Goal: Task Accomplishment & Management: Manage account settings

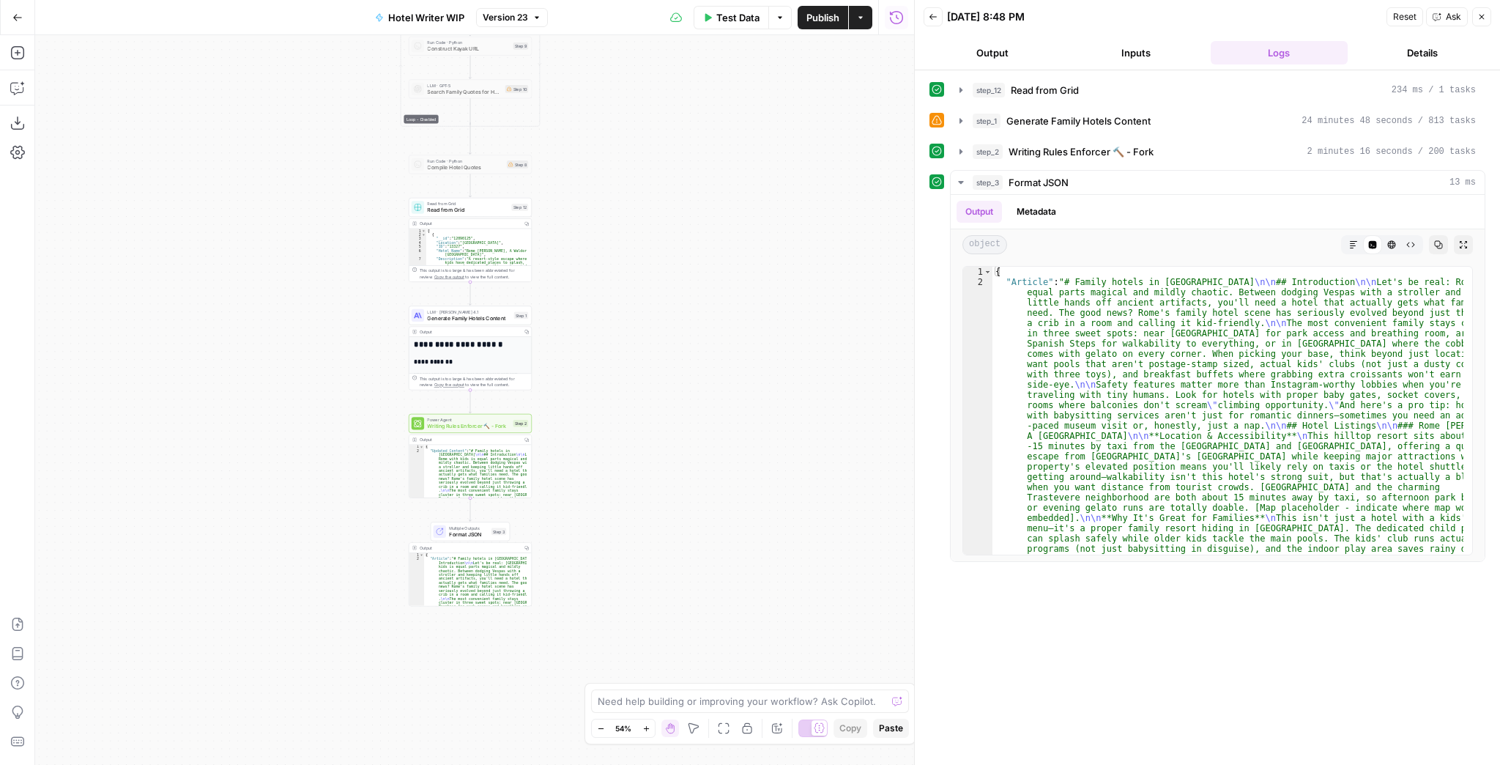
click at [15, 23] on button "Go Back" at bounding box center [17, 17] width 26 height 26
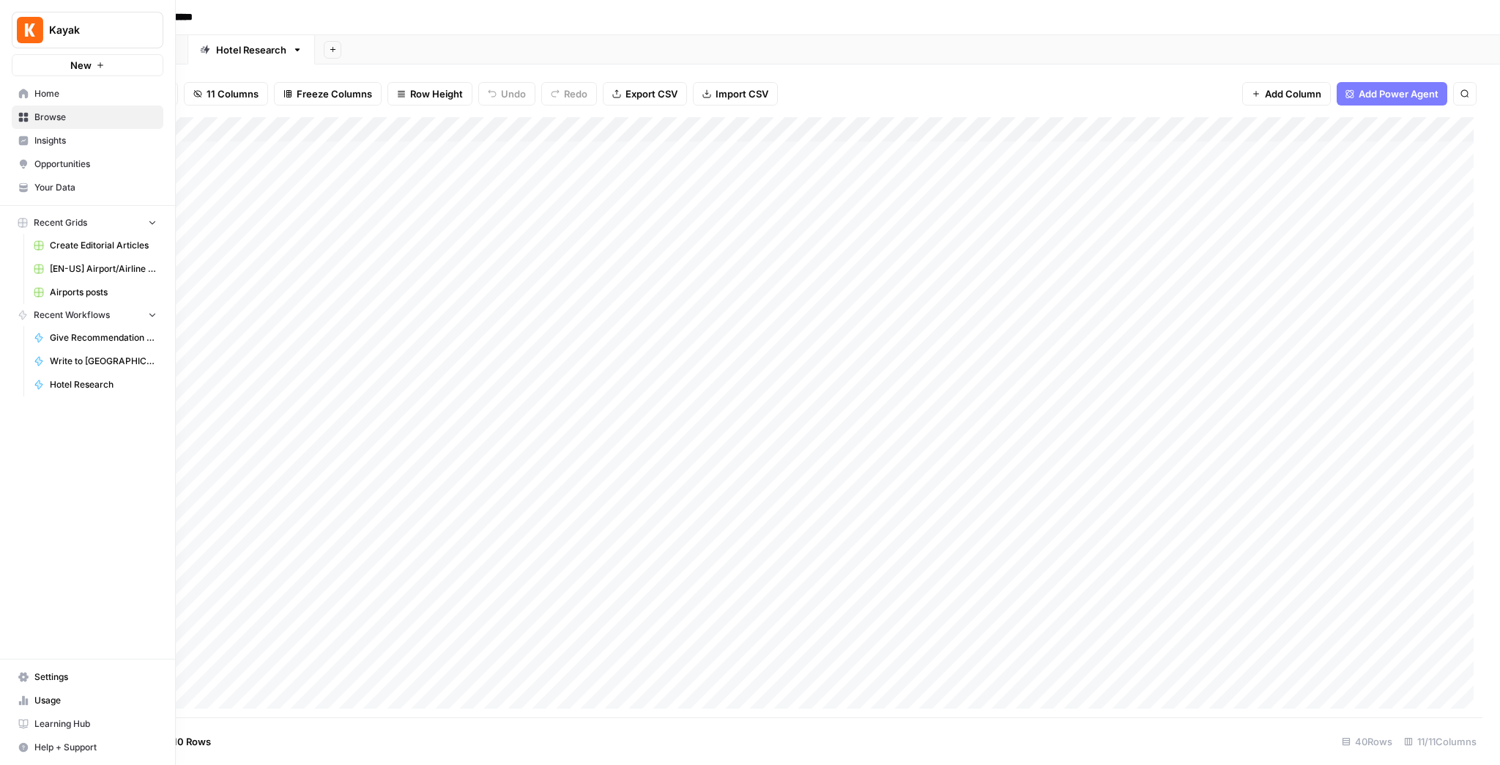
click at [76, 673] on span "Settings" at bounding box center [95, 676] width 122 height 13
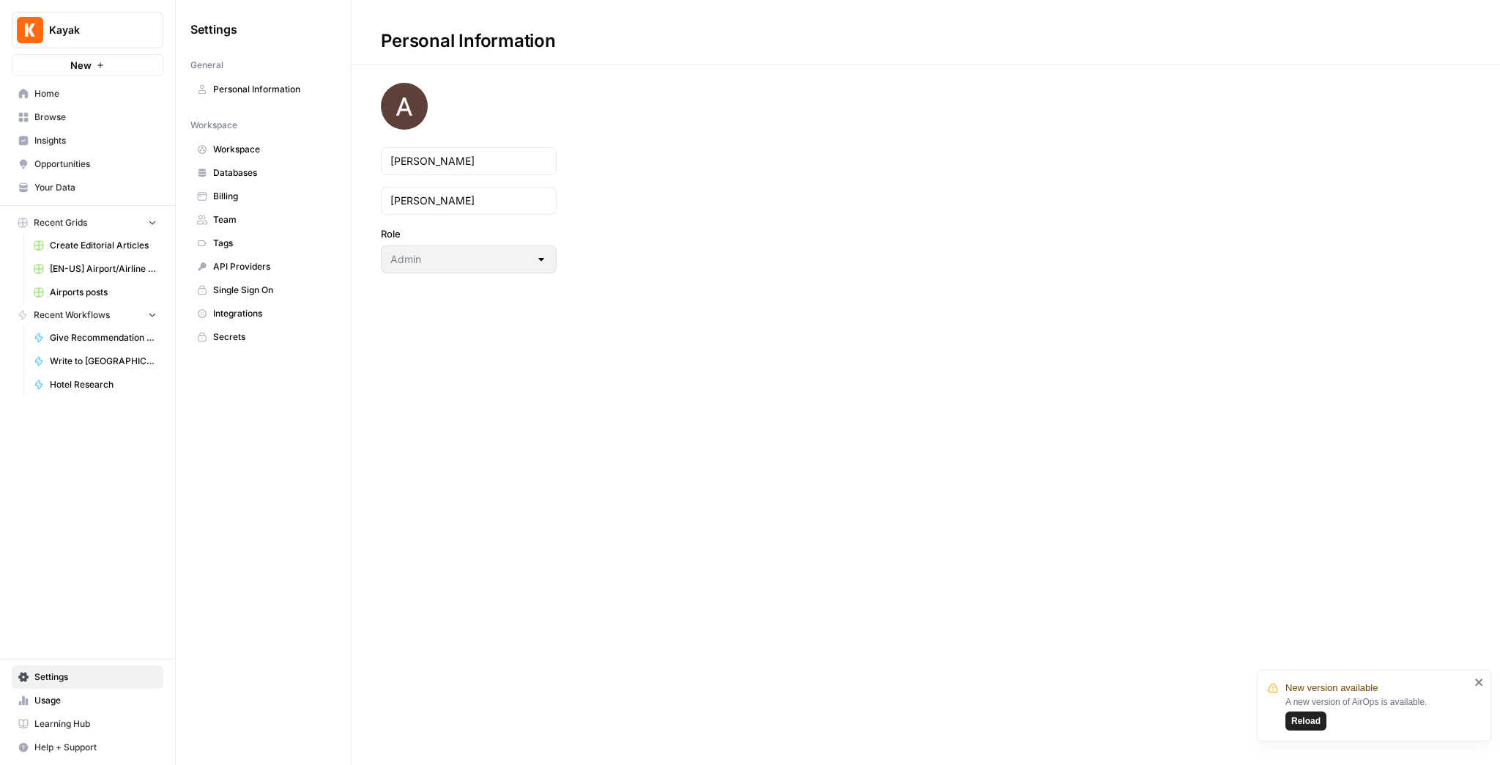
click at [273, 233] on link "Tags" at bounding box center [263, 243] width 146 height 23
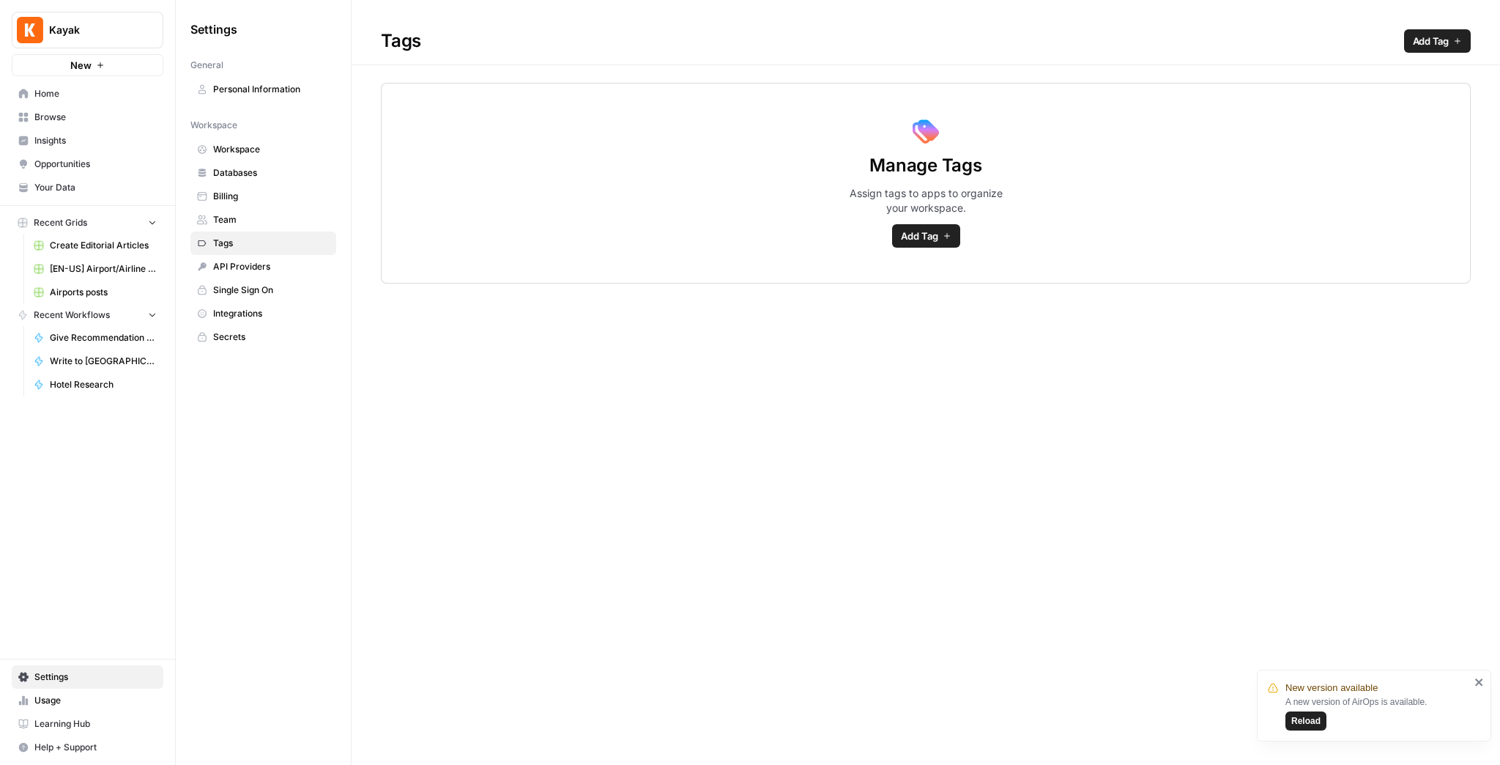
click at [270, 261] on span "API Providers" at bounding box center [271, 266] width 116 height 13
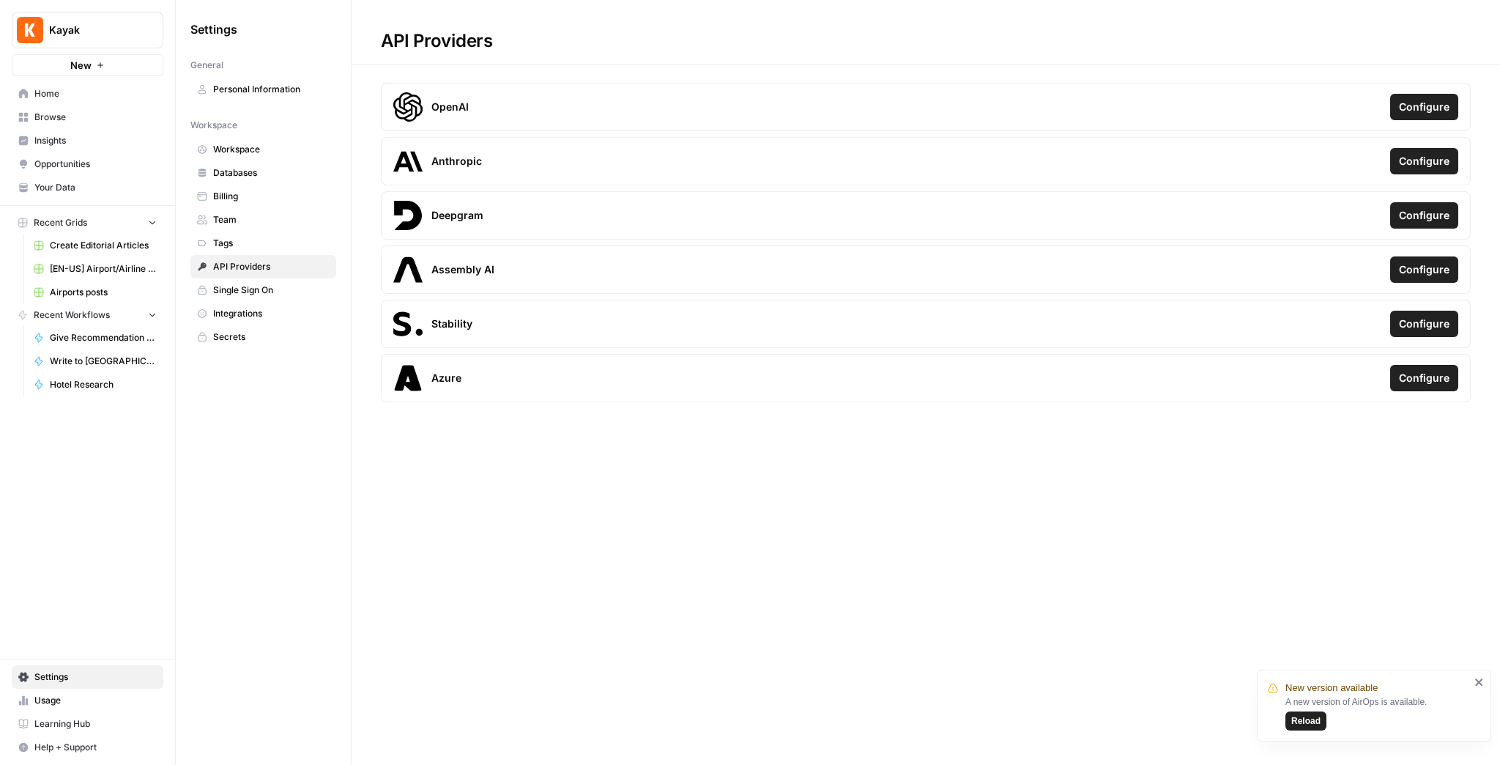
click at [263, 237] on span "Tags" at bounding box center [271, 243] width 116 height 13
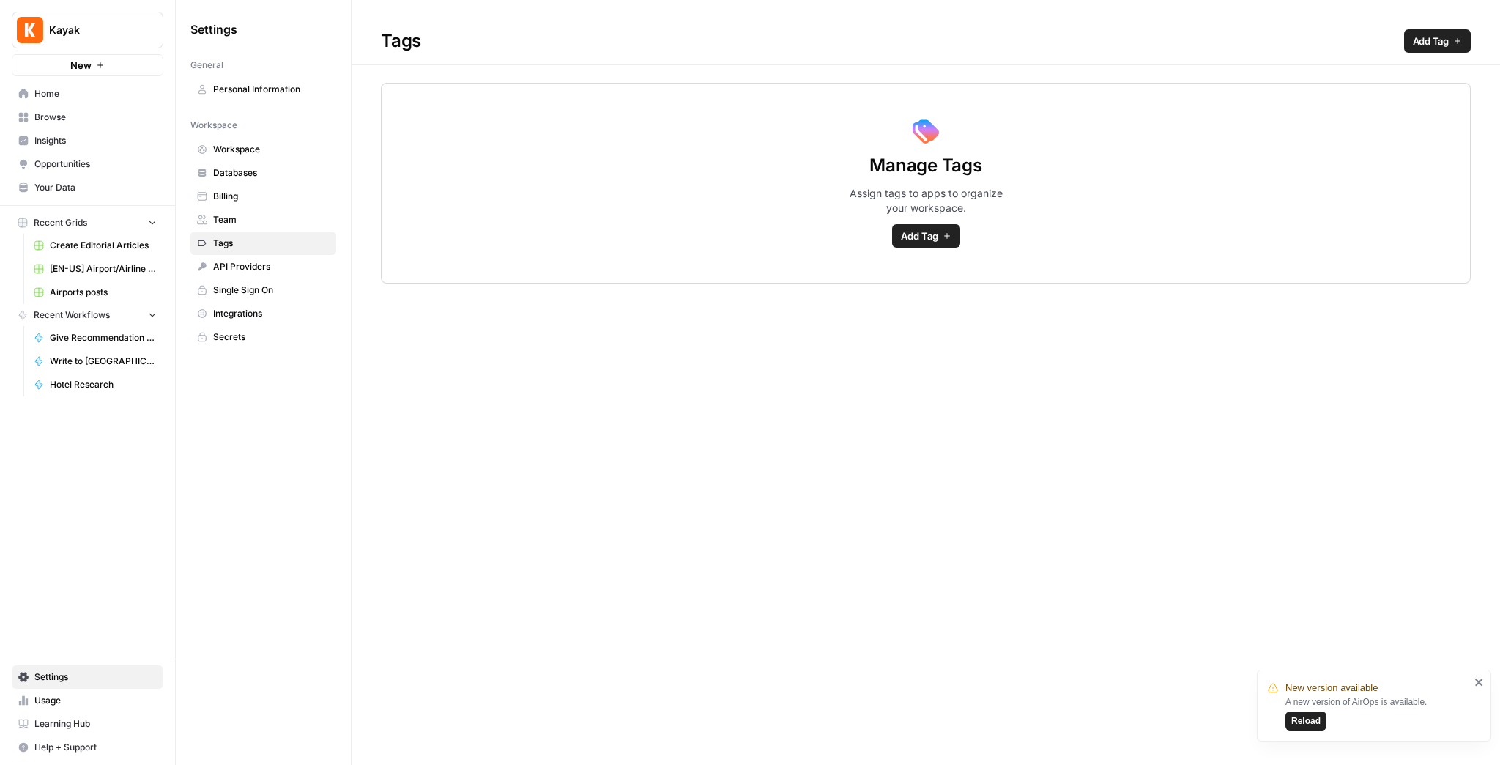
click at [259, 220] on span "Team" at bounding box center [271, 219] width 116 height 13
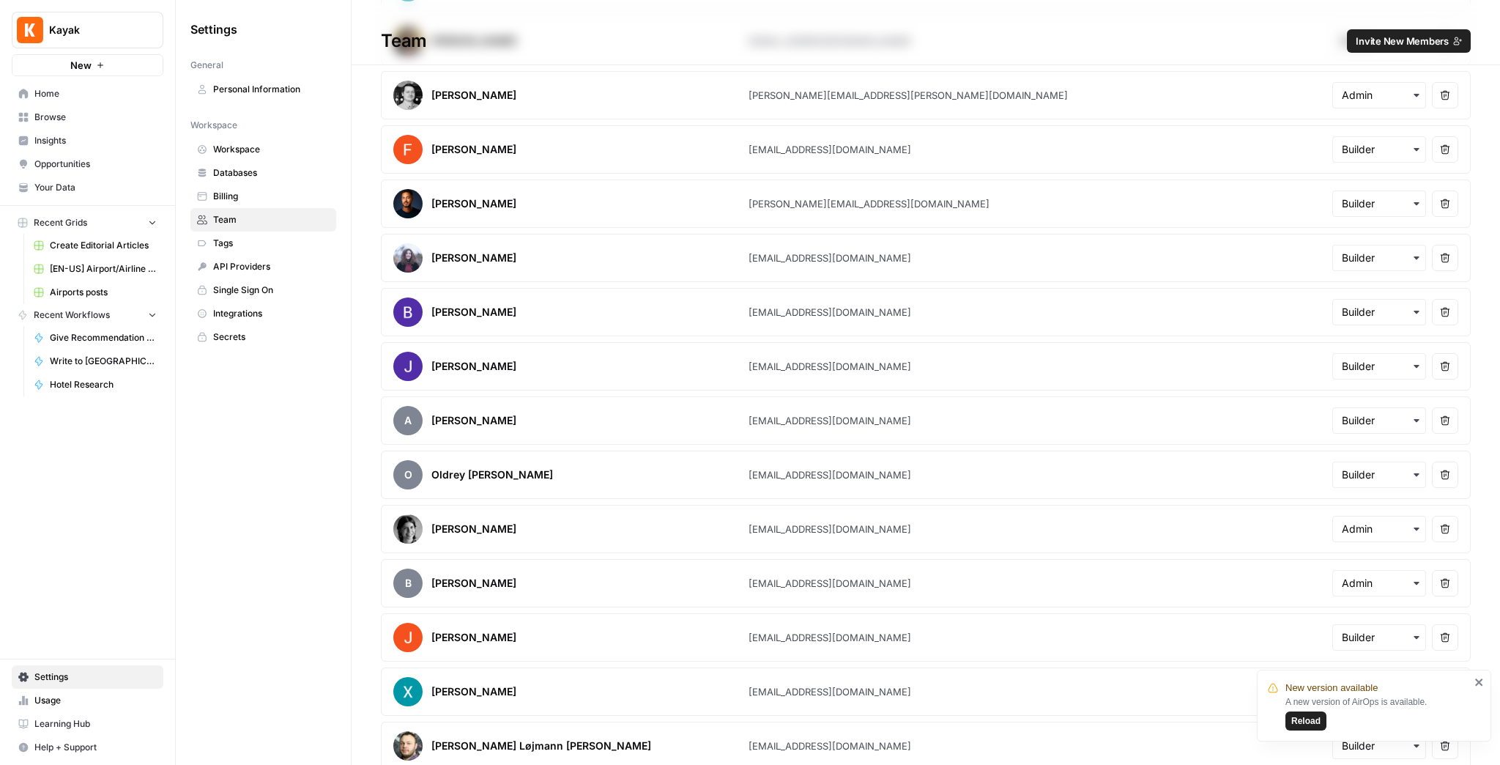
scroll to position [1313, 0]
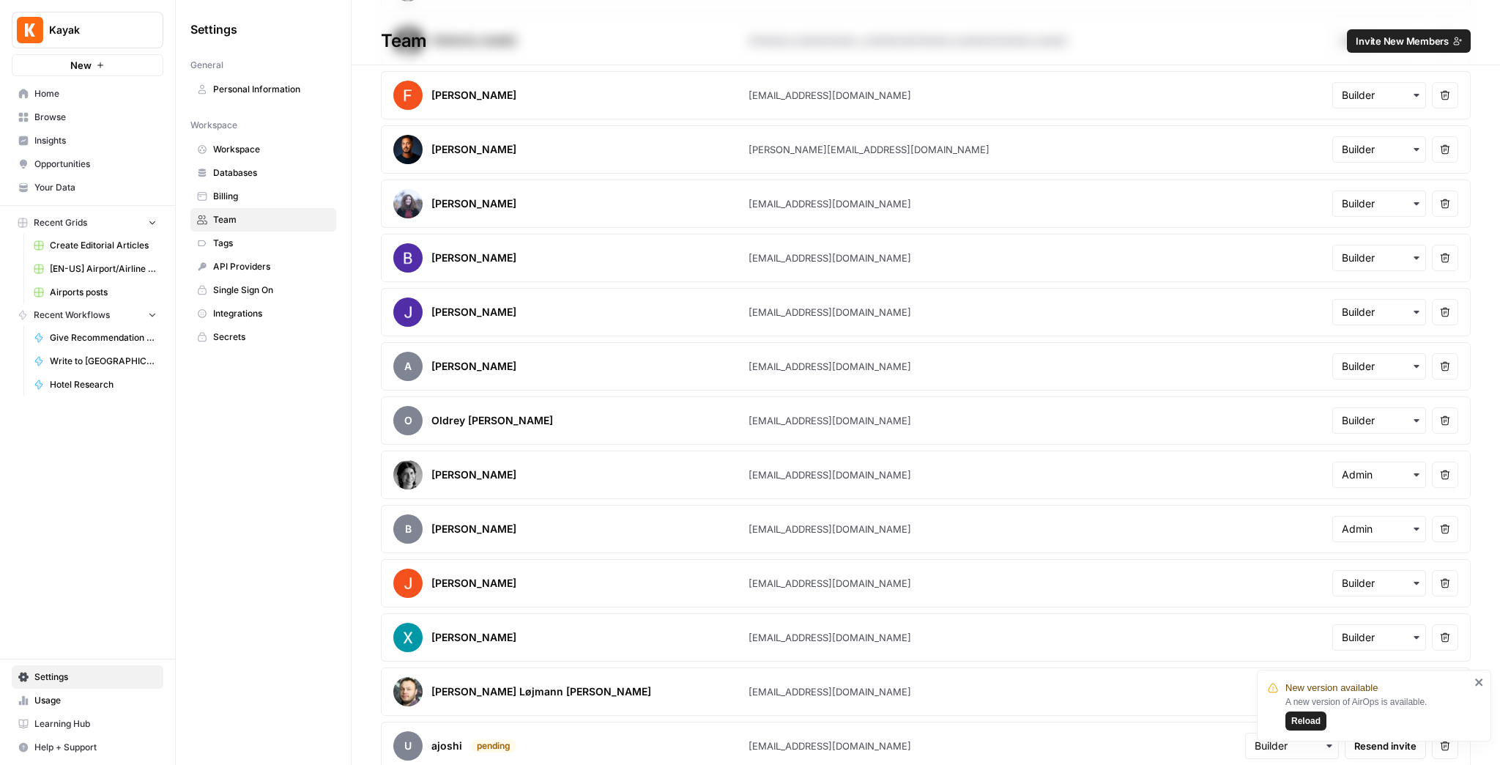
click at [1318, 722] on span "Reload" at bounding box center [1306, 720] width 29 height 13
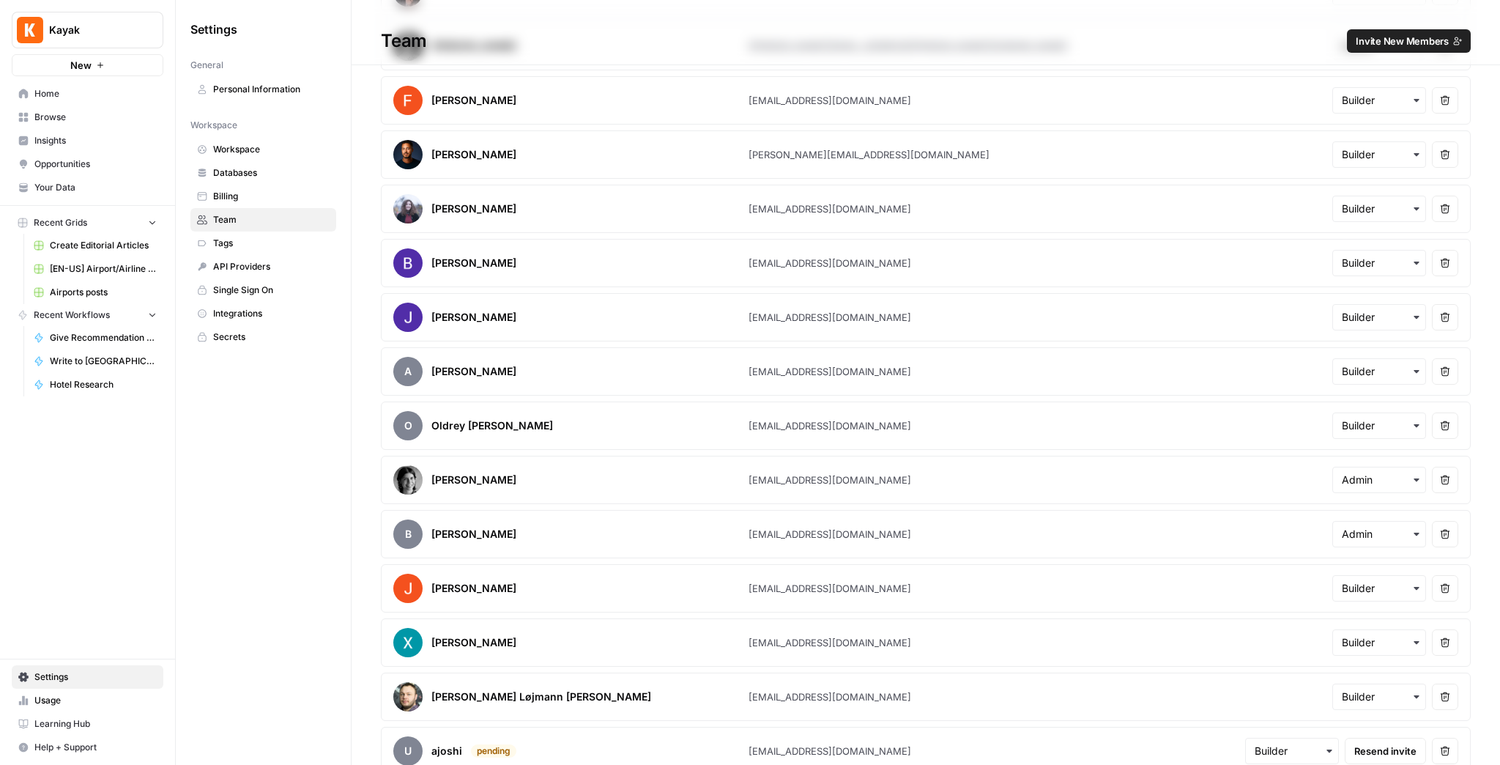
scroll to position [1313, 0]
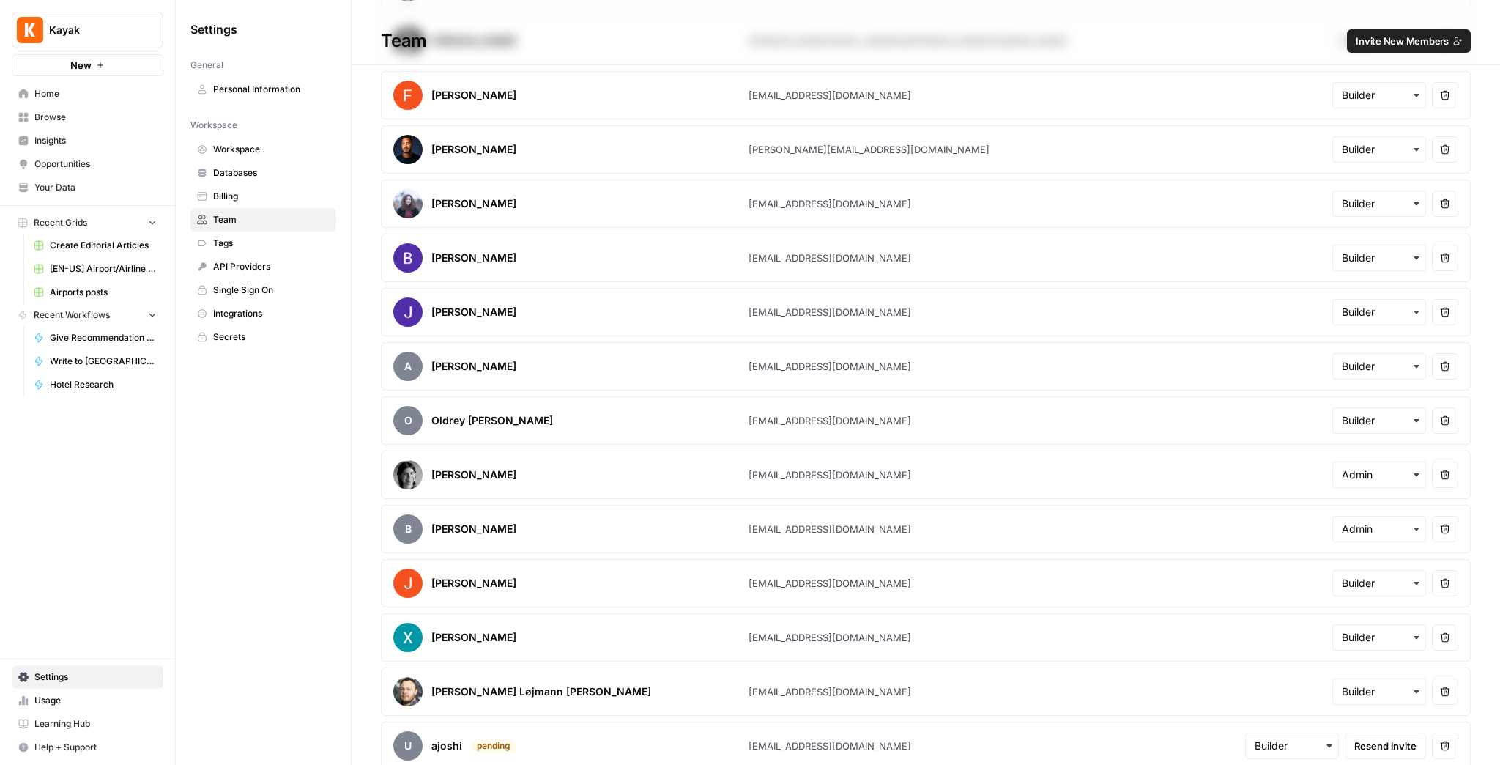
click at [1380, 45] on span "Invite New Members" at bounding box center [1402, 41] width 93 height 15
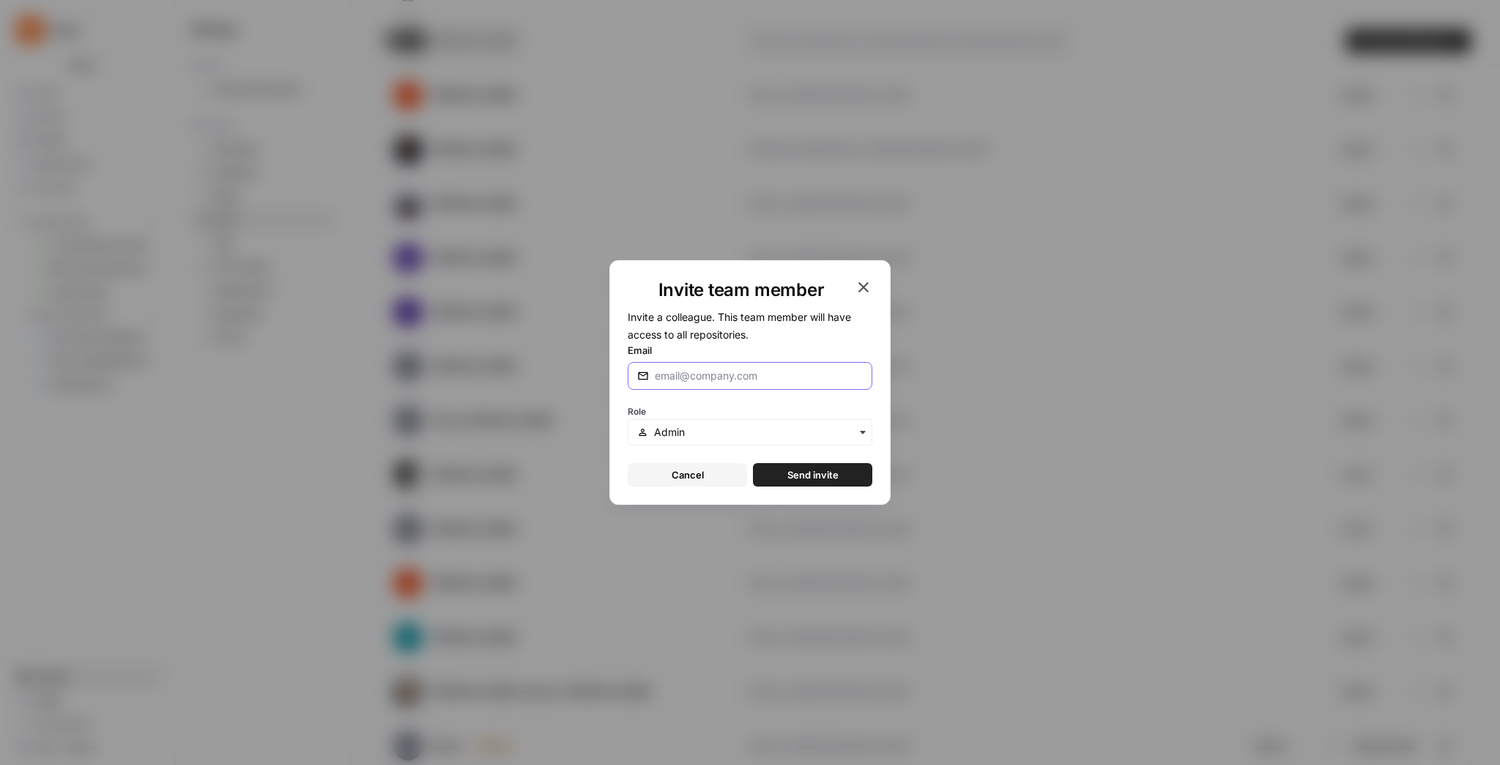
click at [712, 375] on input "Email" at bounding box center [759, 376] width 208 height 15
paste input "tkairiukstis-kayak.com"
click at [750, 349] on label "Email" at bounding box center [750, 350] width 245 height 15
click at [750, 369] on input "tkairiukstis-kayak.com" at bounding box center [759, 376] width 208 height 15
click at [739, 343] on label "Email" at bounding box center [750, 350] width 245 height 15
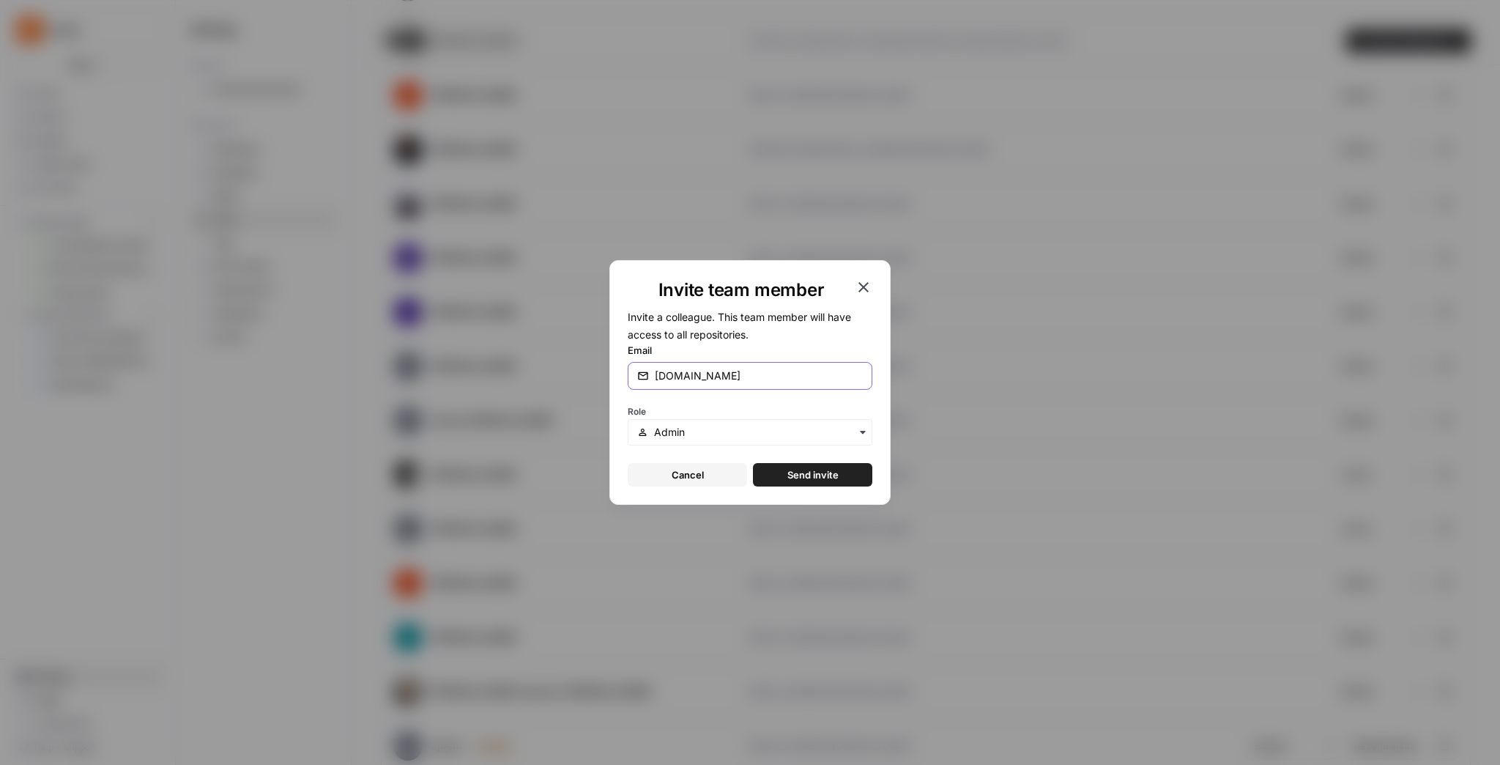
click at [739, 369] on input "tkairiukstis-kayak.com" at bounding box center [759, 376] width 208 height 15
click at [750, 325] on form "Invite a colleague. This team member will have access to all repositories. Emai…" at bounding box center [750, 397] width 245 height 179
drag, startPoint x: 783, startPoint y: 370, endPoint x: 633, endPoint y: 365, distance: 150.3
click at [633, 365] on div "tkairiukstis-kayak.com" at bounding box center [750, 376] width 245 height 28
paste input "@"
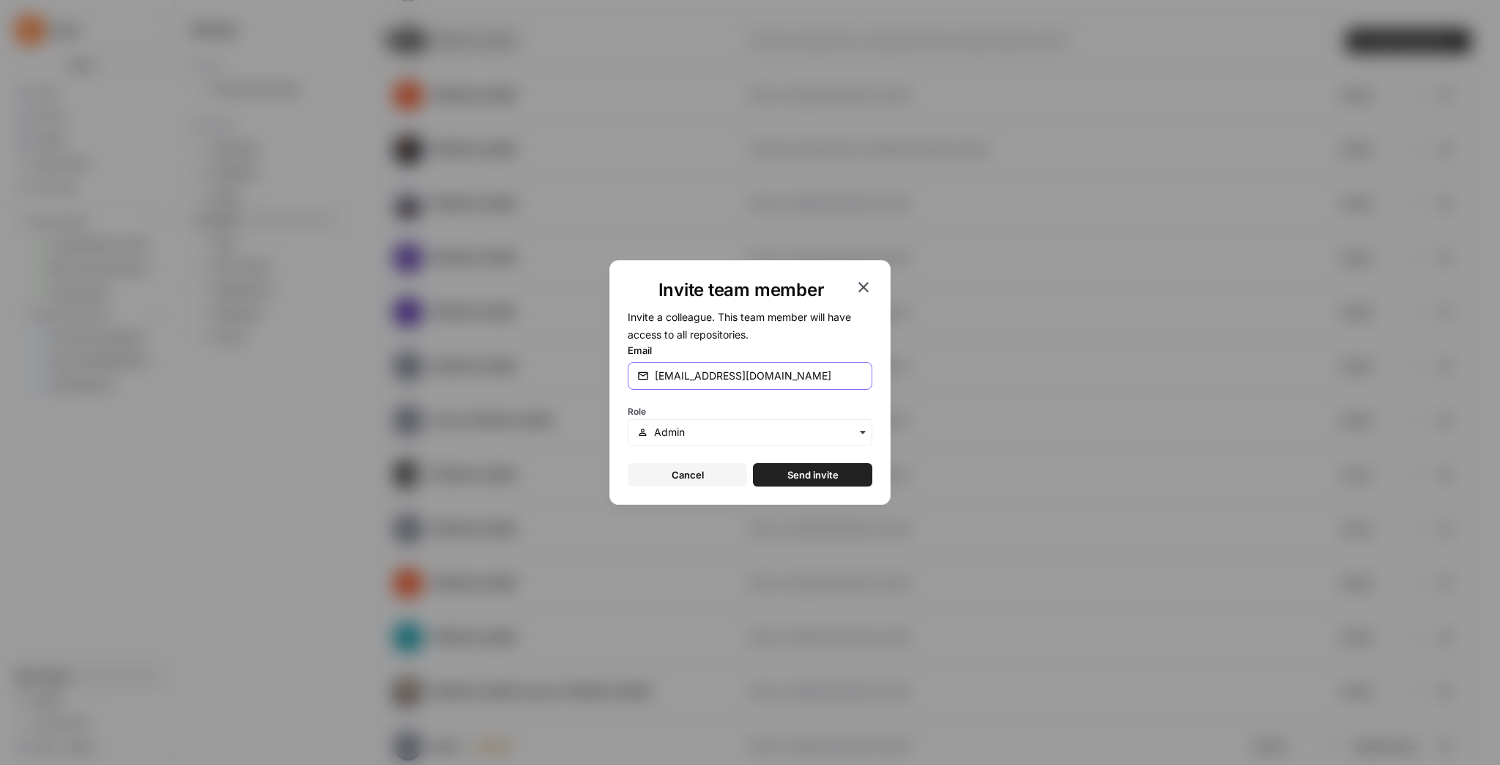
type input "tkairiukstis@kayak.com"
click at [747, 346] on label "Email" at bounding box center [750, 350] width 245 height 15
click at [747, 369] on input "tkairiukstis@kayak.com" at bounding box center [759, 376] width 208 height 15
click at [768, 322] on form "Invite a colleague. This team member will have access to all repositories. Emai…" at bounding box center [750, 397] width 245 height 179
click at [796, 476] on span "Send invite" at bounding box center [813, 474] width 51 height 15
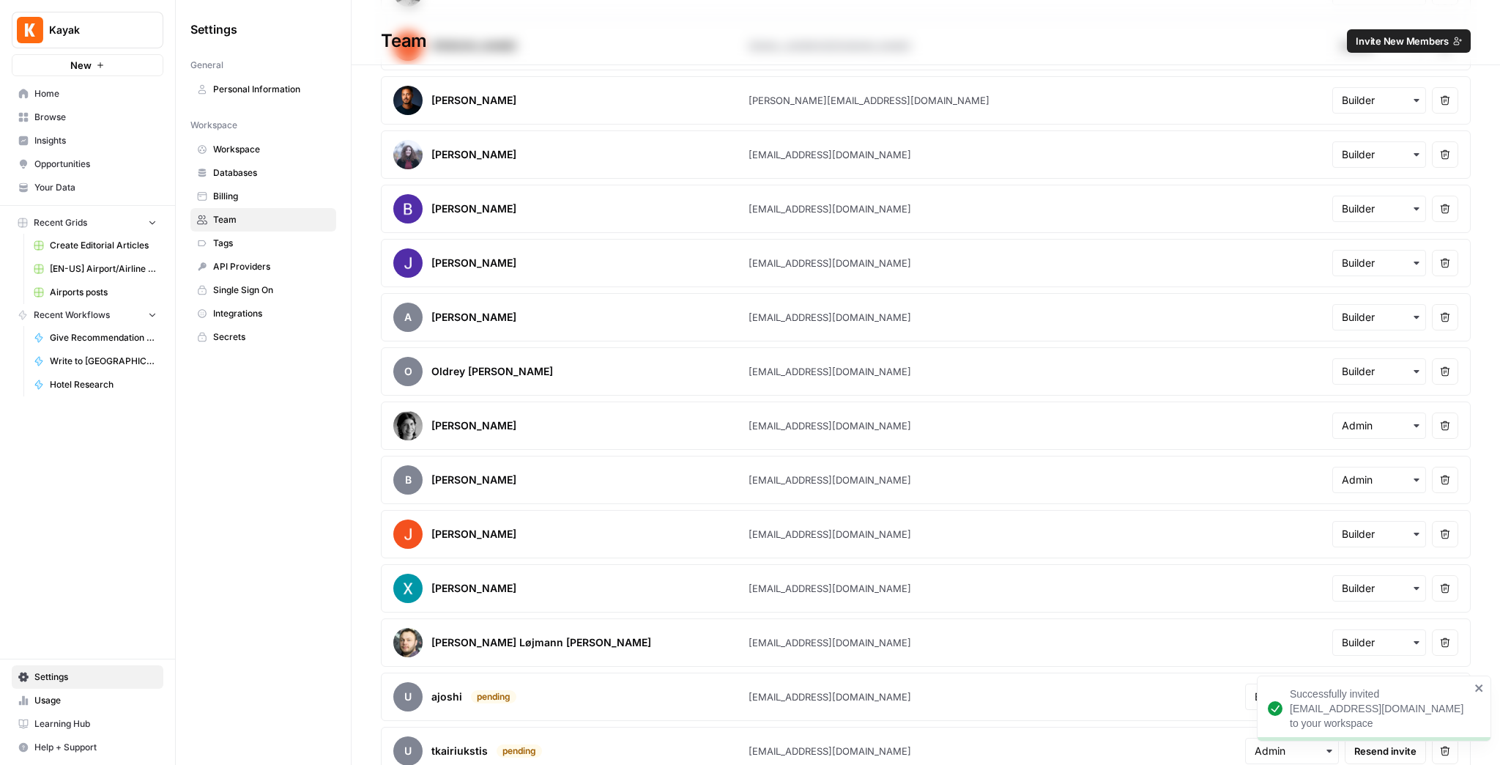
scroll to position [1366, 0]
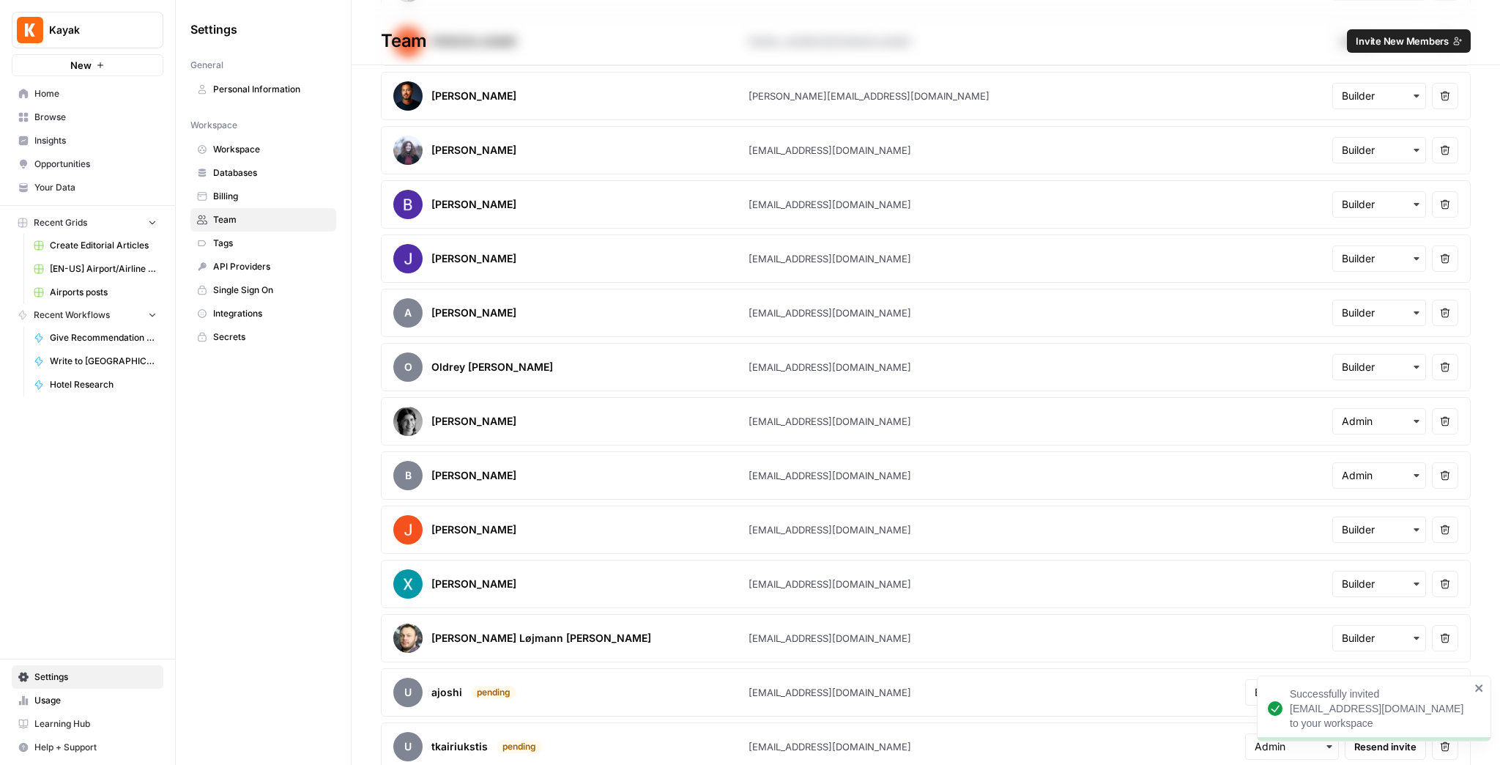
click at [120, 37] on span "Kayak" at bounding box center [93, 30] width 89 height 15
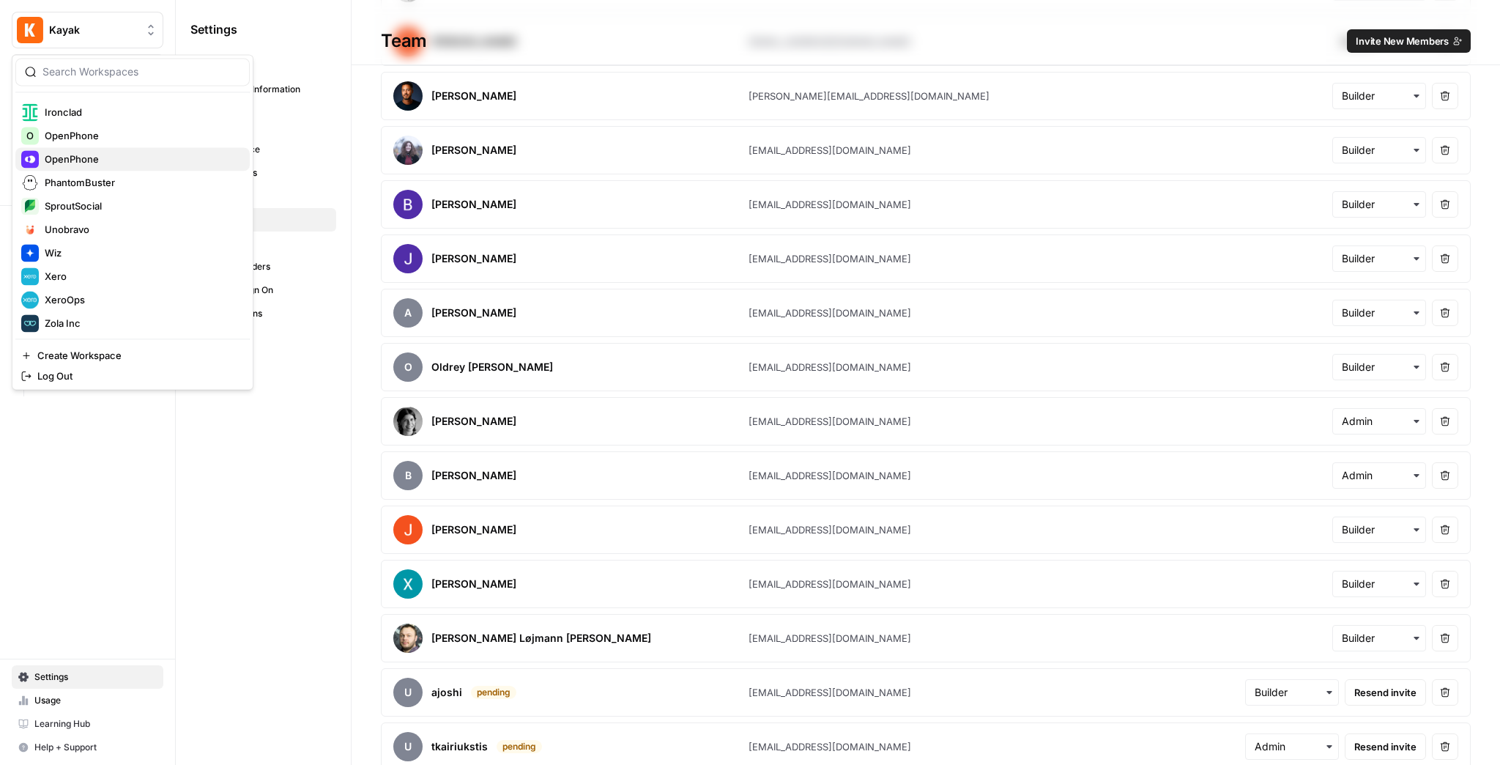
scroll to position [328, 0]
click at [99, 151] on span "OpenPhone" at bounding box center [141, 156] width 193 height 15
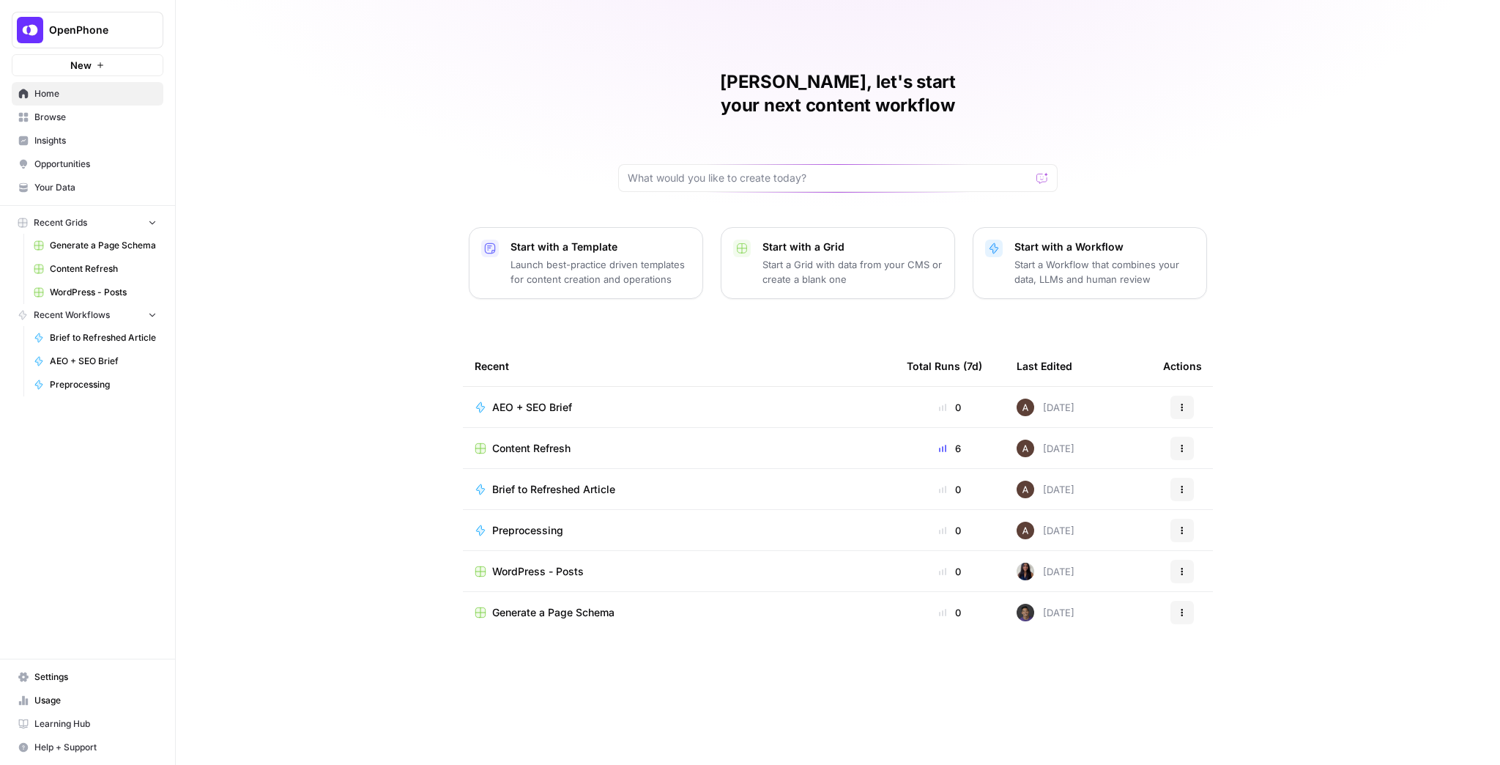
click at [129, 259] on link "Content Refresh" at bounding box center [95, 268] width 136 height 23
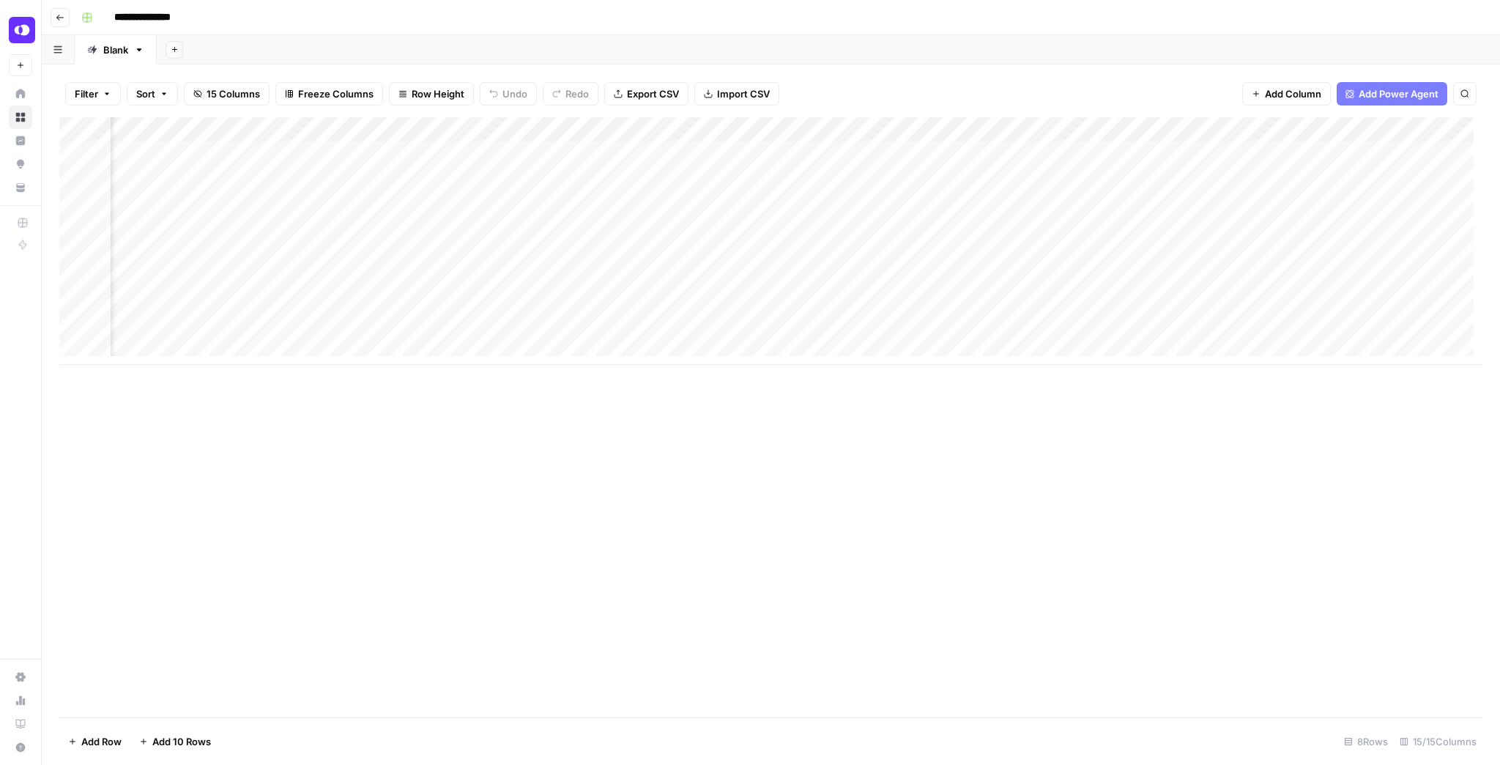
scroll to position [0, 896]
click at [1131, 202] on div "Add Column" at bounding box center [770, 241] width 1423 height 248
click at [1131, 149] on div "Add Column" at bounding box center [770, 241] width 1423 height 248
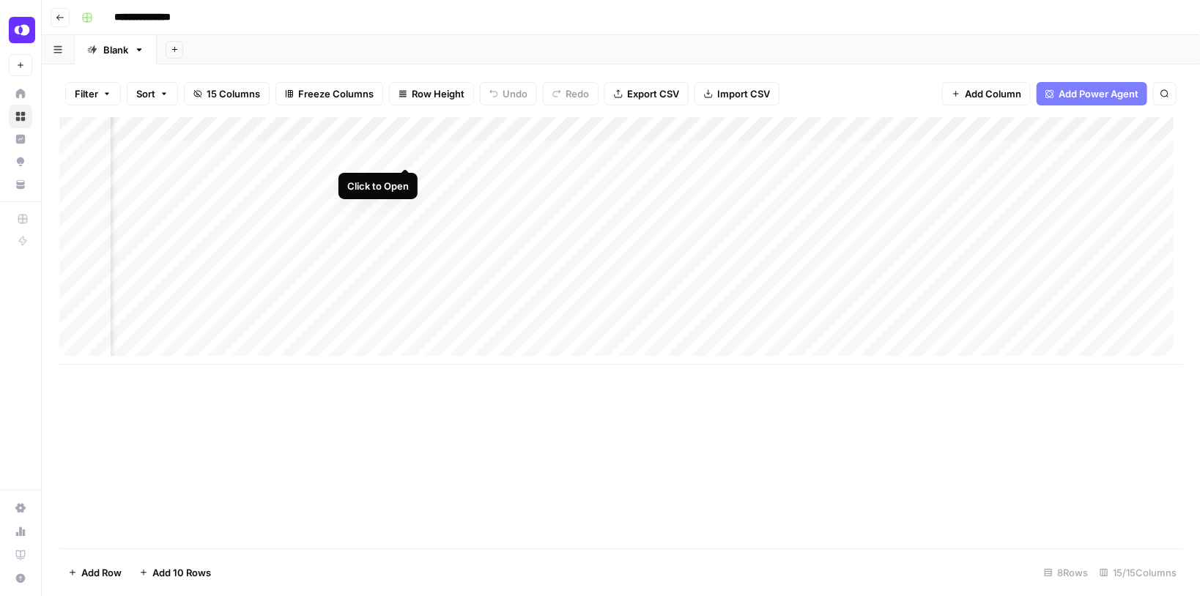
click at [401, 155] on div "Add Column" at bounding box center [620, 241] width 1123 height 248
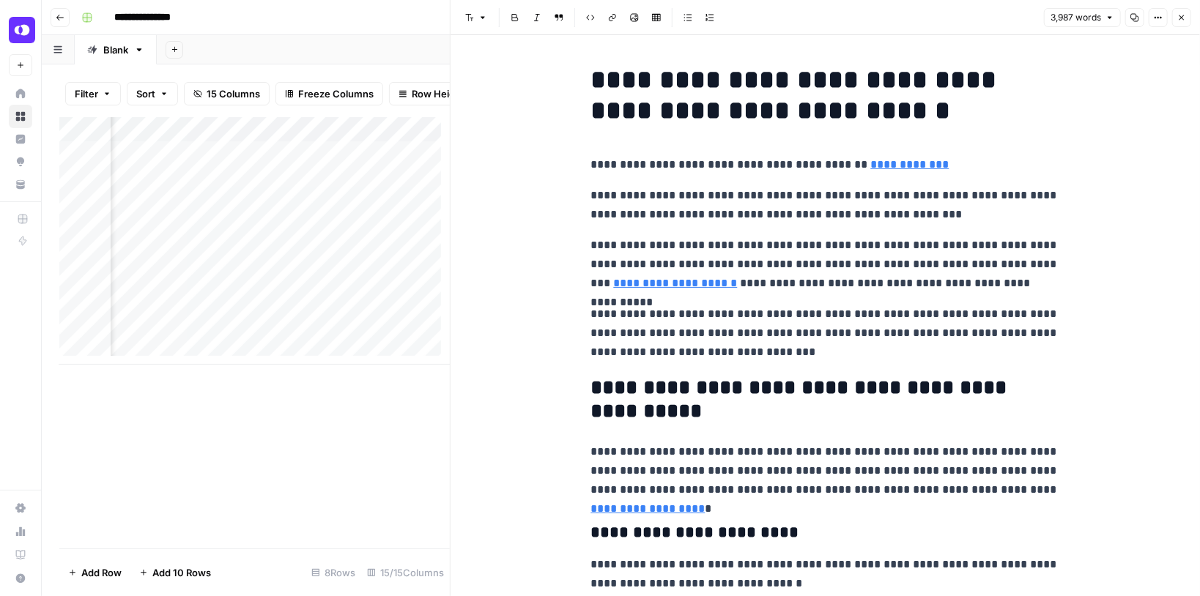
click at [1174, 22] on button "Close" at bounding box center [1181, 17] width 19 height 19
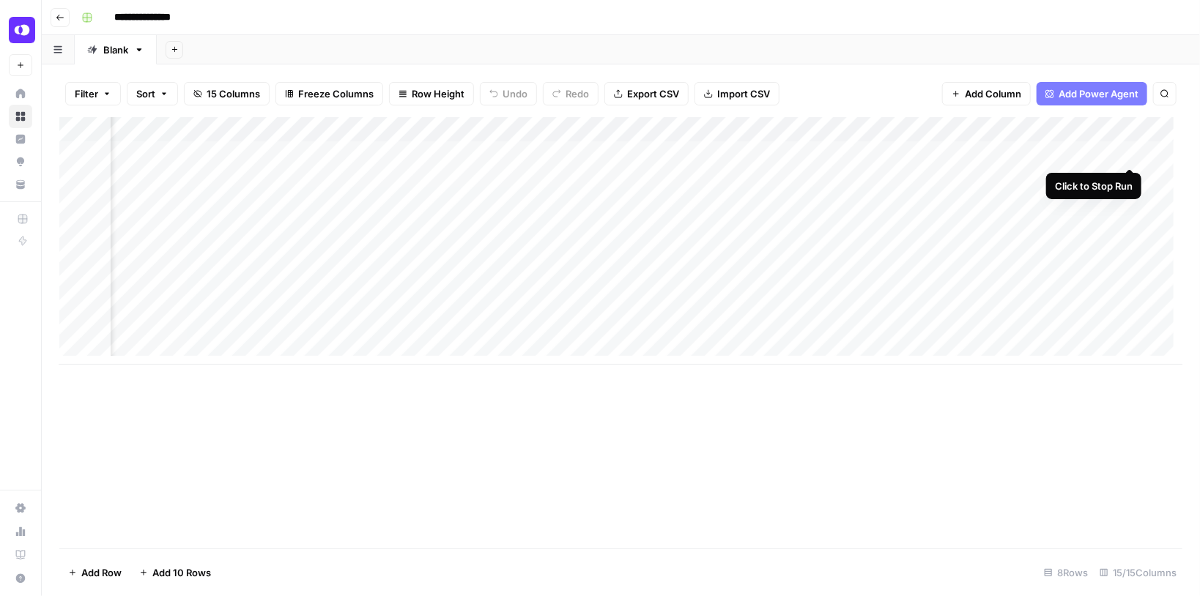
click at [1125, 152] on div "Add Column" at bounding box center [620, 241] width 1123 height 248
click at [550, 155] on div "Add Column" at bounding box center [620, 241] width 1123 height 248
click at [549, 150] on div "Add Column" at bounding box center [620, 241] width 1123 height 248
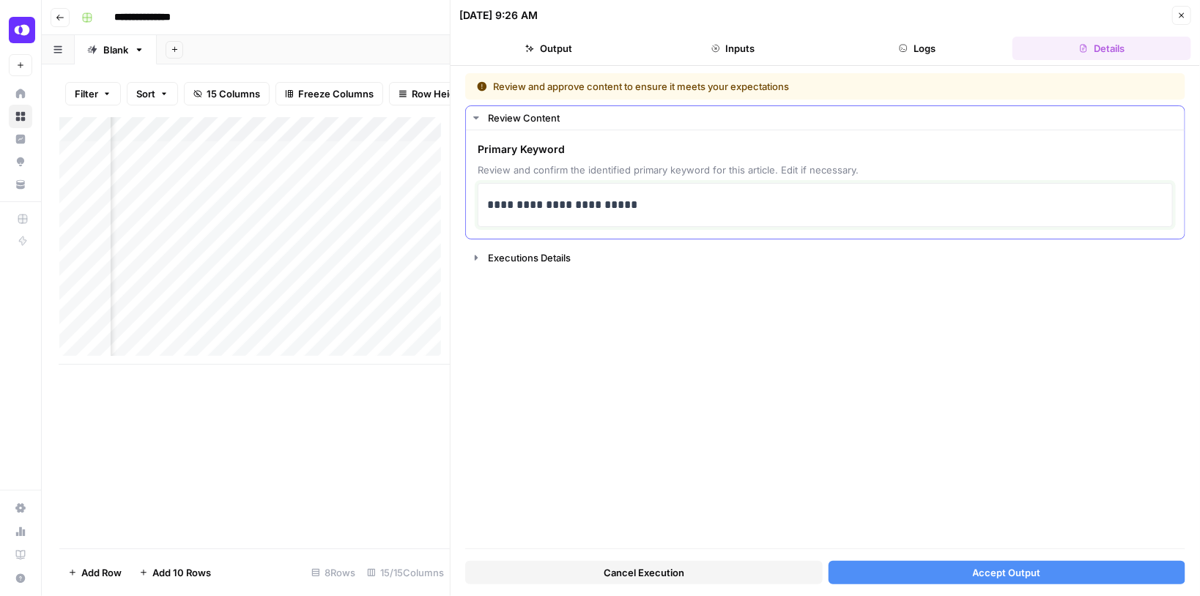
click at [637, 203] on p "**********" at bounding box center [826, 205] width 678 height 19
click at [959, 567] on button "Accept Output" at bounding box center [1008, 572] width 358 height 23
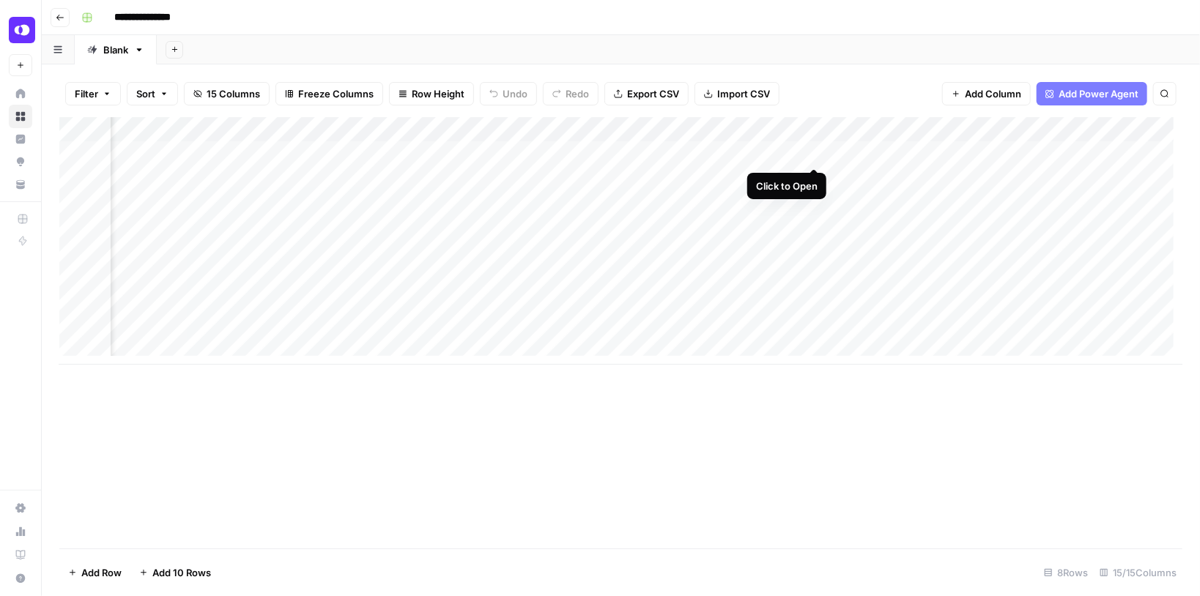
click at [818, 157] on div "Add Column" at bounding box center [620, 241] width 1123 height 248
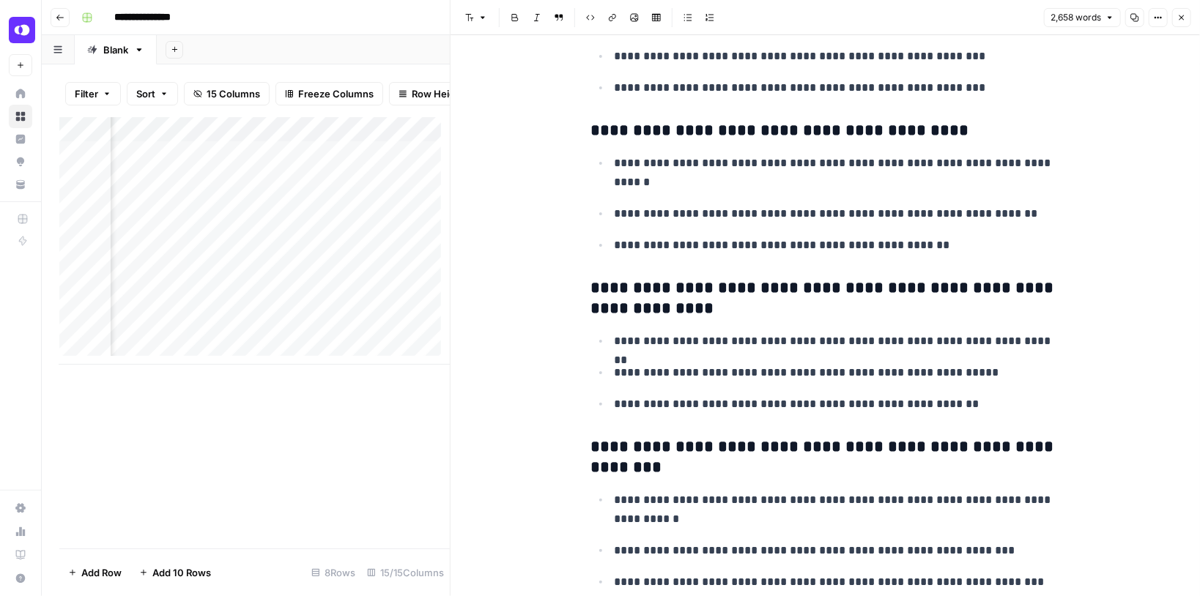
scroll to position [4337, 0]
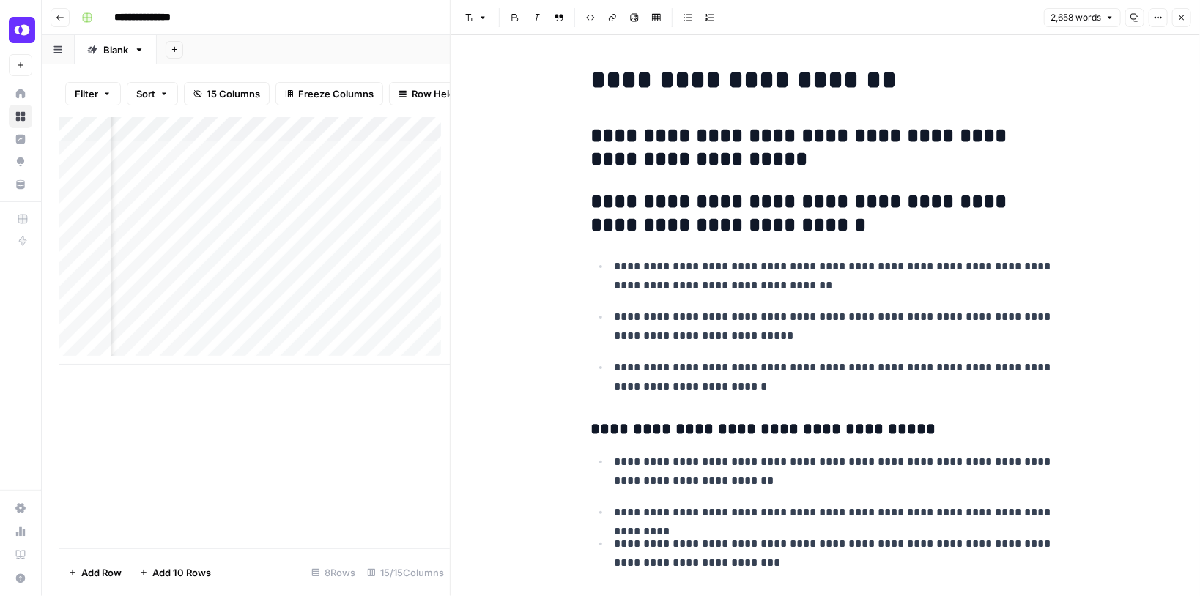
scroll to position [4337, 0]
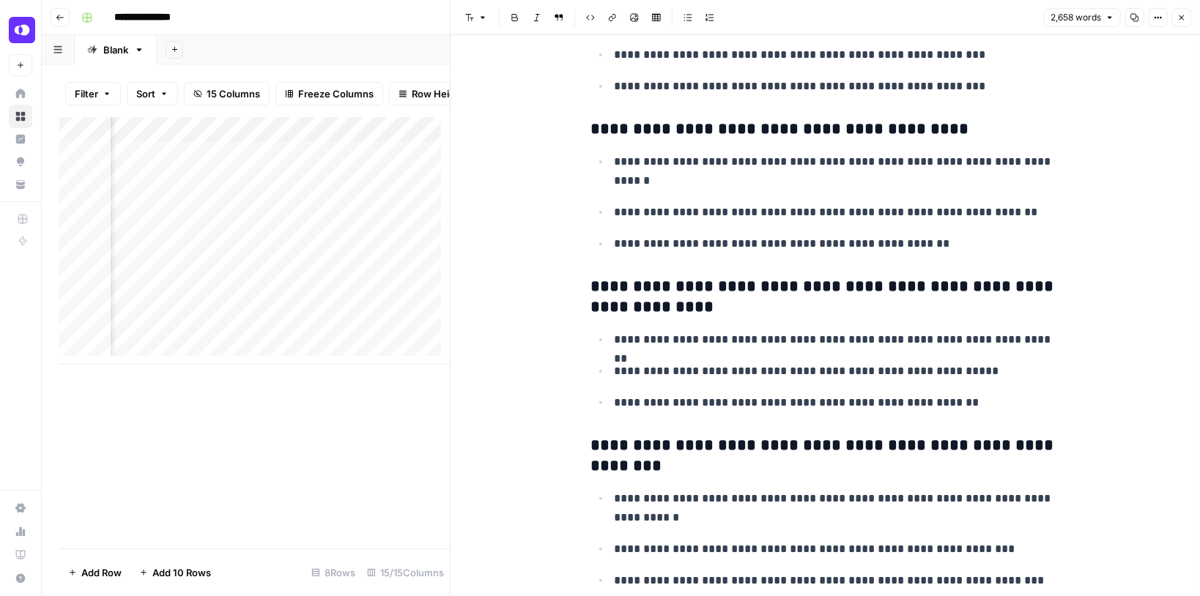
click at [1176, 18] on button "Close" at bounding box center [1181, 17] width 19 height 19
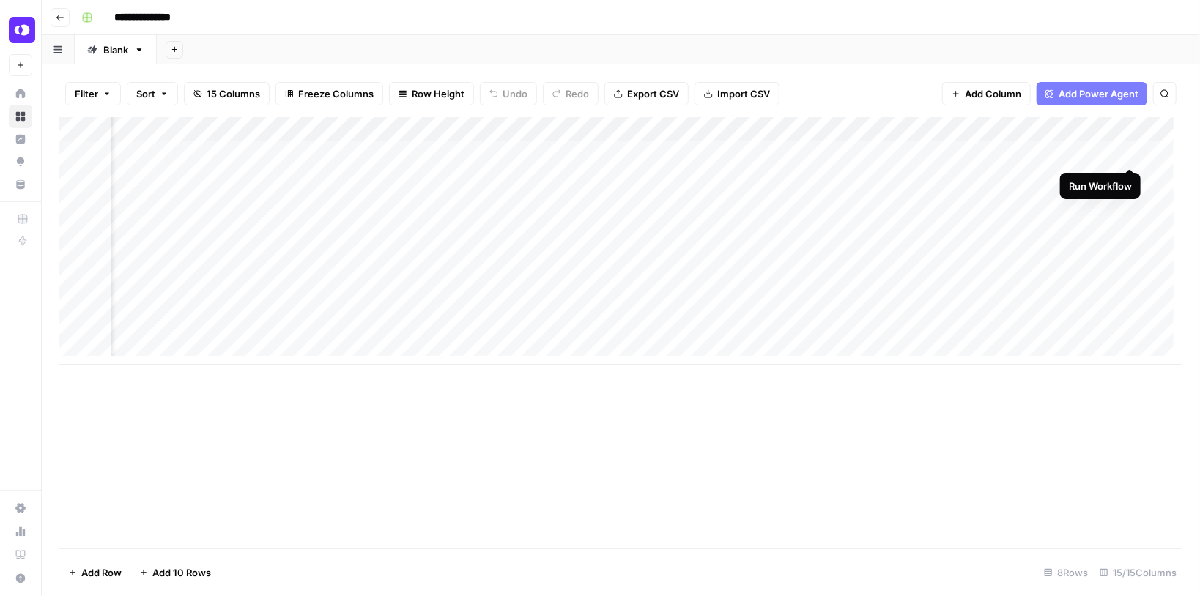
click at [1135, 153] on div "Add Column" at bounding box center [620, 241] width 1123 height 248
click at [821, 155] on div "Add Column" at bounding box center [620, 241] width 1123 height 248
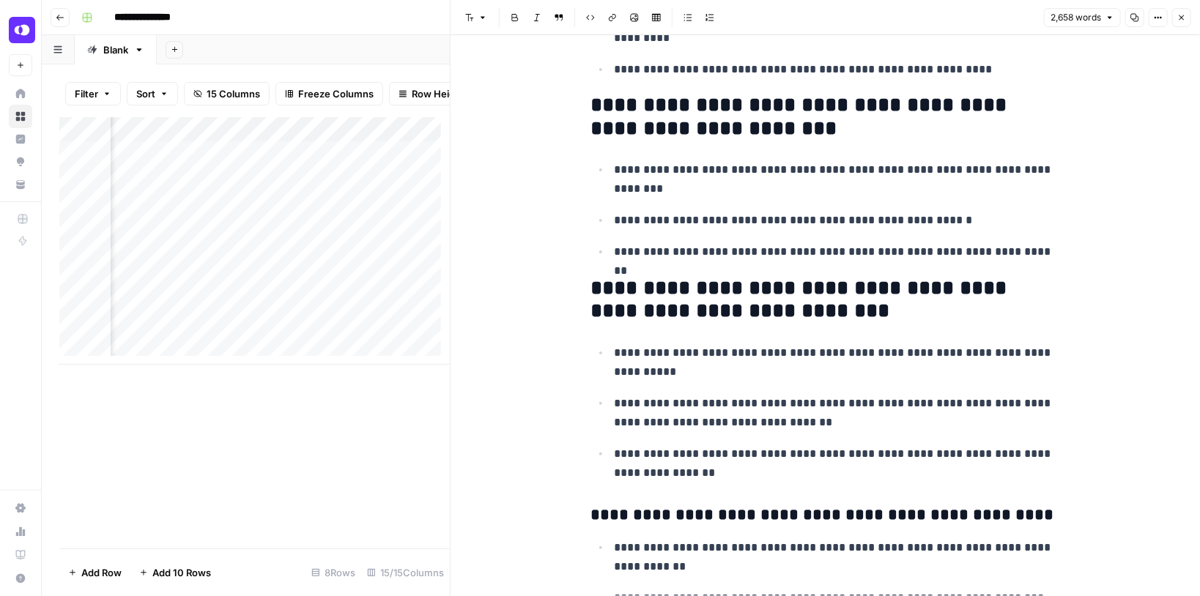
scroll to position [3634, 0]
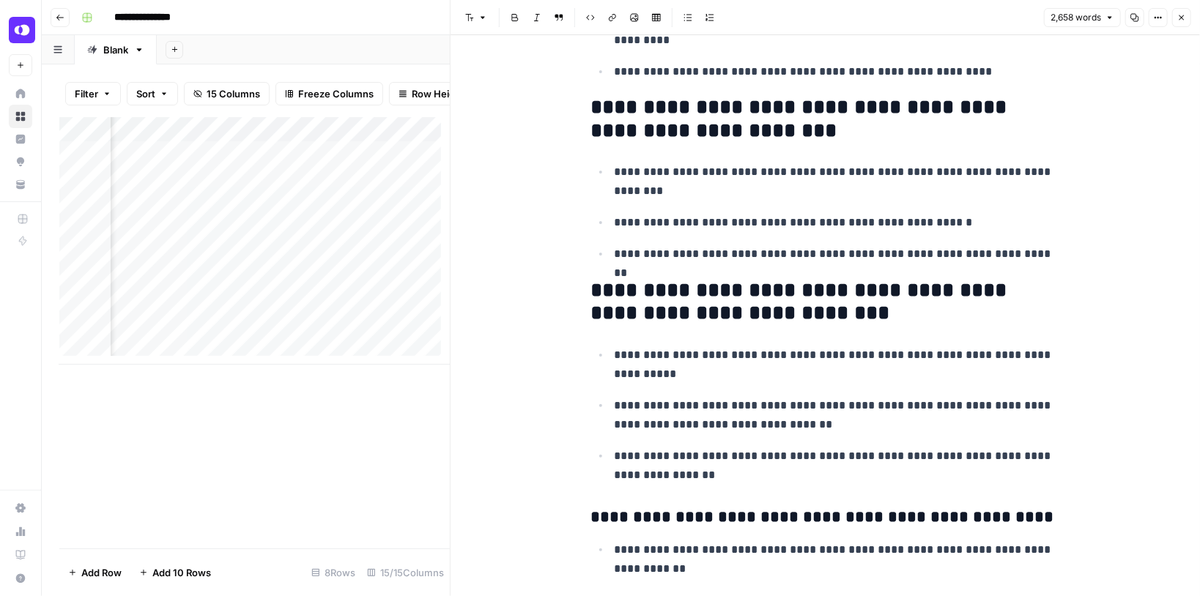
click at [1177, 11] on button "Close" at bounding box center [1181, 17] width 19 height 19
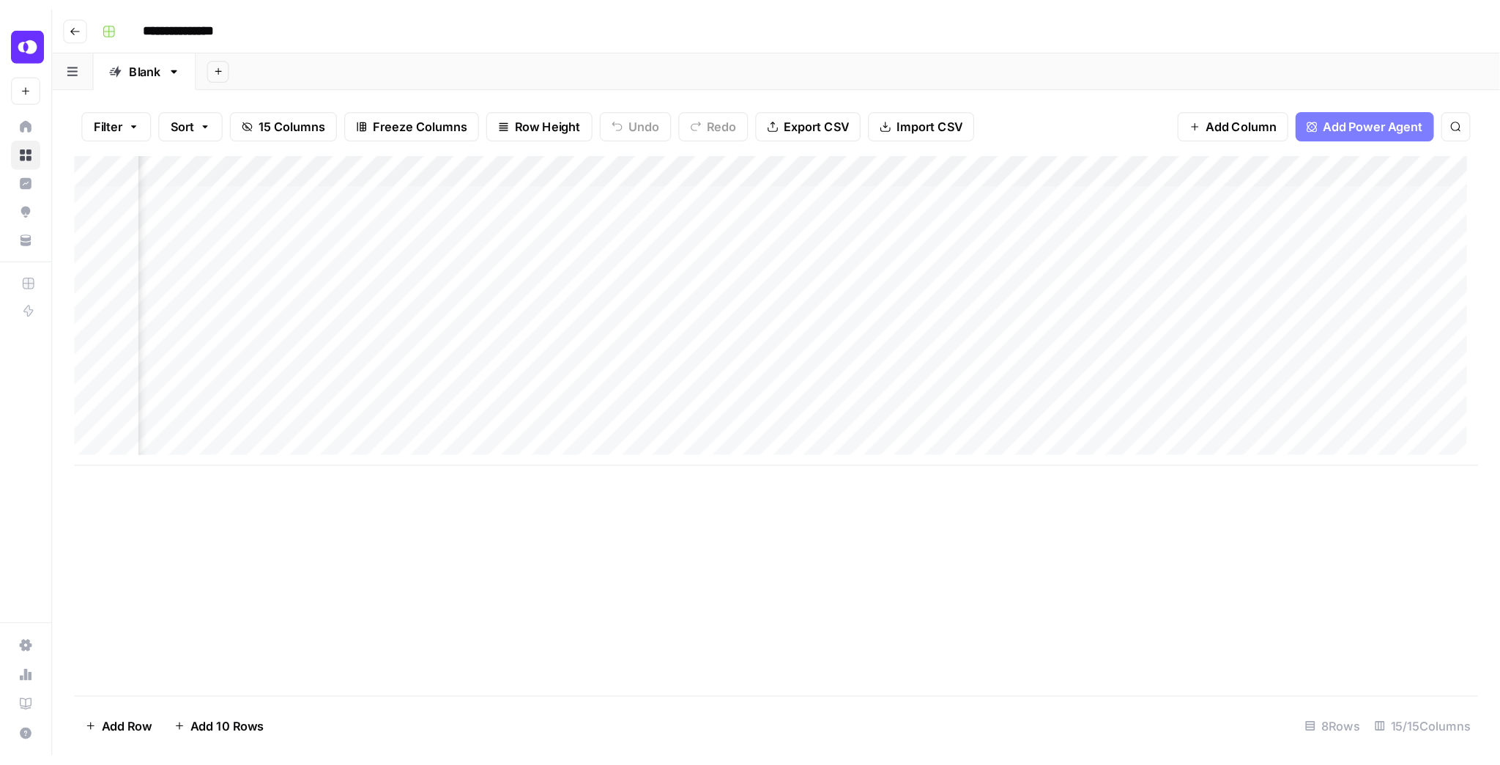
scroll to position [0, 933]
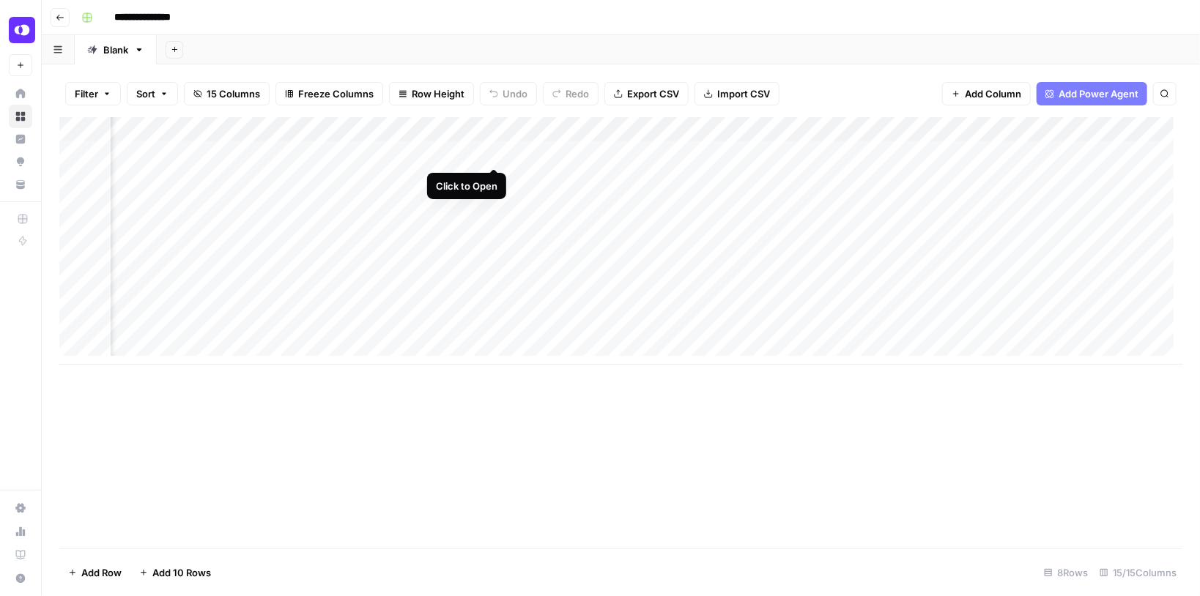
click at [496, 152] on div "Add Column" at bounding box center [620, 241] width 1123 height 248
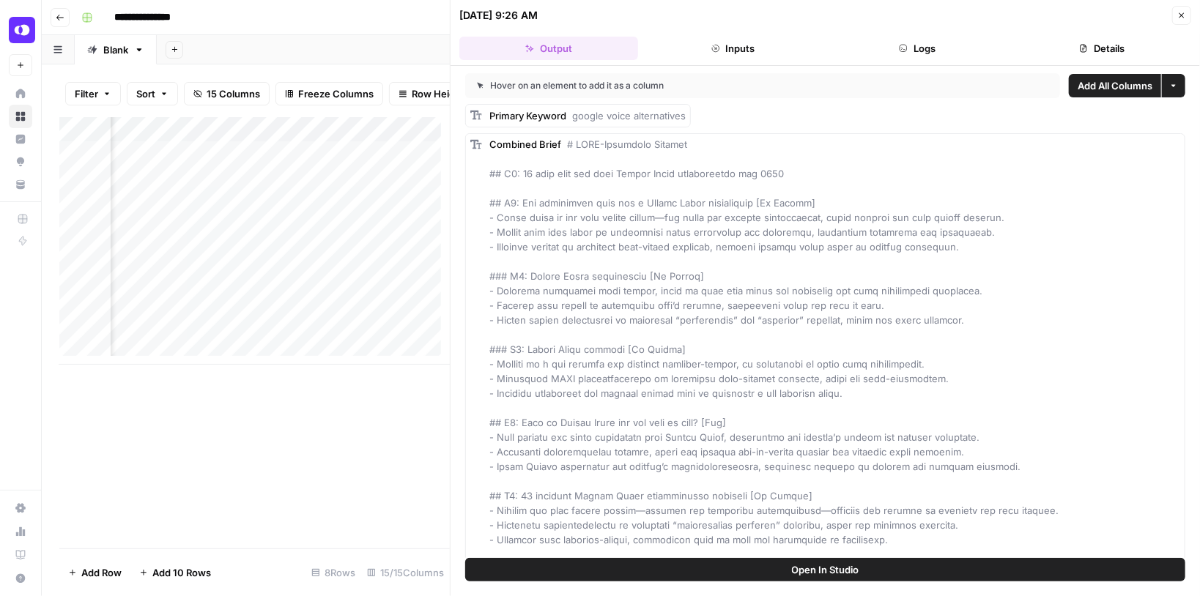
click at [910, 574] on button "Open In Studio" at bounding box center [825, 569] width 720 height 23
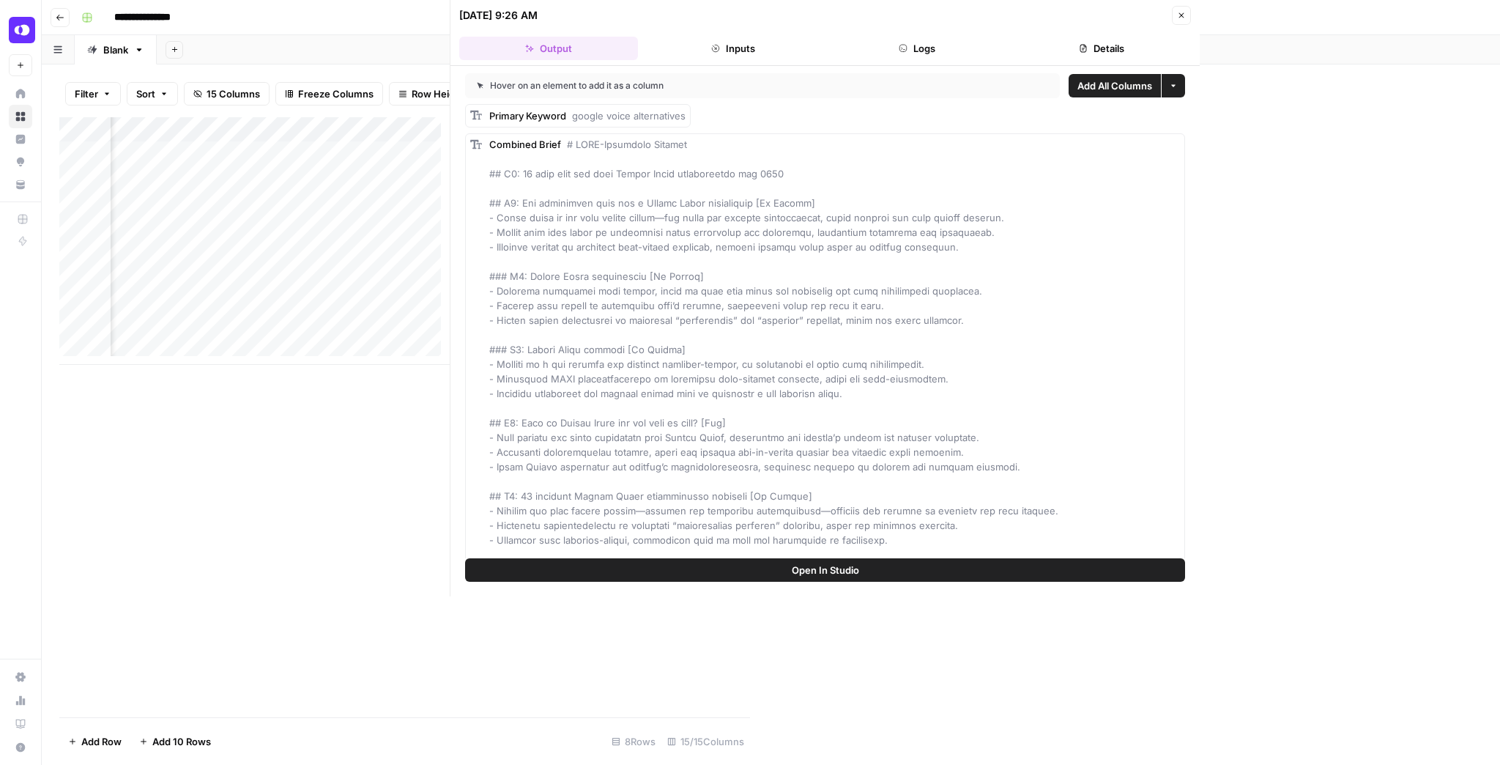
scroll to position [0, 933]
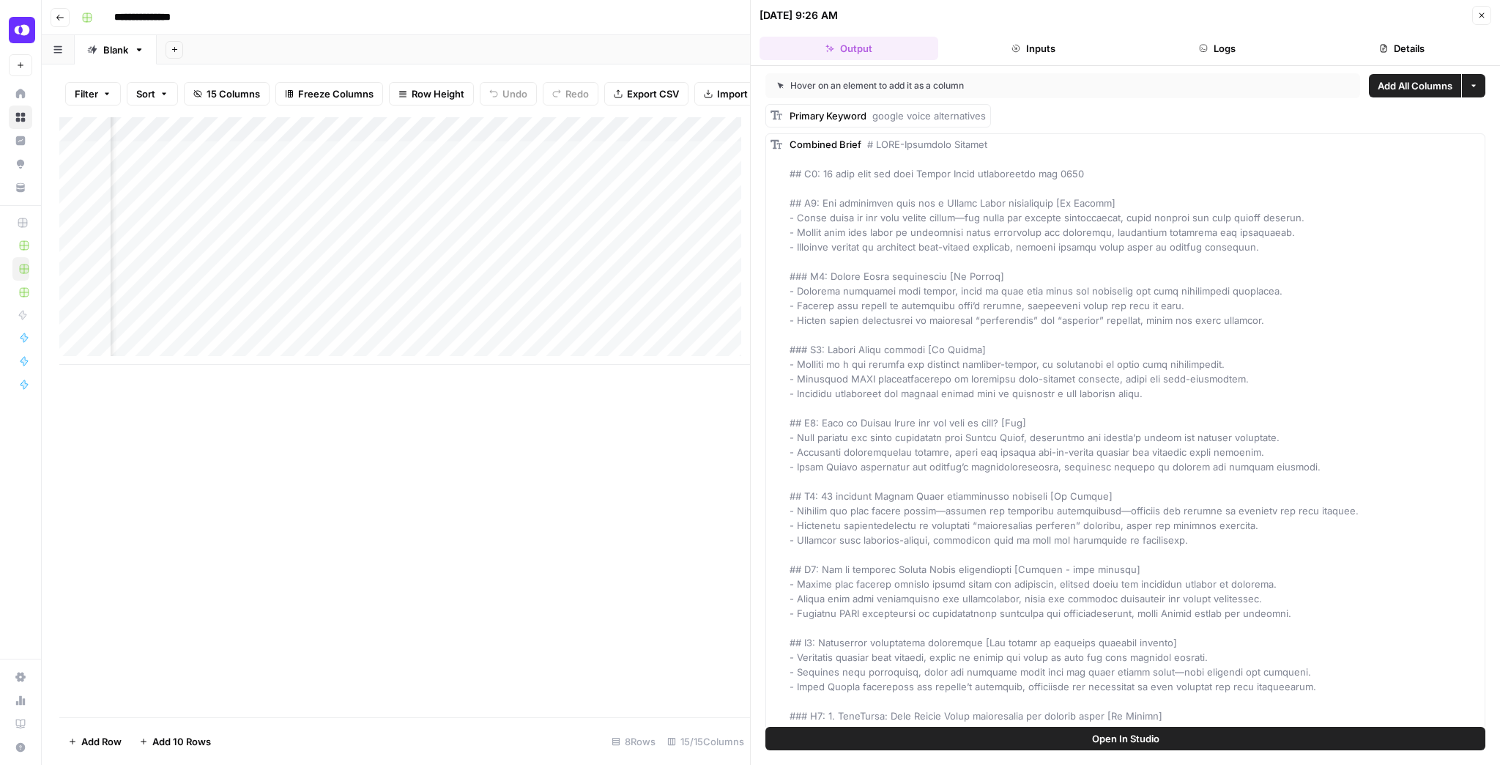
click at [495, 138] on div "Add Column" at bounding box center [404, 241] width 691 height 248
click at [1199, 15] on icon "button" at bounding box center [1482, 15] width 9 height 9
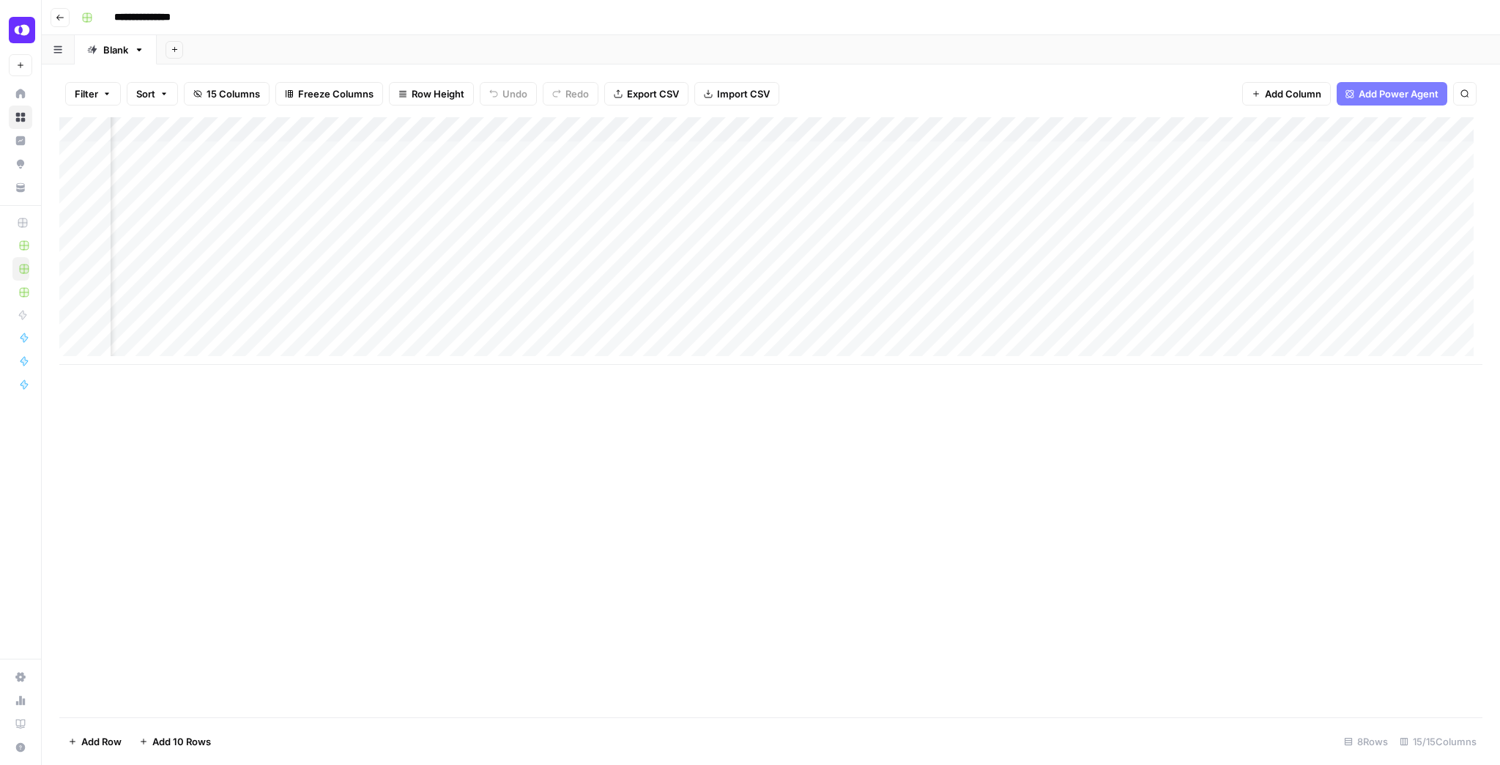
click at [1075, 128] on div "Add Column" at bounding box center [770, 241] width 1423 height 248
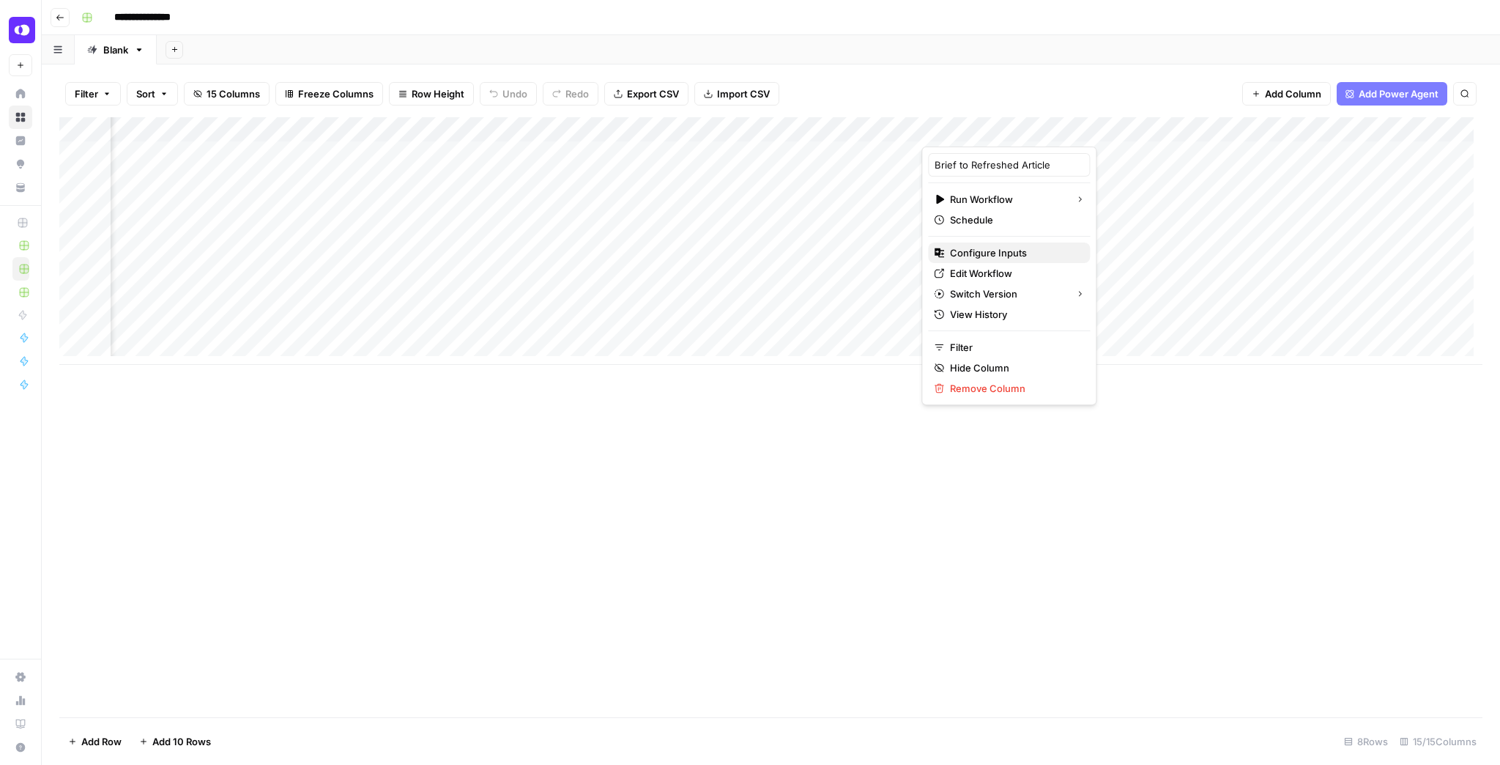
click at [1026, 252] on span "Configure Inputs" at bounding box center [1014, 252] width 128 height 15
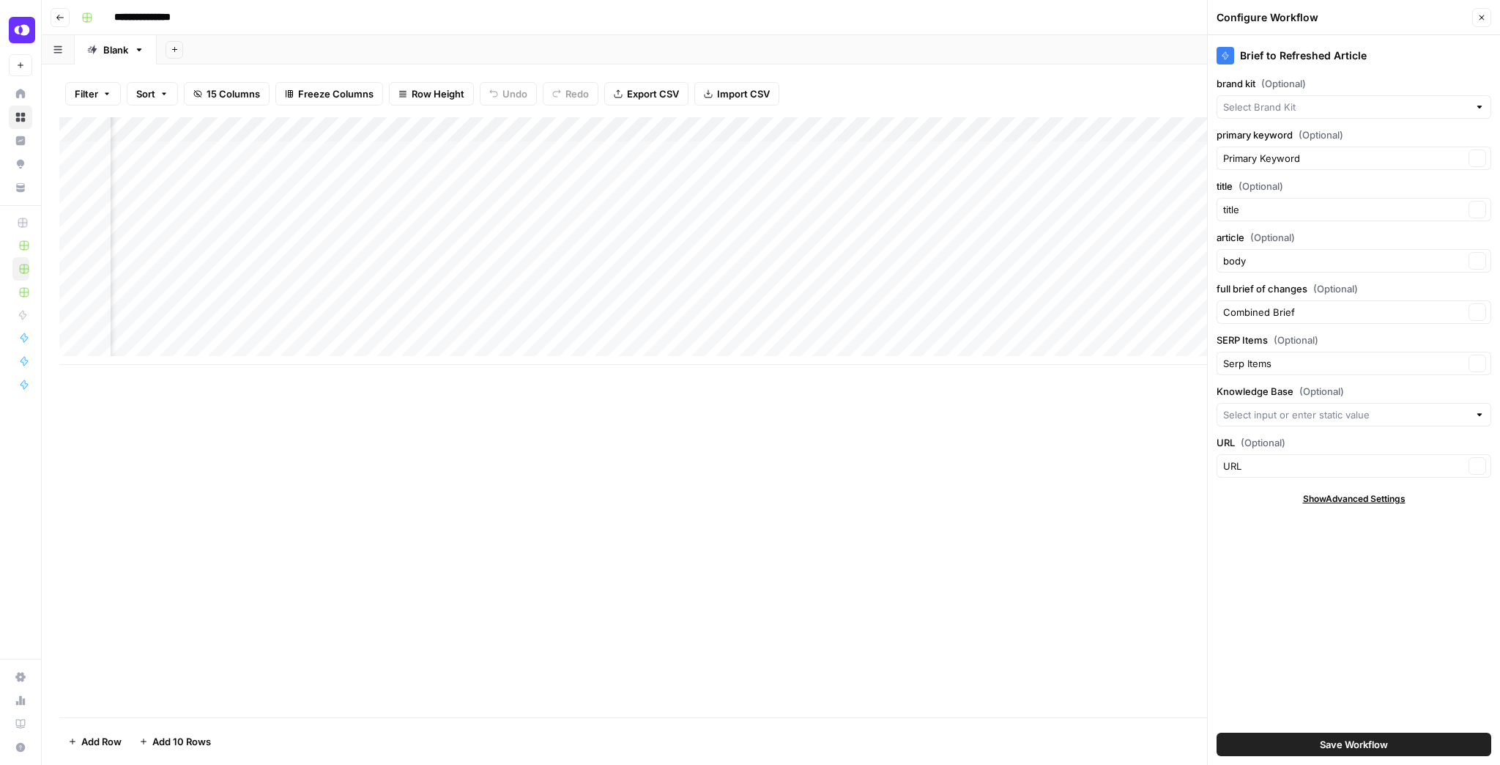
type input "OpenPhone Sitemap (Blogs + NonBlogs)"
type input "Quo"
click at [1199, 14] on icon "button" at bounding box center [1482, 17] width 9 height 9
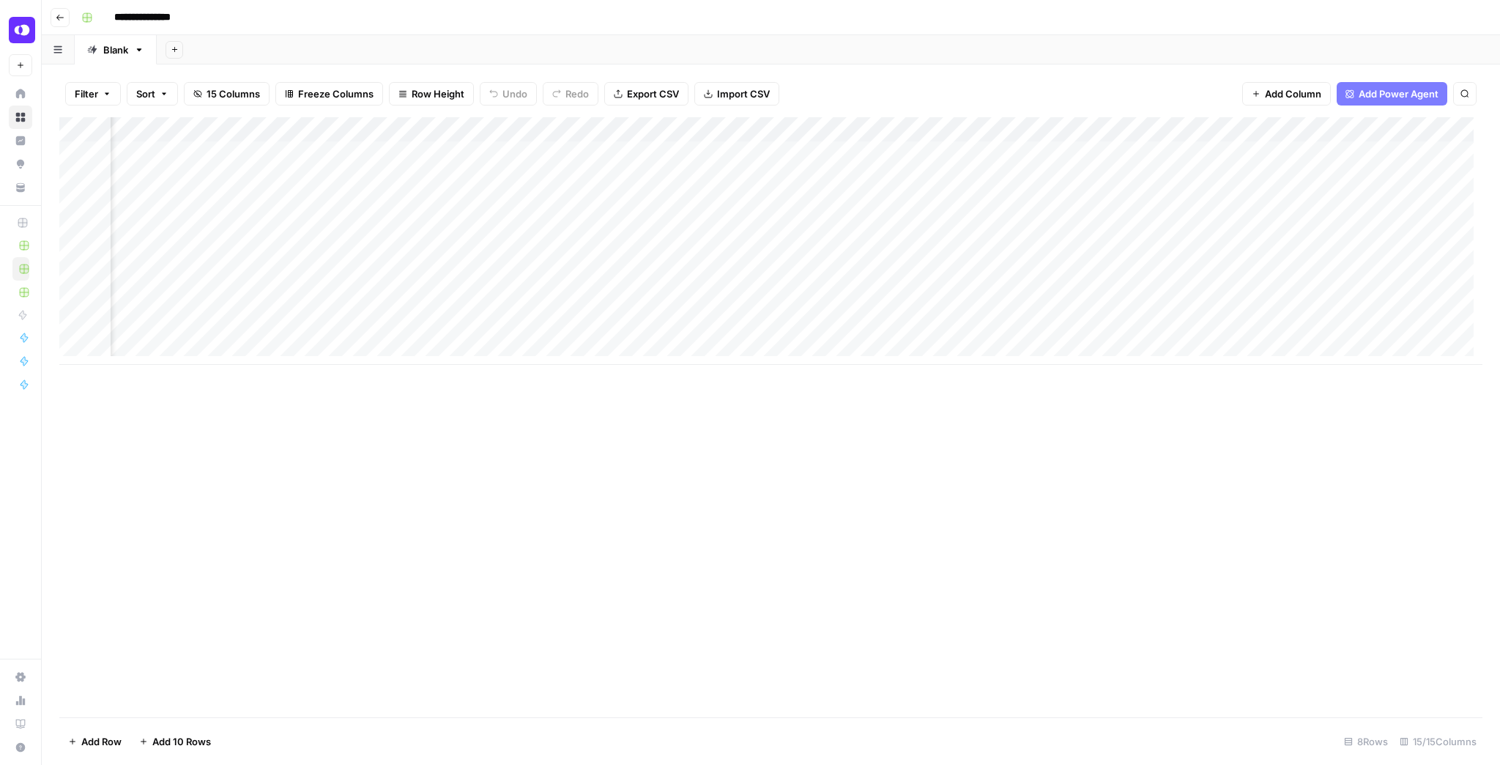
click at [1073, 131] on div "Add Column" at bounding box center [770, 241] width 1423 height 248
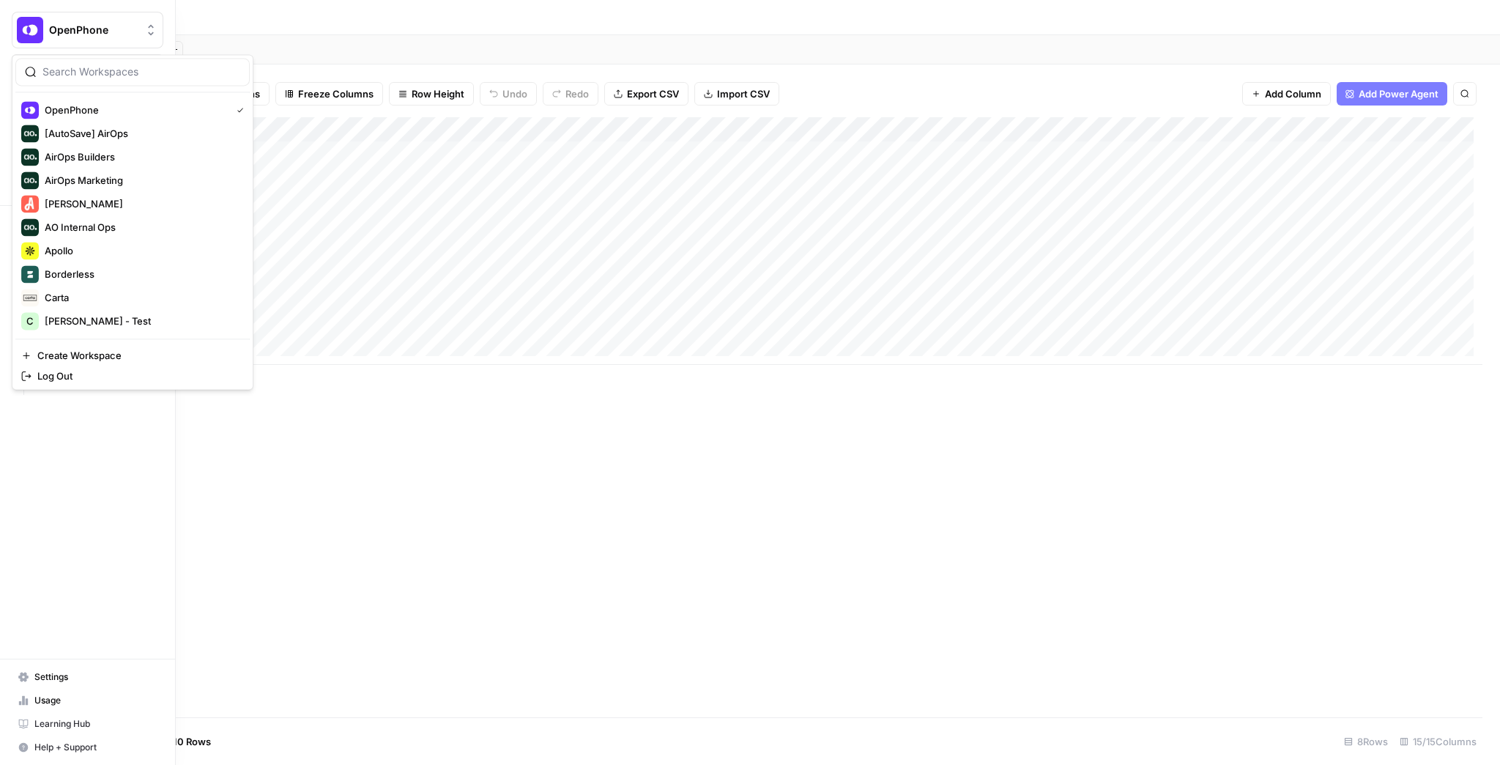
click at [35, 21] on img "Workspace: OpenPhone" at bounding box center [30, 30] width 26 height 26
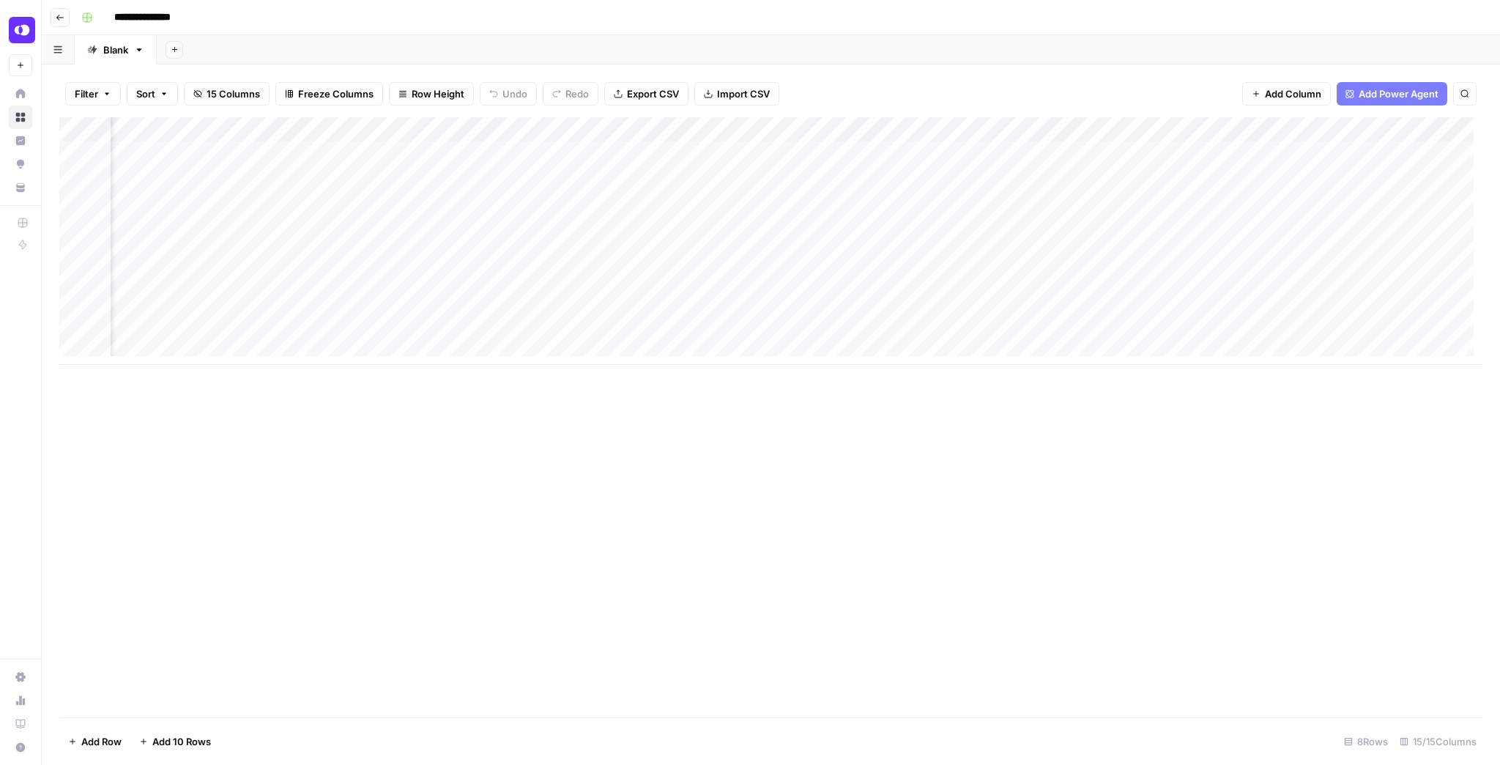
click at [511, 158] on div "Add Column" at bounding box center [770, 241] width 1423 height 248
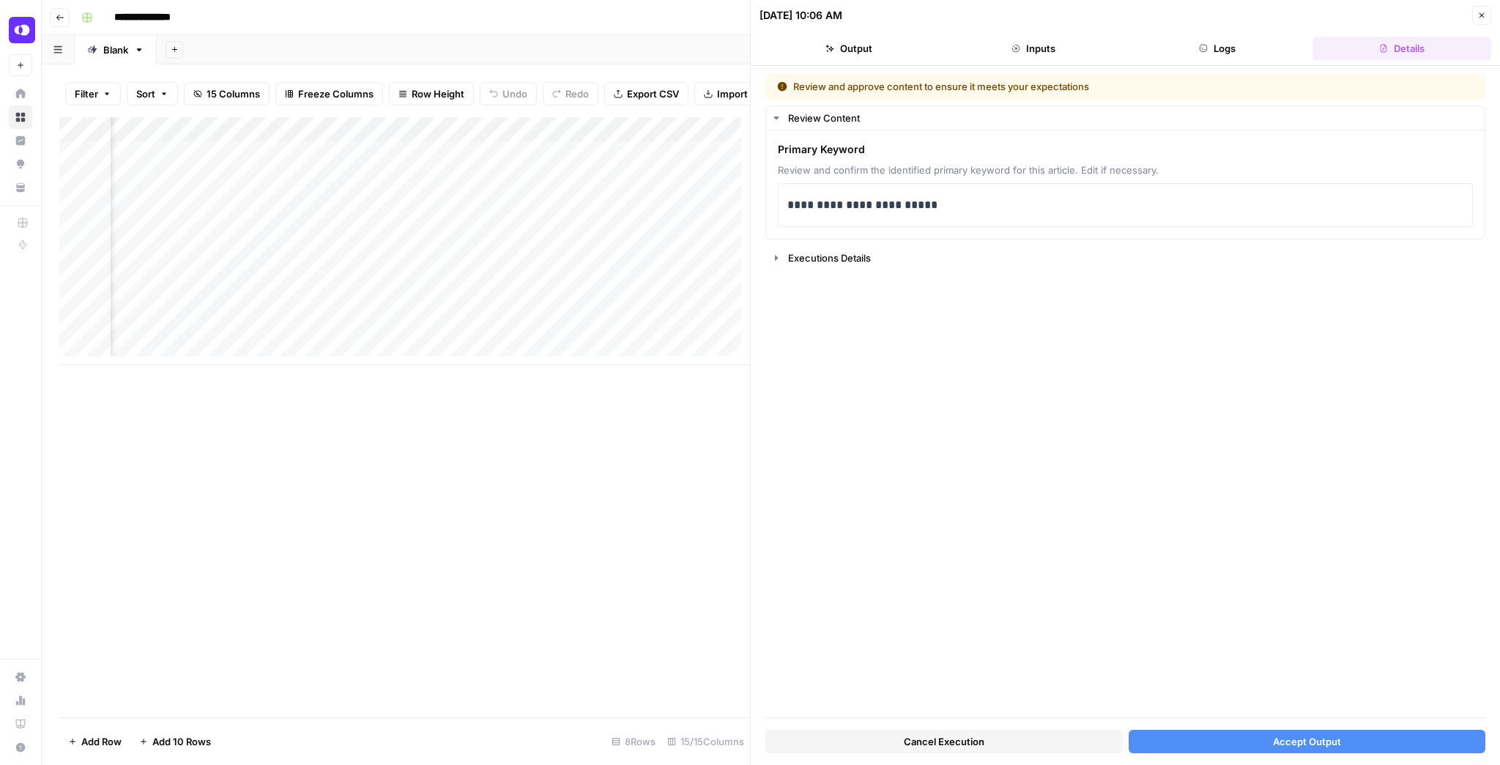
click at [1199, 596] on button "Accept Output" at bounding box center [1308, 741] width 358 height 23
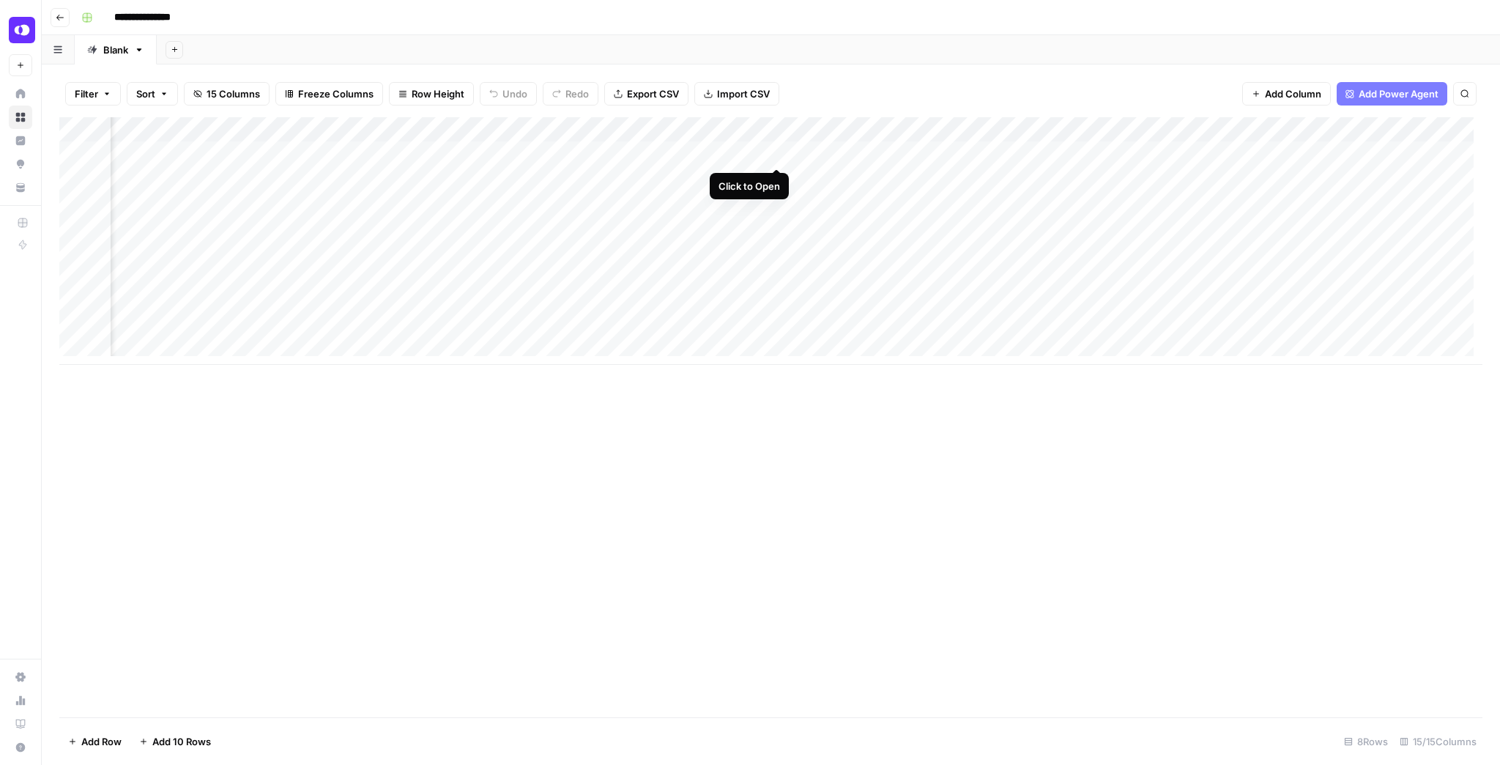
click at [773, 152] on div "Add Column" at bounding box center [770, 241] width 1423 height 248
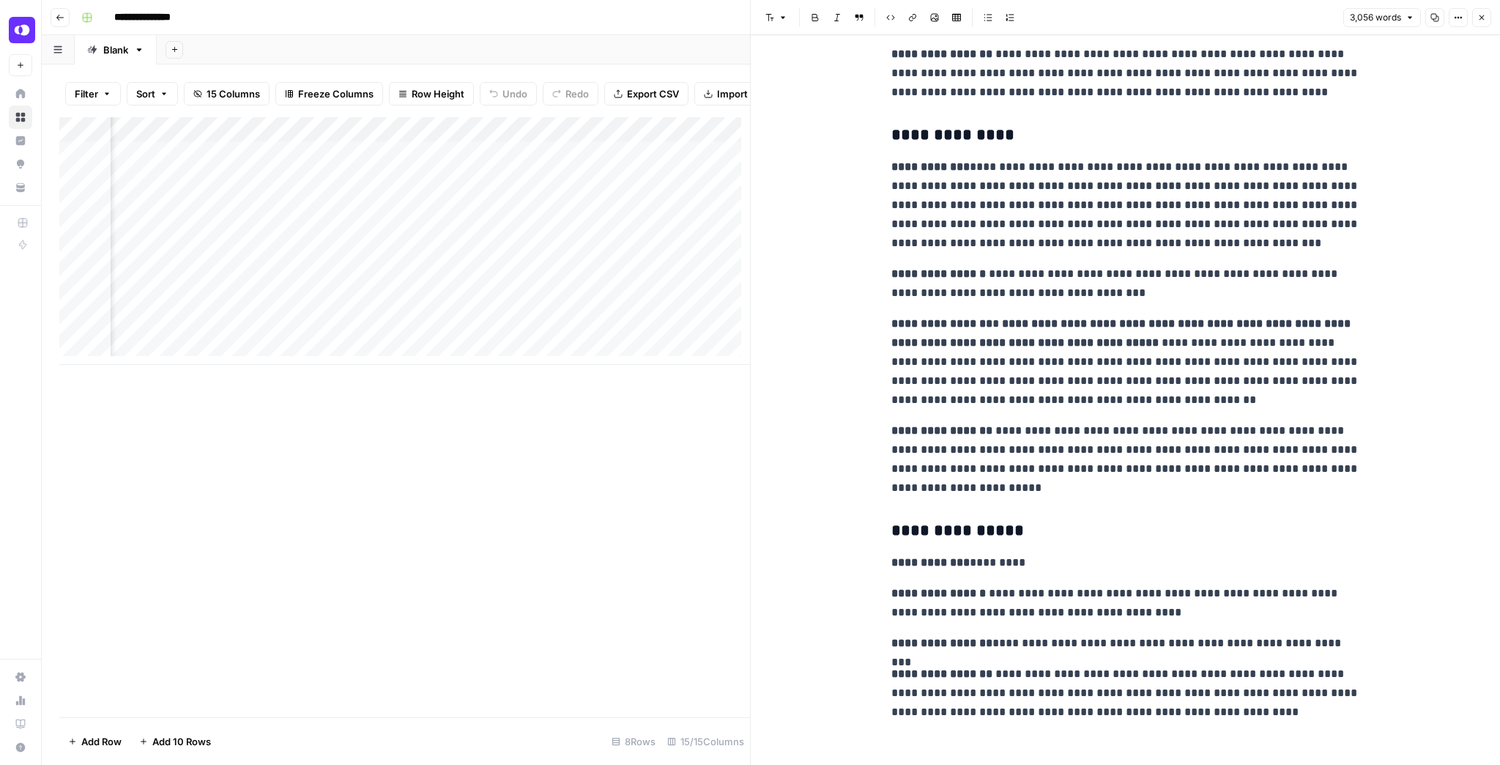
scroll to position [9182, 0]
click at [1199, 14] on icon "button" at bounding box center [1482, 17] width 9 height 9
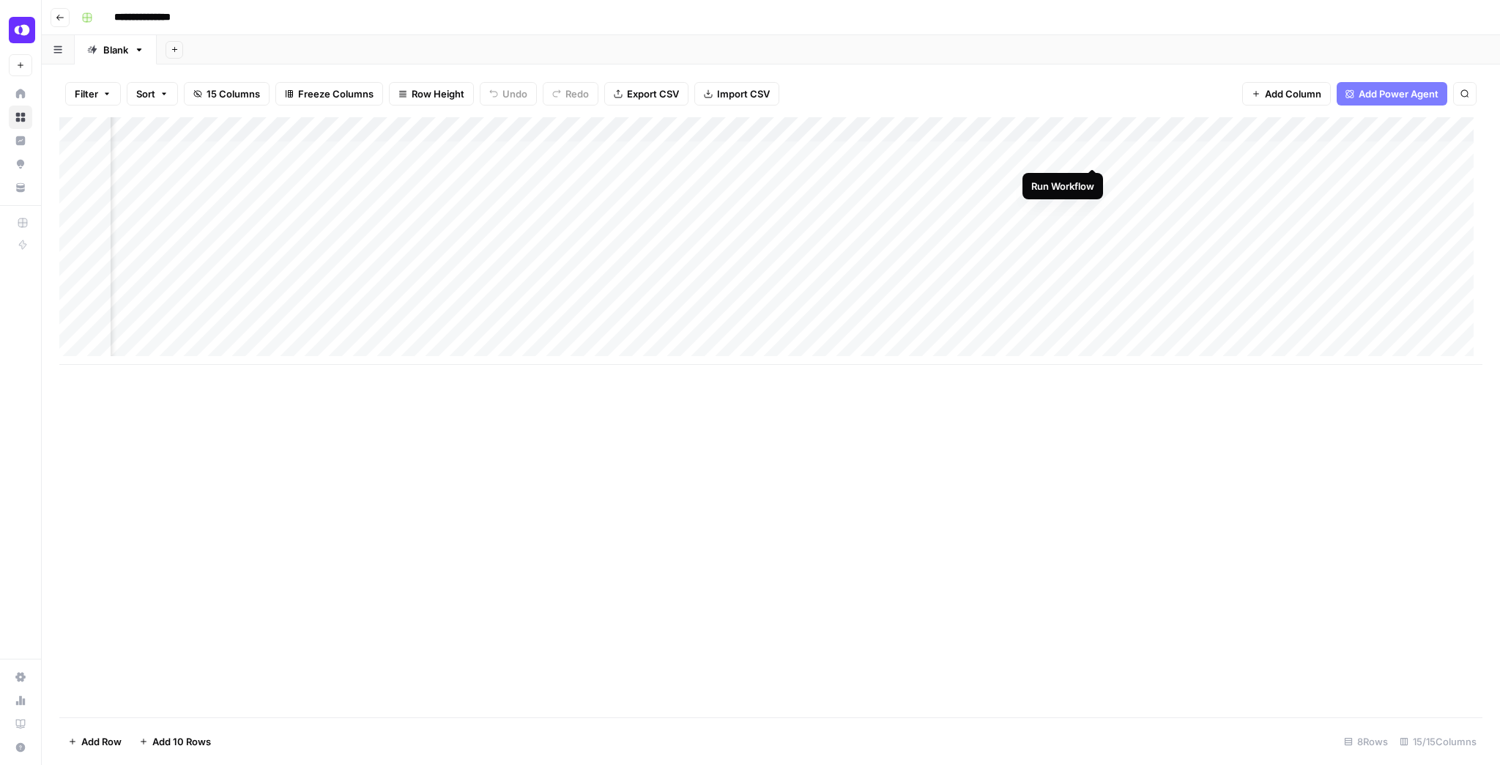
click at [1096, 151] on div "Add Column" at bounding box center [770, 241] width 1423 height 248
click at [404, 179] on div "Add Column" at bounding box center [770, 241] width 1423 height 248
click at [404, 201] on div "Add Column" at bounding box center [770, 241] width 1423 height 248
click at [396, 204] on div "Add Column" at bounding box center [770, 241] width 1423 height 248
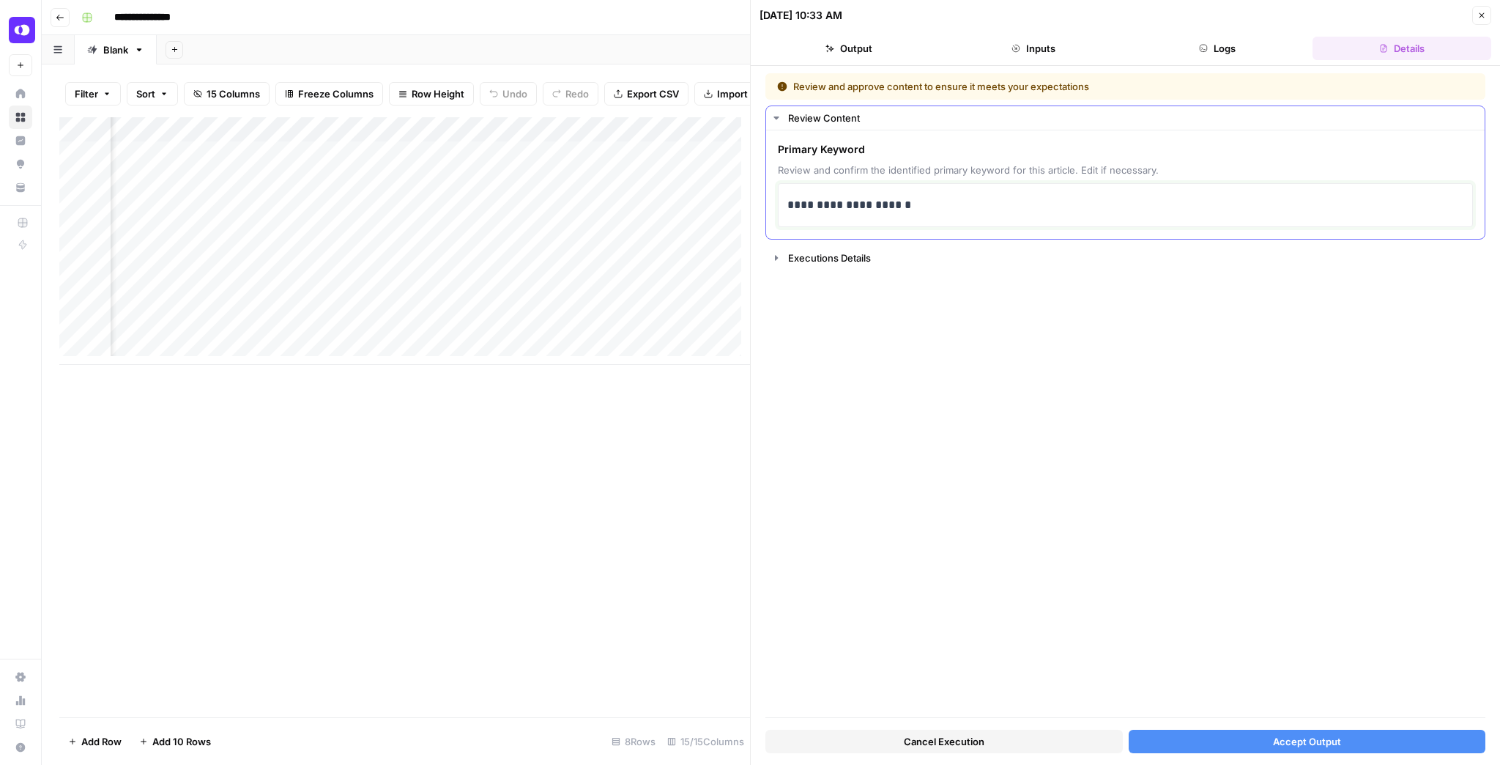
click at [791, 203] on p "**********" at bounding box center [1126, 205] width 677 height 19
click at [1199, 596] on div "Cancel Execution Accept Output" at bounding box center [1126, 738] width 720 height 40
click at [1199, 596] on button "Accept Output" at bounding box center [1308, 741] width 358 height 23
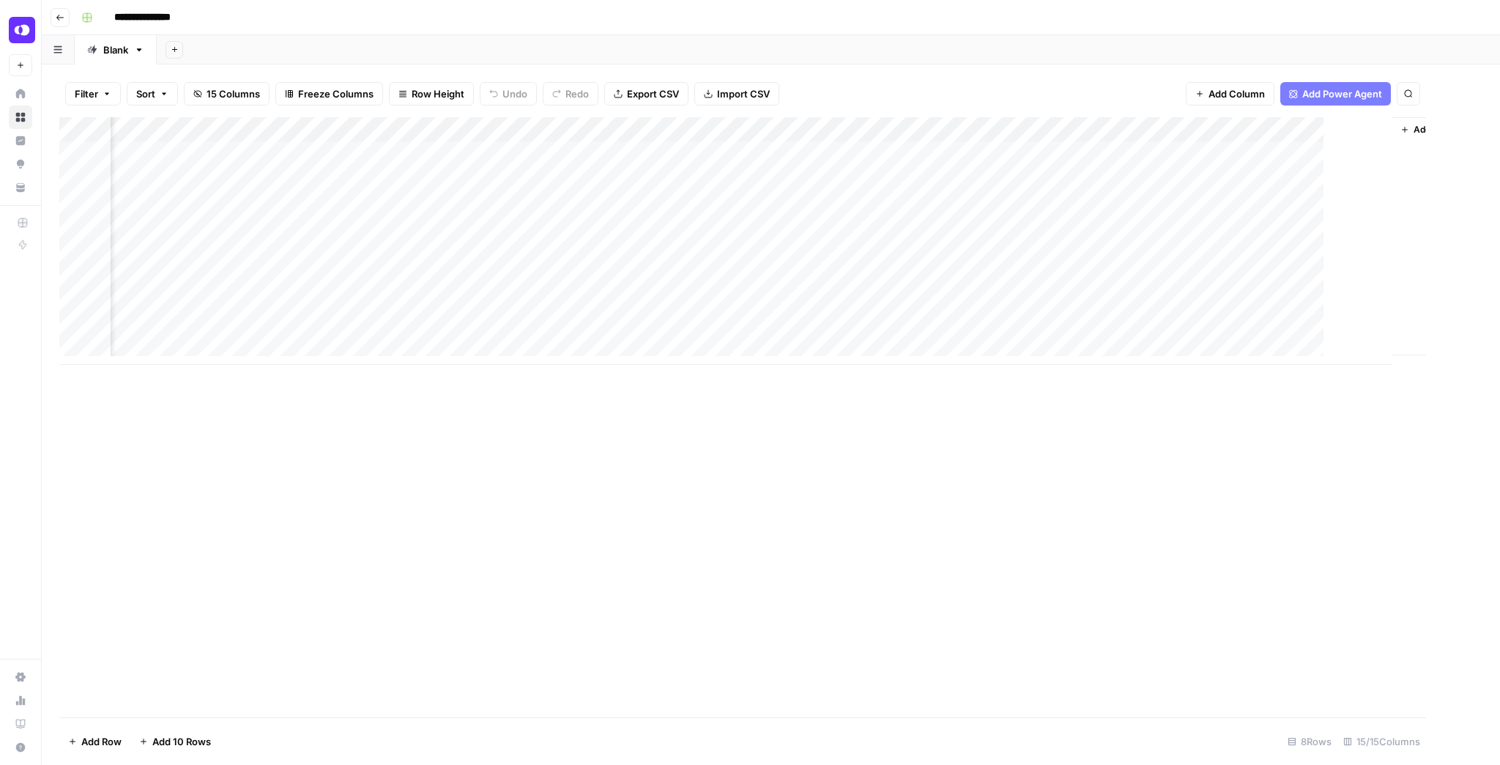
scroll to position [0, 1026]
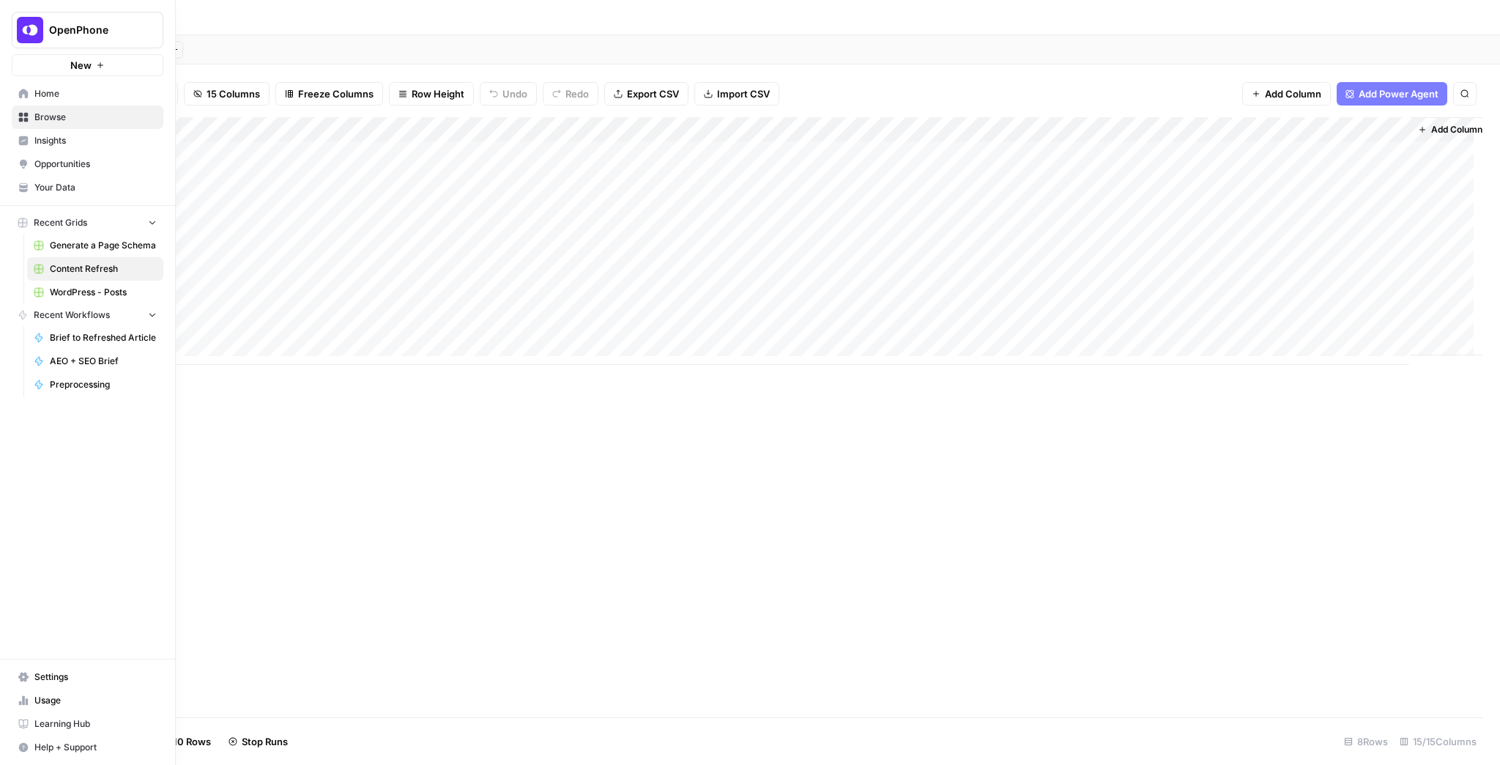
click at [56, 185] on span "Your Data" at bounding box center [95, 187] width 122 height 13
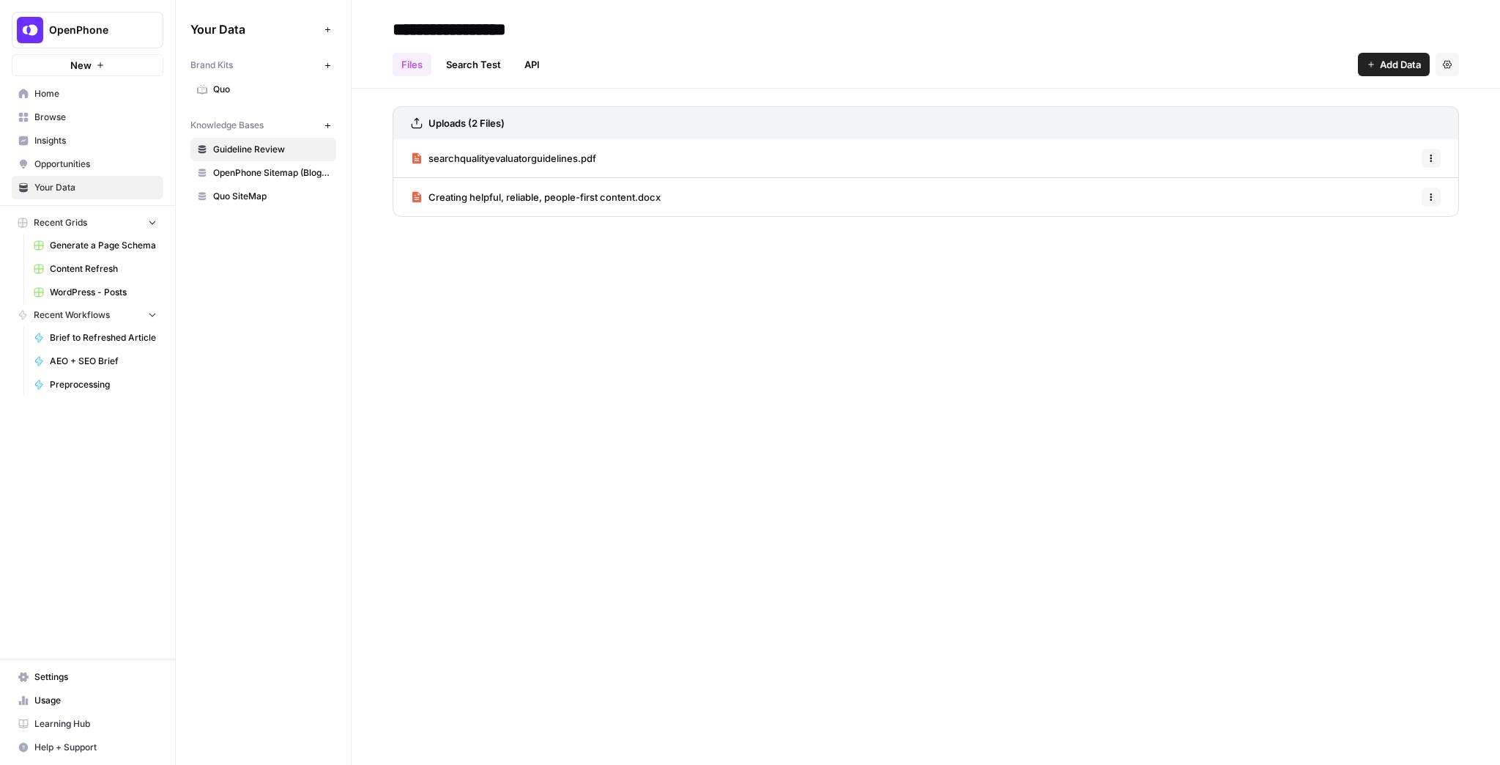
click at [273, 178] on span "OpenPhone Sitemap (Blogs + NonBlogs)" at bounding box center [271, 172] width 116 height 13
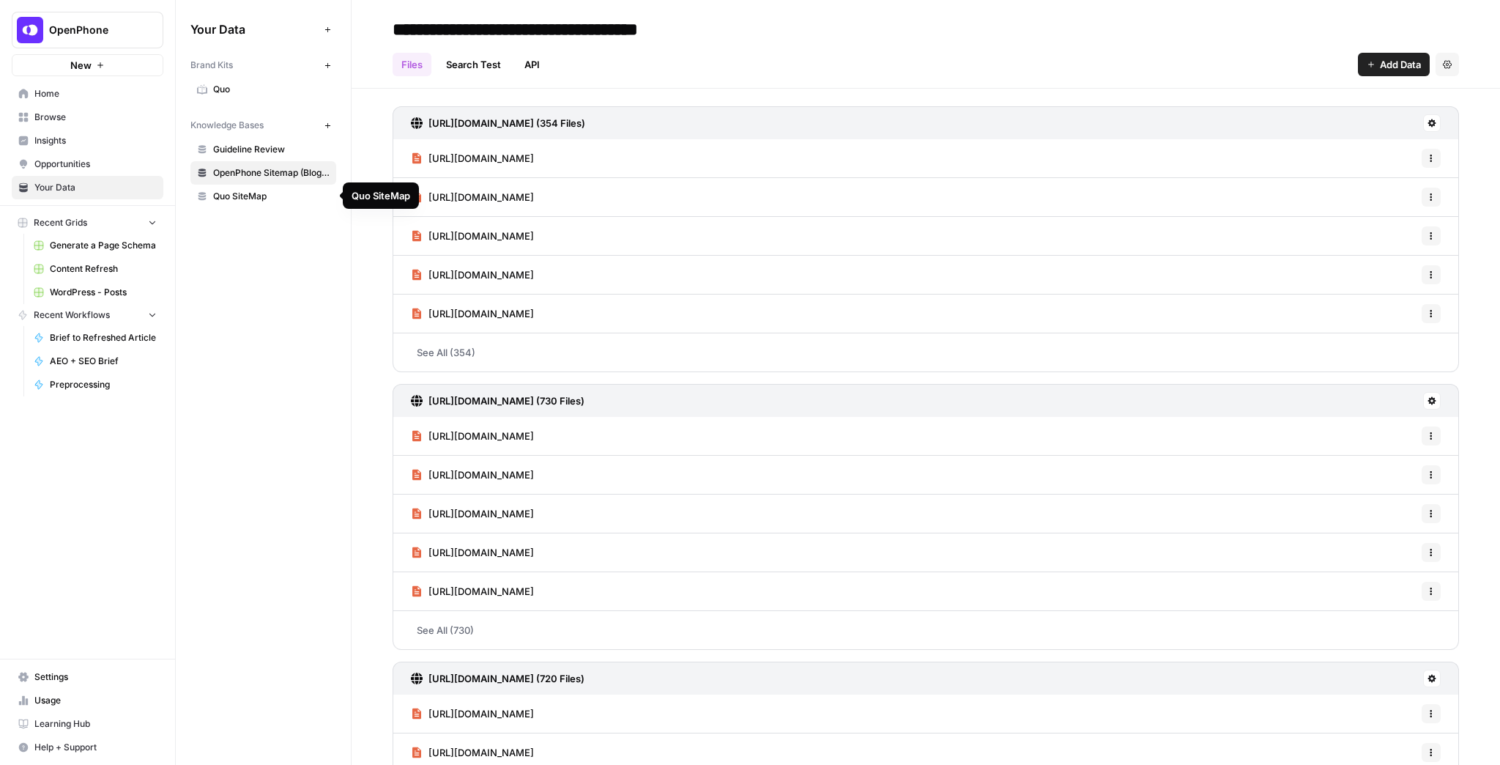
click at [243, 97] on link "Quo" at bounding box center [263, 89] width 146 height 23
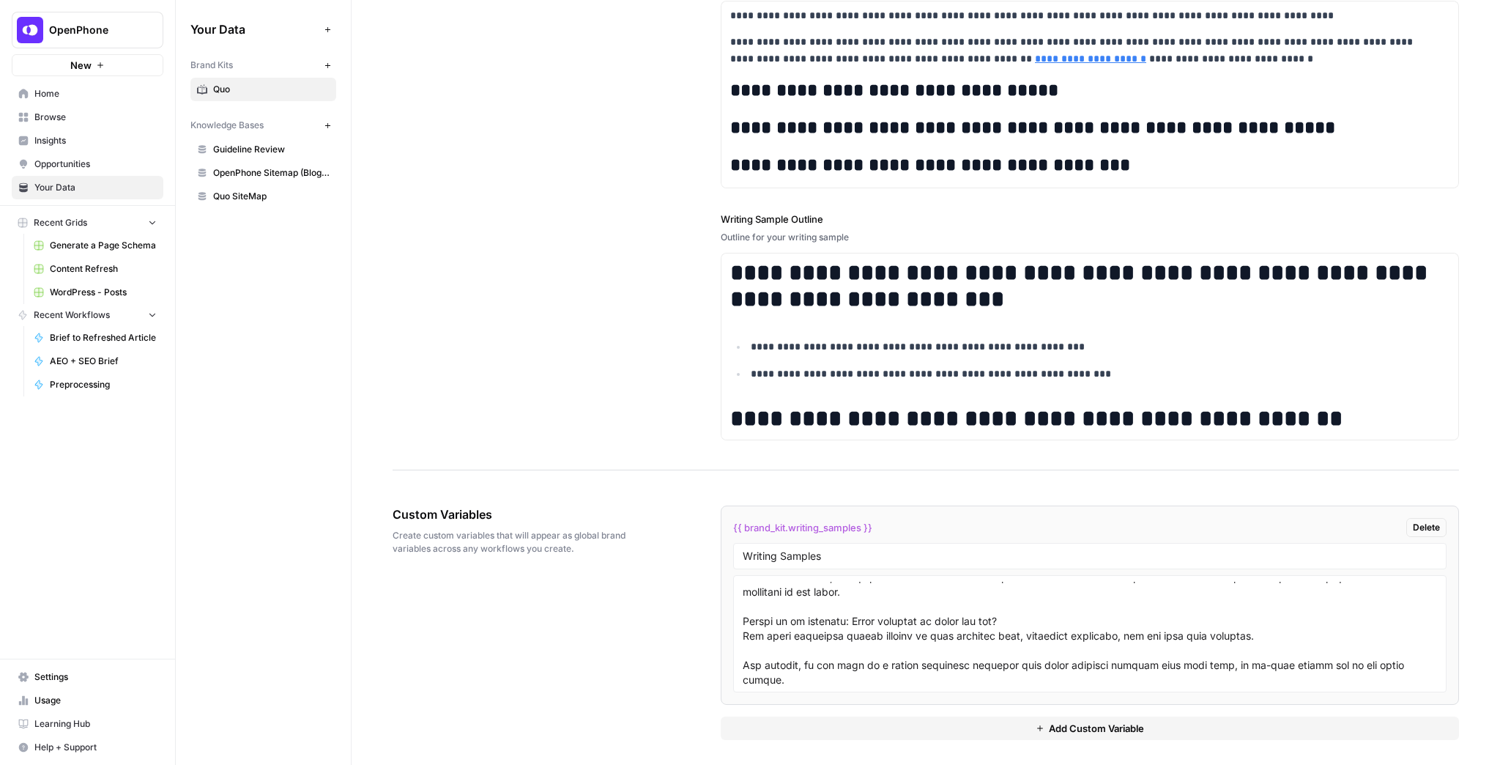
scroll to position [12308, 0]
click at [1034, 596] on textarea at bounding box center [1090, 634] width 695 height 104
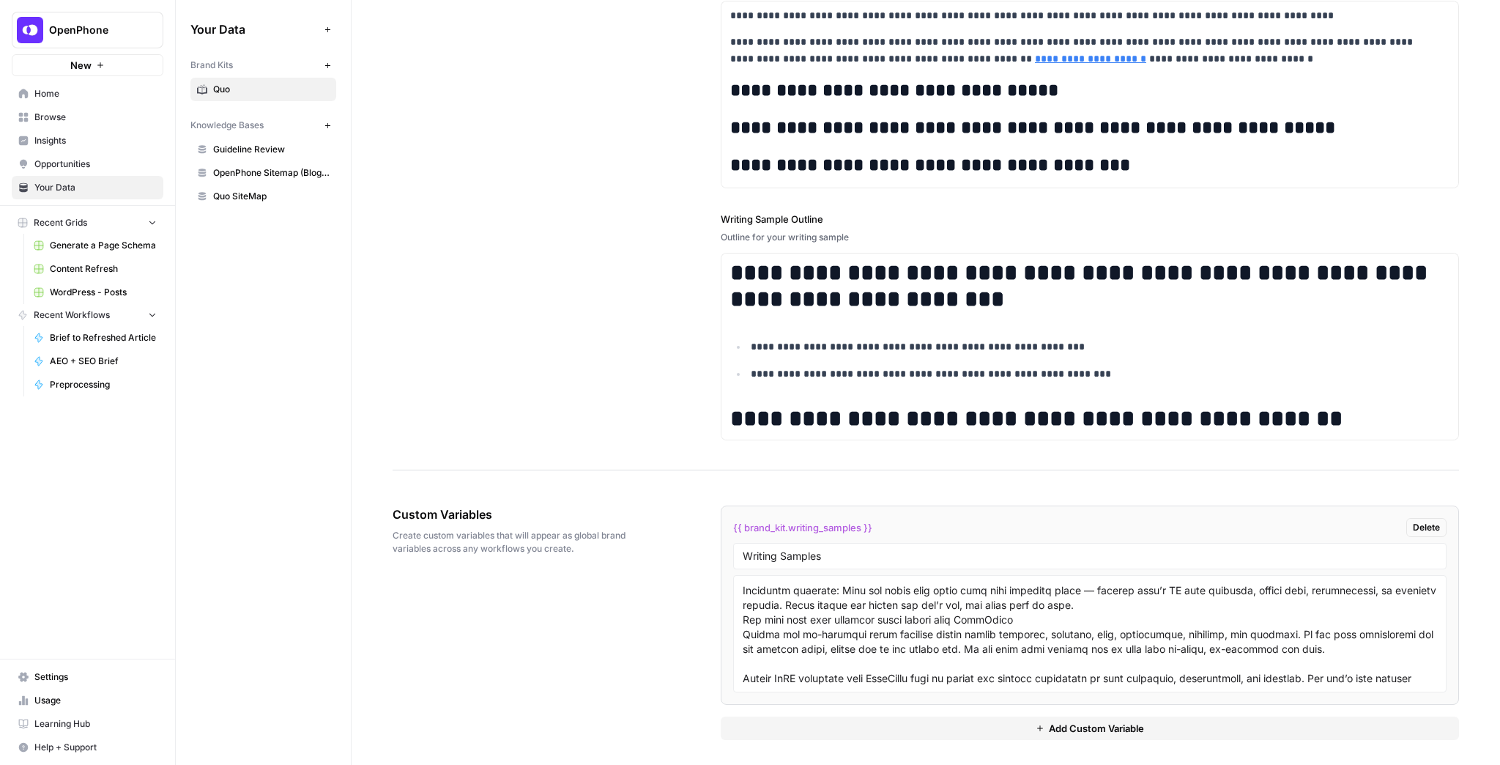
scroll to position [12965, 0]
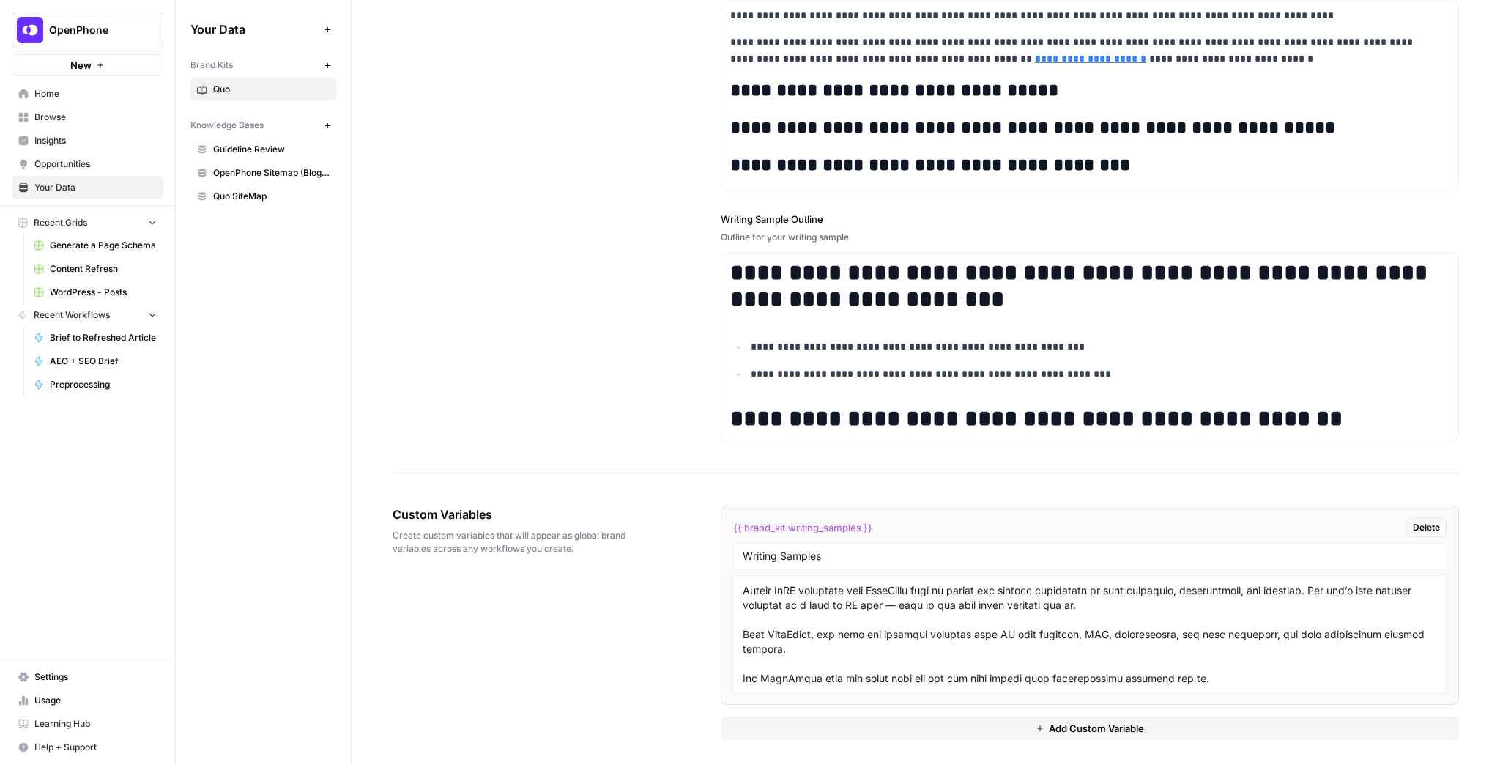
click at [1199, 596] on textarea at bounding box center [1090, 634] width 695 height 104
click at [808, 596] on textarea at bounding box center [1090, 634] width 695 height 104
paste textarea "# Intelligent call routing: Improve your customer experience in 5 steps"
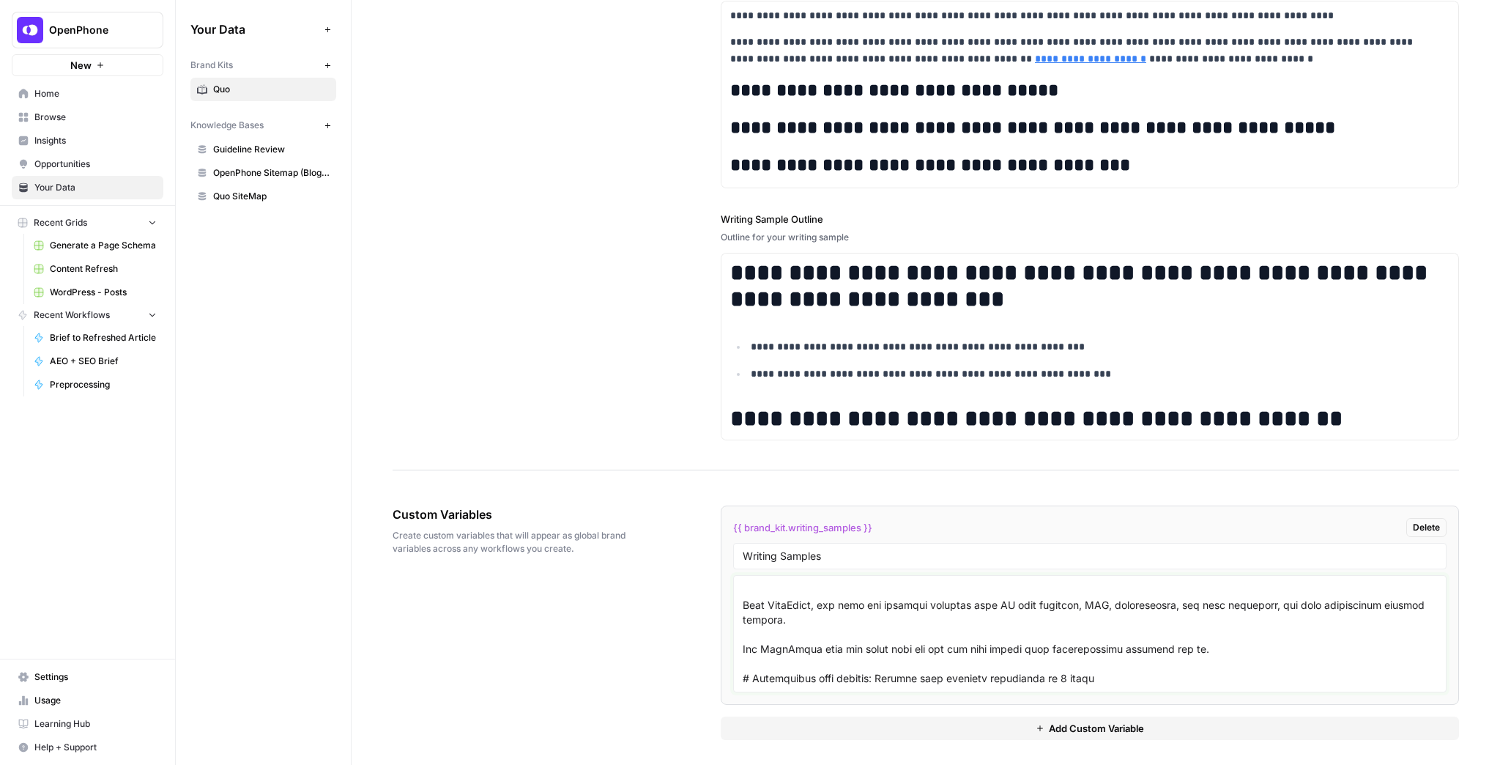
click at [1070, 596] on textarea at bounding box center [1090, 634] width 695 height 104
paste textarea "When a customer calls your business, can your phone system quickly get them to …"
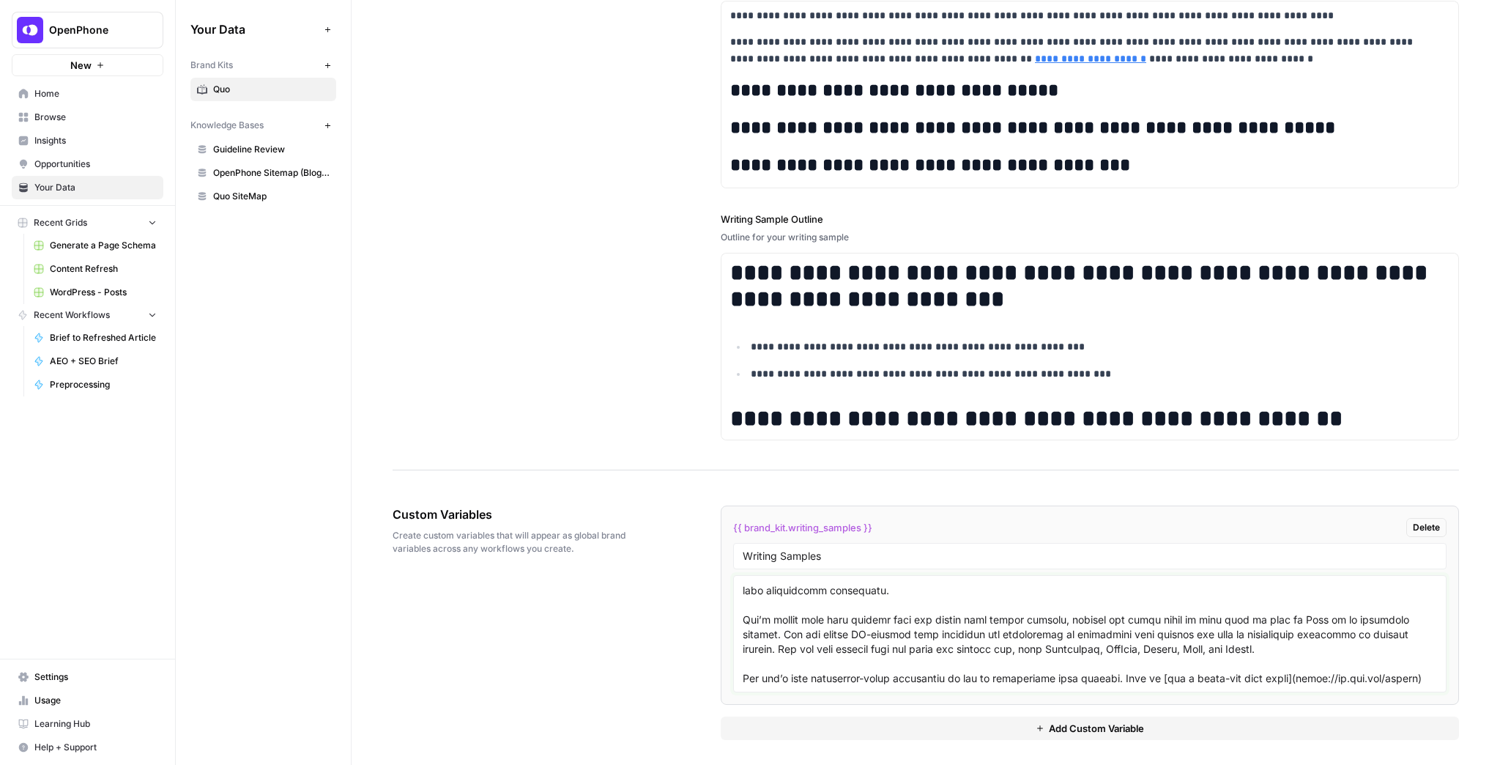
scroll to position [15456, 0]
click at [882, 596] on textarea at bounding box center [1090, 634] width 695 height 104
paste textarea "# Why is my phone number showing up as spam? Common causes and fixes"
type textarea "# Everything you should know about Google Voice AI Maybe you’re already using […"
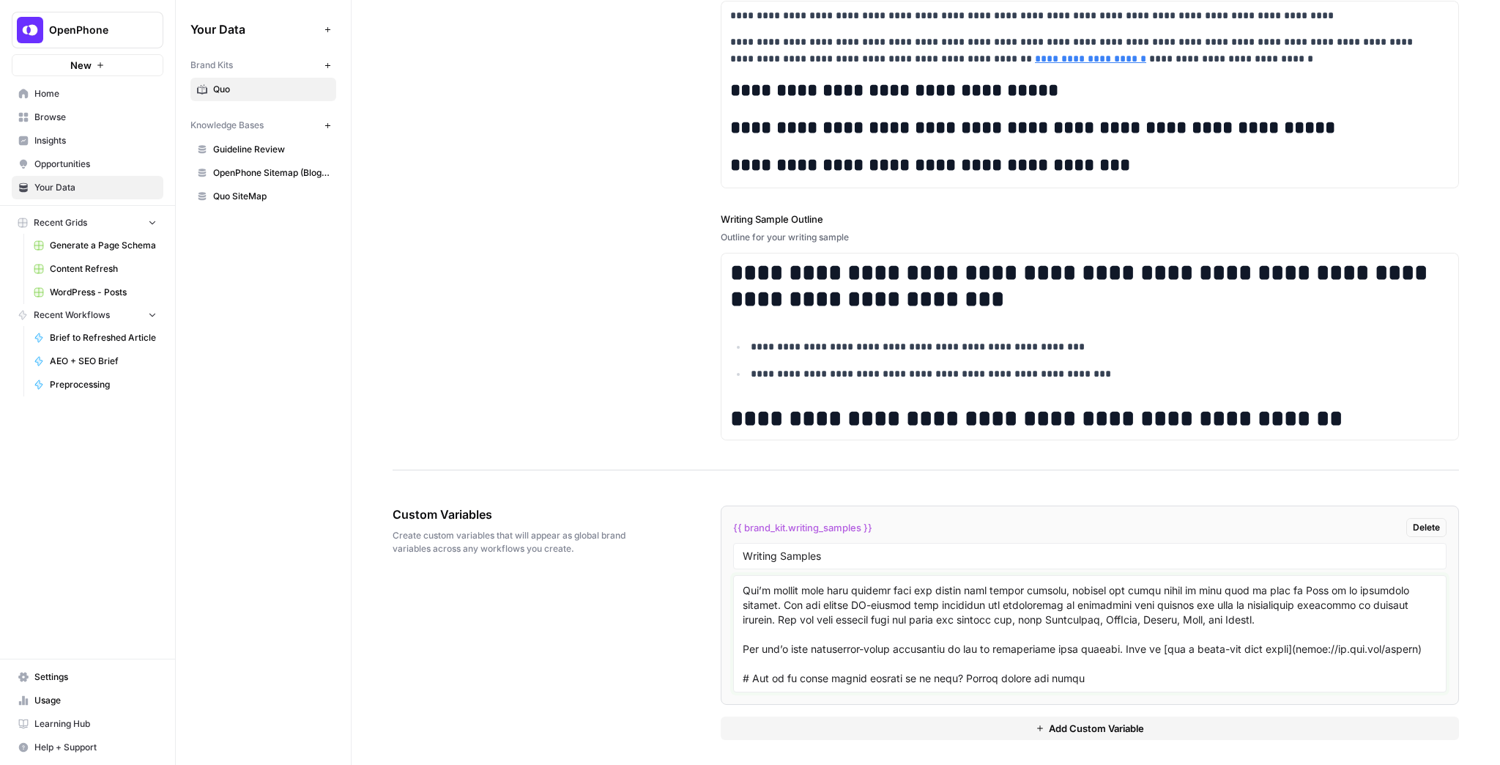
scroll to position [15470, 0]
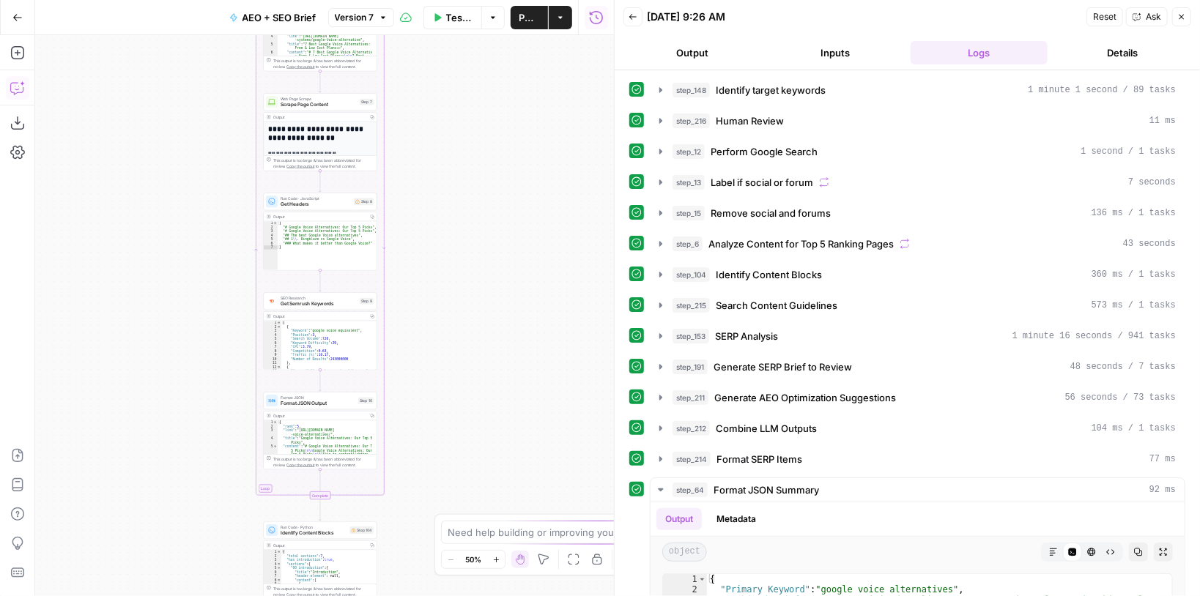
click at [7, 87] on button "Copilot" at bounding box center [17, 87] width 23 height 23
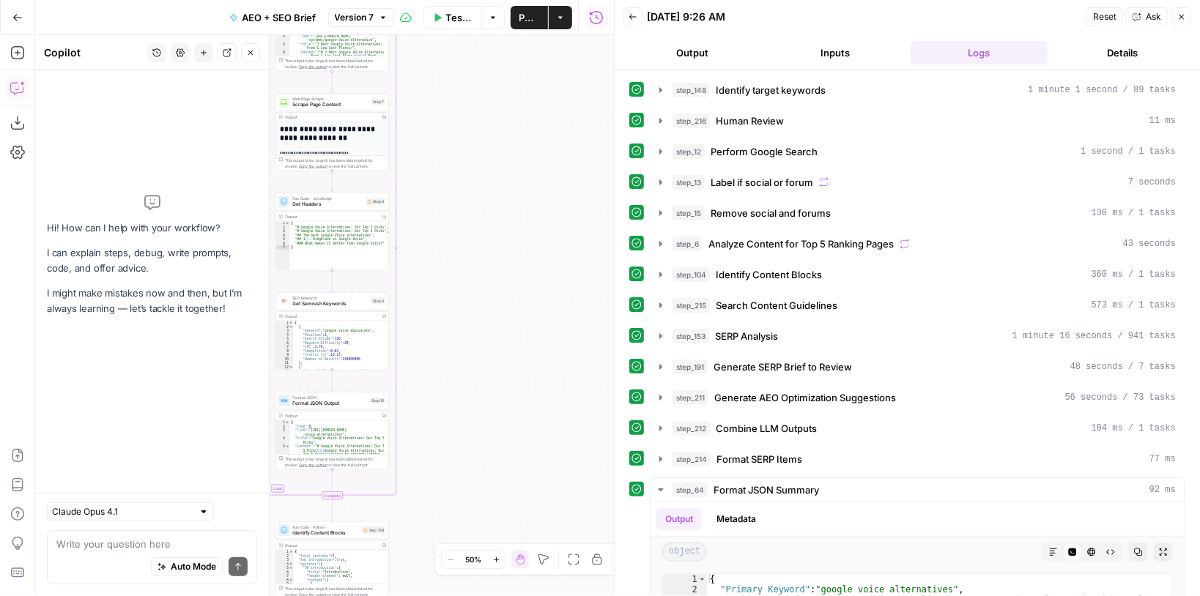
click at [135, 544] on textarea at bounding box center [151, 544] width 191 height 15
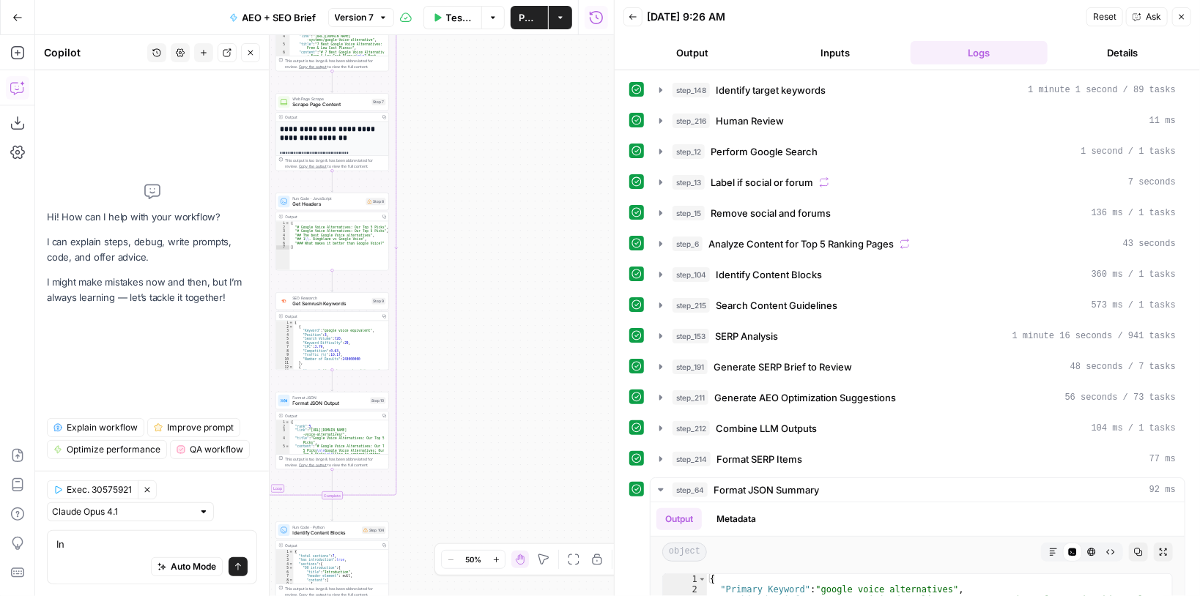
type textarea "I"
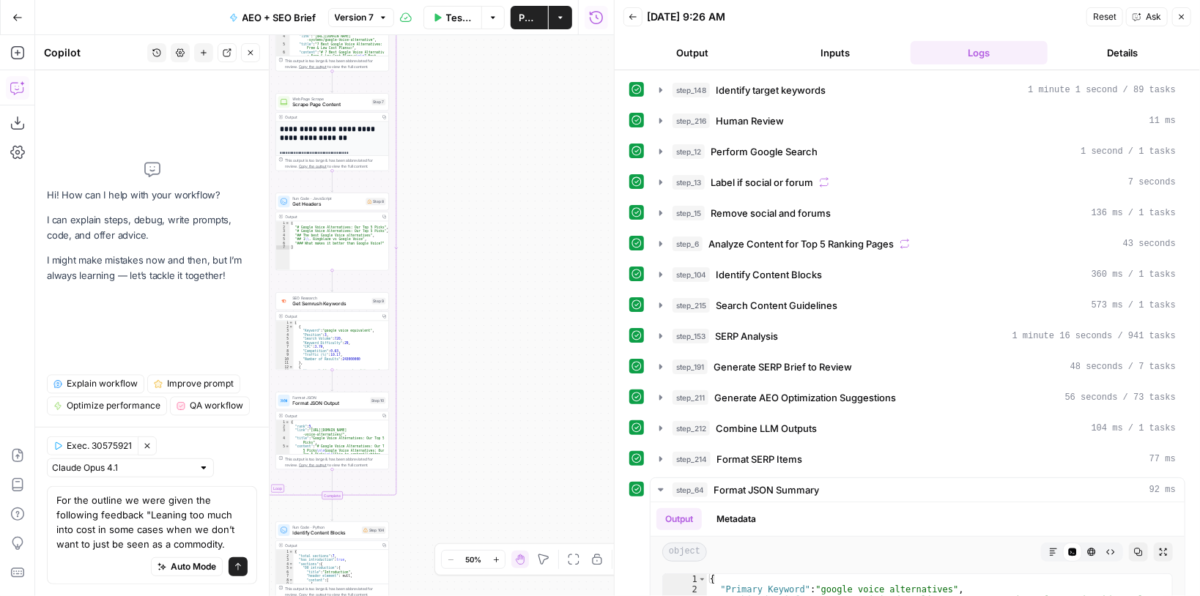
type textarea "For the outline we were given the following feedback "Leaning too much into cos…"
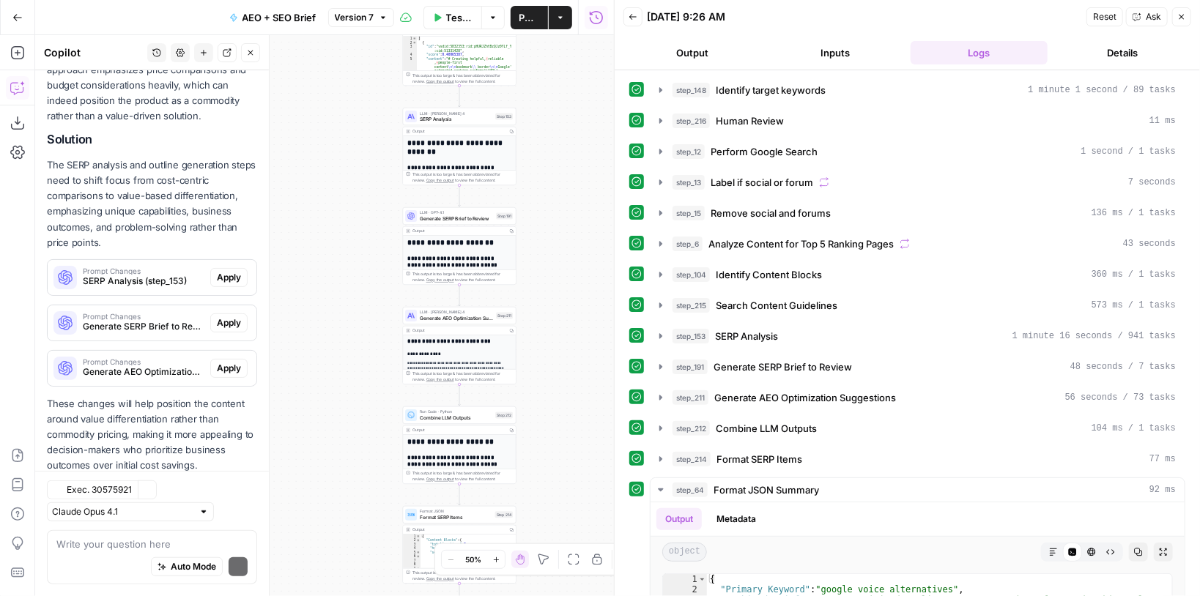
scroll to position [341, 0]
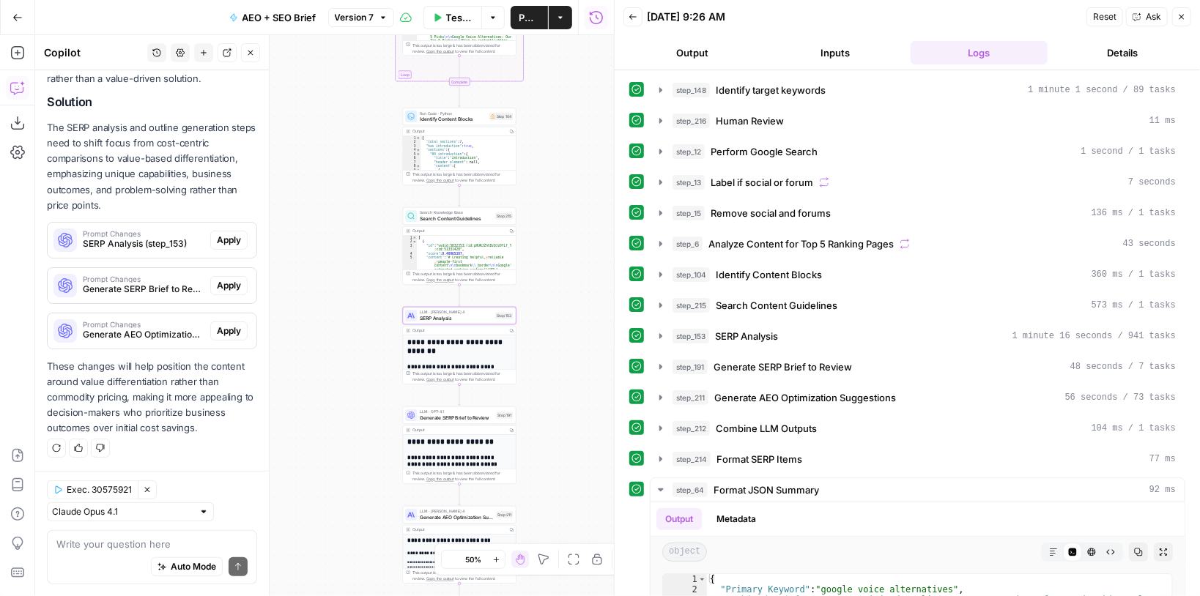
click at [220, 247] on span "Apply" at bounding box center [229, 240] width 24 height 13
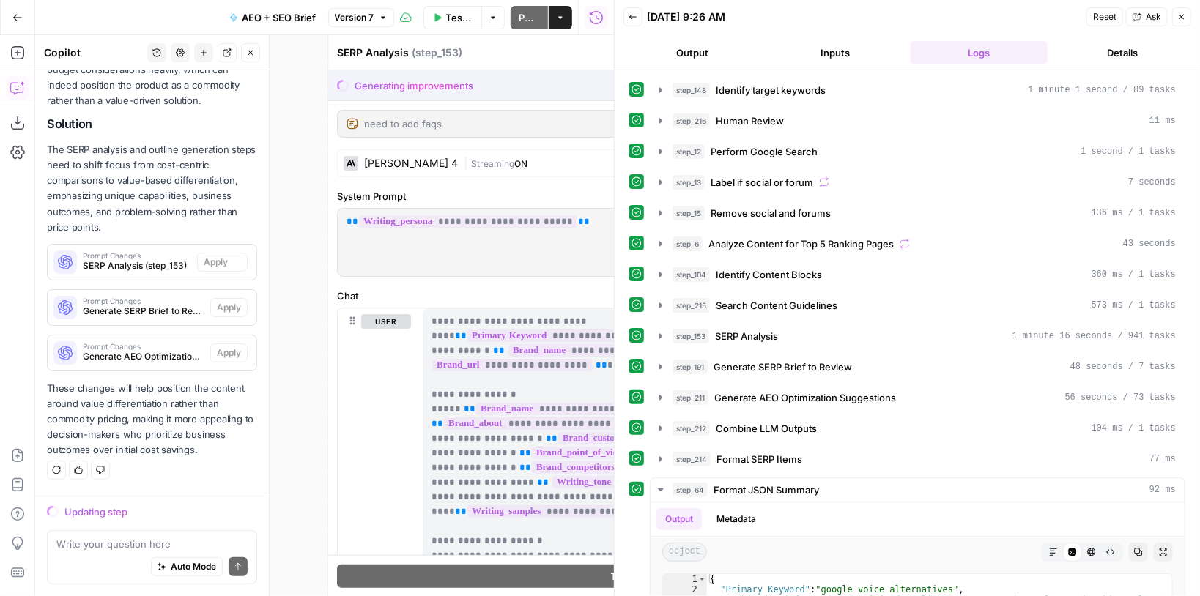
scroll to position [320, 0]
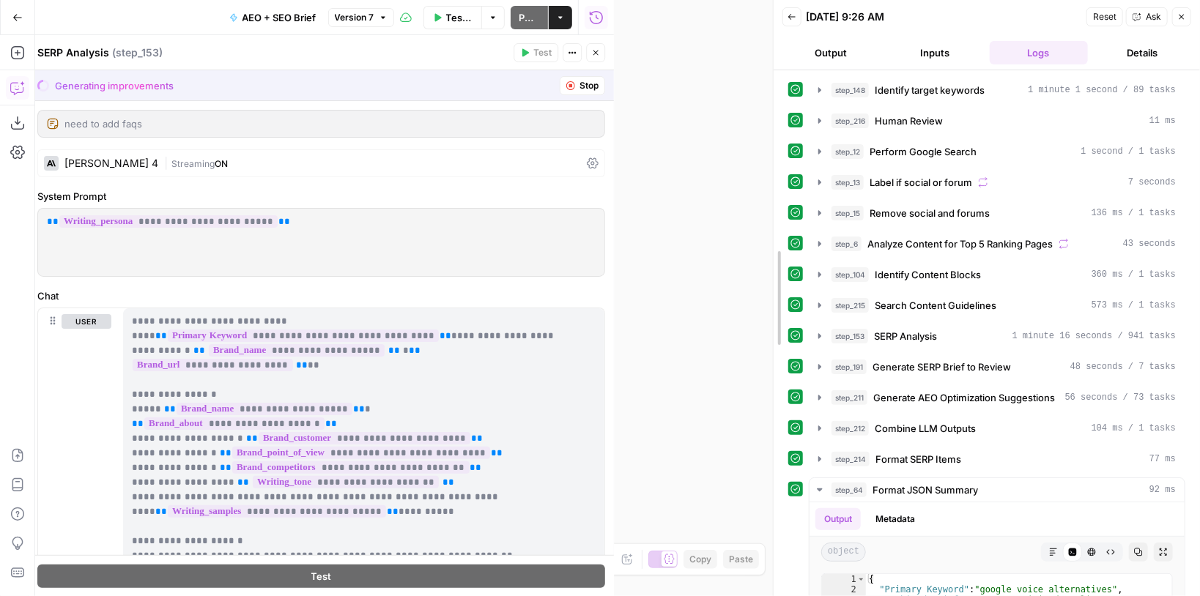
drag, startPoint x: 611, startPoint y: 219, endPoint x: 690, endPoint y: 223, distance: 79.2
click at [781, 220] on div at bounding box center [773, 298] width 15 height 596
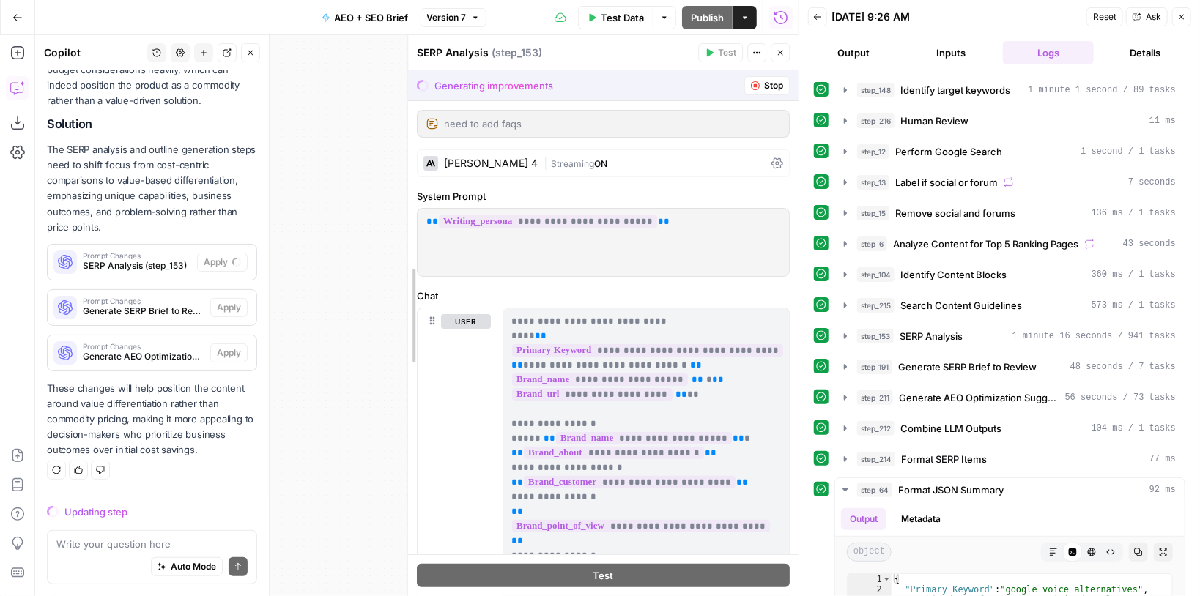
drag, startPoint x: 218, startPoint y: 250, endPoint x: 401, endPoint y: 233, distance: 183.2
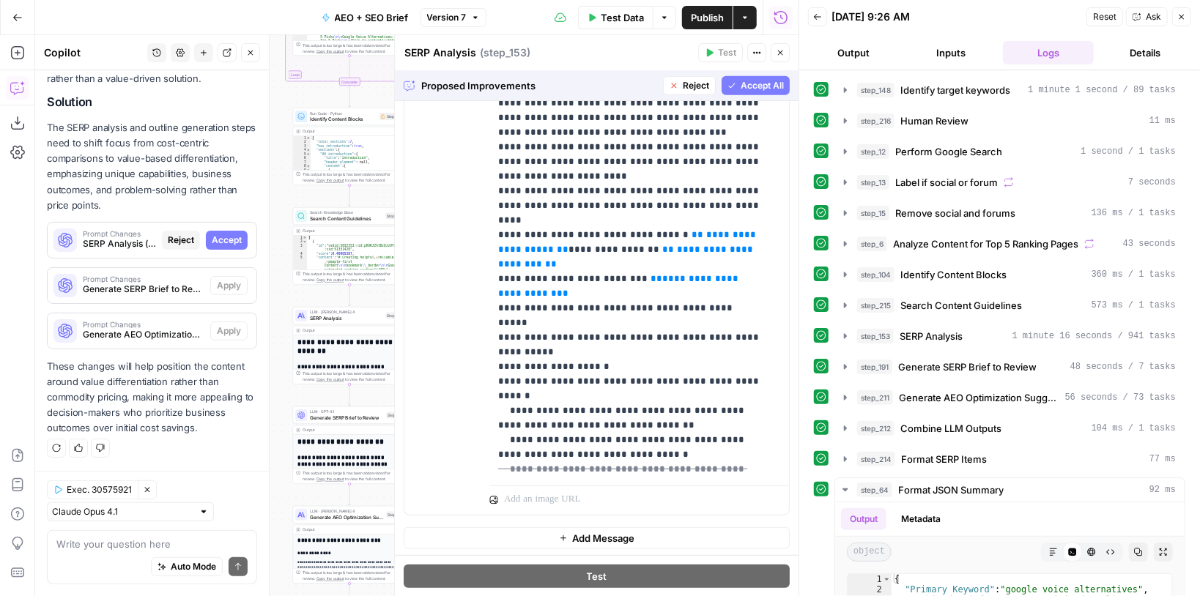
scroll to position [2125, 0]
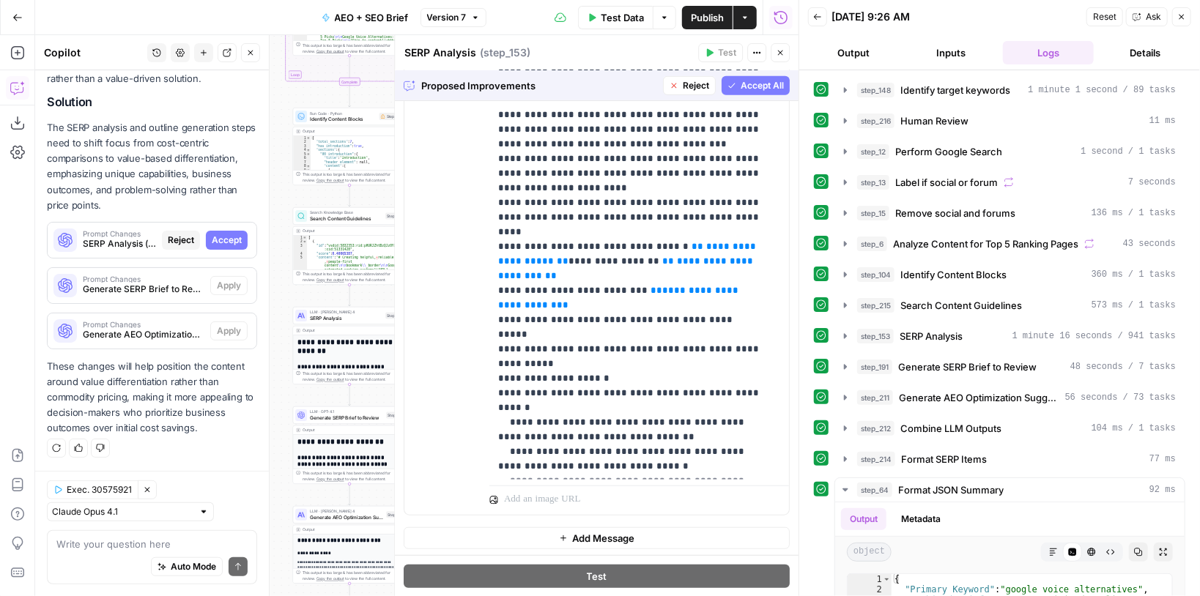
drag, startPoint x: 753, startPoint y: 82, endPoint x: 601, endPoint y: 111, distance: 154.3
click at [601, 111] on div "**********" at bounding box center [597, 333] width 404 height 526
click at [742, 92] on button "Accept All" at bounding box center [756, 85] width 68 height 19
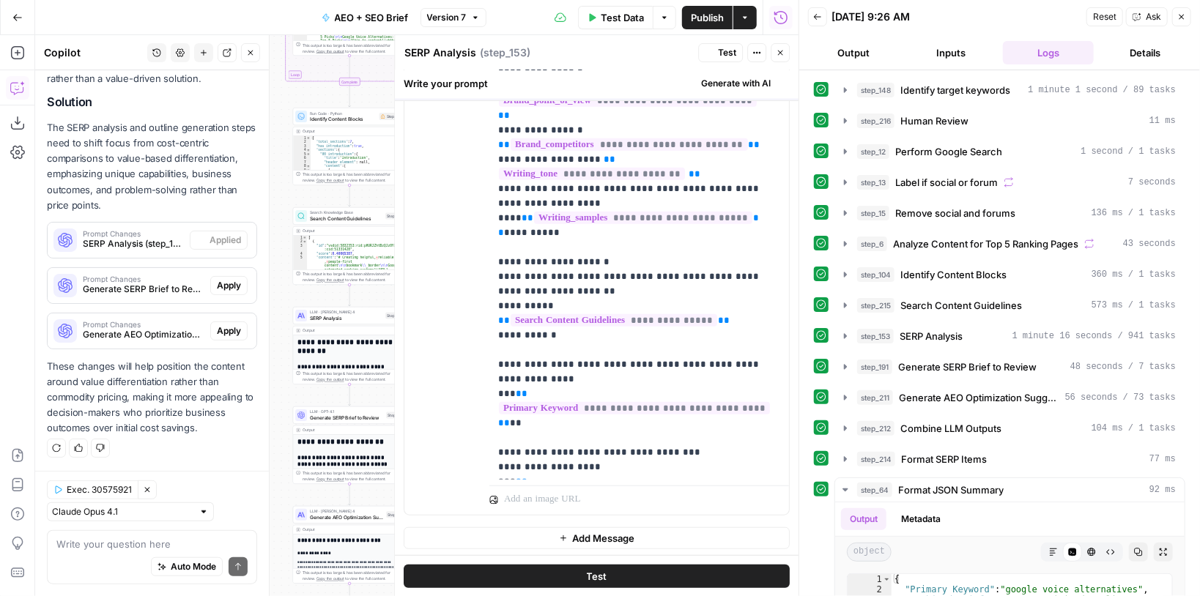
scroll to position [0, 0]
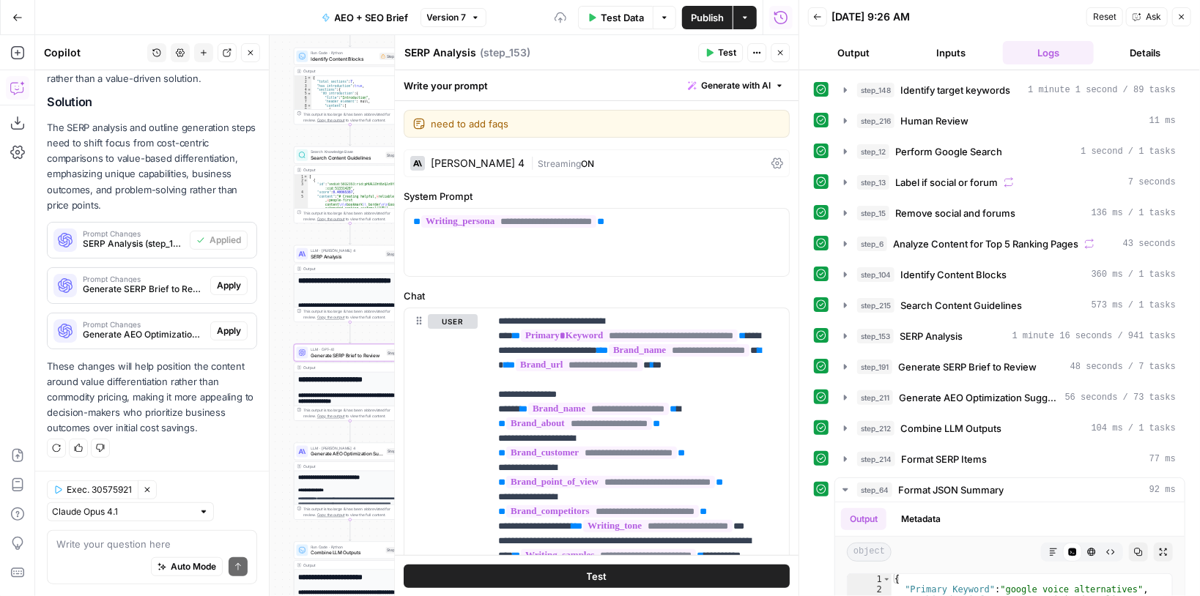
click at [222, 289] on span "Apply" at bounding box center [229, 285] width 24 height 13
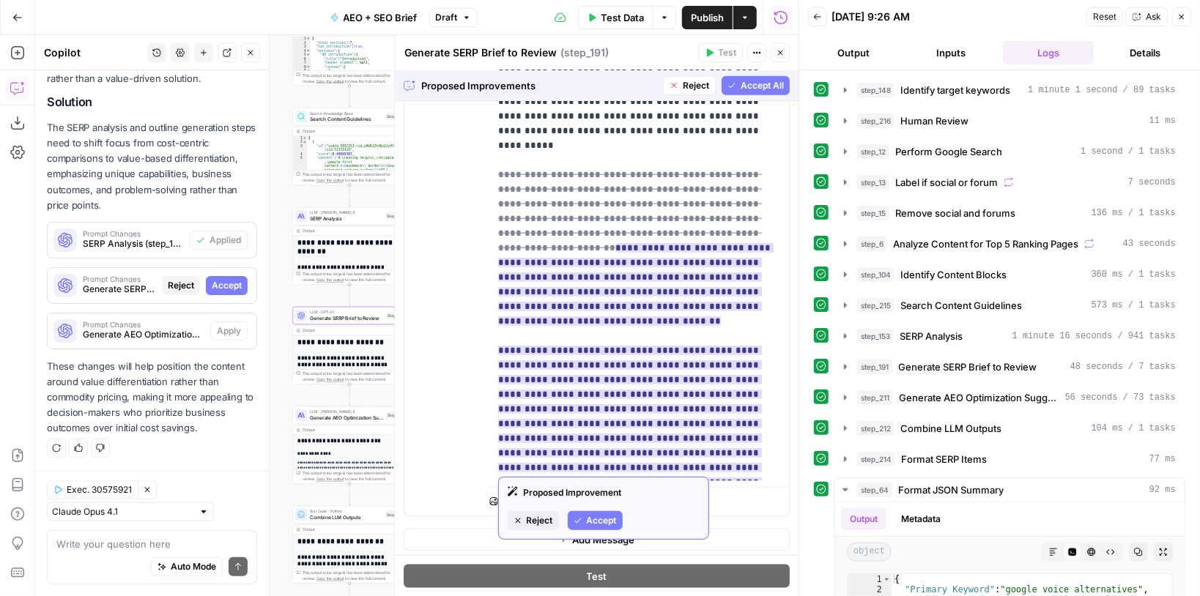
scroll to position [870, 0]
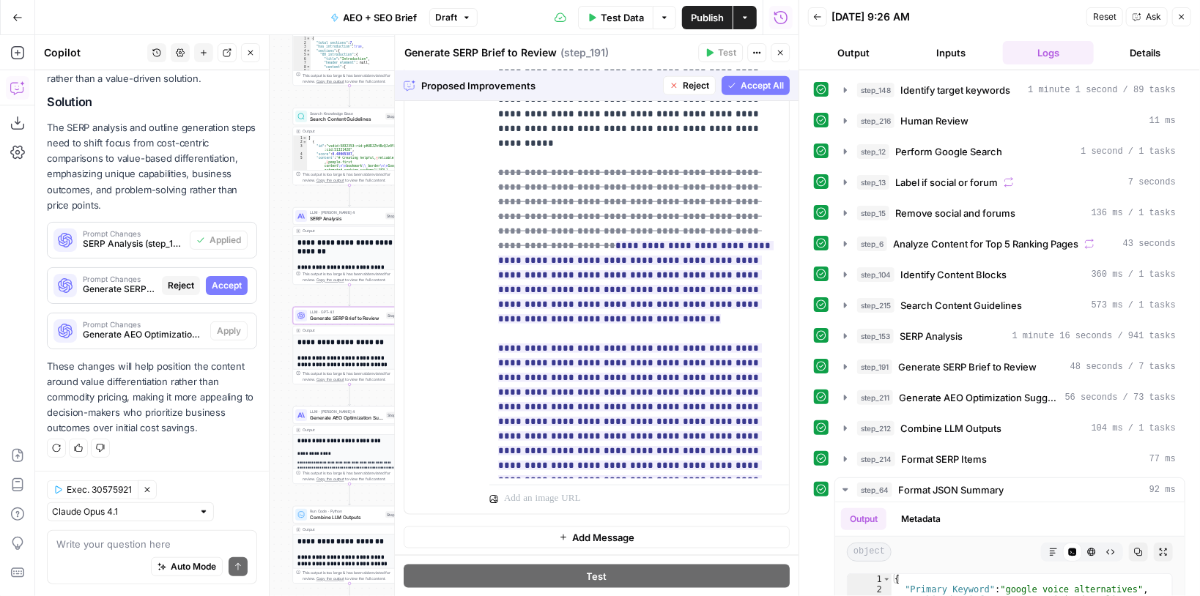
click at [741, 89] on span "Accept All" at bounding box center [762, 85] width 43 height 13
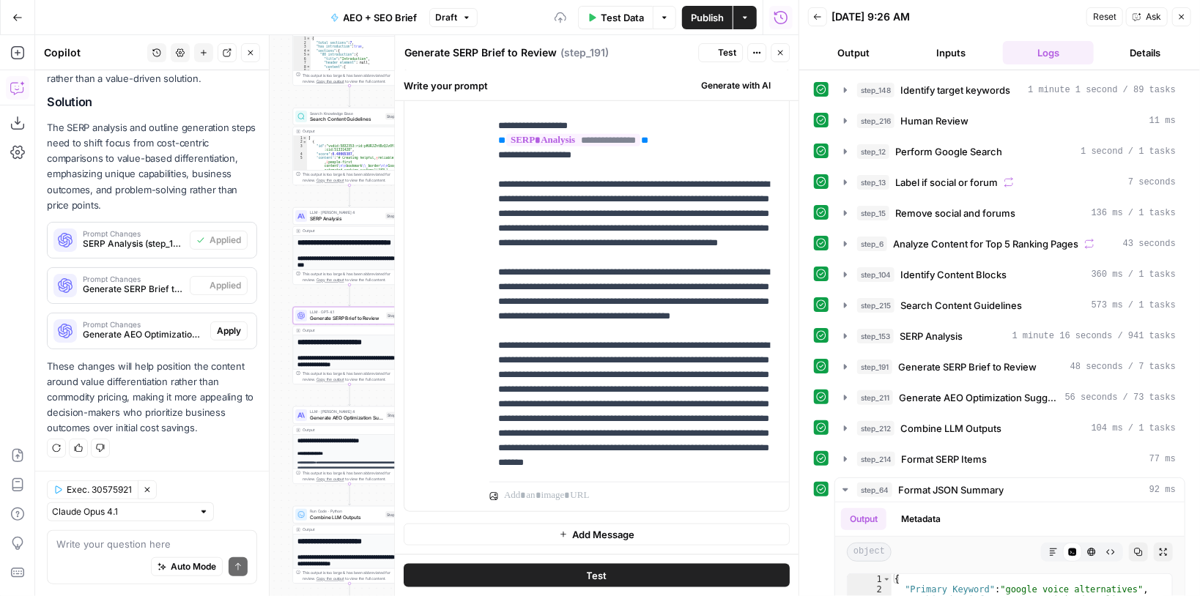
scroll to position [0, 0]
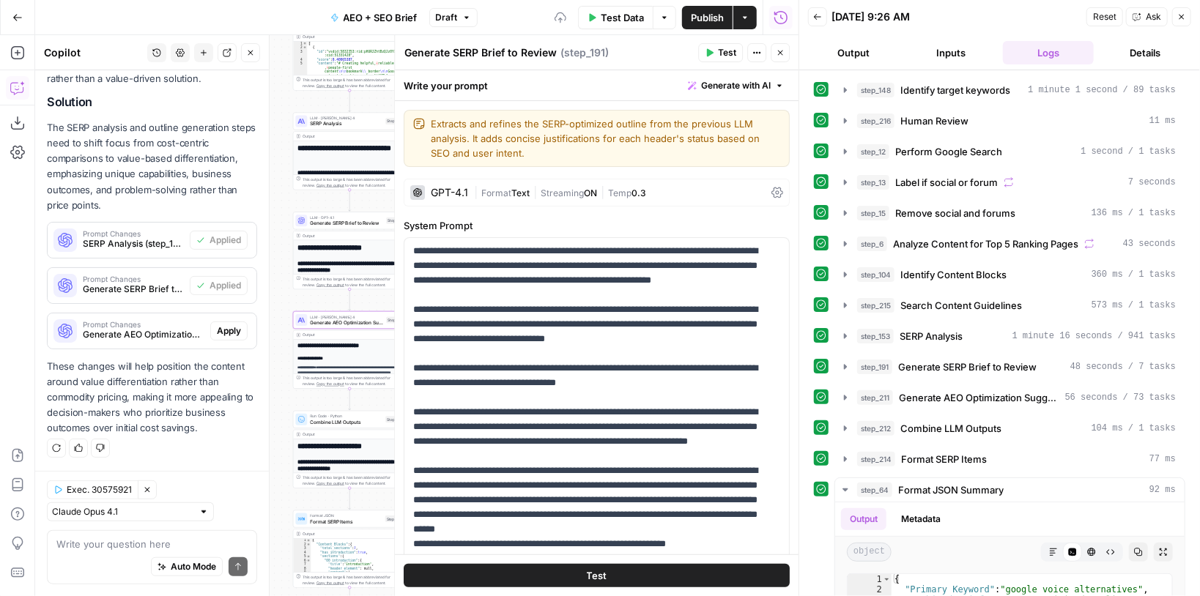
click at [221, 330] on span "Apply" at bounding box center [229, 331] width 24 height 13
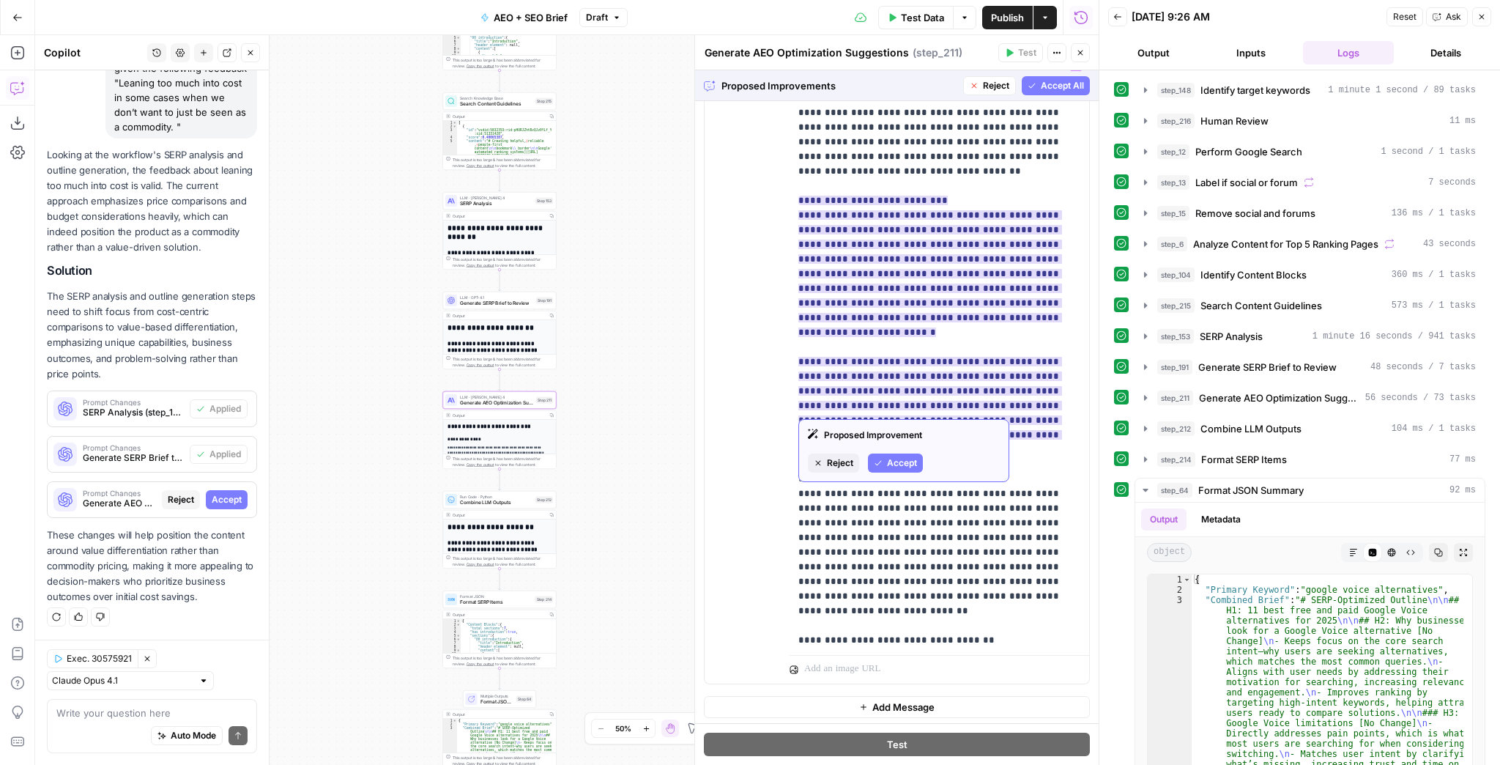
scroll to position [176, 0]
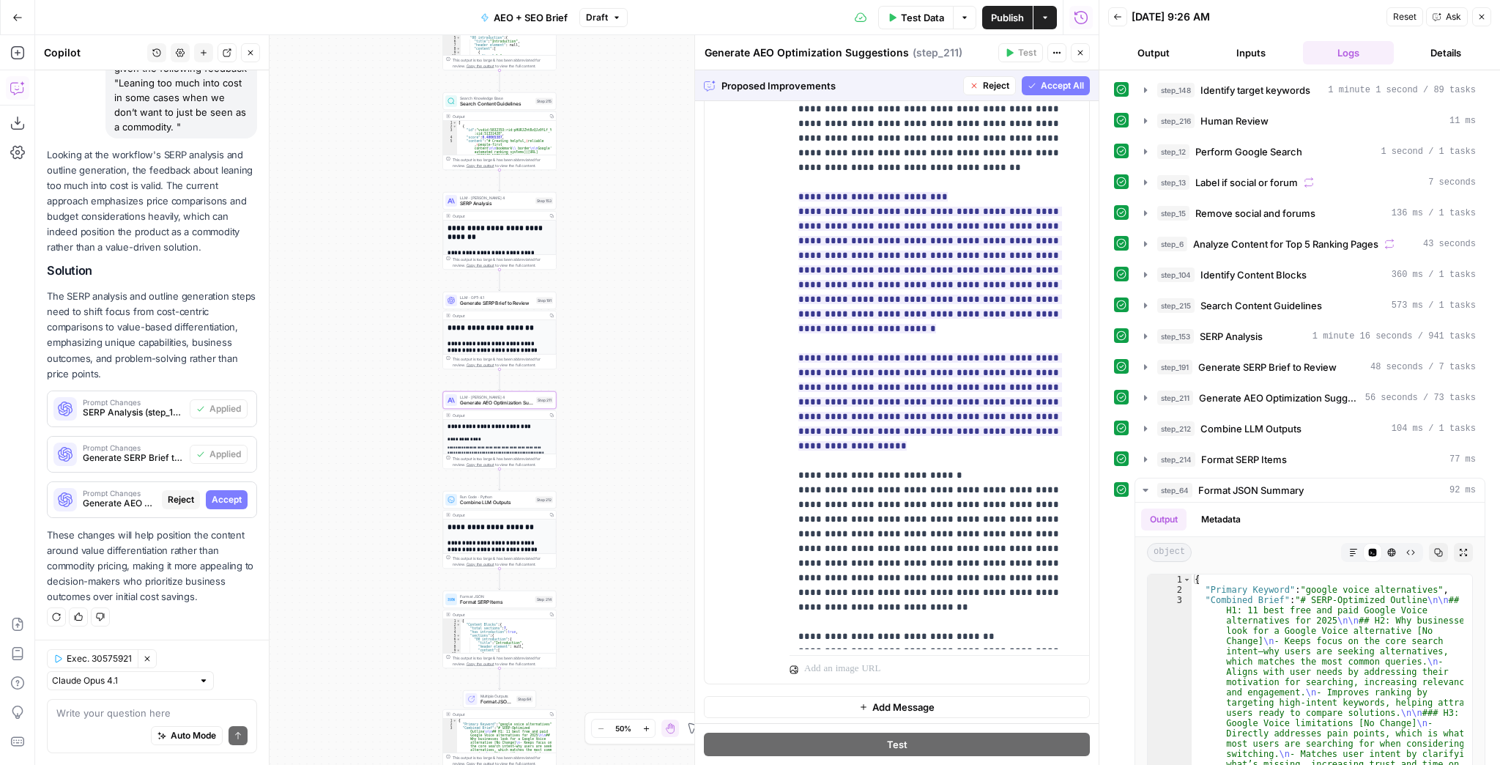
click at [1052, 88] on span "Accept All" at bounding box center [1062, 85] width 43 height 13
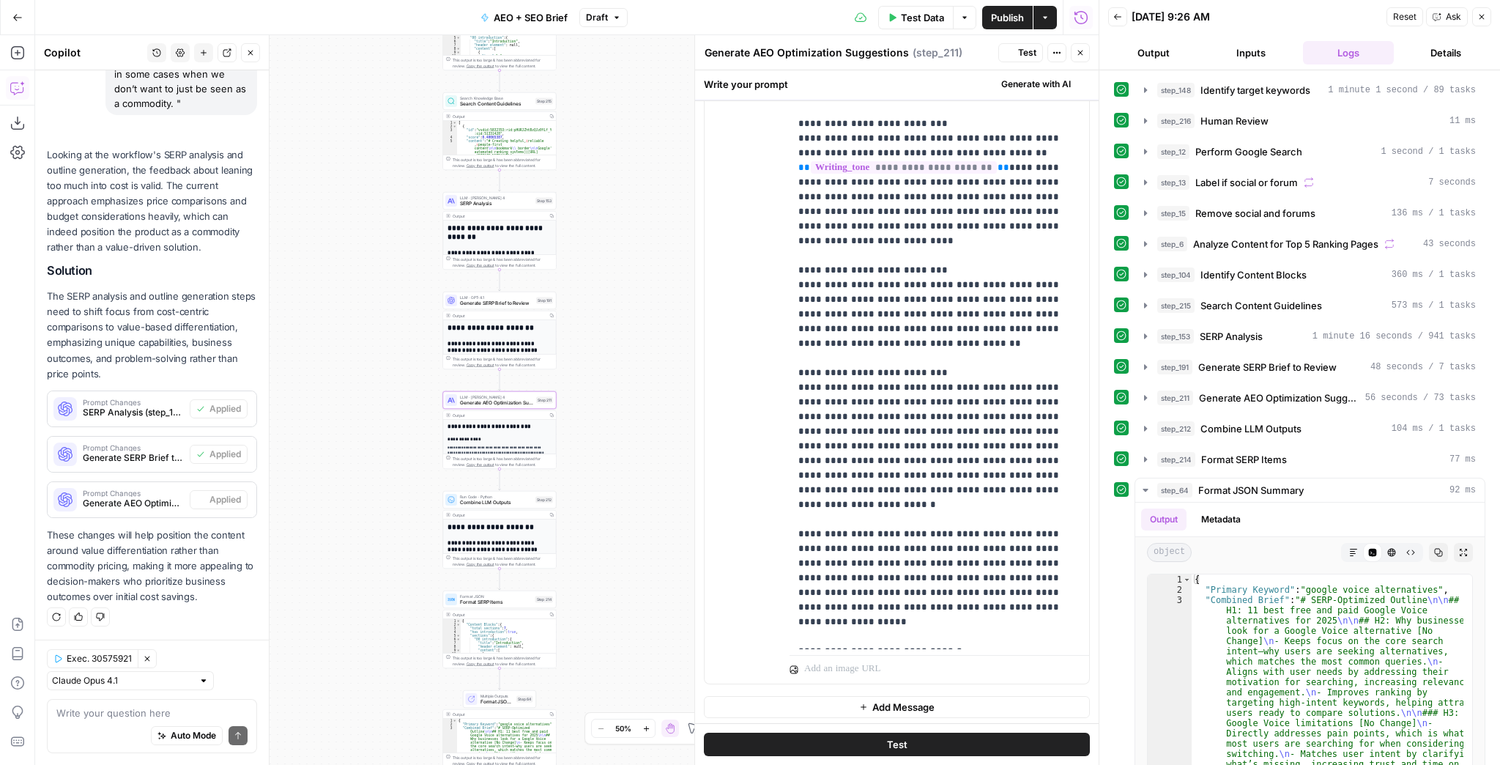
scroll to position [0, 0]
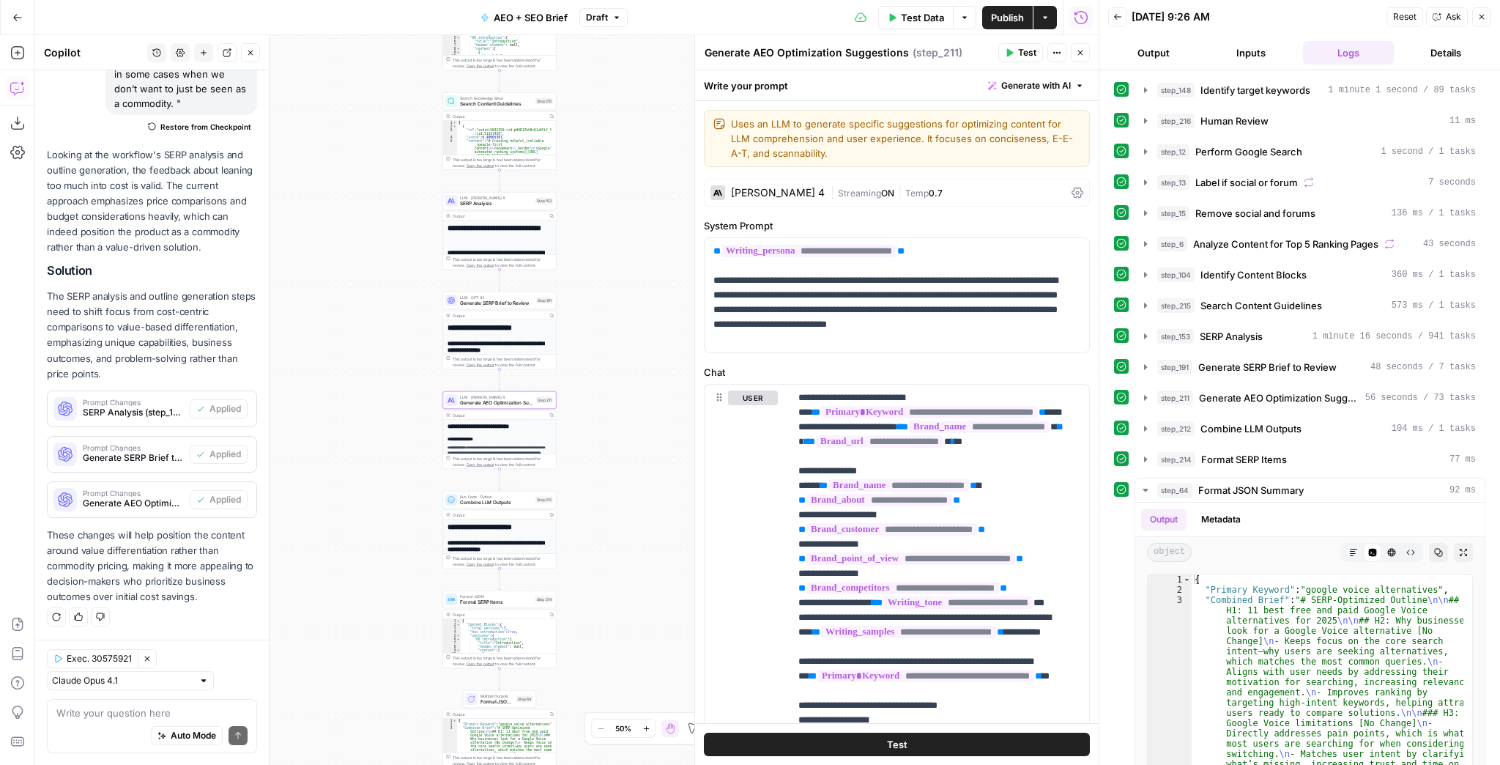
click at [994, 26] on button "Publish" at bounding box center [1007, 17] width 51 height 23
click at [18, 16] on icon "button" at bounding box center [17, 17] width 10 height 10
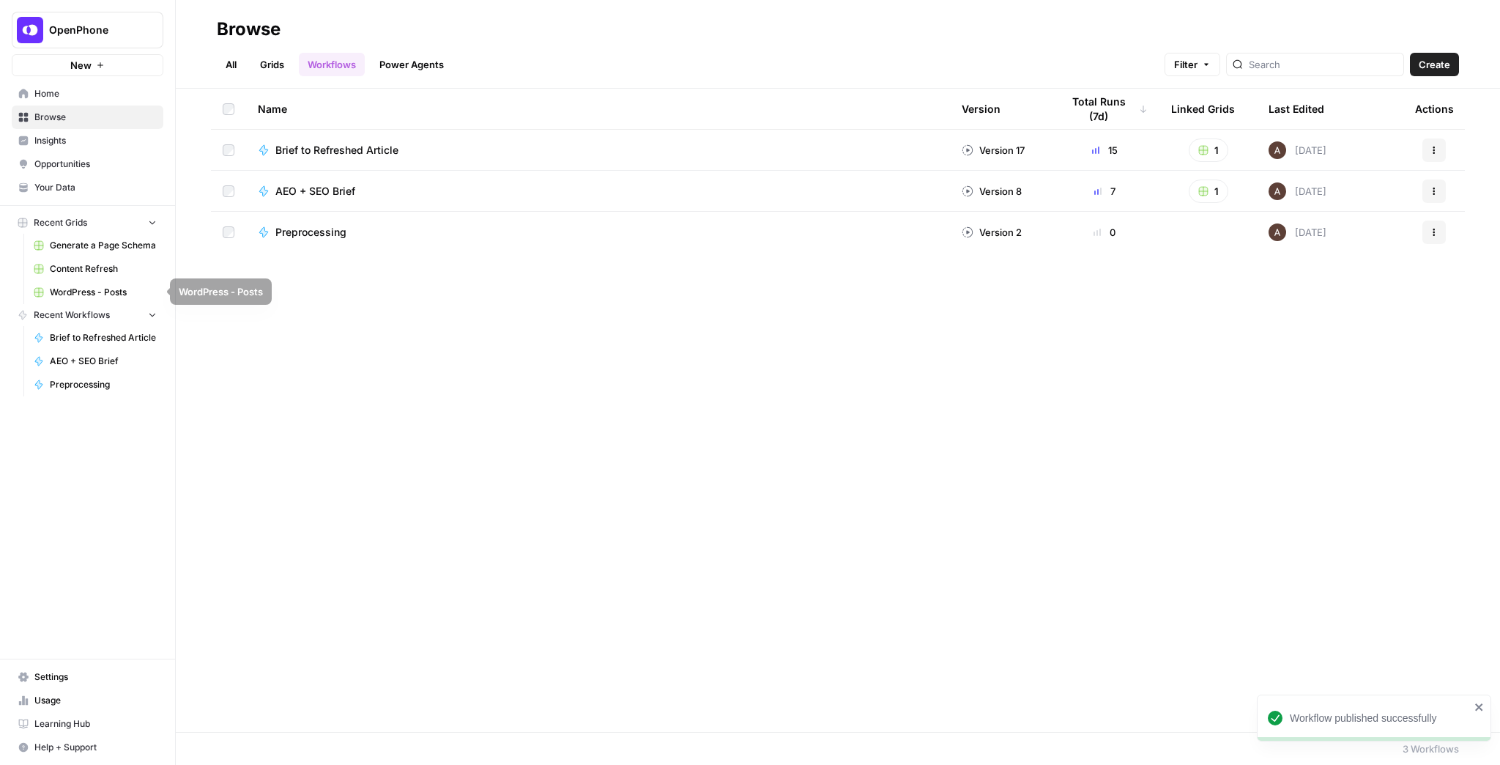
click at [97, 270] on span "Content Refresh" at bounding box center [103, 268] width 107 height 13
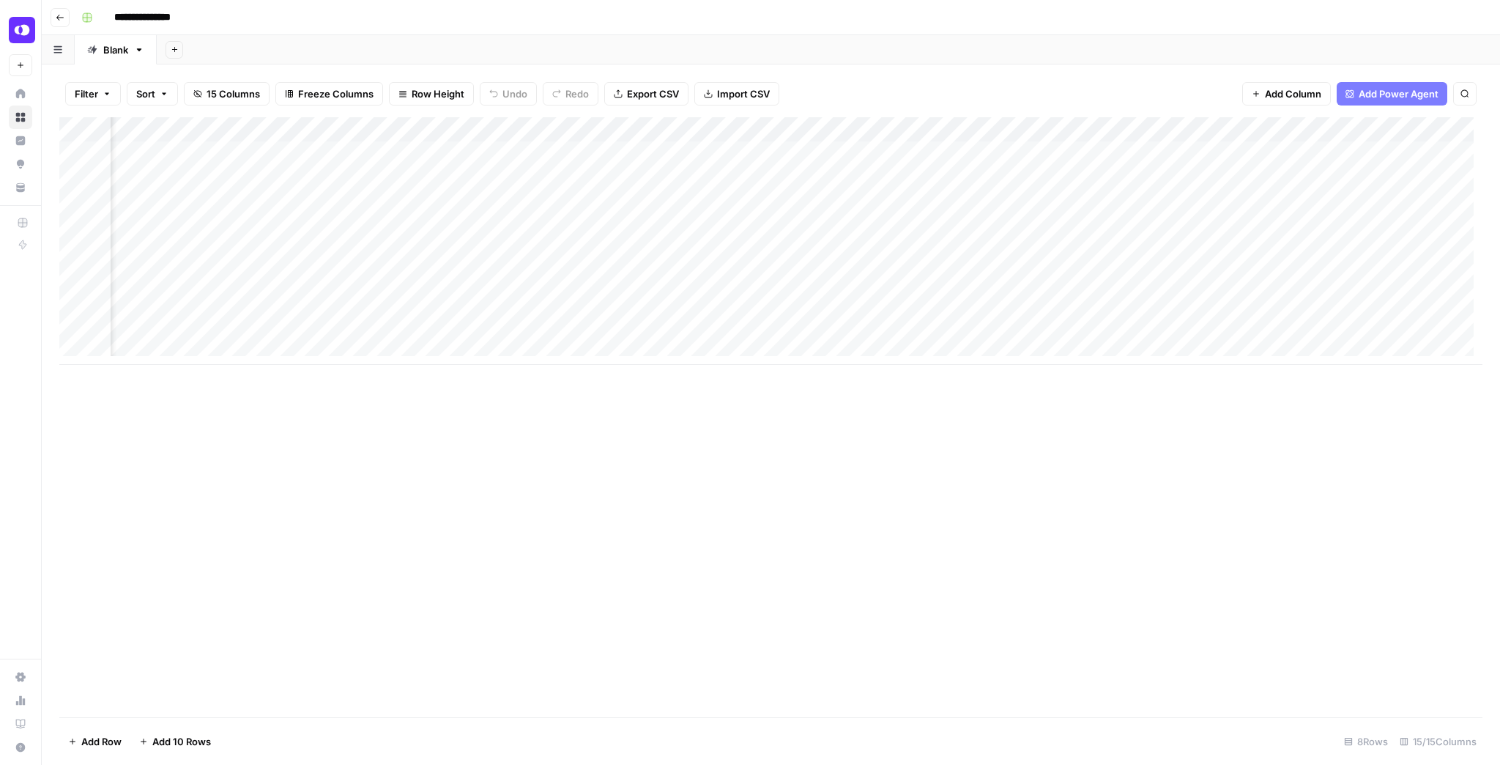
scroll to position [0, 884]
click at [563, 155] on div "Add Column" at bounding box center [770, 241] width 1423 height 248
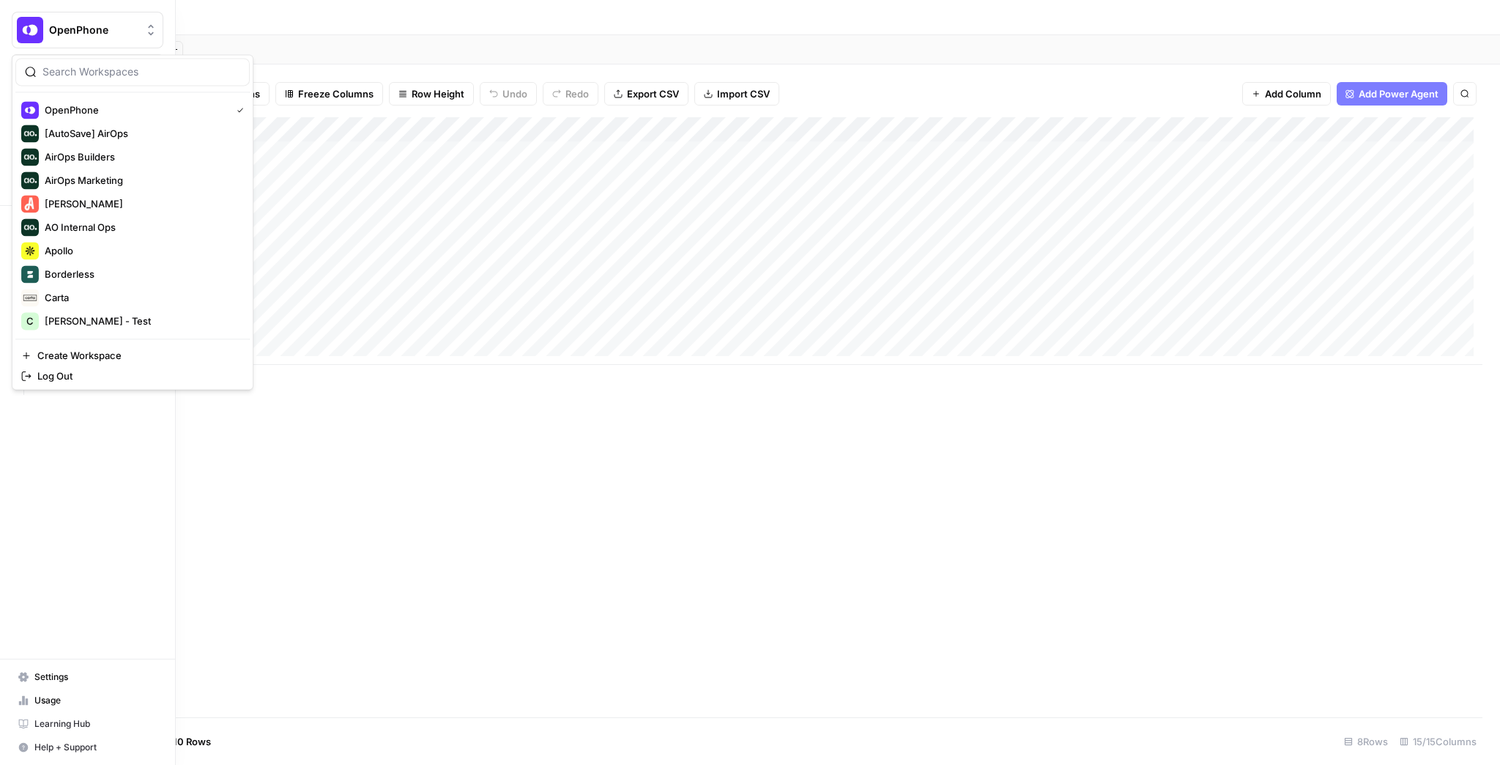
click at [18, 22] on img "Workspace: OpenPhone" at bounding box center [30, 30] width 26 height 26
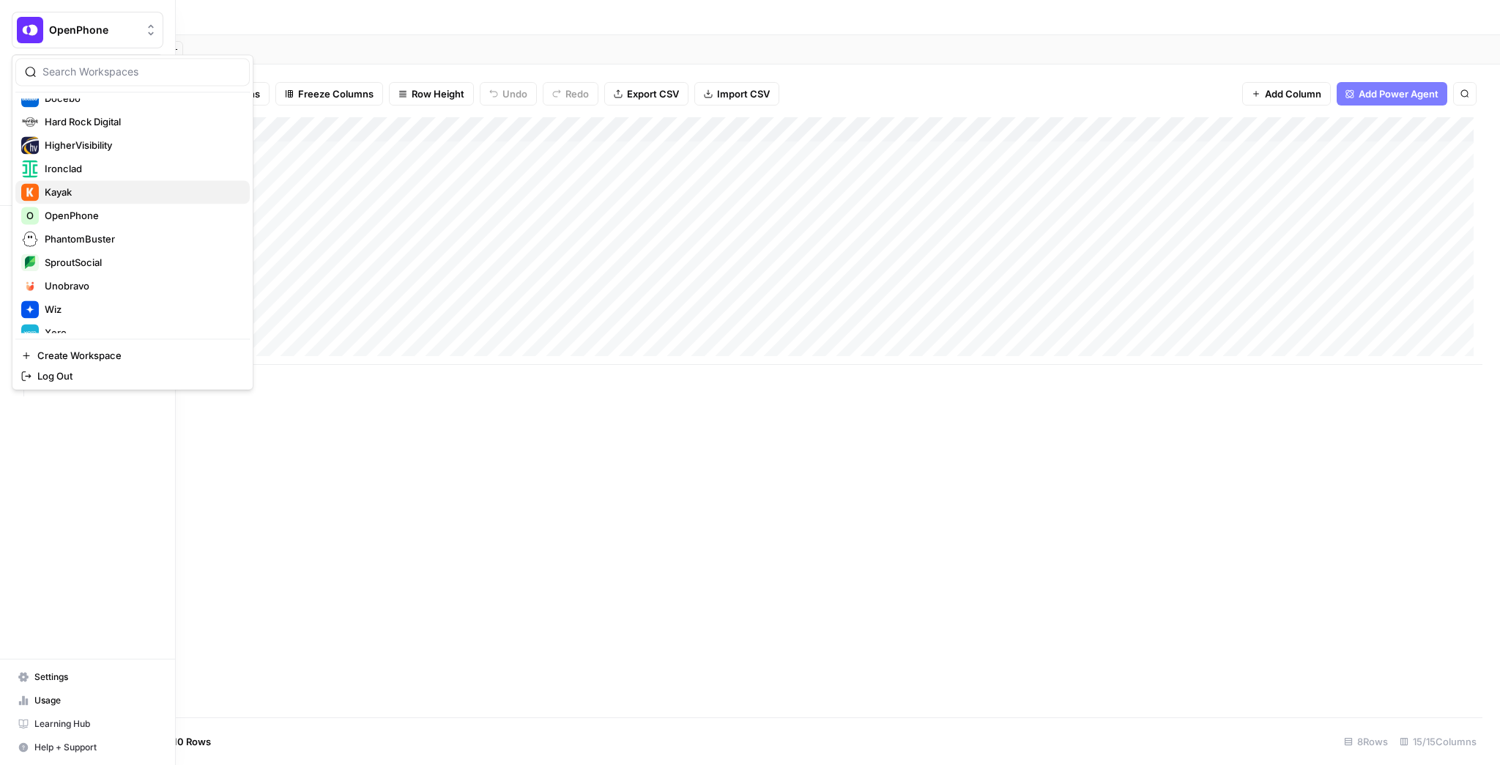
click at [94, 193] on span "Kayak" at bounding box center [141, 192] width 193 height 15
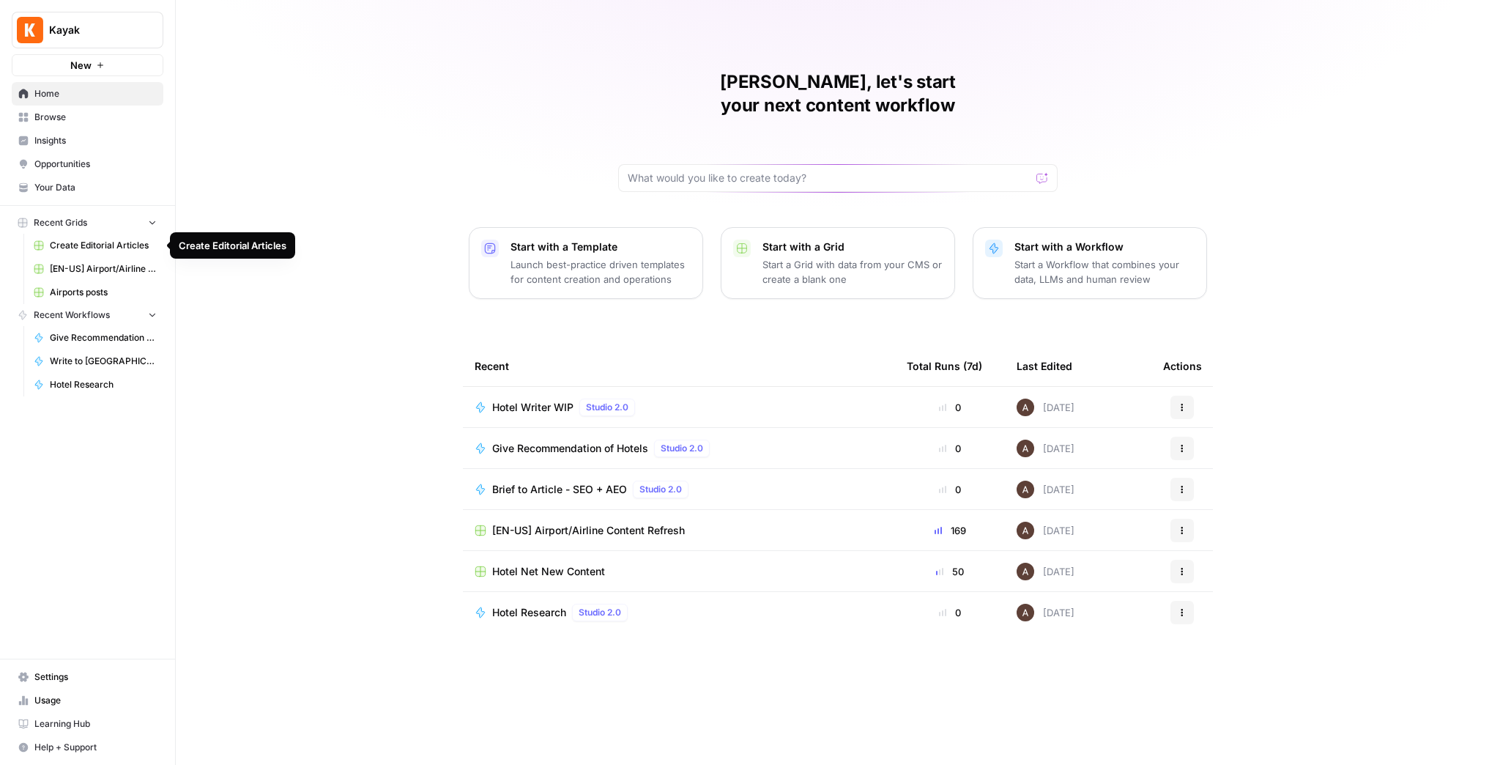
click at [126, 250] on span "Create Editorial Articles" at bounding box center [103, 245] width 107 height 13
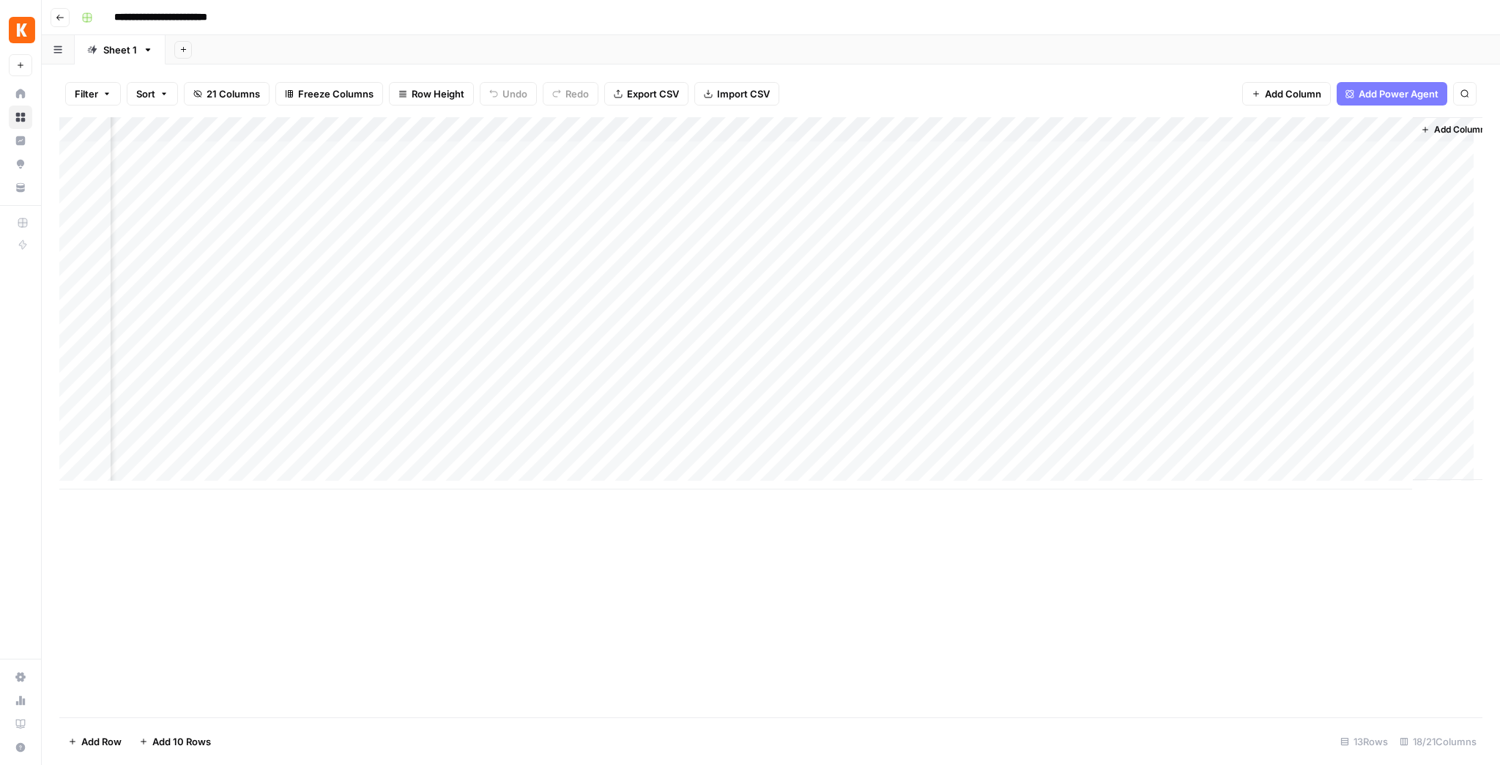
scroll to position [0, 1119]
click at [64, 15] on button "Go back" at bounding box center [60, 17] width 19 height 19
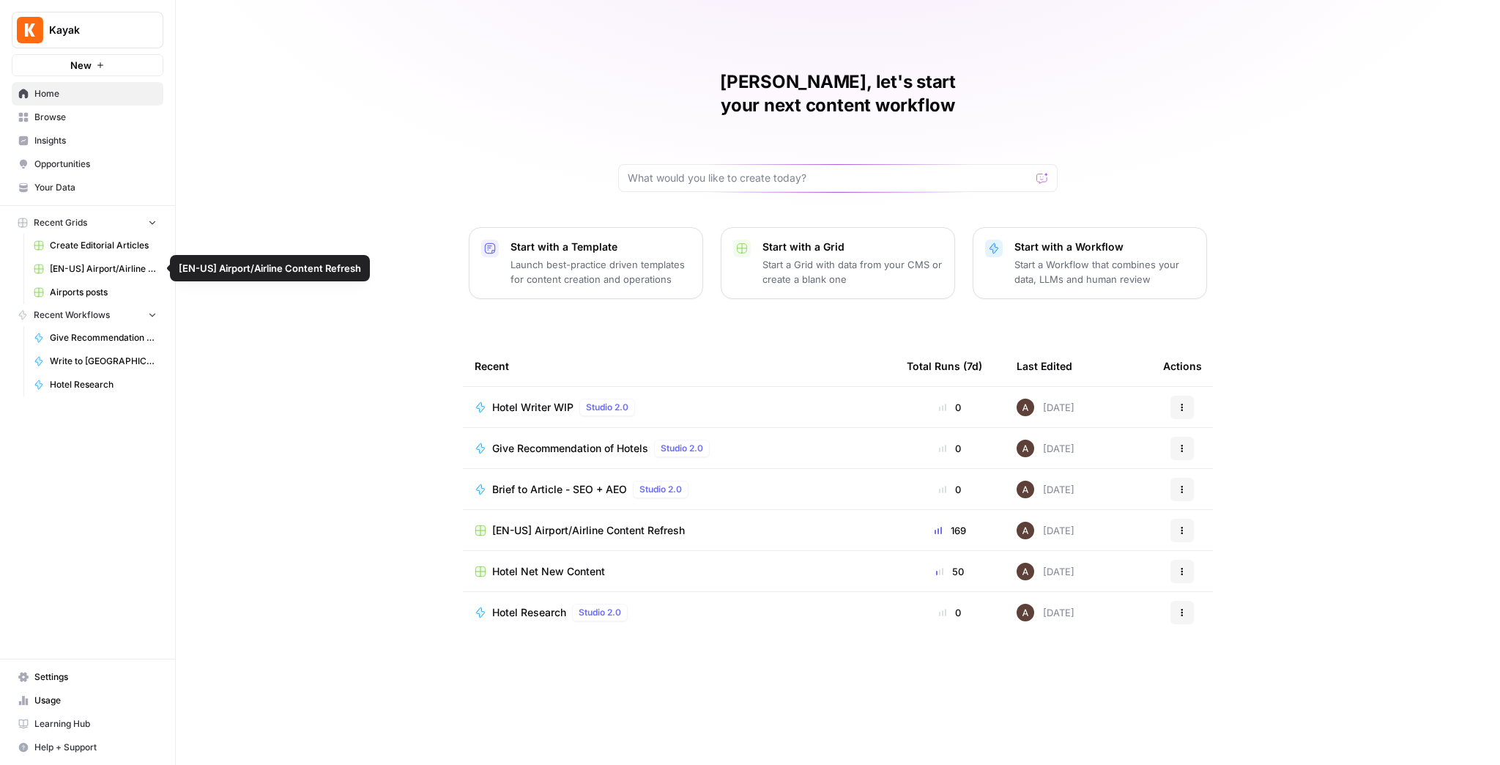
click at [81, 270] on span "[EN-US] Airport/Airline Content Refresh" at bounding box center [103, 268] width 107 height 13
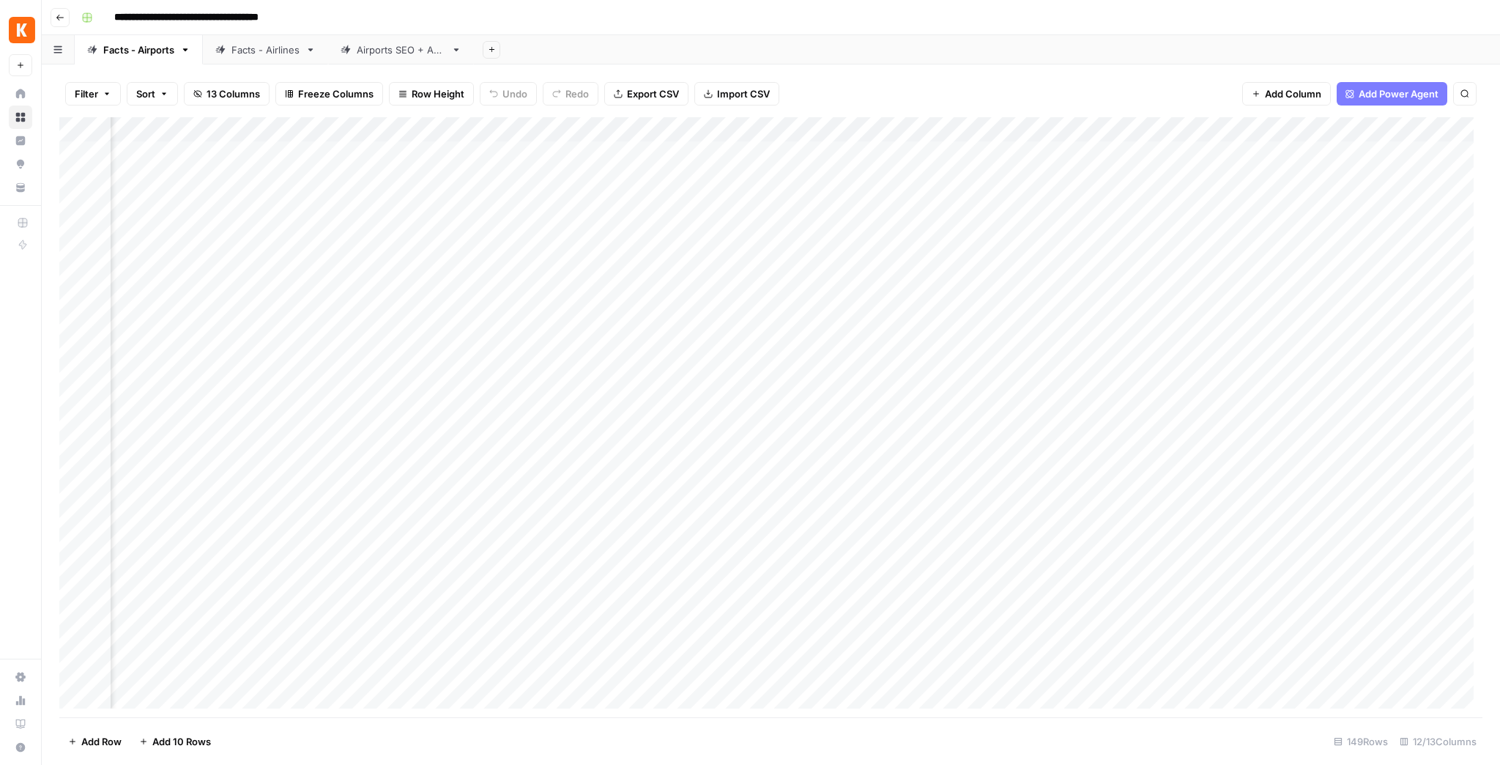
scroll to position [0, 552]
click at [401, 49] on div "Airports SEO + AEO" at bounding box center [401, 49] width 89 height 15
click at [1096, 181] on div "Add Column" at bounding box center [770, 417] width 1423 height 600
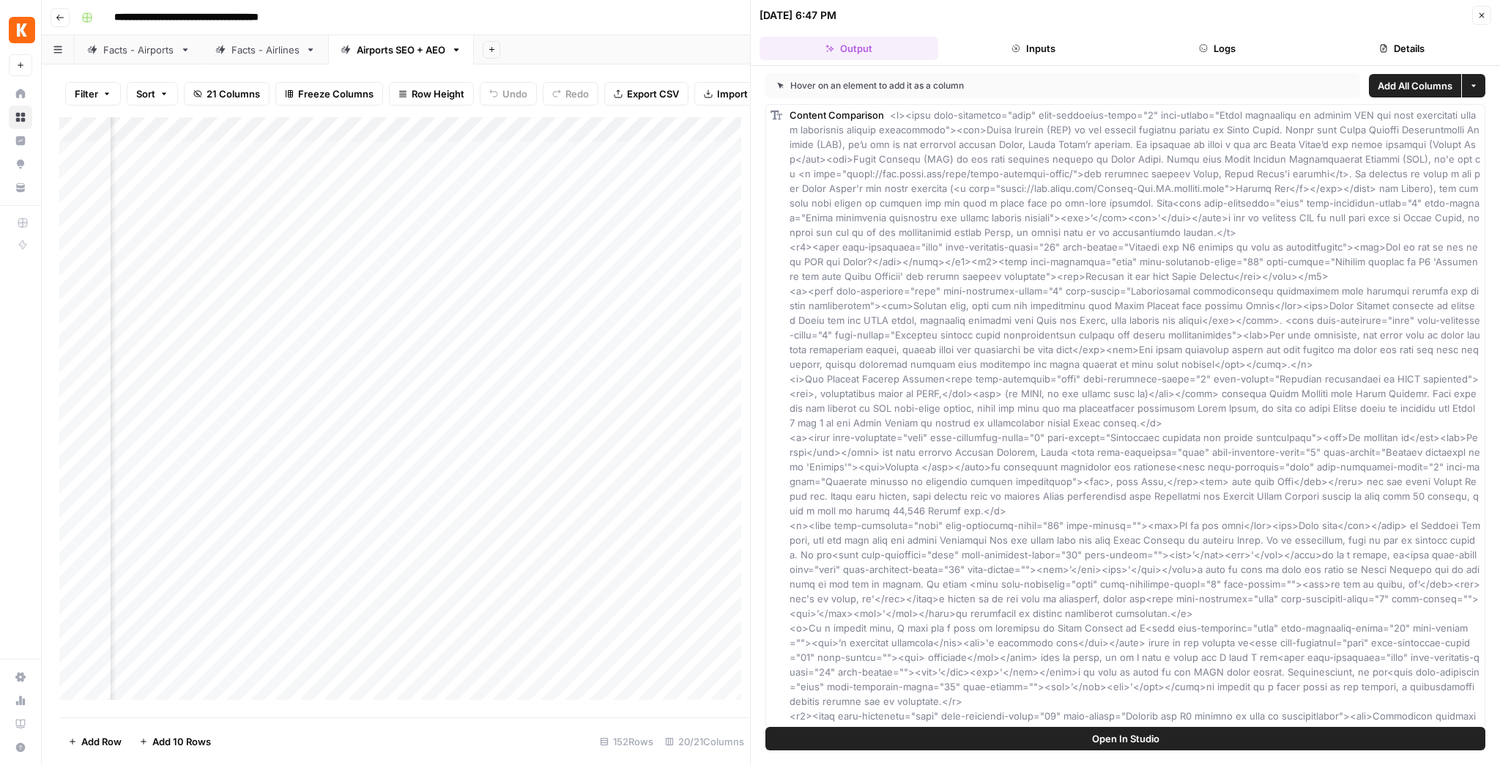
click at [1396, 47] on button "Details" at bounding box center [1402, 48] width 179 height 23
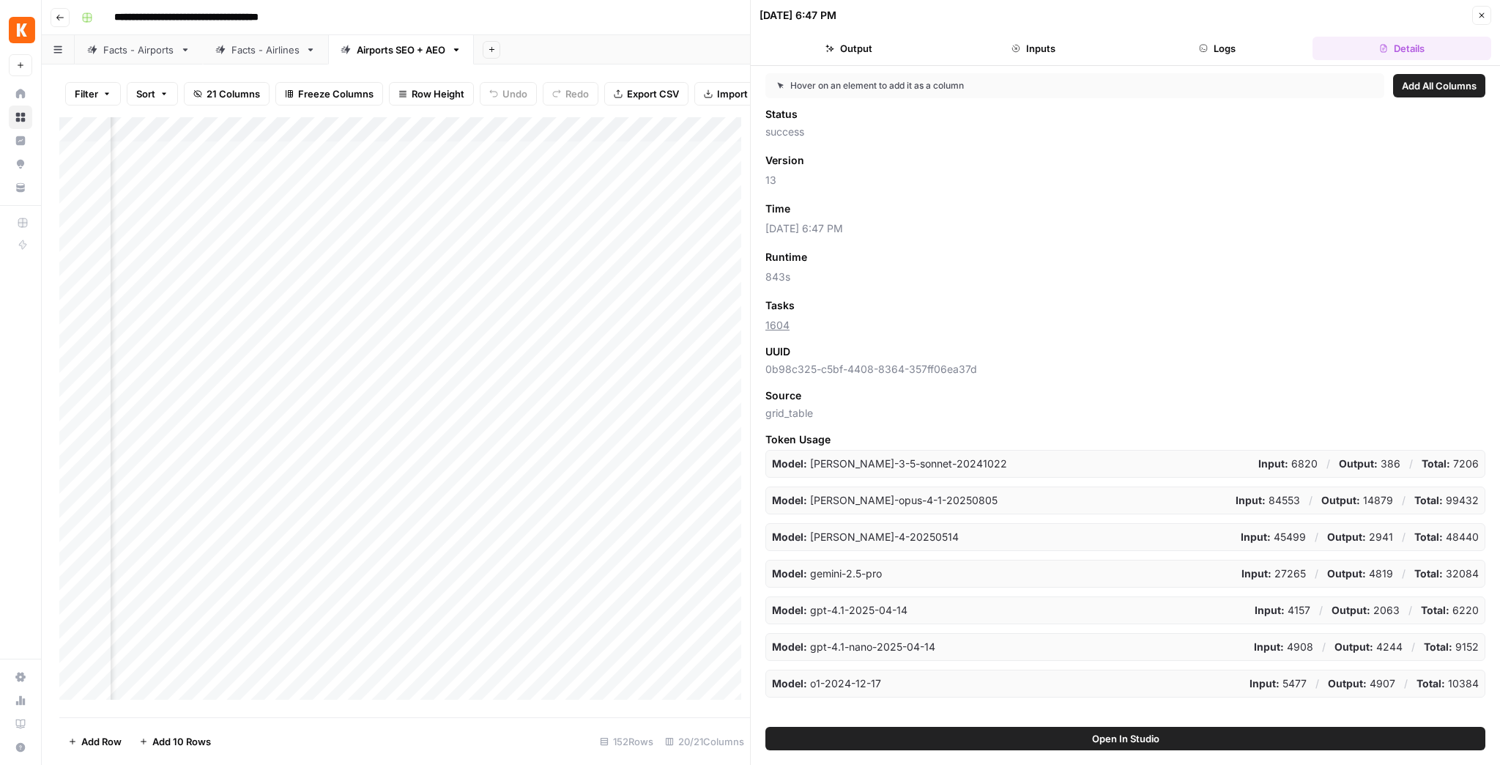
drag, startPoint x: 981, startPoint y: 374, endPoint x: 759, endPoint y: 371, distance: 222.0
click at [759, 371] on div "Hover on an element to add it as a column Add All Columns Status success Versio…" at bounding box center [1125, 396] width 749 height 661
drag, startPoint x: 961, startPoint y: 368, endPoint x: 944, endPoint y: 373, distance: 18.3
click at [944, 373] on span "0b98c325-c5bf-4408-8364-357ff06ea37d" at bounding box center [1126, 369] width 720 height 15
click at [1481, 12] on icon "button" at bounding box center [1482, 15] width 9 height 9
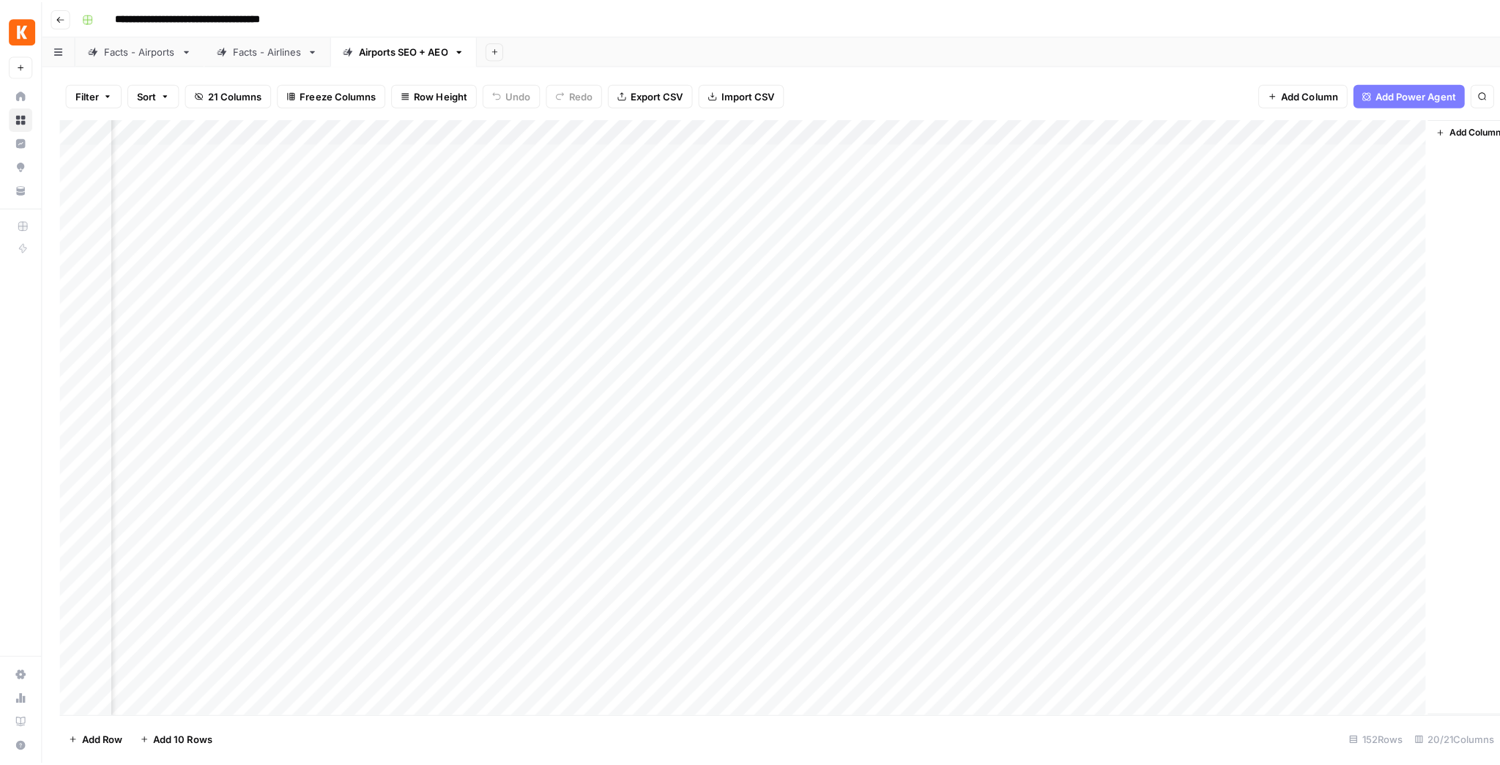
scroll to position [0, 1430]
click at [1113, 131] on div "Add Column" at bounding box center [770, 417] width 1423 height 600
click at [1082, 89] on div "Filter Sort 21 Columns Freeze Columns Row Height Undo Redo Export CSV Import CS…" at bounding box center [770, 93] width 1423 height 47
click at [1068, 179] on div "Add Column" at bounding box center [770, 417] width 1423 height 600
click at [1112, 178] on div "Add Column" at bounding box center [770, 417] width 1423 height 600
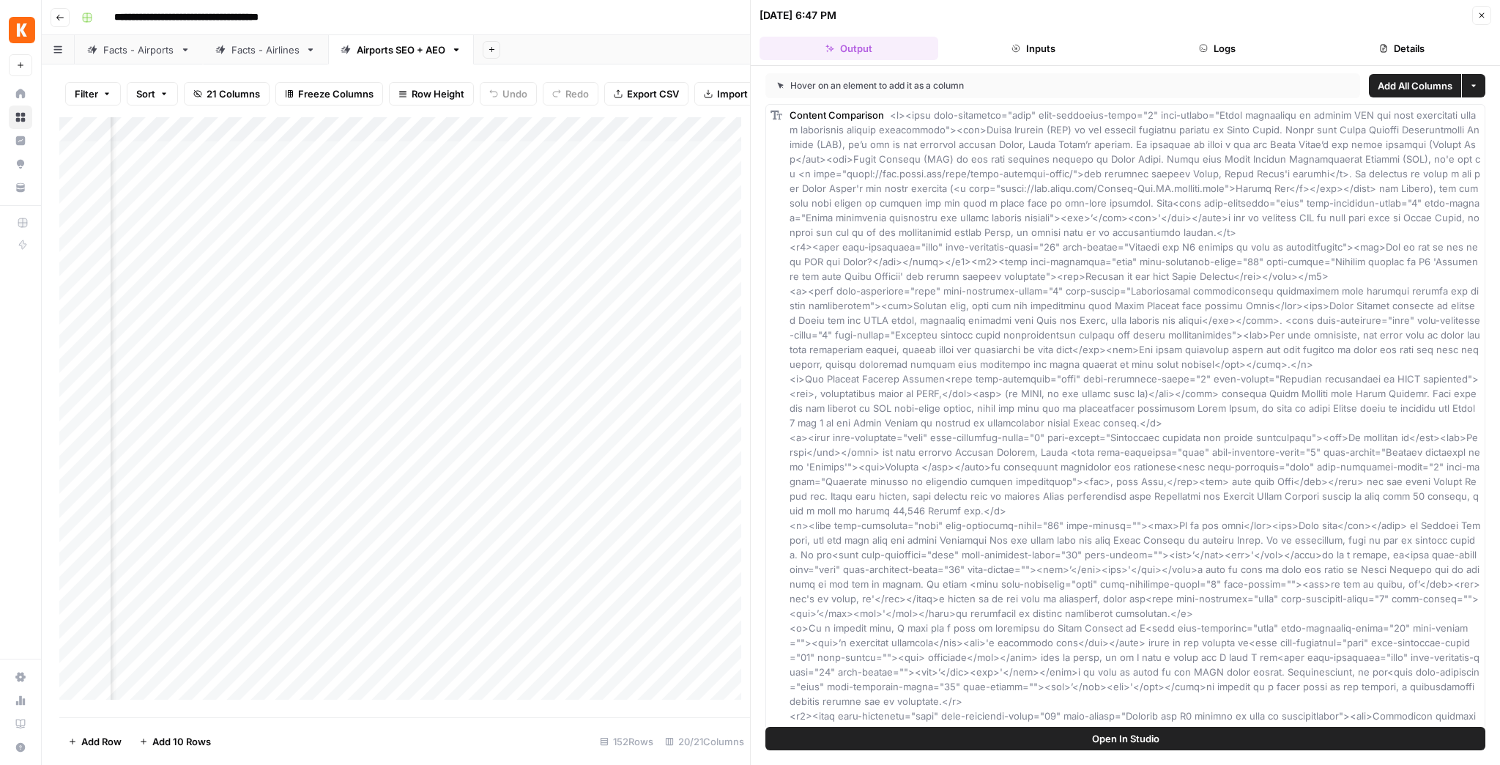
click at [1043, 42] on button "Inputs" at bounding box center [1033, 48] width 179 height 23
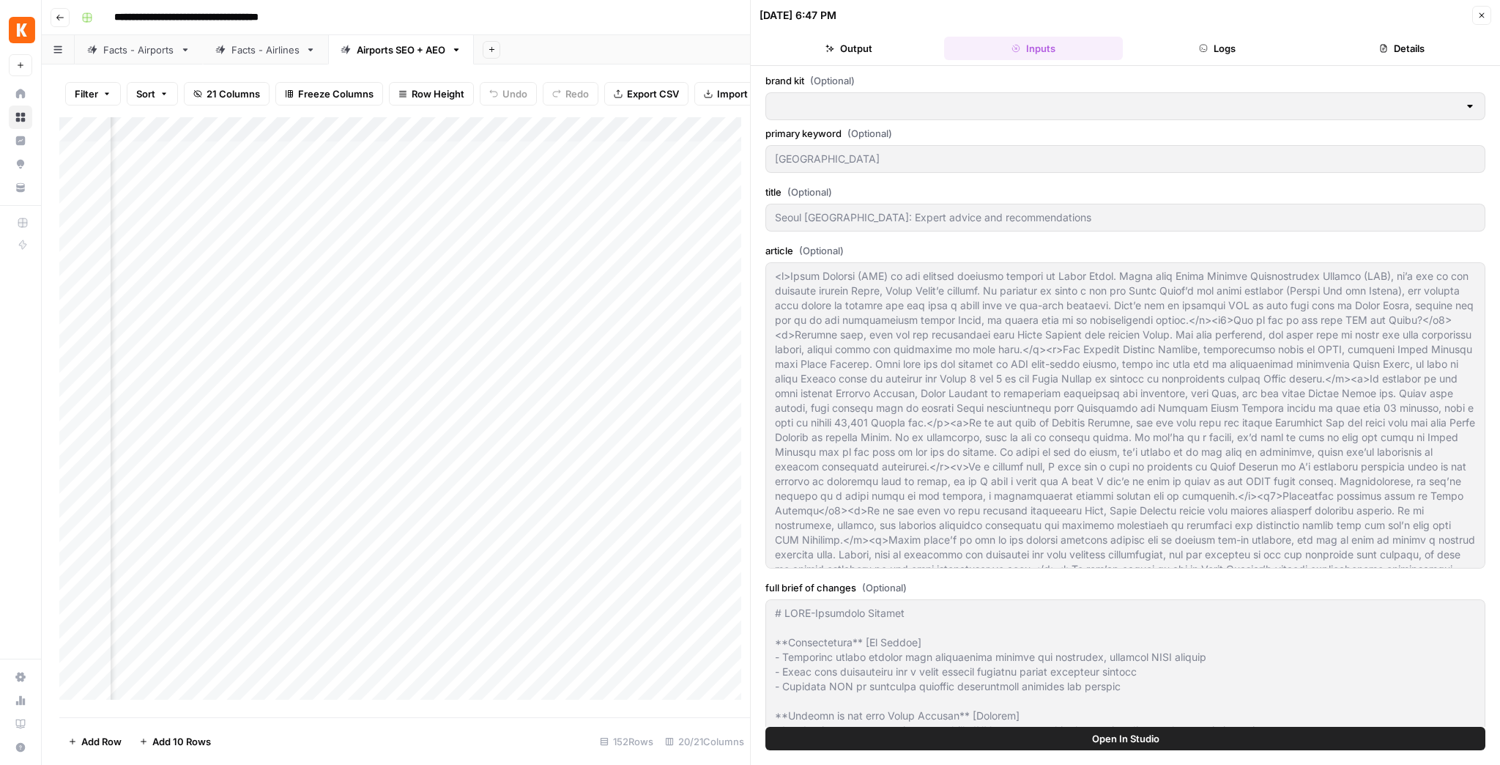
type input "SECTION 1: Current Travel Facts by Category[GMP] Seoul Gimpo Intl Airport: Expe…"
type input "[EN-US] - Kayak"
type input "News + Airline Sitemap"
click at [1193, 58] on button "Logs" at bounding box center [1218, 48] width 179 height 23
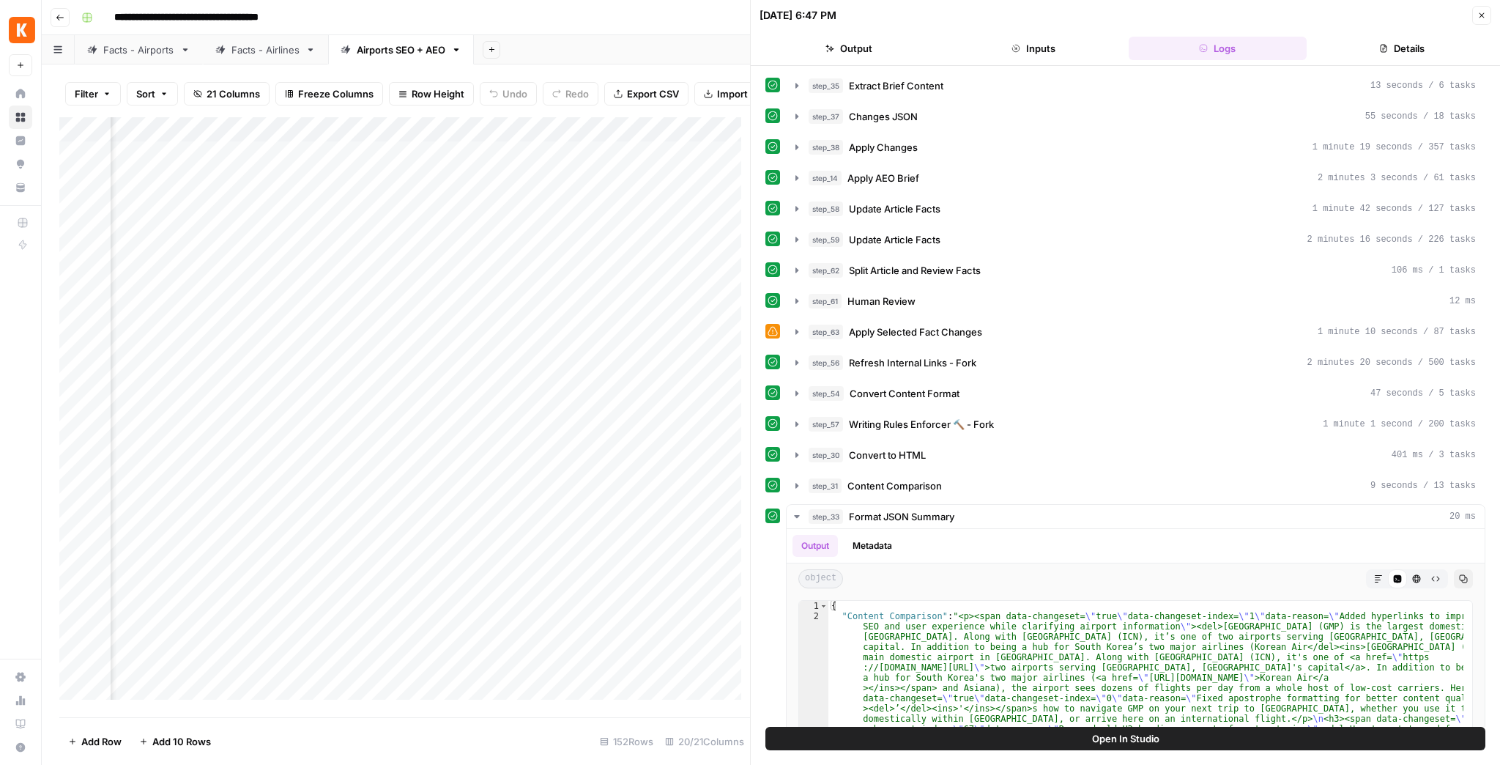
click at [1398, 50] on button "Details" at bounding box center [1402, 48] width 179 height 23
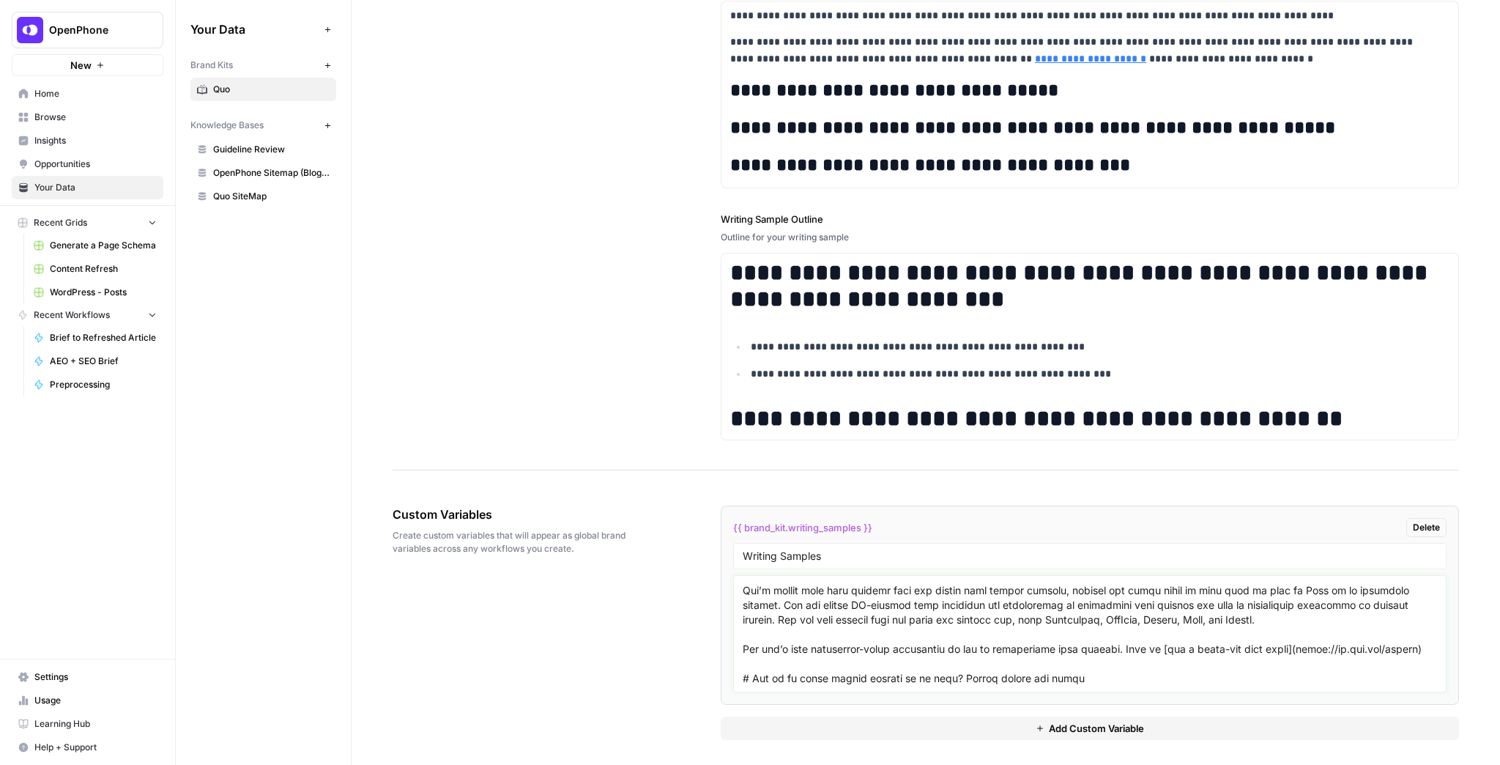
scroll to position [15485, 0]
click at [890, 656] on textarea at bounding box center [1090, 634] width 695 height 104
click at [857, 666] on textarea at bounding box center [1090, 634] width 695 height 104
paste textarea "Every cell phone owner is grateful for the “POTENTIAL SPAM” flag on unwanted in…"
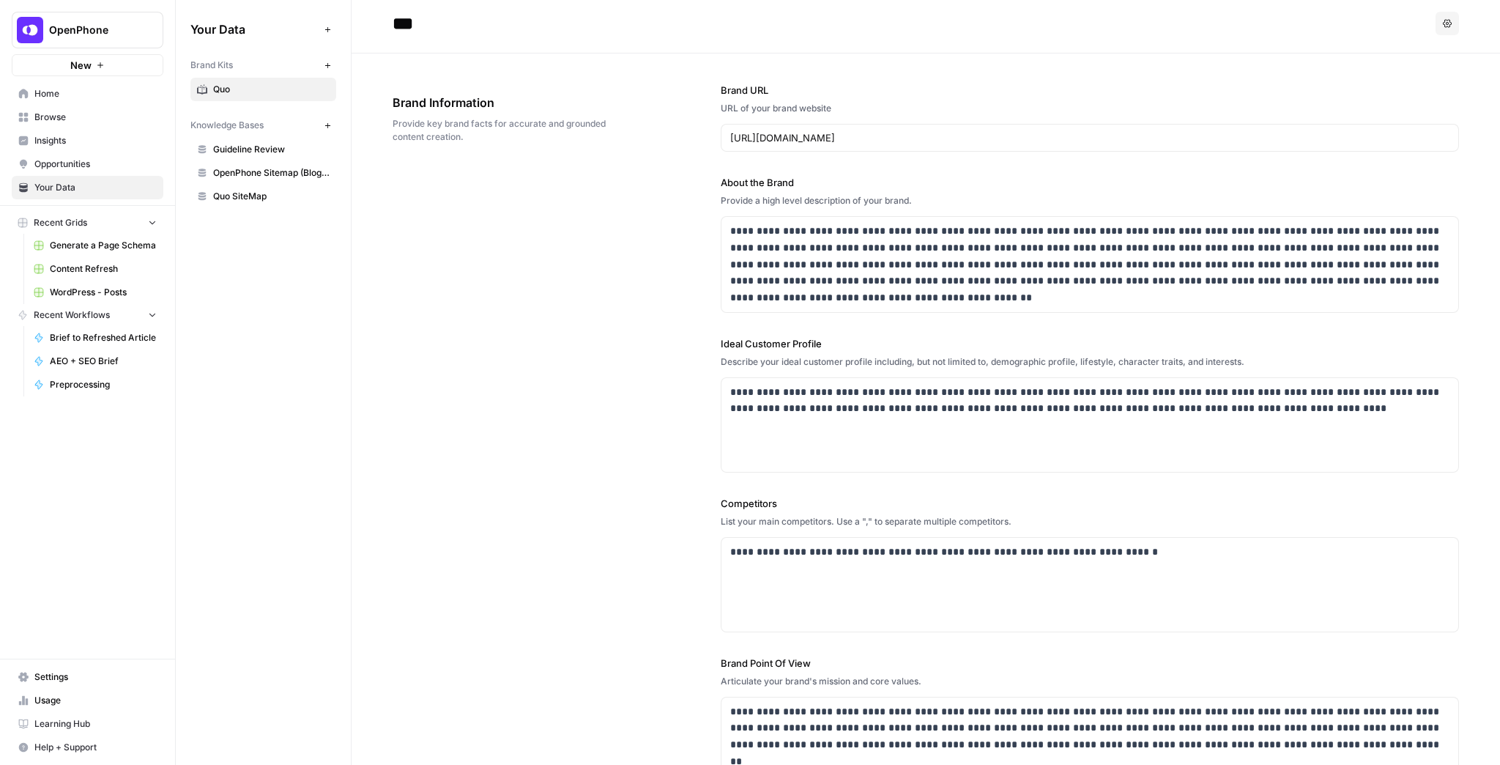
scroll to position [0, 0]
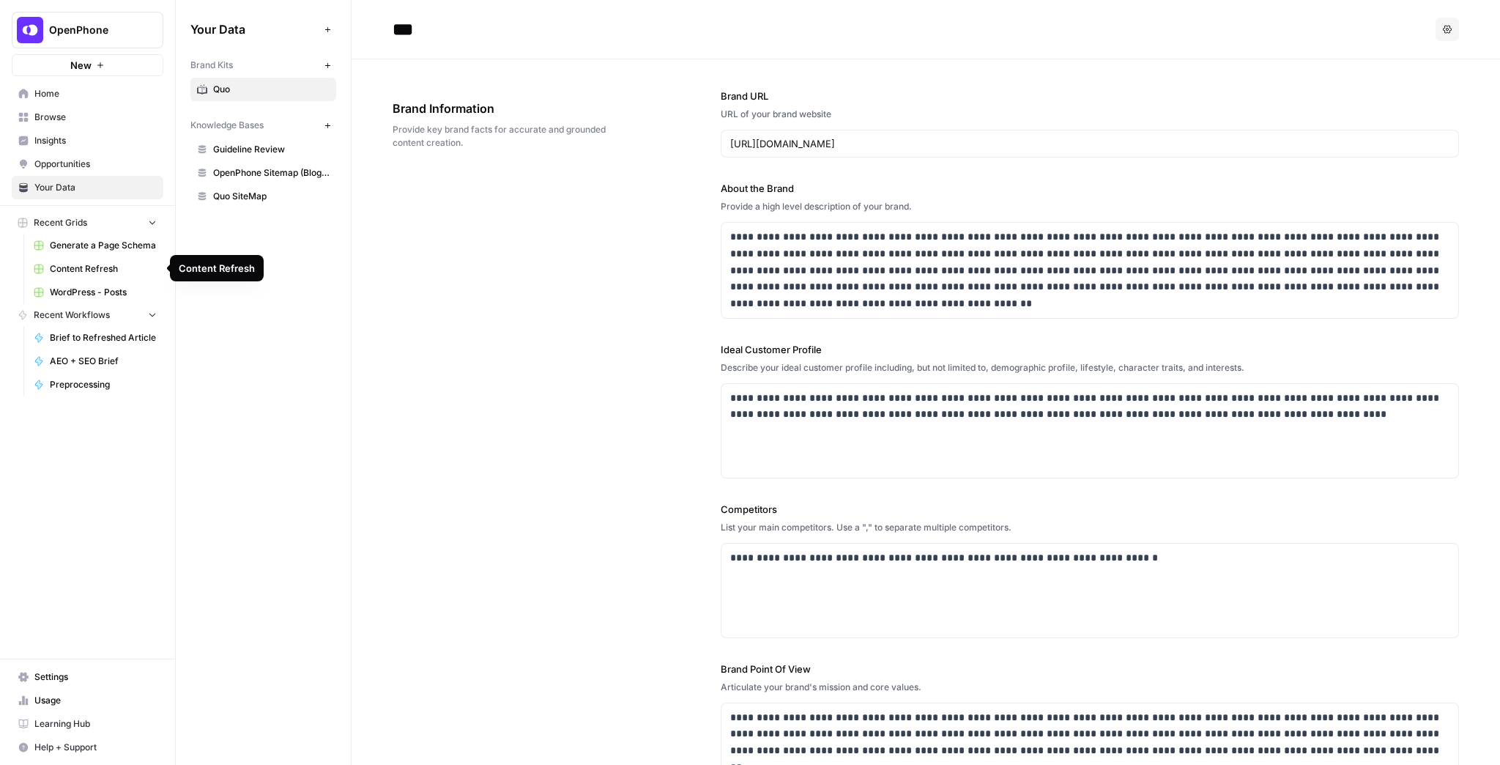
type textarea "# Everything you should know about Google Voice AI Maybe you’re already using […"
click at [100, 267] on span "Content Refresh" at bounding box center [103, 268] width 107 height 13
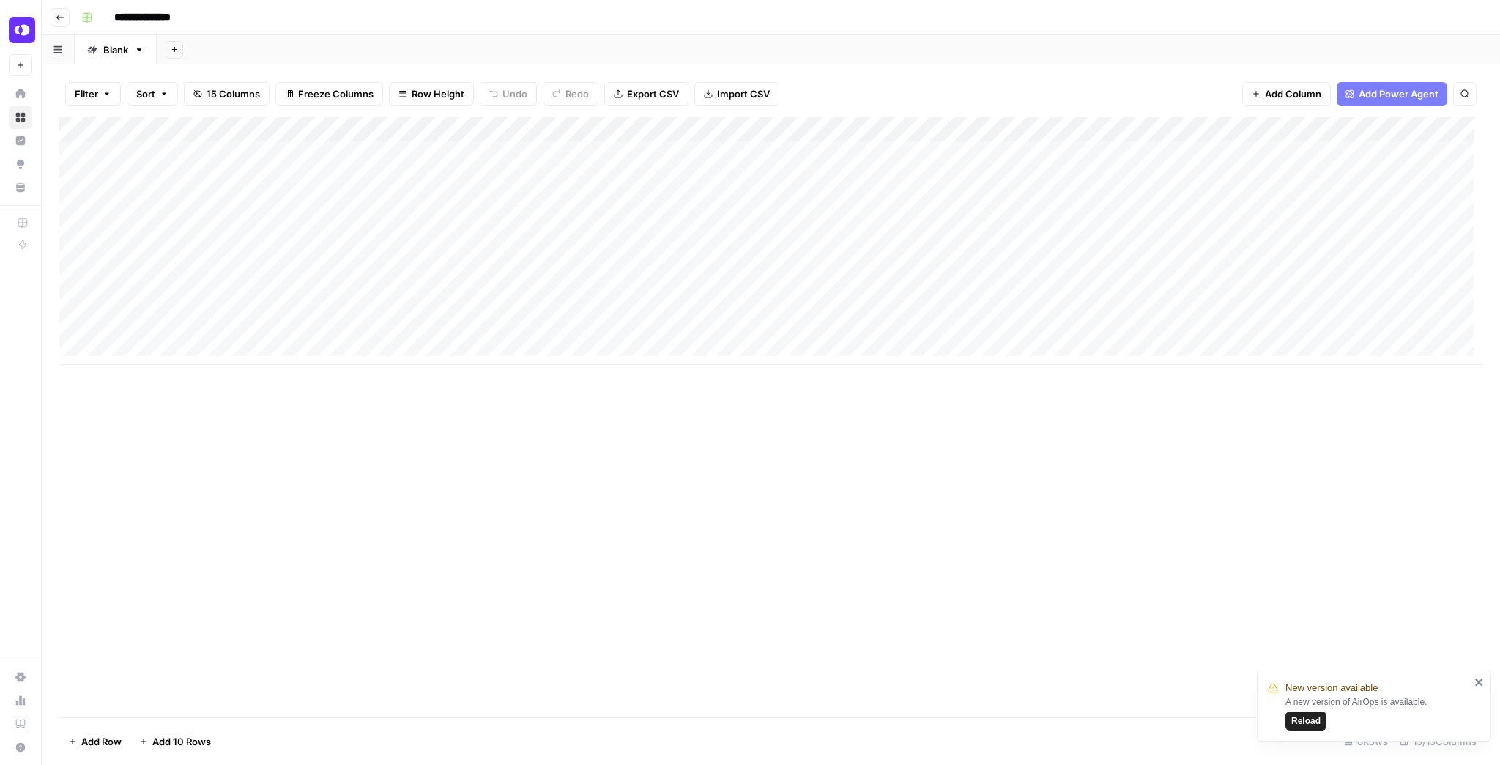
click at [1298, 720] on span "Reload" at bounding box center [1306, 720] width 29 height 13
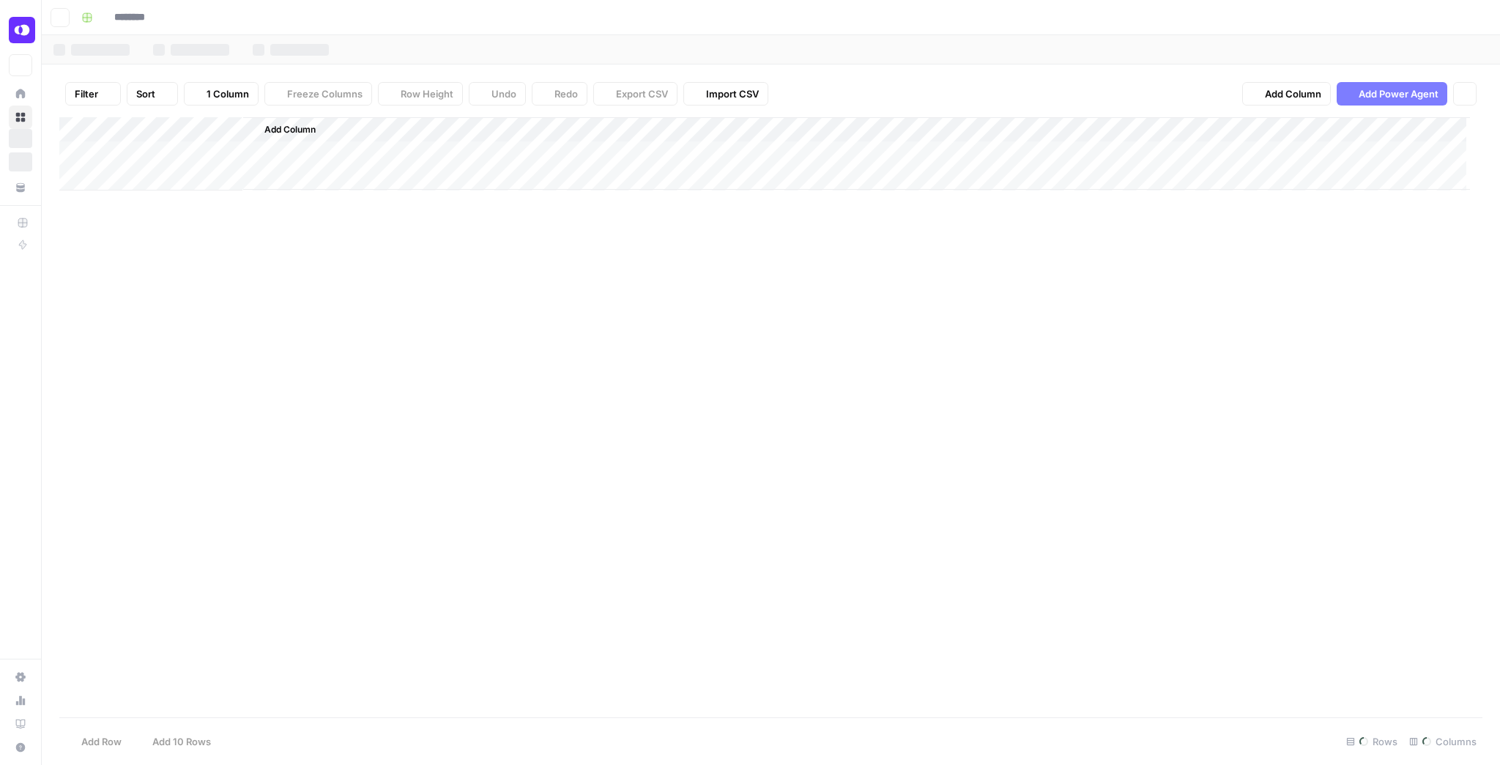
type input "**********"
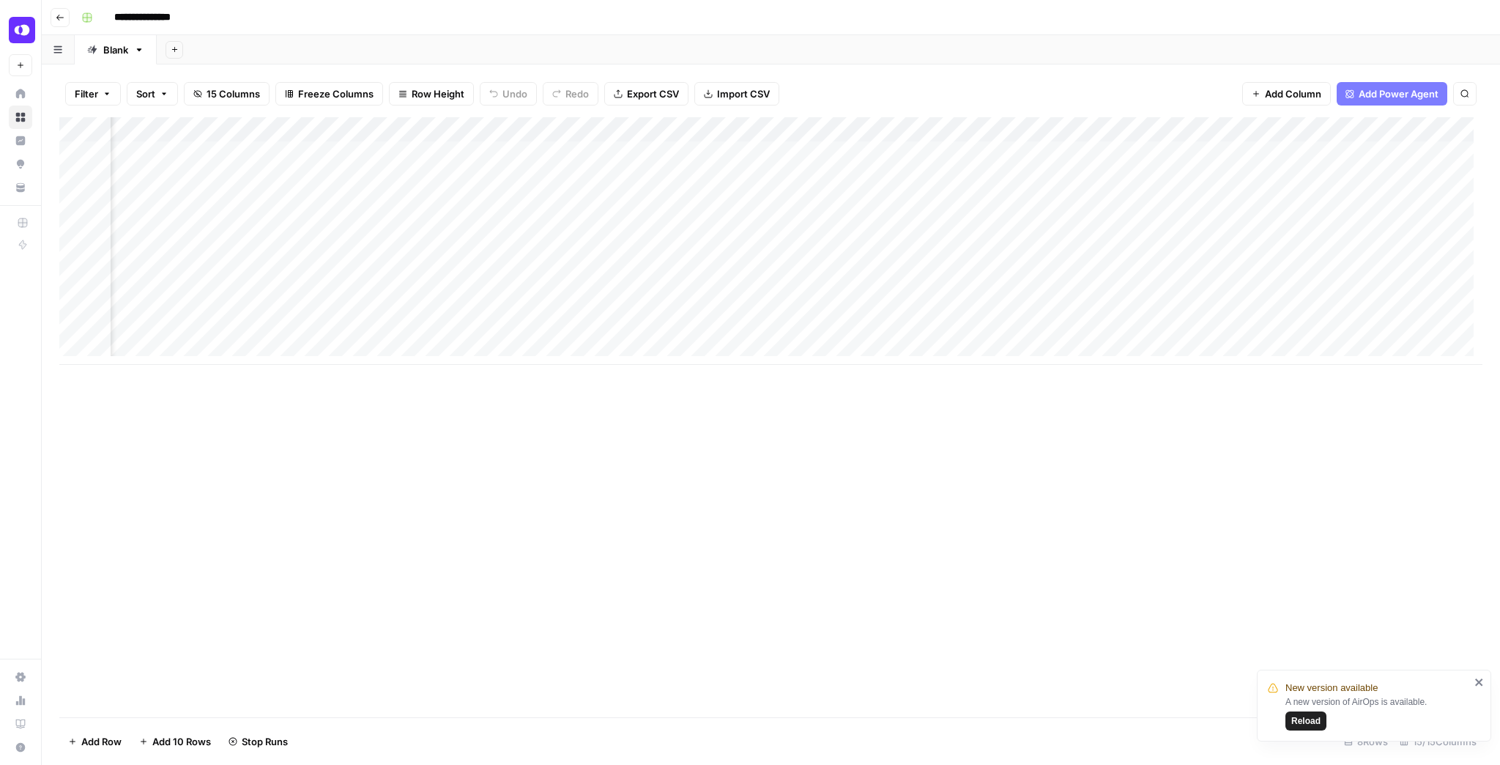
scroll to position [0, 552]
click at [1310, 726] on span "Reload" at bounding box center [1306, 720] width 29 height 13
click at [1324, 721] on button "Reload" at bounding box center [1306, 720] width 41 height 19
click at [470, 177] on div "Add Column" at bounding box center [770, 241] width 1423 height 248
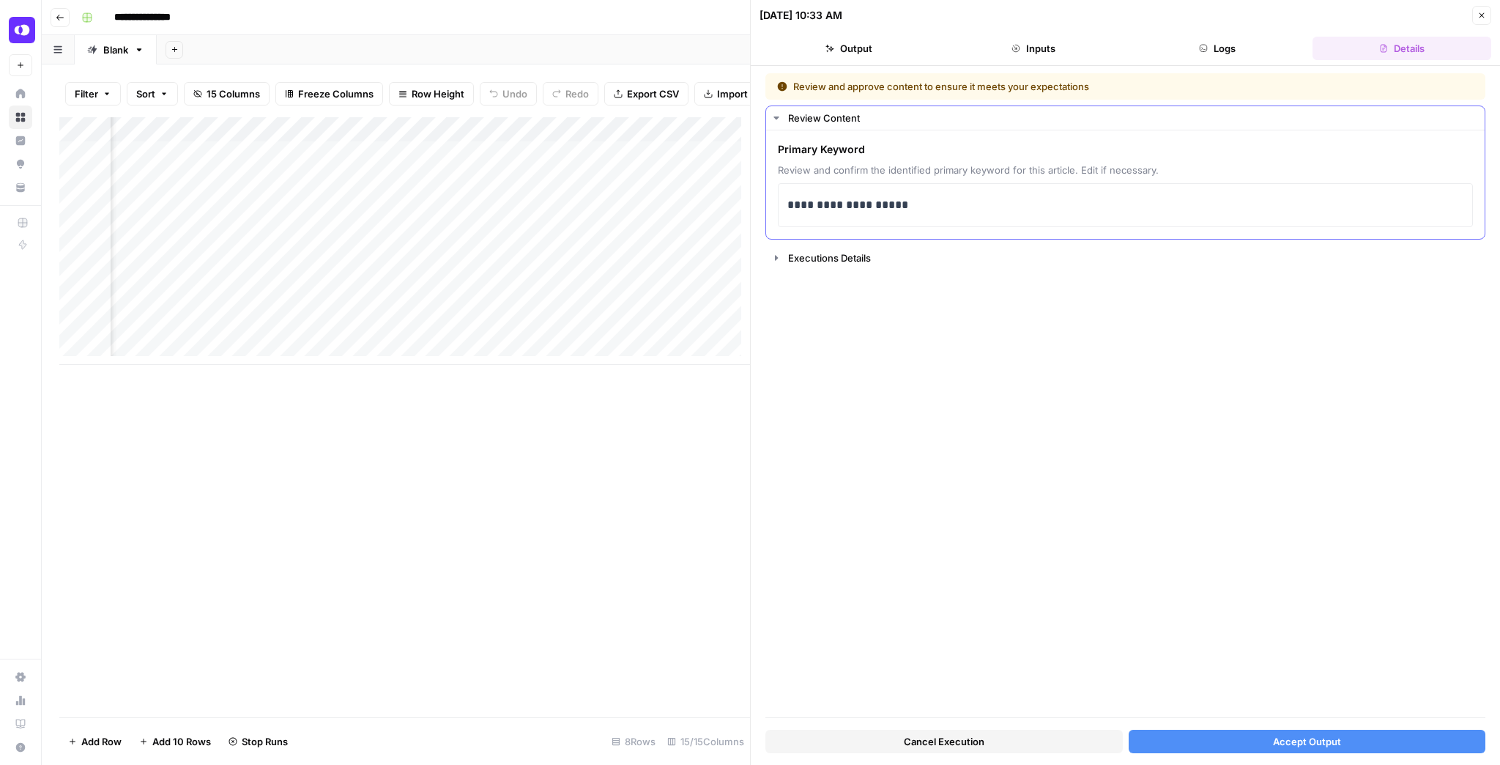
click at [785, 202] on div "**********" at bounding box center [1125, 205] width 695 height 44
click at [796, 202] on p "**********" at bounding box center [1126, 205] width 677 height 19
click at [1310, 736] on span "Accept Output" at bounding box center [1307, 741] width 68 height 15
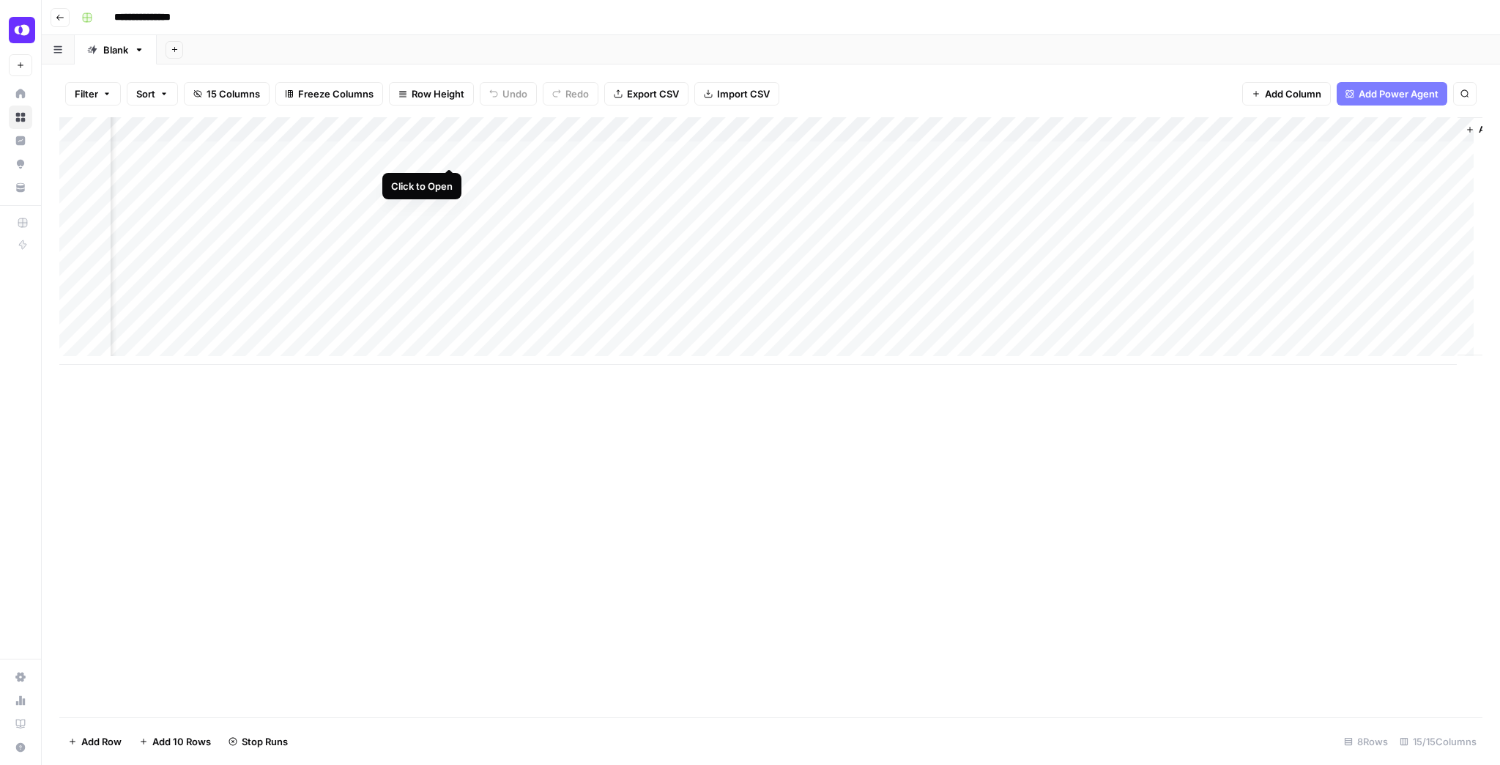
click at [445, 149] on div "Add Column" at bounding box center [770, 241] width 1423 height 248
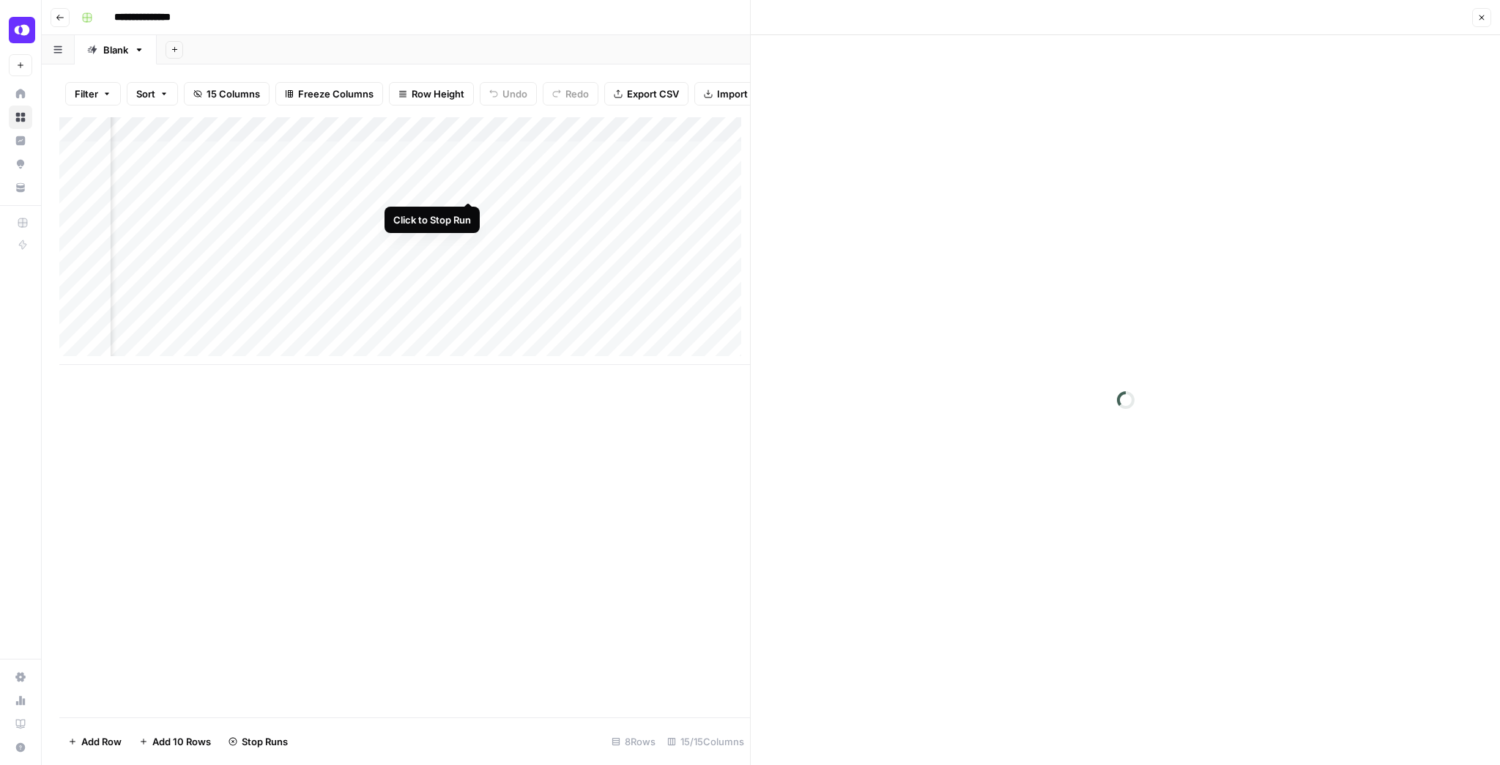
click at [464, 189] on div "Add Column" at bounding box center [404, 241] width 691 height 248
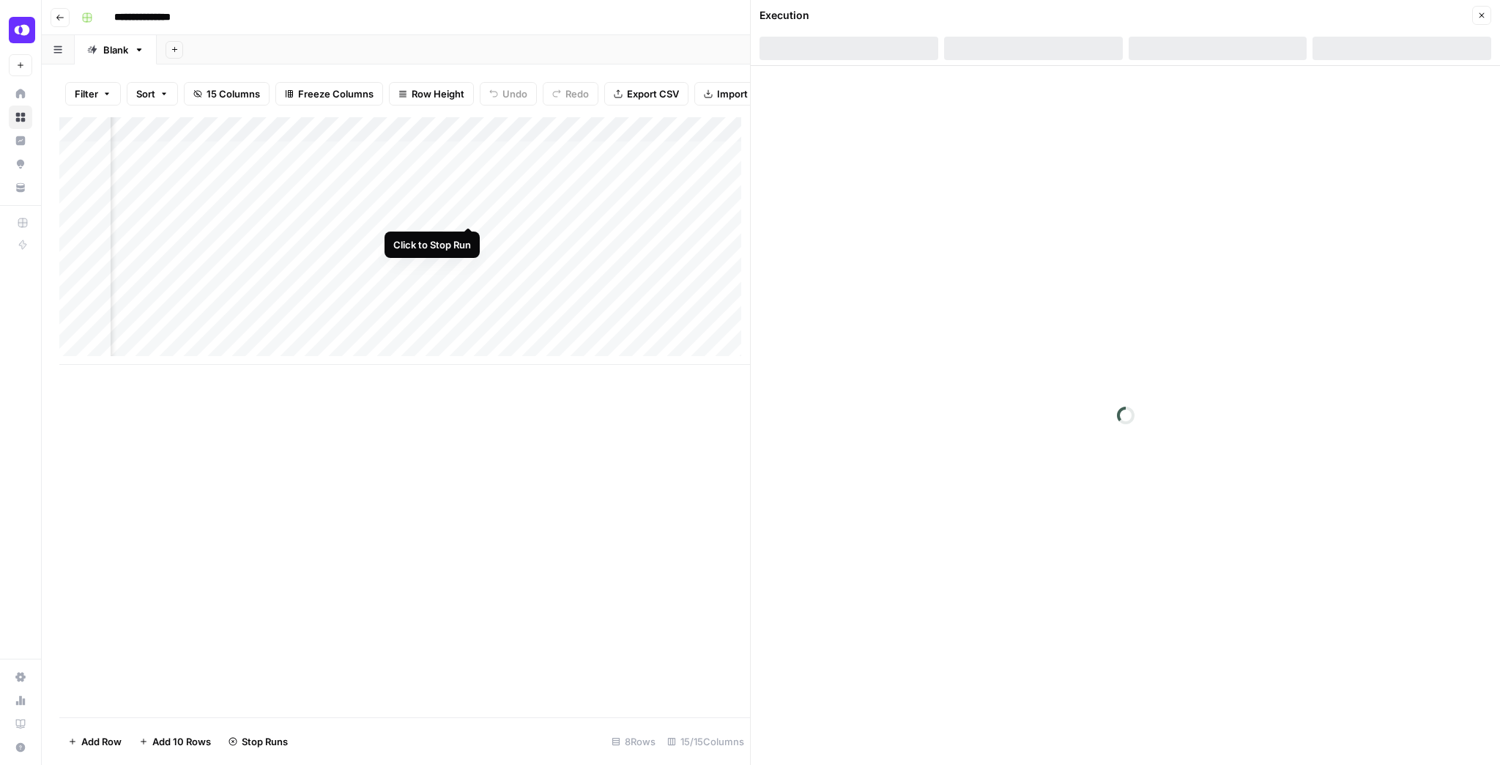
click at [470, 208] on div "Add Column" at bounding box center [404, 241] width 691 height 248
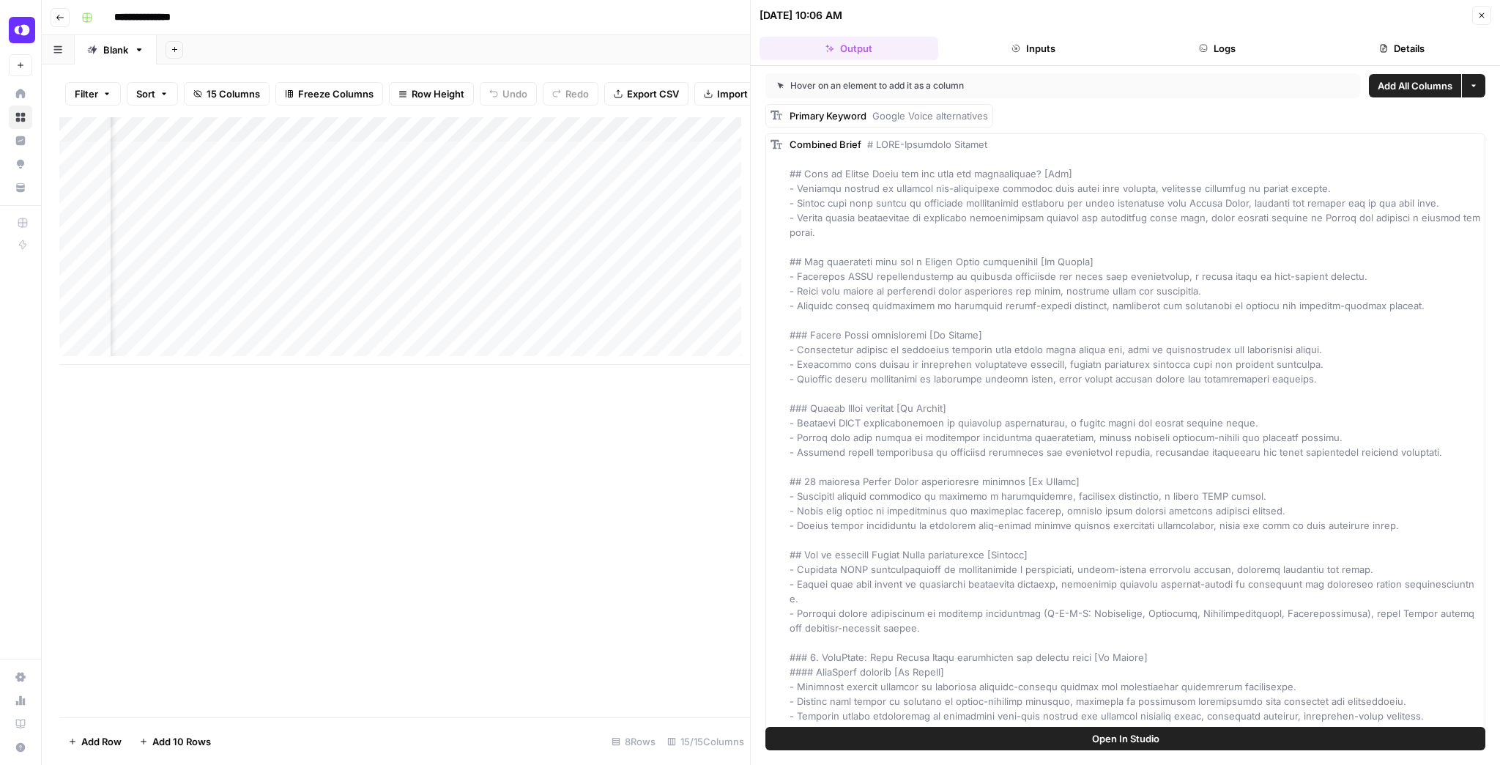
click at [448, 164] on div "Add Column" at bounding box center [404, 241] width 691 height 248
click at [1152, 744] on span "Open In Studio" at bounding box center [1125, 738] width 67 height 15
click at [1486, 18] on button "Close" at bounding box center [1482, 15] width 19 height 19
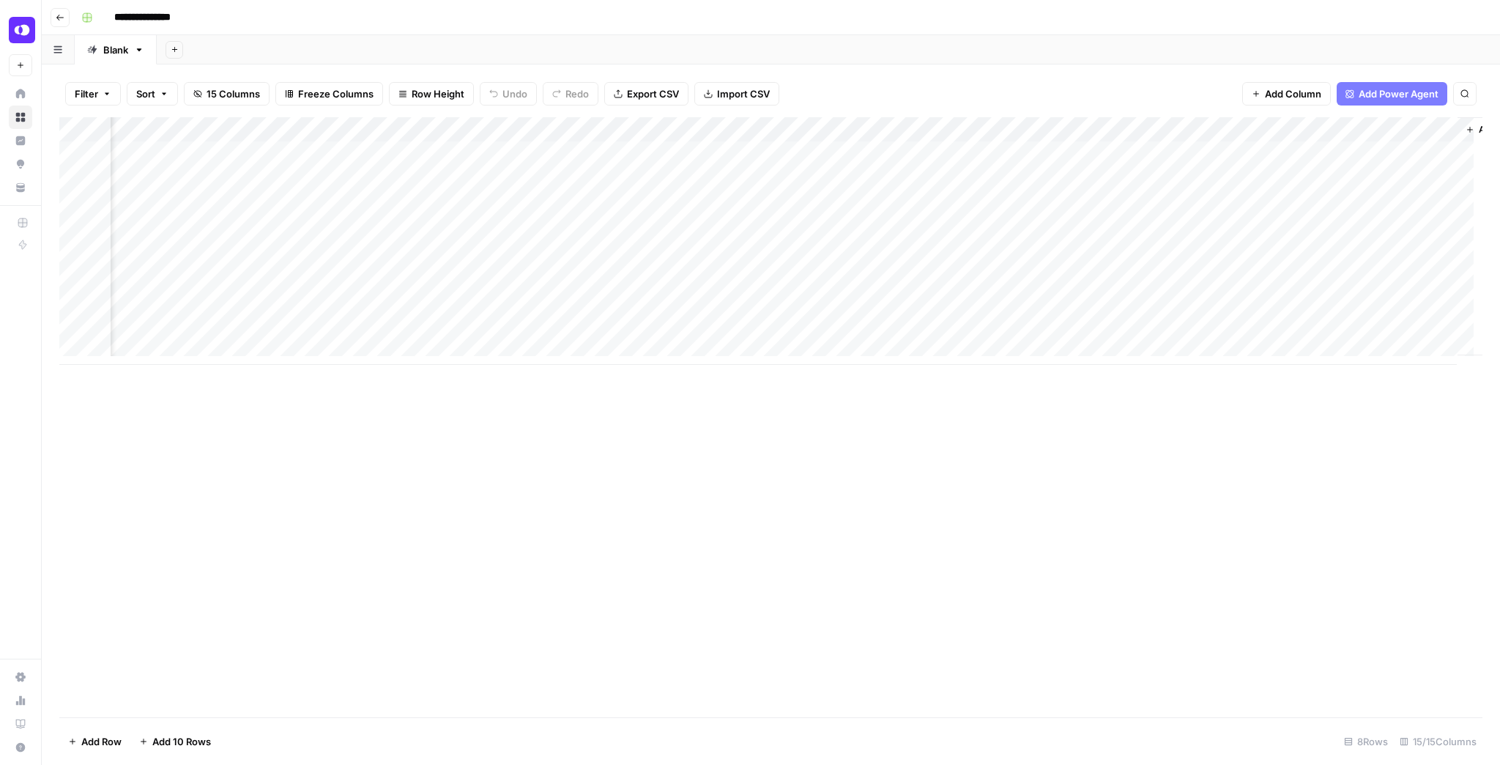
click at [467, 170] on div "Add Column" at bounding box center [770, 241] width 1423 height 248
click at [469, 180] on div "Add Column" at bounding box center [770, 241] width 1423 height 248
click at [467, 199] on div "Add Column" at bounding box center [770, 241] width 1423 height 248
click at [466, 204] on div "Add Column" at bounding box center [770, 241] width 1423 height 248
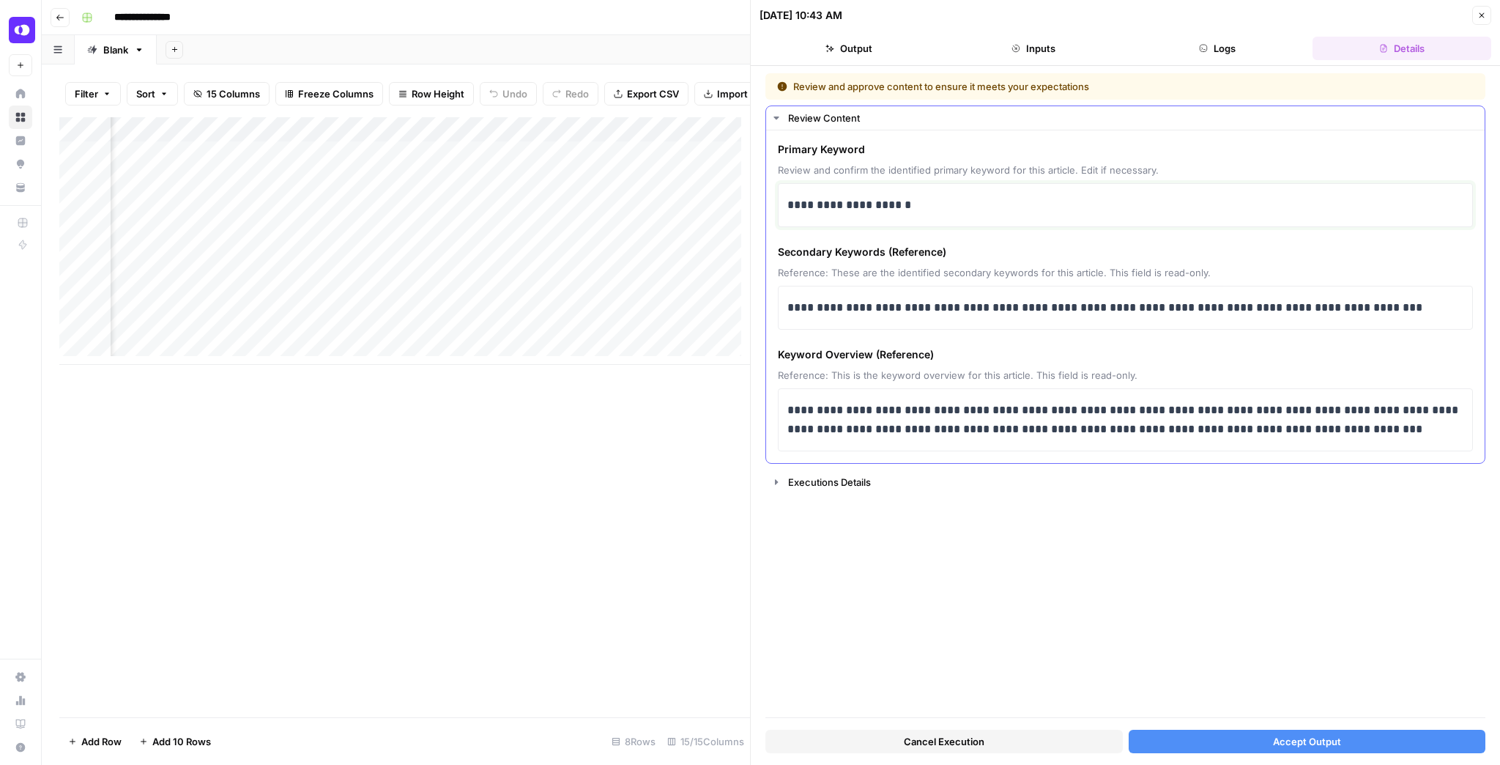
click at [788, 199] on p "**********" at bounding box center [1126, 205] width 677 height 19
click at [1320, 747] on span "Accept Output" at bounding box center [1307, 741] width 68 height 15
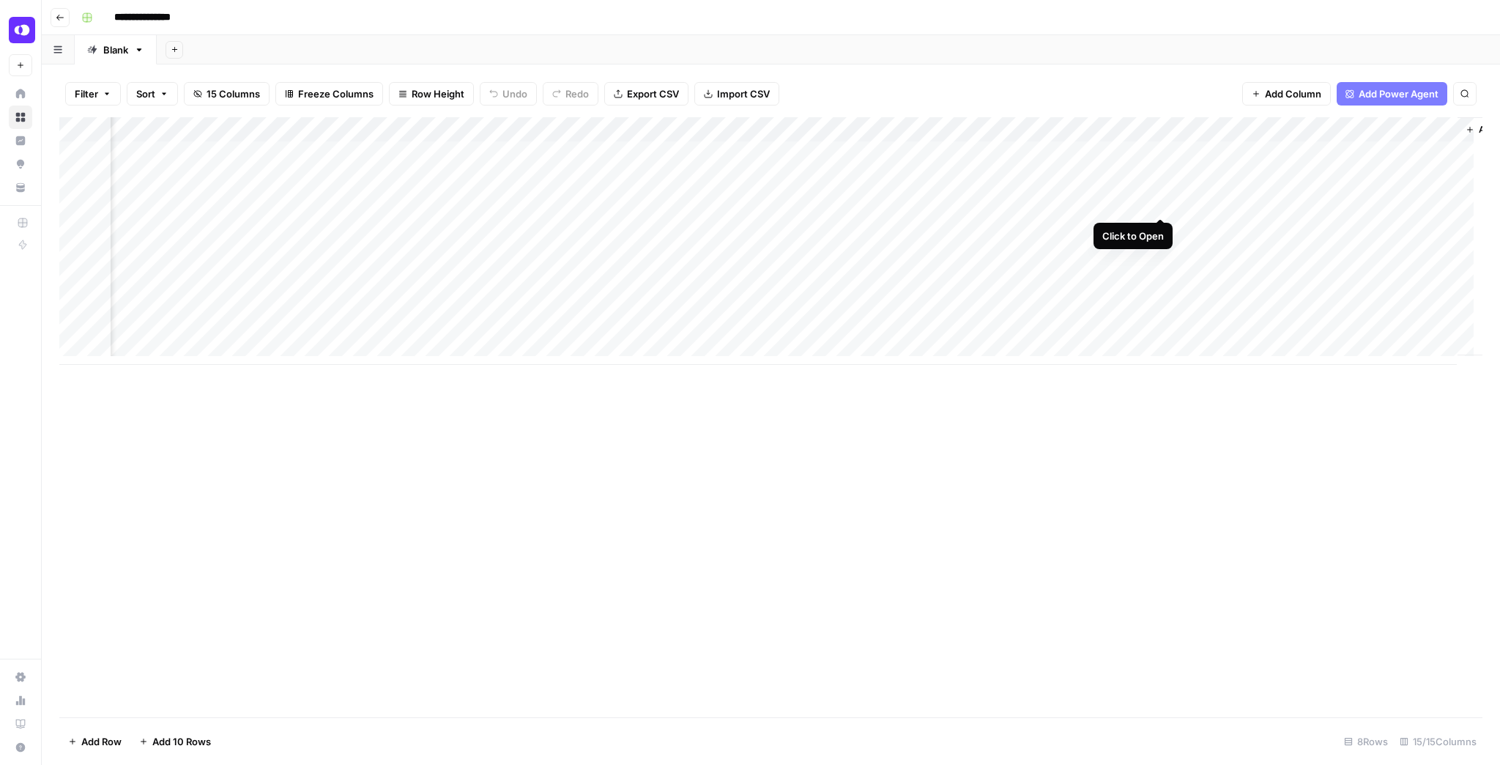
click at [1158, 205] on div "Add Column" at bounding box center [770, 241] width 1423 height 248
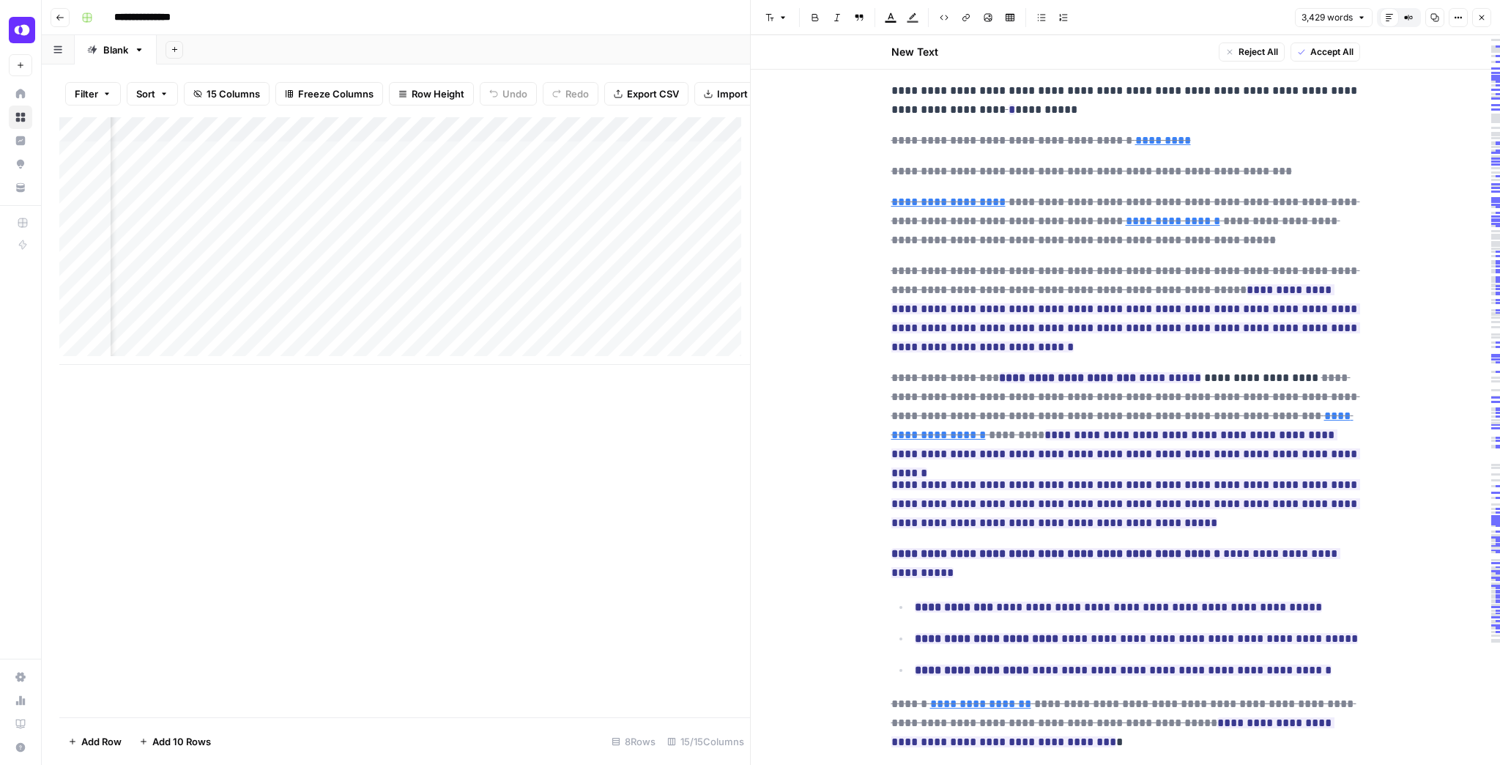
scroll to position [176, 0]
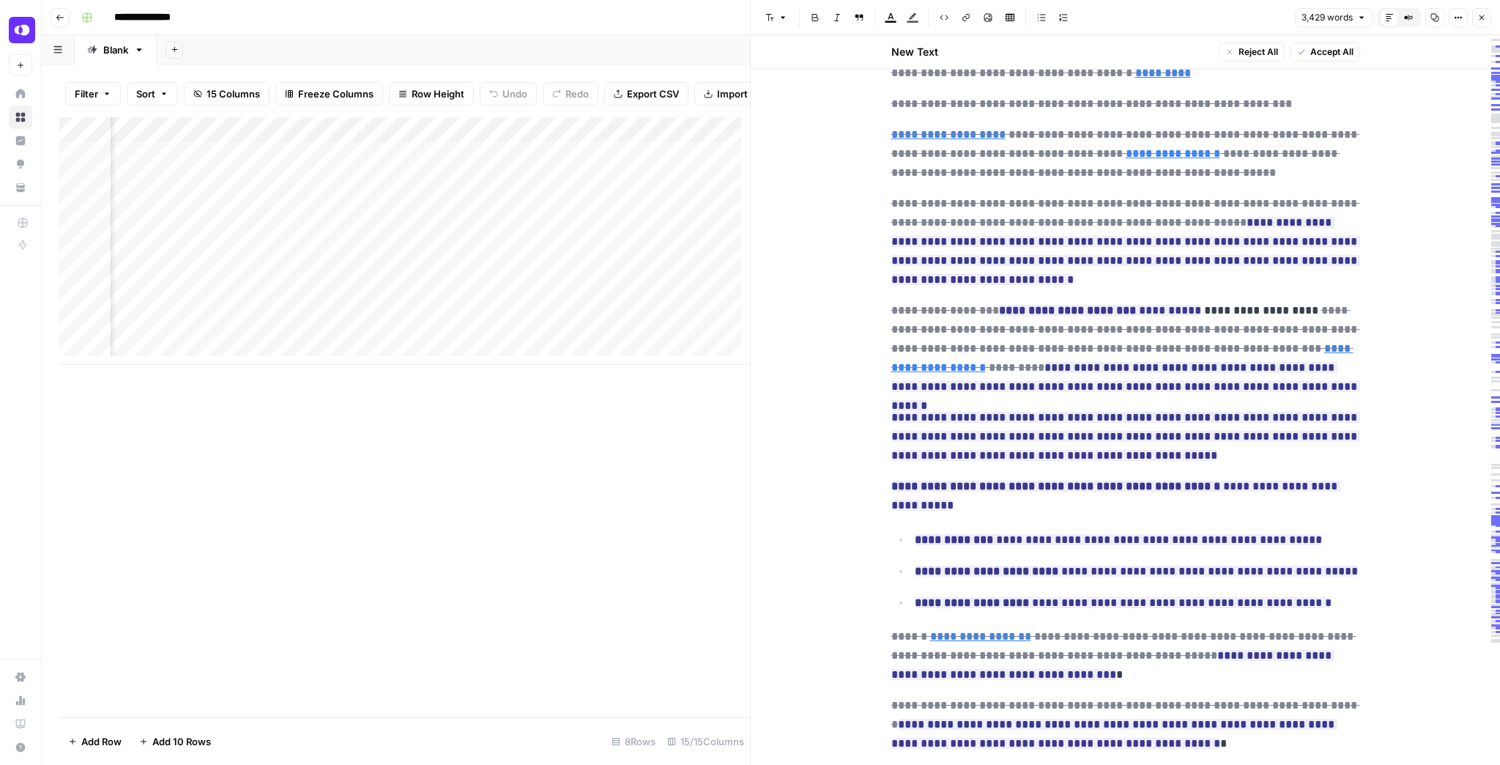
click at [1472, 20] on div "3,429 words Default Editor Compare Old vs New Content Copy Options Close" at bounding box center [1393, 17] width 196 height 19
click at [1476, 21] on button "Close" at bounding box center [1482, 17] width 19 height 19
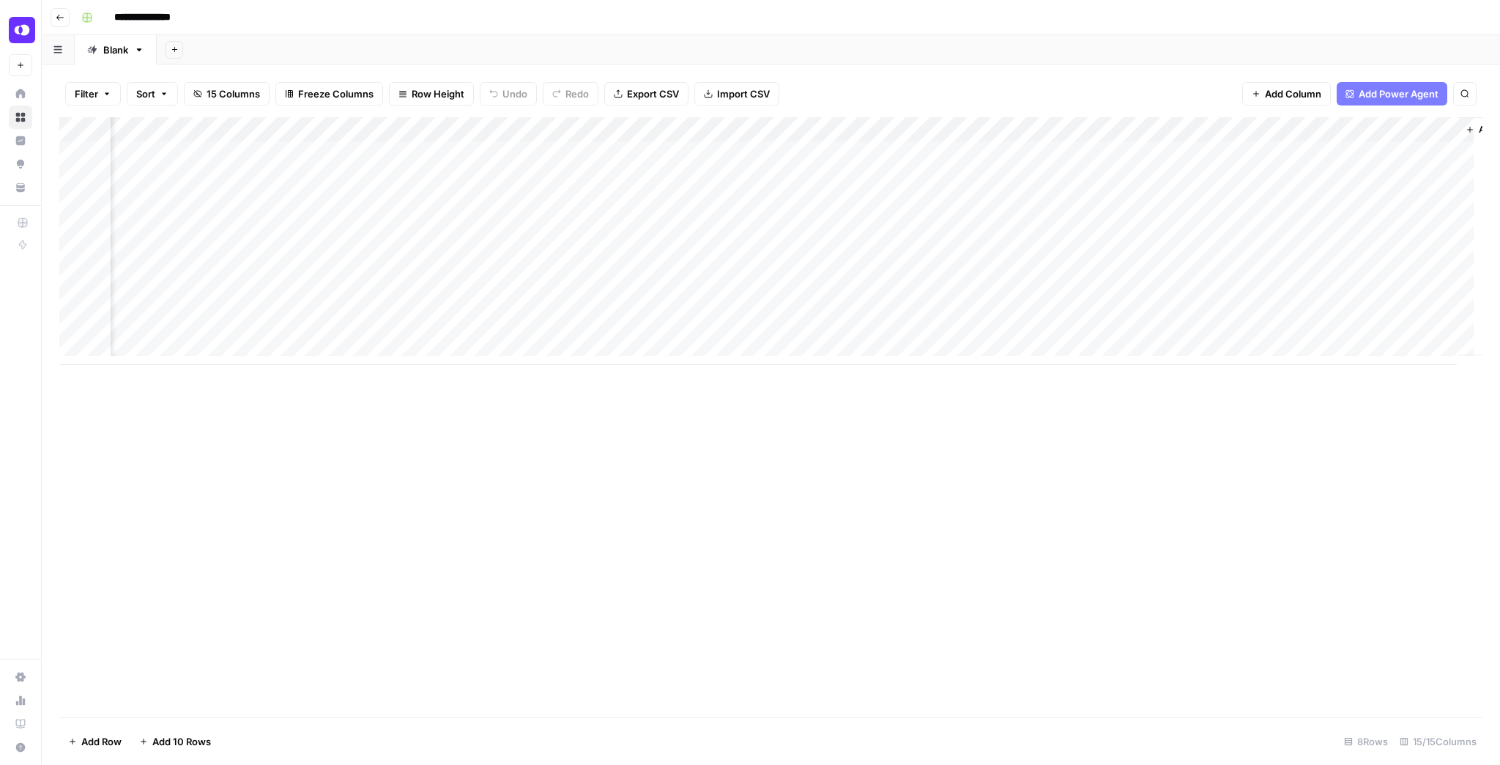
click at [599, 152] on div "Add Column" at bounding box center [770, 241] width 1423 height 248
click at [718, 151] on div "Add Column" at bounding box center [770, 241] width 1423 height 248
click at [731, 151] on div "Add Column" at bounding box center [770, 241] width 1423 height 248
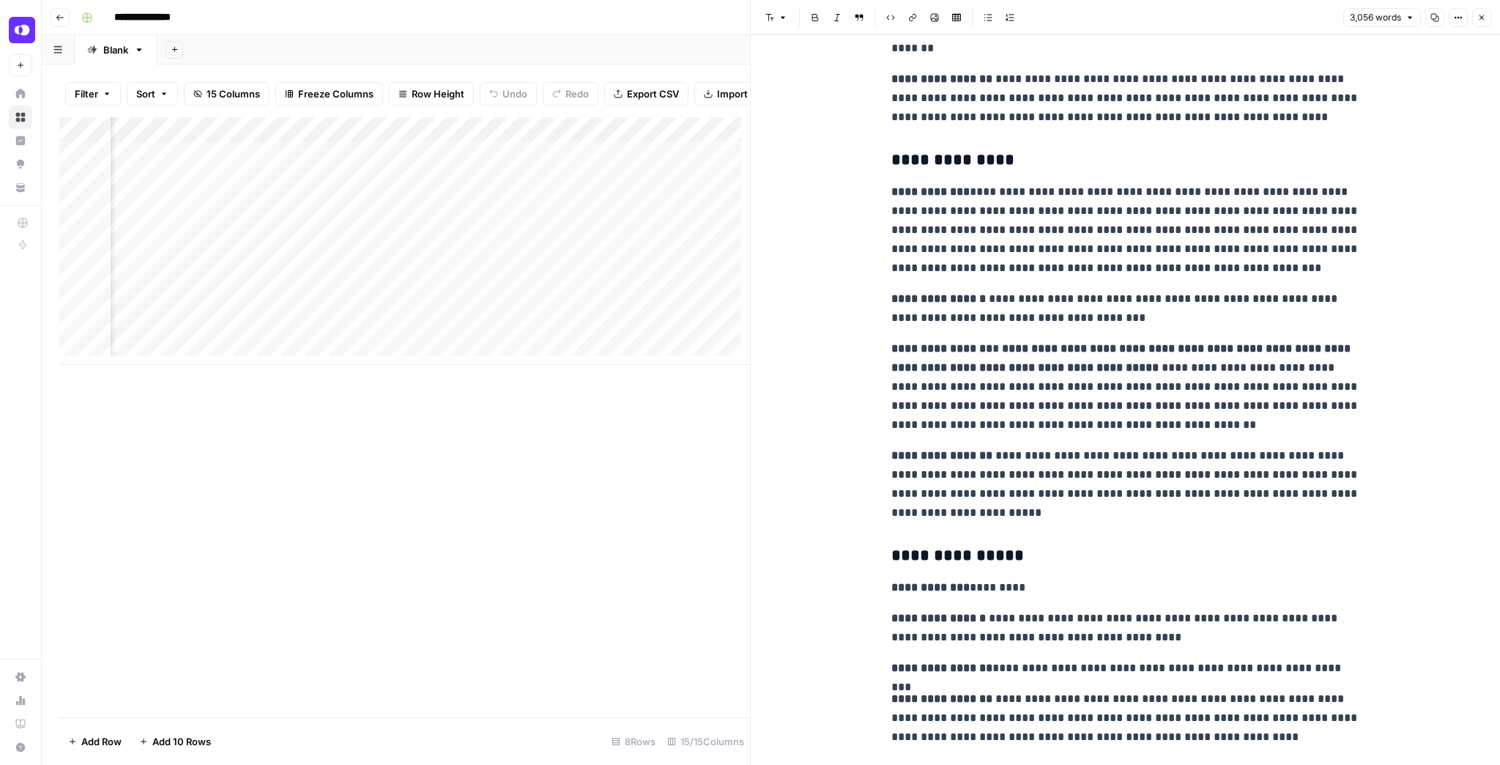
scroll to position [9182, 0]
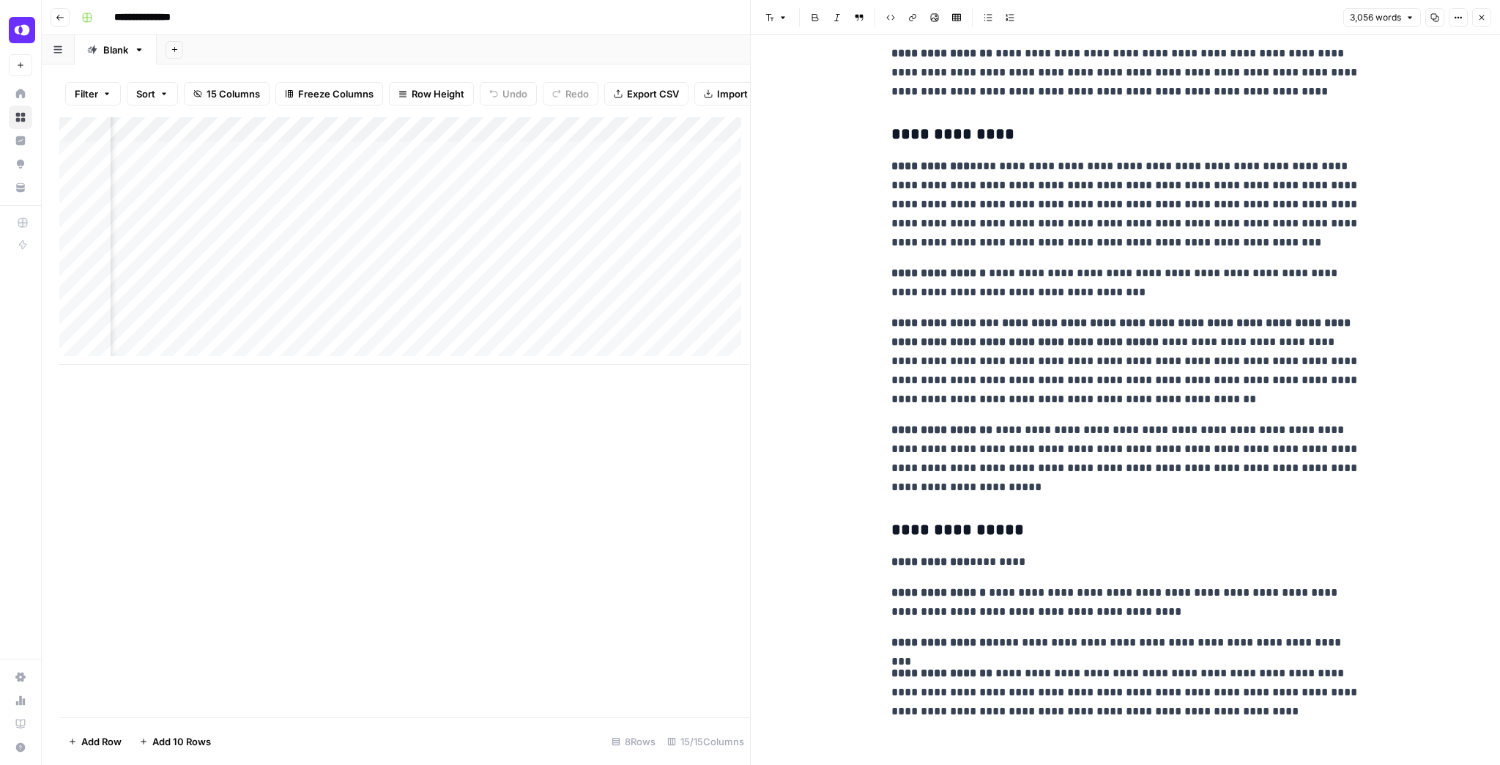
click at [1478, 15] on icon "button" at bounding box center [1482, 17] width 9 height 9
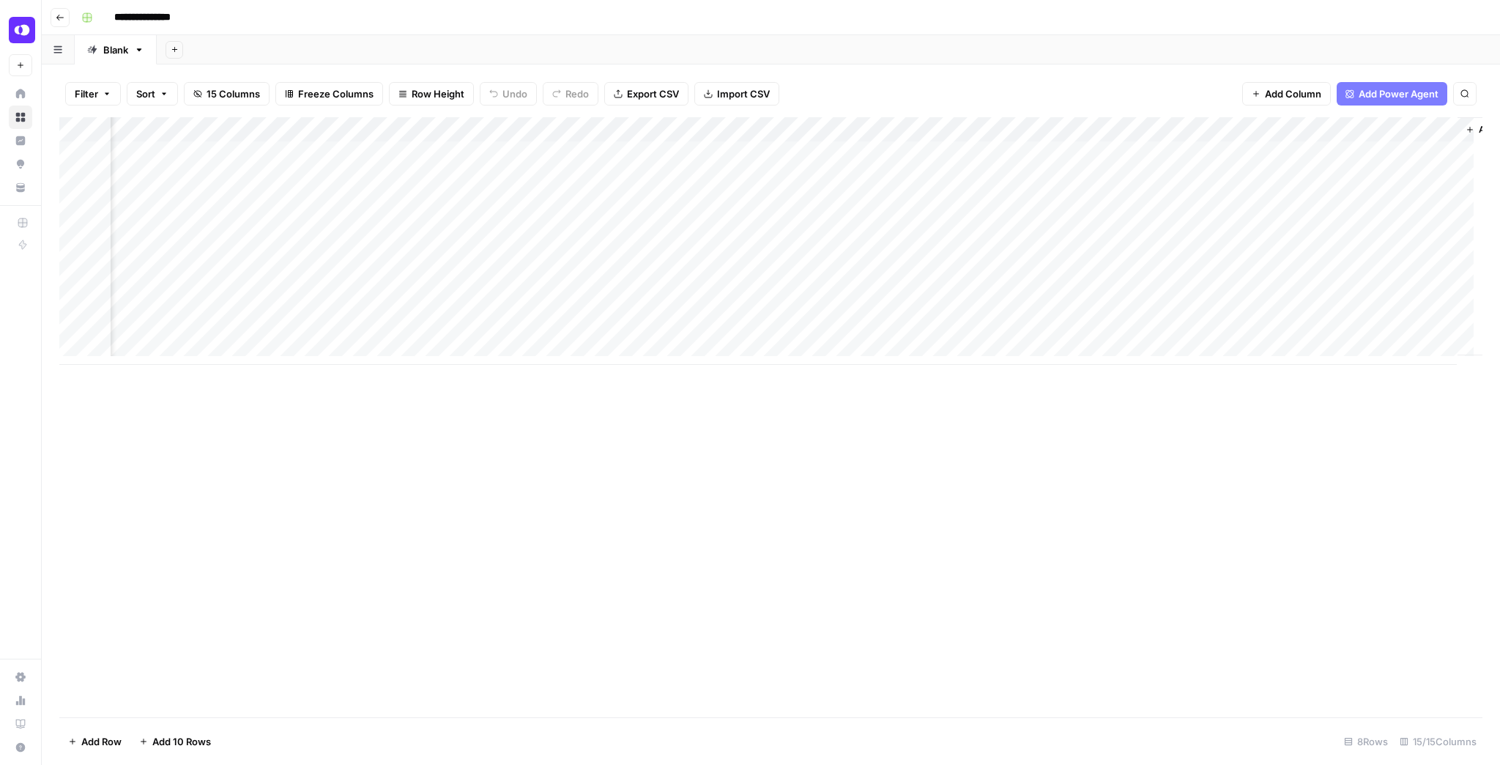
click at [1047, 177] on div "Add Column" at bounding box center [770, 241] width 1423 height 248
click at [1053, 179] on div "Add Column" at bounding box center [770, 241] width 1423 height 248
click at [460, 179] on div "Add Column" at bounding box center [770, 241] width 1423 height 248
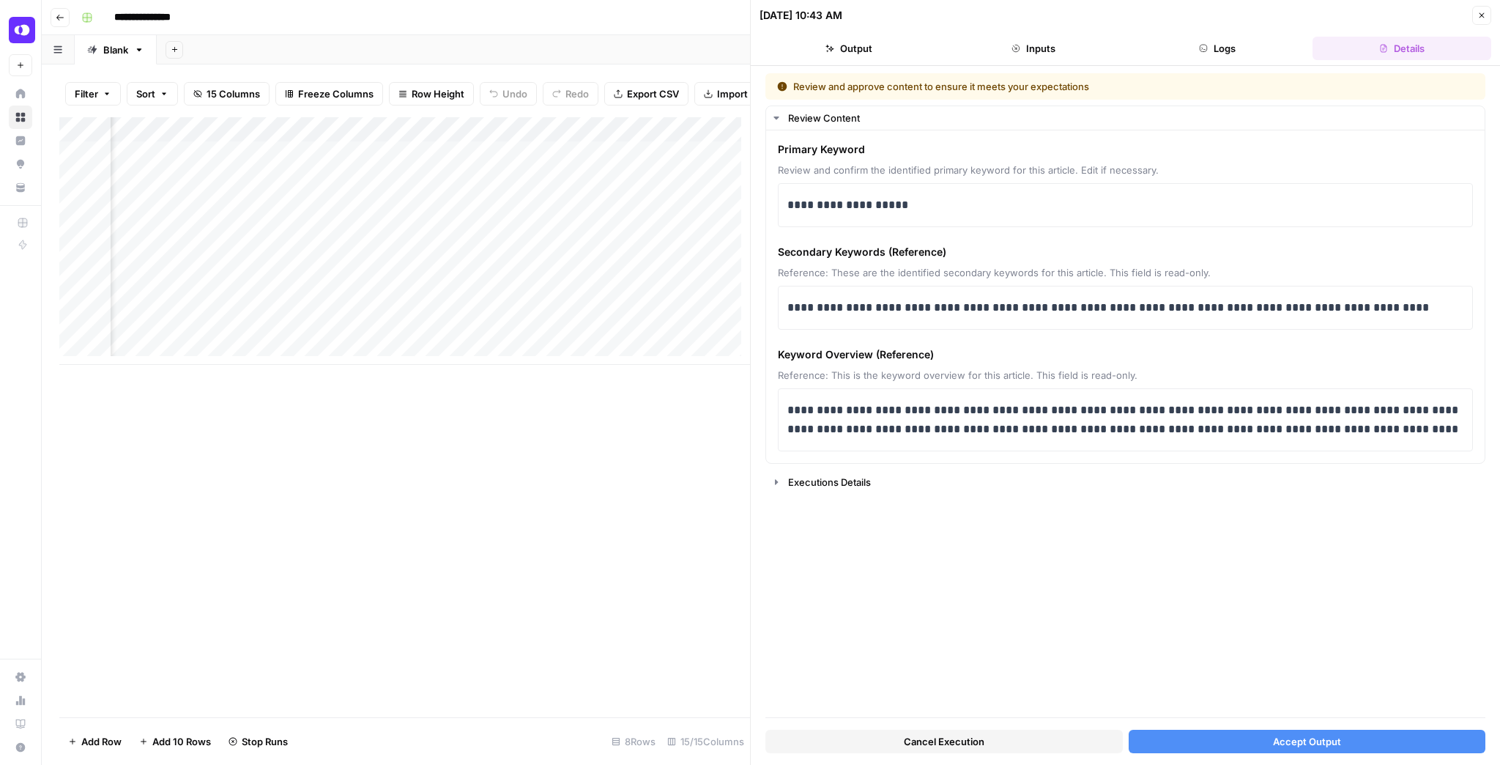
drag, startPoint x: 1481, startPoint y: 15, endPoint x: 1423, endPoint y: 42, distance: 64.2
click at [1481, 15] on icon "button" at bounding box center [1482, 15] width 9 height 9
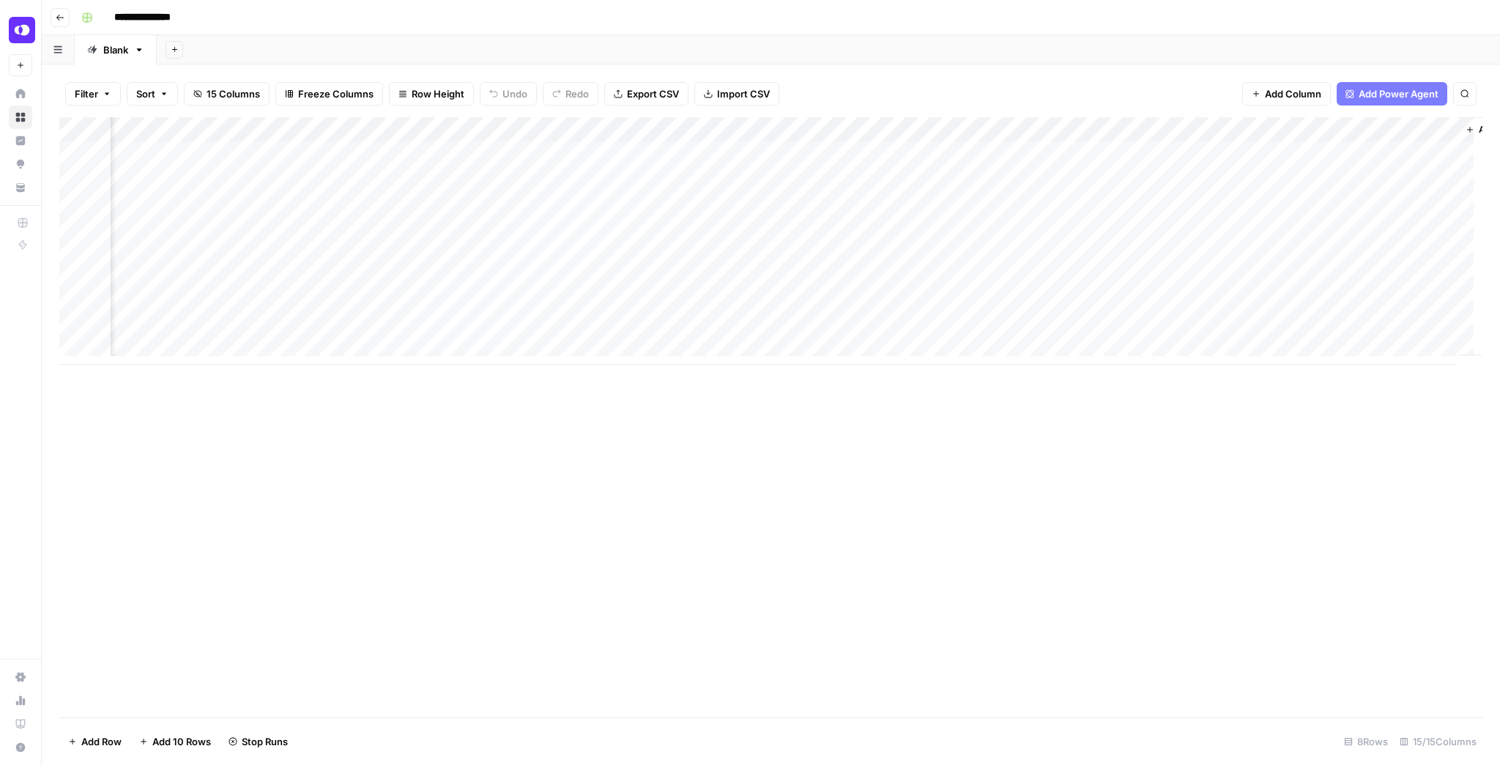
click at [1051, 179] on div "Add Column" at bounding box center [770, 241] width 1423 height 248
click at [464, 176] on div "Add Column" at bounding box center [770, 241] width 1423 height 248
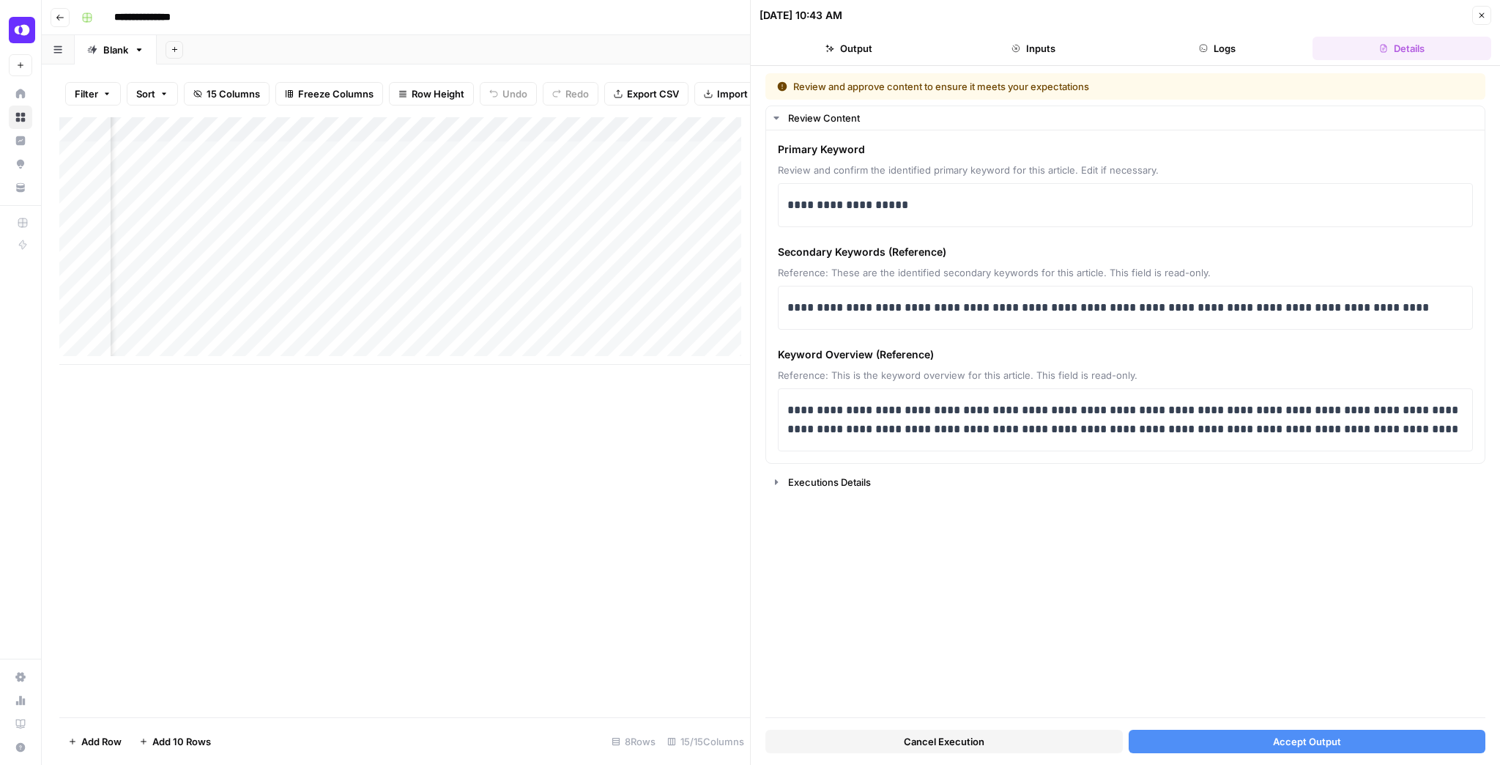
click at [1479, 8] on button "Close" at bounding box center [1482, 15] width 19 height 19
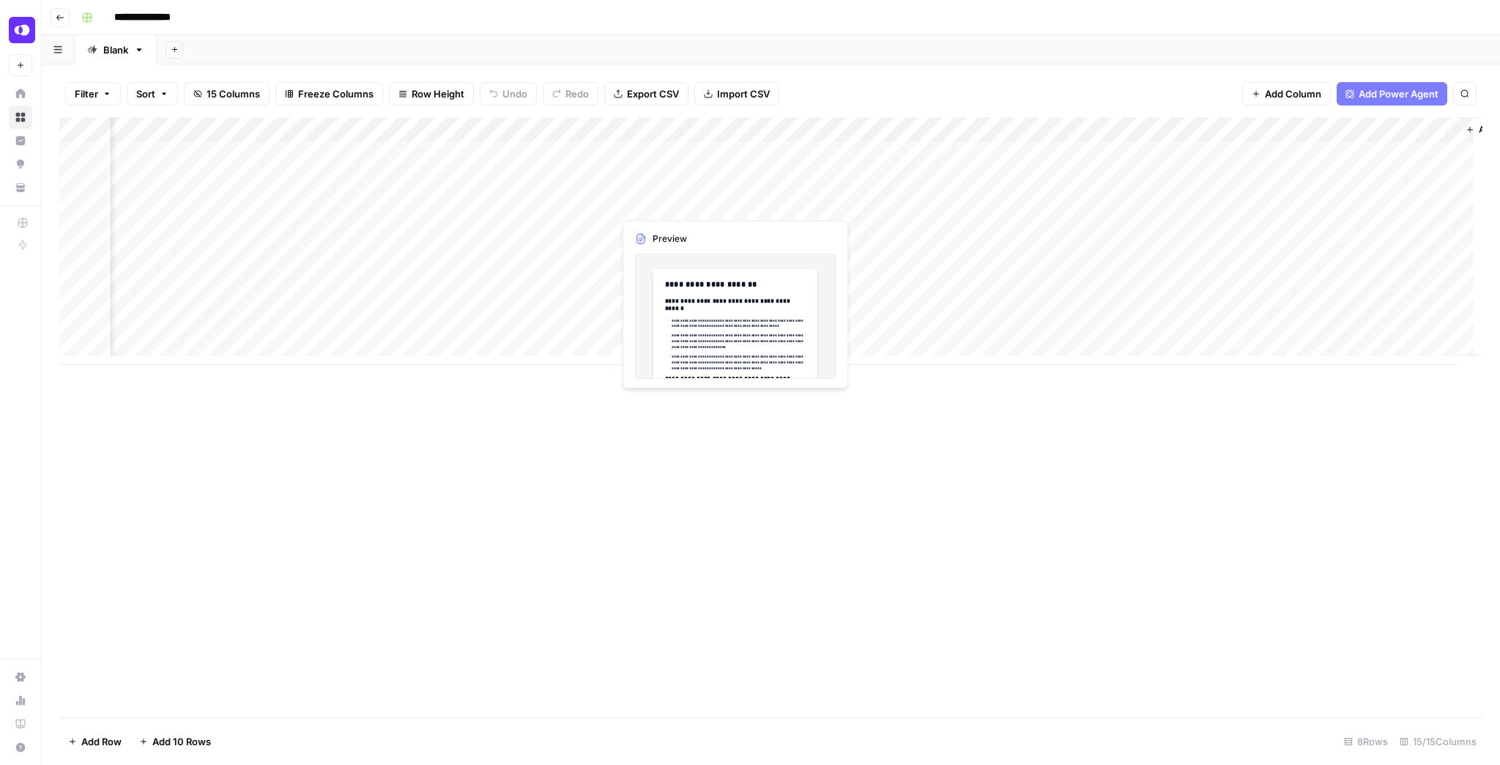
click at [730, 193] on div "Add Column" at bounding box center [770, 241] width 1423 height 248
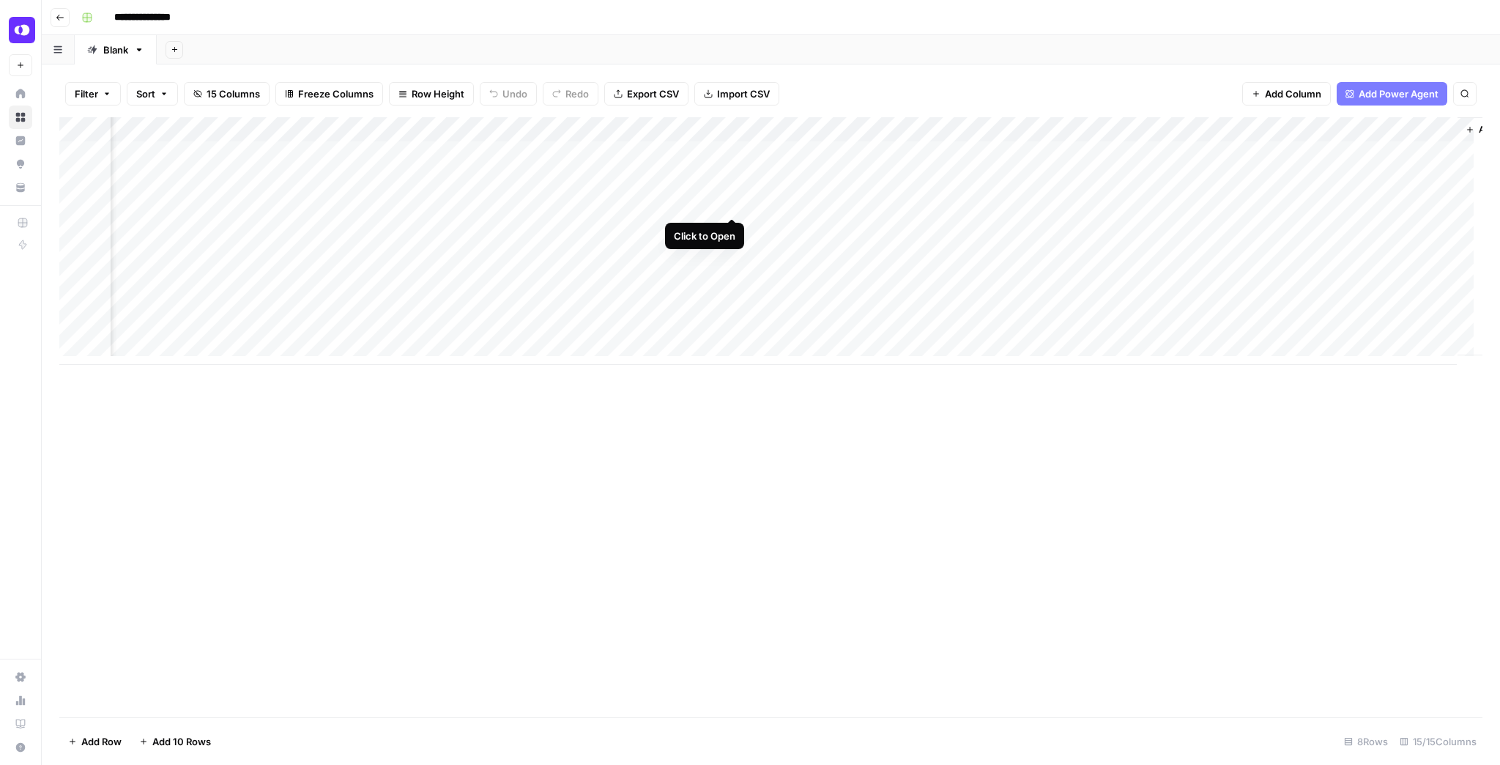
click at [730, 197] on div "Add Column" at bounding box center [770, 241] width 1423 height 248
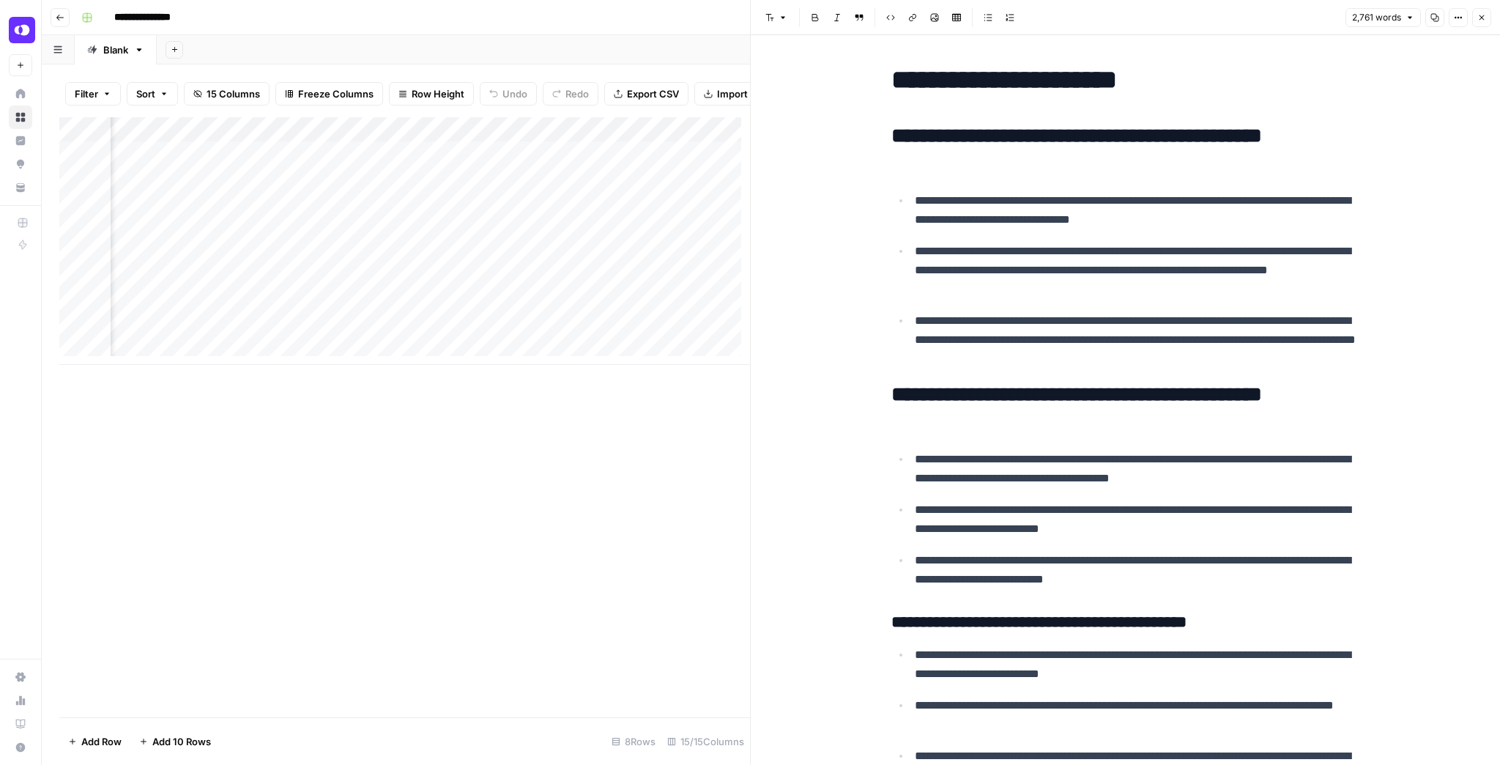
click at [1477, 21] on button "Close" at bounding box center [1482, 17] width 19 height 19
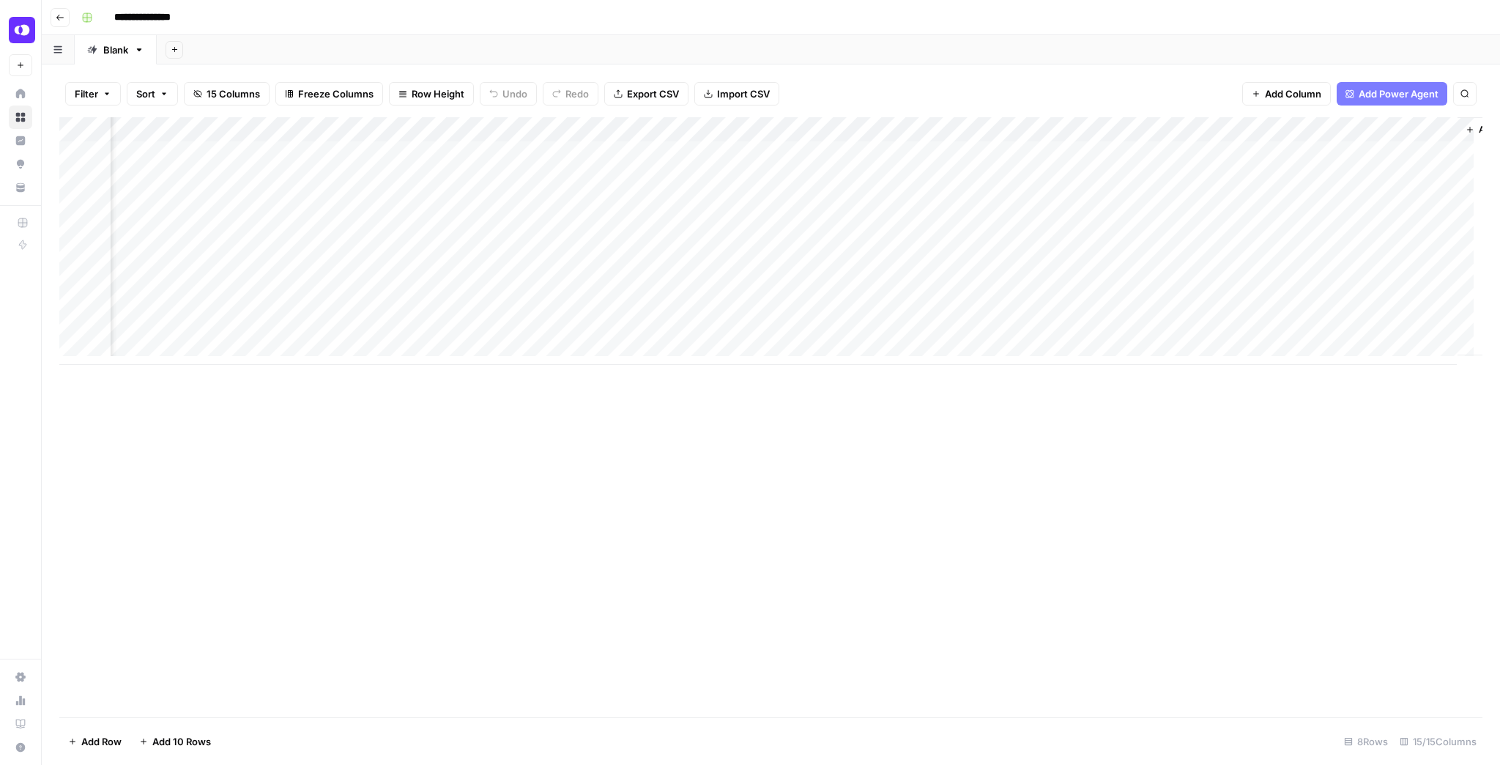
click at [1049, 208] on div "Add Column" at bounding box center [770, 241] width 1423 height 248
click at [1312, 148] on div "Add Column" at bounding box center [770, 241] width 1423 height 248
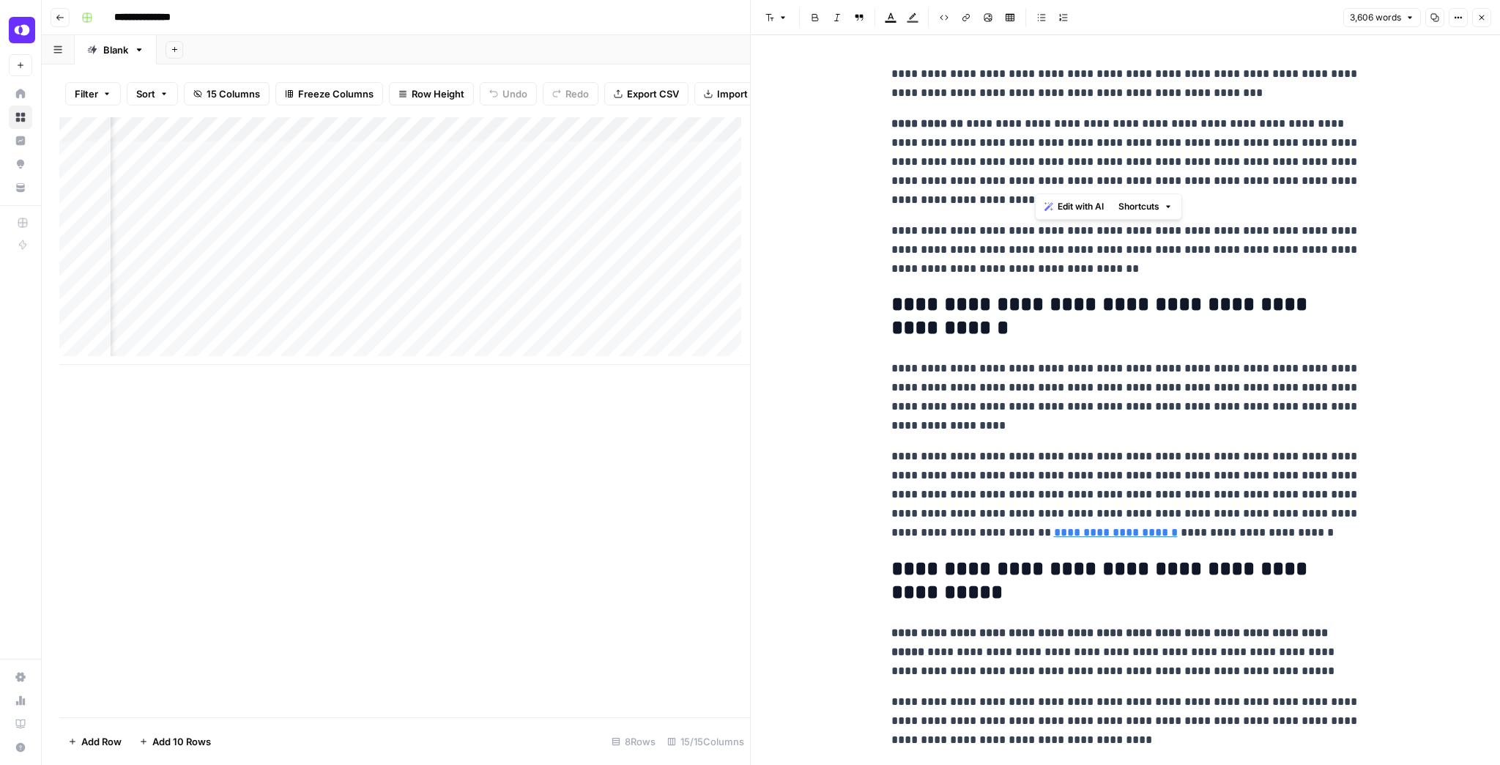
drag, startPoint x: 1037, startPoint y: 124, endPoint x: 1034, endPoint y: 177, distance: 53.6
click at [1034, 177] on p "**********" at bounding box center [1126, 161] width 469 height 95
click at [1045, 117] on p "**********" at bounding box center [1126, 161] width 469 height 95
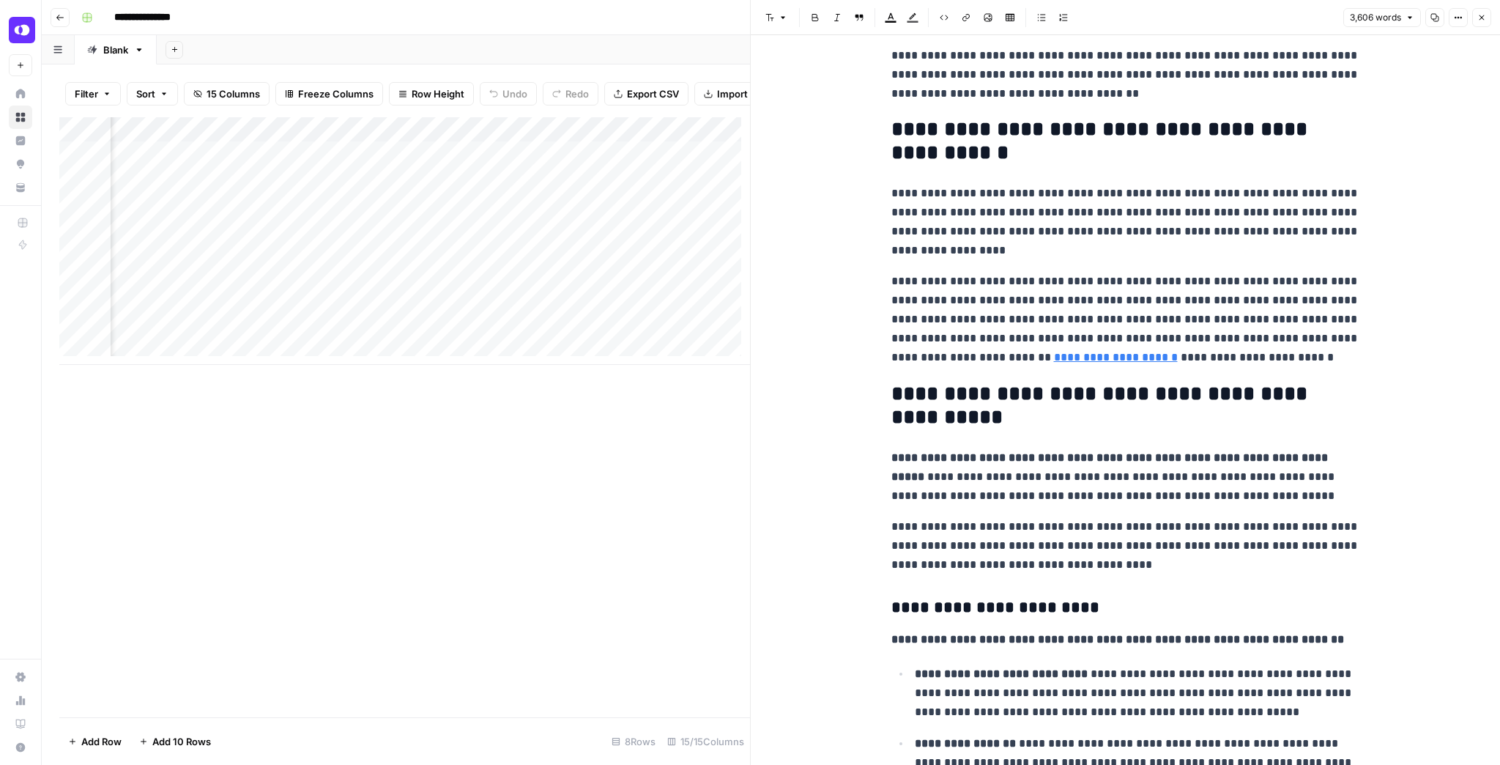
scroll to position [176, 0]
click at [1046, 281] on p "**********" at bounding box center [1126, 318] width 469 height 95
click at [1034, 305] on p "**********" at bounding box center [1126, 318] width 469 height 95
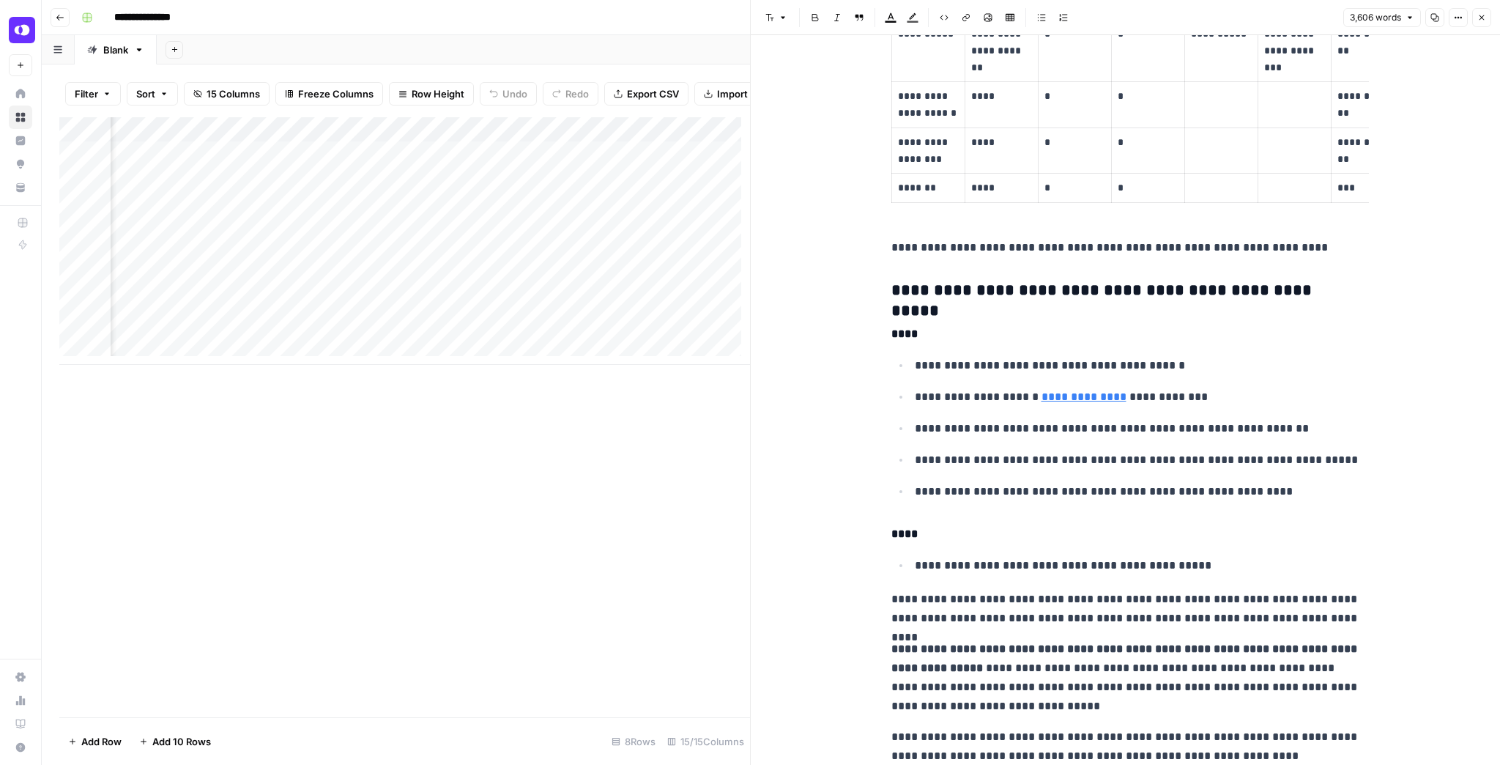
scroll to position [2227, 0]
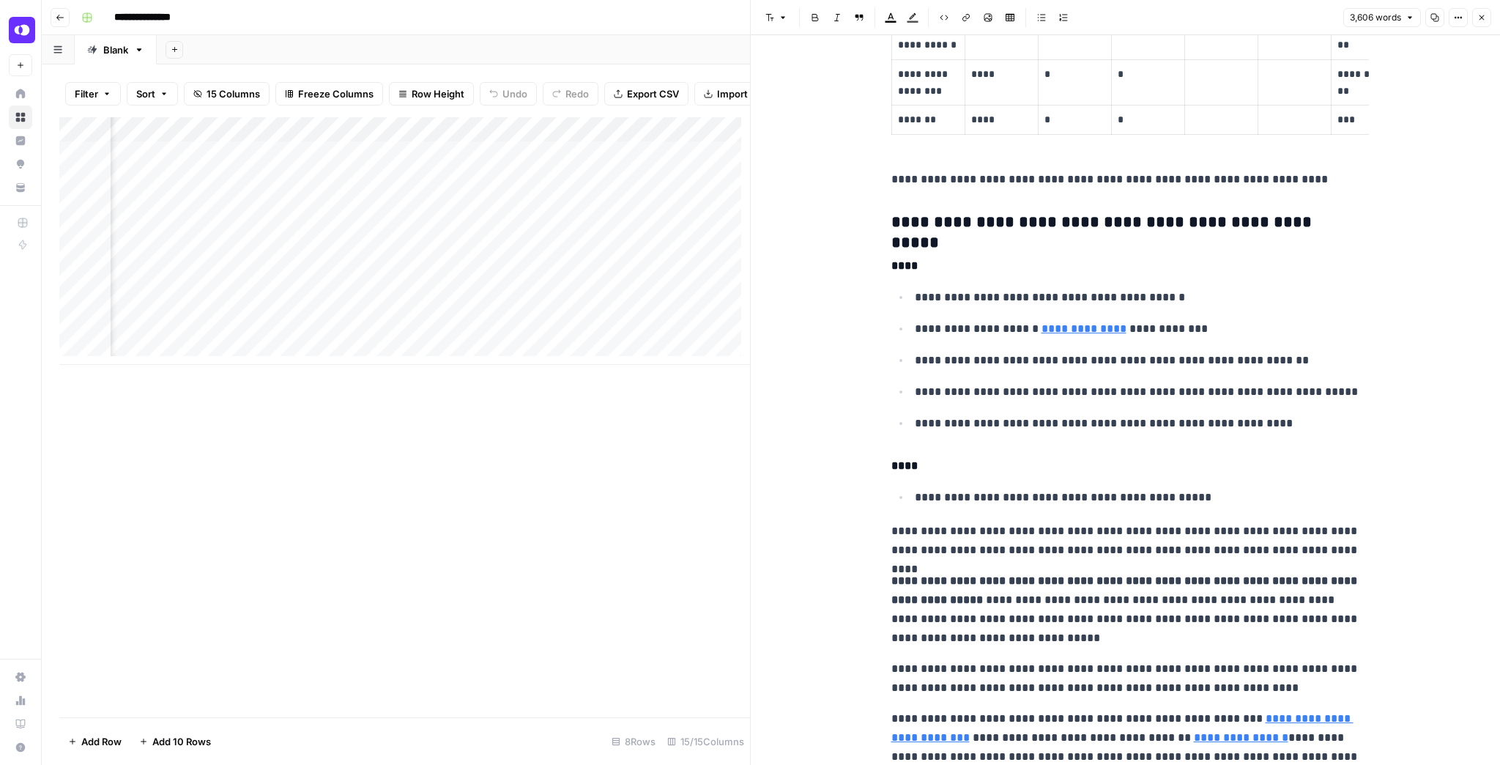
click at [1480, 23] on button "Close" at bounding box center [1482, 17] width 19 height 19
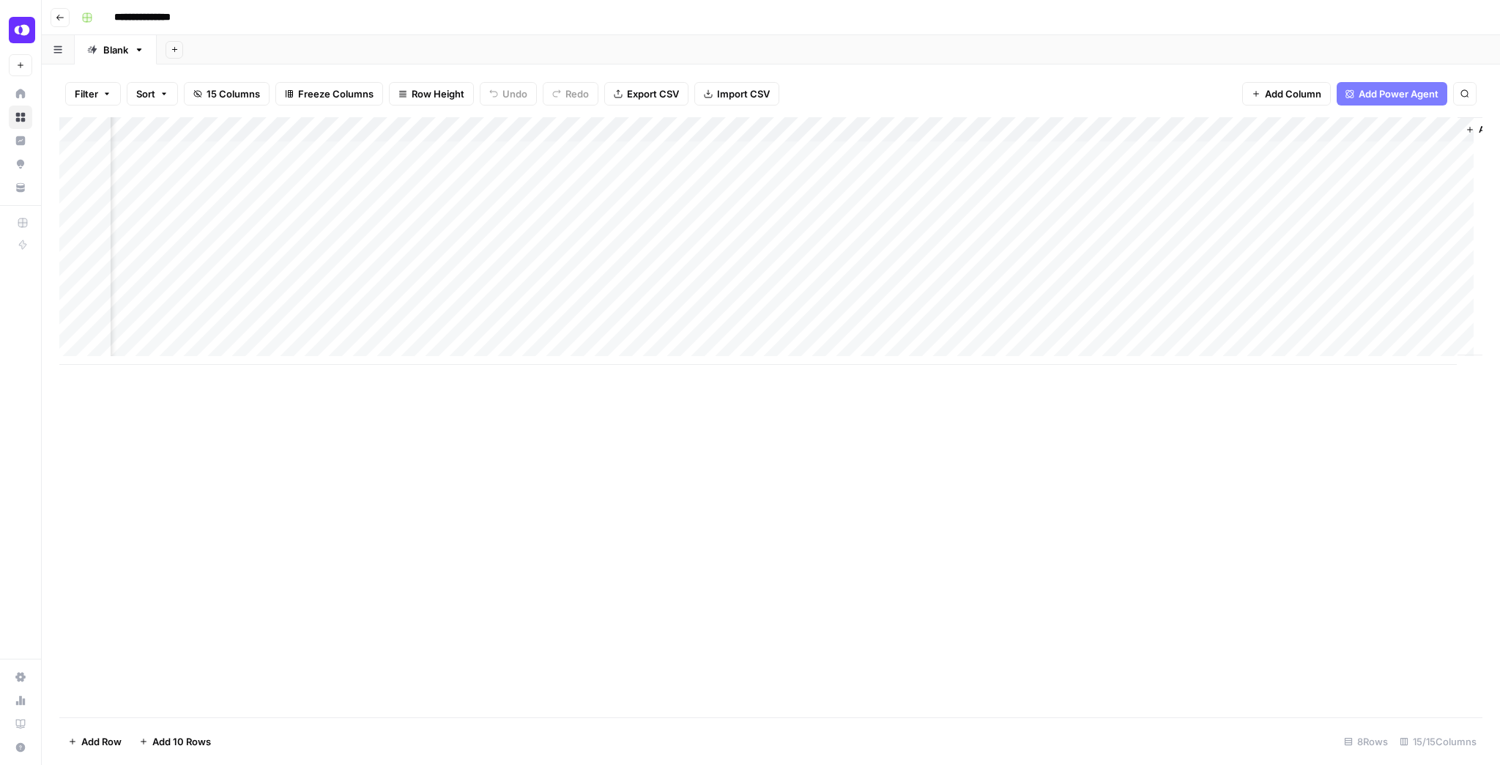
click at [1032, 155] on div "Add Column" at bounding box center [770, 241] width 1423 height 248
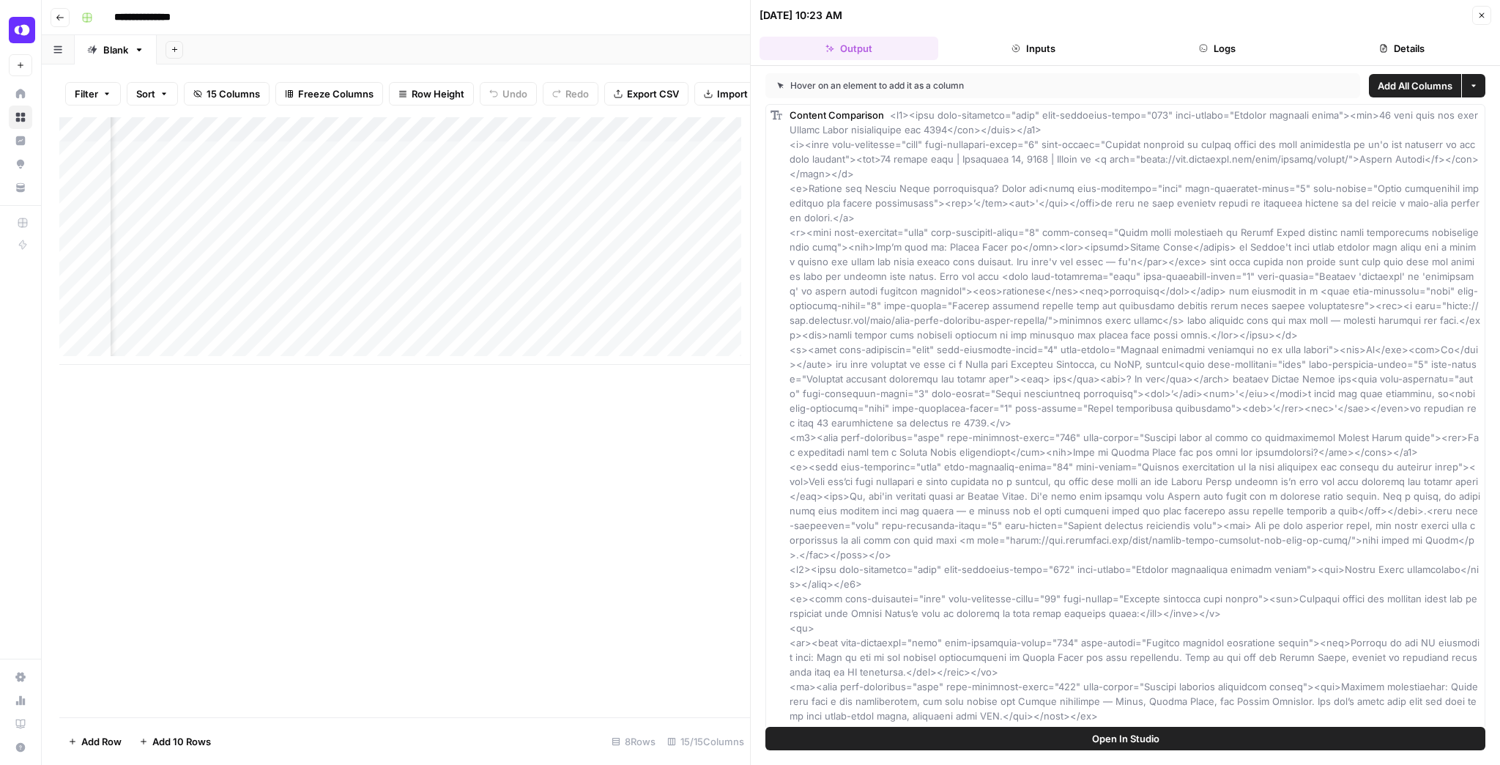
click at [1492, 16] on header "10/02/25 at 10:23 AM Close Output Inputs Logs Details" at bounding box center [1125, 33] width 749 height 66
click at [1484, 16] on icon "button" at bounding box center [1482, 15] width 9 height 9
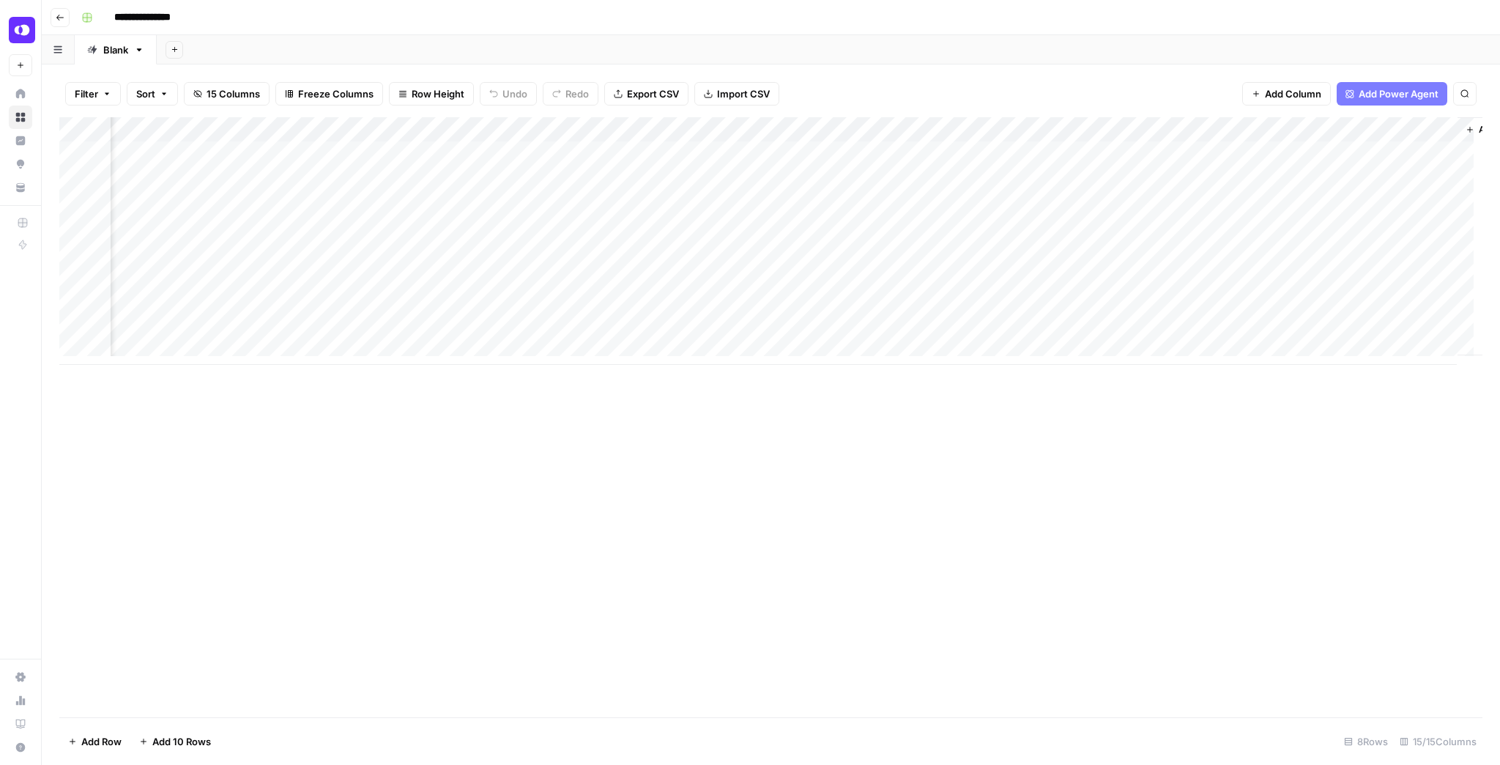
click at [1160, 152] on div "Add Column" at bounding box center [770, 241] width 1423 height 248
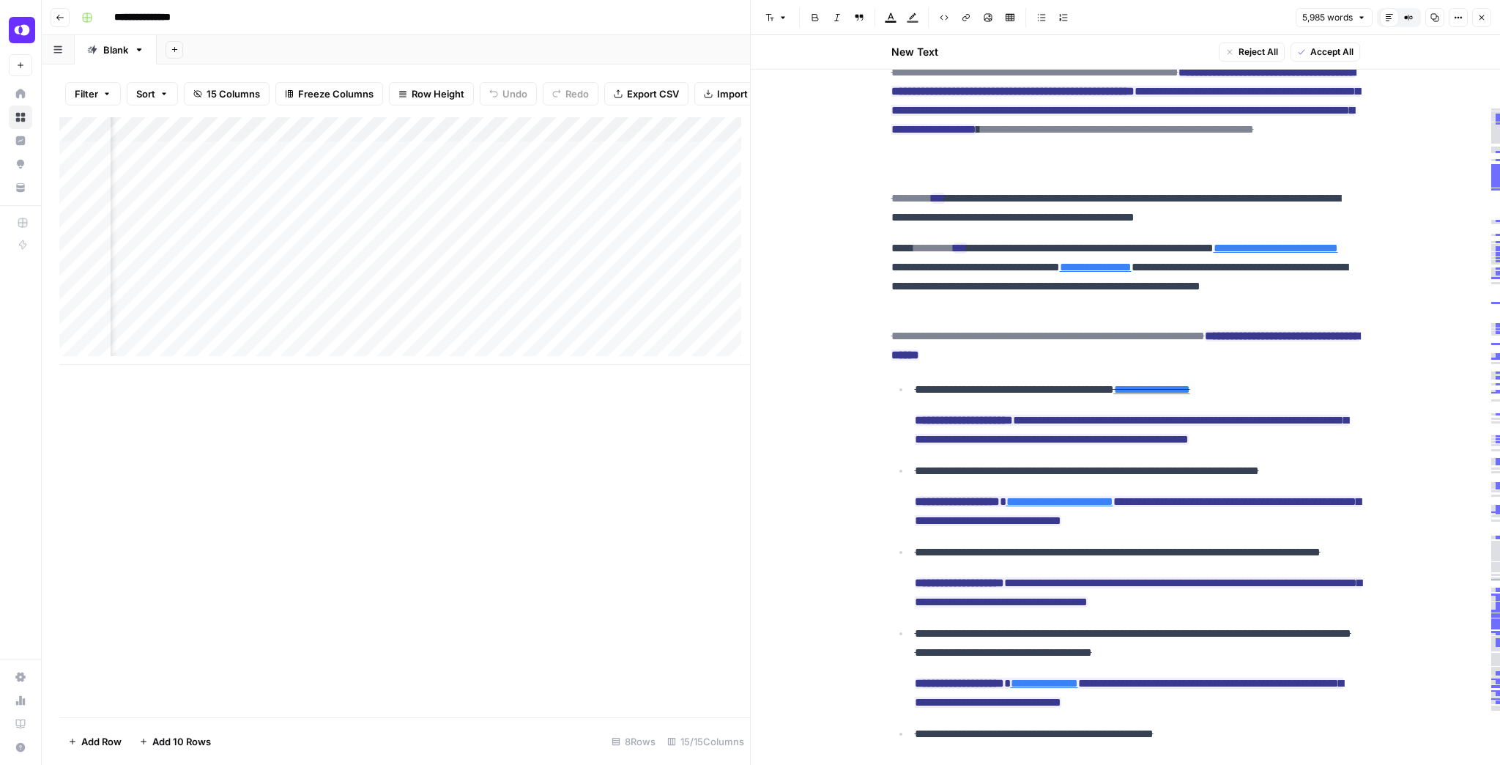
scroll to position [4454, 0]
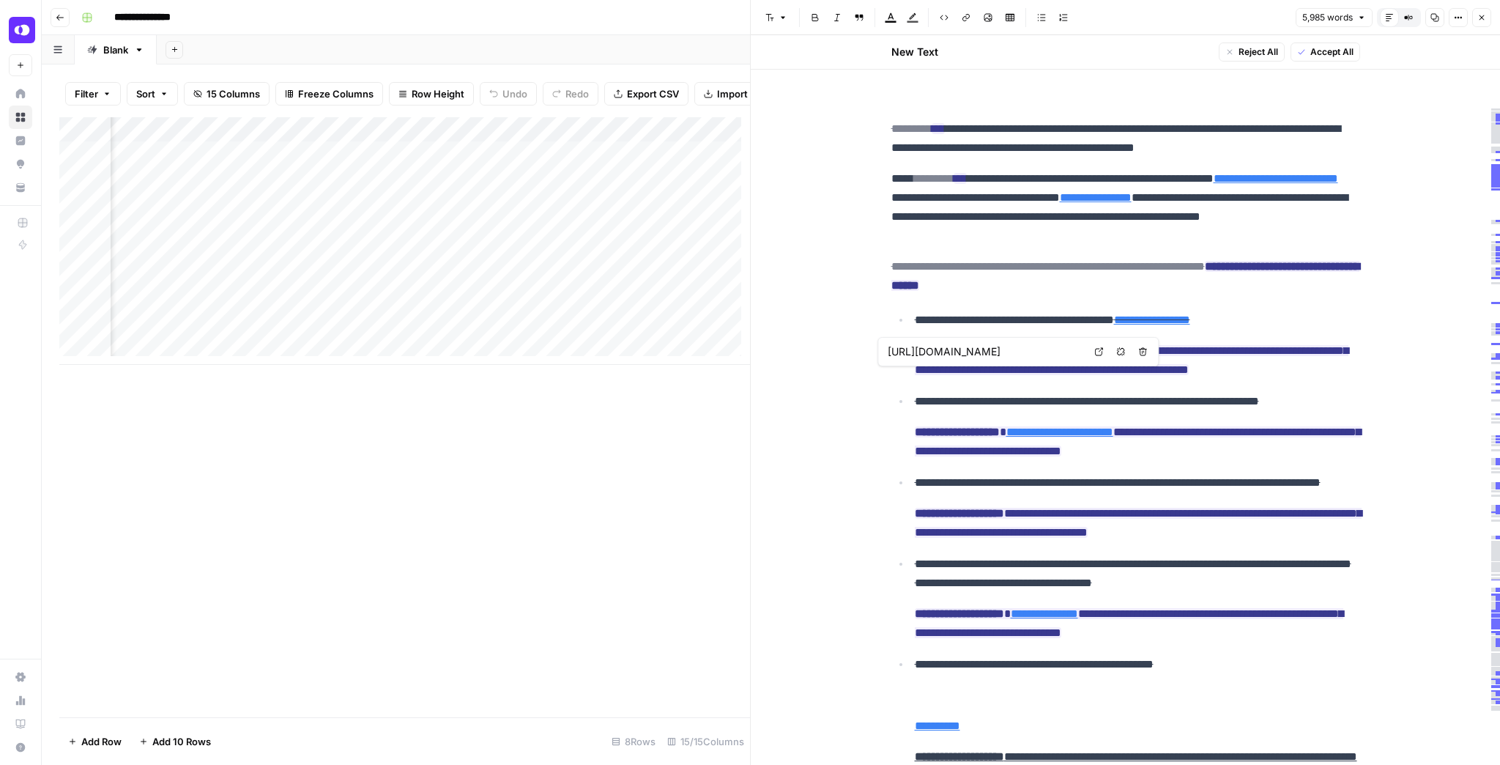
type input "https://support.openphone.com/core-concepts/team-collaboration/internal-threads"
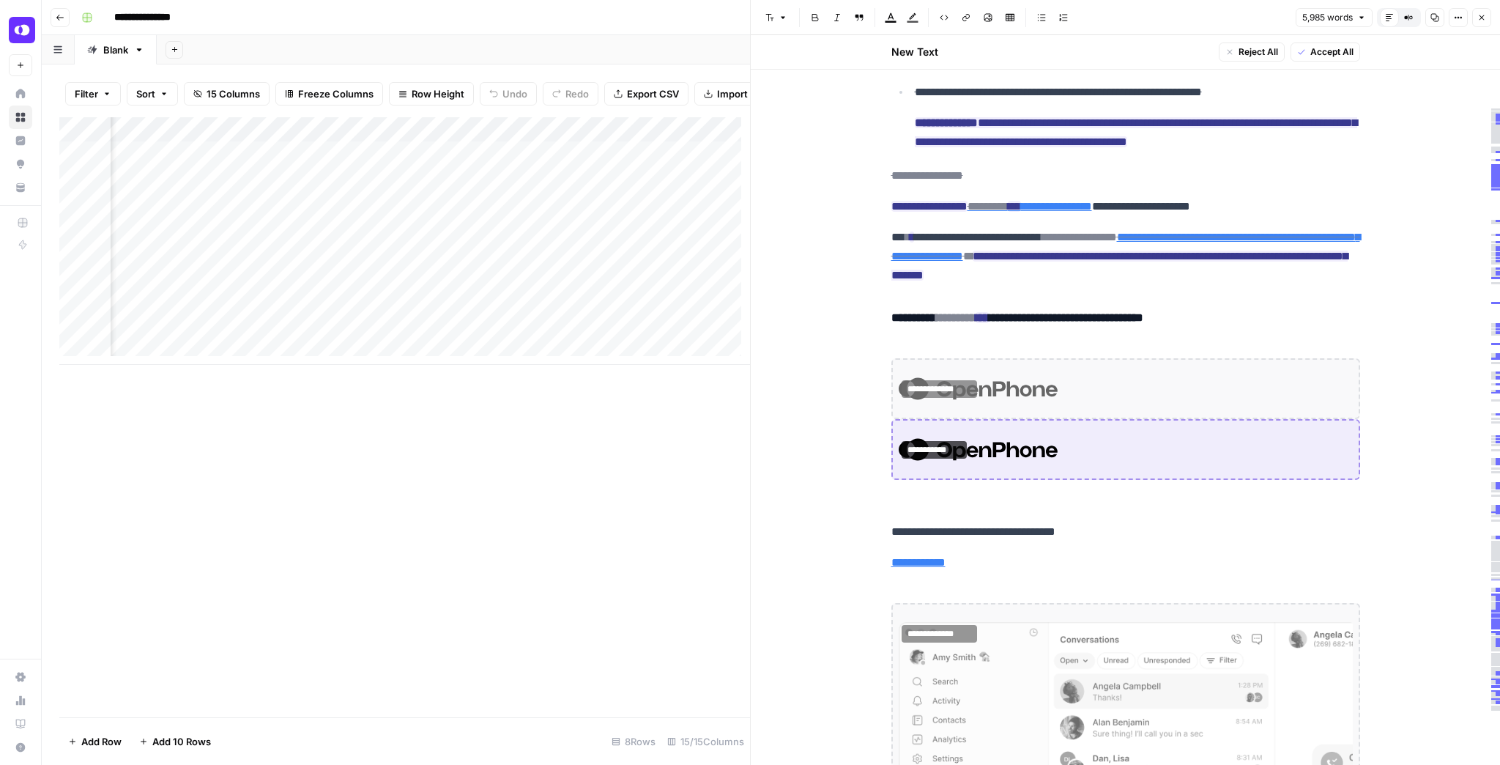
scroll to position [5216, 0]
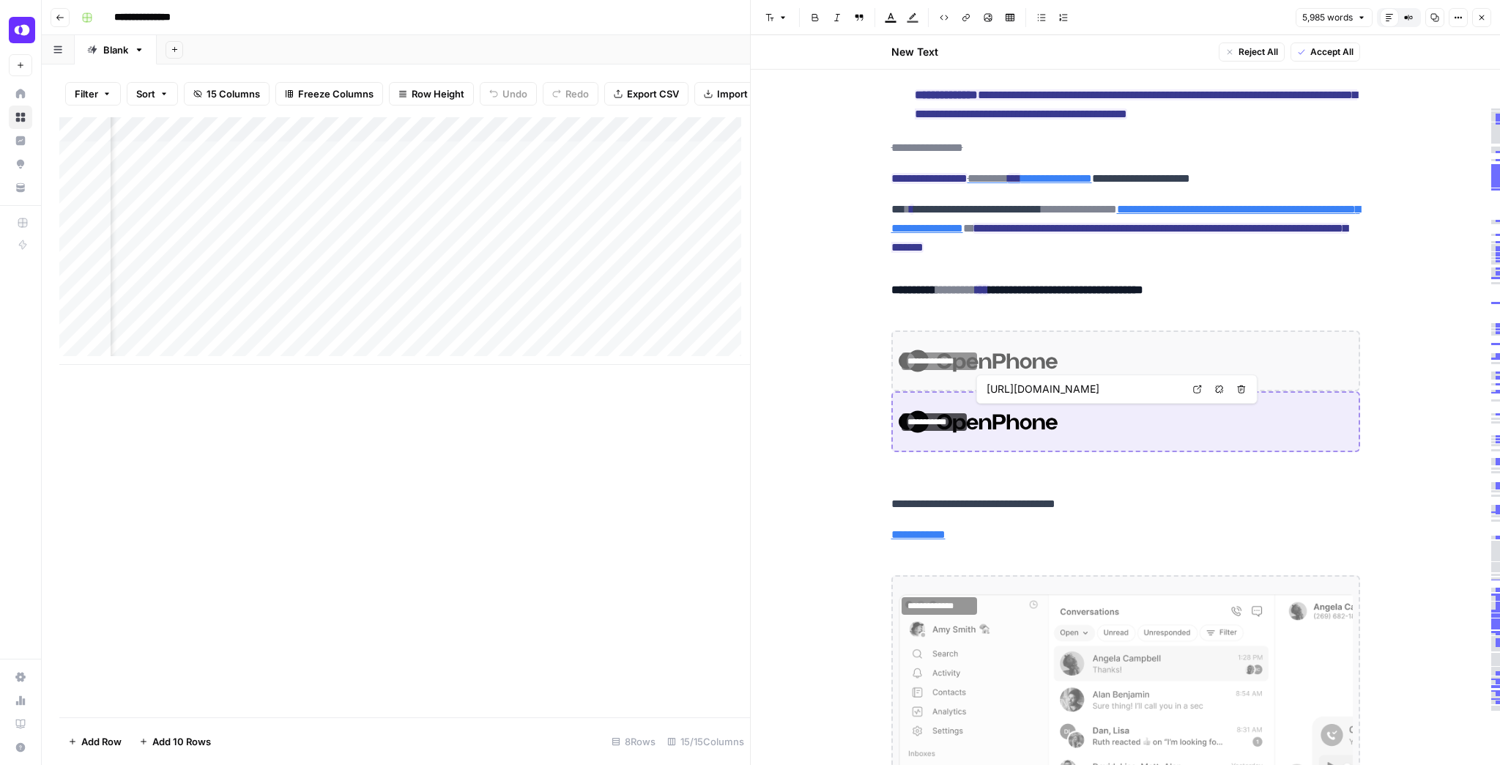
type input "https://www.g2.com/products/openphone/reviews"
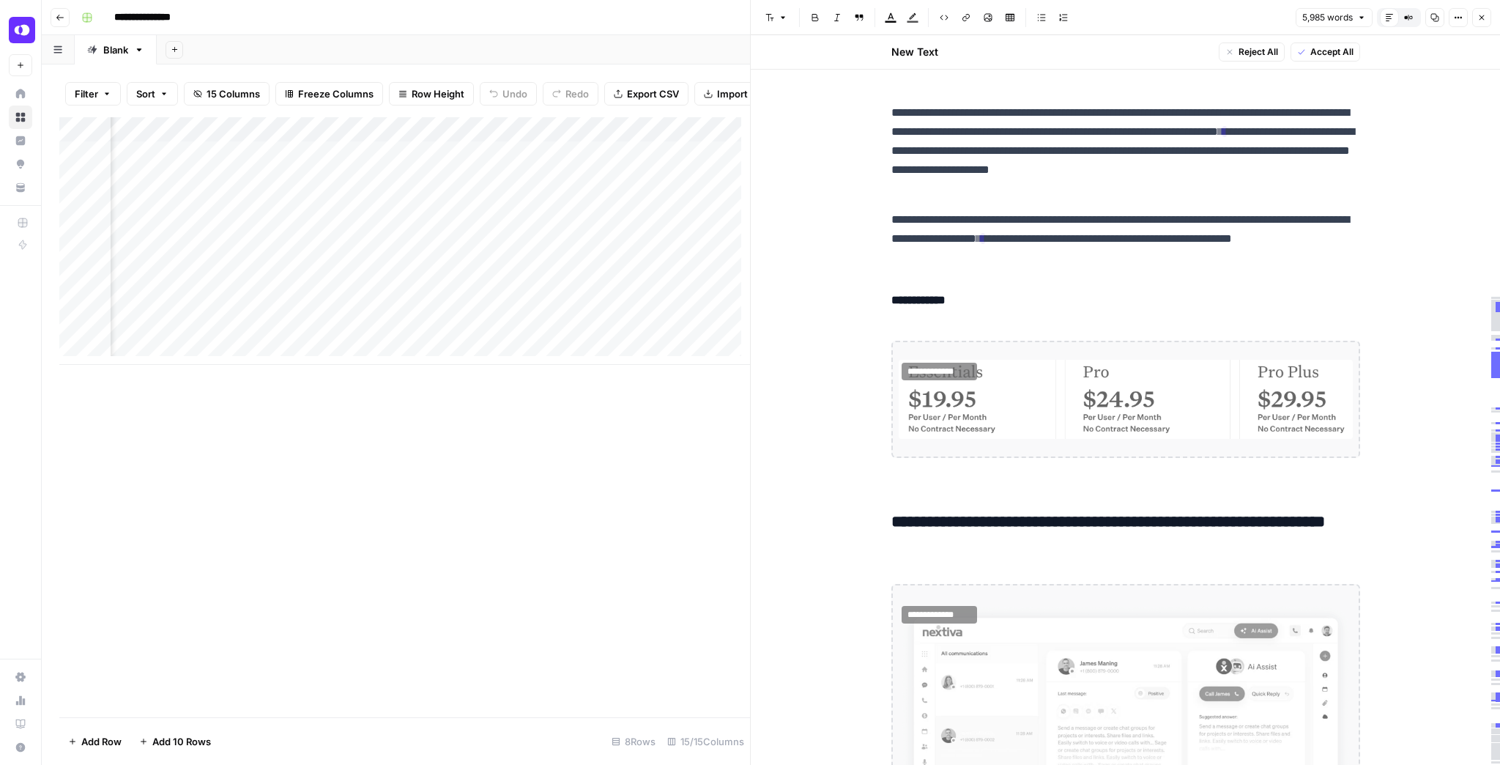
scroll to position [11898, 0]
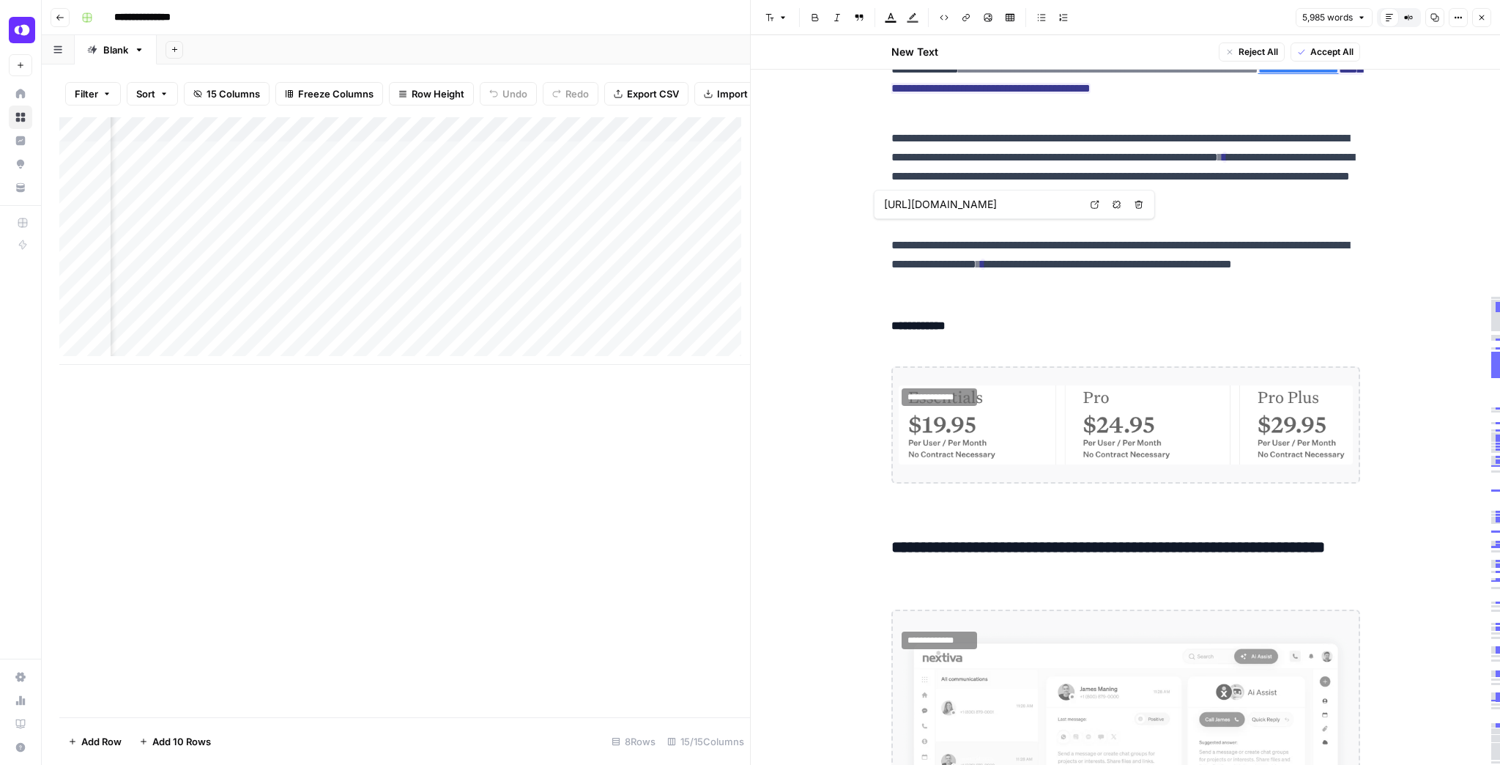
type input "https://www.openphone.com/blog/video-conferencing"
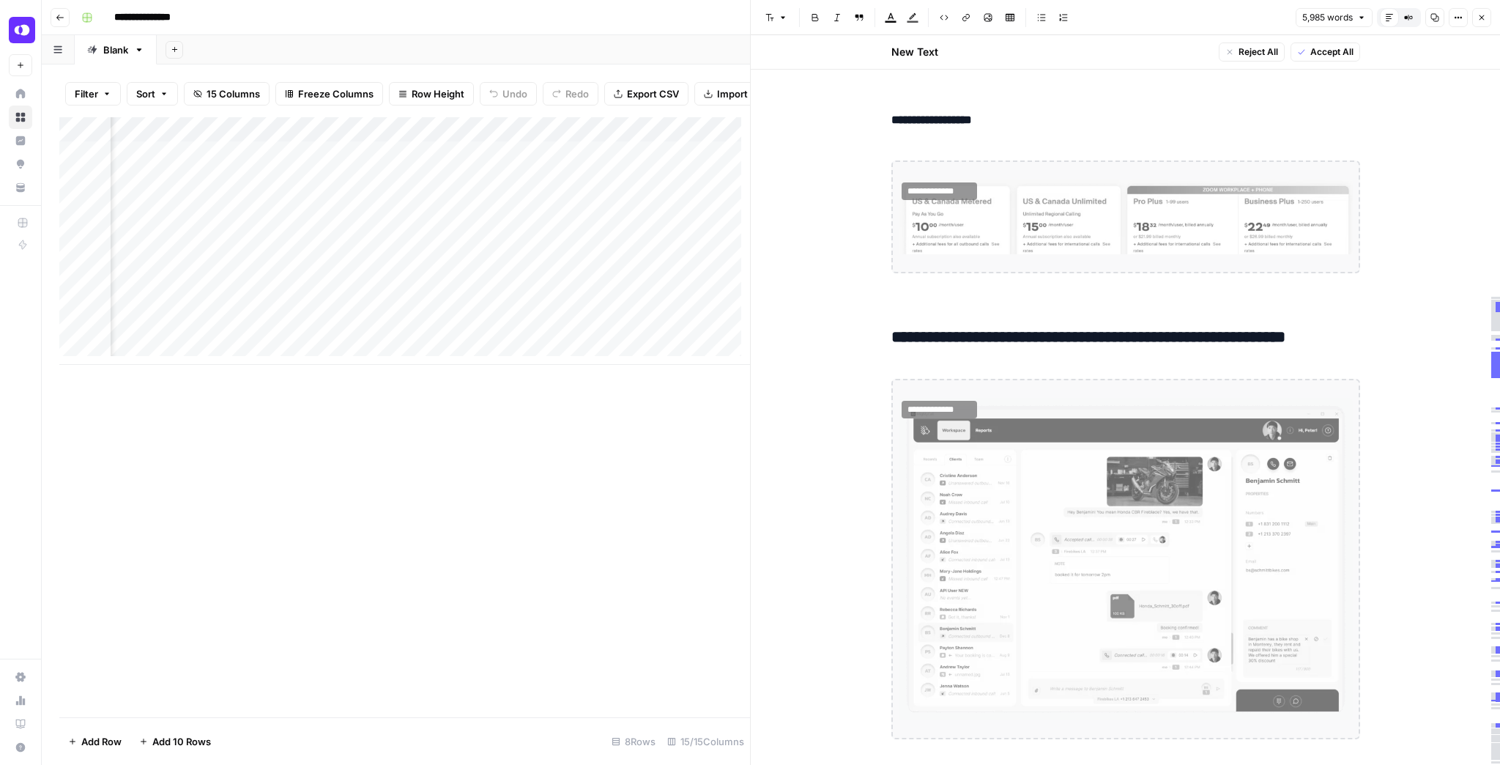
scroll to position [15766, 0]
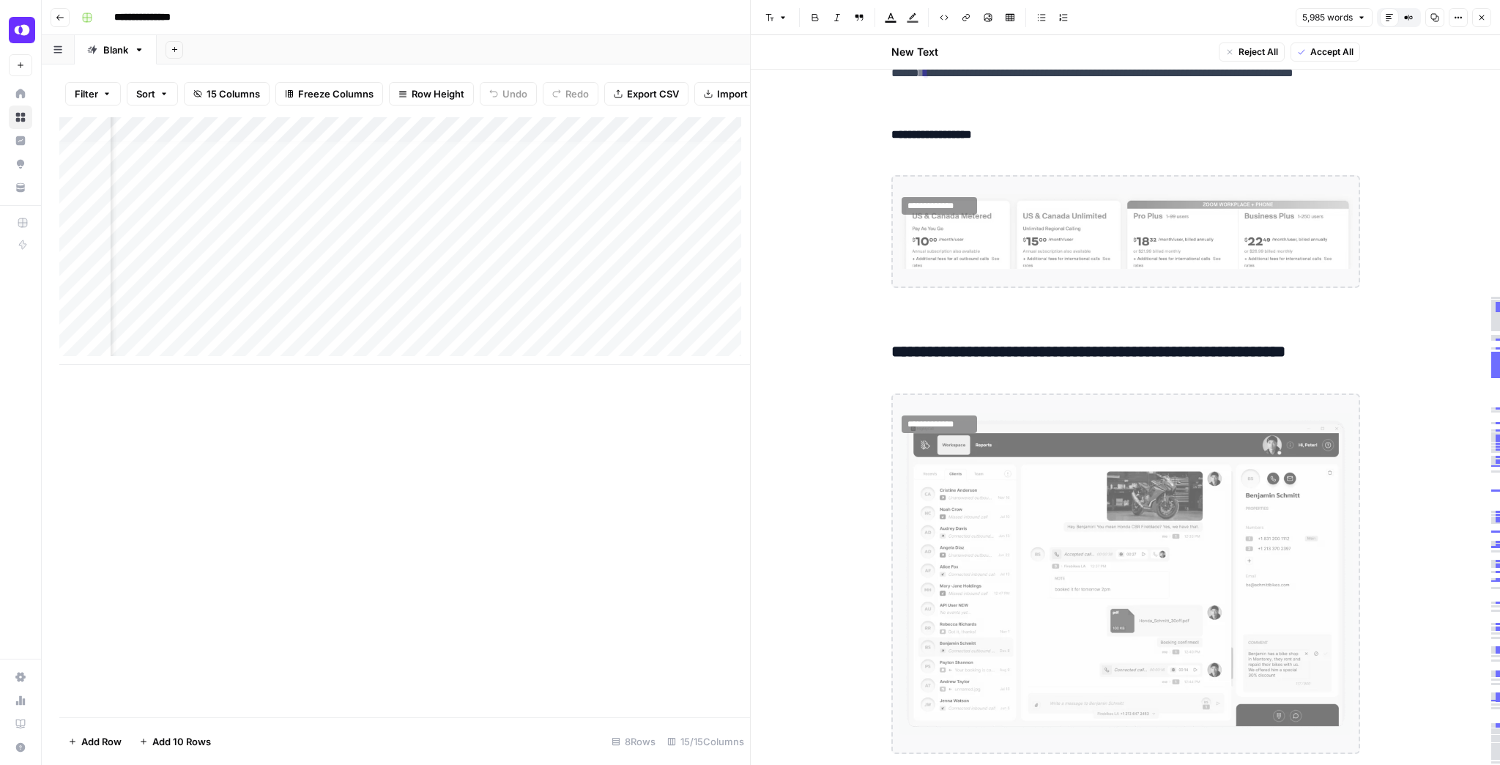
drag, startPoint x: 473, startPoint y: 374, endPoint x: 579, endPoint y: 372, distance: 105.5
click at [579, 372] on div "Add Column" at bounding box center [404, 417] width 691 height 600
click at [433, 157] on div "Add Column" at bounding box center [404, 241] width 691 height 248
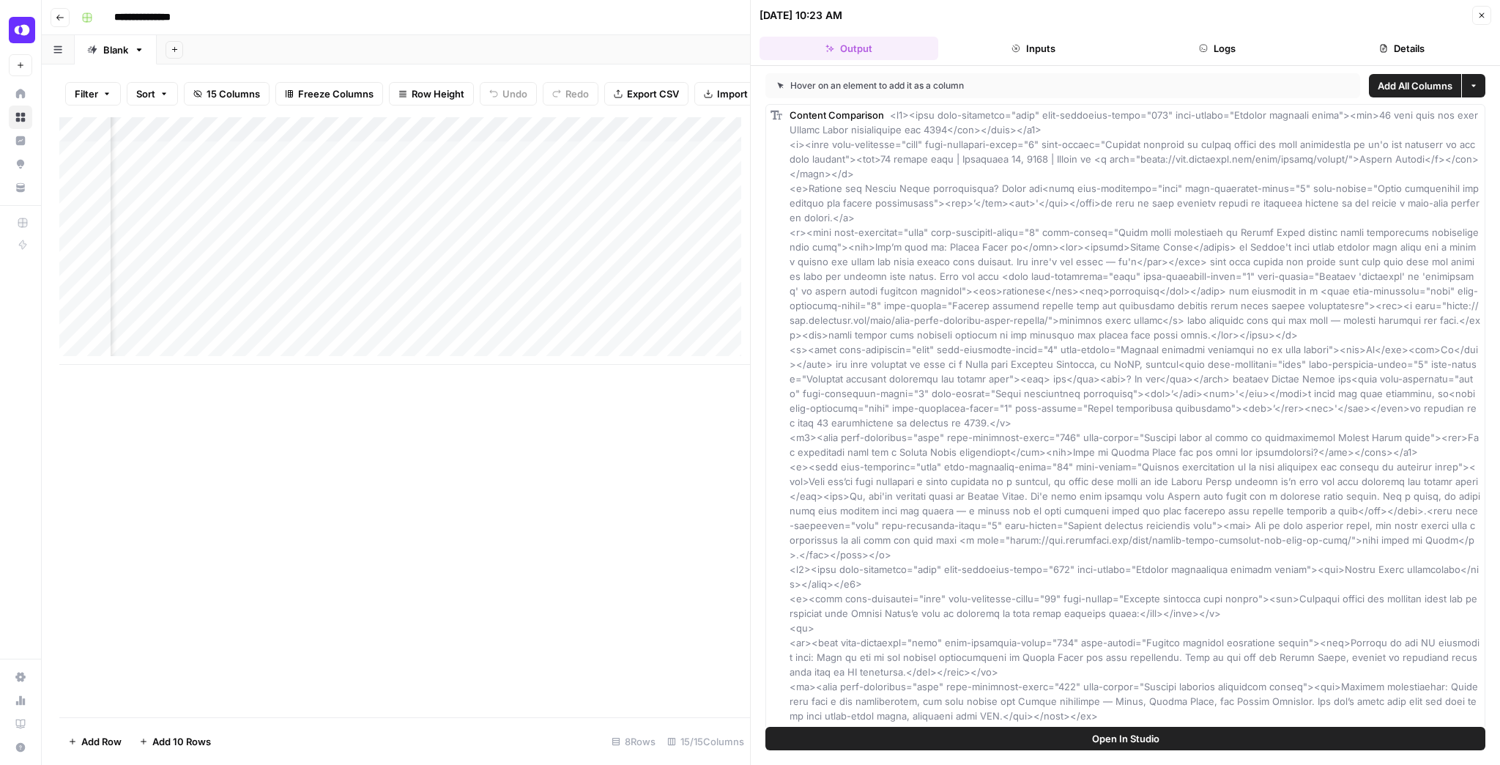
click at [1060, 743] on button "Open In Studio" at bounding box center [1126, 738] width 720 height 23
click at [511, 161] on div "Add Column" at bounding box center [404, 241] width 691 height 248
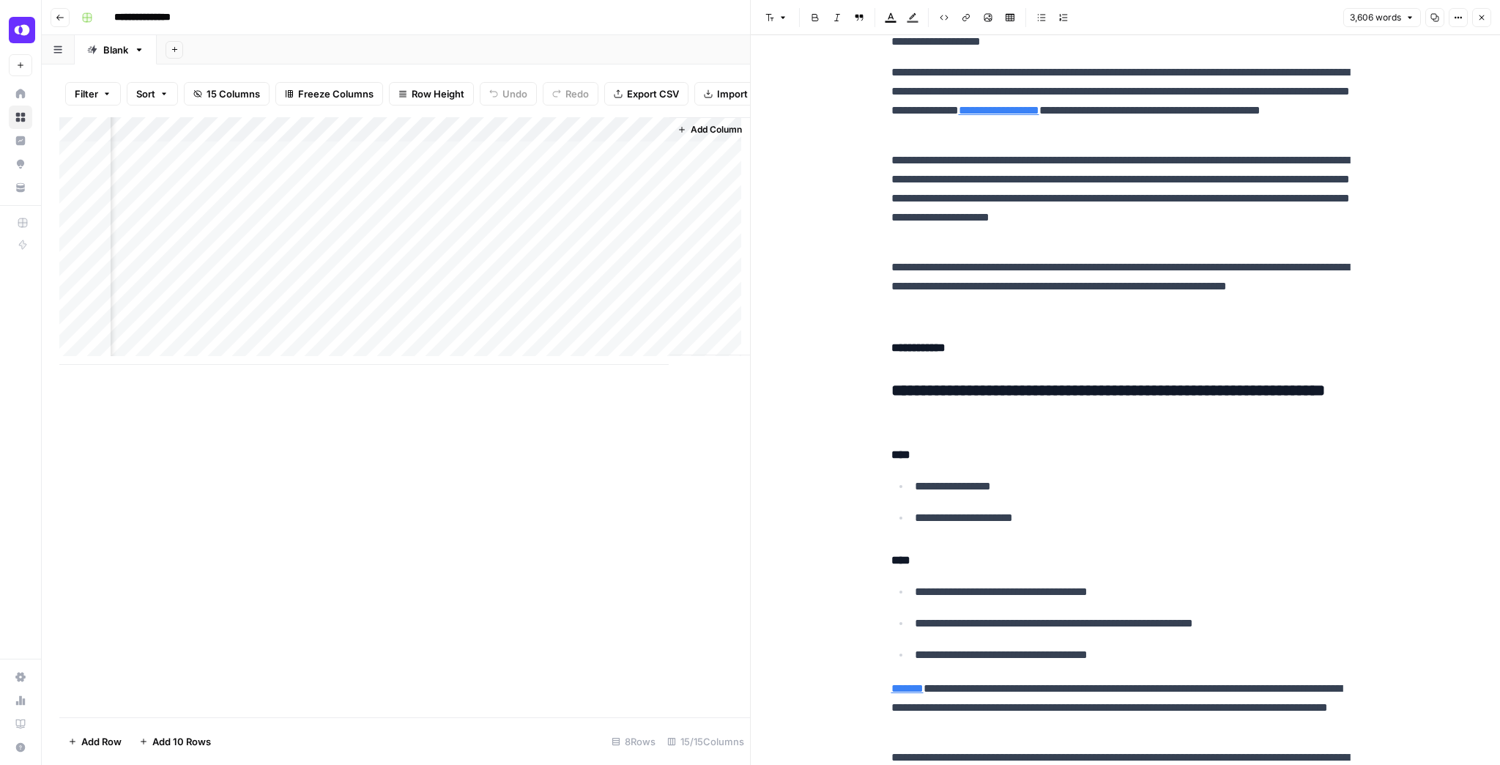
scroll to position [7561, 0]
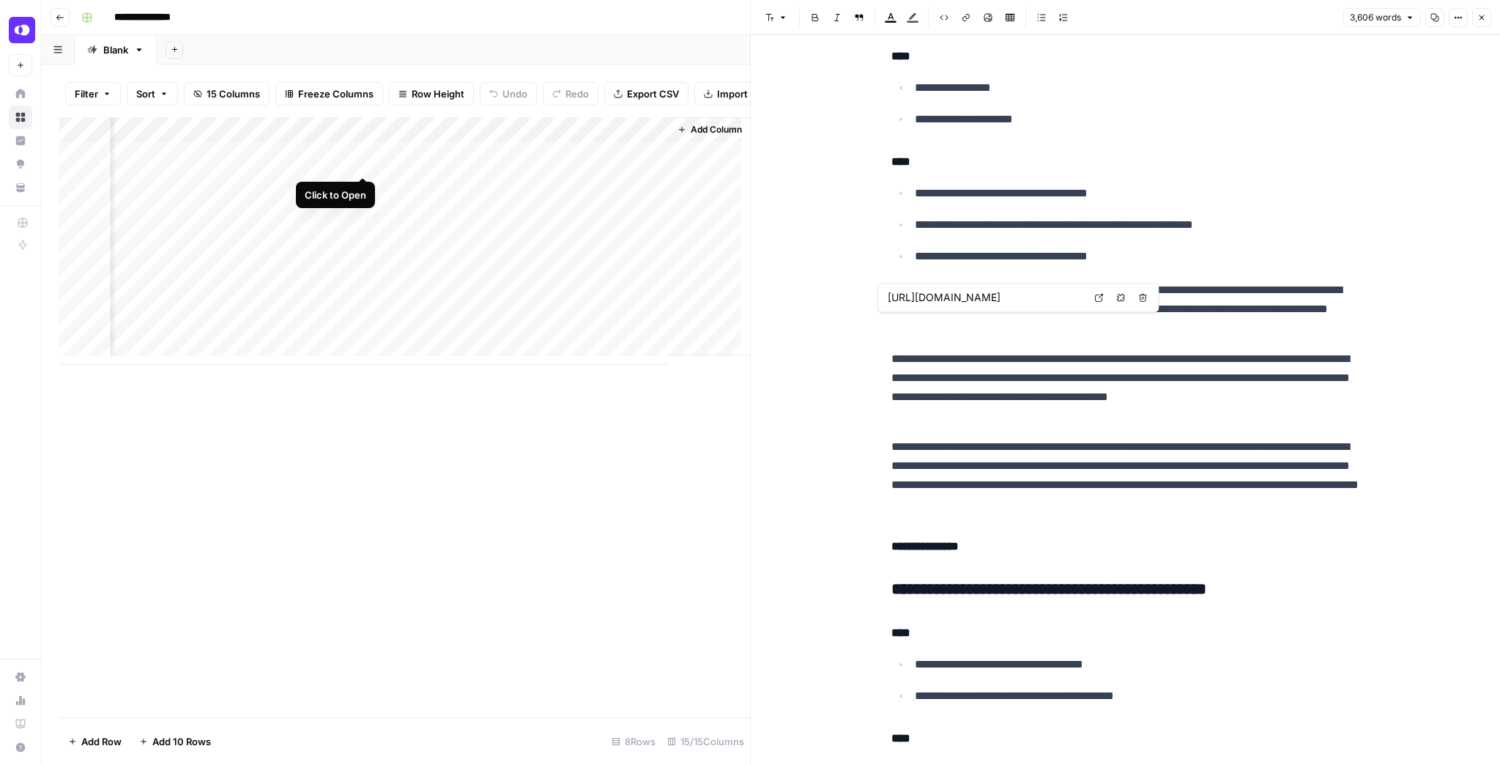
click at [360, 160] on div "Add Column" at bounding box center [404, 241] width 691 height 248
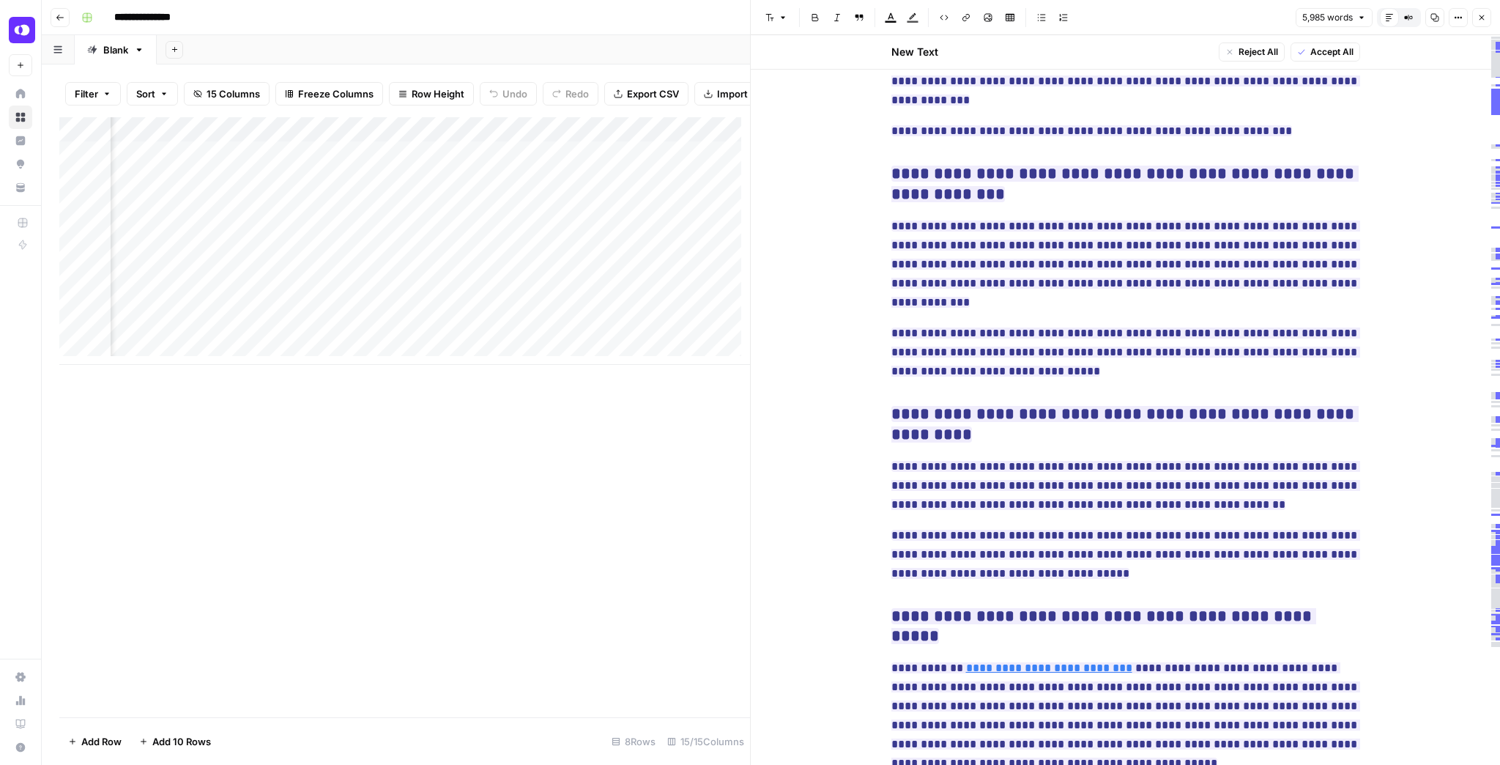
scroll to position [0, 963]
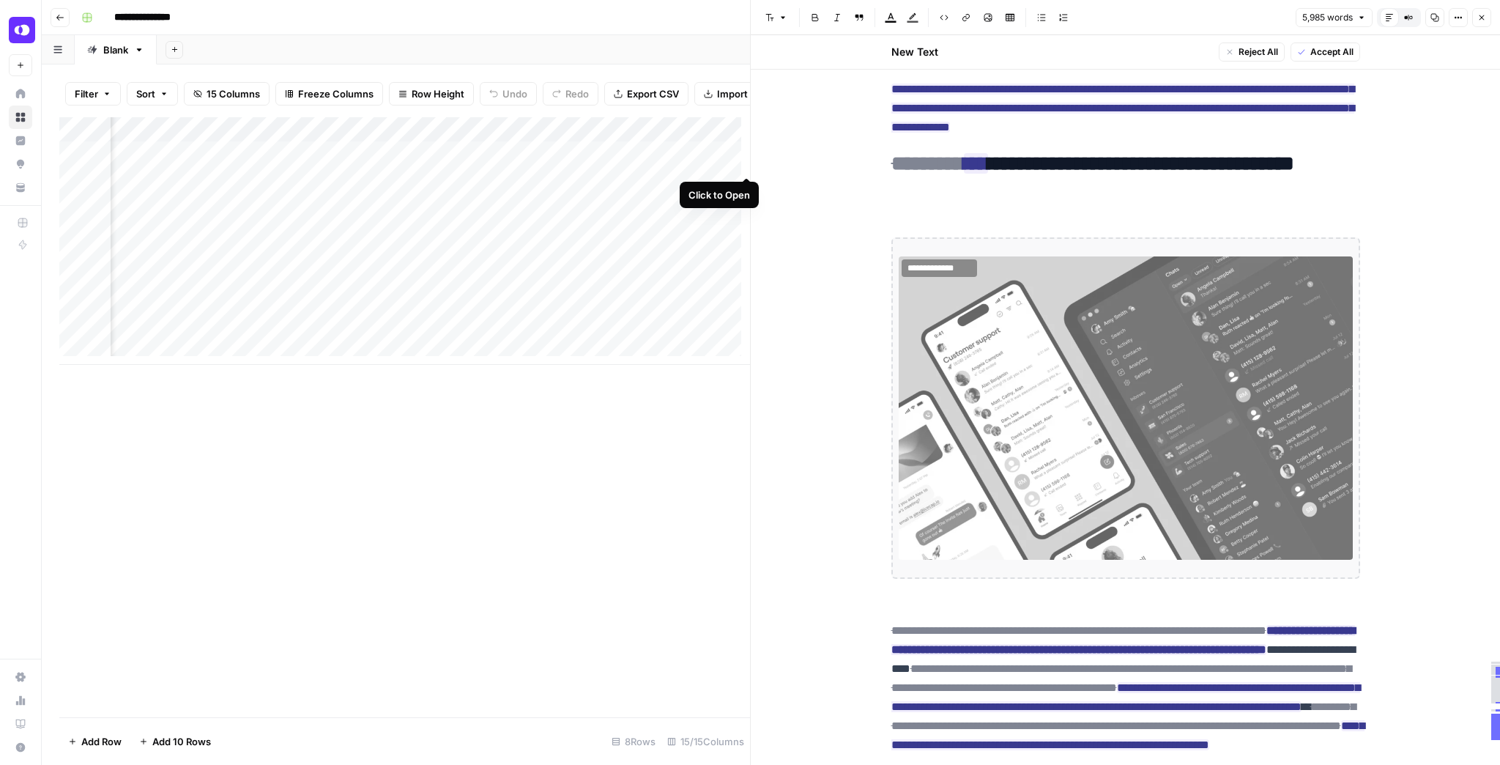
click at [740, 163] on div "Add Column" at bounding box center [404, 241] width 691 height 248
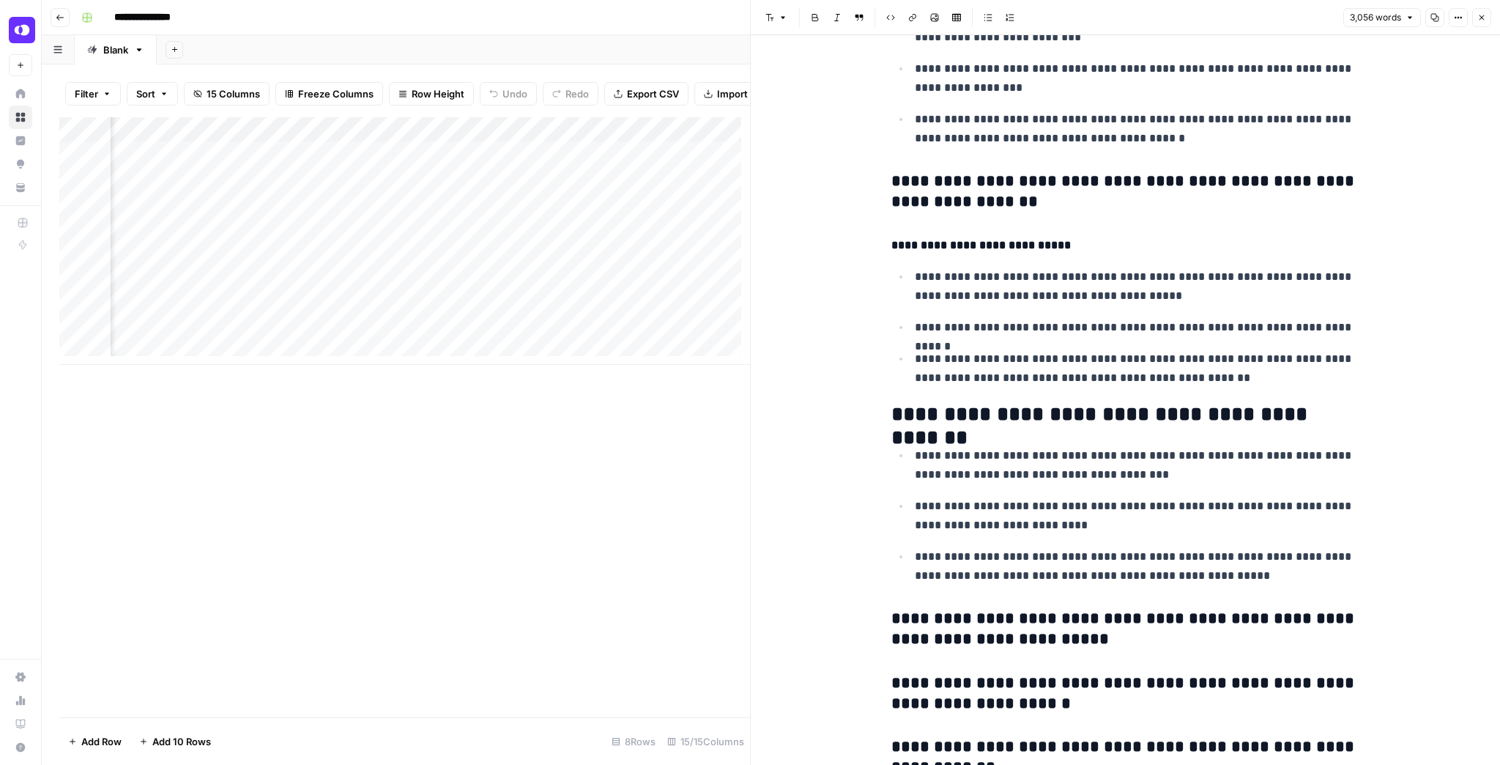
scroll to position [3048, 0]
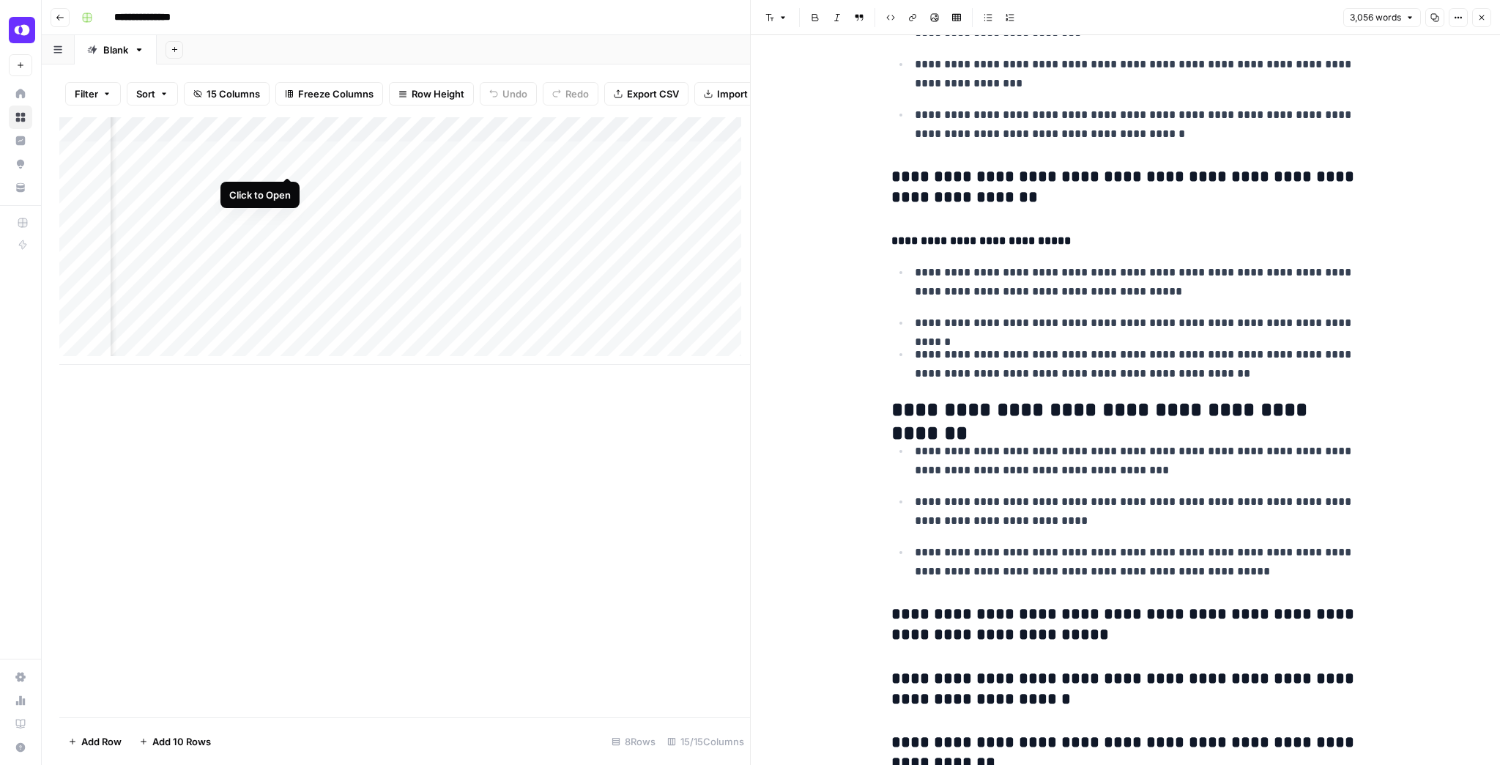
click at [286, 164] on div "Add Column" at bounding box center [404, 241] width 691 height 248
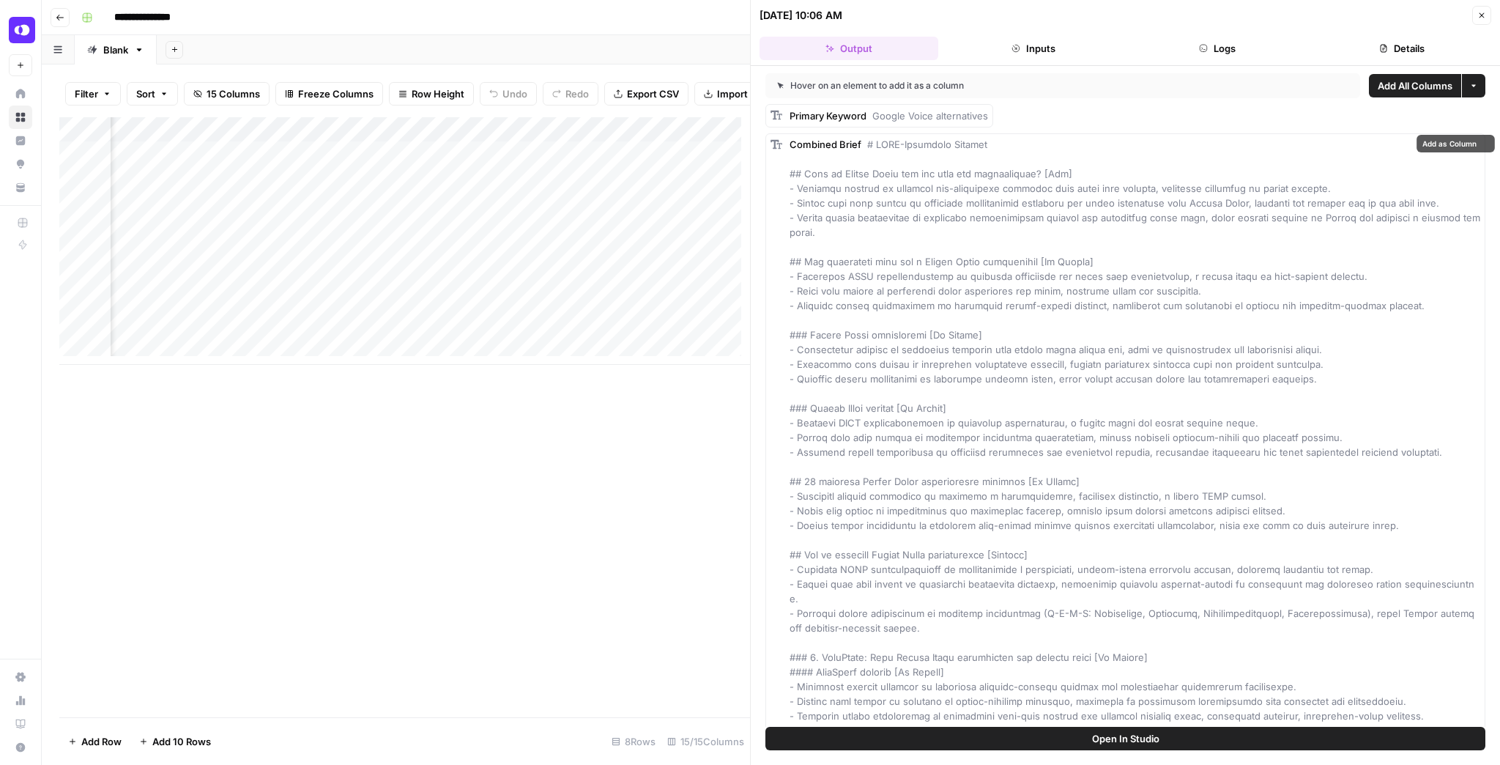
click at [1031, 733] on button "Open In Studio" at bounding box center [1126, 738] width 720 height 23
click at [1485, 19] on icon "button" at bounding box center [1482, 15] width 9 height 9
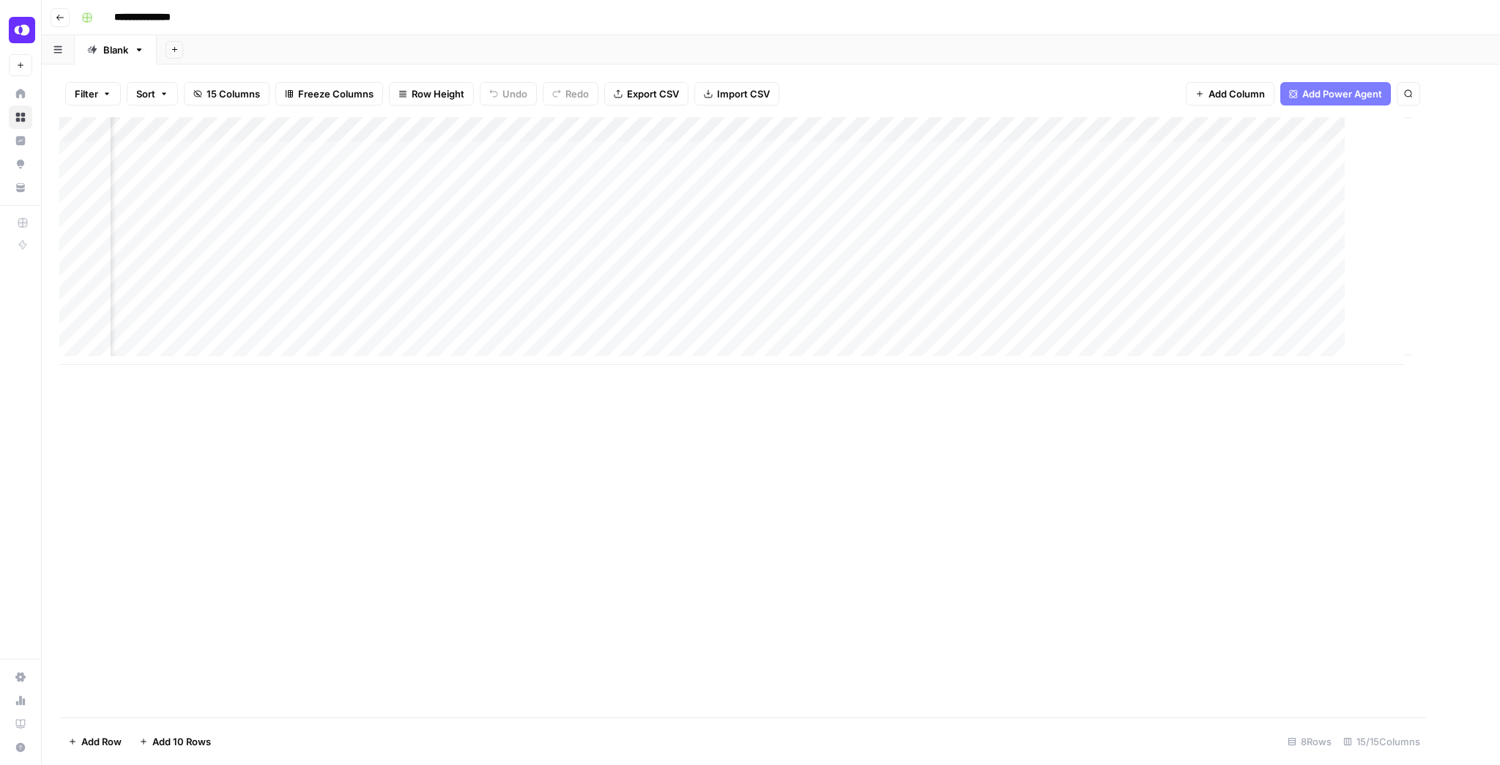
scroll to position [0, 1026]
click at [682, 153] on div "Add Column" at bounding box center [770, 241] width 1423 height 248
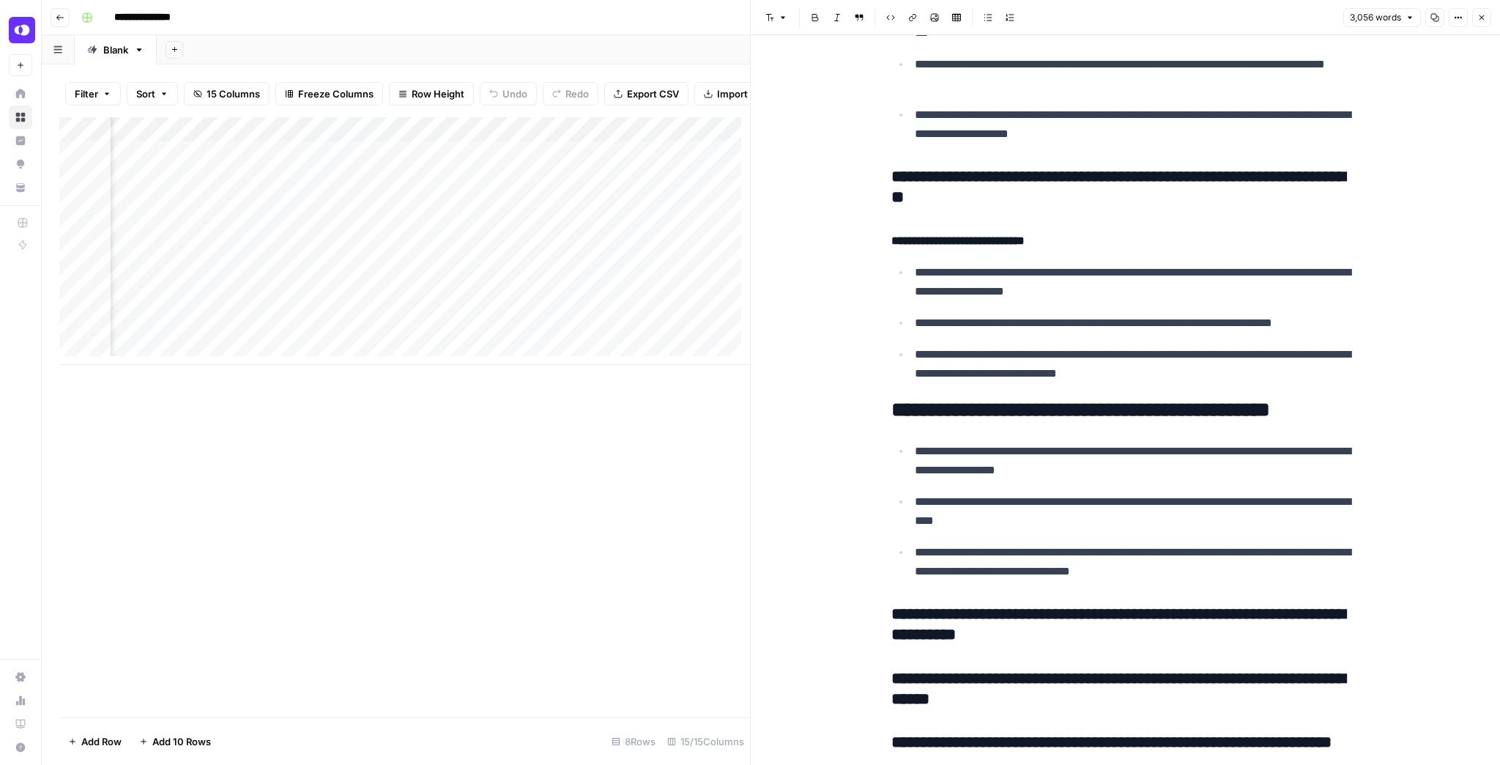
scroll to position [0, 390]
click at [385, 158] on div "Add Column" at bounding box center [404, 241] width 691 height 248
click at [407, 163] on div "Add Column" at bounding box center [404, 241] width 691 height 248
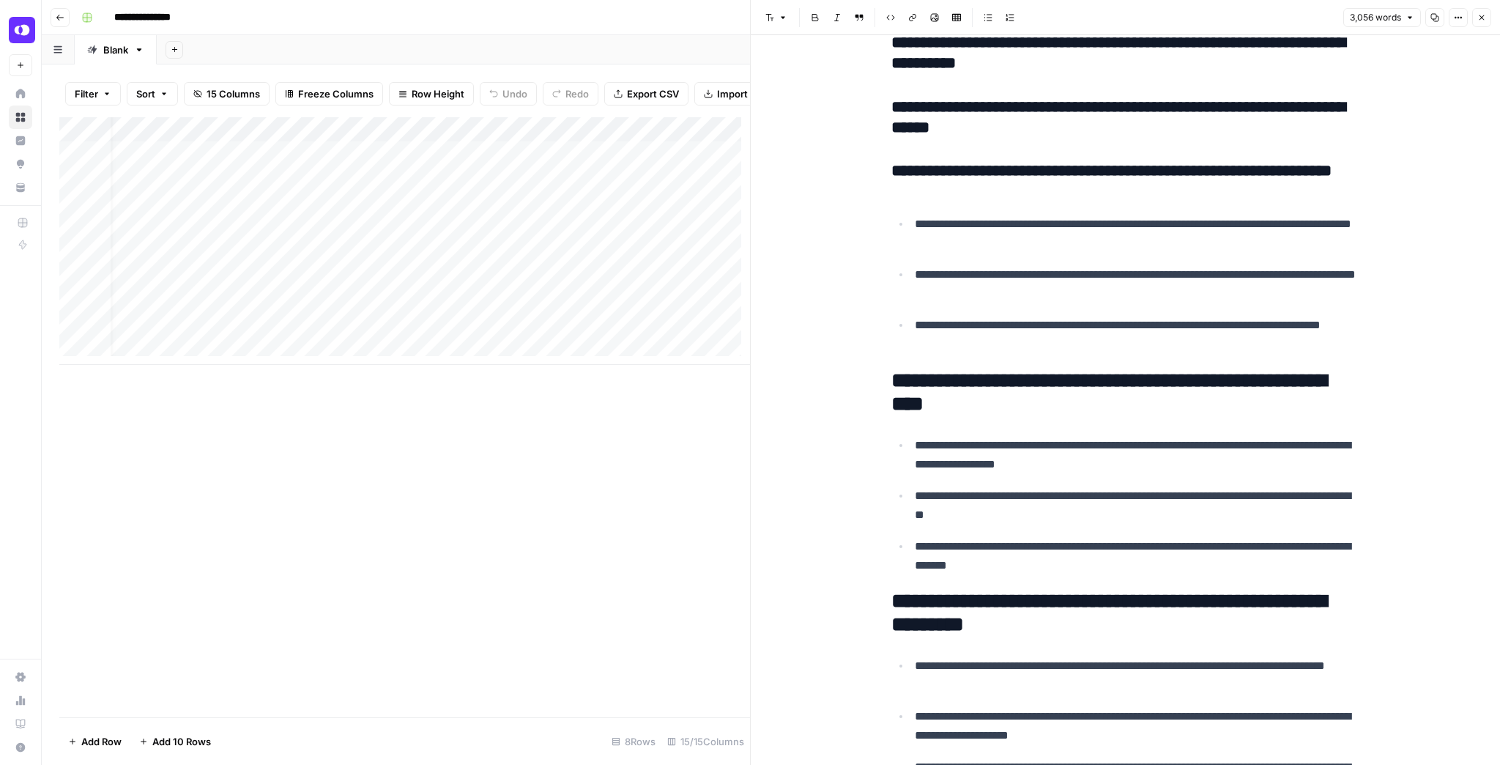
scroll to position [3634, 0]
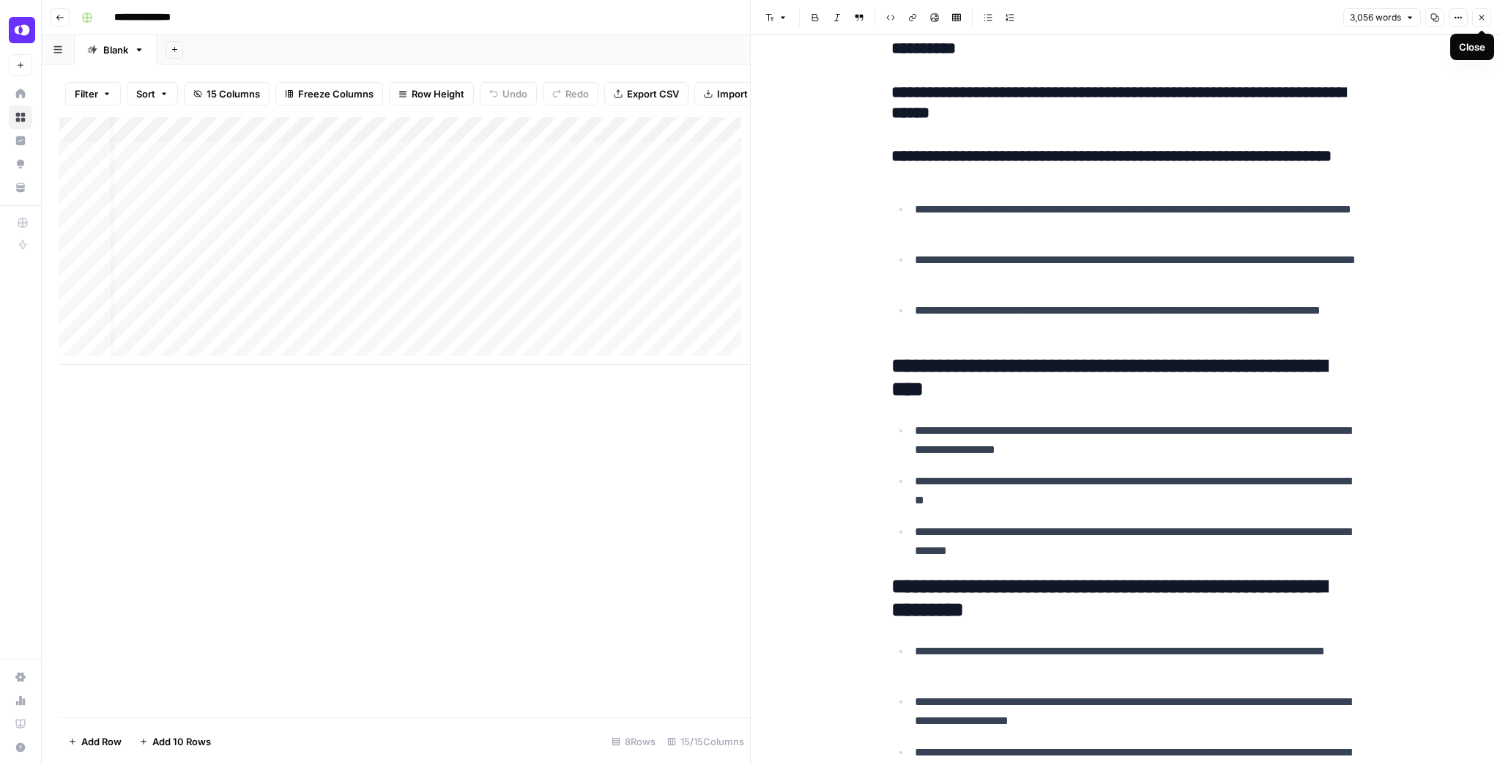
click at [1474, 22] on button "Close" at bounding box center [1482, 17] width 19 height 19
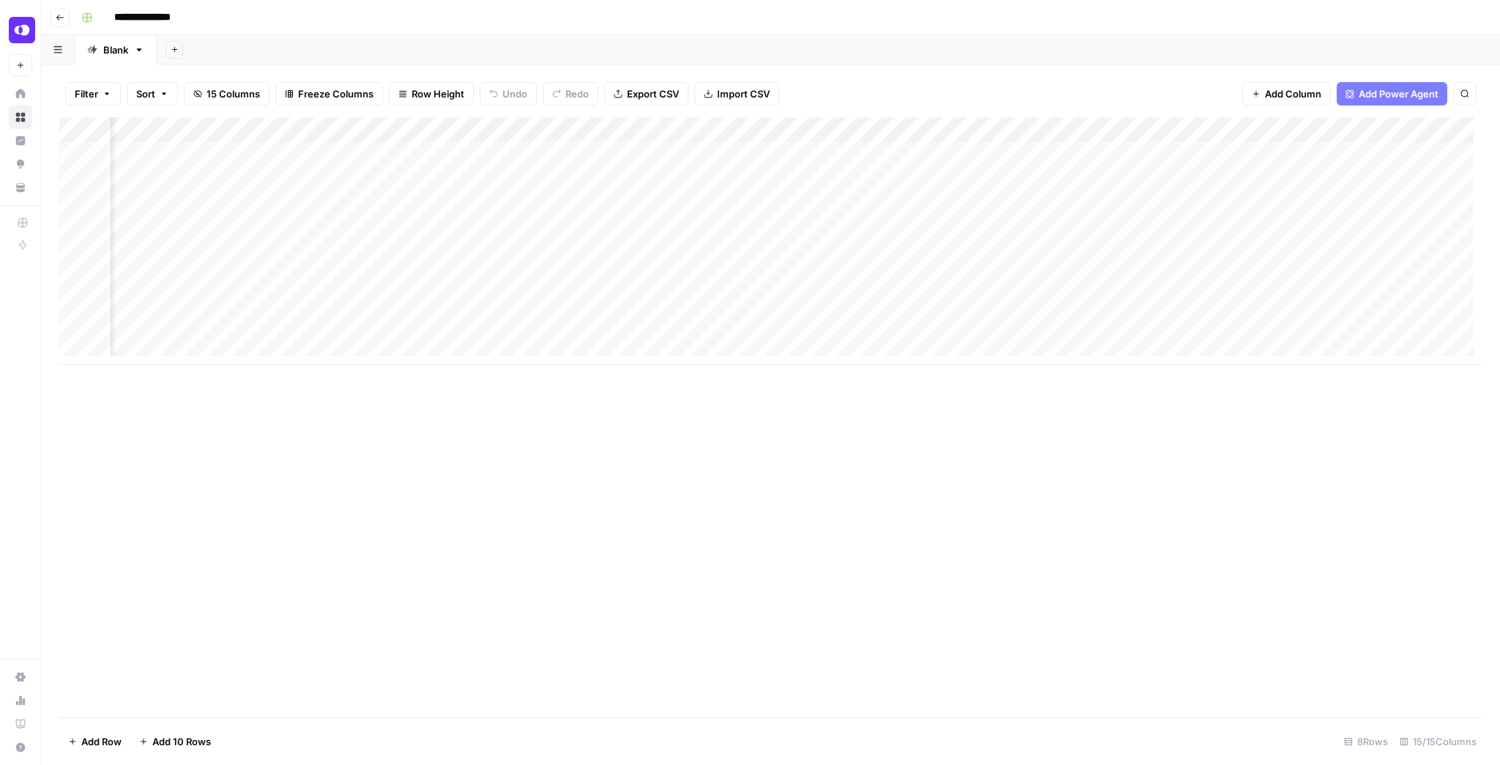
scroll to position [0, 988]
click at [1302, 149] on div "Add Column" at bounding box center [770, 241] width 1423 height 248
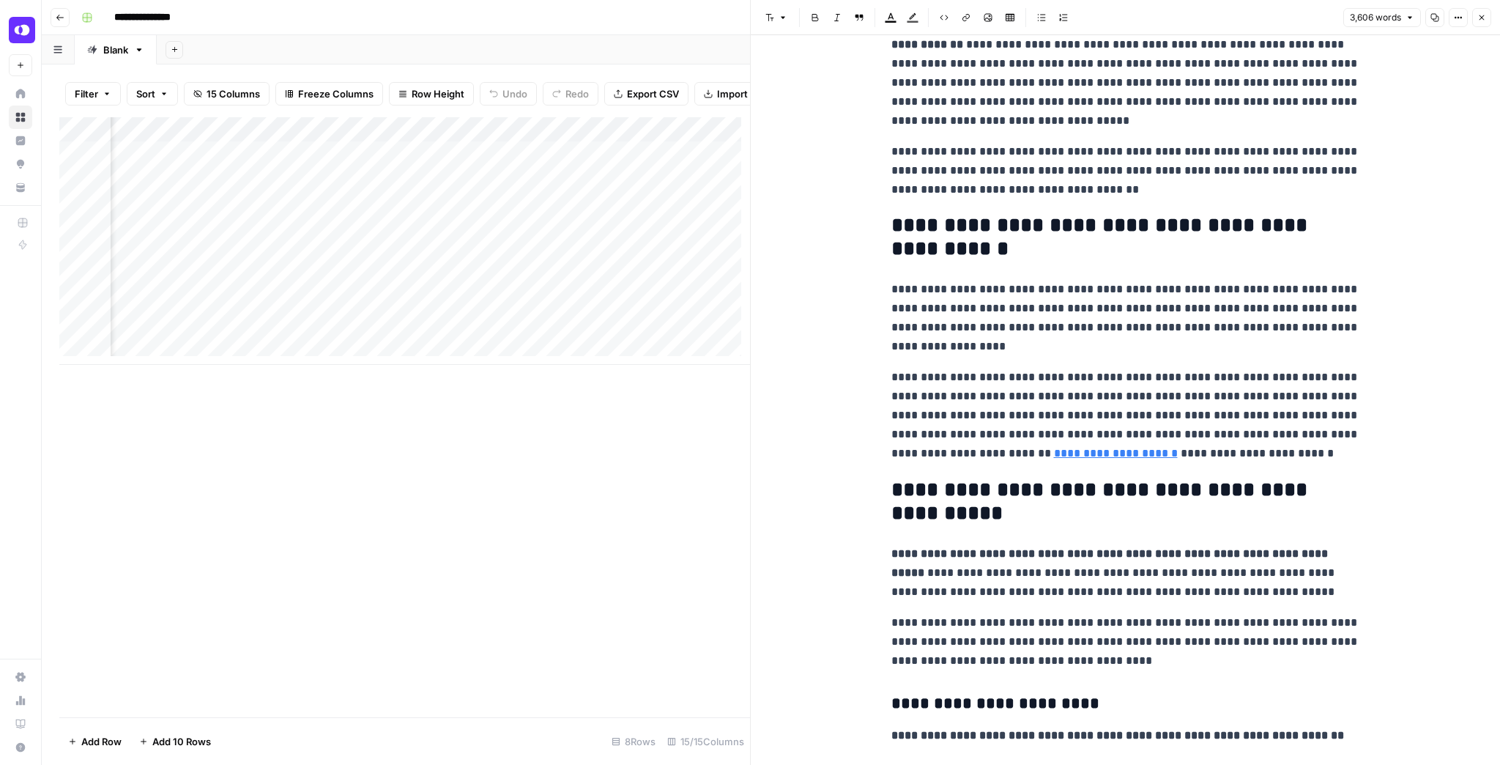
scroll to position [117, 0]
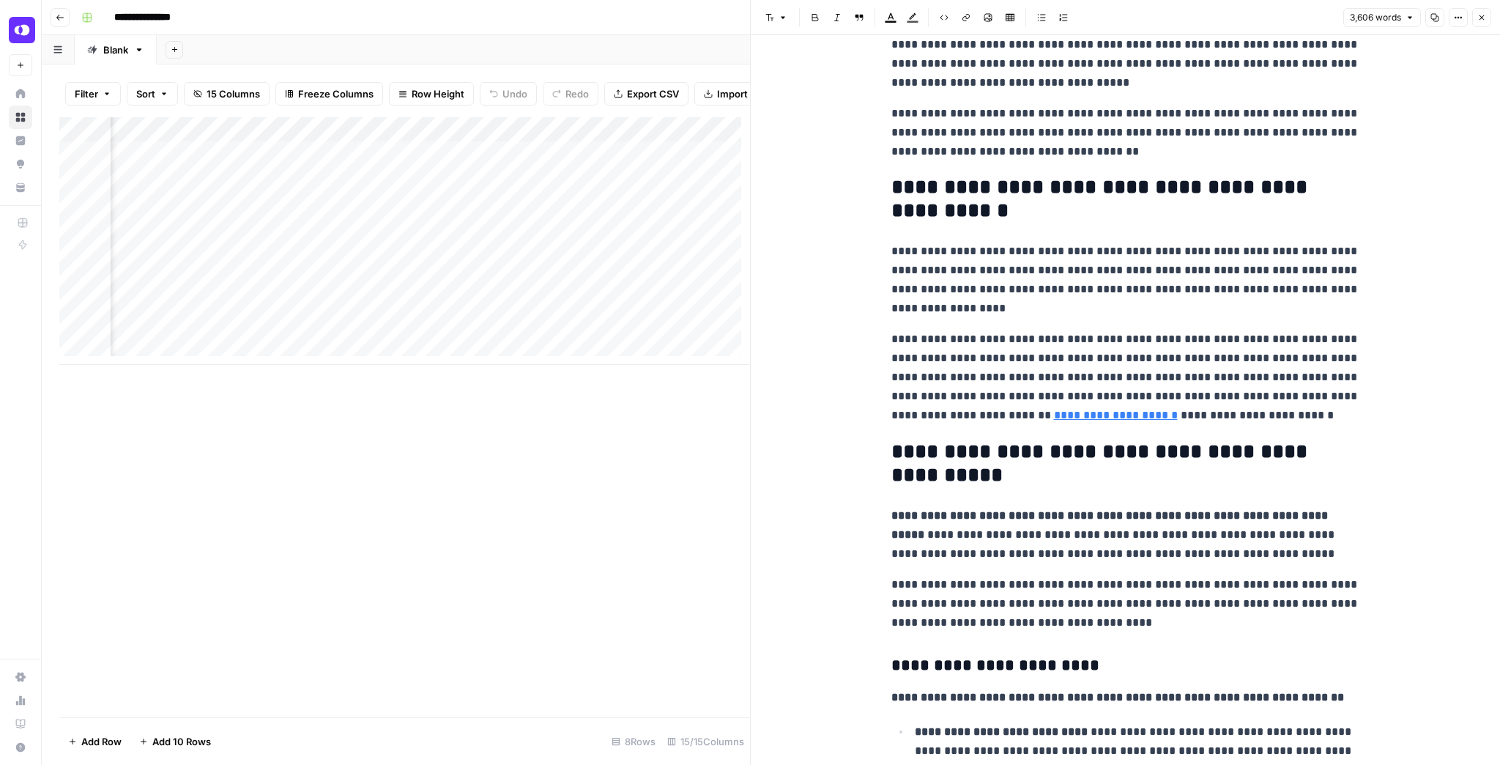
click at [1489, 15] on button "Close" at bounding box center [1482, 17] width 19 height 19
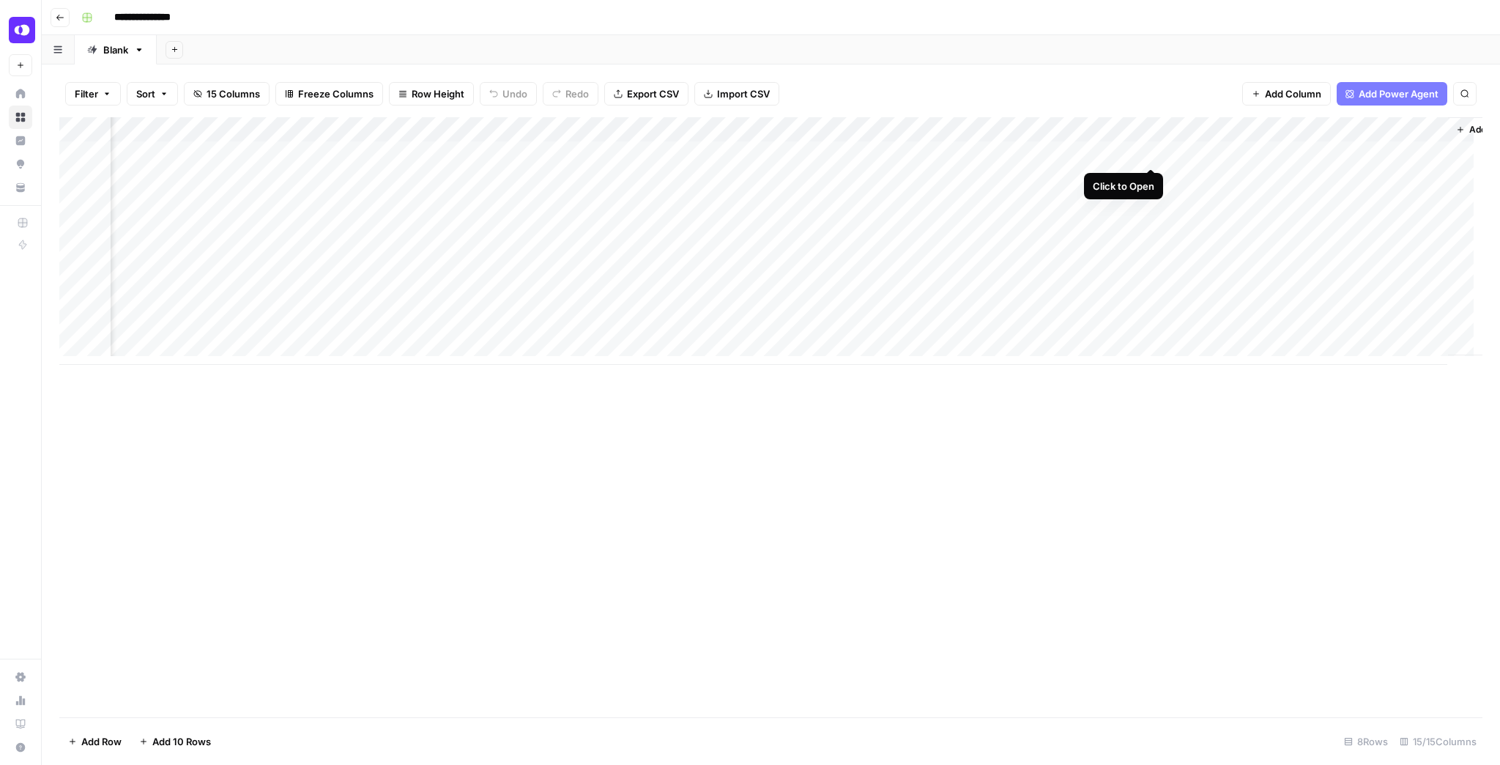
click at [1147, 153] on div "Add Column" at bounding box center [770, 241] width 1423 height 248
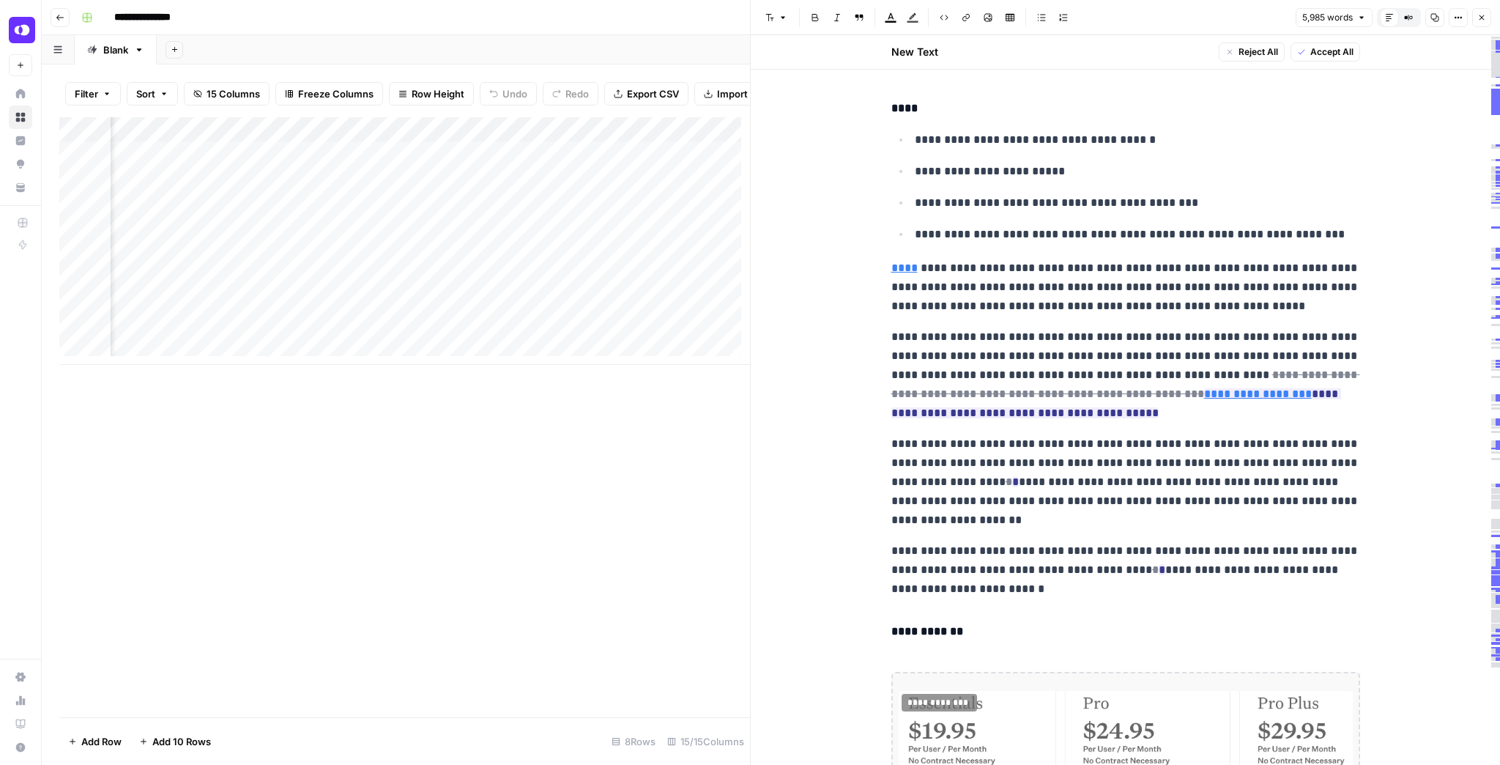
scroll to position [11956, 0]
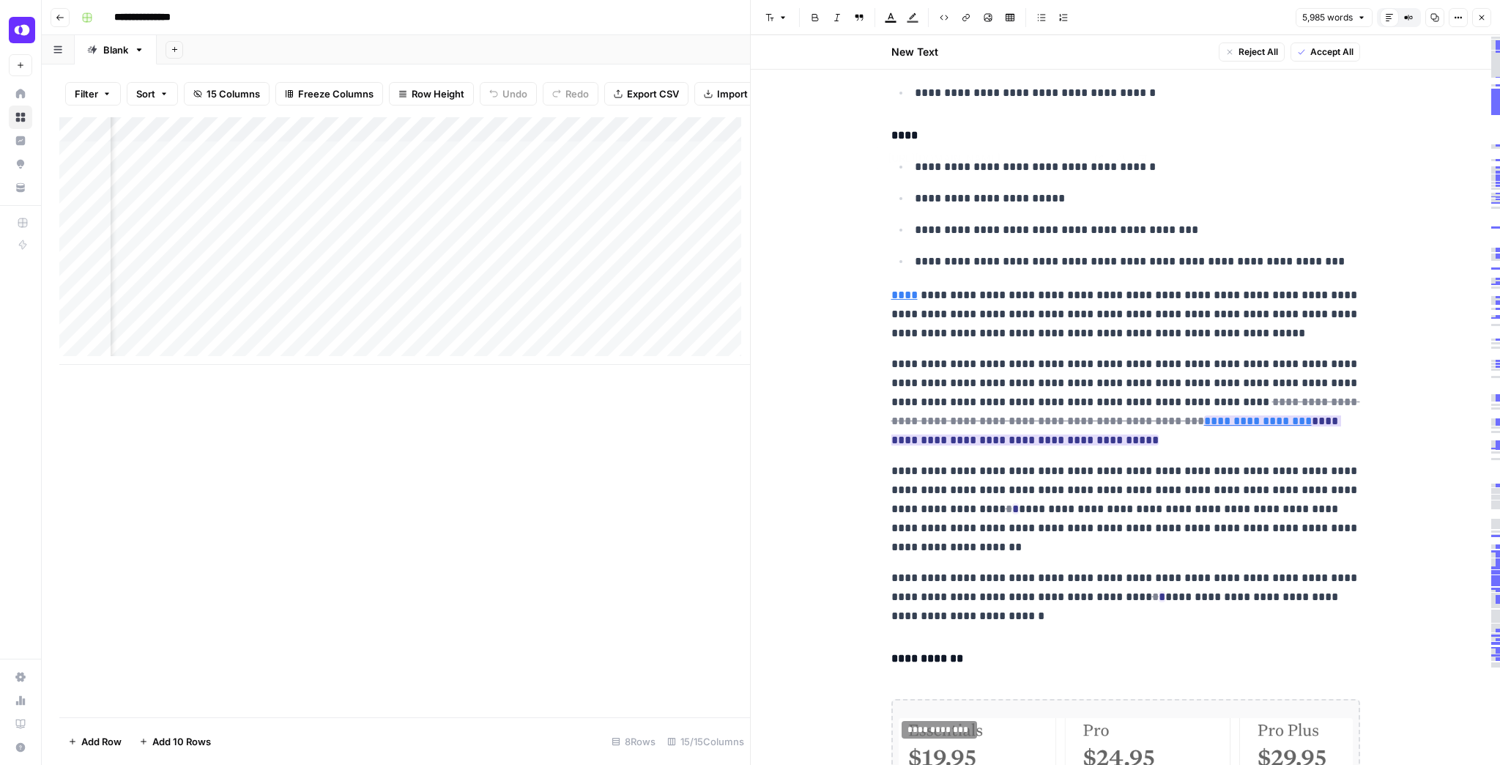
type input "https://www.openphone.com/blog/video-conferencing"
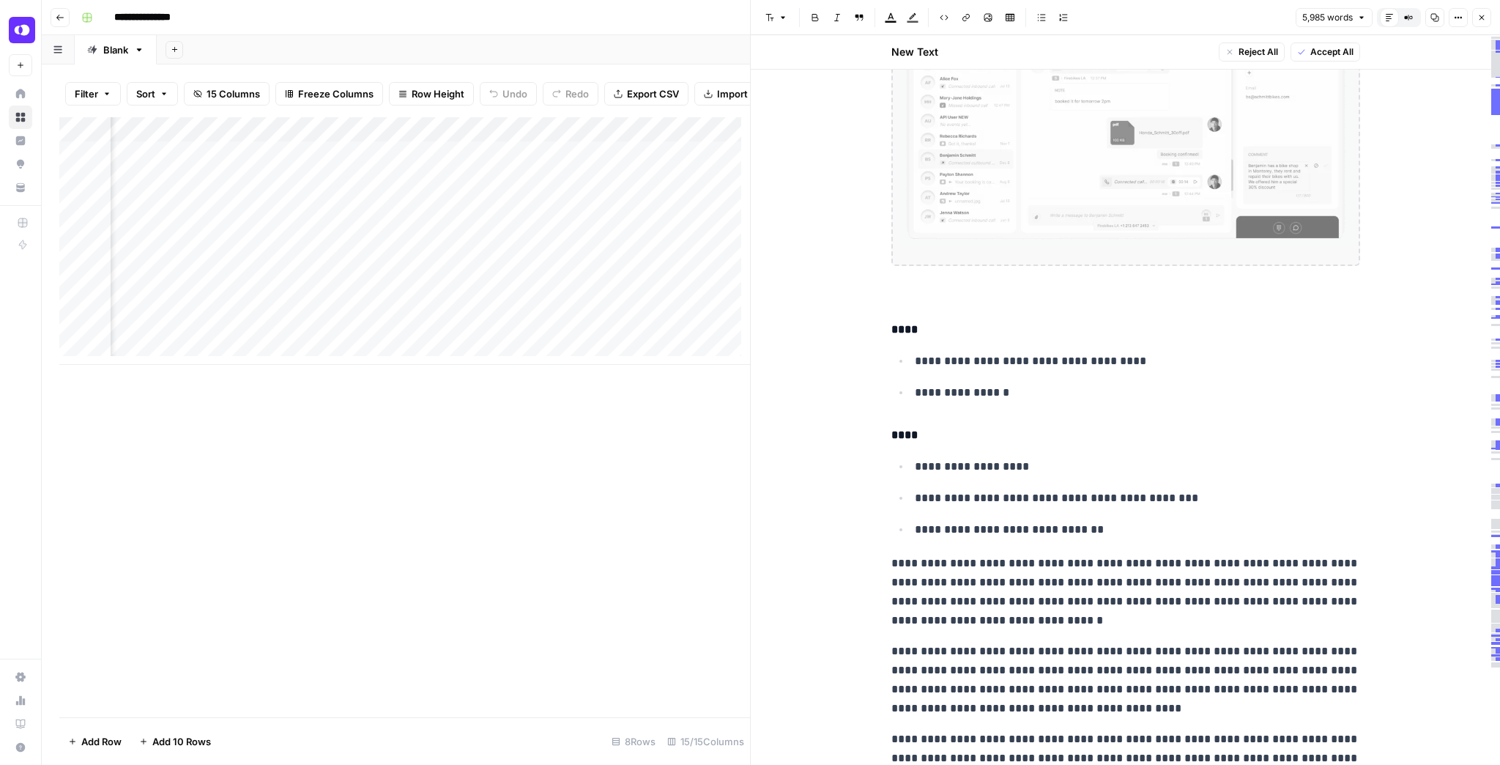
scroll to position [0, 1218]
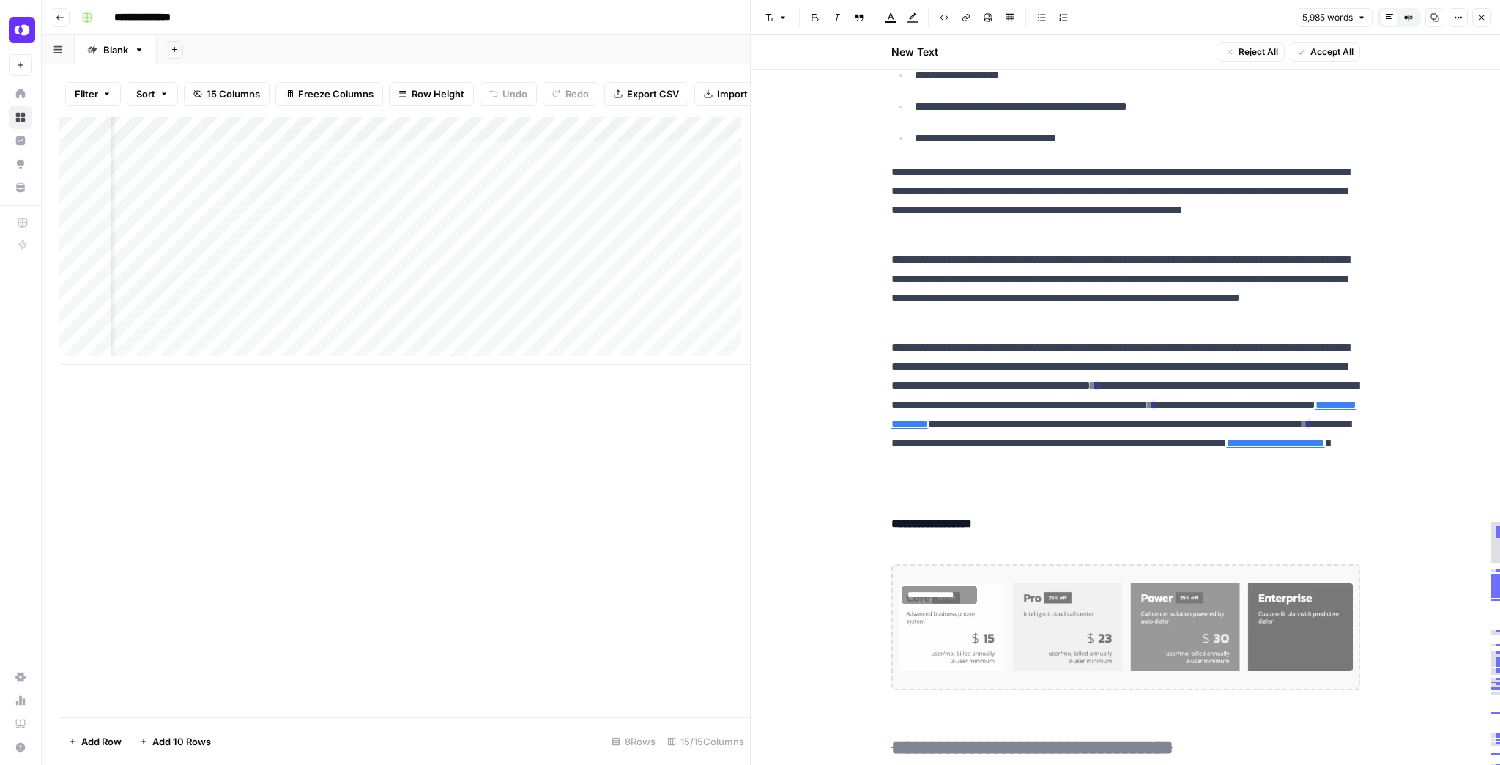
click at [489, 210] on div "Add Column" at bounding box center [404, 241] width 691 height 248
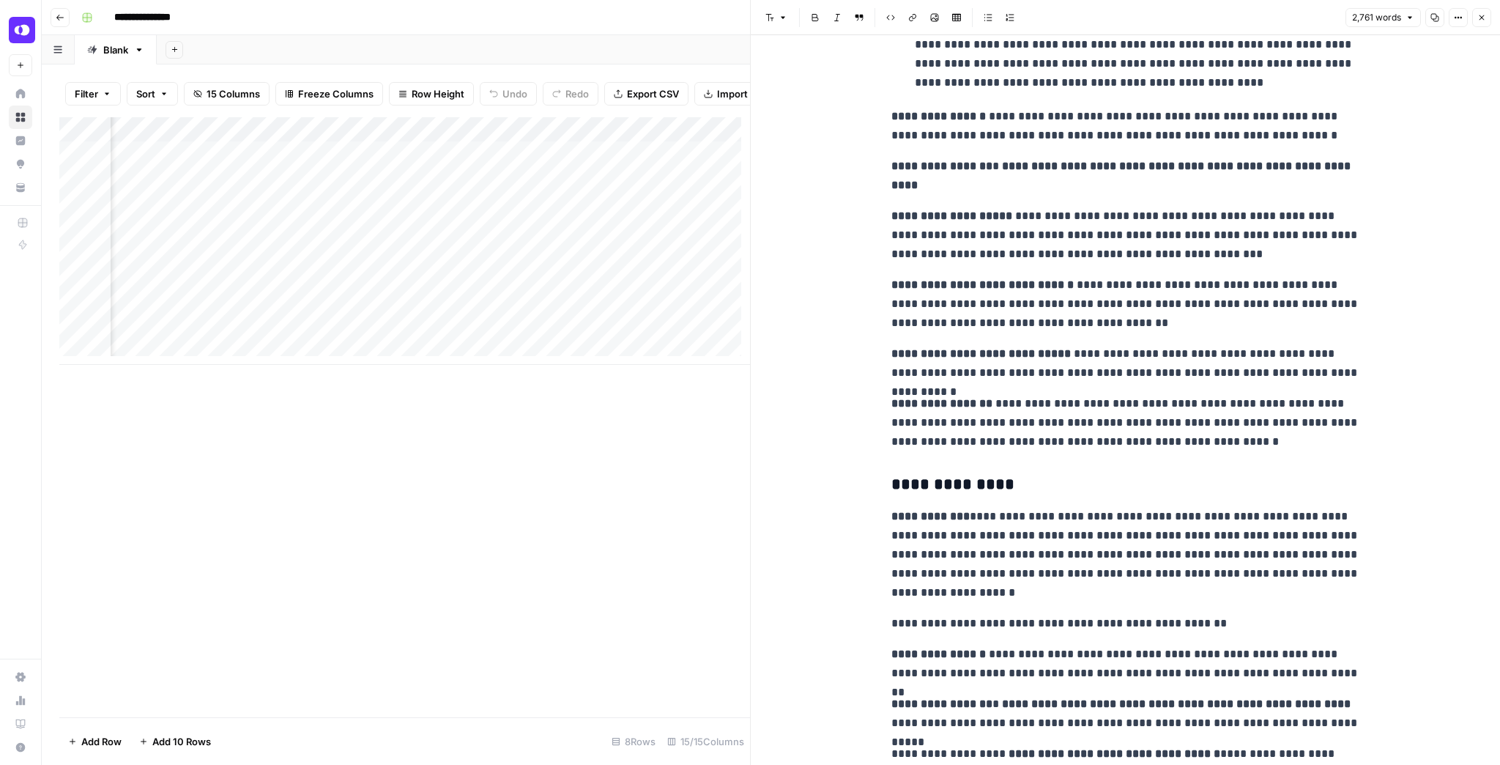
scroll to position [4982, 0]
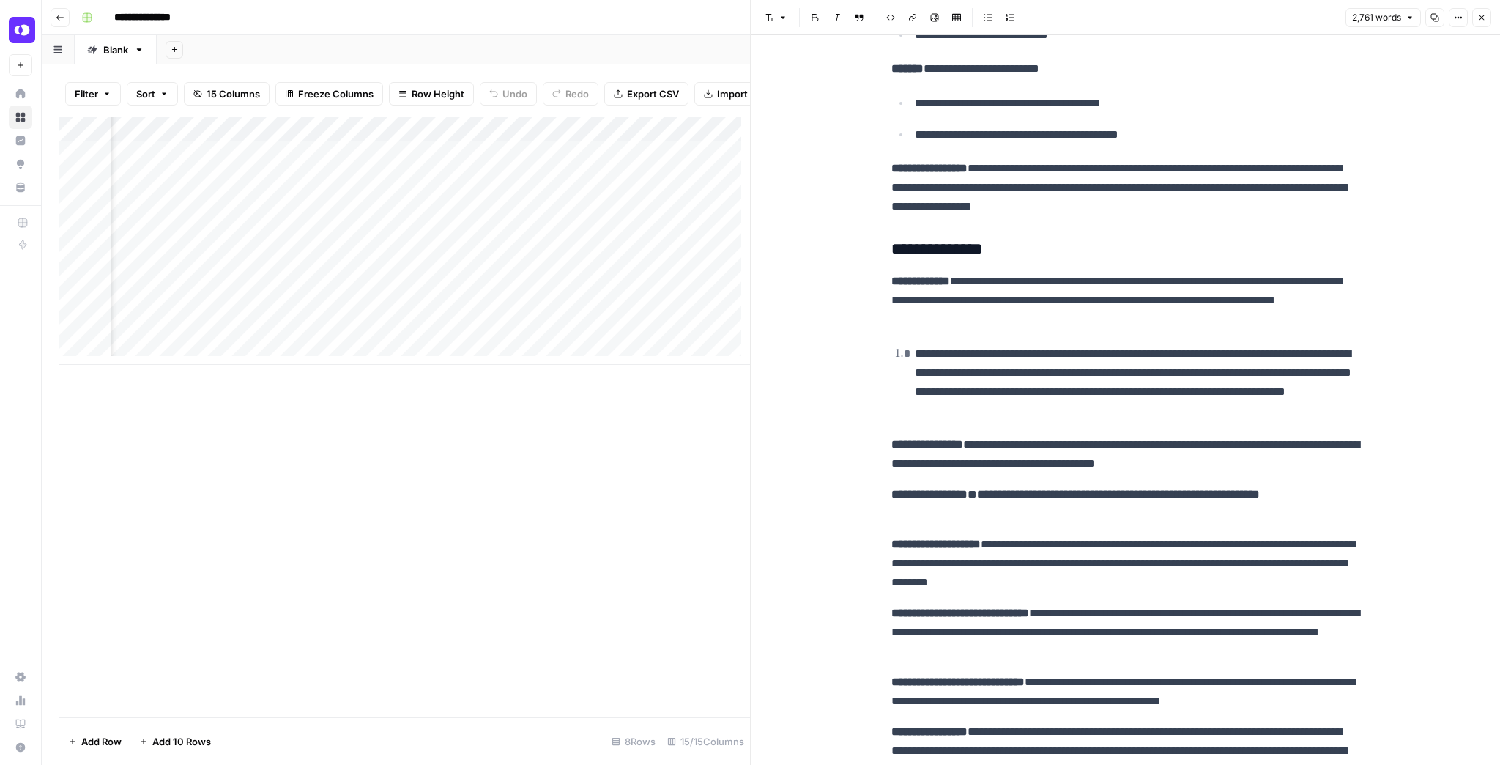
click at [493, 162] on div "Add Column" at bounding box center [404, 241] width 691 height 248
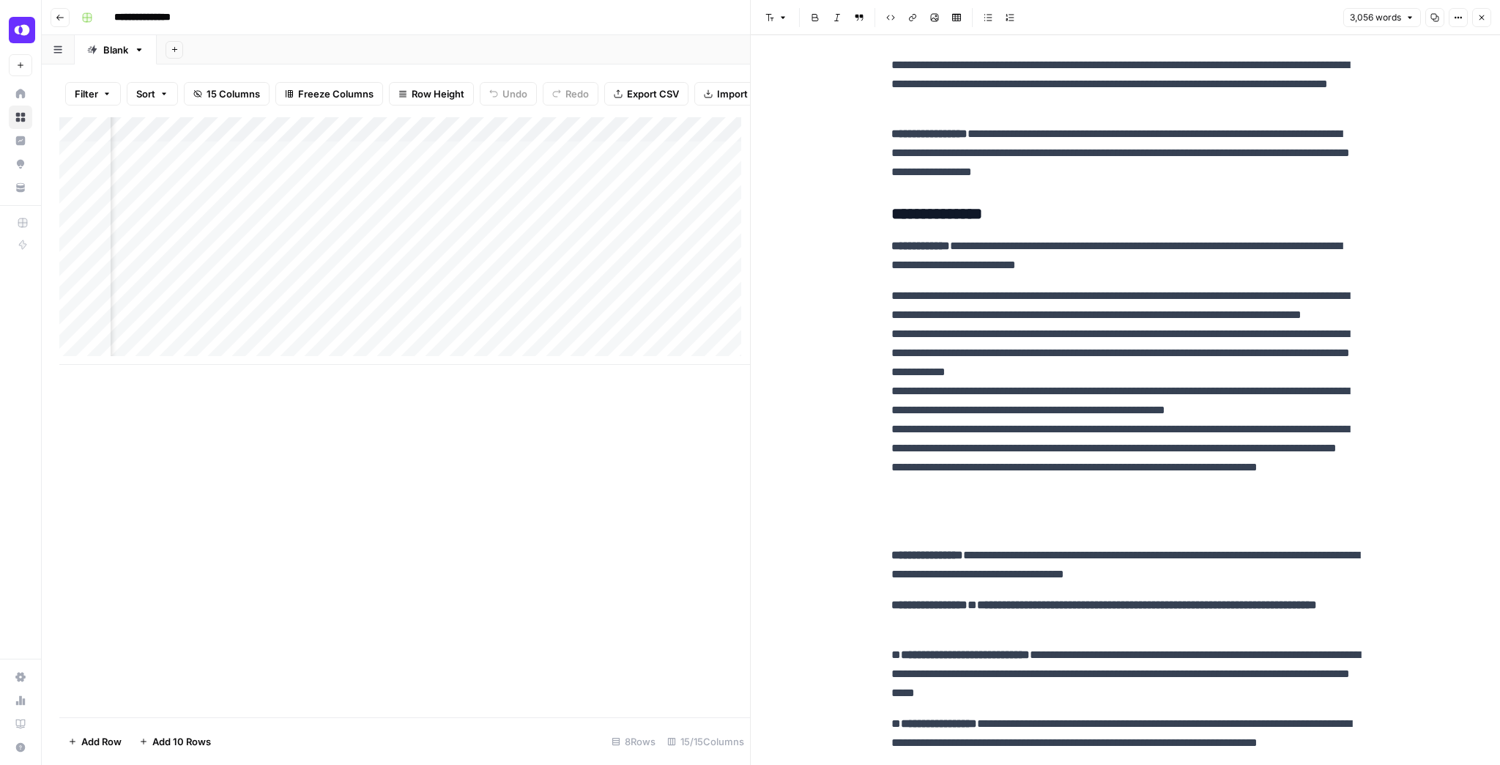
scroll to position [0, 1462]
click at [547, 158] on div "Add Column" at bounding box center [404, 241] width 691 height 248
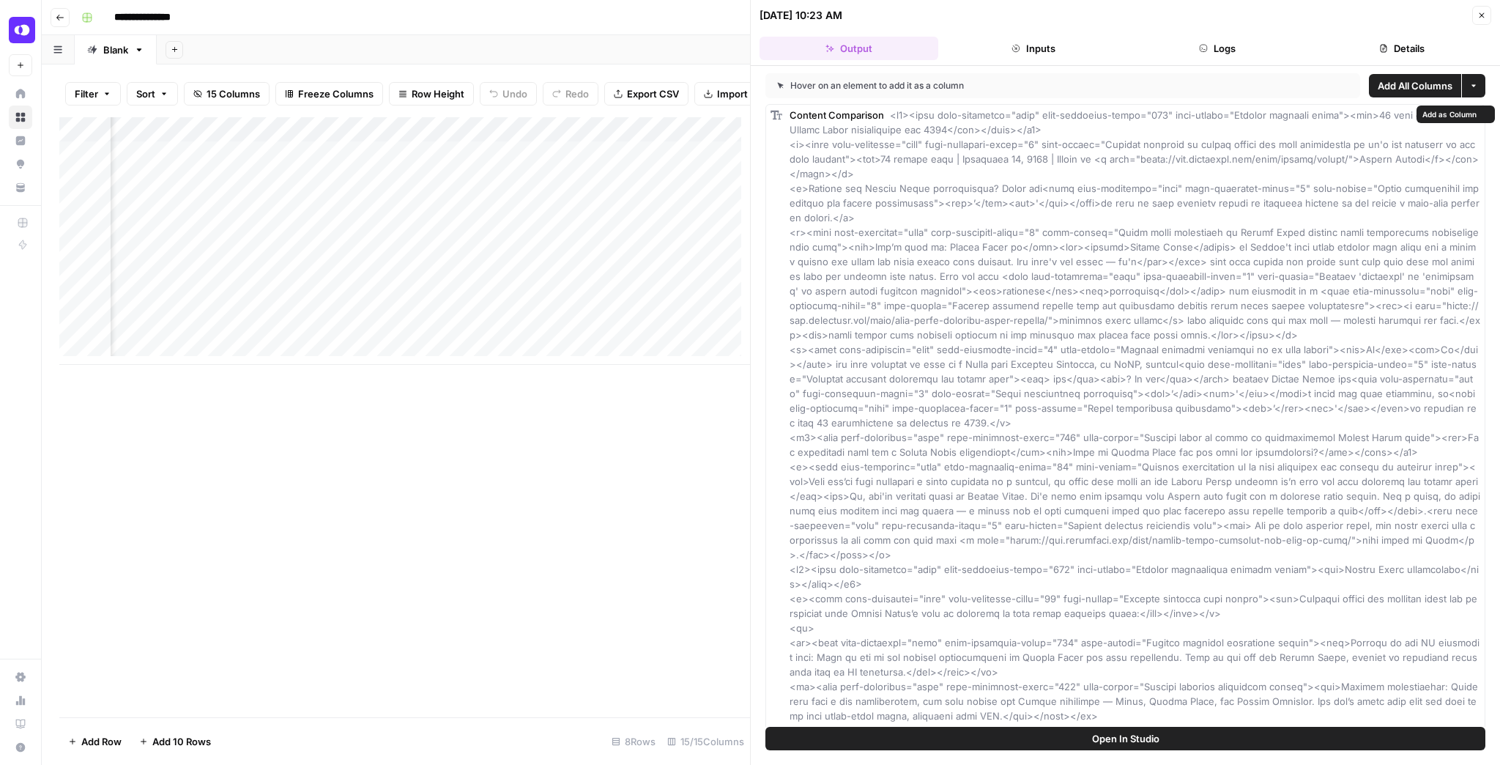
click at [1131, 729] on button "Open In Studio" at bounding box center [1126, 738] width 720 height 23
click at [513, 161] on div "Add Column" at bounding box center [404, 241] width 691 height 248
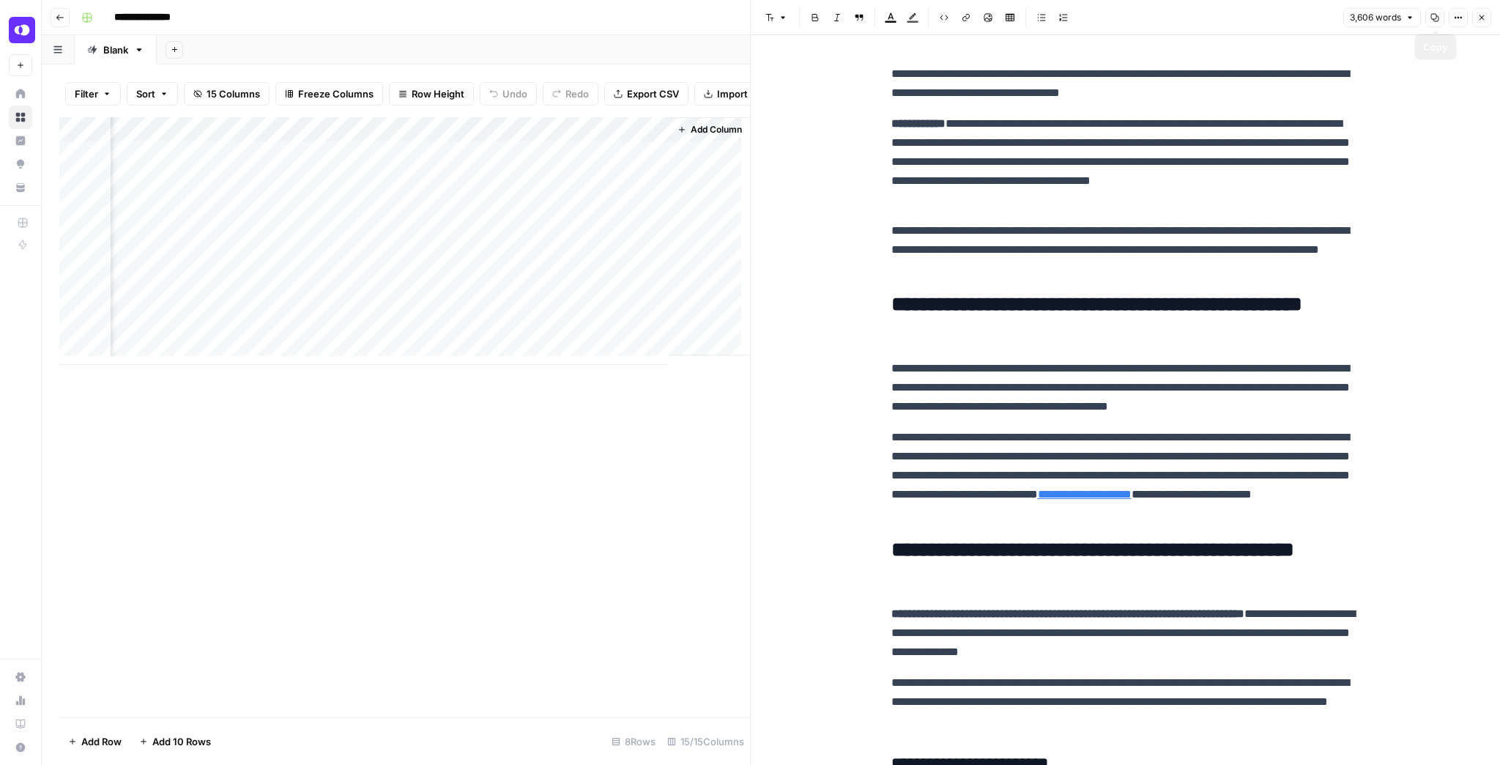
click at [1430, 15] on button "Copy" at bounding box center [1435, 17] width 19 height 19
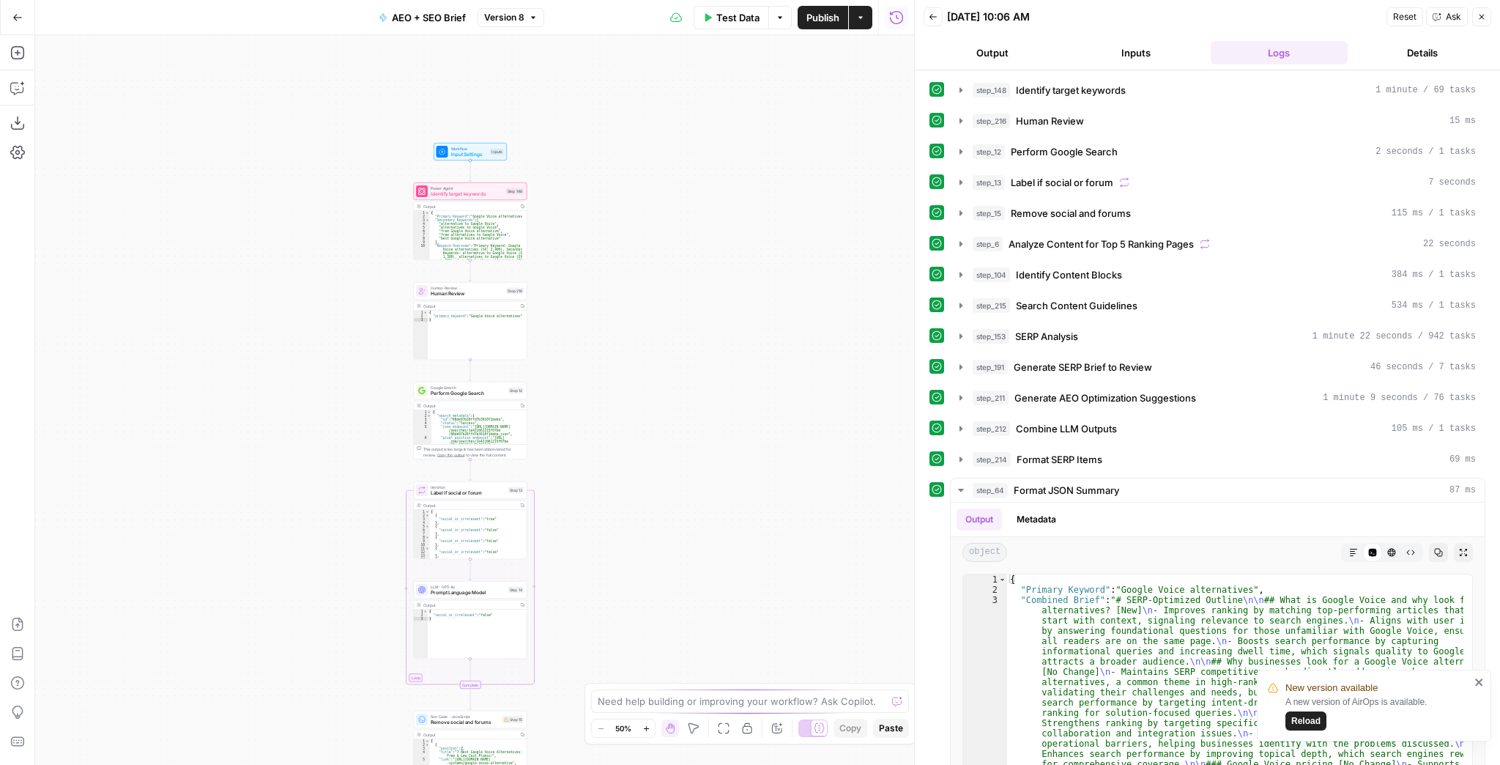
click at [461, 296] on span "Human Review" at bounding box center [467, 293] width 73 height 7
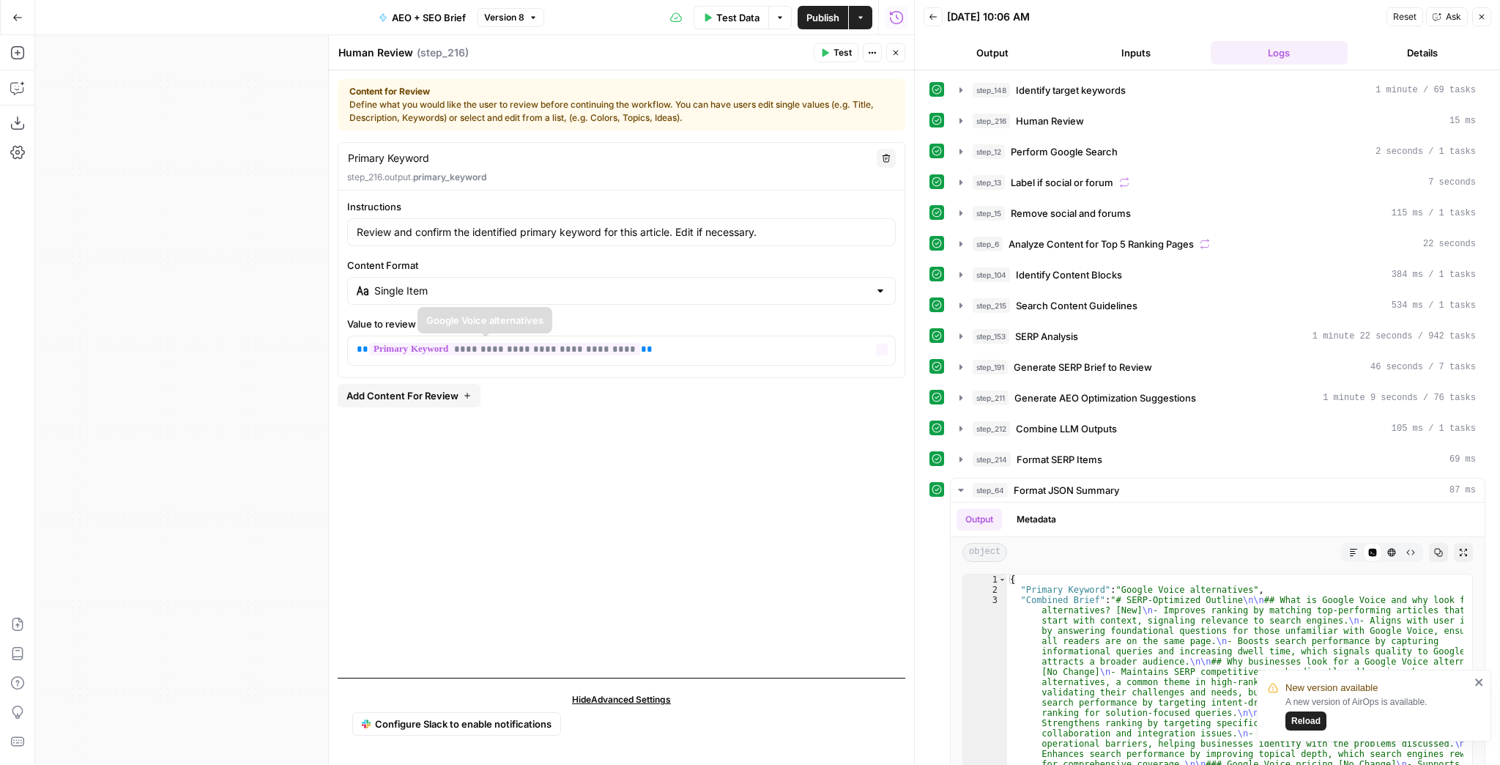
click at [442, 399] on span "Add Content For Review" at bounding box center [403, 395] width 112 height 15
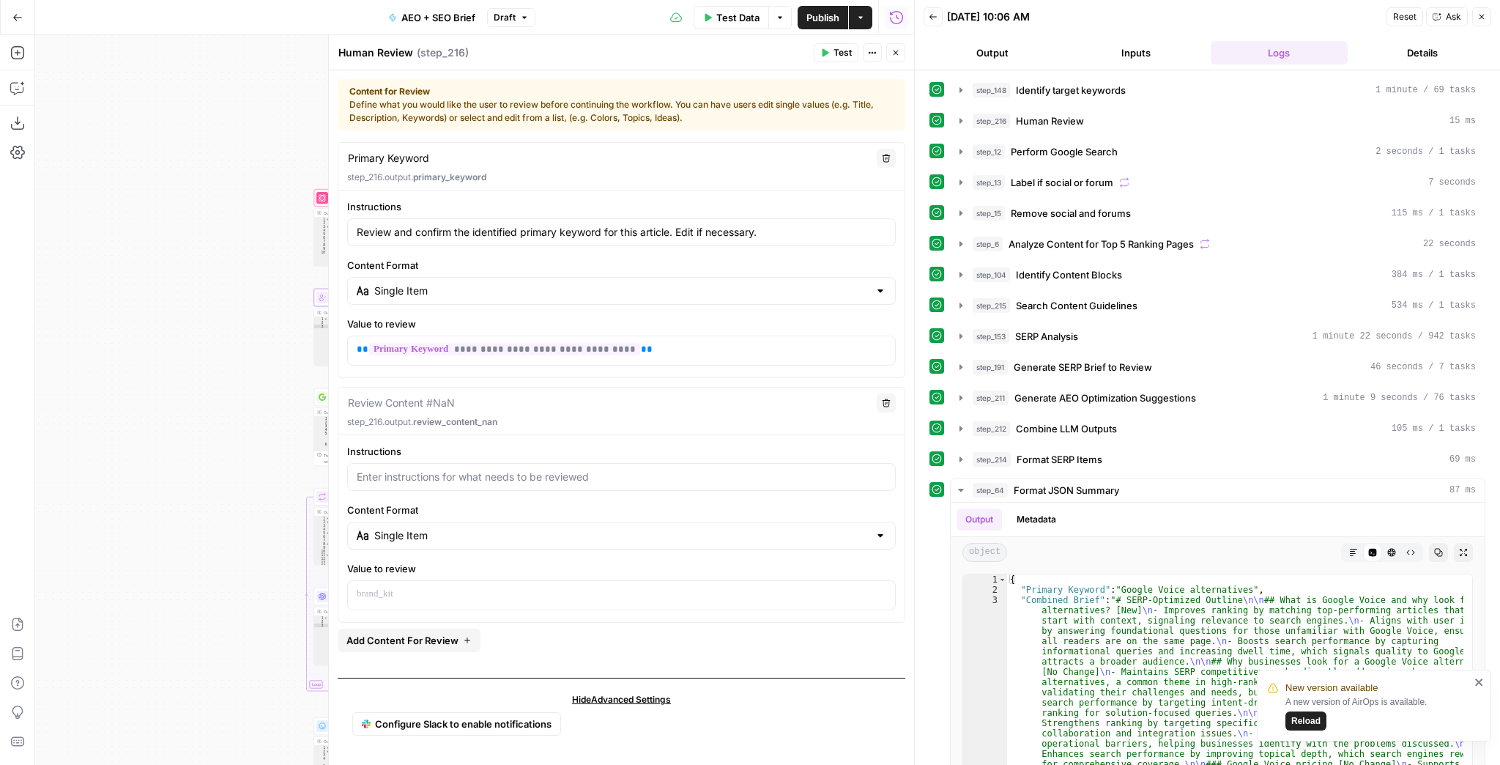
drag, startPoint x: 278, startPoint y: 407, endPoint x: 78, endPoint y: 423, distance: 200.7
click at [78, 423] on div "Workflow Input Settings Inputs Power Agent Identify target keywords Step 148 Ou…" at bounding box center [474, 400] width 879 height 730
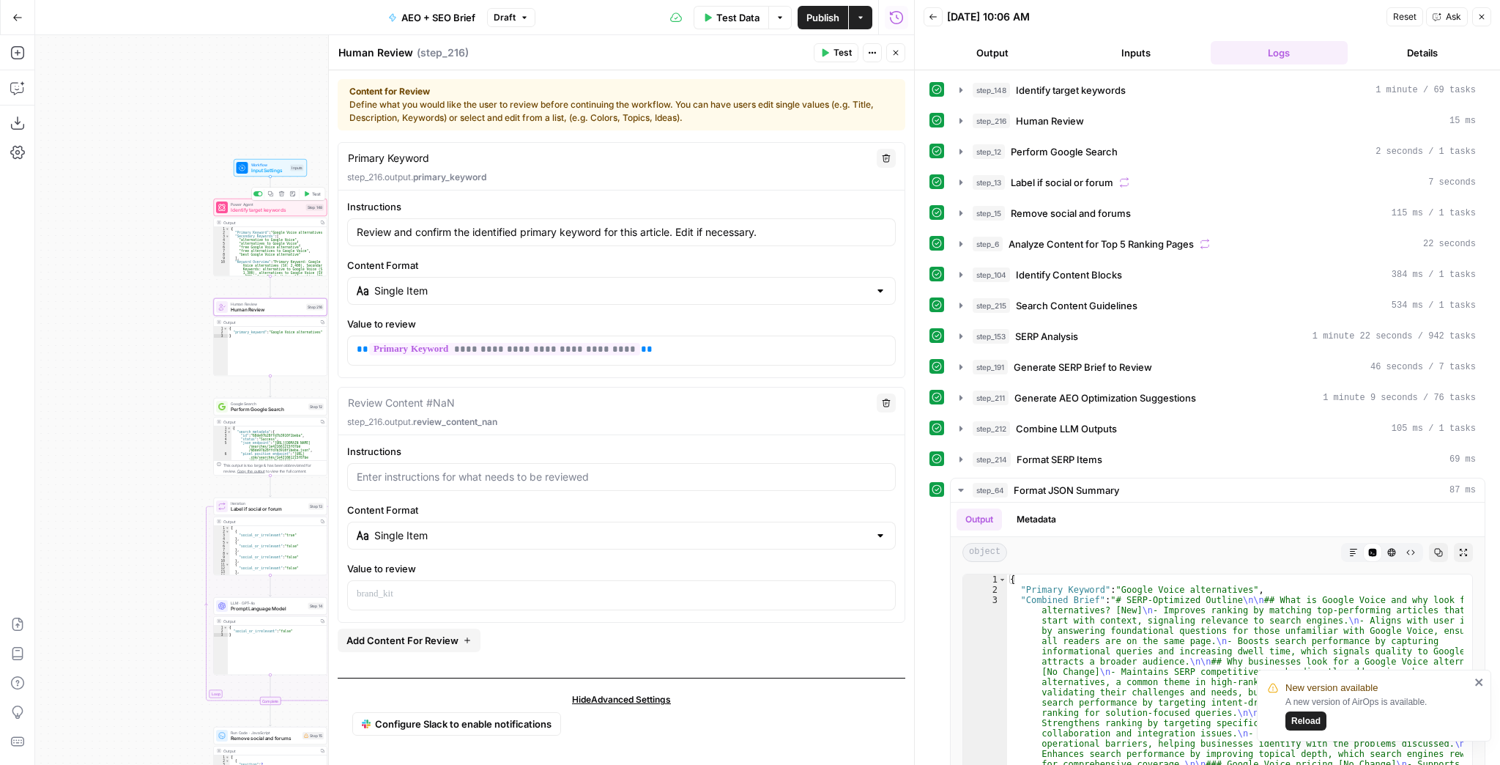
click at [273, 214] on div "Power Agent Identify target keywords Step 148 Copy step Delete step Edit Note T…" at bounding box center [271, 208] width 114 height 18
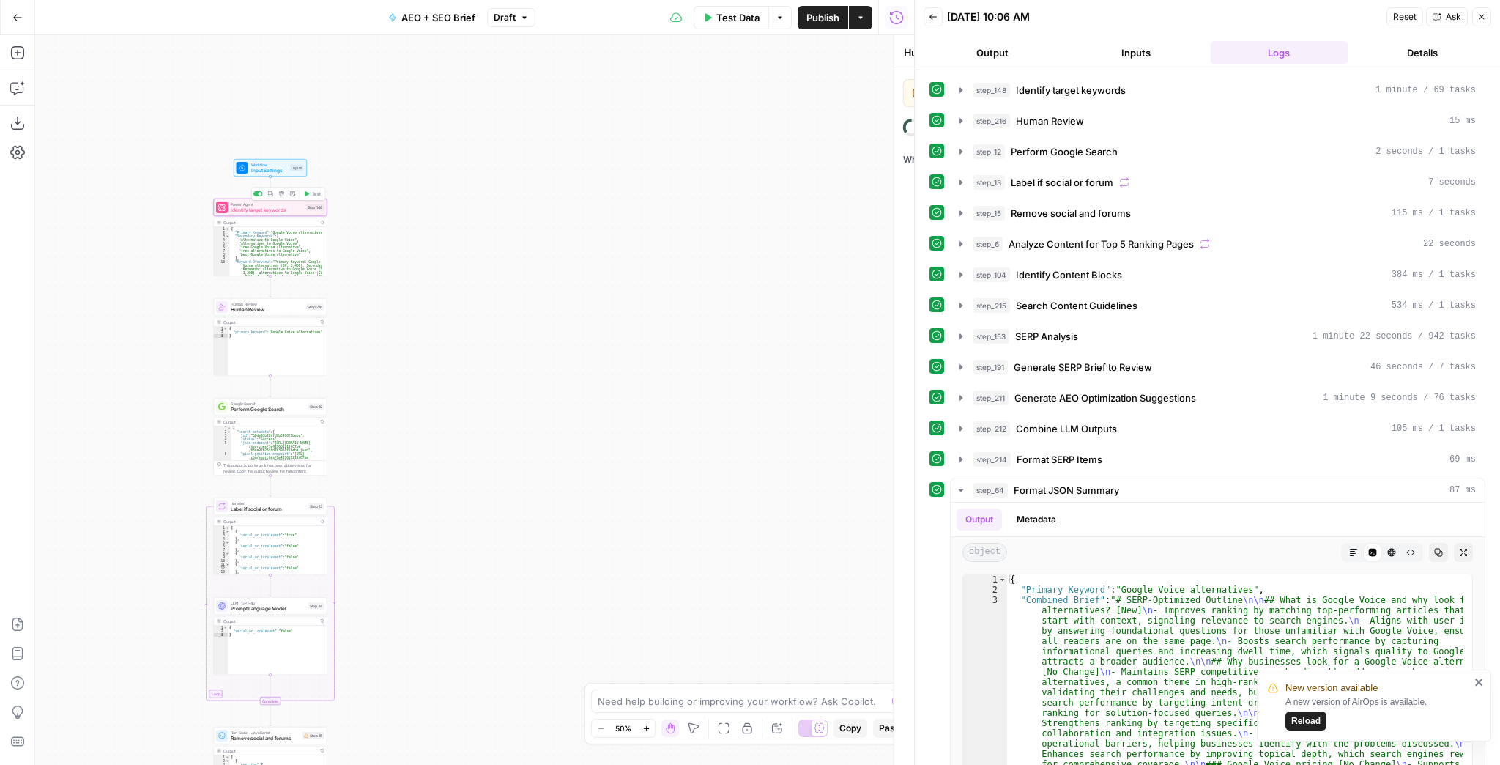
type textarea "Identify target keywords"
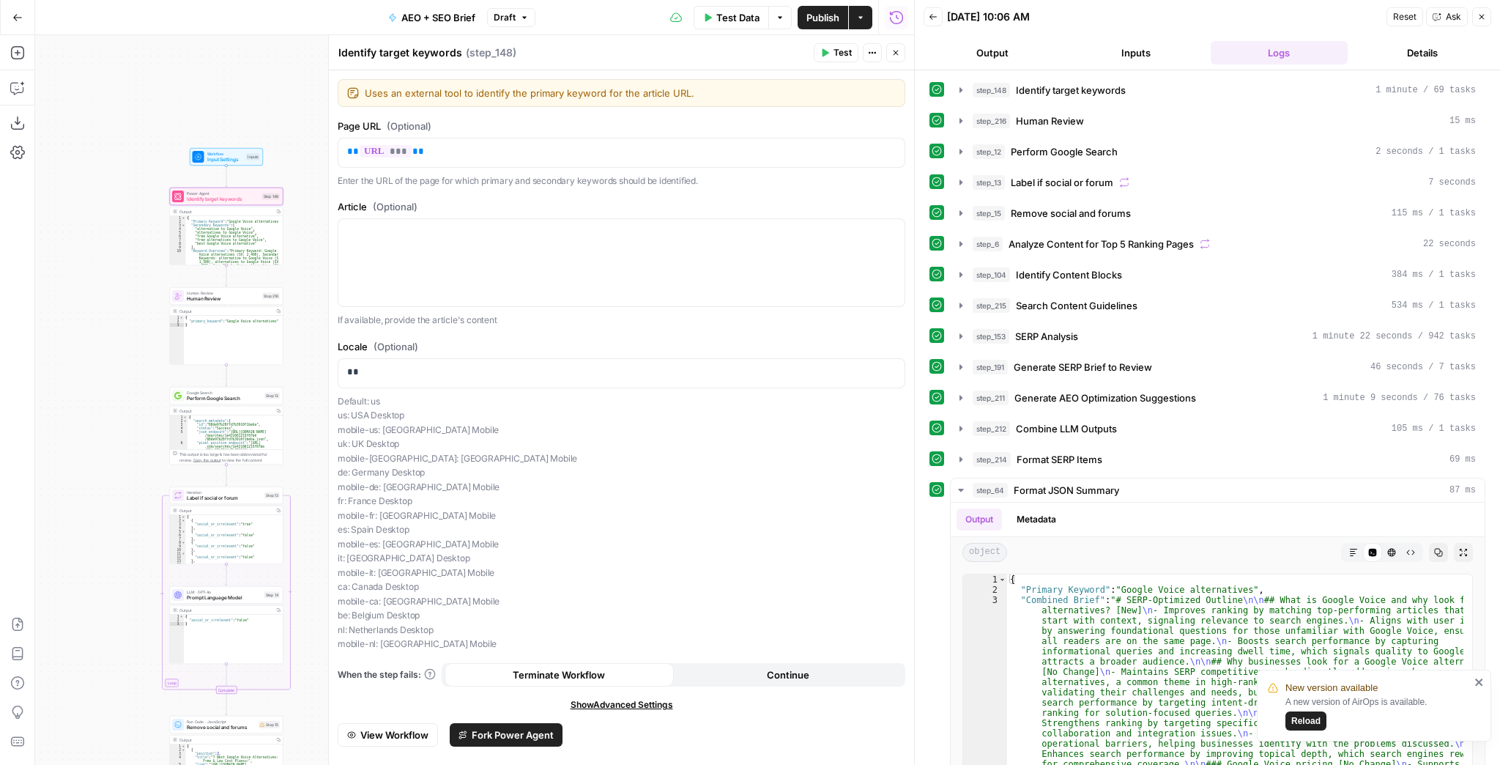
drag, startPoint x: 181, startPoint y: 319, endPoint x: 138, endPoint y: 308, distance: 44.6
click at [138, 308] on div "Workflow Input Settings Inputs Power Agent Identify target keywords Step 148 Ou…" at bounding box center [474, 400] width 879 height 730
click at [226, 298] on span "Human Review" at bounding box center [223, 298] width 73 height 7
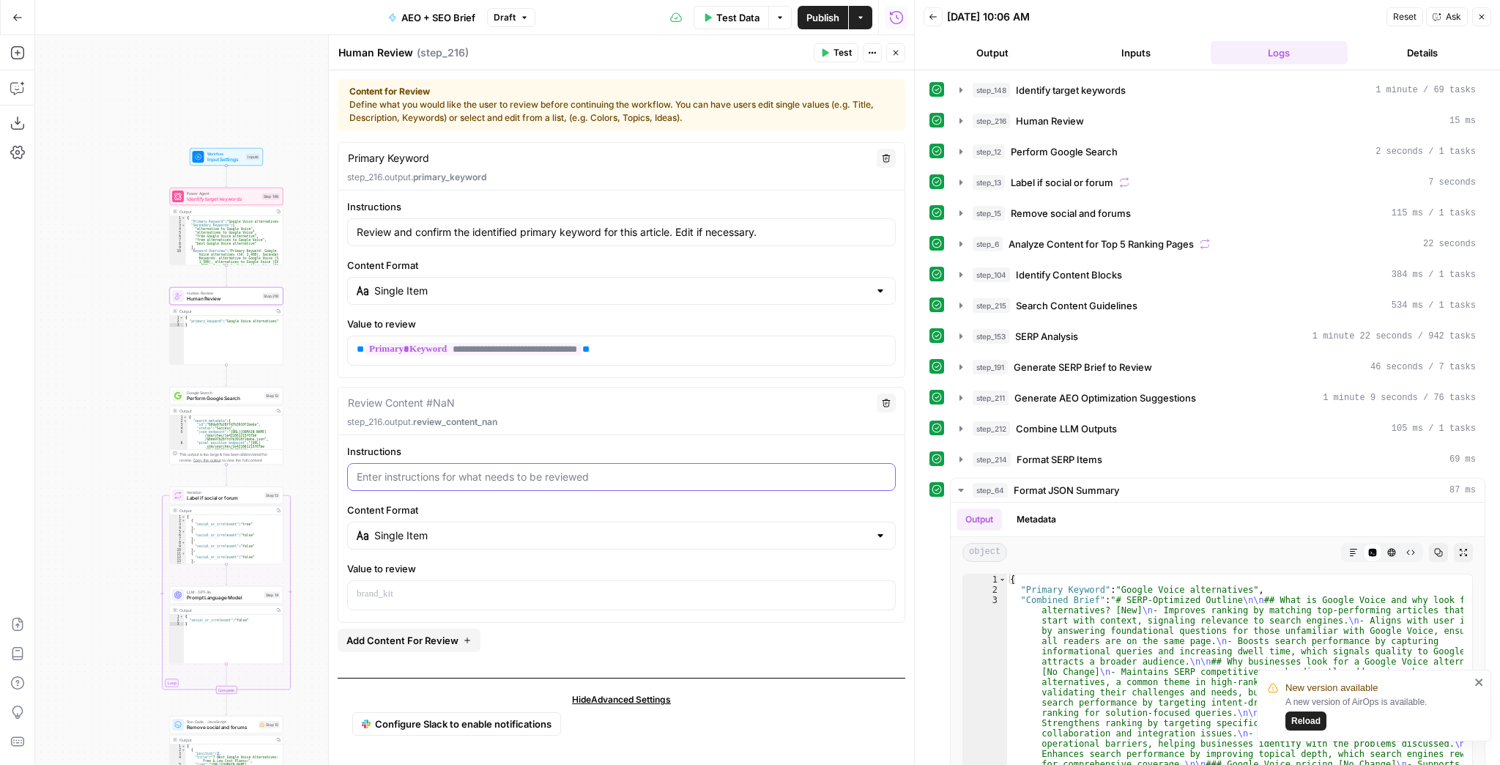
click at [458, 473] on input "Instructions" at bounding box center [622, 477] width 530 height 15
click at [419, 403] on textarea at bounding box center [401, 403] width 107 height 15
type textarea "Secondary Keywords"
click at [462, 472] on input "Instructions" at bounding box center [622, 477] width 530 height 15
click at [446, 470] on input "Instructions" at bounding box center [622, 477] width 530 height 15
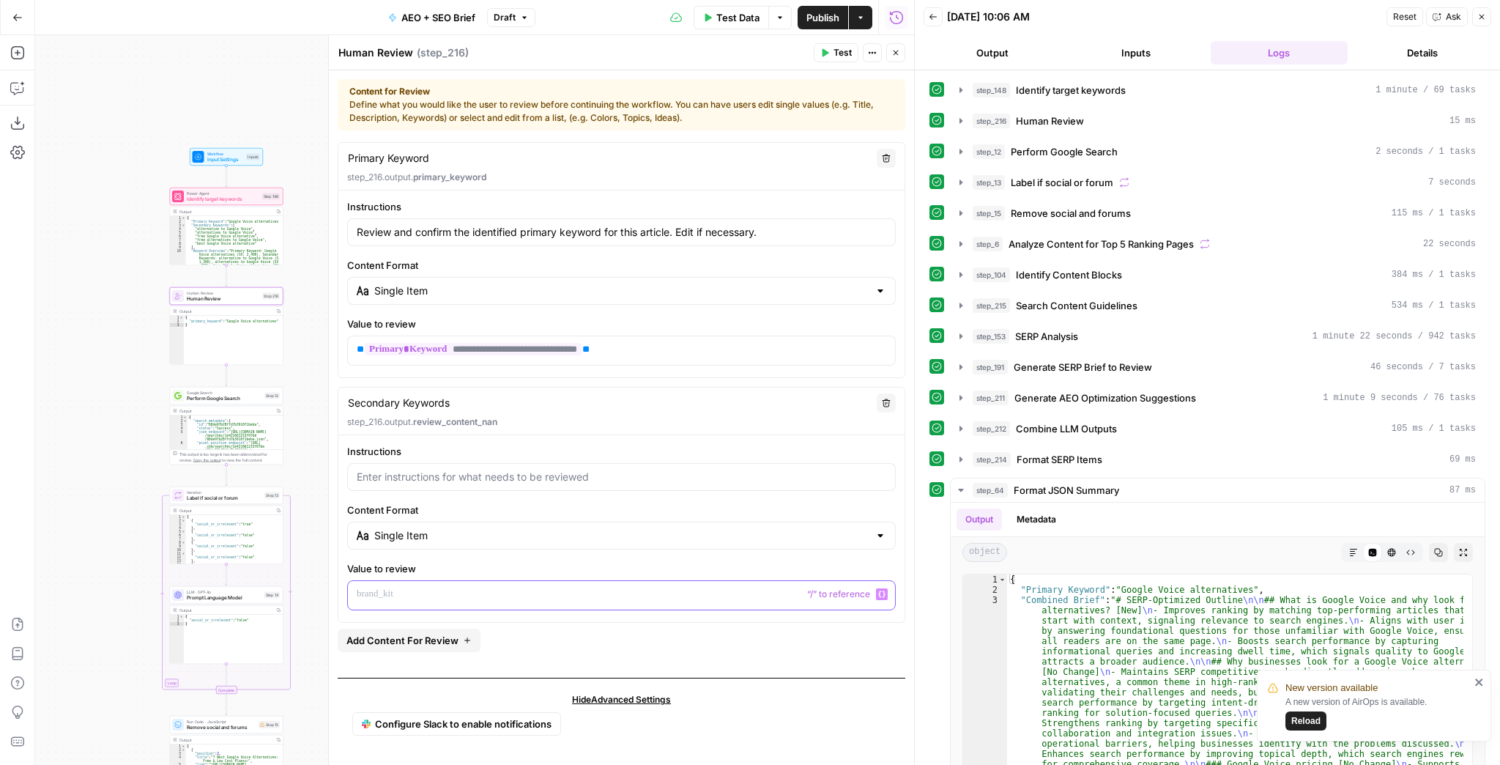
click at [425, 581] on div at bounding box center [621, 595] width 547 height 29
click at [434, 470] on input "Instructions" at bounding box center [622, 477] width 530 height 15
click at [456, 590] on p at bounding box center [622, 594] width 530 height 15
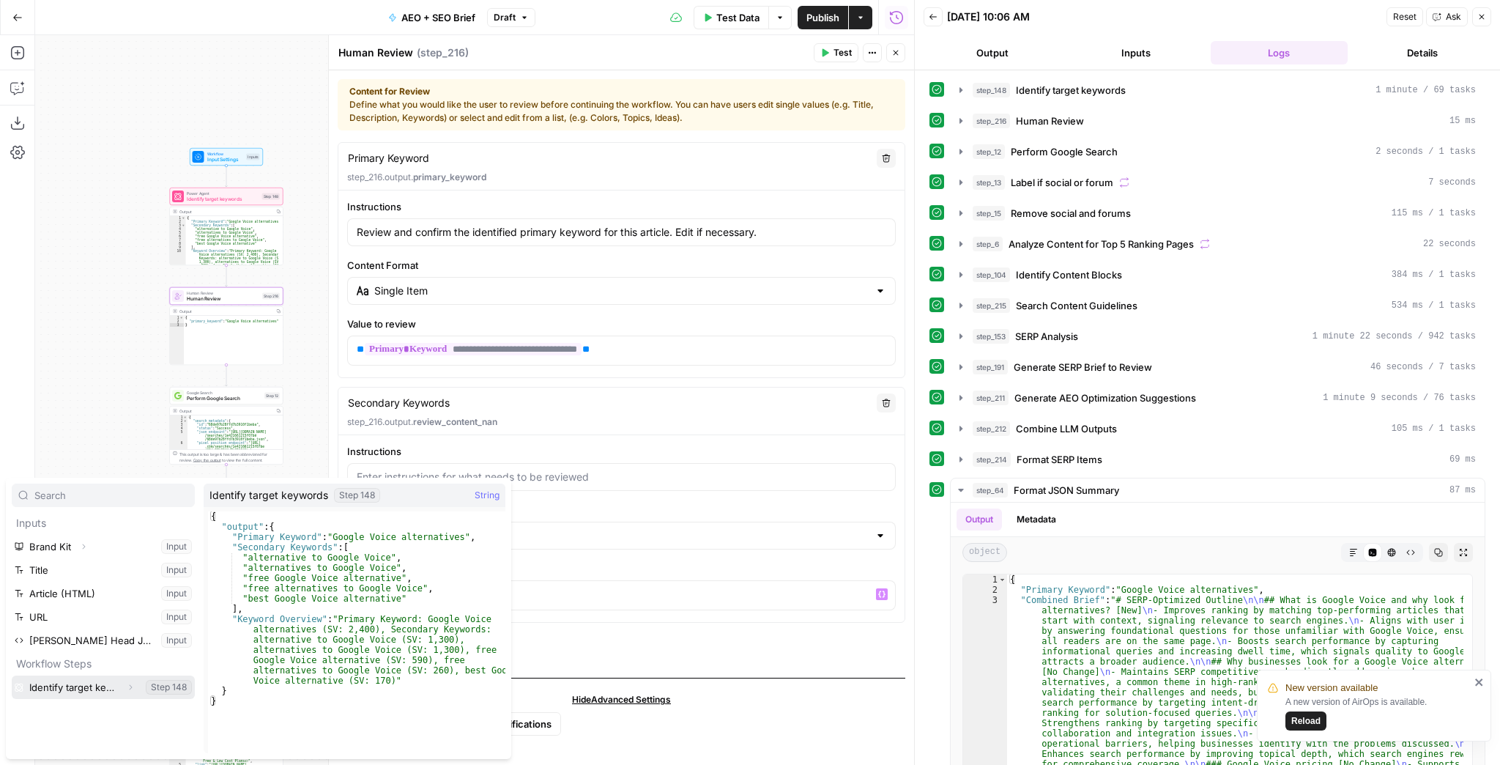
click at [126, 683] on icon "button" at bounding box center [130, 687] width 9 height 9
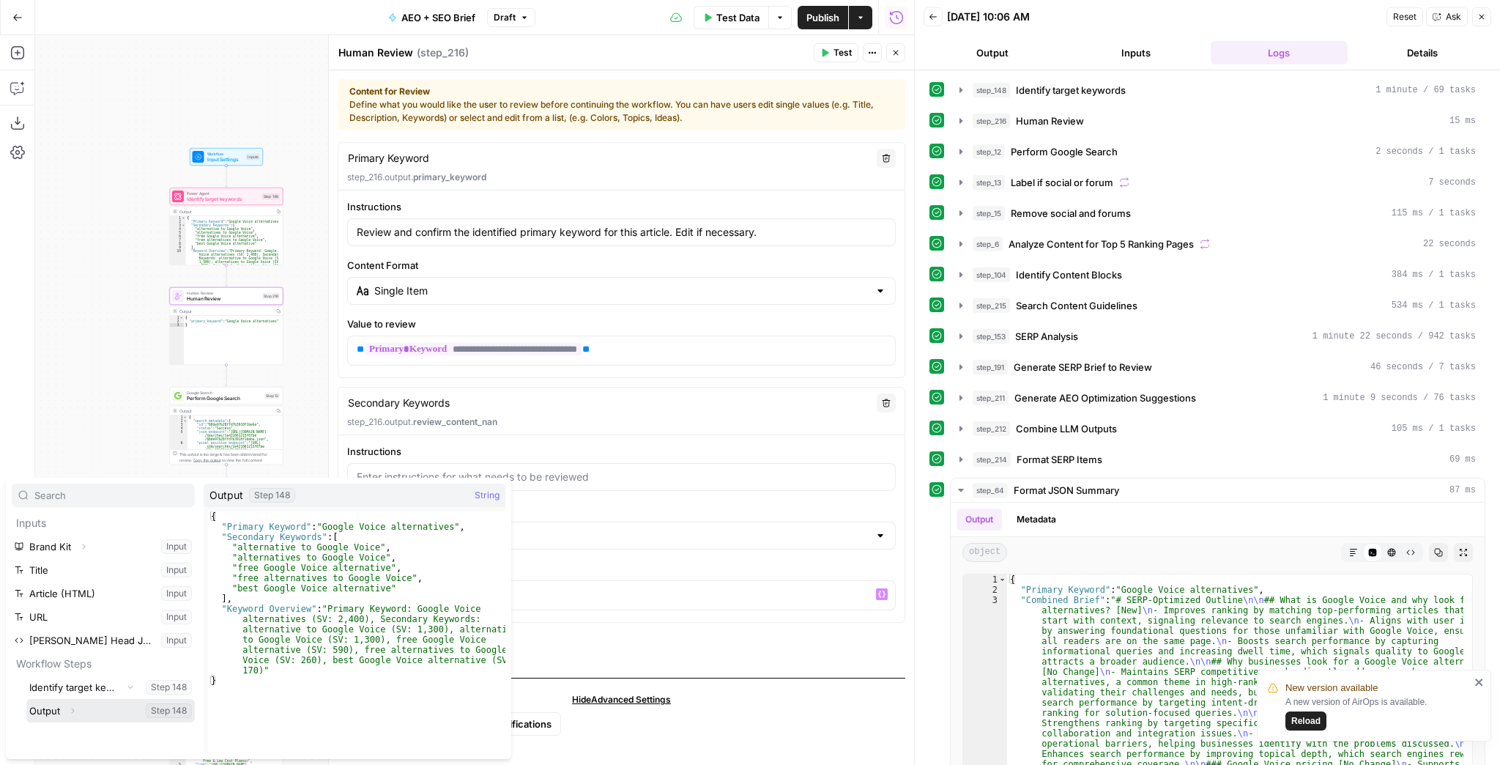
click at [70, 713] on icon "button" at bounding box center [72, 710] width 9 height 9
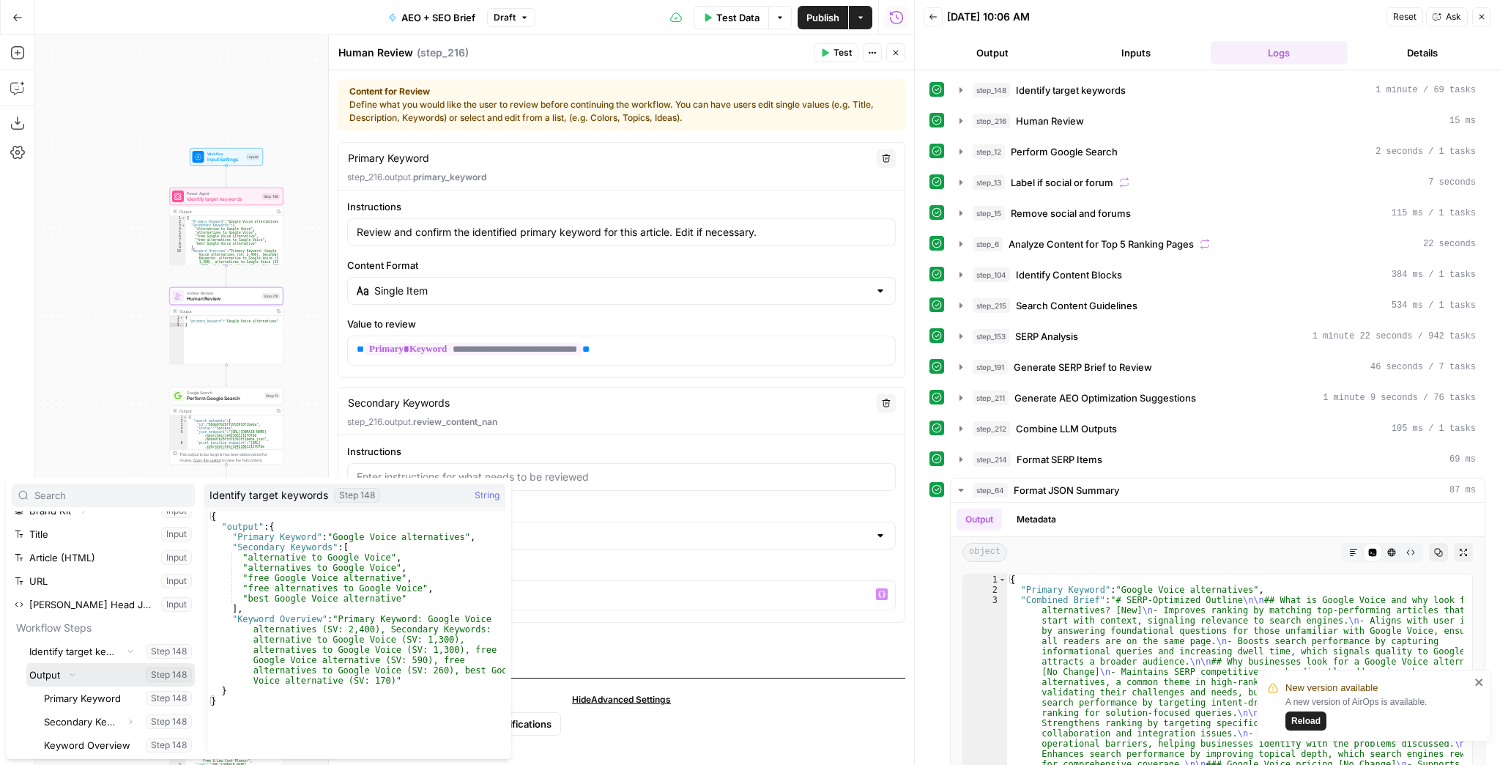
scroll to position [39, 0]
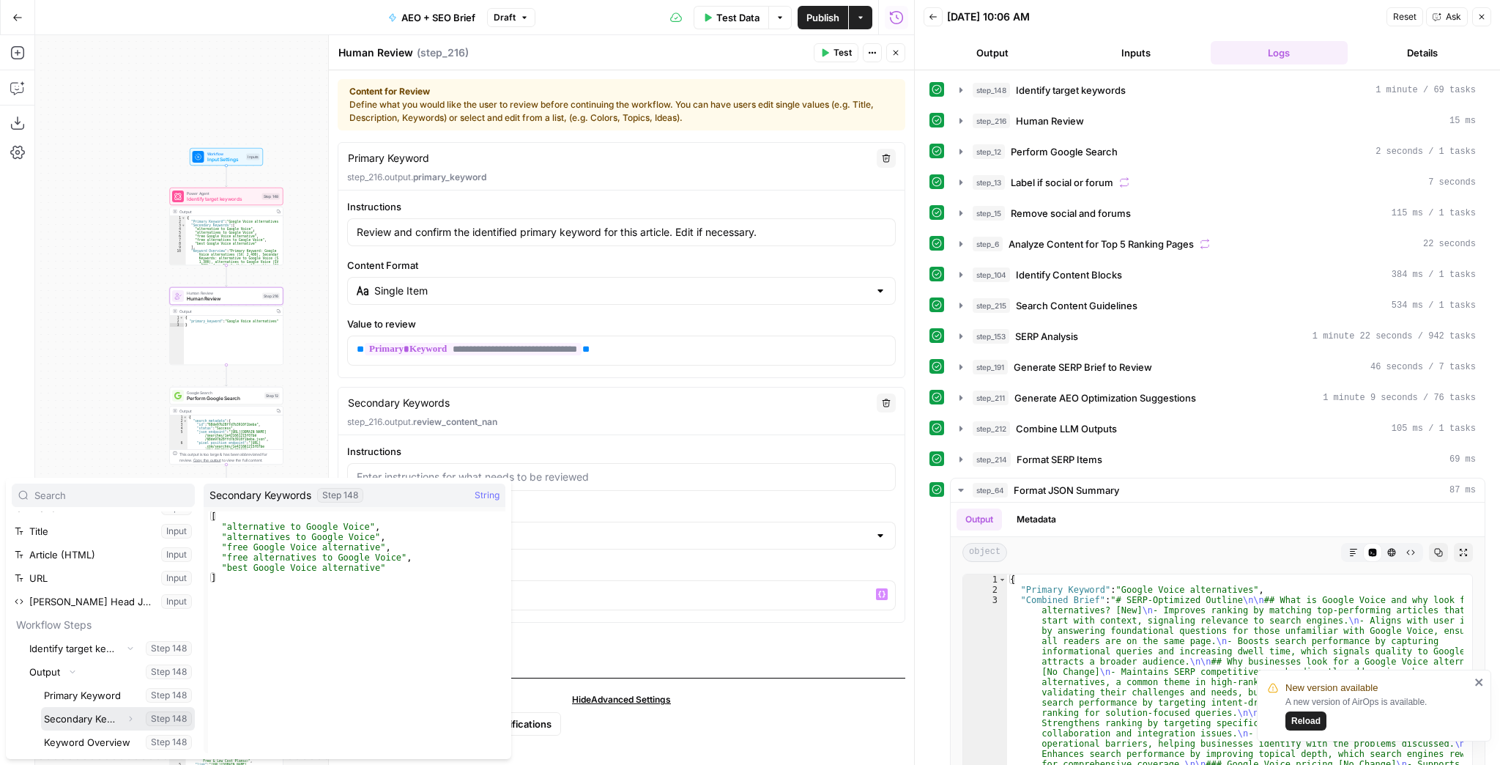
click at [88, 718] on button "Select variable Secondary Keywords" at bounding box center [118, 718] width 154 height 23
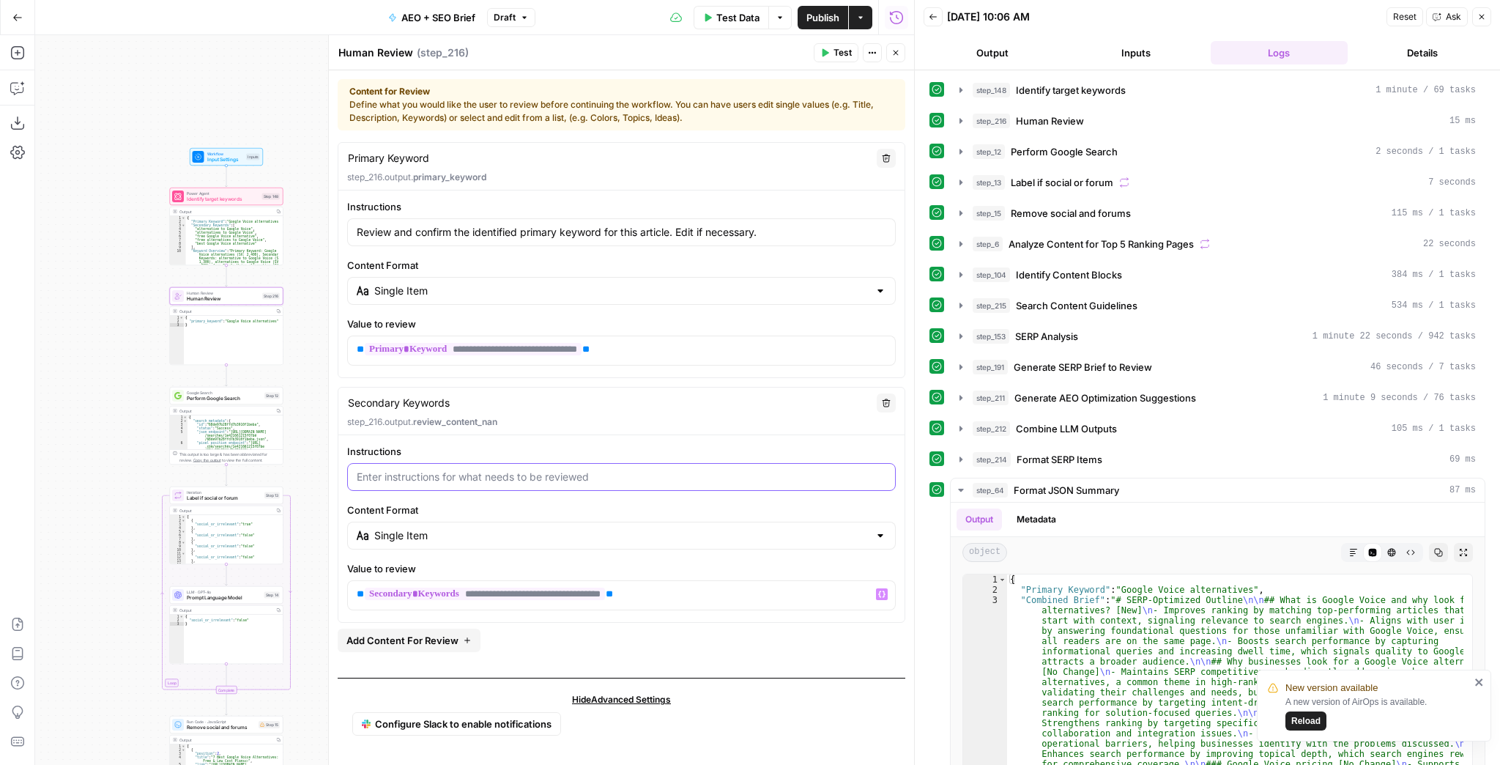
click at [469, 481] on input "Instructions" at bounding box center [622, 477] width 530 height 15
click at [683, 445] on label "Instructions" at bounding box center [621, 451] width 549 height 15
click at [683, 470] on input "Instructions" at bounding box center [622, 477] width 530 height 15
click at [662, 541] on div "Single Item" at bounding box center [621, 536] width 549 height 28
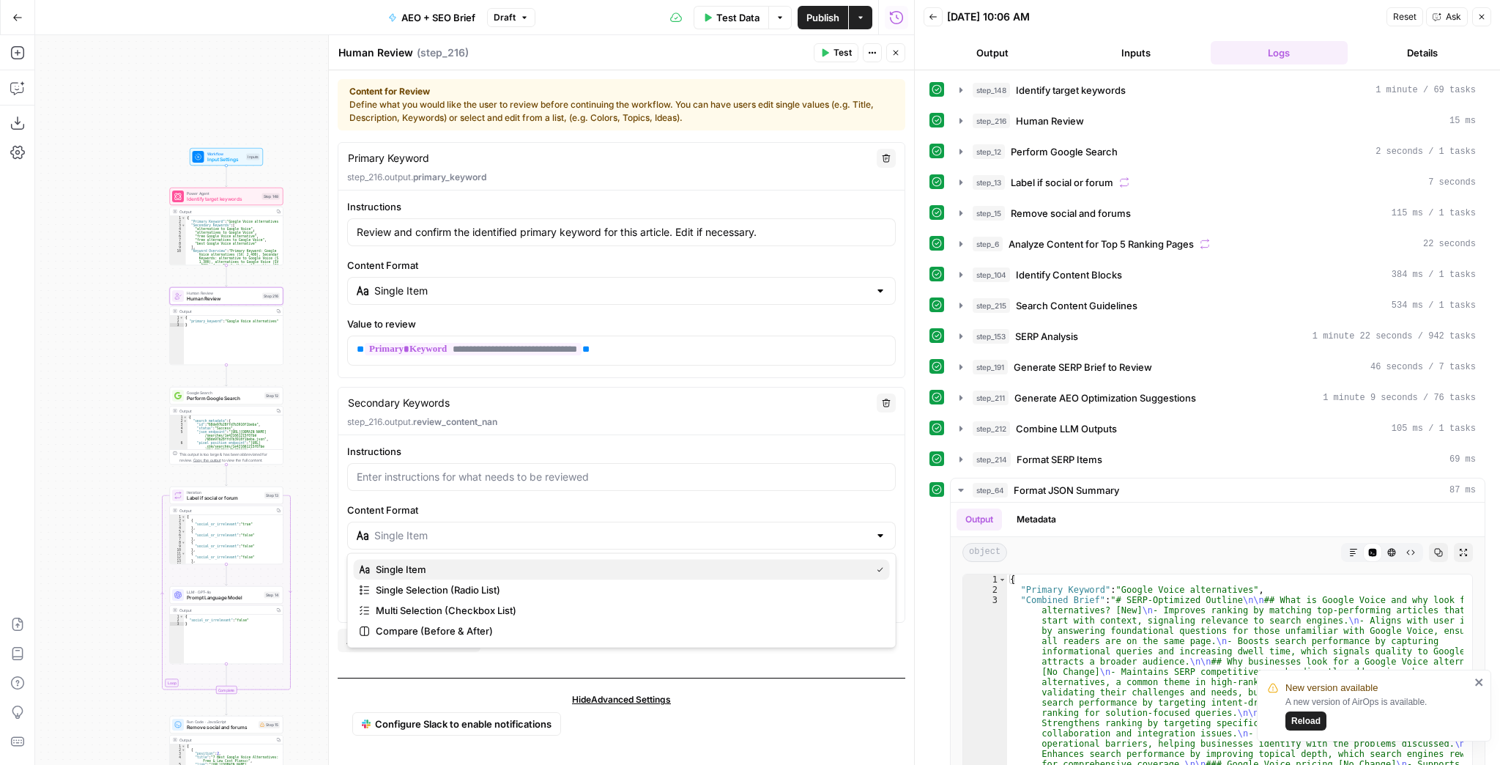
click at [478, 575] on span "Single Item" at bounding box center [620, 569] width 489 height 15
type input "Single Item"
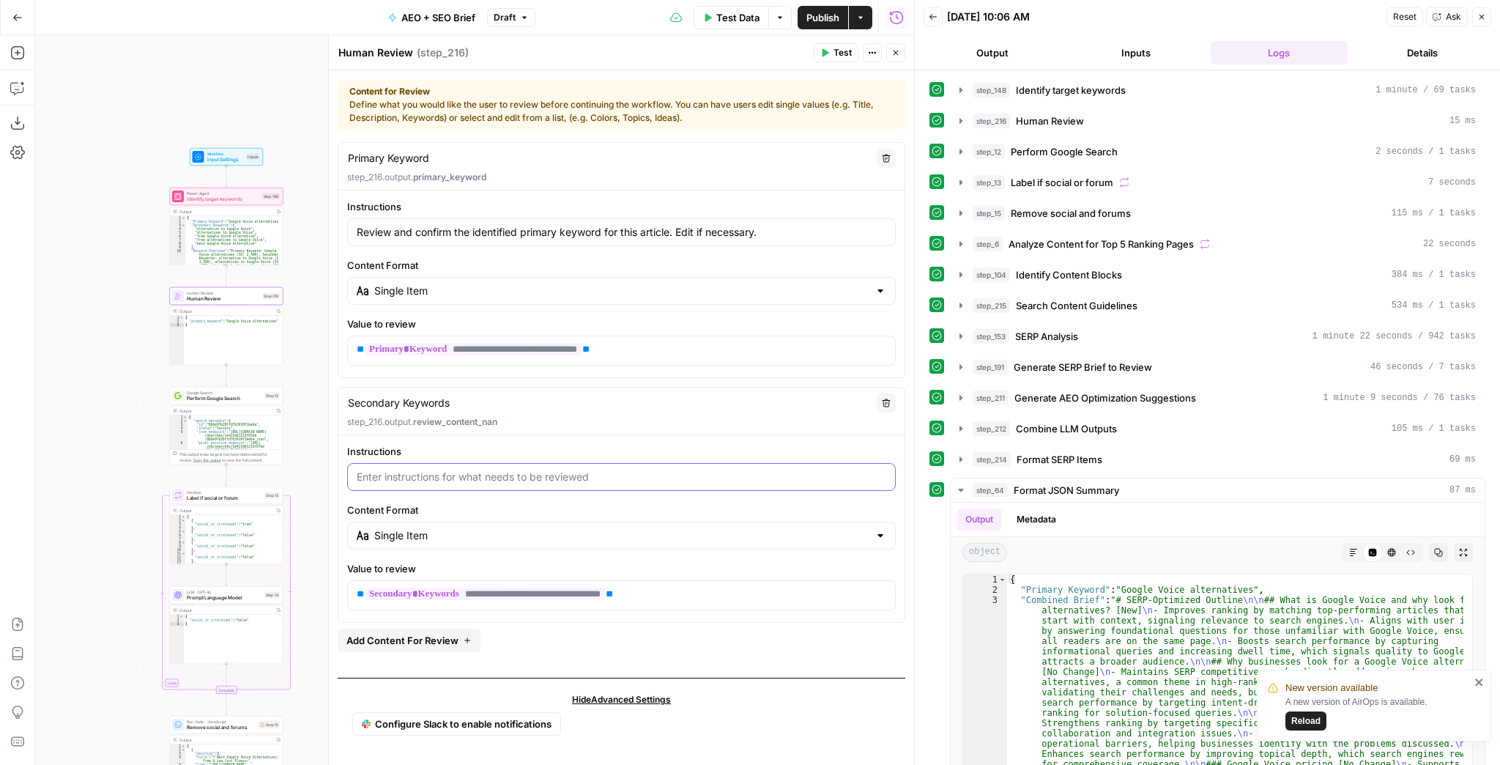
click at [431, 475] on input "Instructions" at bounding box center [622, 477] width 530 height 15
click at [817, 14] on span "Publish" at bounding box center [823, 17] width 33 height 15
click at [432, 403] on textarea "Secondary Keywords" at bounding box center [399, 403] width 102 height 15
click at [453, 397] on div "Secondary Keywords Secondary Keywords" at bounding box center [398, 403] width 109 height 18
click at [448, 399] on textarea "Secondary Keywords" at bounding box center [399, 403] width 102 height 15
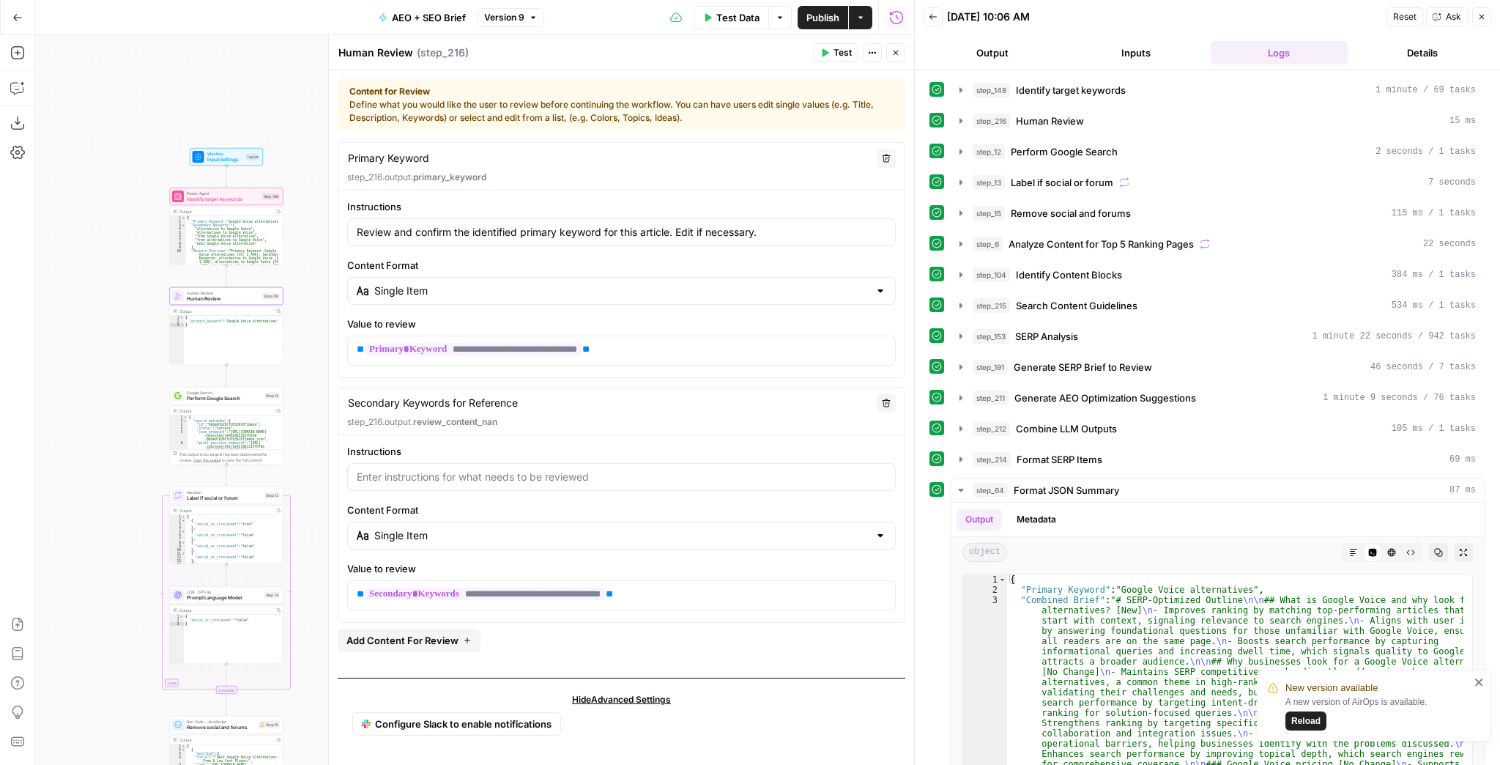
type textarea "Secondary Keywords for Reference"
click at [700, 22] on button "Test Data" at bounding box center [731, 17] width 75 height 23
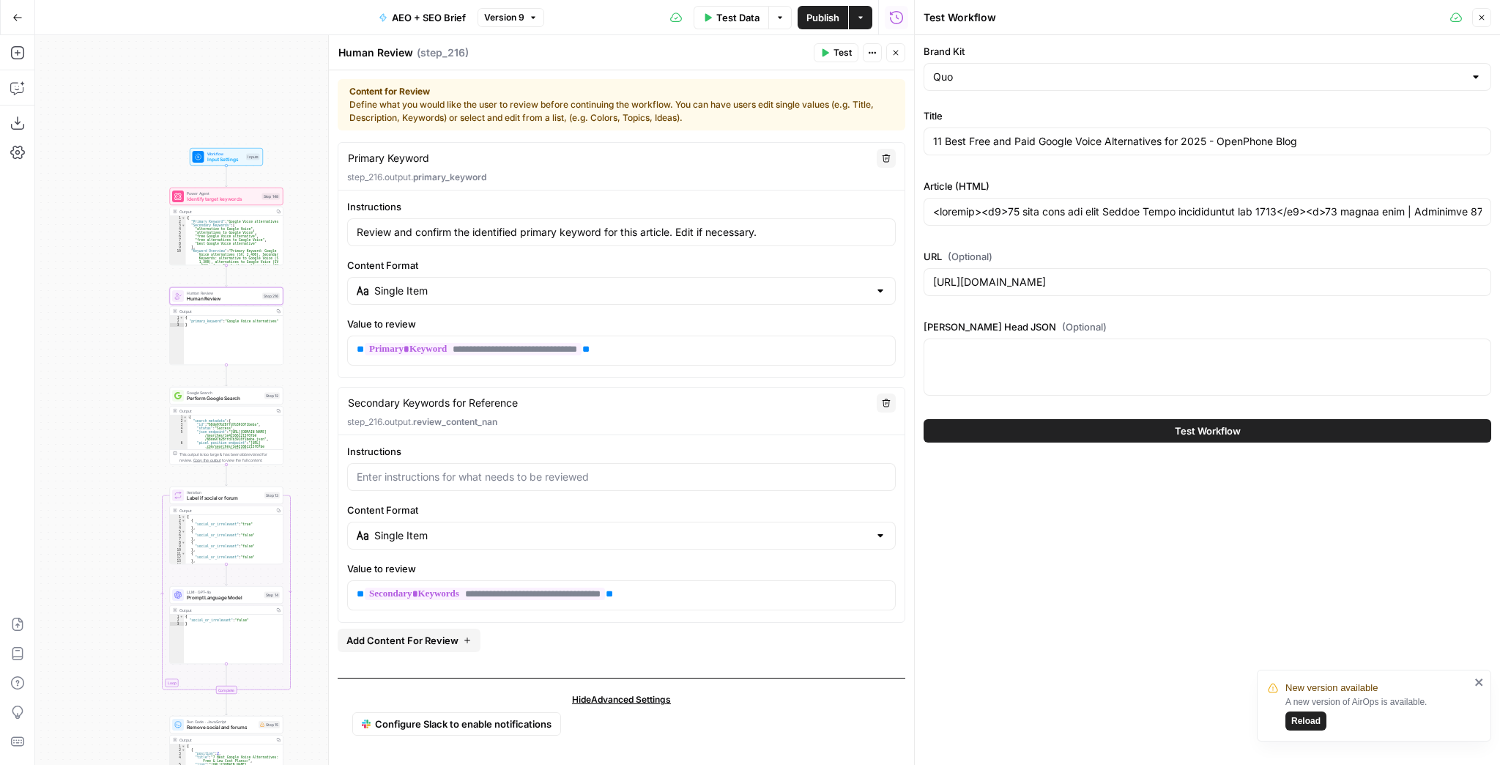
click at [1160, 426] on button "Test Workflow" at bounding box center [1208, 430] width 568 height 23
type input "<article><h1>11 best free and paid Google Voice alternatives for 2025</h1><p>15…"
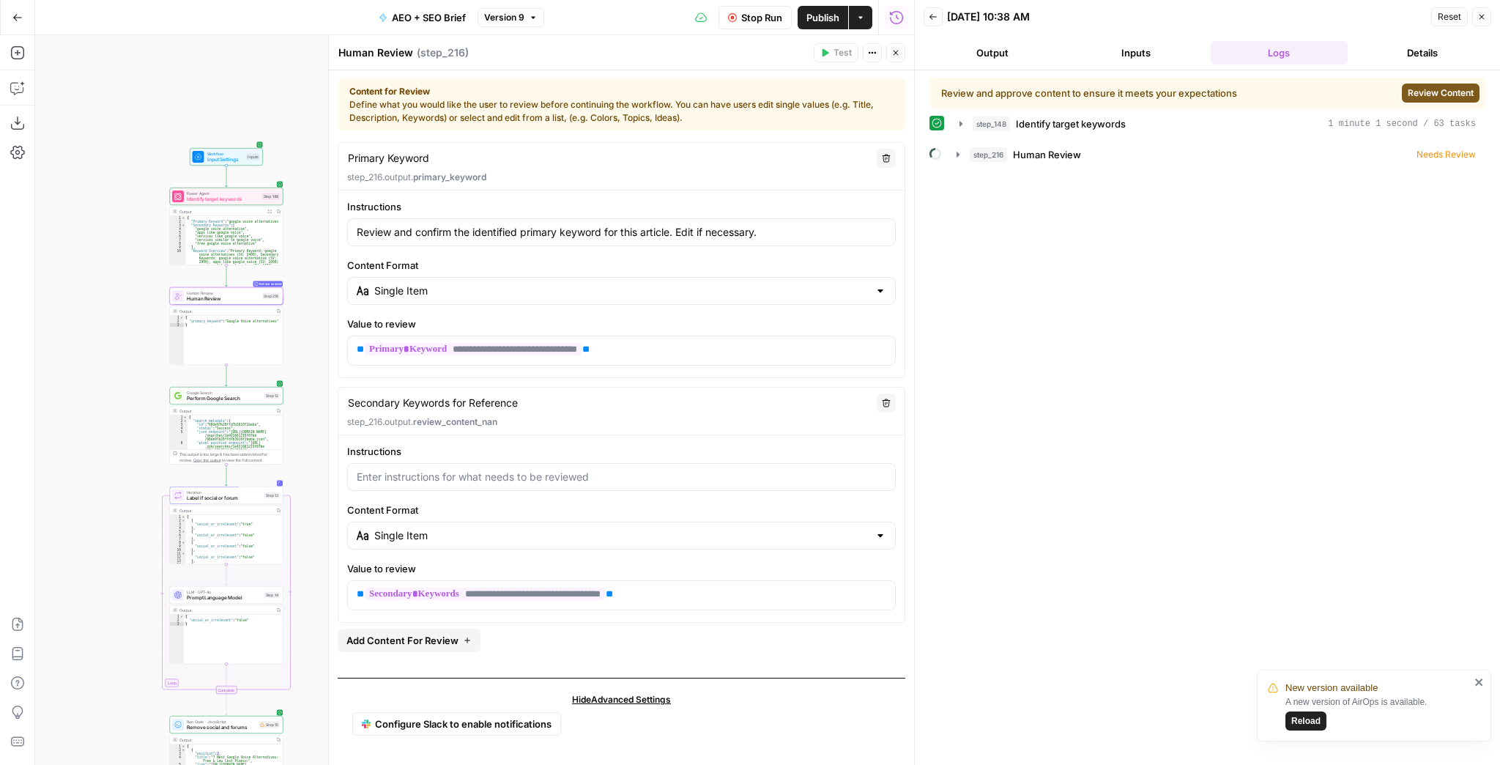
click at [1421, 99] on span "Review Content" at bounding box center [1441, 92] width 66 height 13
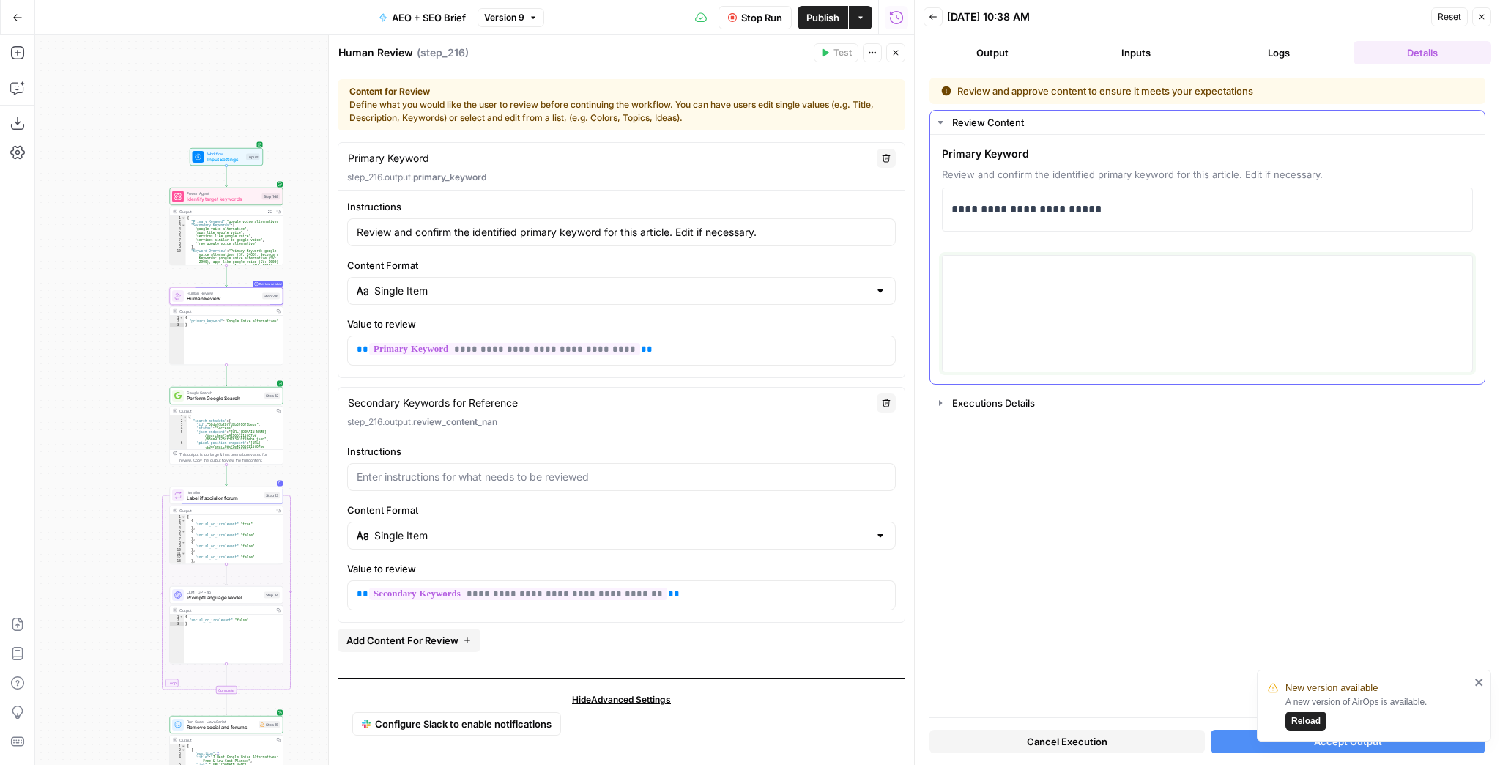
click at [1016, 292] on textarea at bounding box center [1208, 314] width 512 height 104
click at [747, 23] on span "Stop Run" at bounding box center [761, 17] width 41 height 15
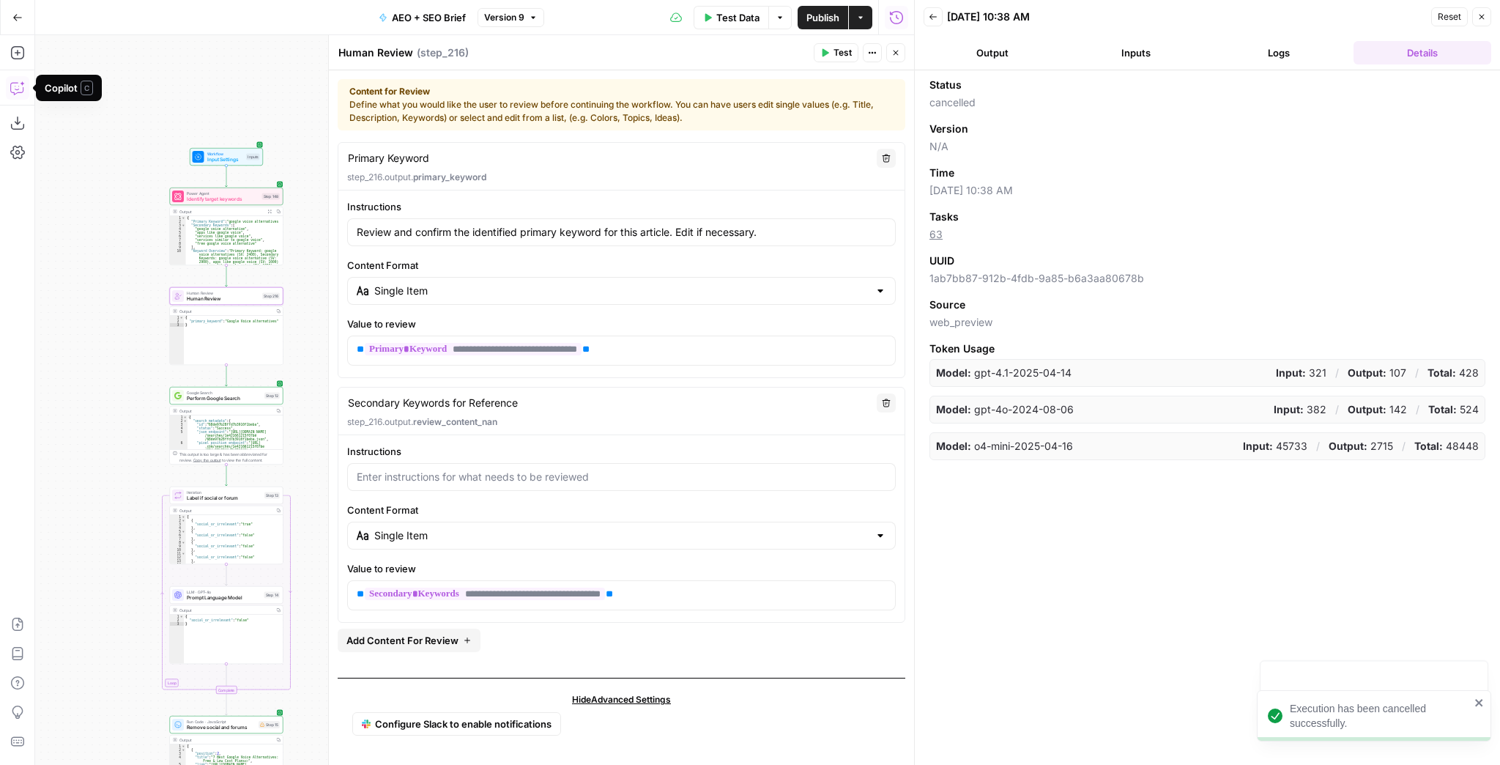
click at [16, 95] on button "Copilot" at bounding box center [17, 87] width 23 height 23
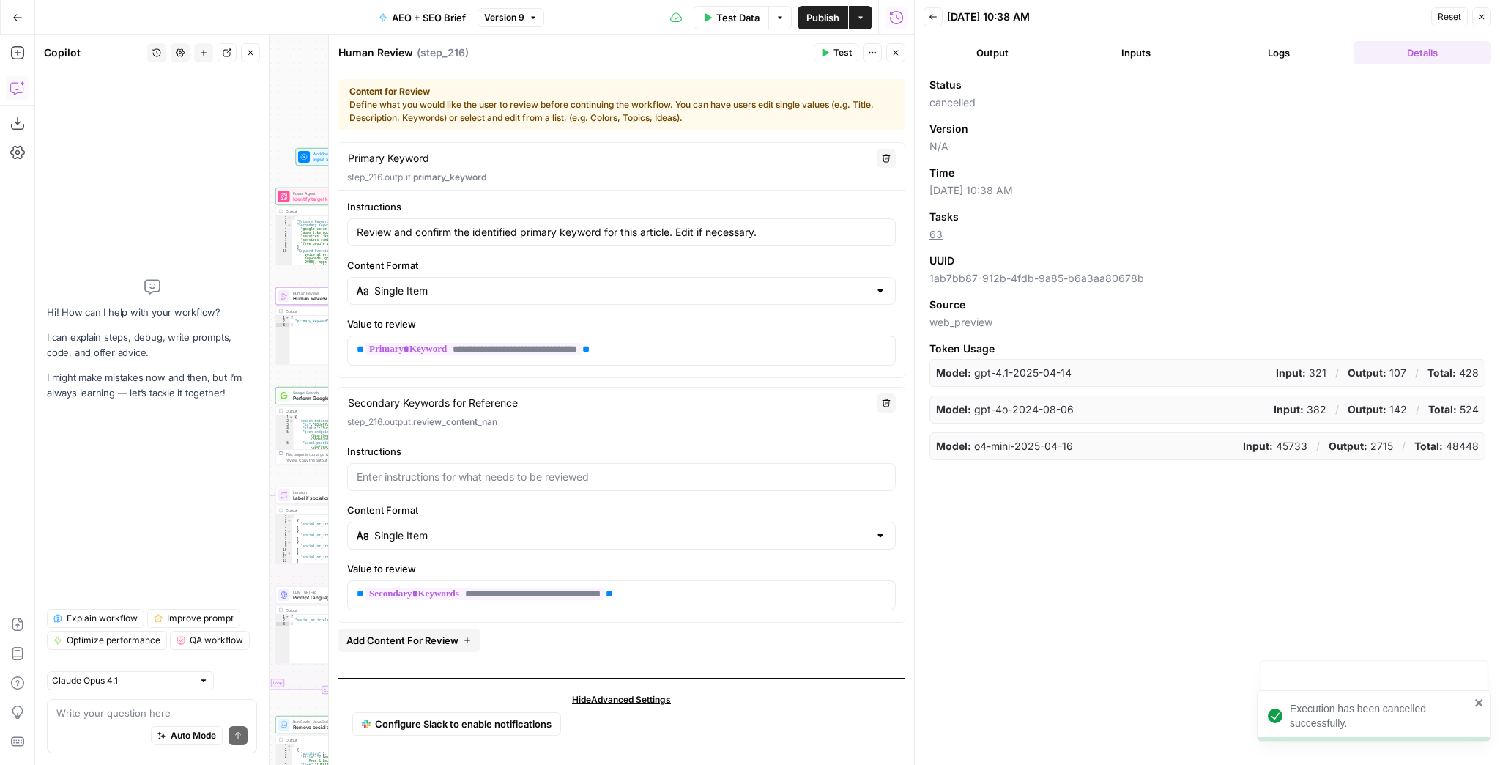
click at [108, 721] on div "Auto Mode Send" at bounding box center [151, 736] width 191 height 32
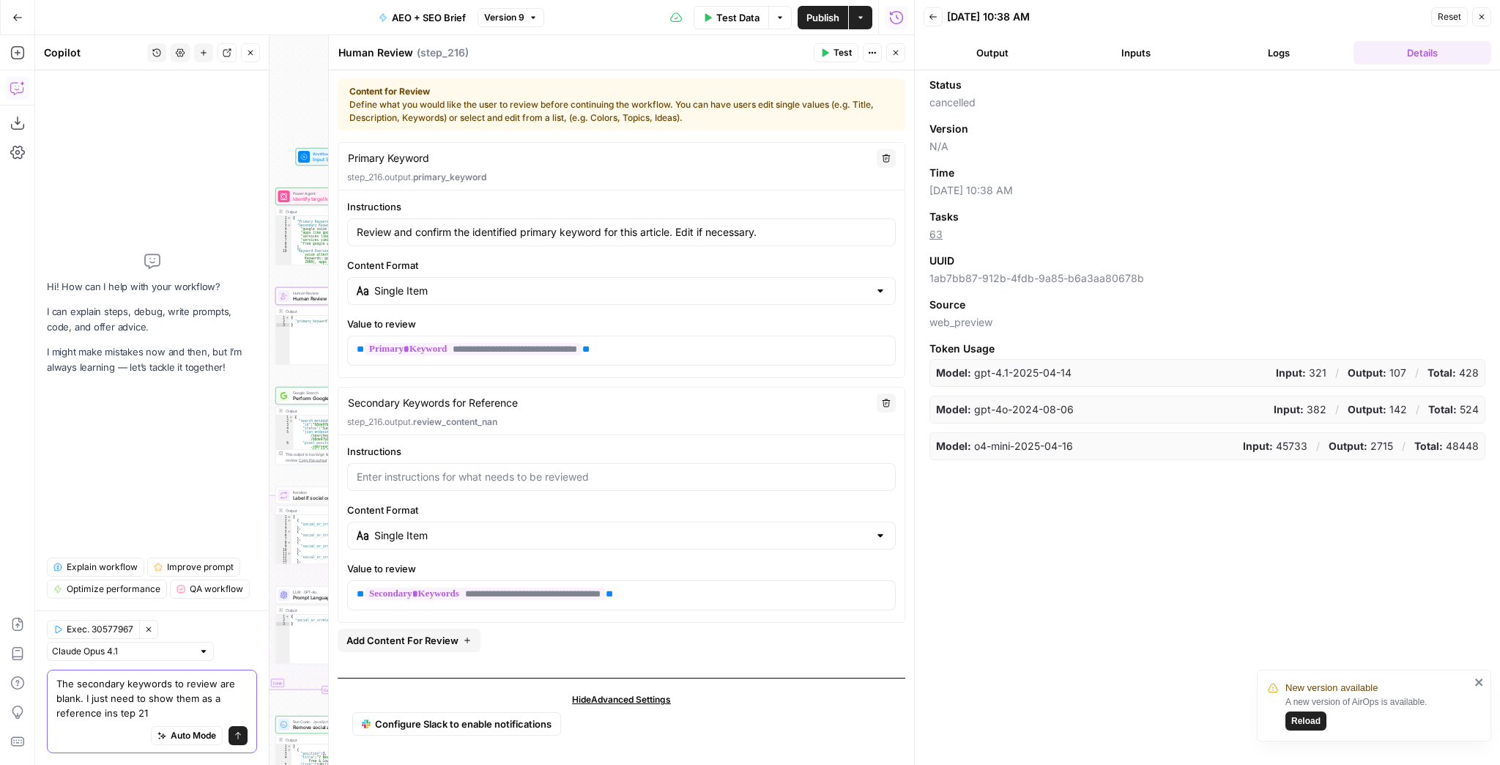
type textarea "The secondary keywords to review are blank. I just need to show them as a refer…"
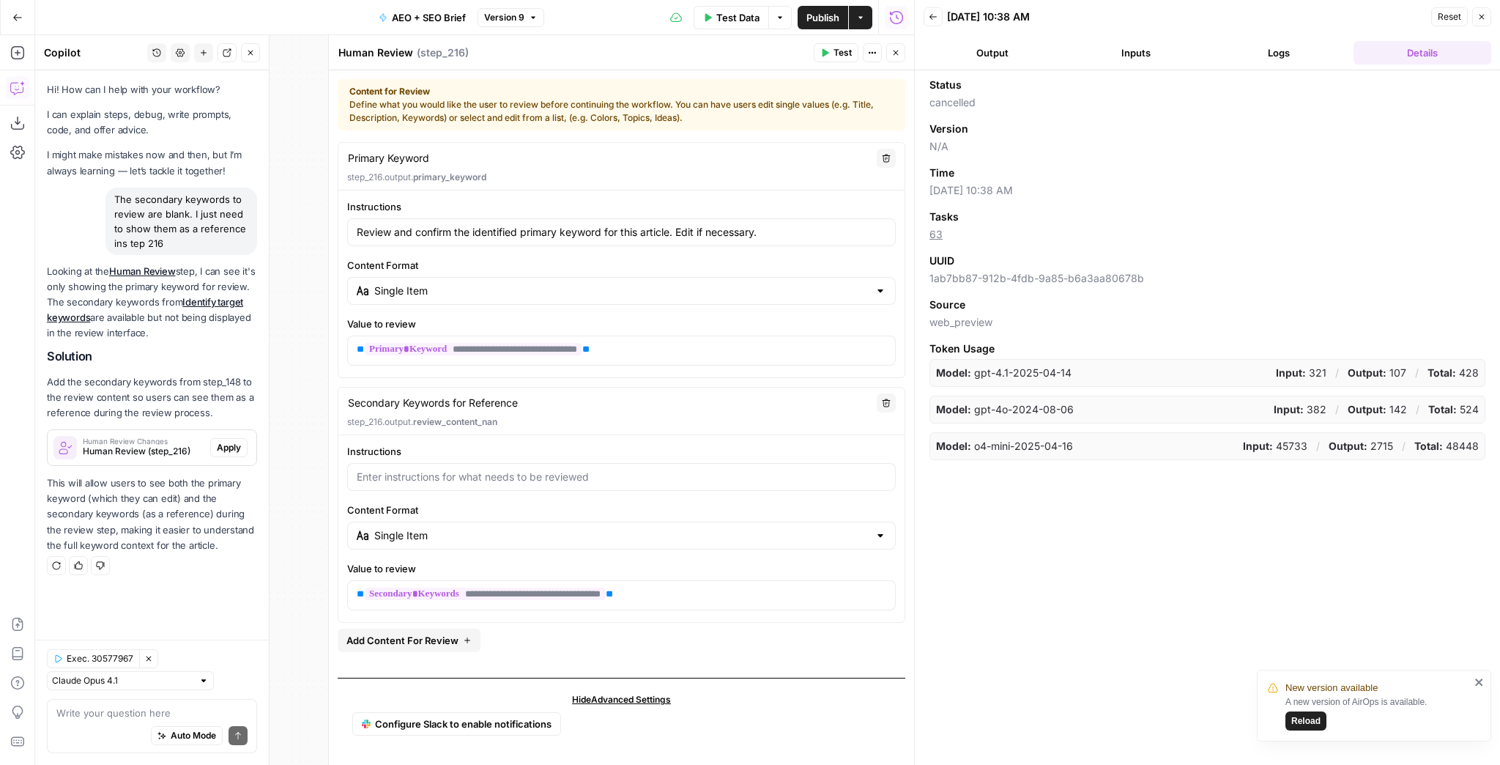
click at [236, 448] on span "Apply" at bounding box center [229, 447] width 24 height 13
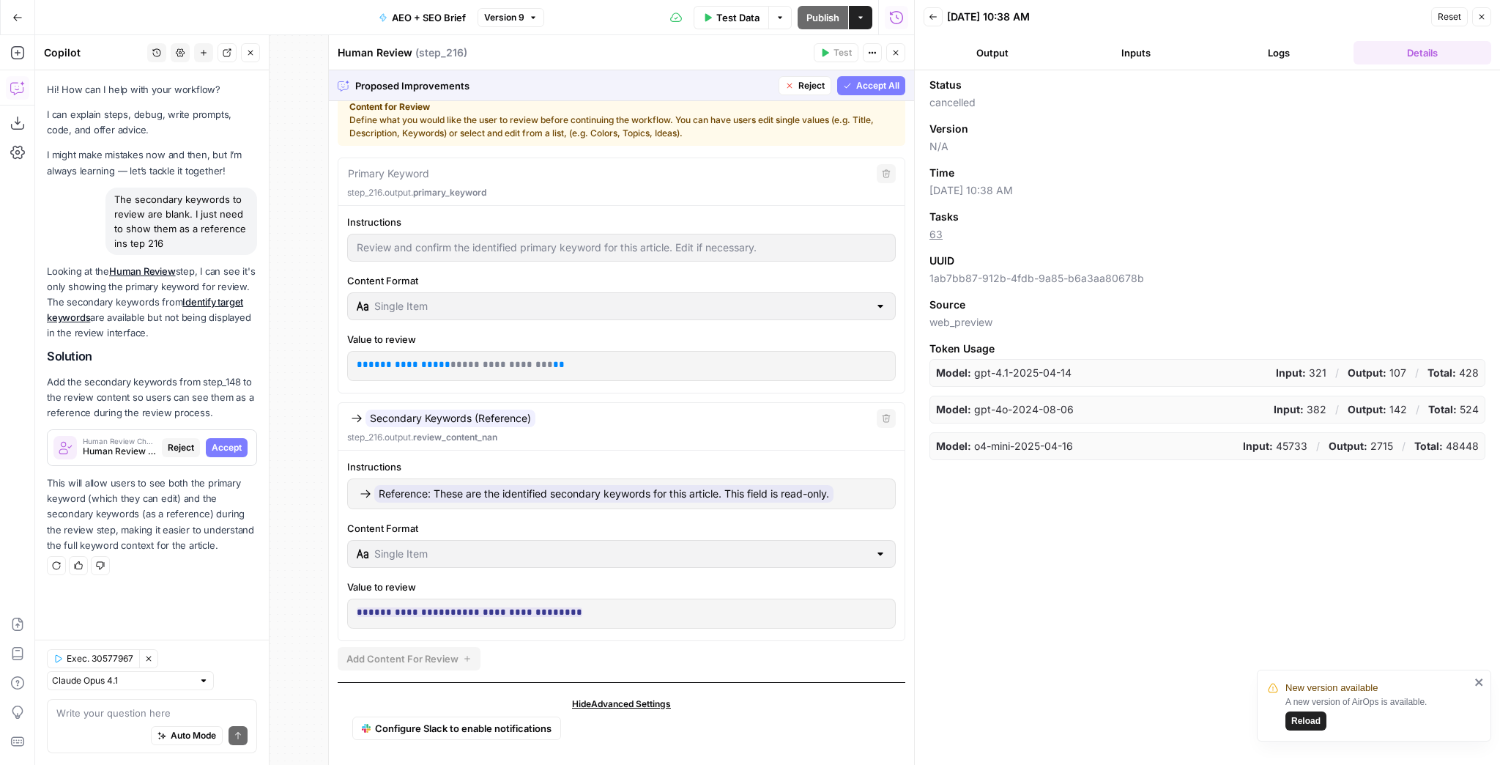
scroll to position [16, 0]
click at [856, 88] on span "Accept All" at bounding box center [877, 85] width 43 height 13
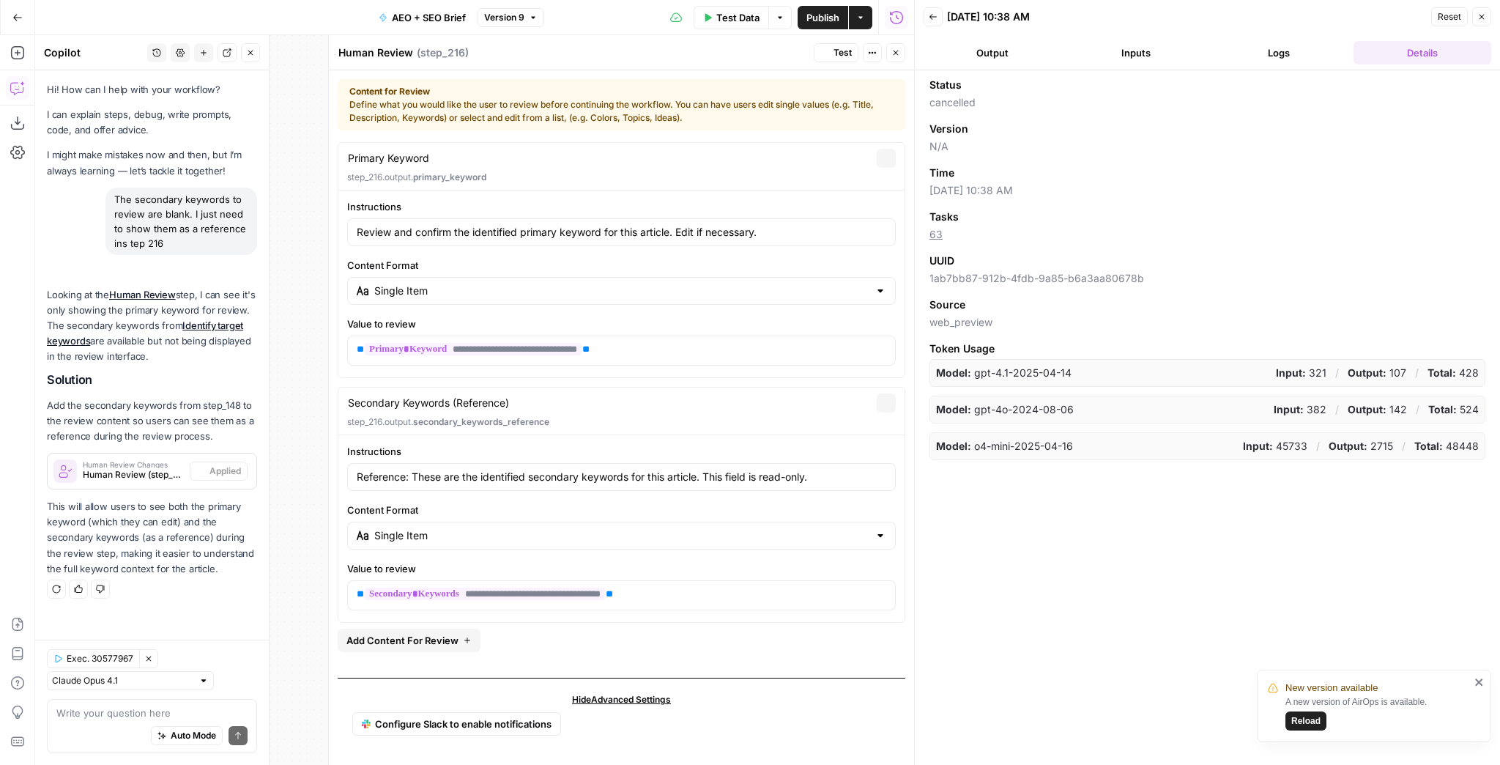
scroll to position [0, 0]
click at [829, 56] on icon "button" at bounding box center [825, 52] width 9 height 9
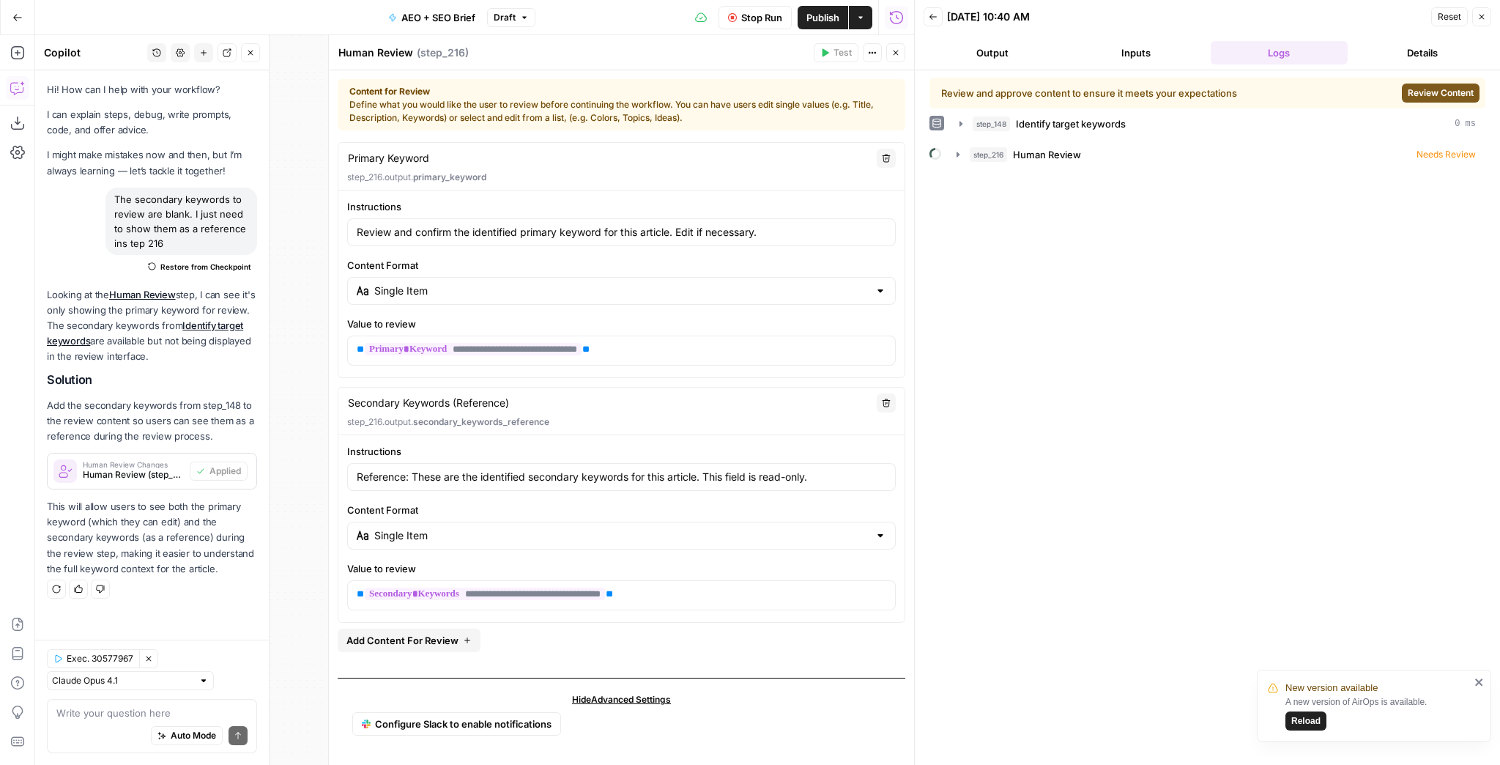
click at [1420, 87] on span "Review Content" at bounding box center [1441, 92] width 66 height 13
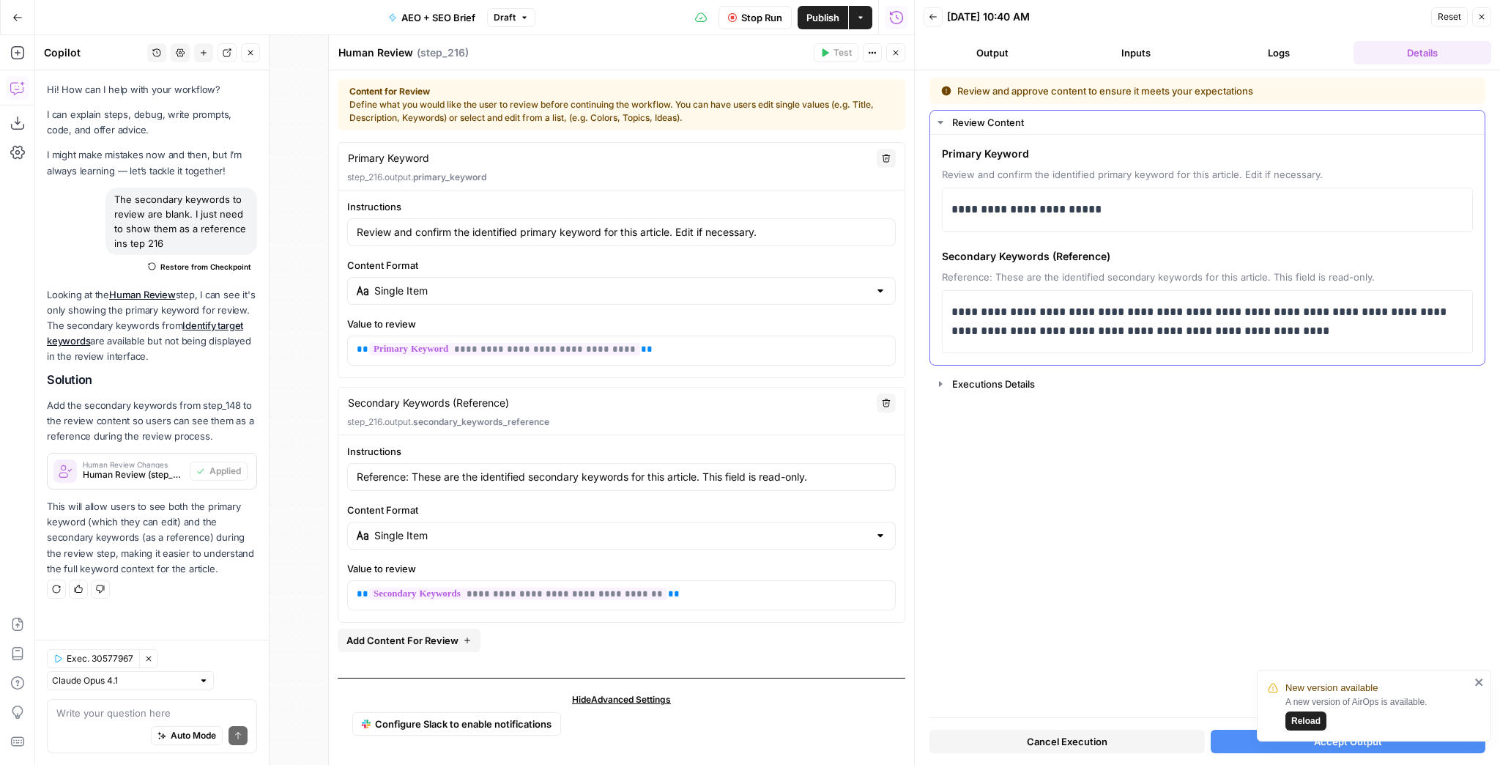
drag, startPoint x: 1049, startPoint y: 276, endPoint x: 1334, endPoint y: 275, distance: 285.0
click at [1334, 275] on span "Reference: These are the identified secondary keywords for this article. This f…" at bounding box center [1207, 277] width 531 height 15
click at [407, 634] on span "Add Content For Review" at bounding box center [403, 640] width 112 height 15
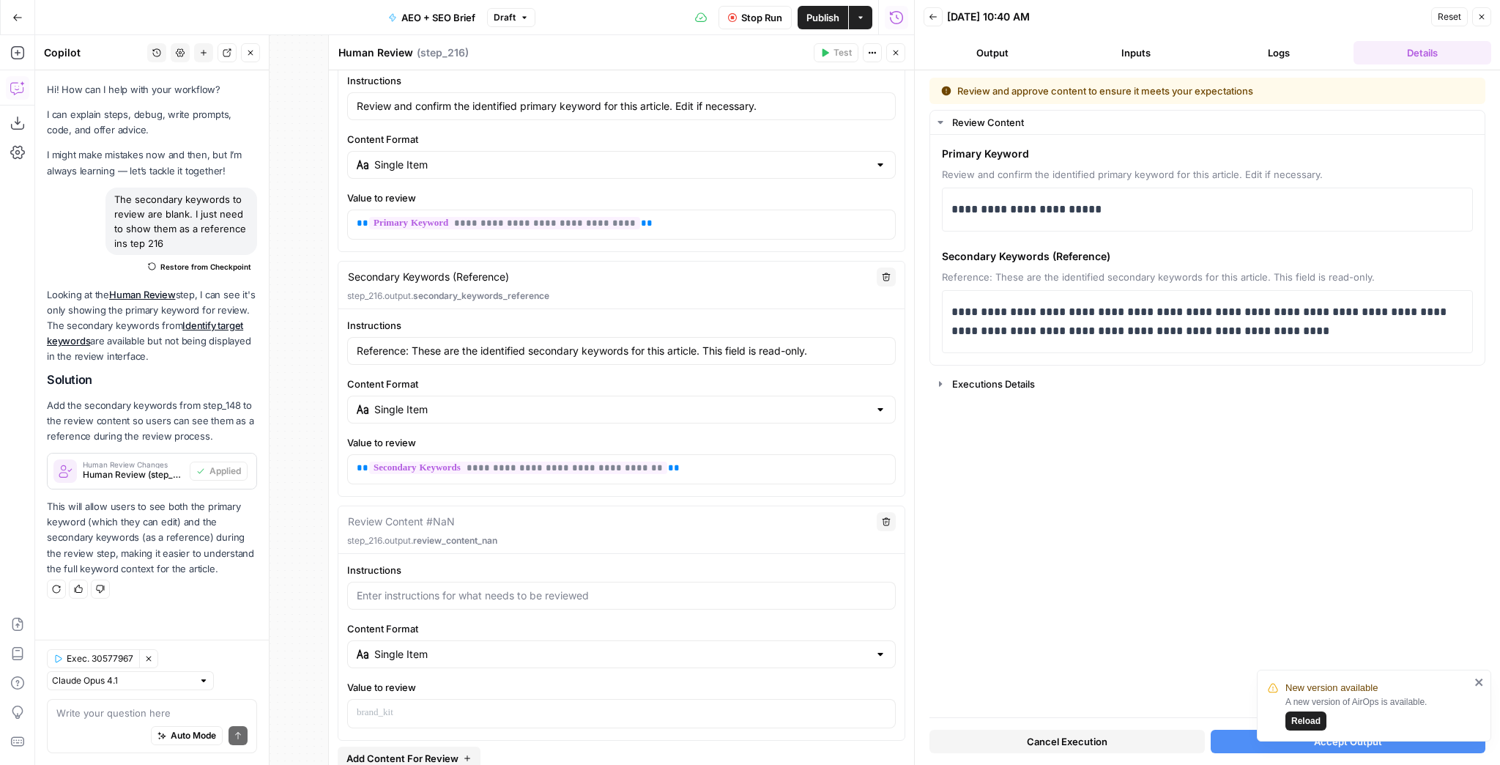
scroll to position [176, 0]
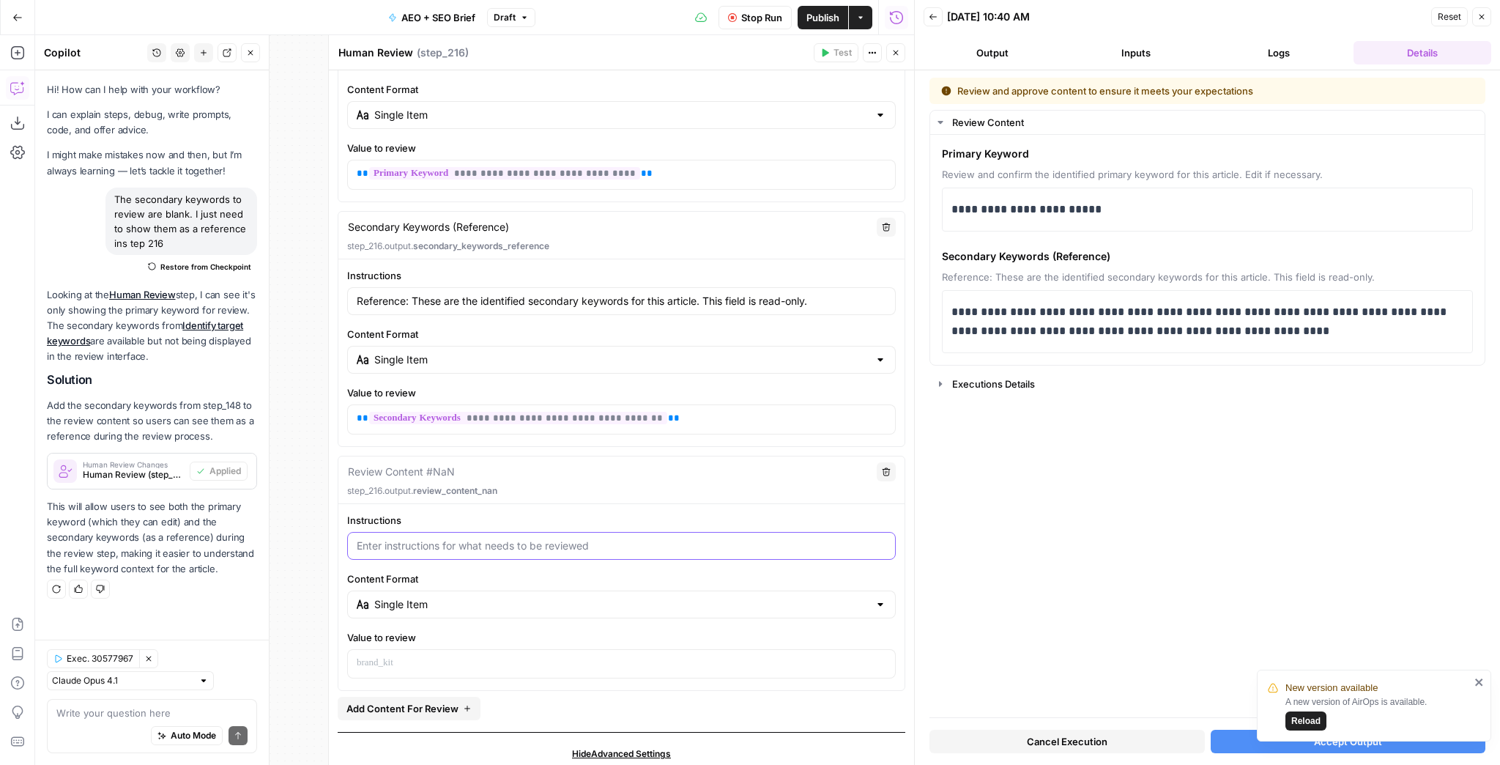
click at [530, 547] on input "Instructions" at bounding box center [622, 545] width 530 height 15
drag, startPoint x: 848, startPoint y: 298, endPoint x: 346, endPoint y: 303, distance: 501.9
click at [346, 303] on div "**********" at bounding box center [621, 351] width 566 height 166
click at [425, 542] on input "Instructions" at bounding box center [622, 545] width 530 height 15
paste input "text"
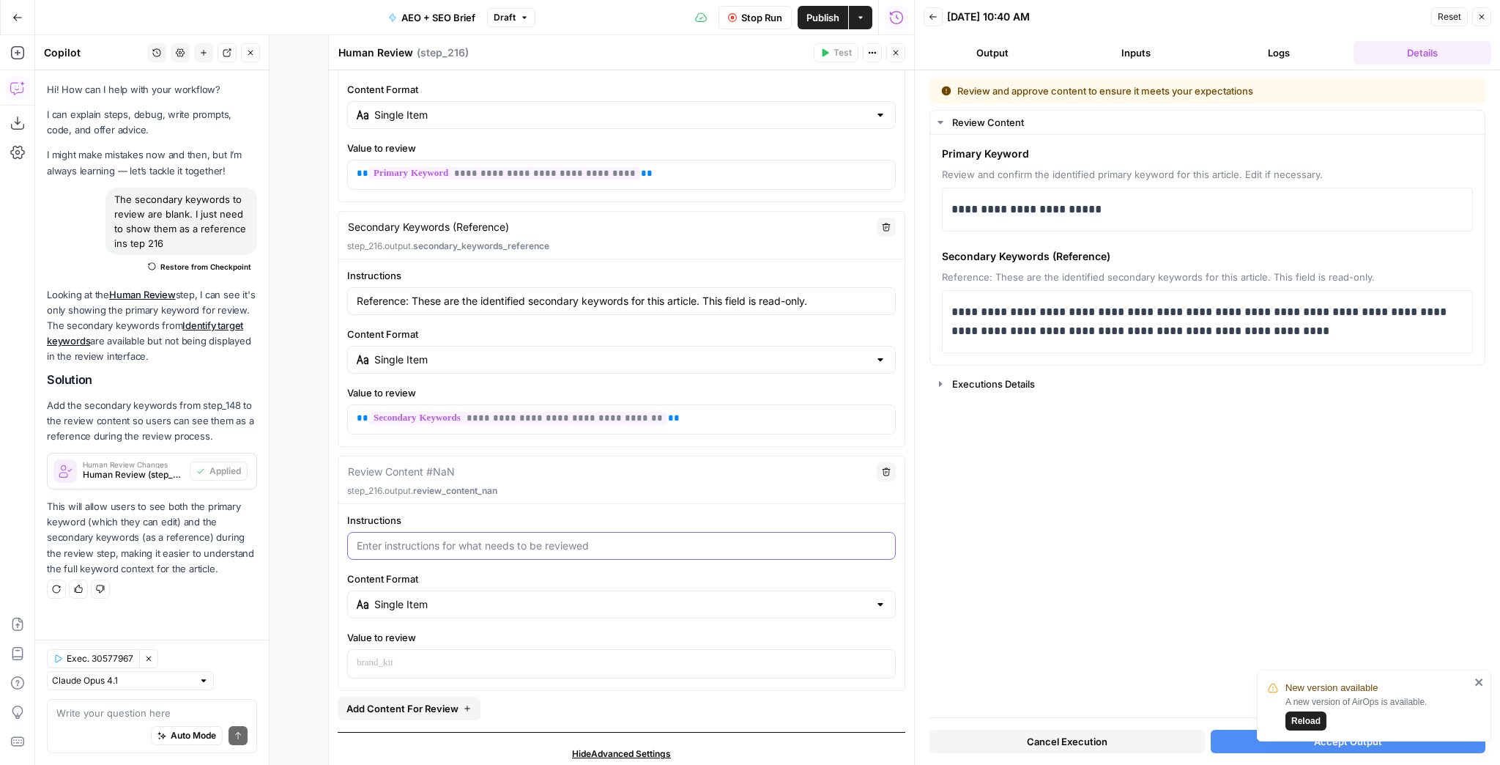
click at [442, 544] on input "Instructions" at bounding box center [622, 545] width 530 height 15
paste input "text"
click at [454, 540] on input "Instructions" at bounding box center [622, 545] width 530 height 15
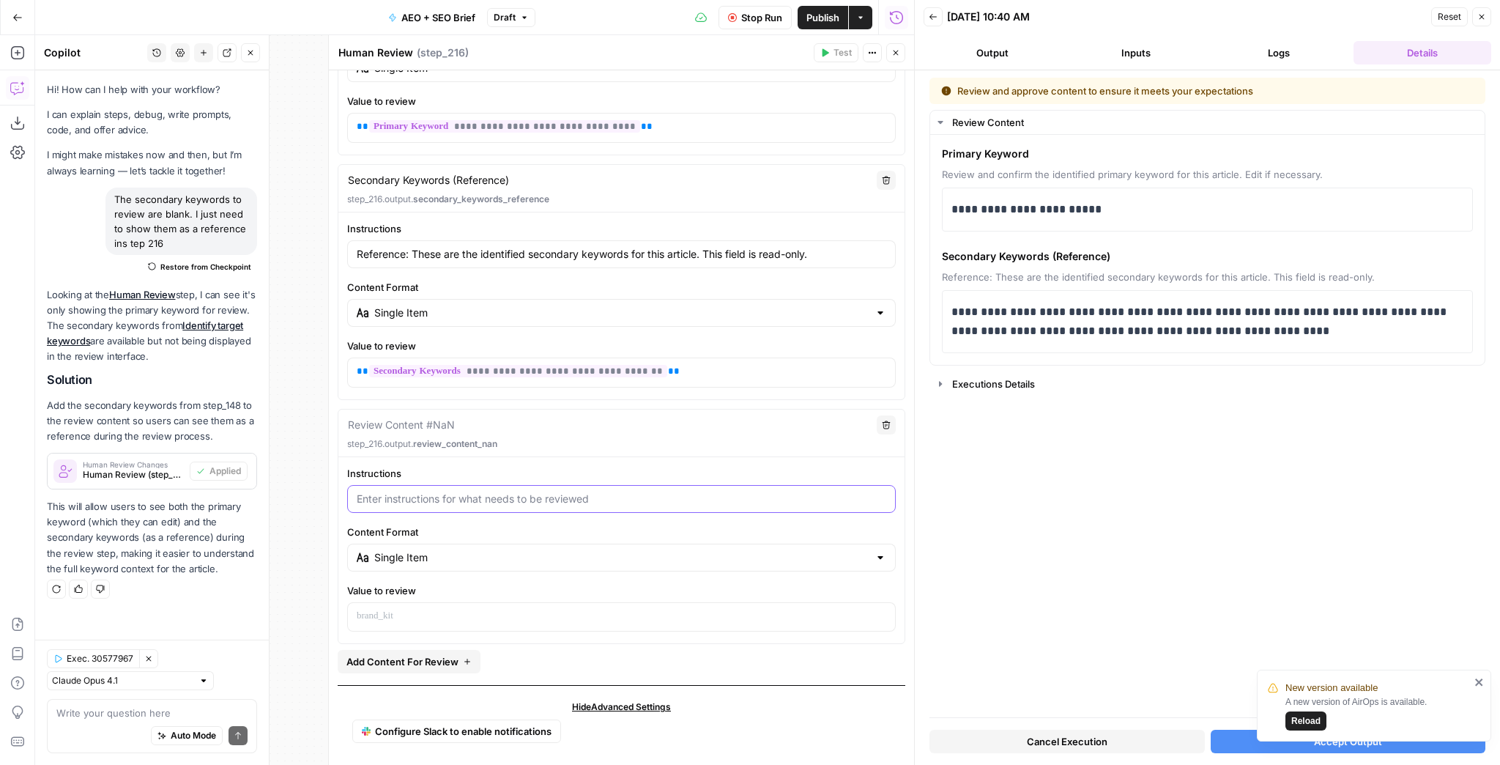
scroll to position [226, 0]
click at [431, 607] on p at bounding box center [622, 613] width 530 height 15
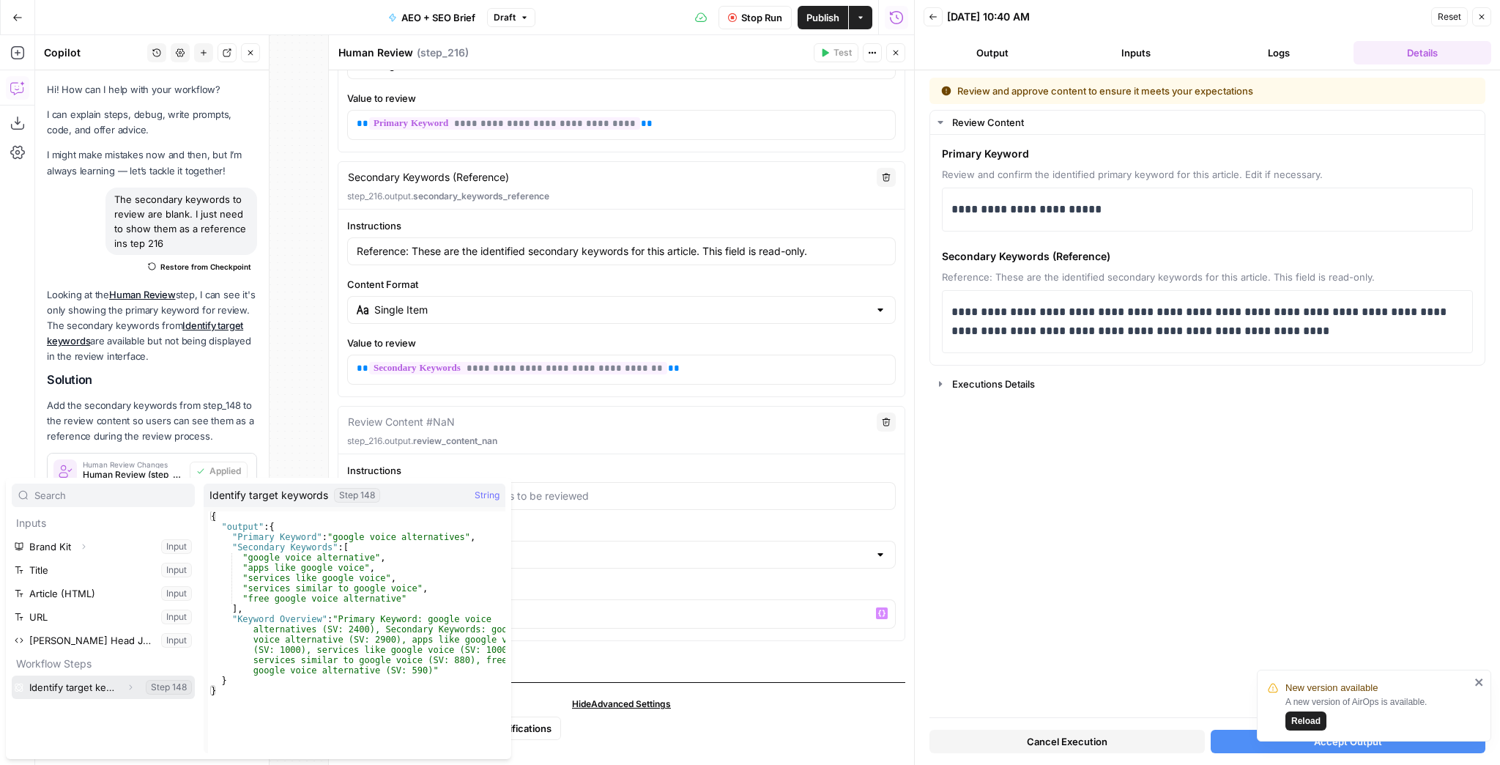
click at [135, 689] on button "Expand" at bounding box center [130, 687] width 19 height 19
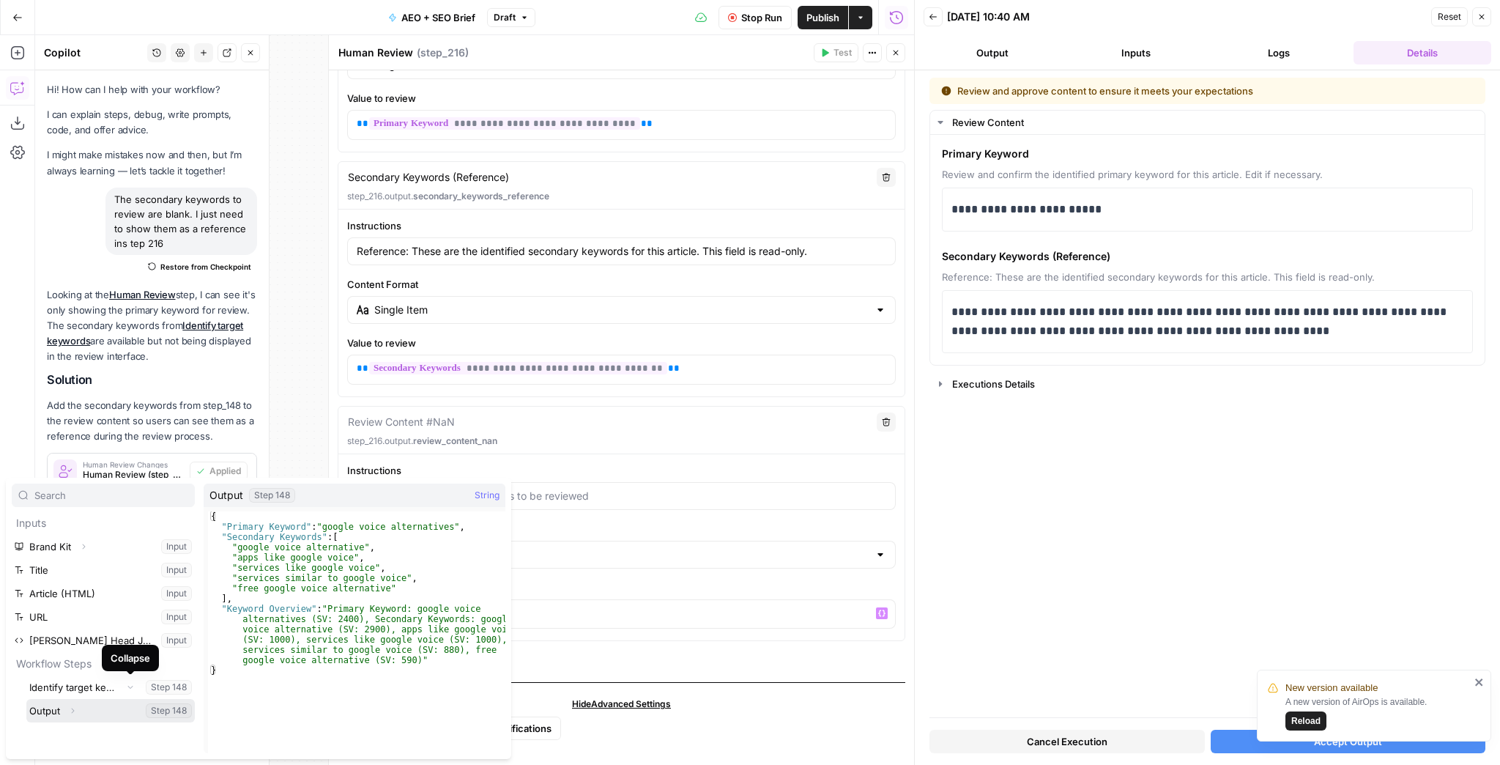
click at [74, 709] on icon "button" at bounding box center [72, 710] width 9 height 9
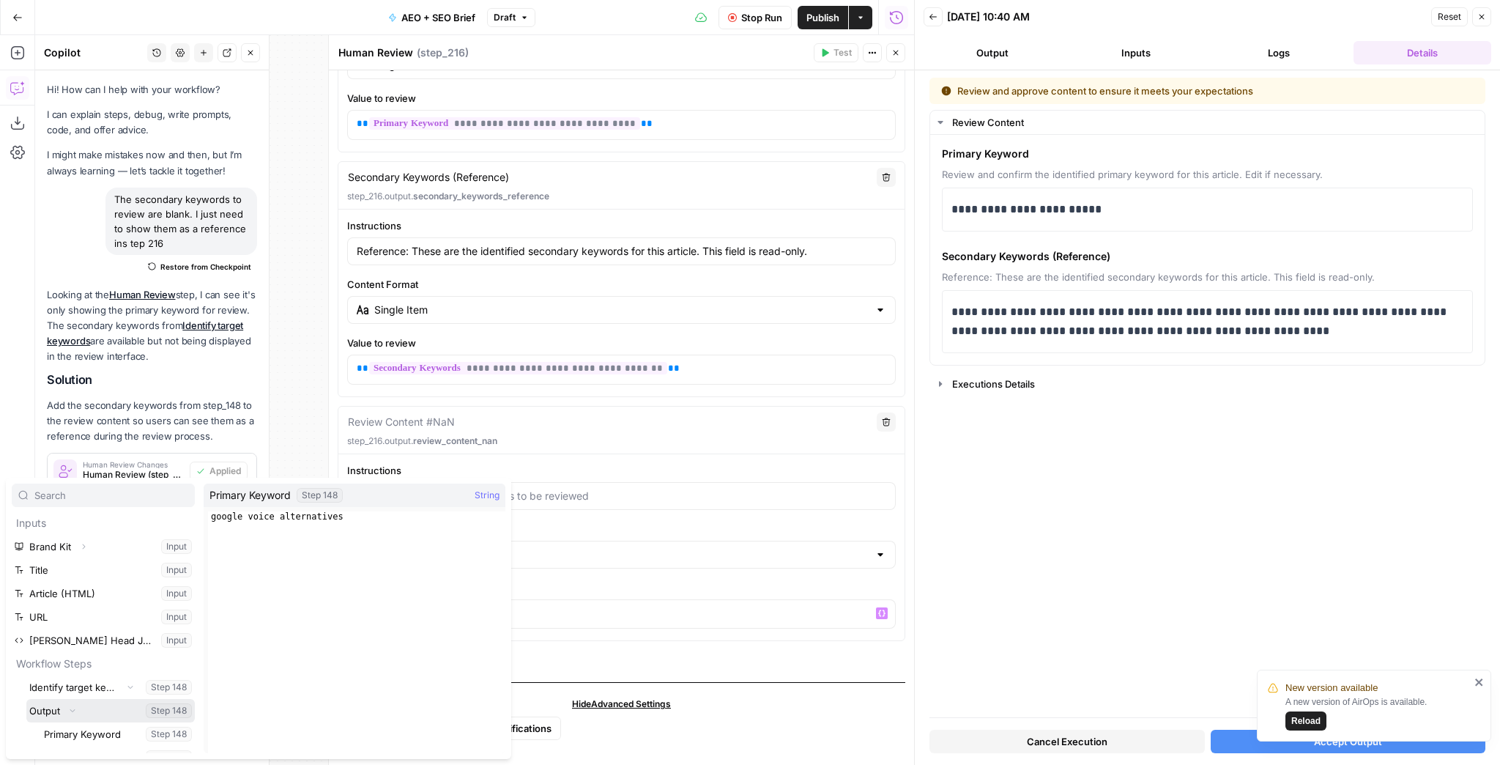
scroll to position [39, 0]
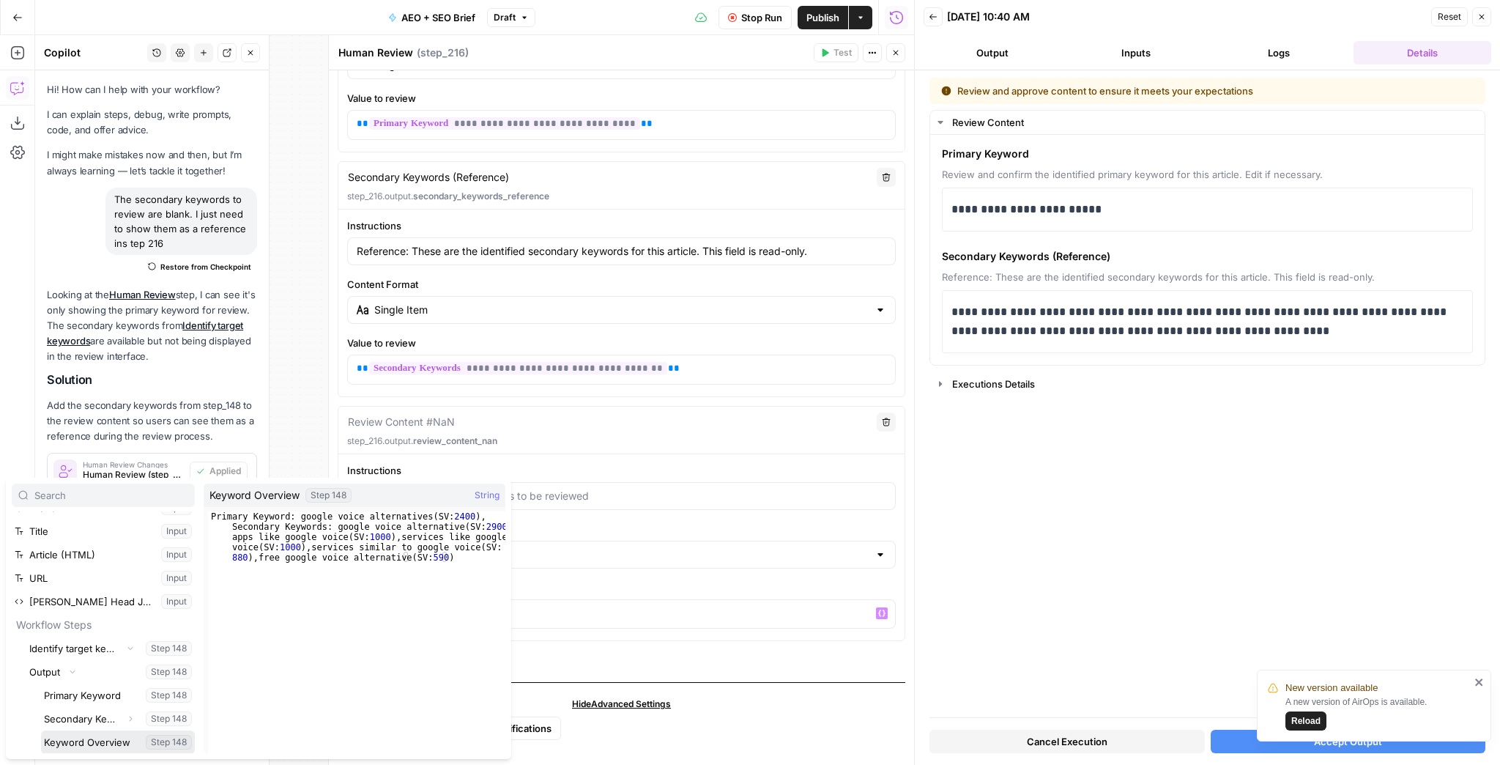
click at [94, 738] on button "Select variable Keyword Overview" at bounding box center [118, 741] width 154 height 23
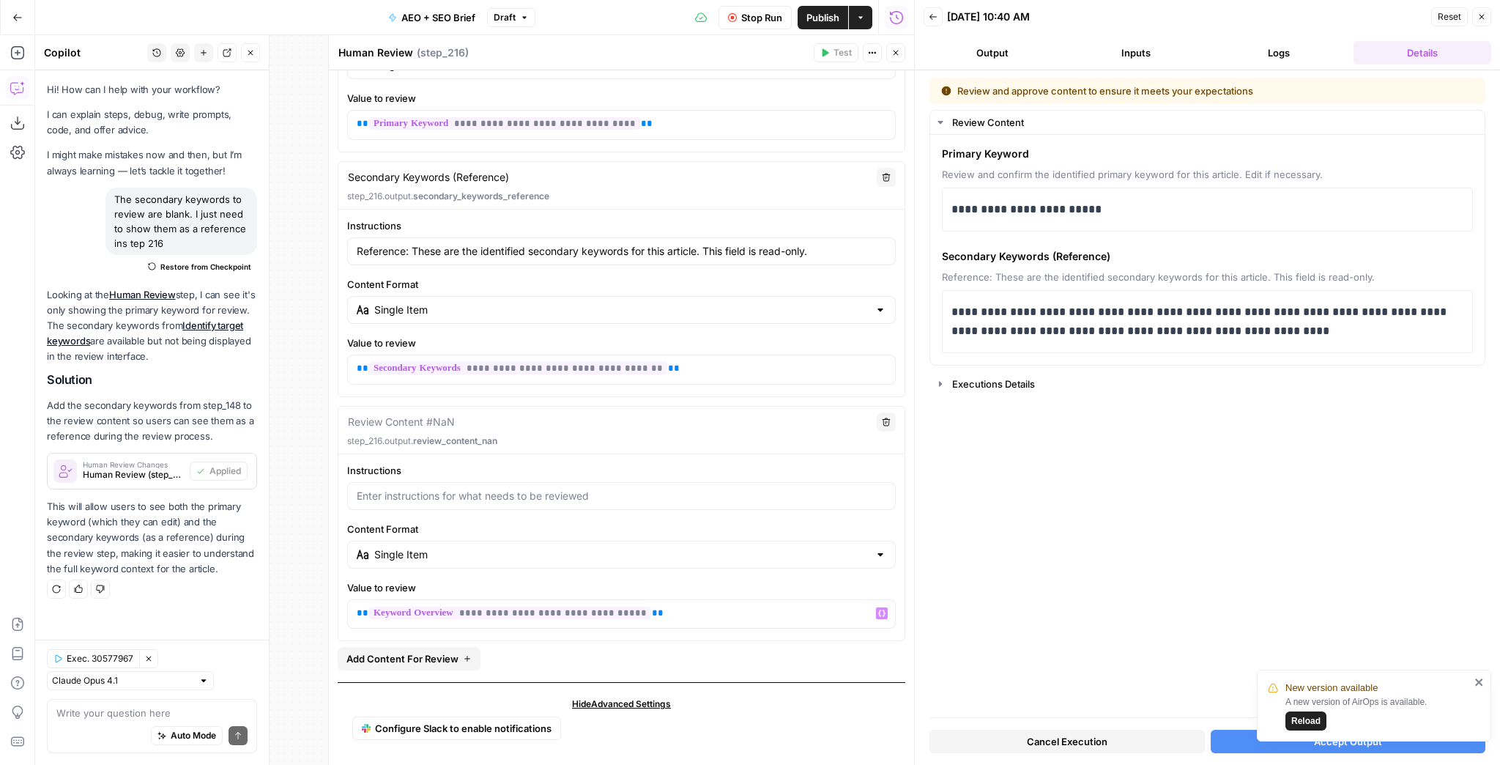
click at [1154, 746] on button "Cancel Execution" at bounding box center [1067, 741] width 275 height 23
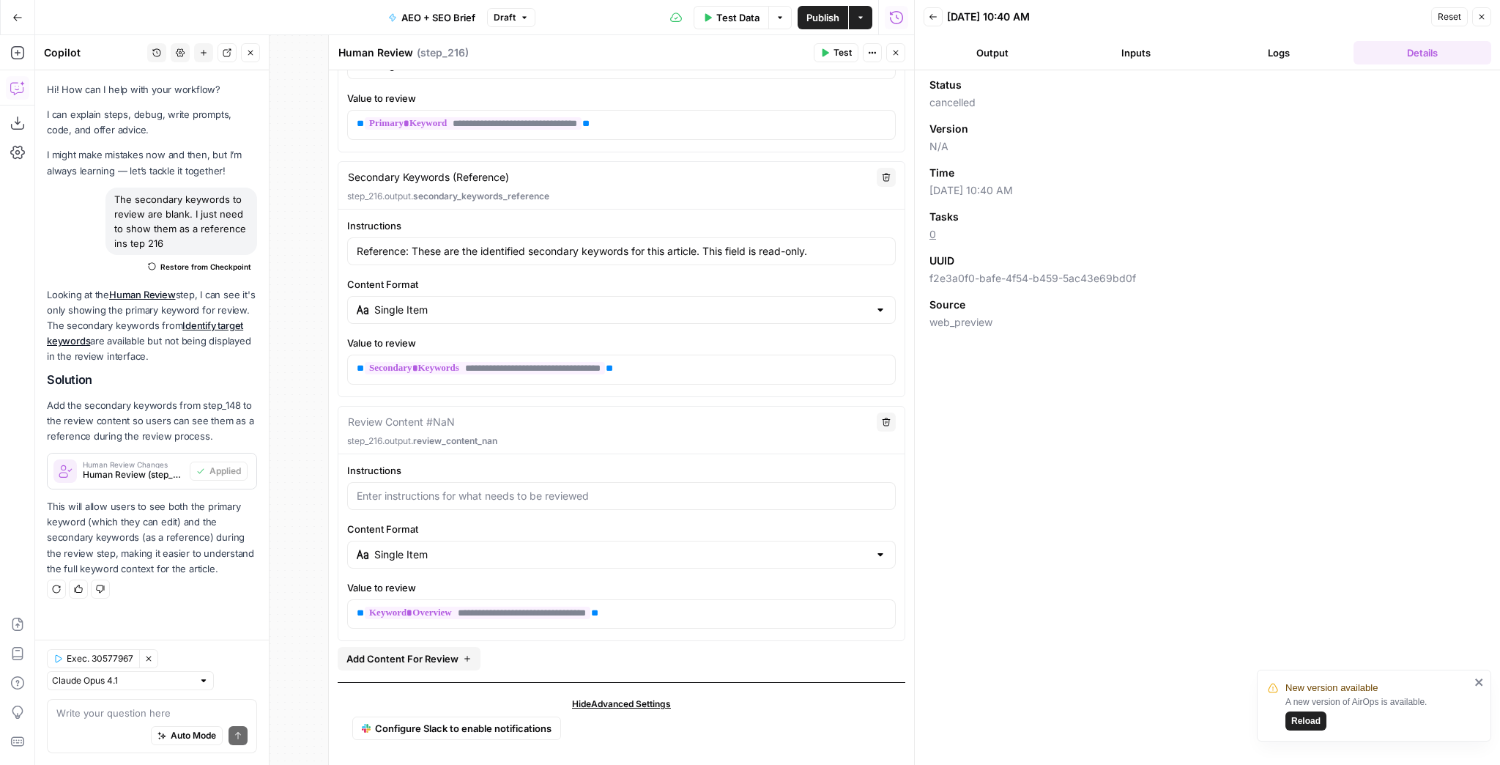
click at [847, 56] on span "Test" at bounding box center [843, 52] width 18 height 13
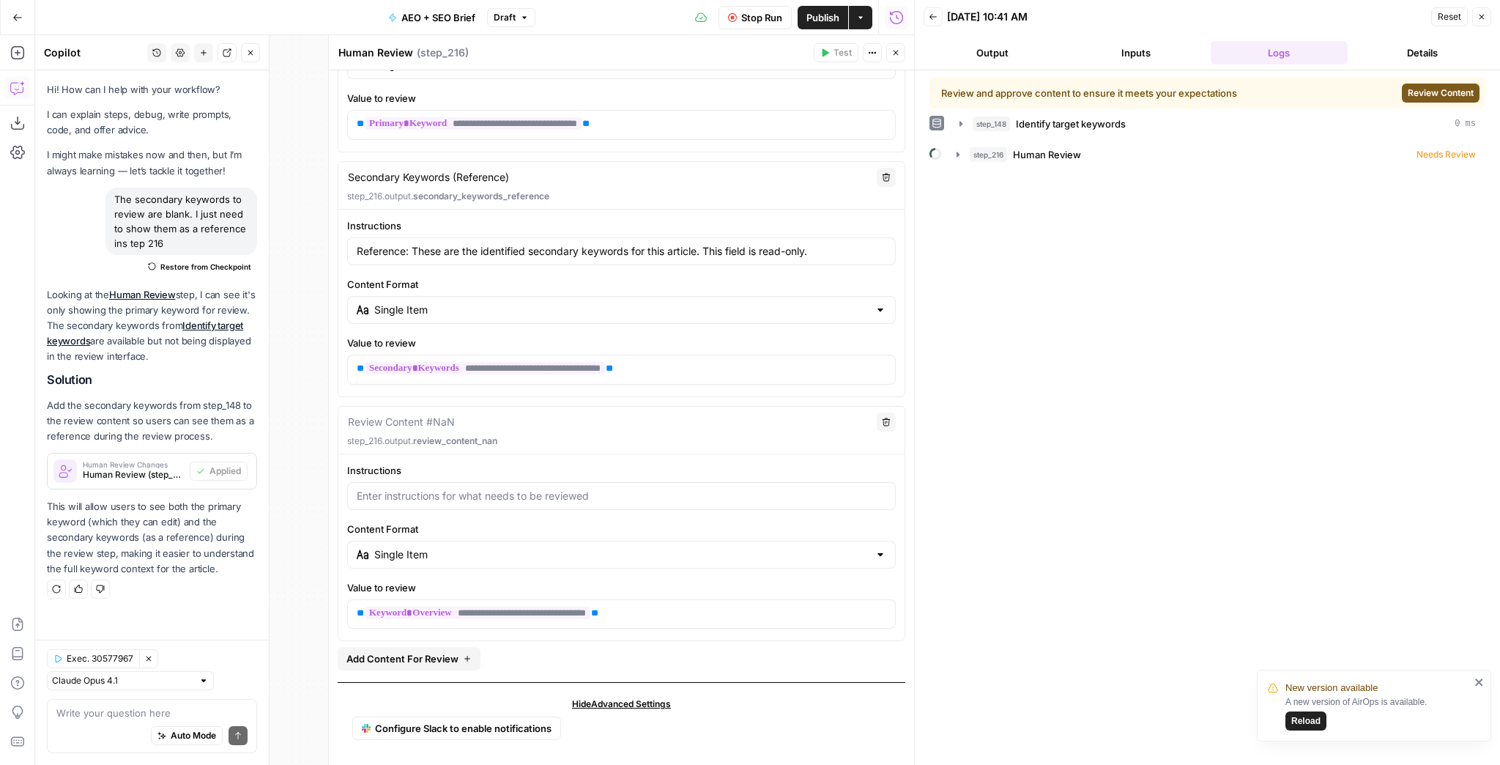
click at [1432, 95] on span "Review Content" at bounding box center [1441, 92] width 66 height 13
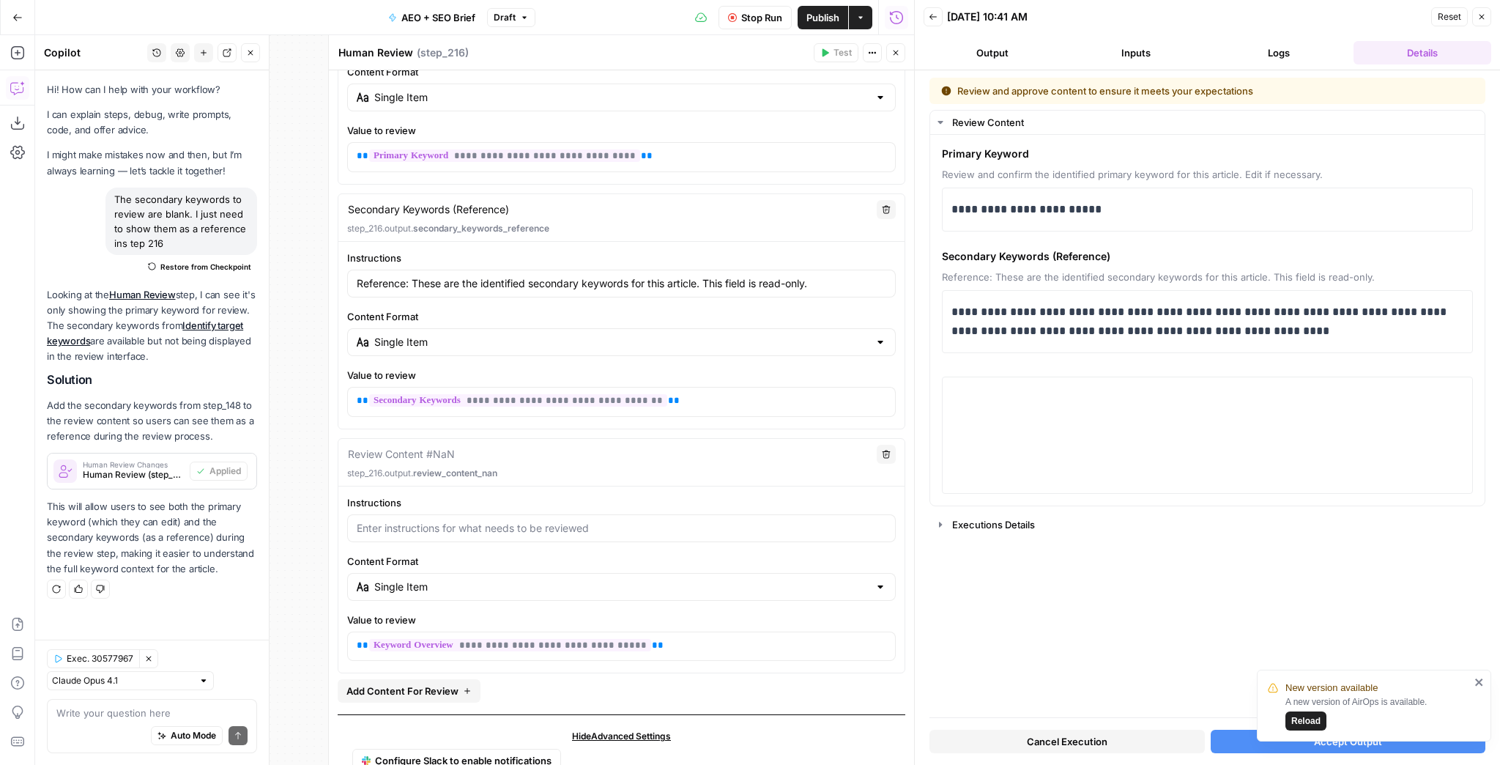
scroll to position [226, 0]
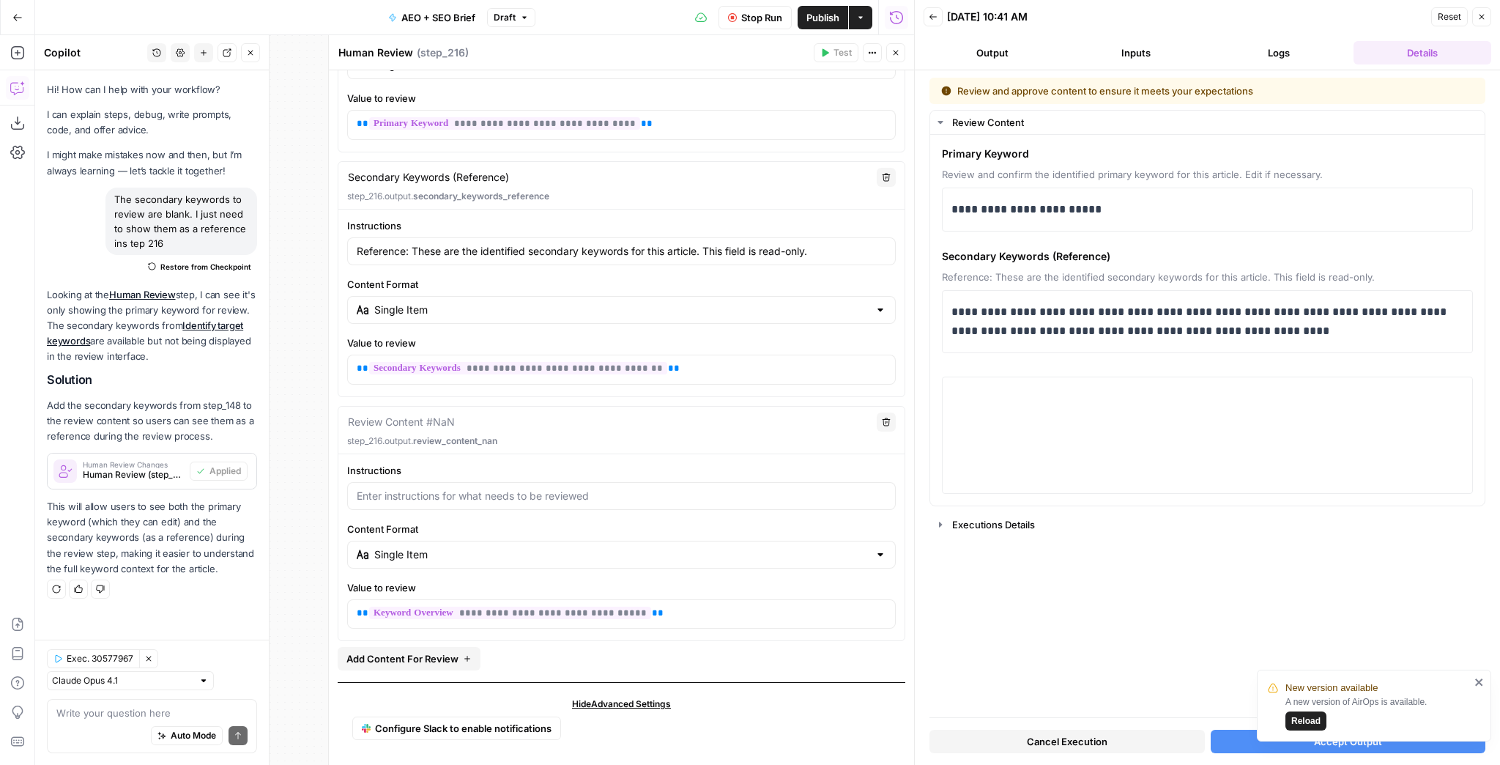
click at [397, 415] on textarea at bounding box center [401, 422] width 107 height 15
type textarea "Keyword Overview SV (Reference"
click at [686, 263] on div "**********" at bounding box center [621, 301] width 566 height 166
click at [696, 256] on div "Reference: These are the identified secondary keywords for this article. This f…" at bounding box center [621, 251] width 549 height 28
click at [629, 256] on input "Reference: These are the identified secondary keywords for this article. This f…" at bounding box center [622, 251] width 530 height 15
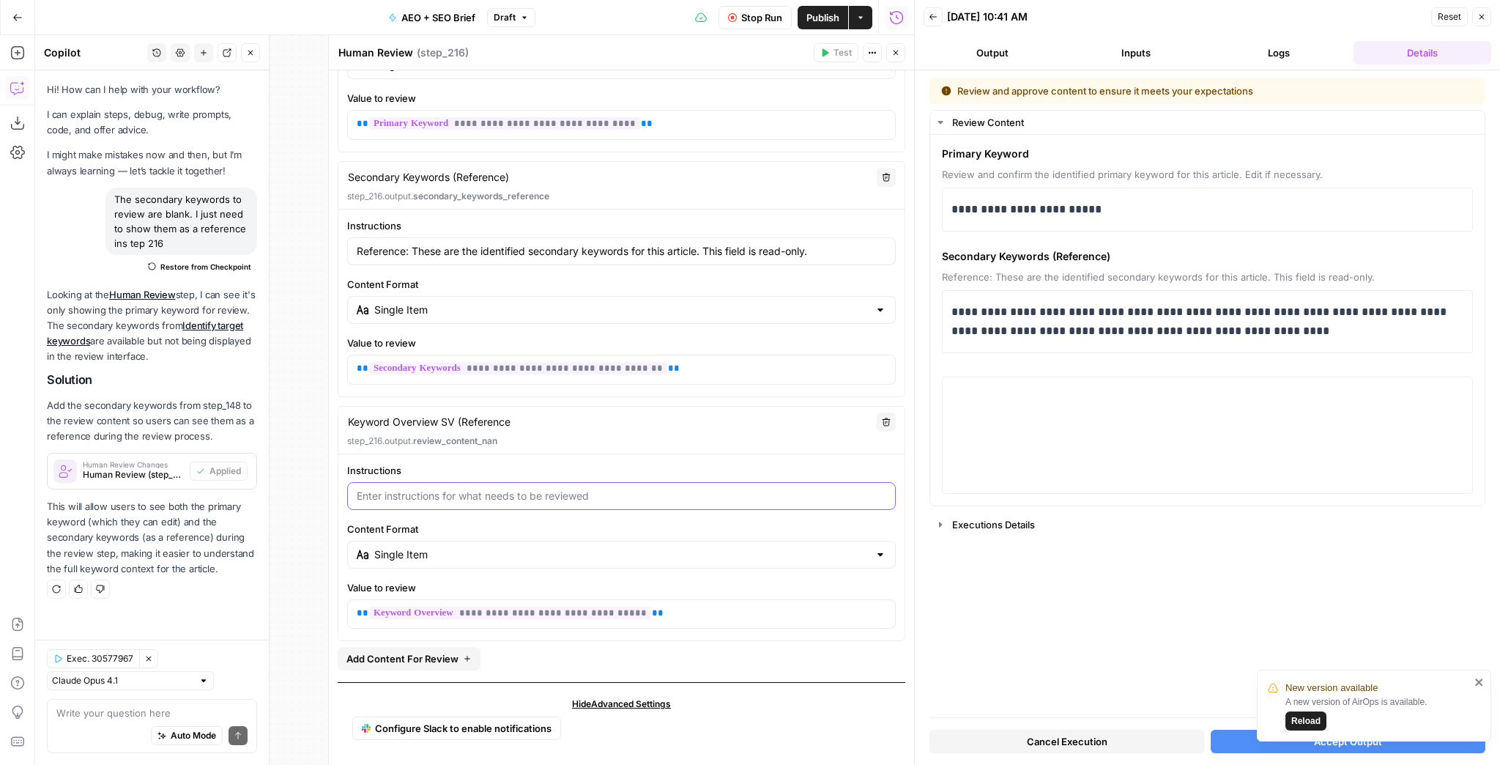
click at [432, 495] on input "Instructions" at bounding box center [622, 496] width 530 height 15
click at [1116, 737] on button "Cancel Execution" at bounding box center [1067, 741] width 275 height 23
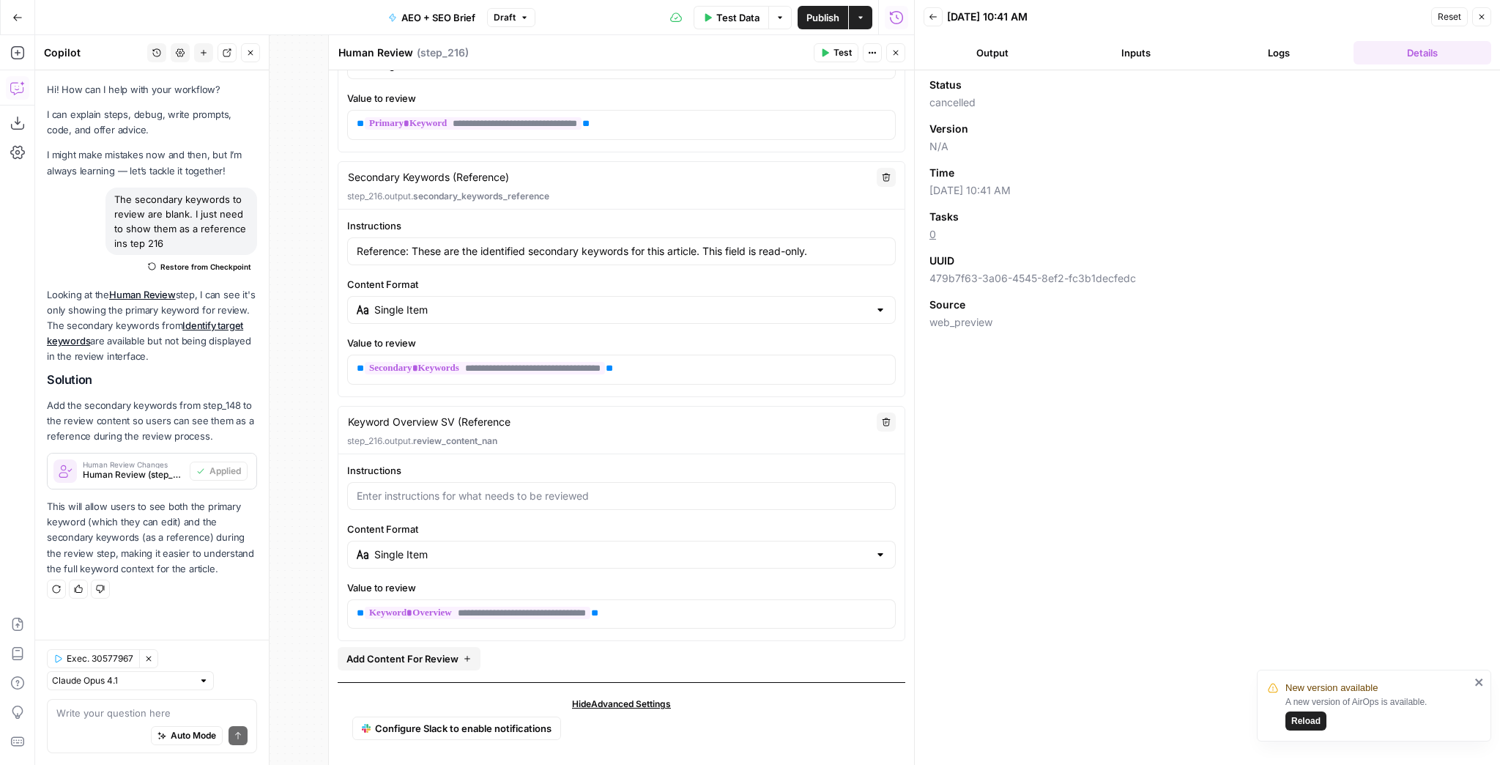
click at [850, 48] on span "Test" at bounding box center [843, 52] width 18 height 13
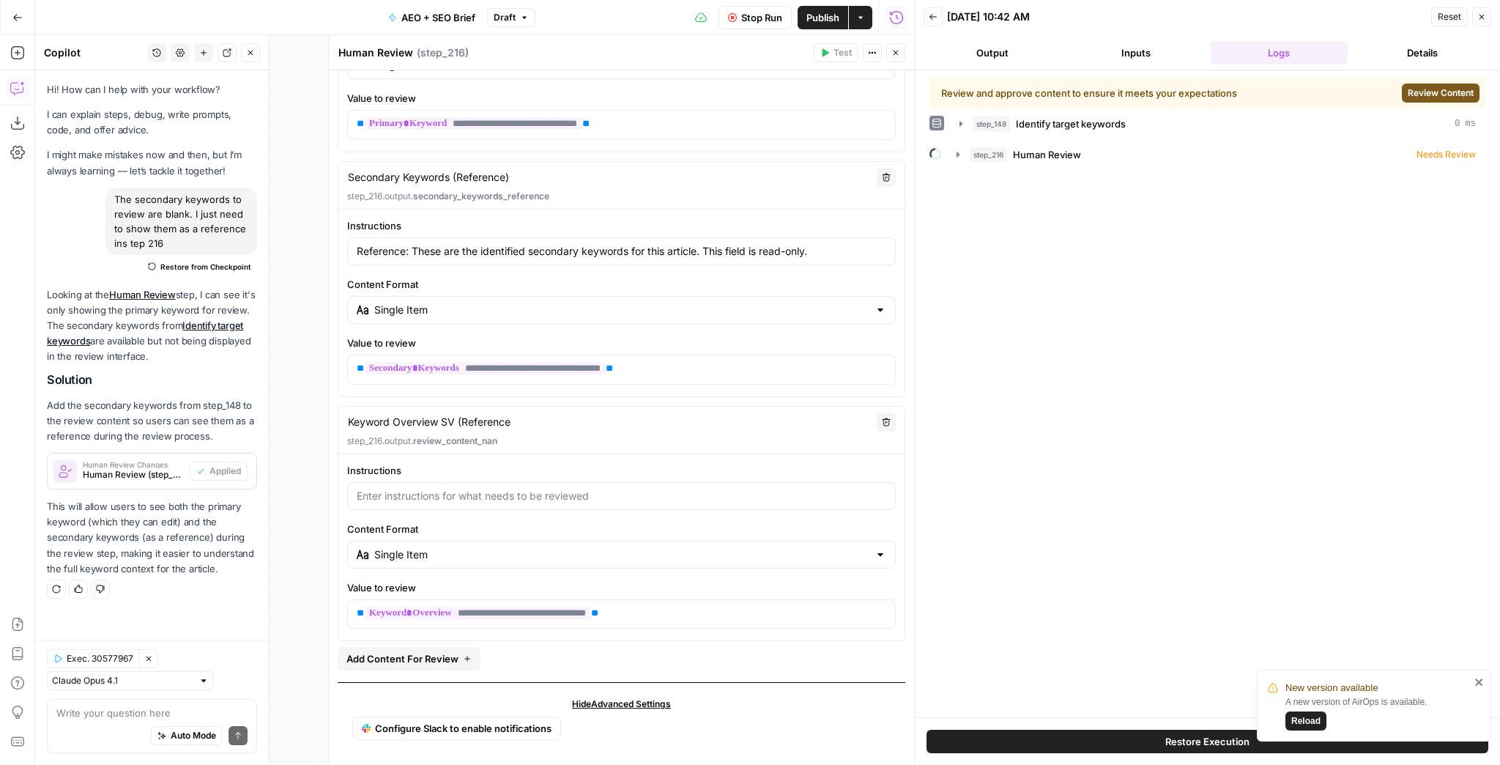
click at [1411, 92] on span "Review Content" at bounding box center [1441, 92] width 66 height 13
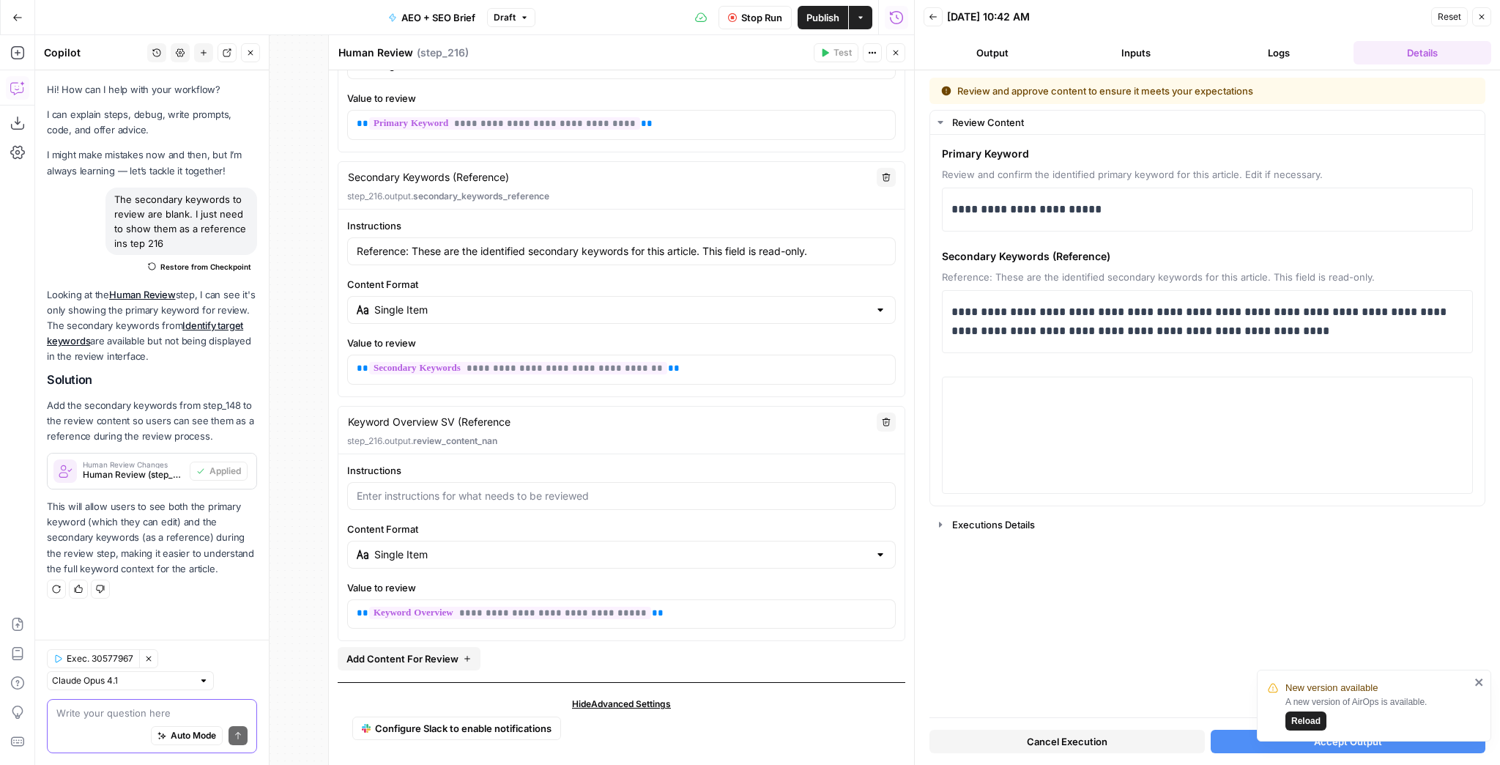
click at [97, 714] on textarea at bounding box center [151, 713] width 191 height 15
type textarea "Good, I also need the keyword overview to also be reference only"
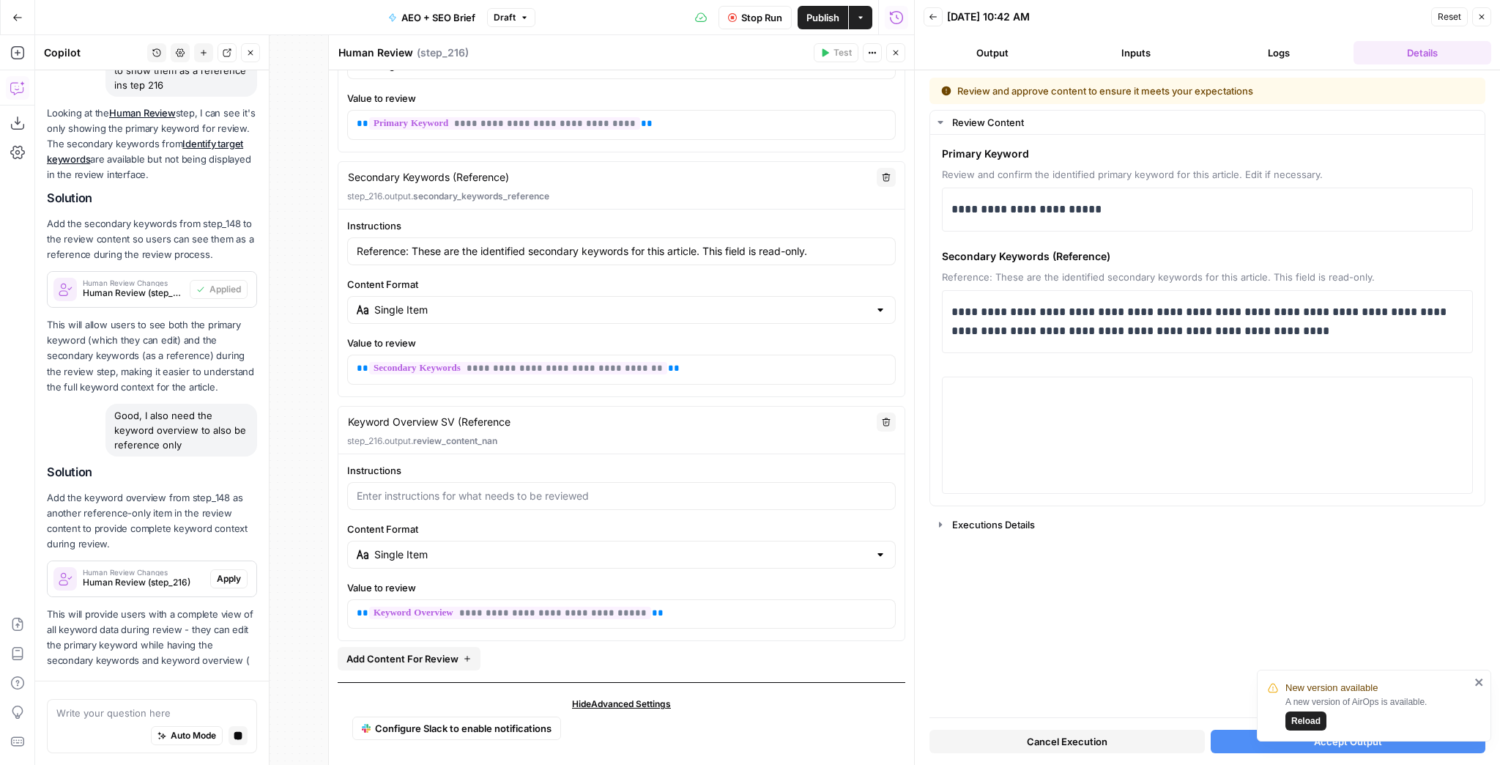
scroll to position [203, 0]
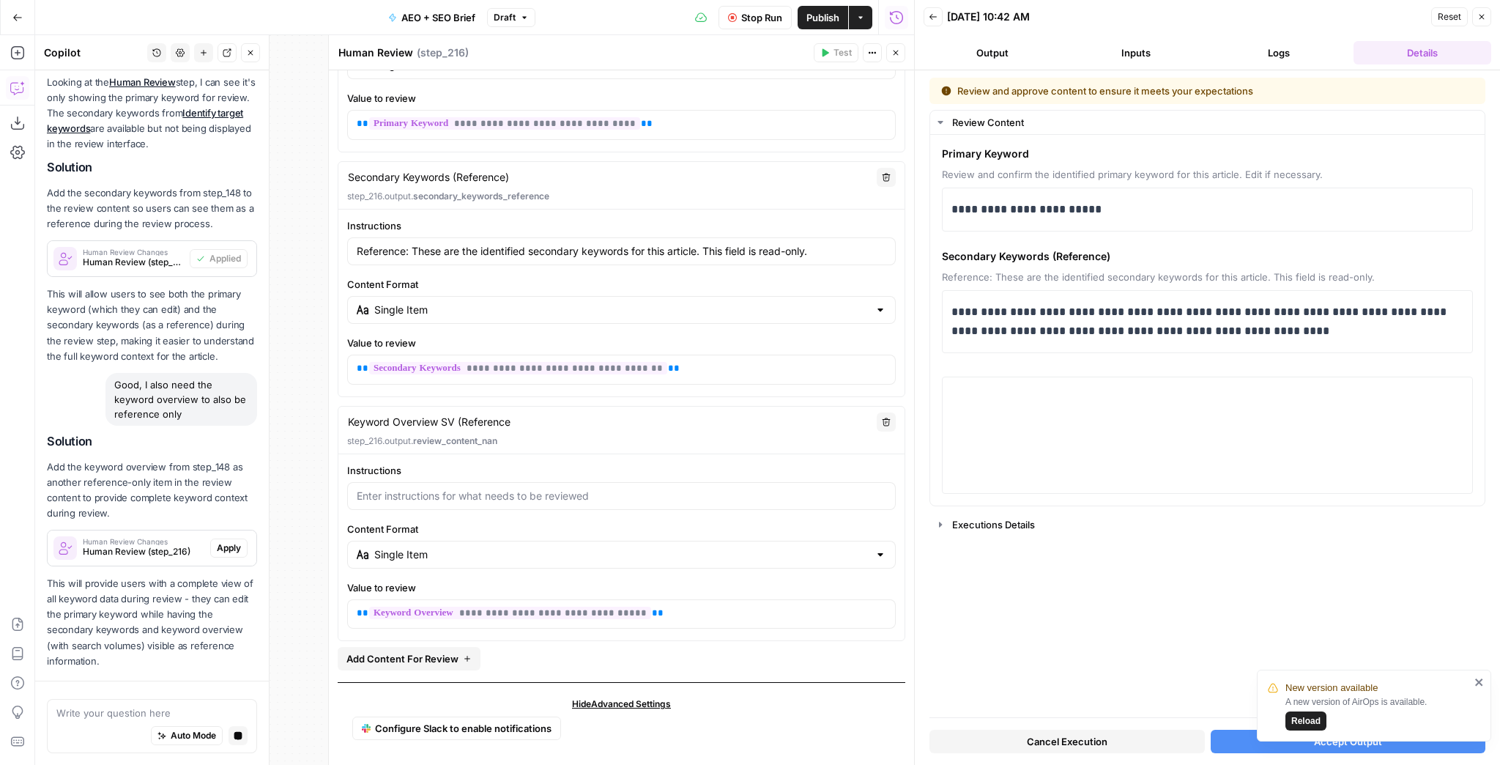
click at [228, 539] on button "Apply" at bounding box center [228, 547] width 37 height 19
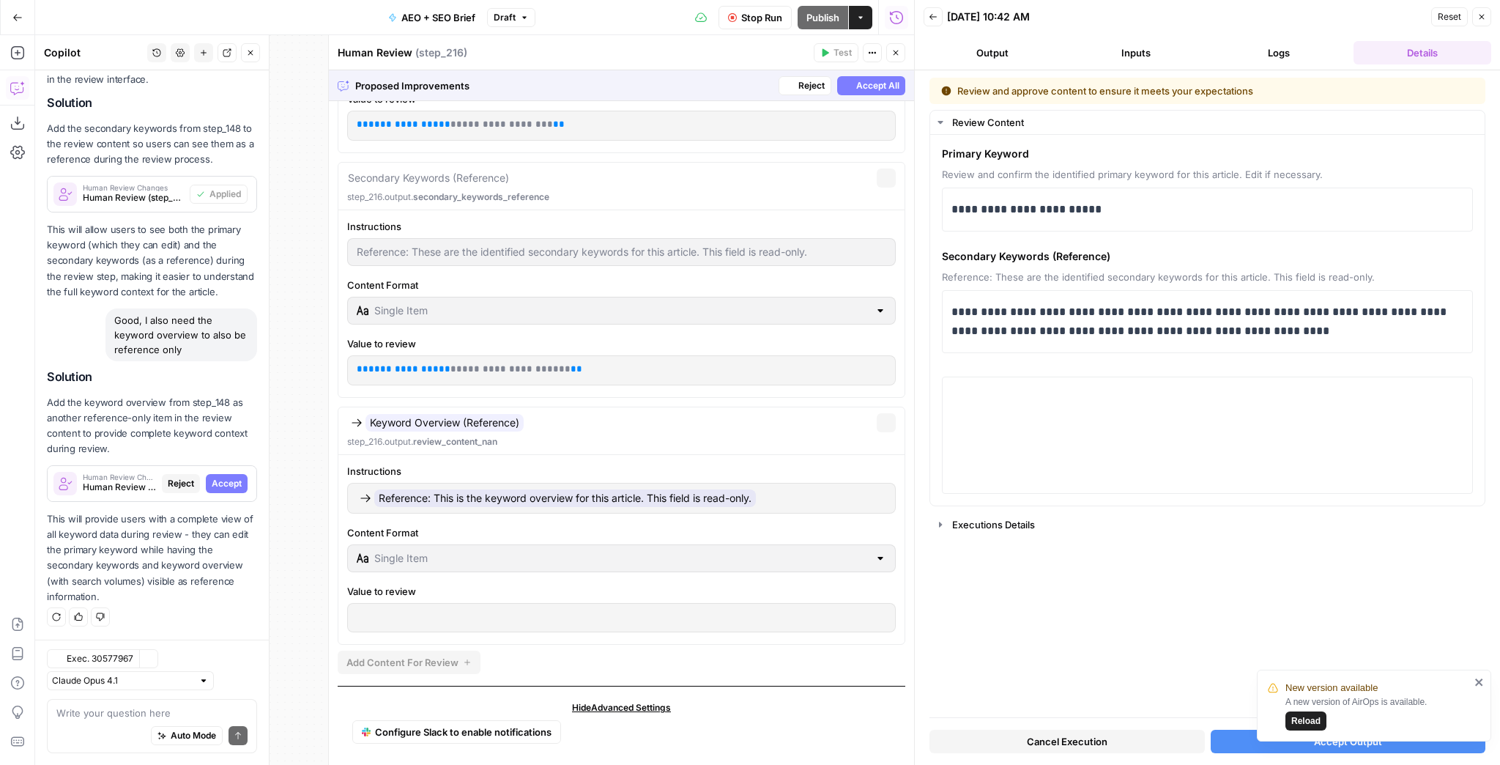
scroll to position [259, 0]
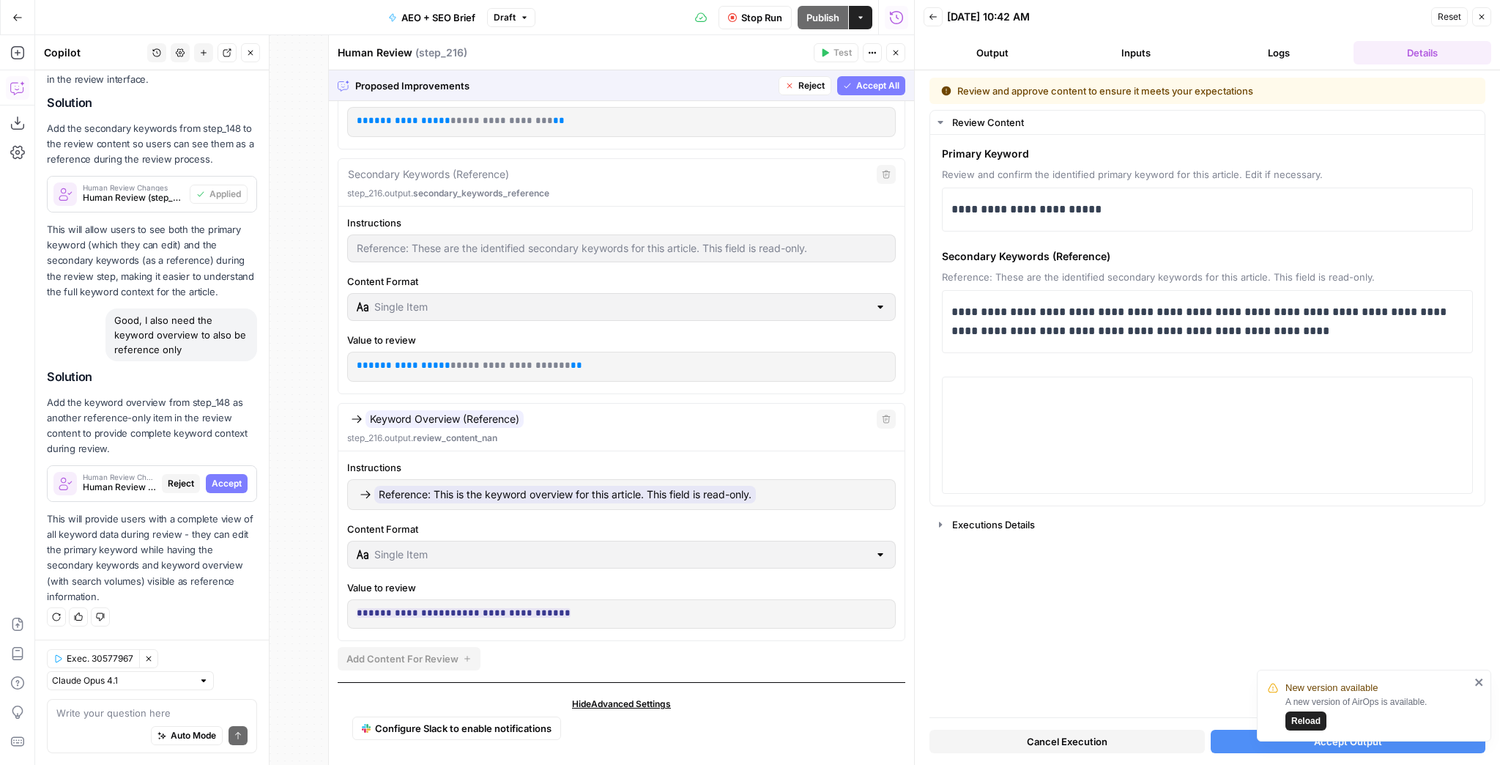
click at [856, 87] on span "Accept All" at bounding box center [877, 85] width 43 height 13
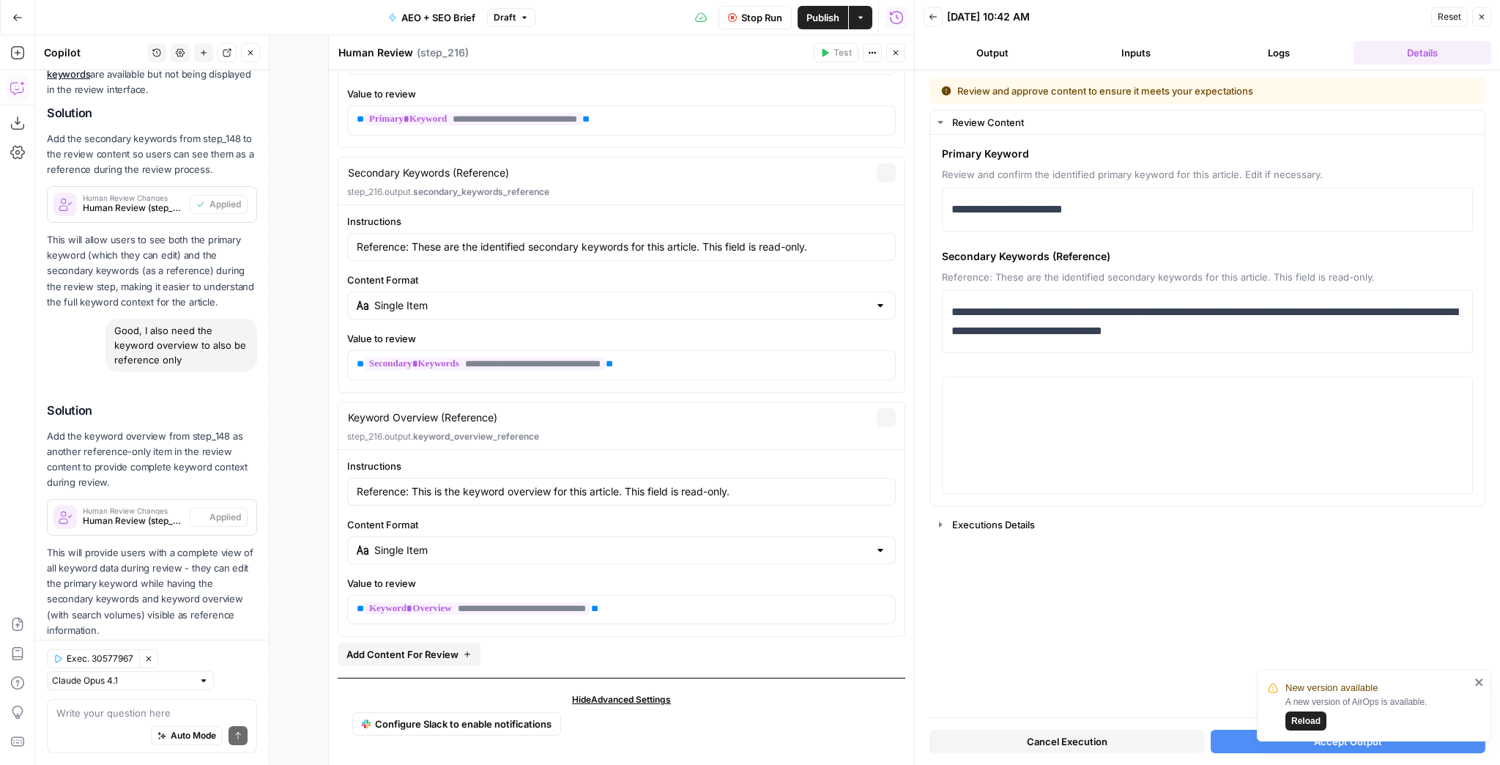
scroll to position [226, 0]
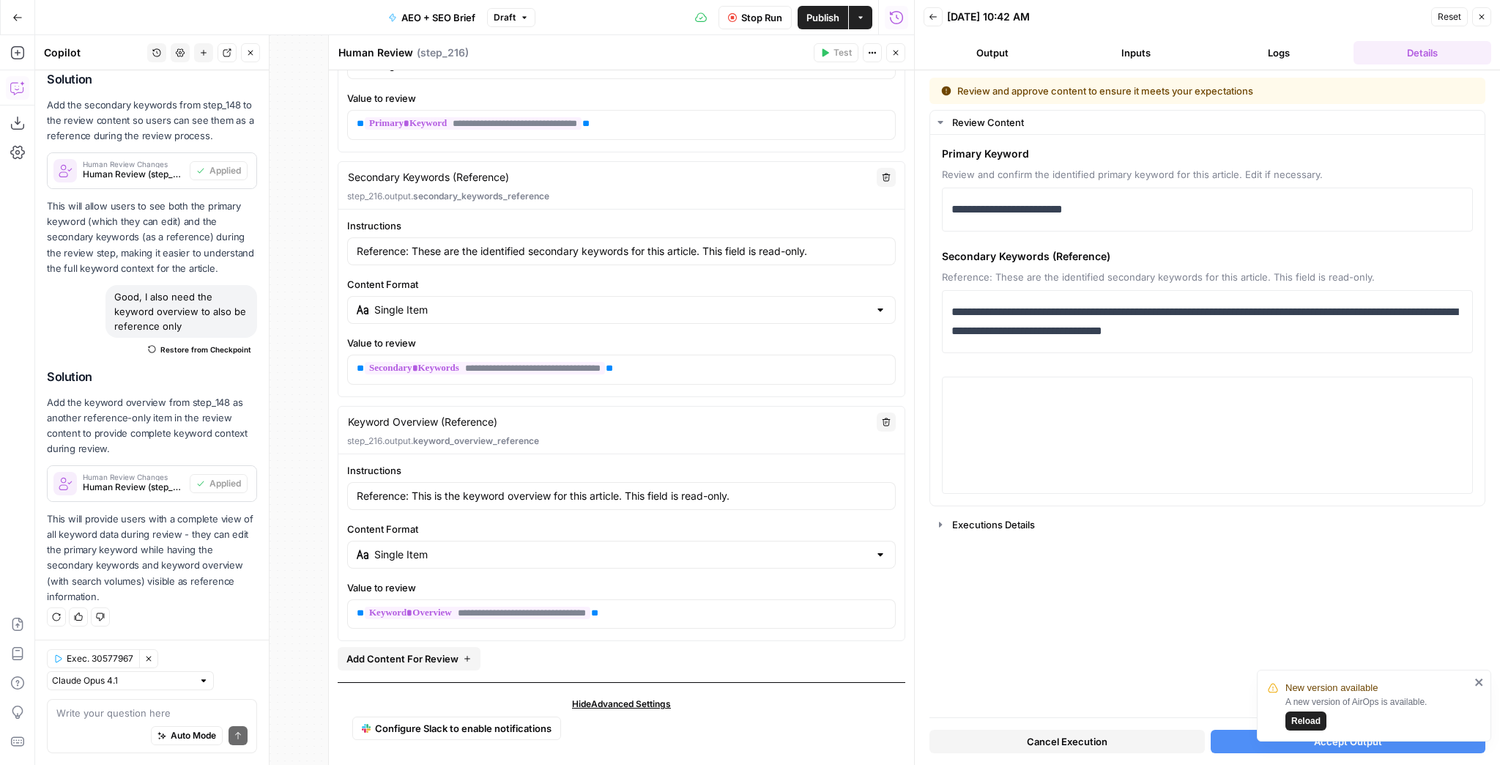
click at [1046, 745] on span "Cancel Execution" at bounding box center [1067, 741] width 81 height 15
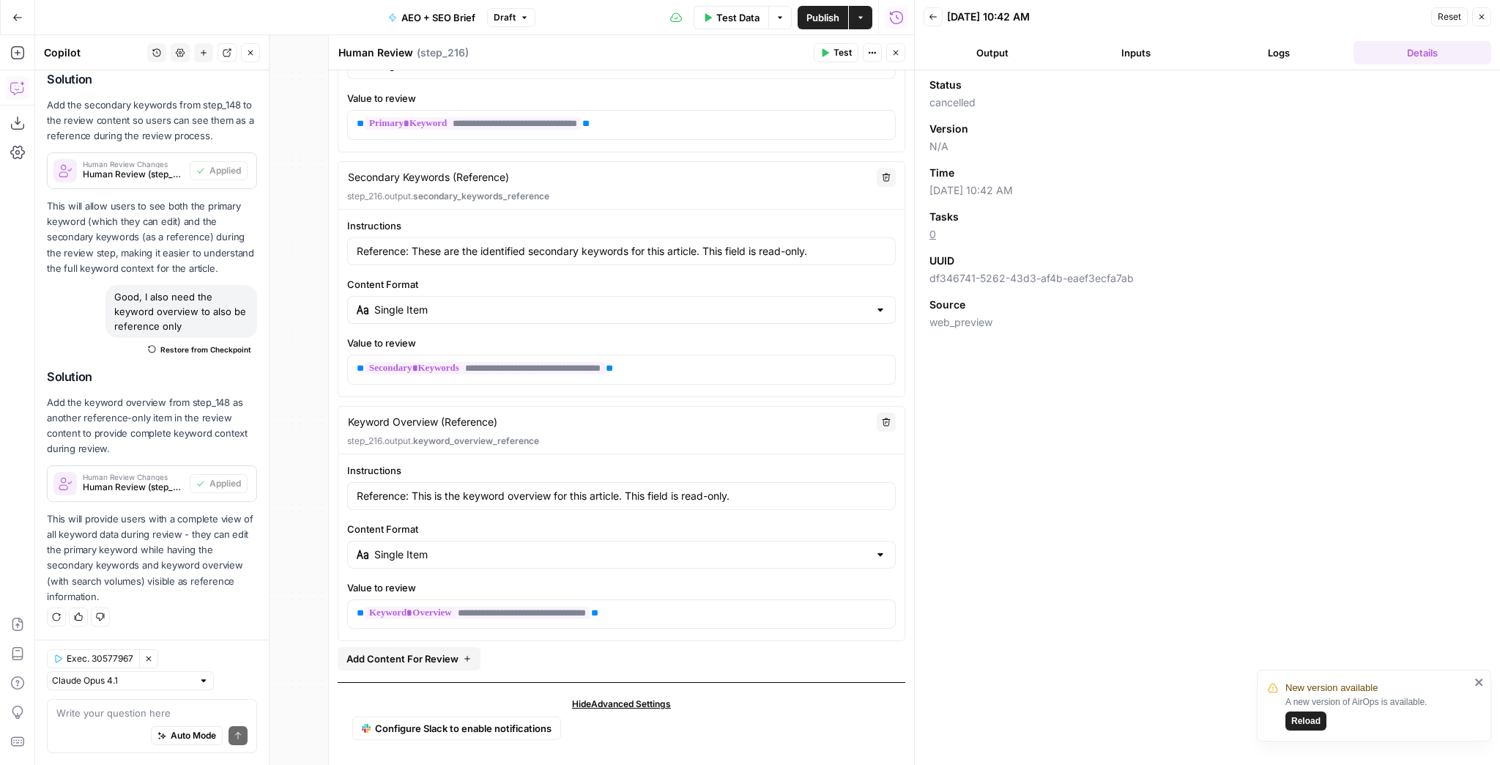
click at [832, 44] on button "Test" at bounding box center [836, 52] width 45 height 19
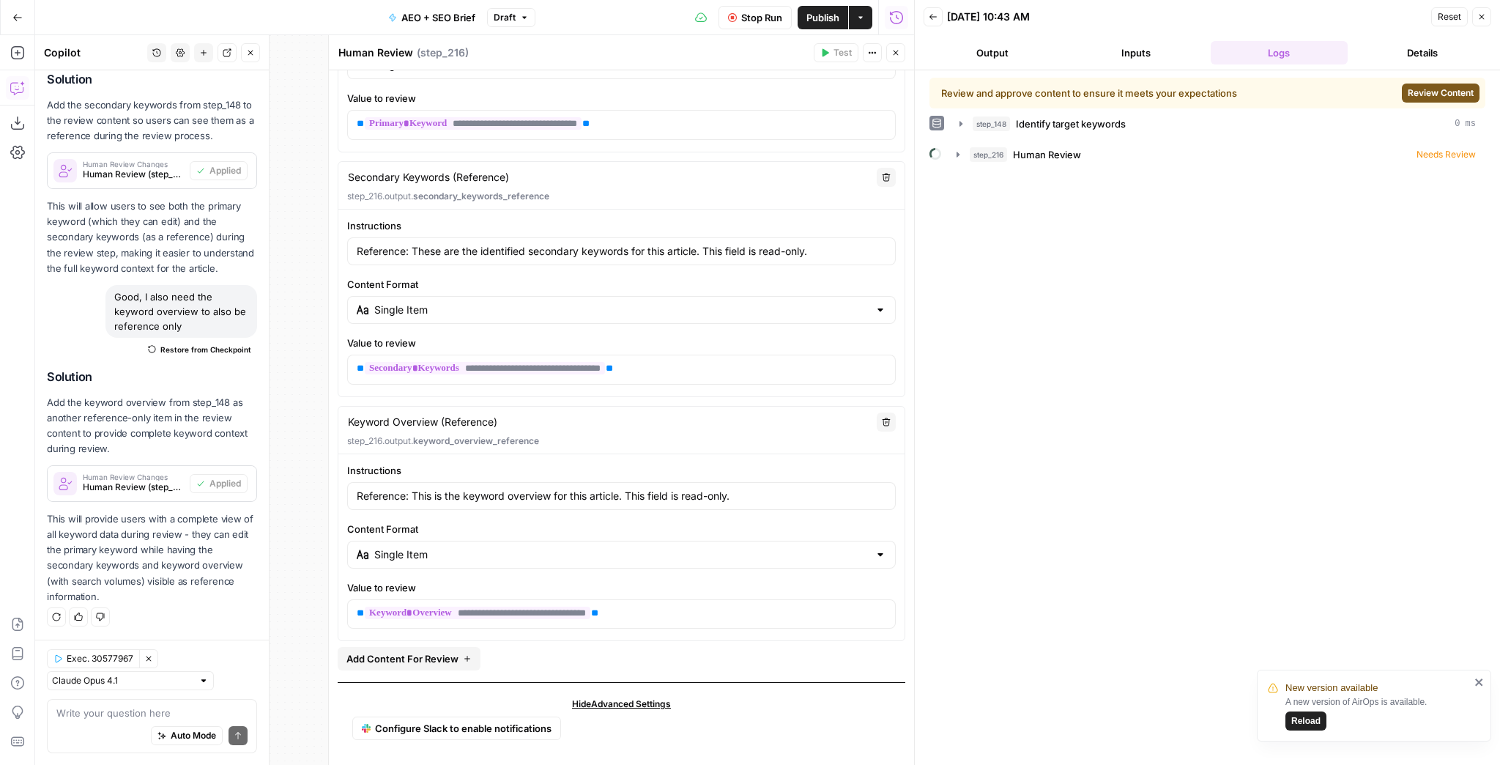
click at [1449, 89] on span "Review Content" at bounding box center [1441, 92] width 66 height 13
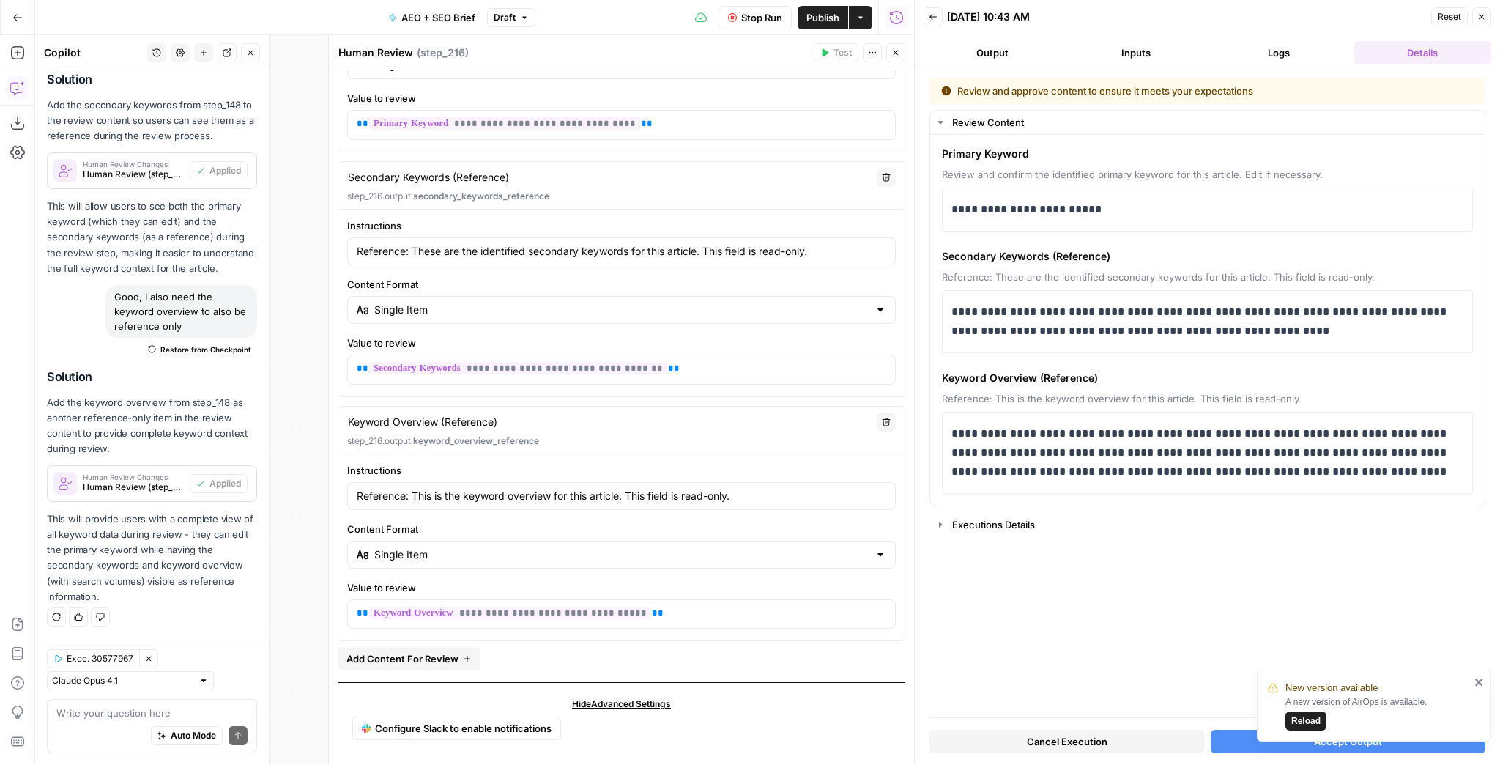
click at [815, 19] on span "Publish" at bounding box center [823, 17] width 33 height 15
click at [15, 18] on icon "button" at bounding box center [17, 17] width 9 height 7
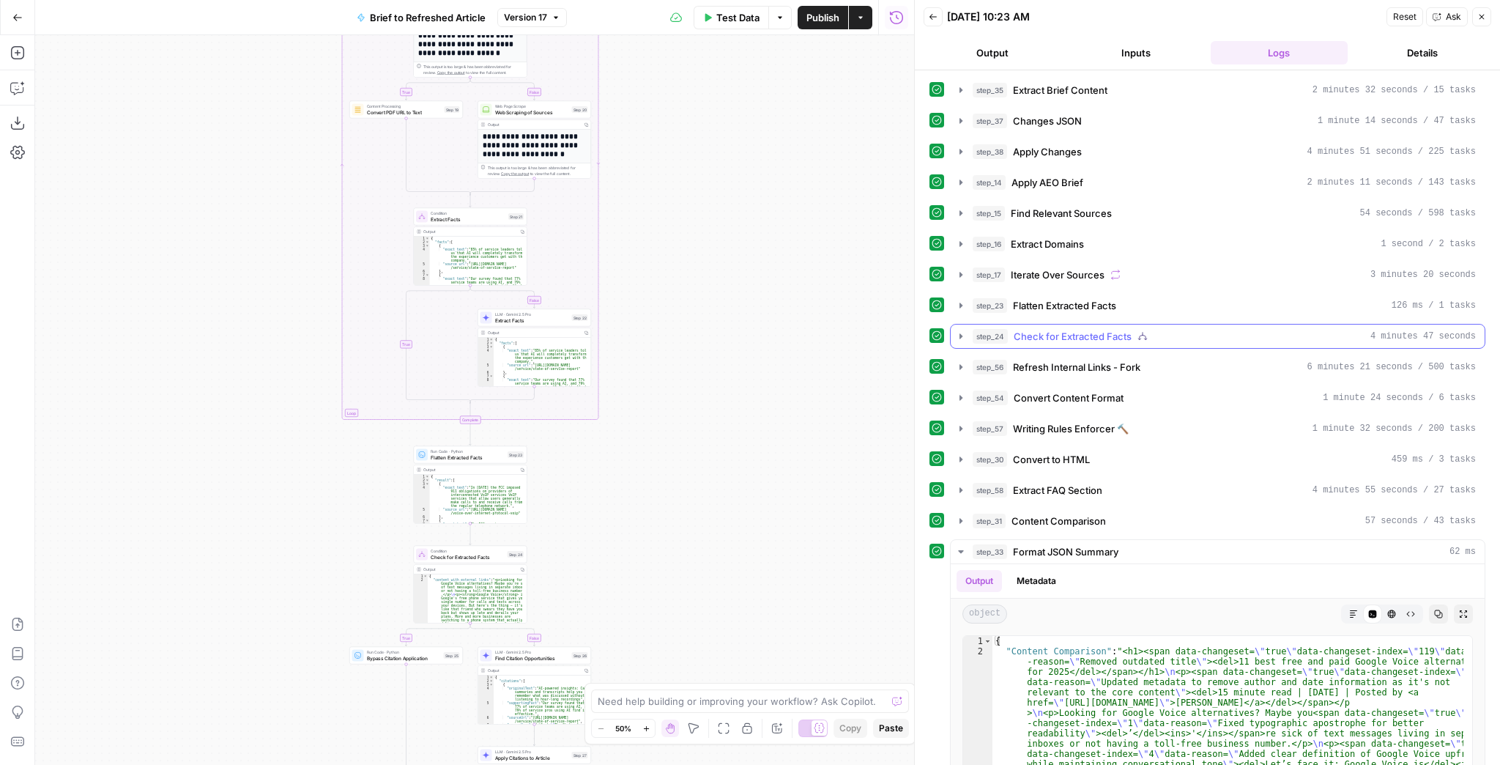
click at [960, 336] on icon "button" at bounding box center [961, 335] width 3 height 5
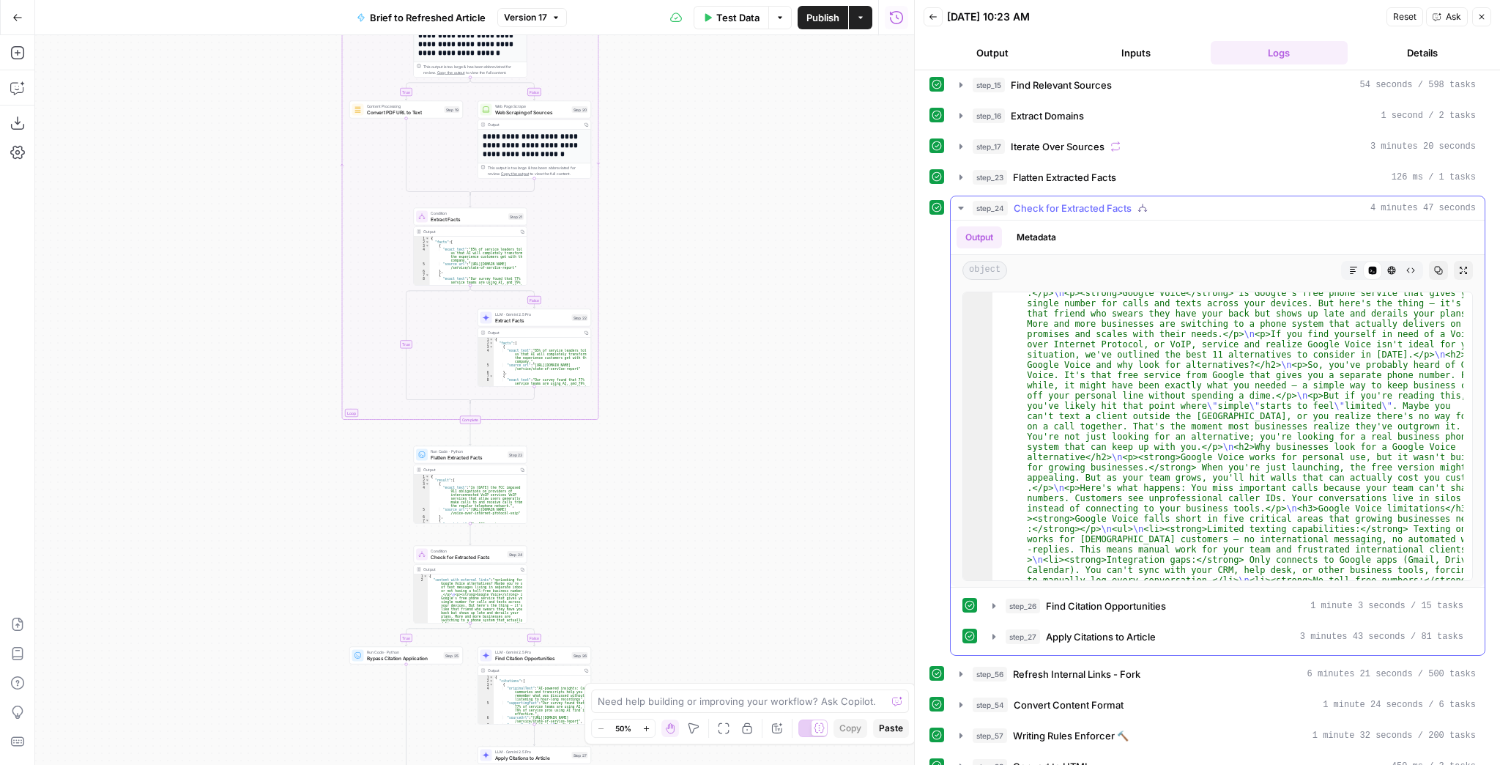
scroll to position [176, 0]
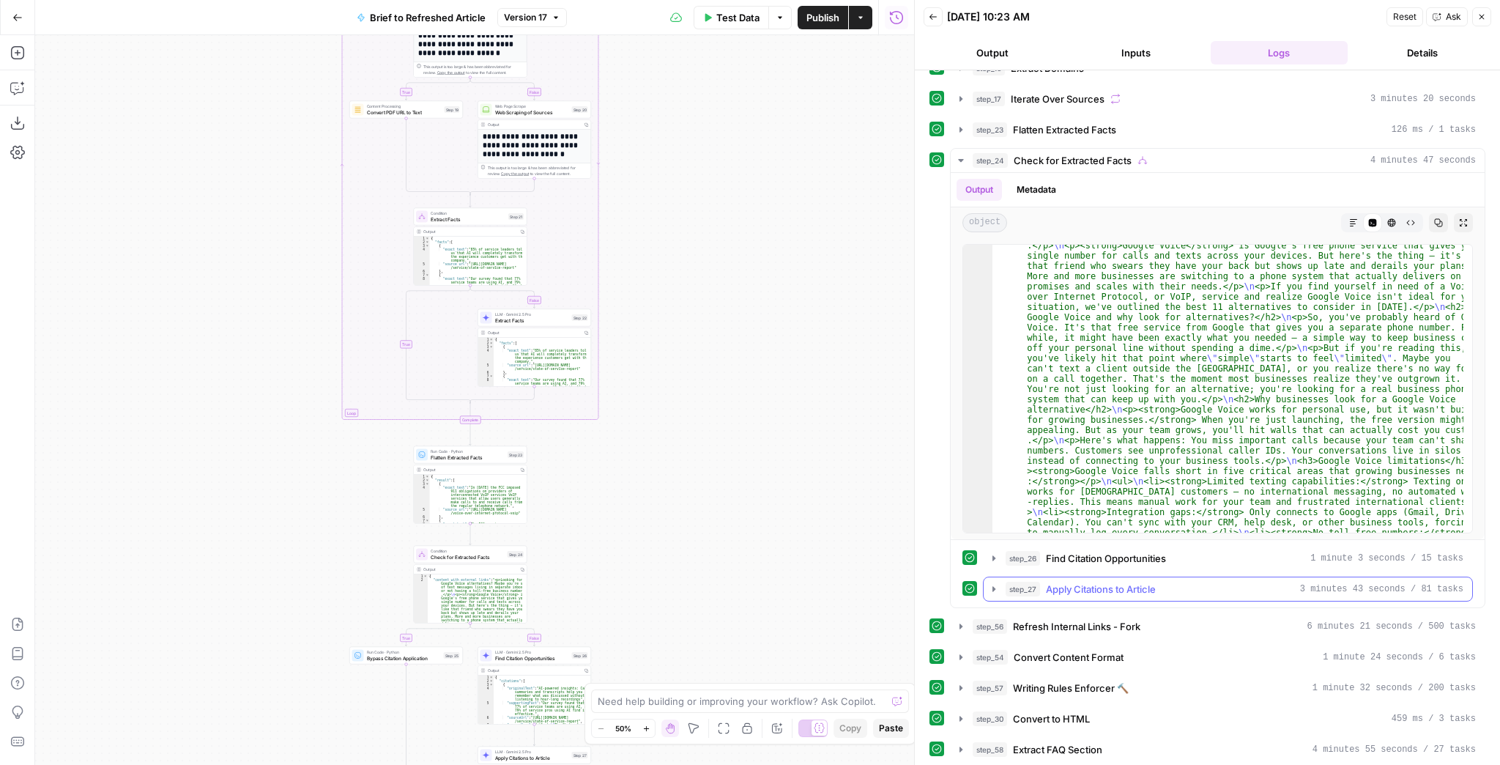
click at [993, 593] on button "step_27 Apply Citations to Article 3 minutes 43 seconds / 81 tasks" at bounding box center [1228, 588] width 489 height 23
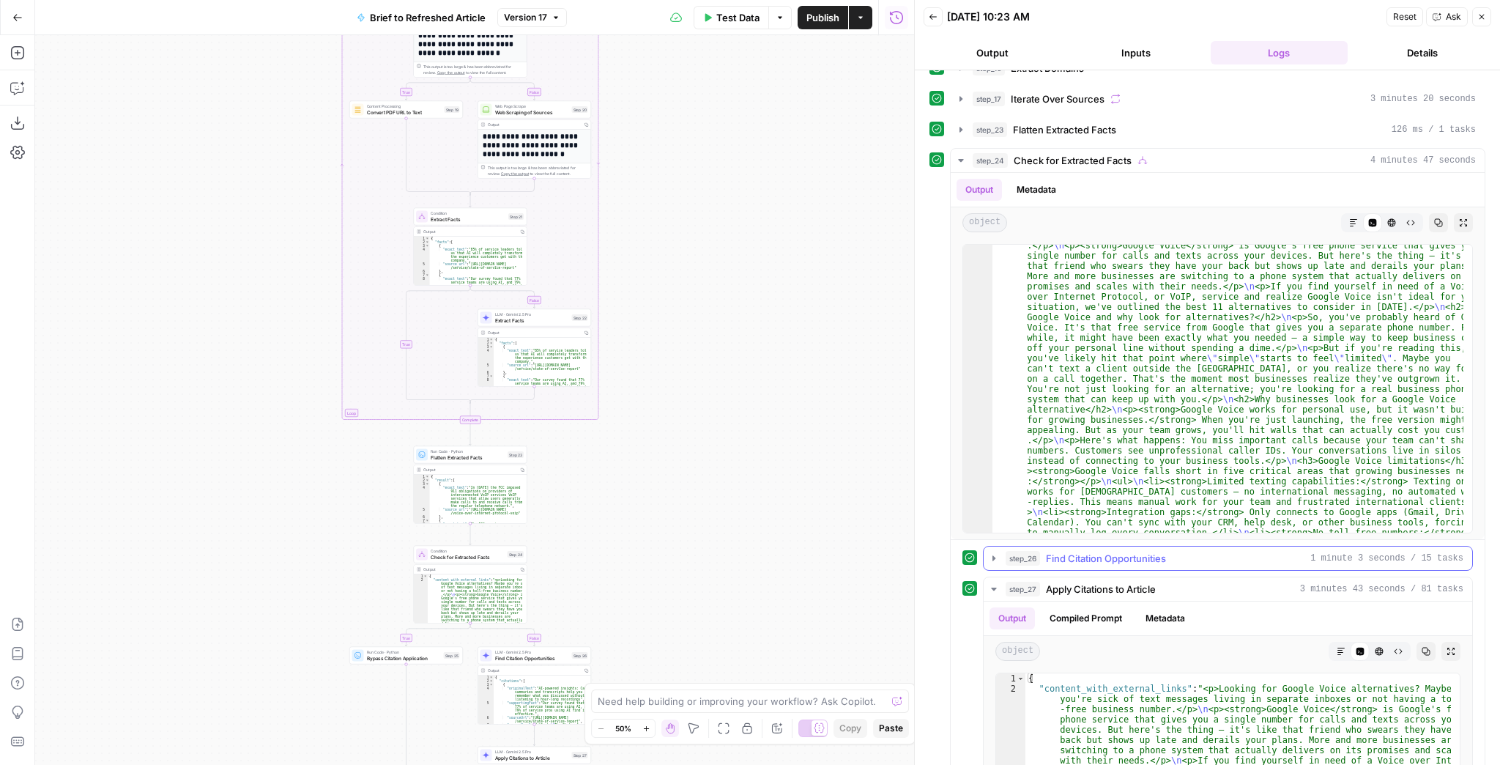
click at [993, 560] on icon "button" at bounding box center [994, 558] width 12 height 12
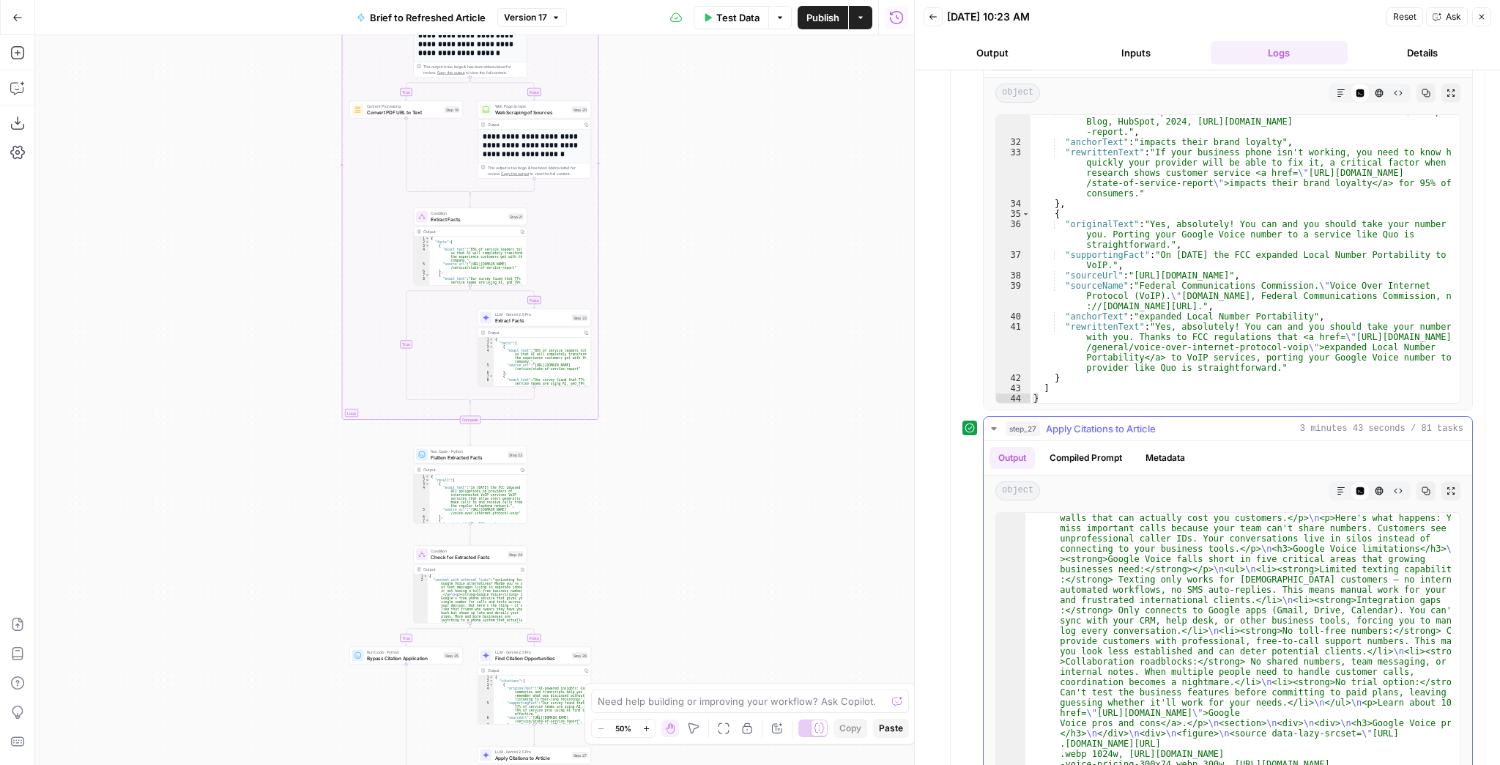
scroll to position [211, 0]
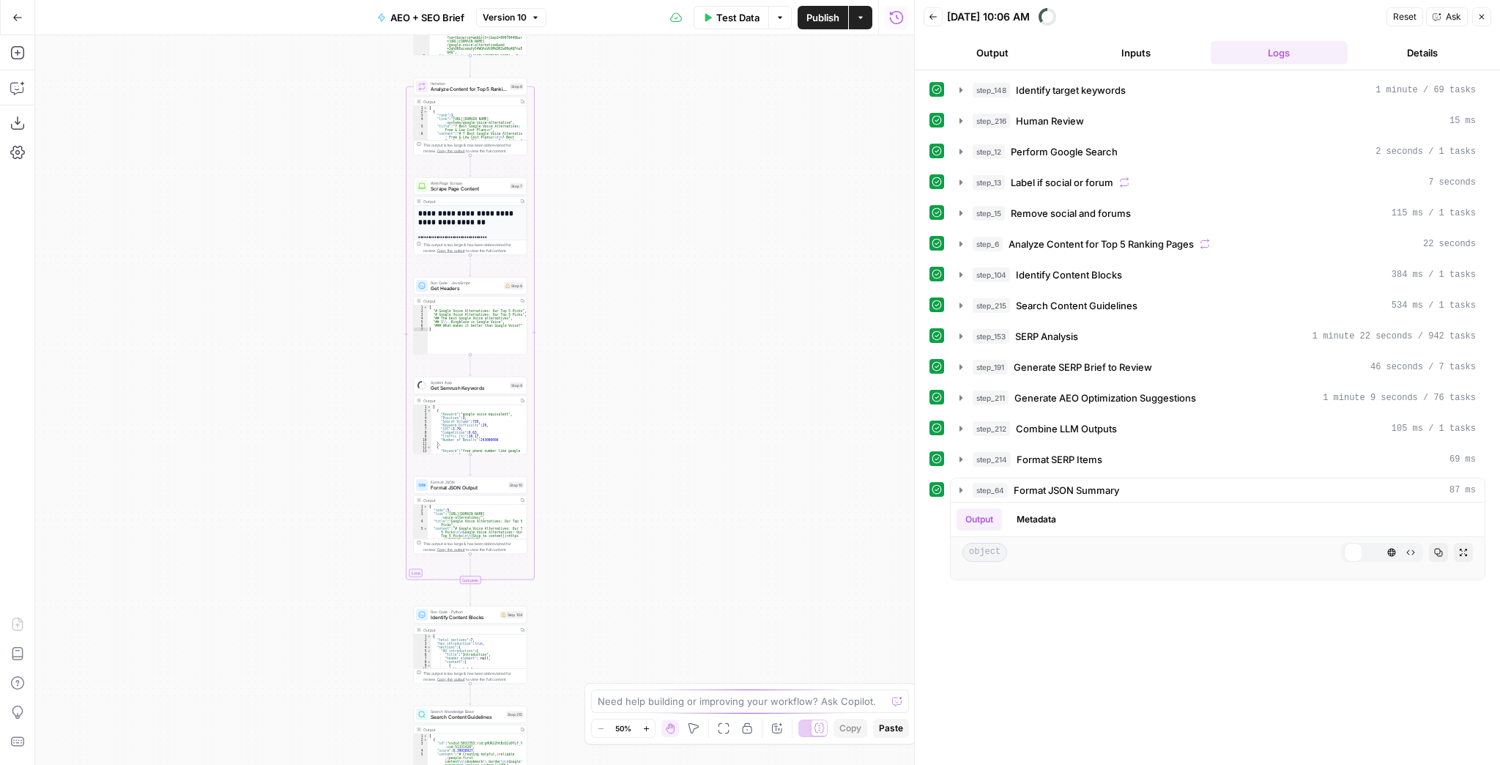
click at [13, 90] on icon "button" at bounding box center [17, 88] width 15 height 15
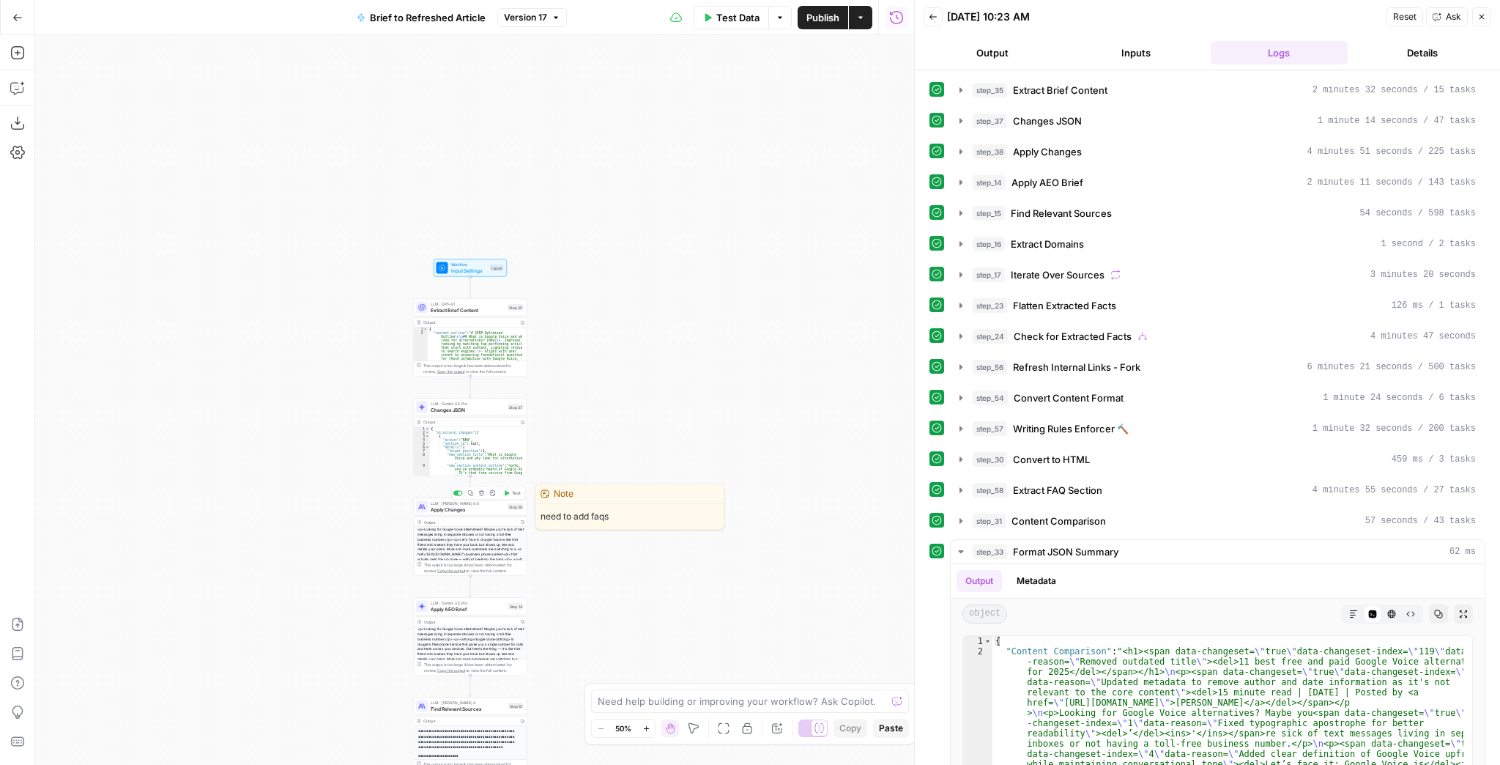
click at [463, 513] on div "LLM · [PERSON_NAME] 4.5 Apply Changes Step 38 Copy step Delete step Edit Note T…" at bounding box center [471, 507] width 114 height 18
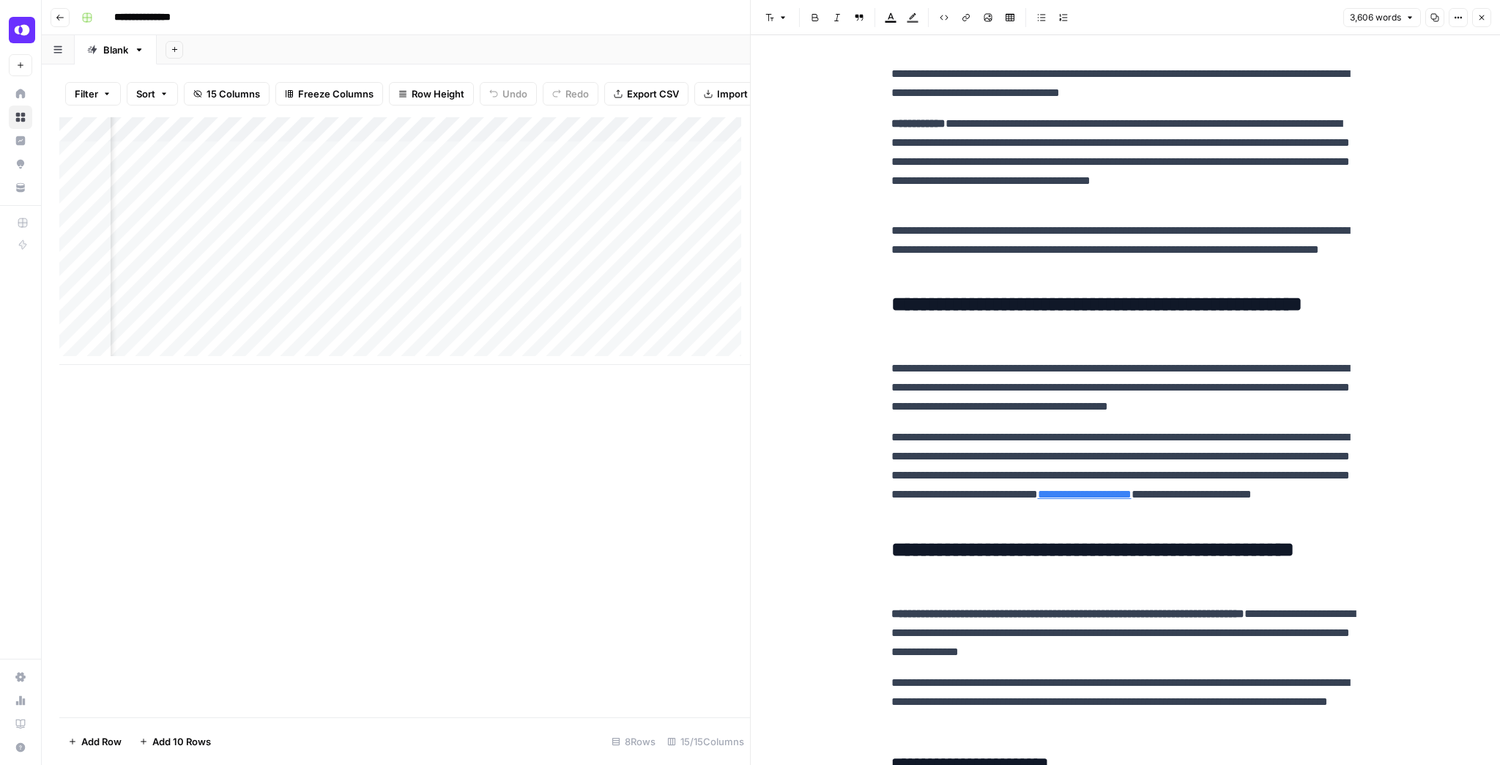
scroll to position [0, 1700]
click at [440, 162] on div "Add Column" at bounding box center [404, 241] width 691 height 248
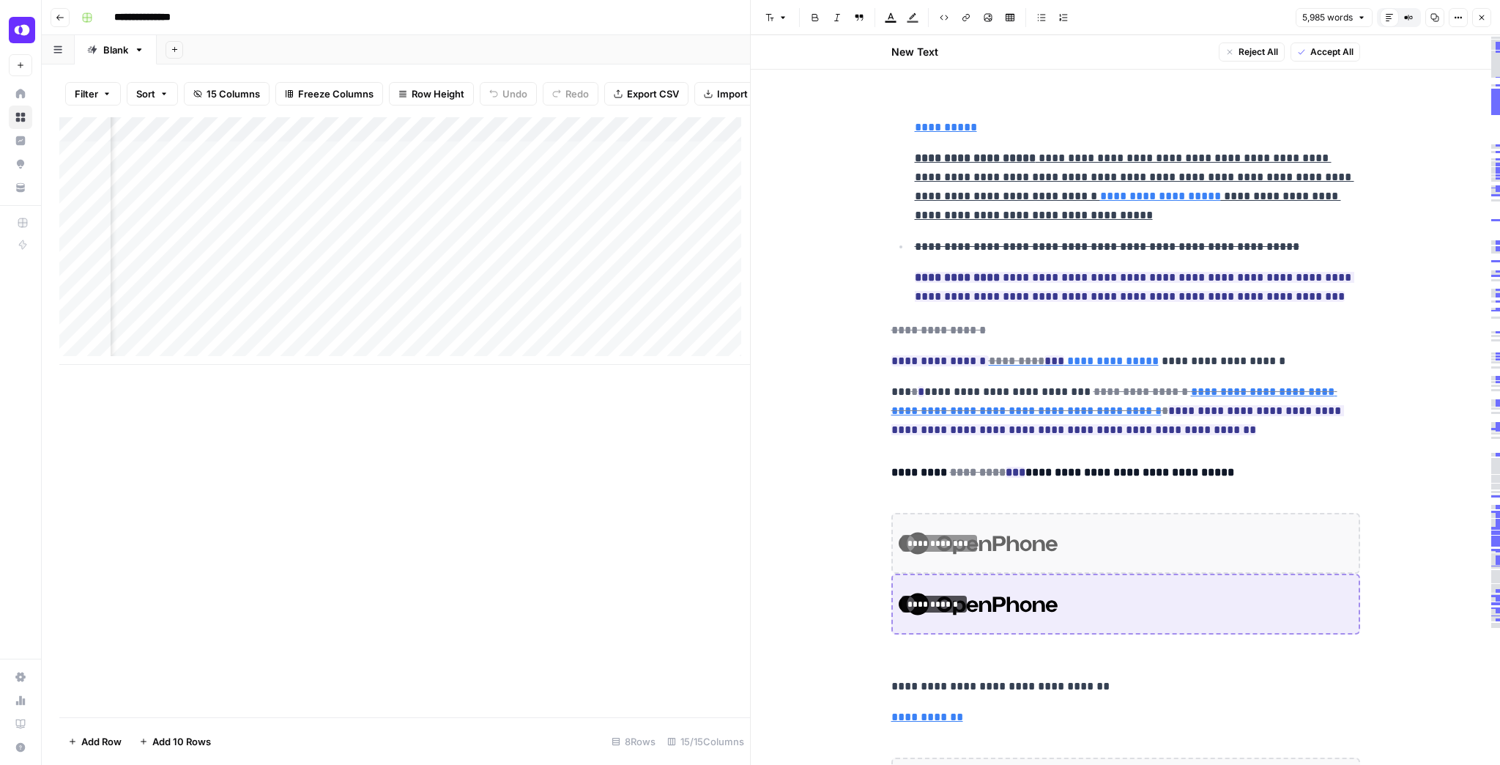
scroll to position [0, 1032]
click at [1481, 21] on icon "button" at bounding box center [1482, 17] width 9 height 9
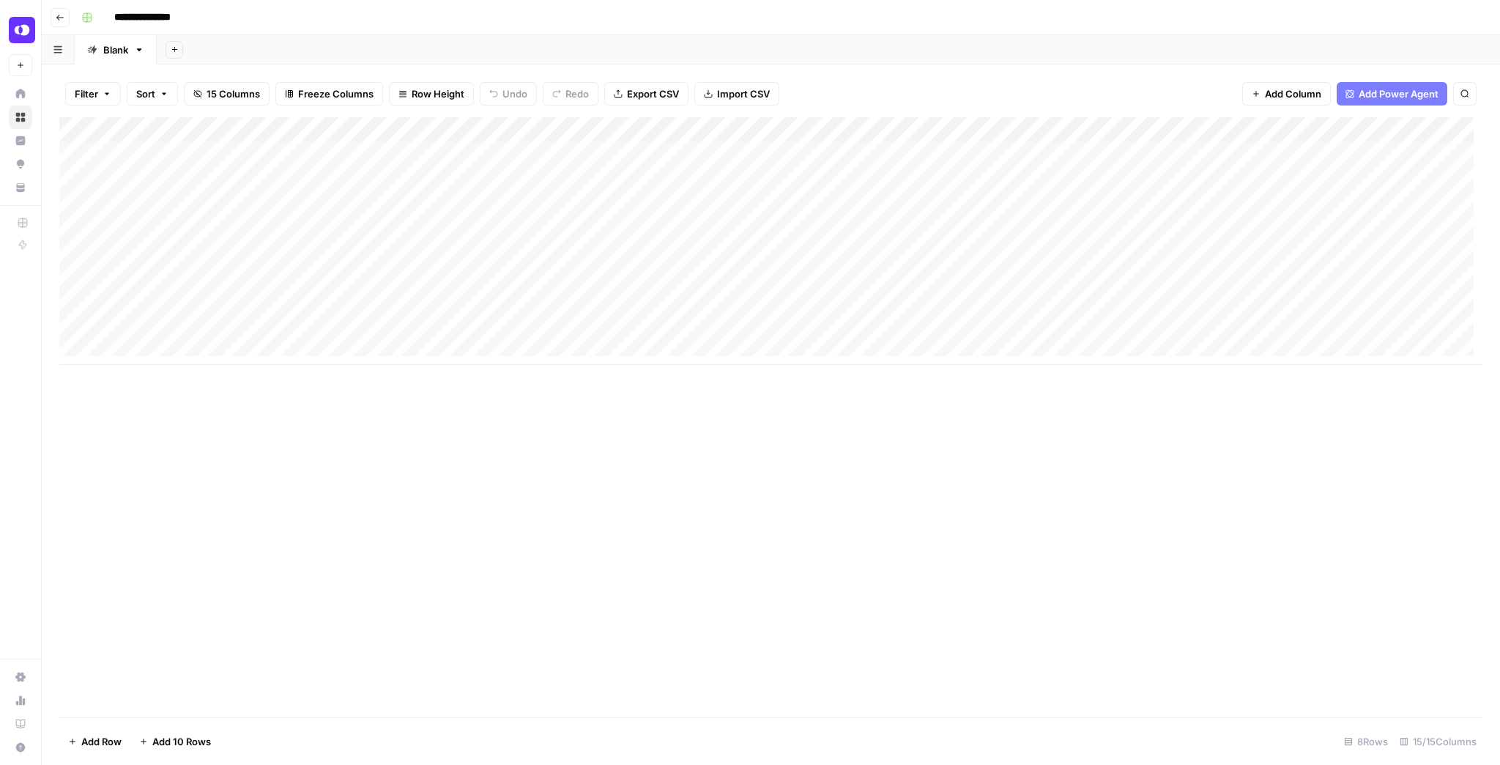
click at [108, 57] on link "Blank" at bounding box center [116, 49] width 82 height 29
click at [114, 53] on div "Blank" at bounding box center [115, 49] width 25 height 15
type input "*"
type input "**********"
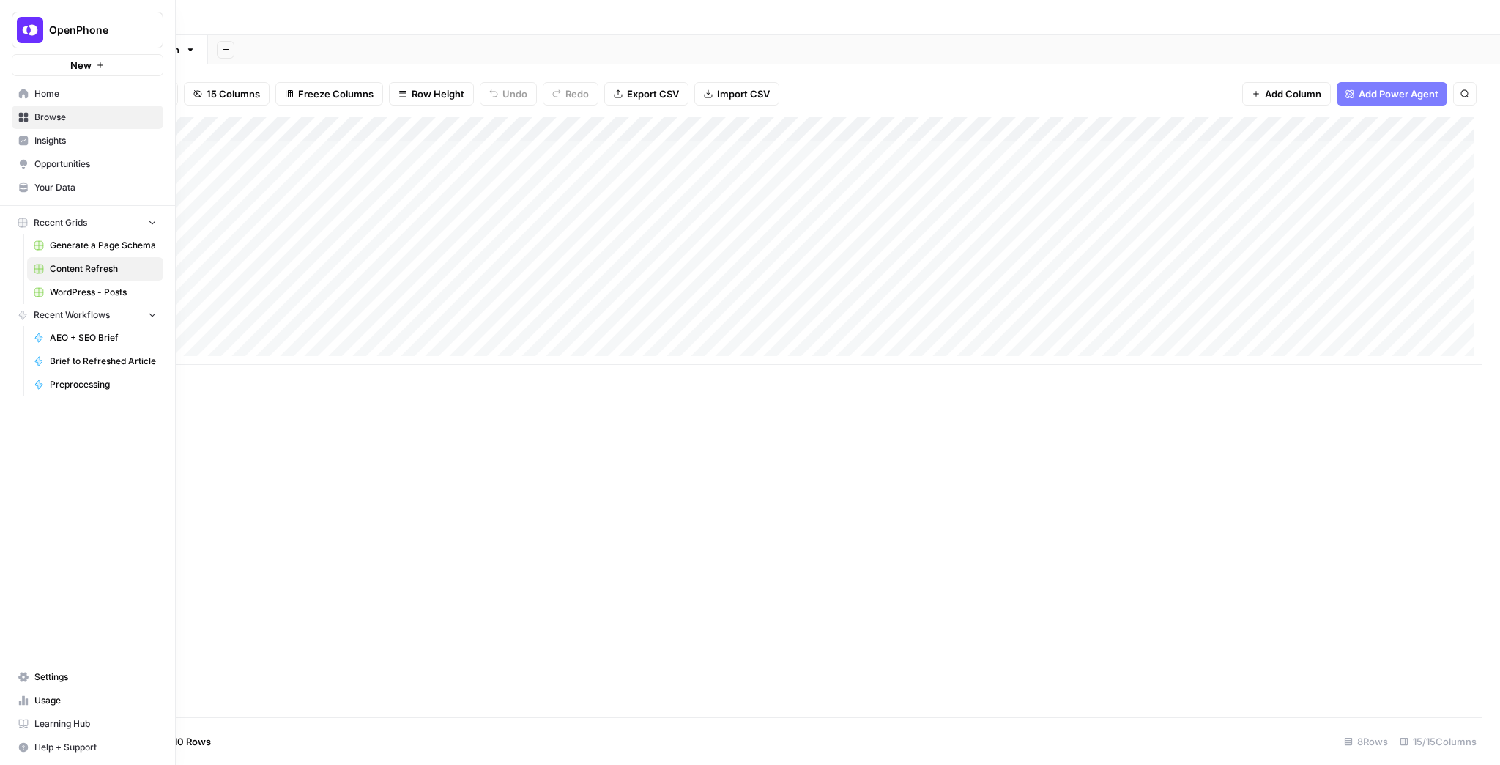
click at [91, 286] on span "WordPress - Posts" at bounding box center [103, 292] width 107 height 13
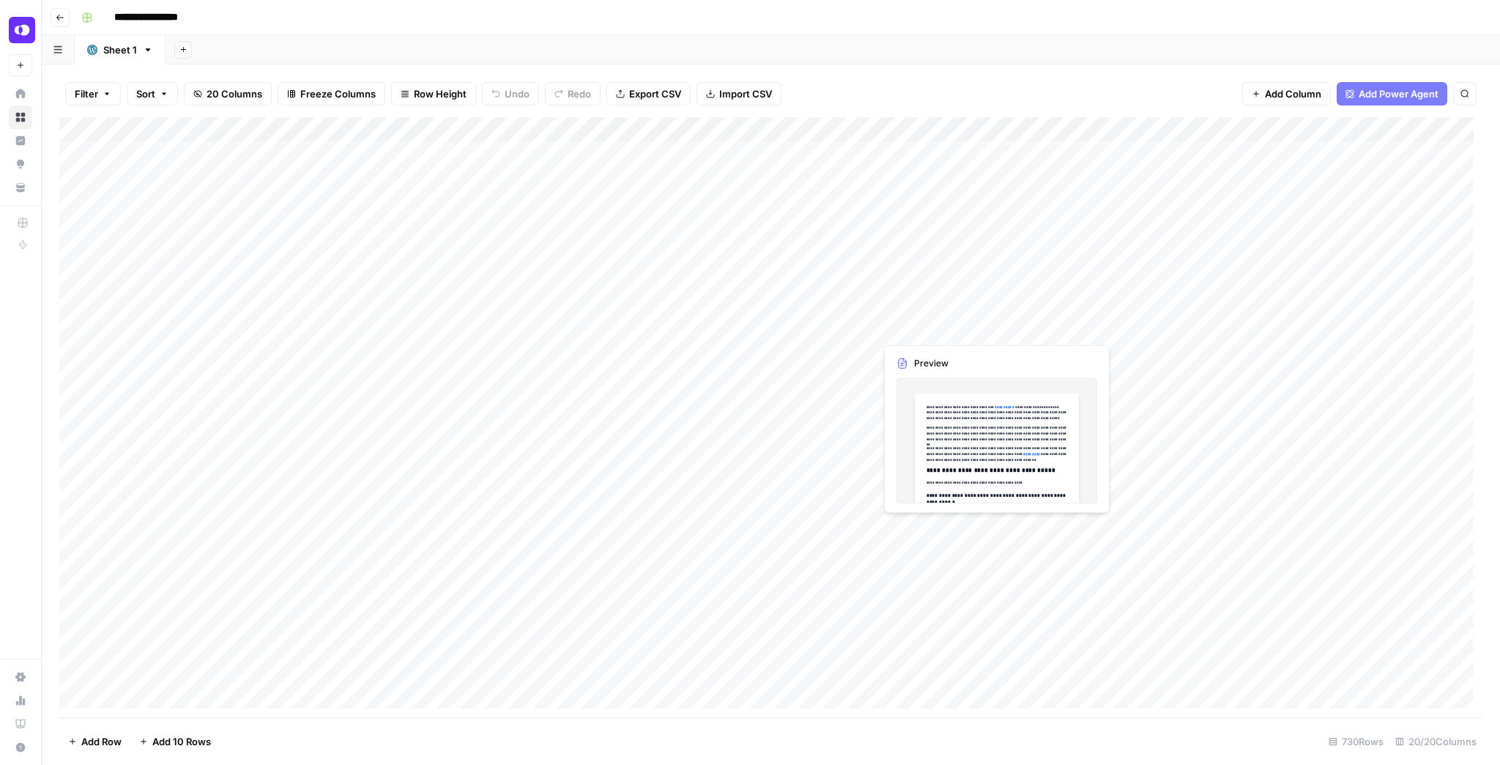
click at [958, 331] on div "Add Column" at bounding box center [770, 417] width 1423 height 600
click at [1064, 331] on div "Add Column" at bounding box center [770, 417] width 1423 height 600
click at [1069, 330] on div at bounding box center [981, 327] width 213 height 27
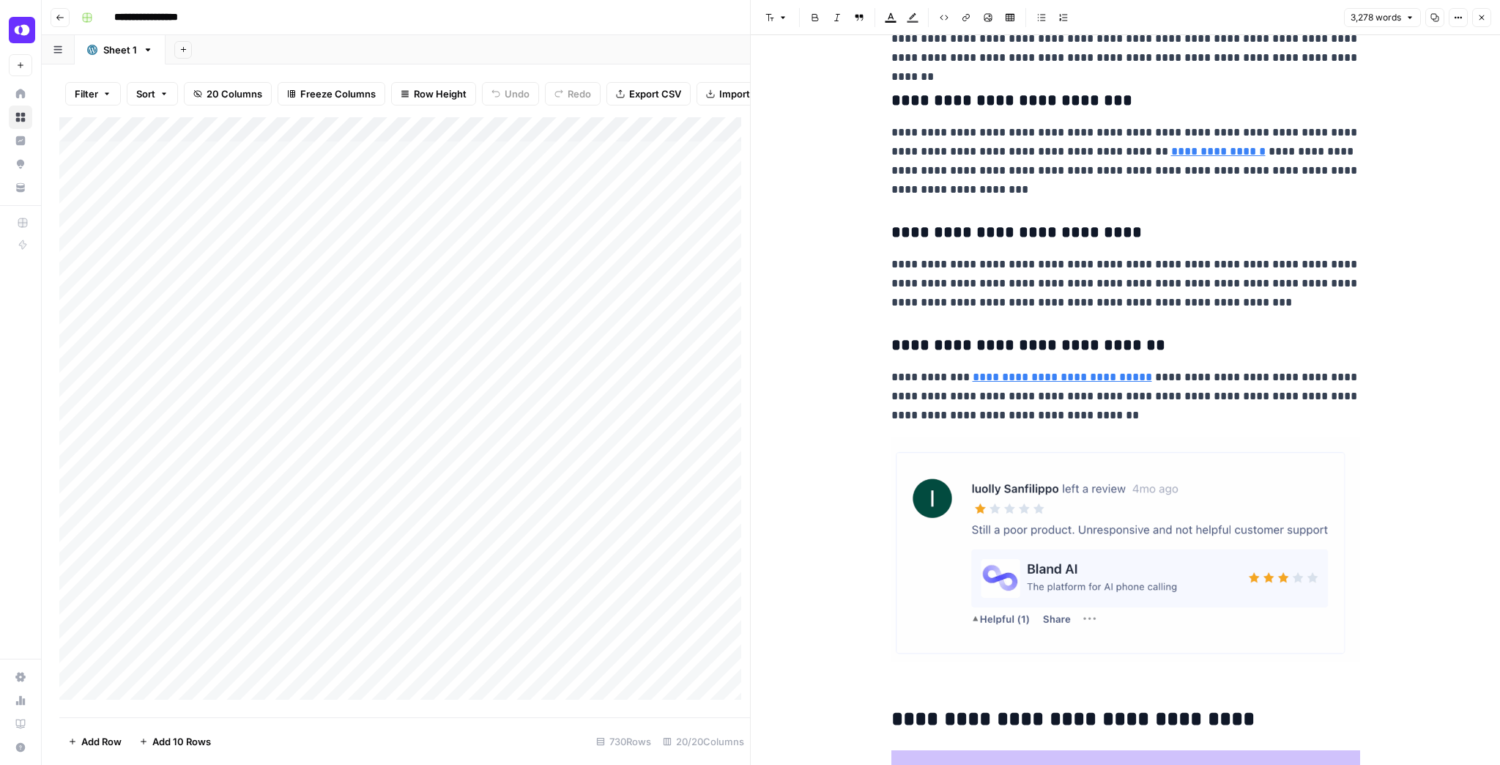
scroll to position [12893, 0]
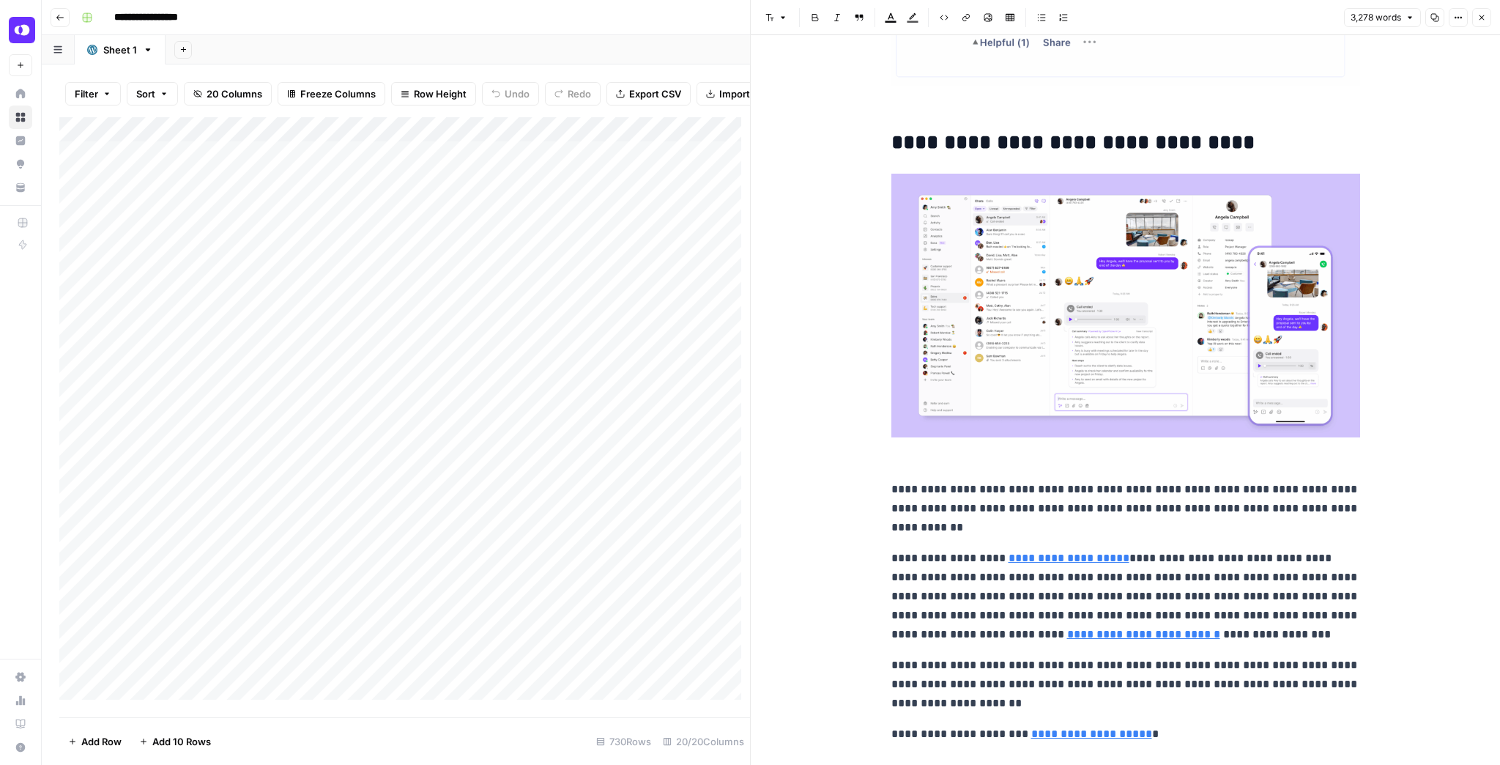
click at [1483, 23] on button "Close" at bounding box center [1482, 17] width 19 height 19
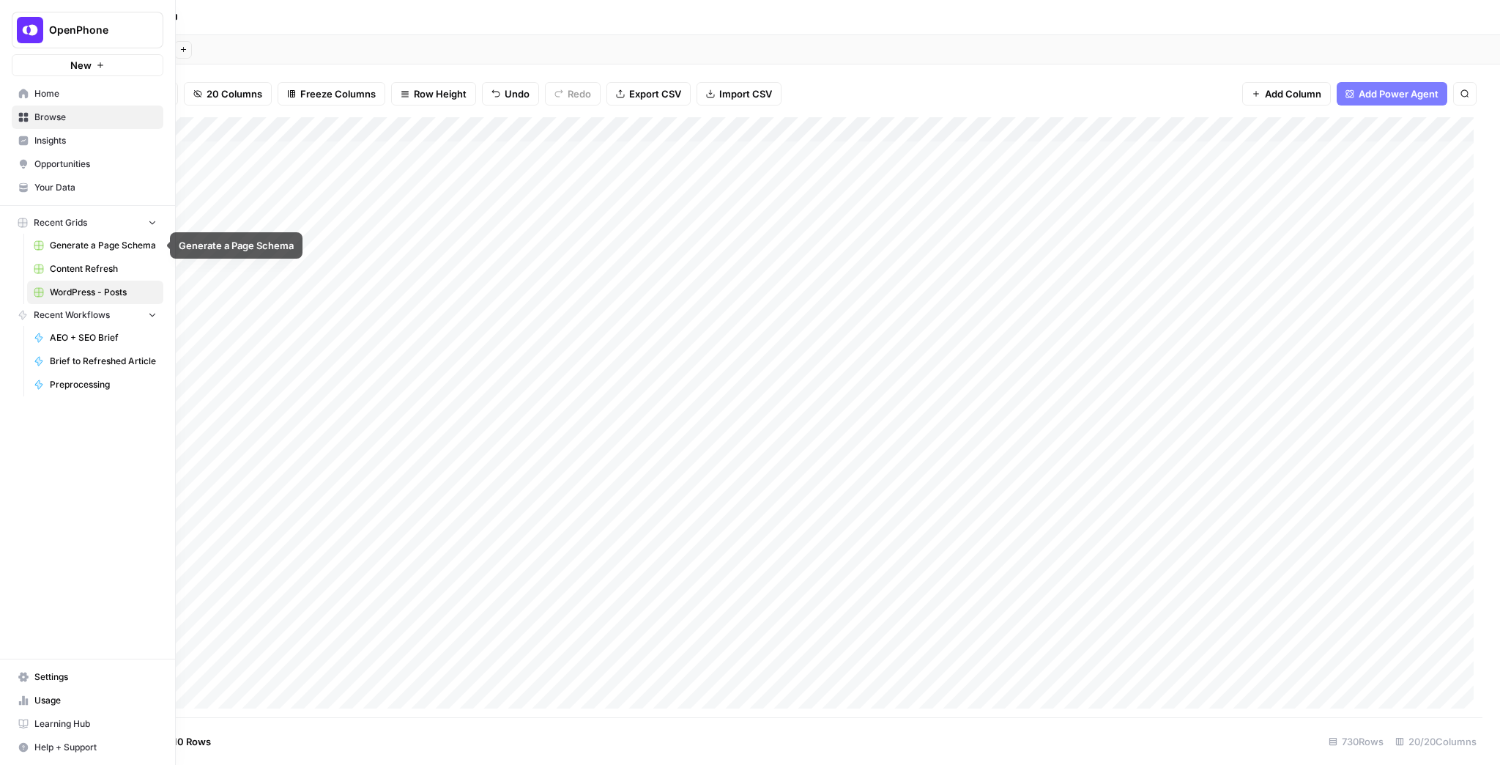
click at [85, 270] on span "Content Refresh" at bounding box center [103, 268] width 107 height 13
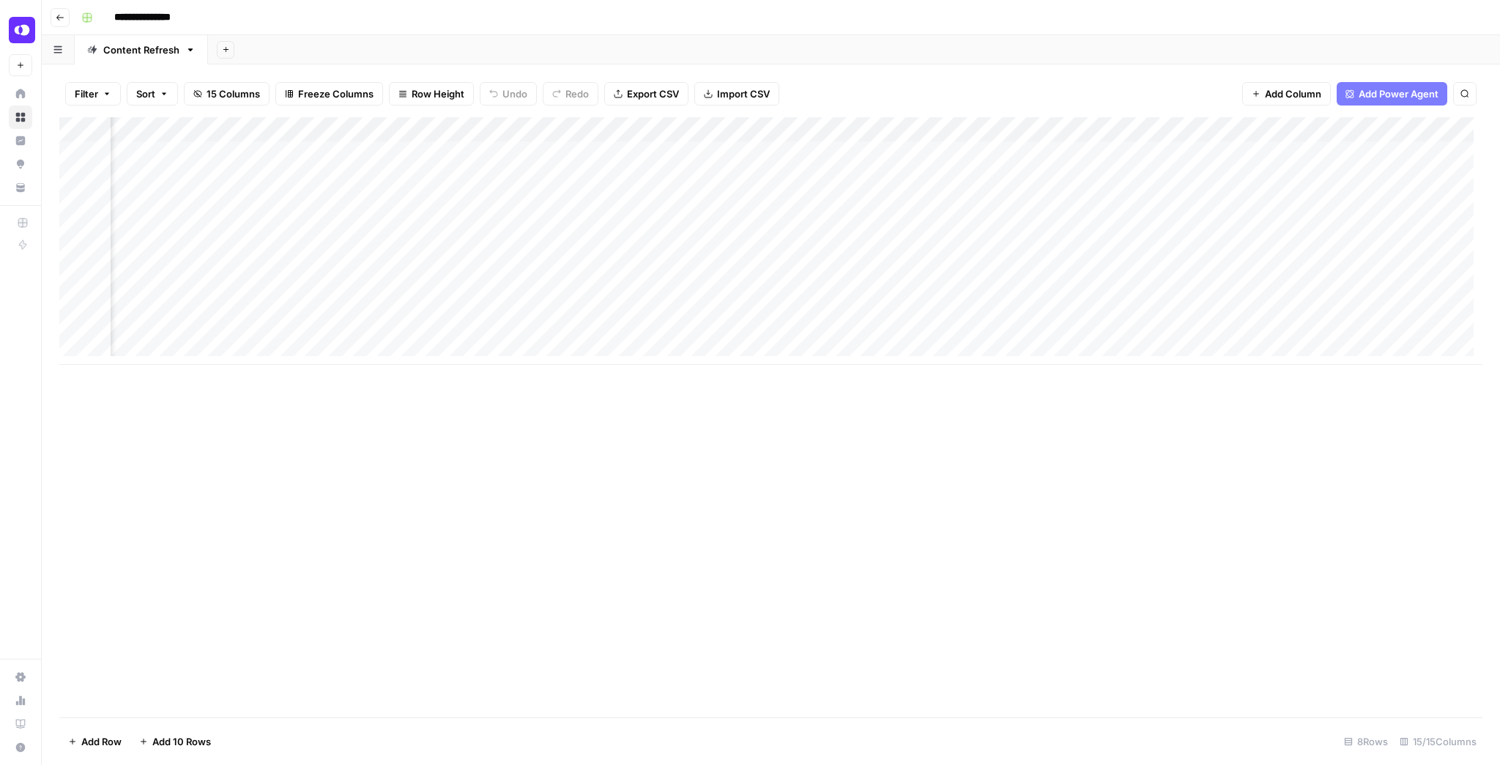
scroll to position [0, 1043]
click at [1246, 150] on div "Add Column" at bounding box center [770, 241] width 1423 height 248
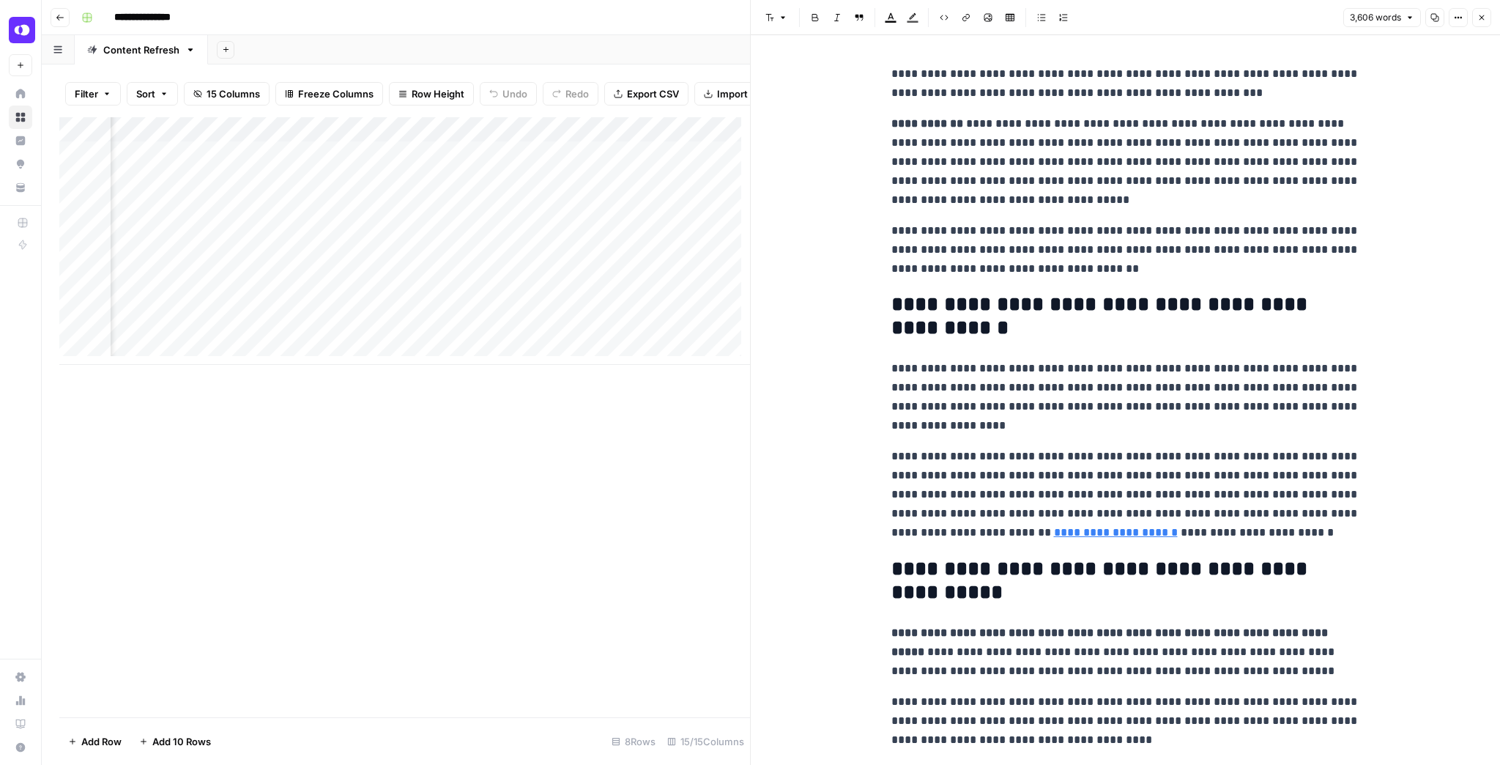
type input "*********"
click at [721, 141] on icon "Close Search" at bounding box center [720, 136] width 12 height 12
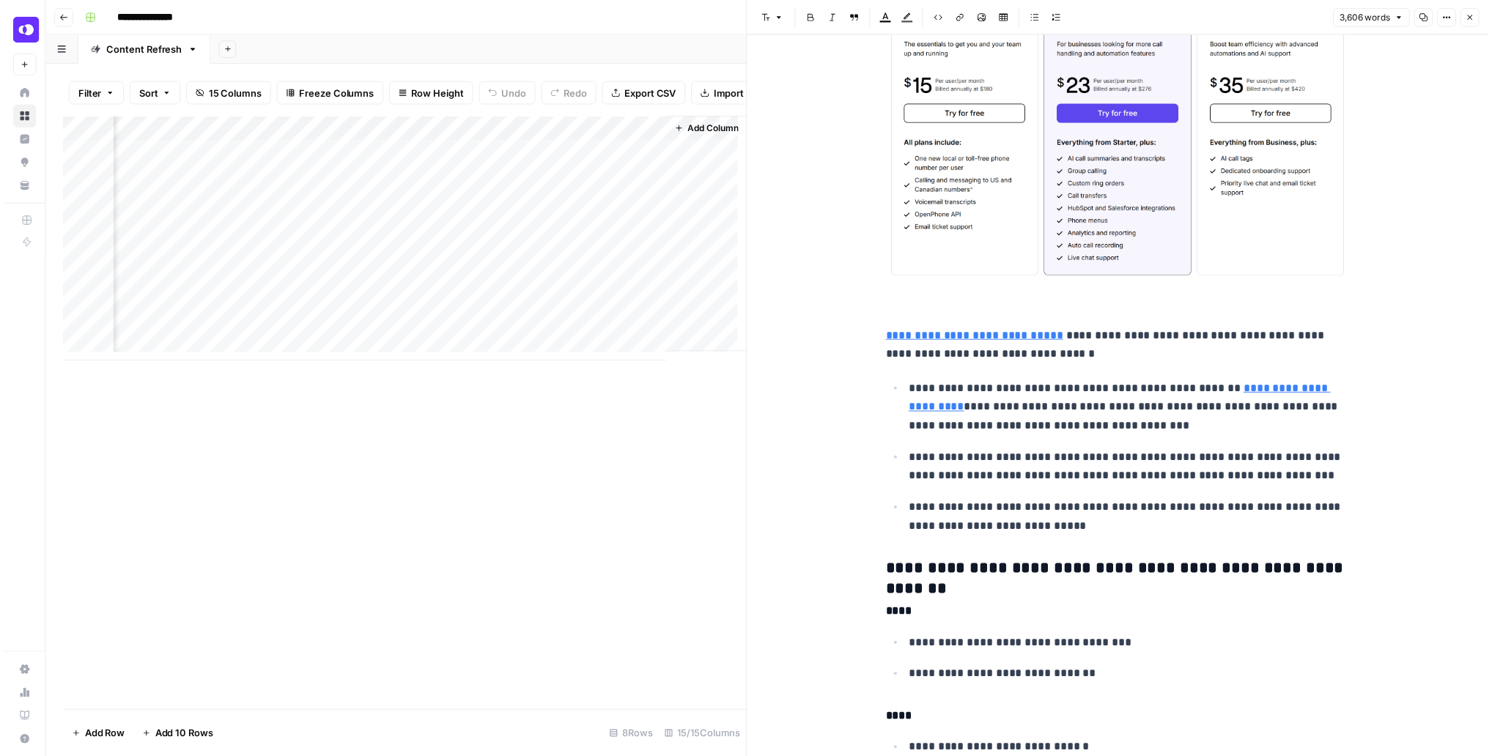
scroll to position [4572, 0]
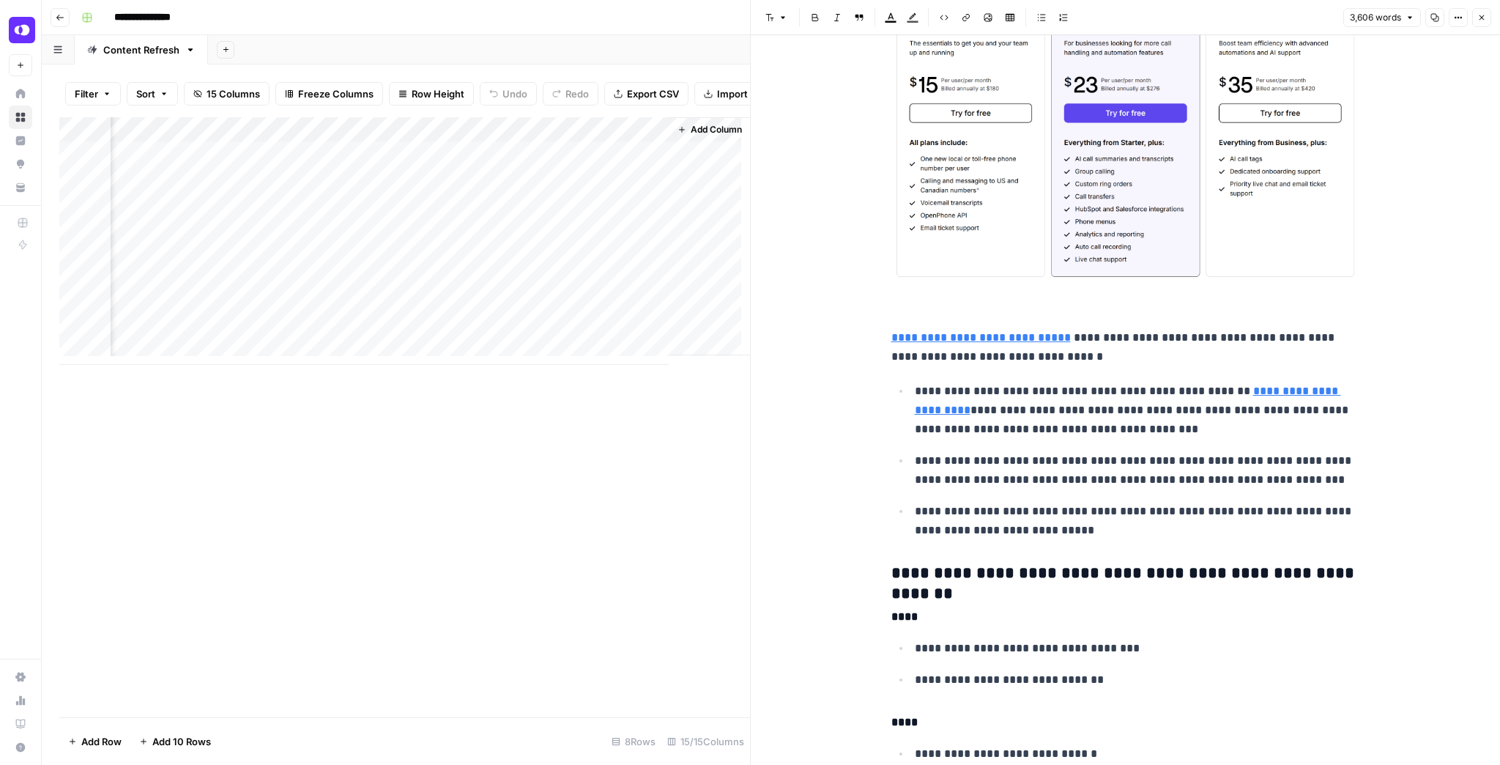
click at [1483, 23] on button "Close" at bounding box center [1482, 17] width 19 height 19
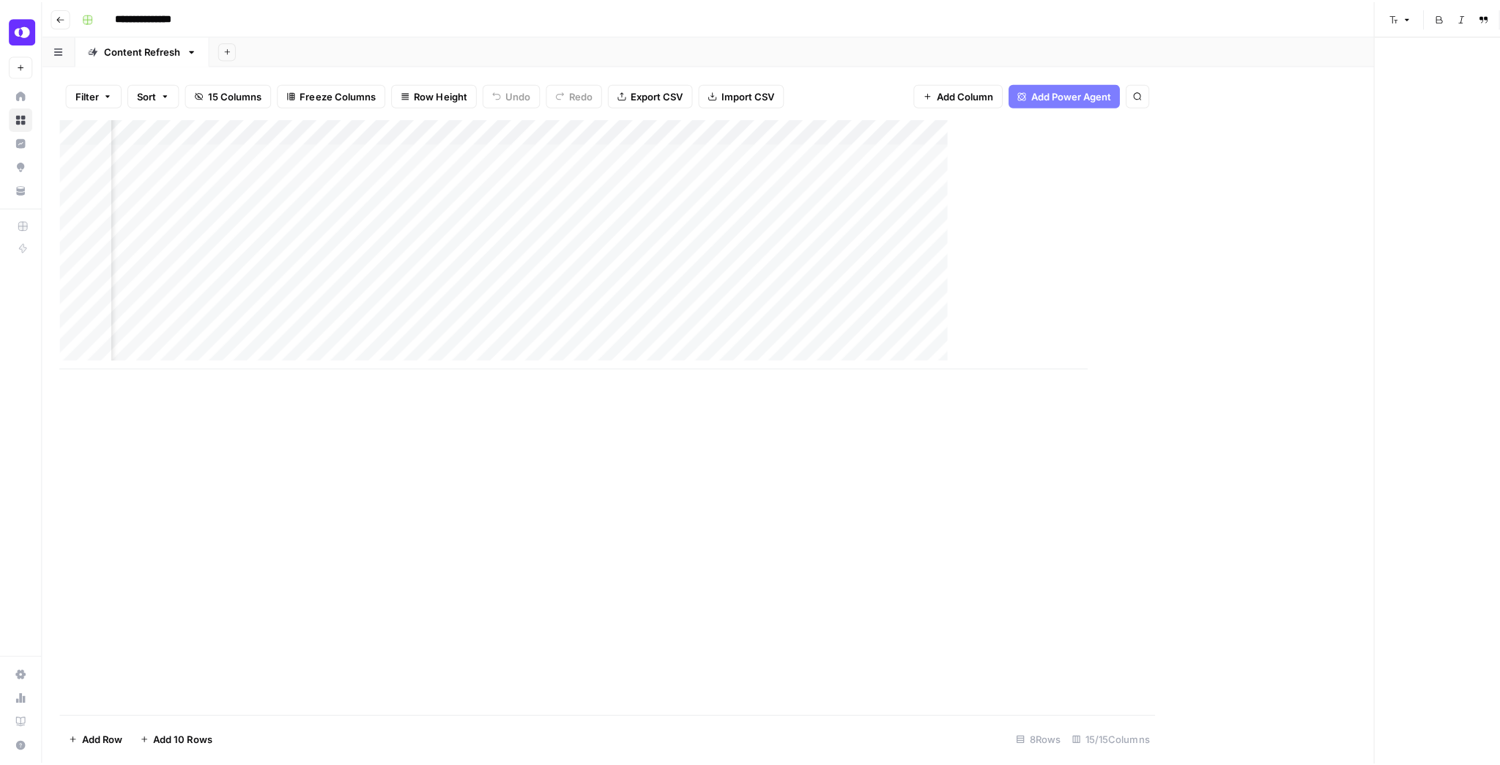
scroll to position [0, 1026]
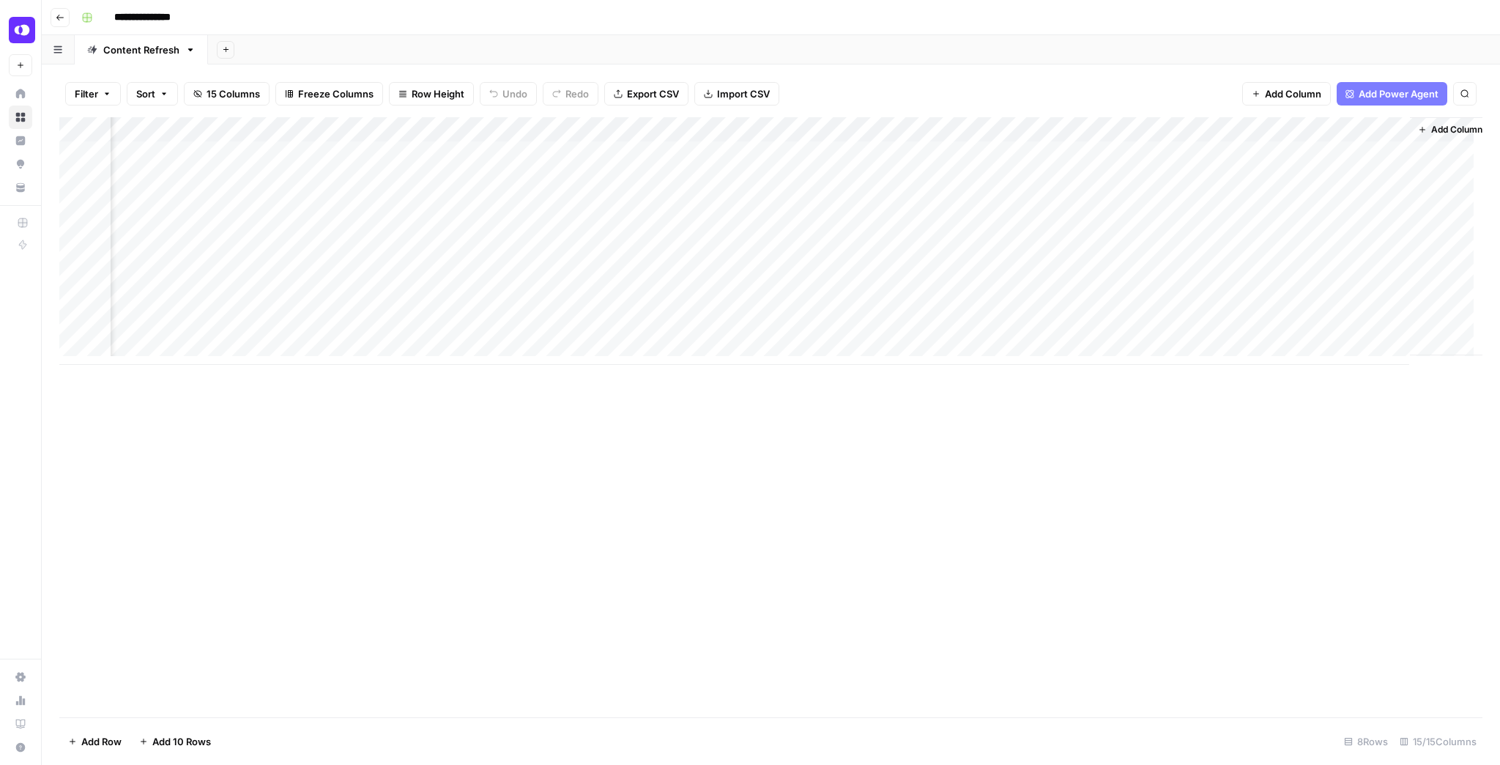
drag, startPoint x: 886, startPoint y: 365, endPoint x: 845, endPoint y: 366, distance: 41.8
click at [845, 366] on div "Add Column" at bounding box center [770, 417] width 1423 height 600
click at [909, 177] on div "Add Column" at bounding box center [770, 241] width 1423 height 248
click at [938, 181] on div "Add Column" at bounding box center [770, 241] width 1423 height 248
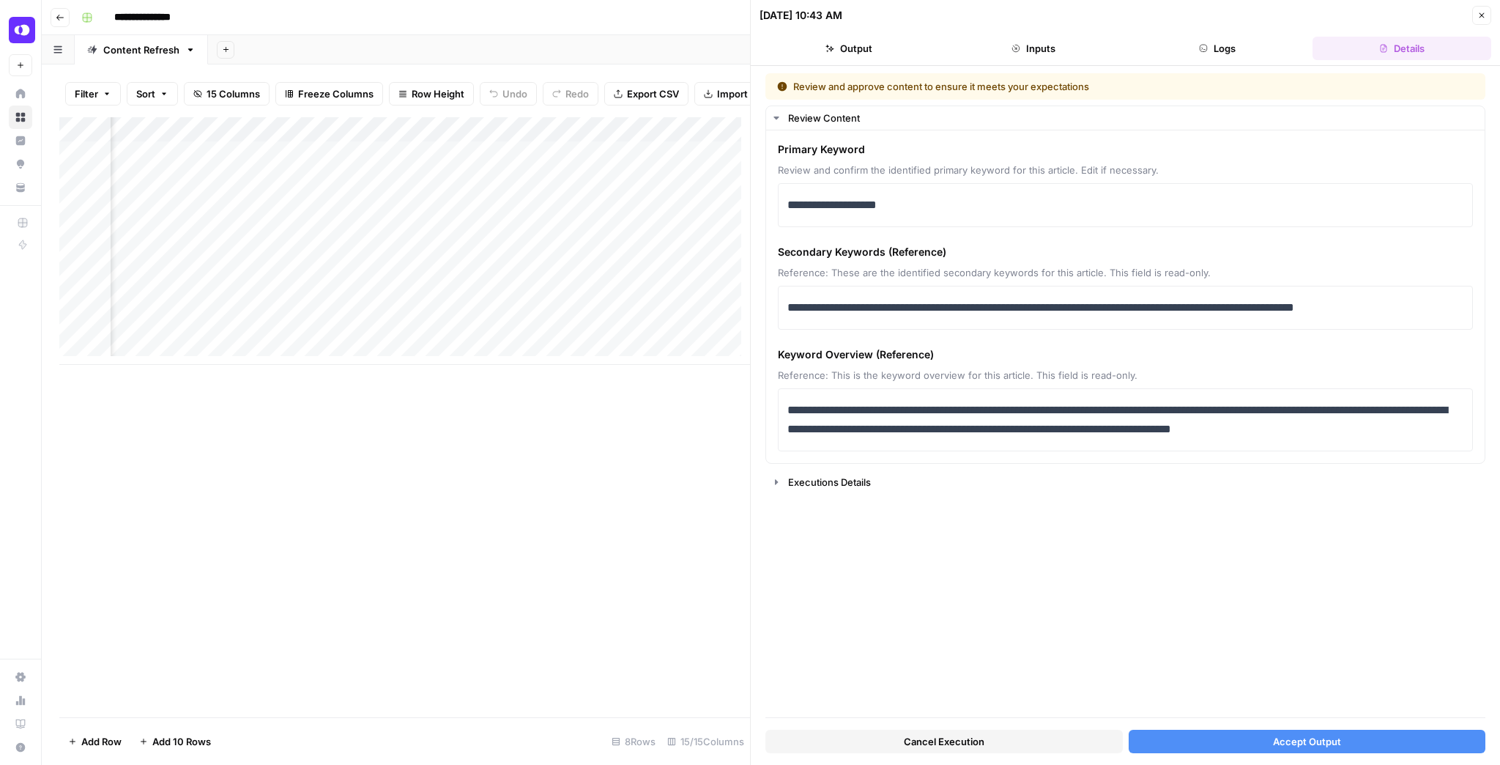
click at [1481, 11] on icon "button" at bounding box center [1482, 15] width 9 height 9
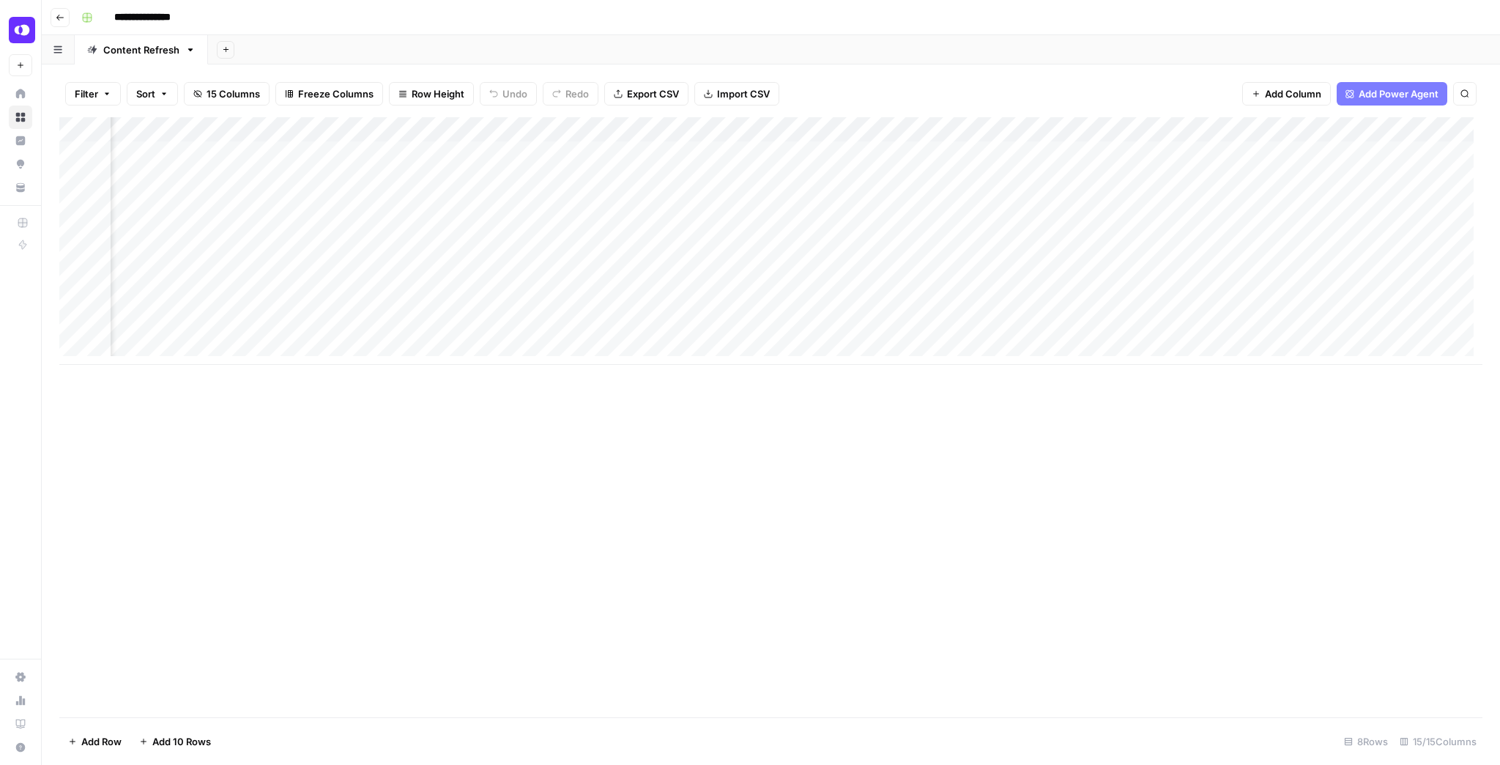
click at [219, 174] on div "Add Column" at bounding box center [770, 241] width 1423 height 248
click at [705, 178] on div "Add Column" at bounding box center [770, 241] width 1423 height 248
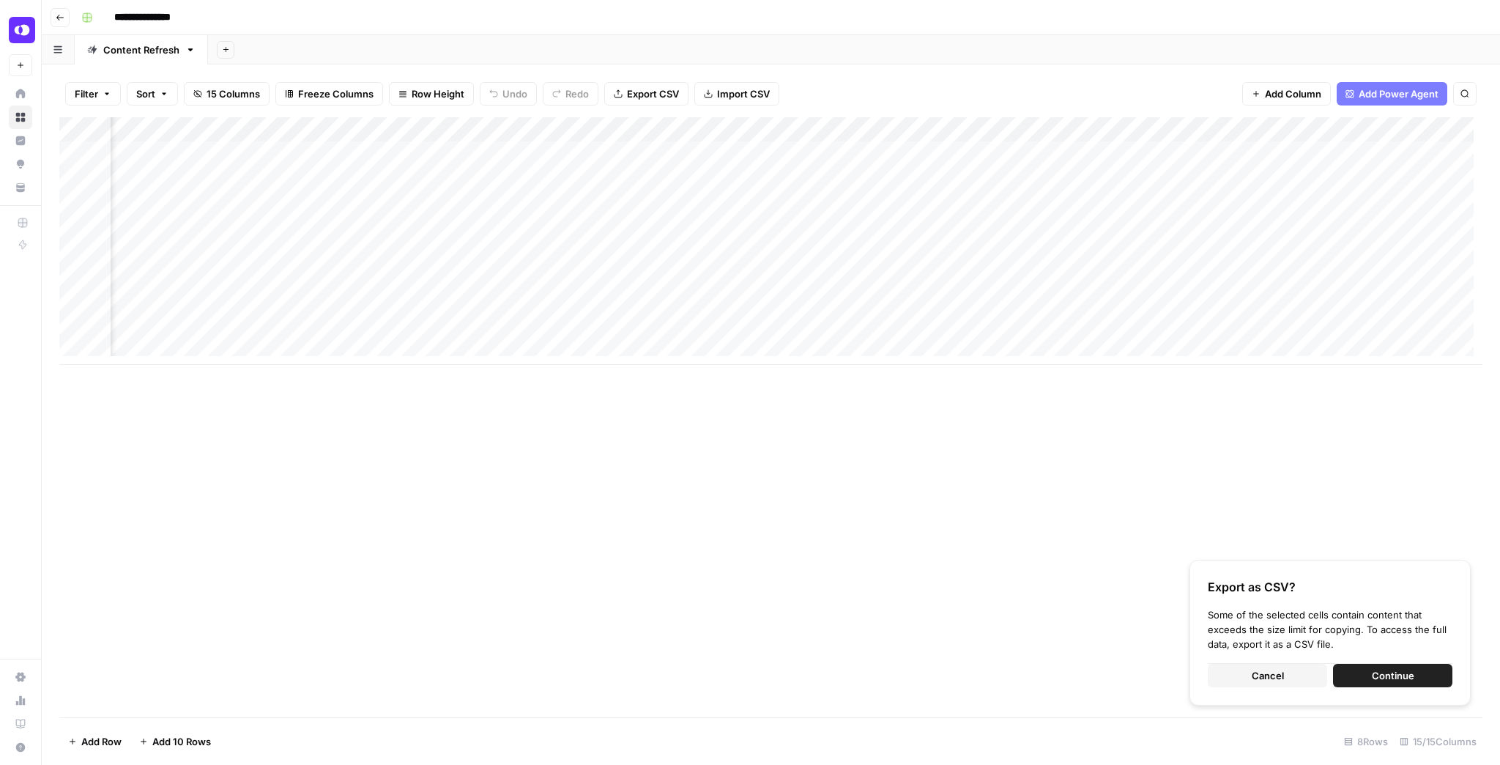
click at [234, 227] on div "Add Column" at bounding box center [770, 241] width 1423 height 248
click at [246, 182] on div "Add Column" at bounding box center [770, 241] width 1423 height 248
click at [700, 182] on div "Add Column" at bounding box center [770, 241] width 1423 height 248
click at [240, 228] on div "Add Column" at bounding box center [770, 241] width 1423 height 248
click at [269, 227] on div "Add Column" at bounding box center [770, 241] width 1423 height 248
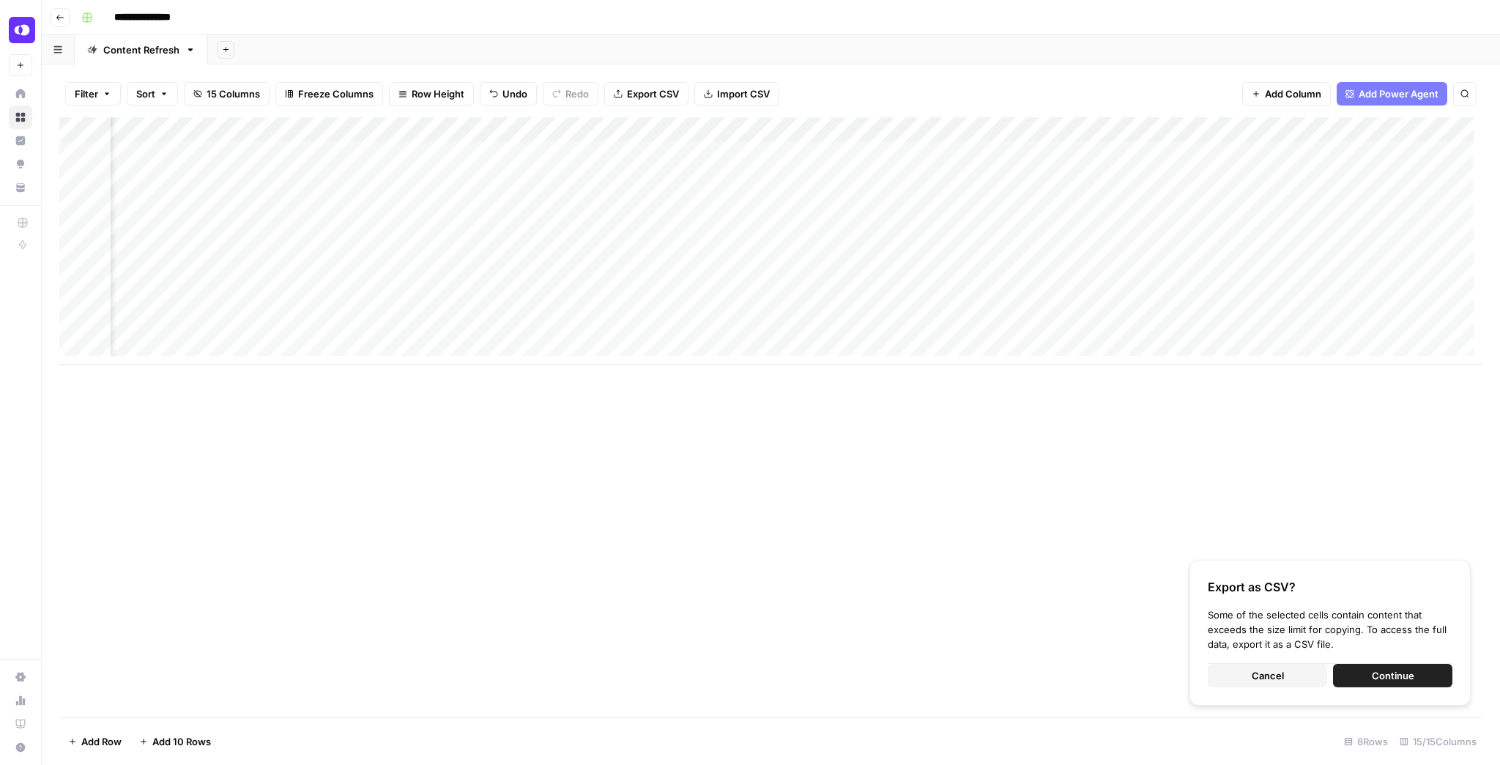
click at [1284, 676] on span "Cancel" at bounding box center [1268, 675] width 32 height 15
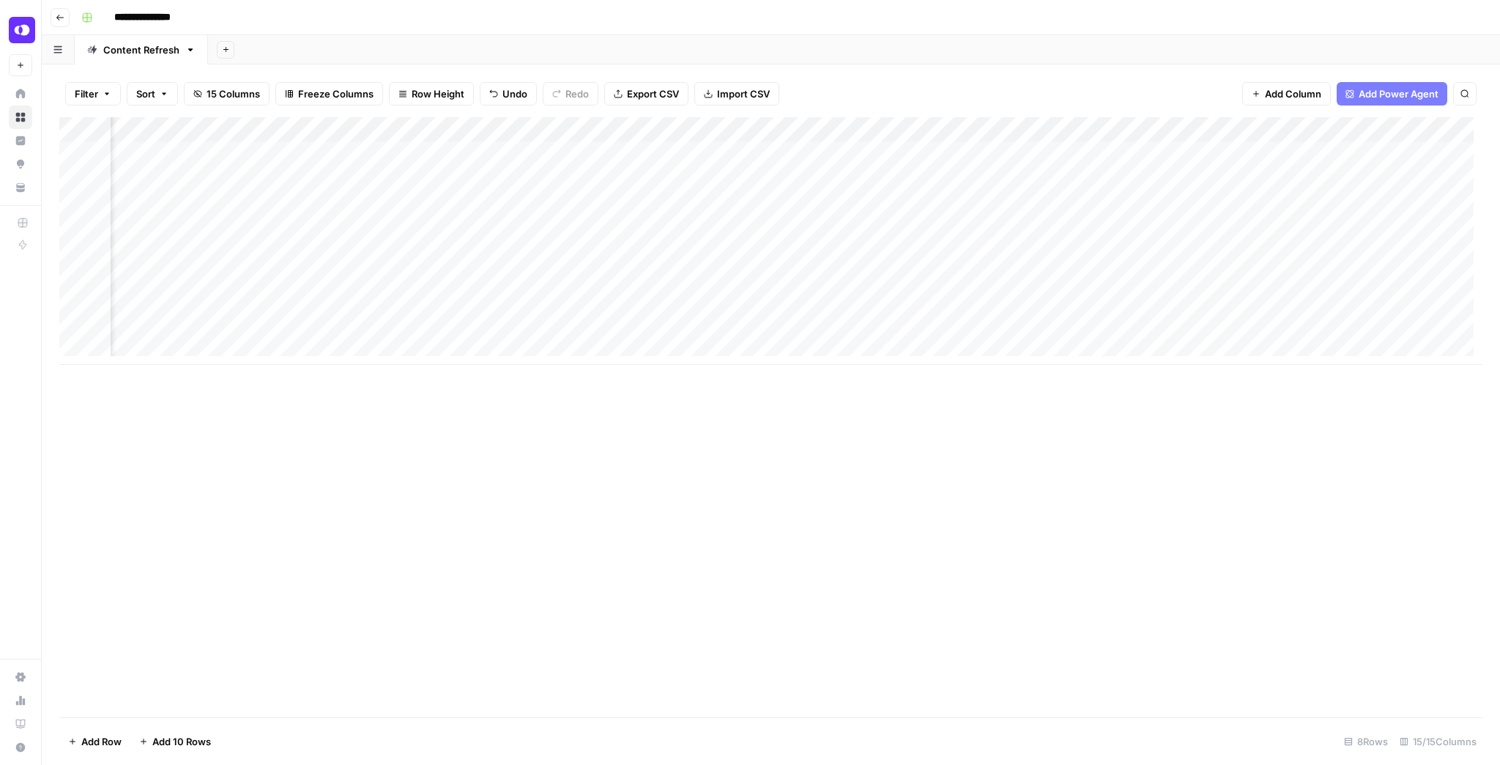
click at [217, 229] on div "Add Column" at bounding box center [770, 241] width 1423 height 248
type textarea "**********"
drag, startPoint x: 308, startPoint y: 225, endPoint x: 127, endPoint y: 226, distance: 181.0
click at [127, 226] on body "**********" at bounding box center [750, 382] width 1500 height 765
click at [234, 175] on div "Add Column" at bounding box center [770, 241] width 1423 height 248
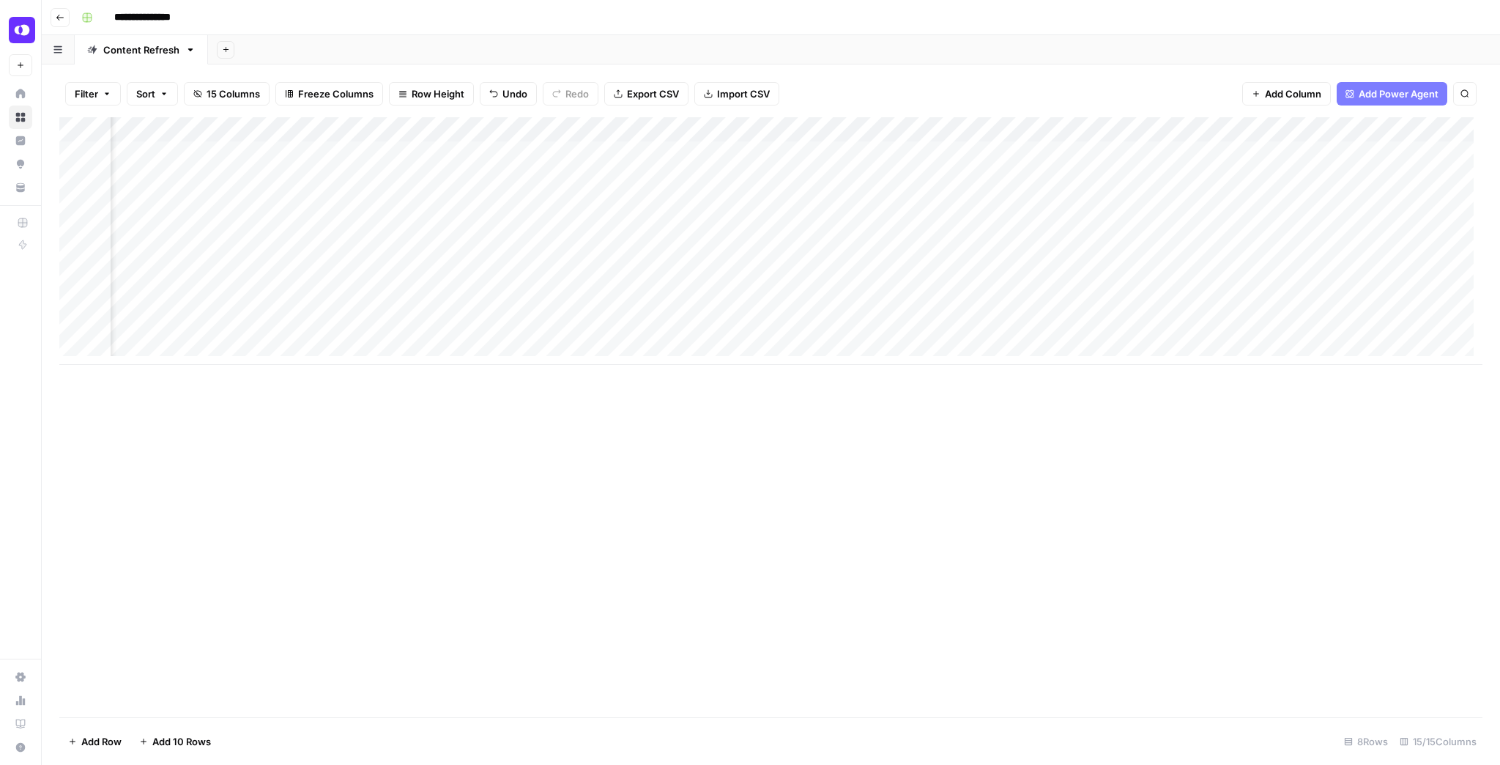
click at [234, 175] on div "Add Column" at bounding box center [770, 241] width 1423 height 248
click at [375, 237] on div "Add Column" at bounding box center [770, 241] width 1423 height 248
click at [662, 176] on div "Add Column" at bounding box center [770, 241] width 1423 height 248
click at [721, 181] on div "Add Column" at bounding box center [770, 241] width 1423 height 248
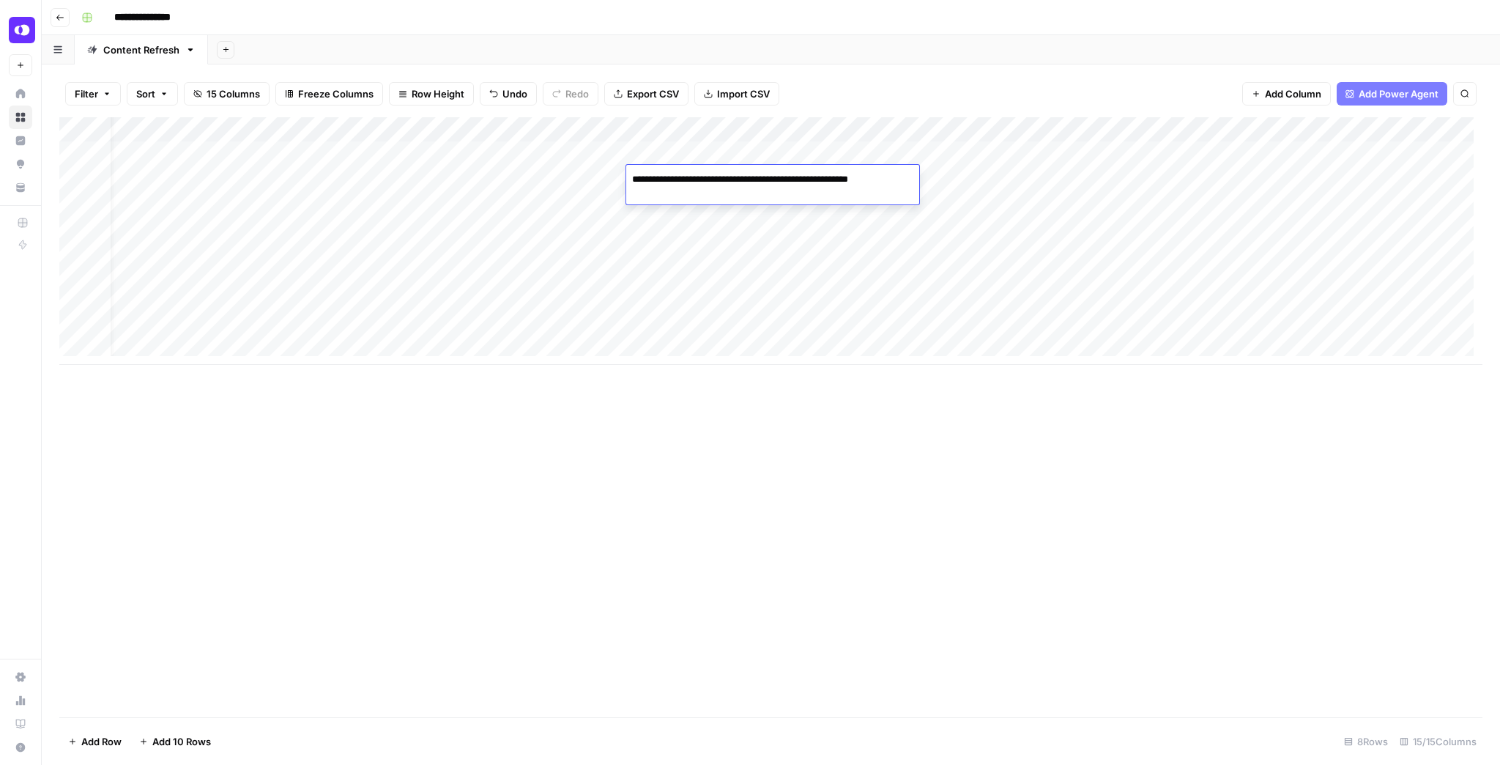
click at [680, 233] on div "Add Column" at bounding box center [770, 241] width 1423 height 248
type textarea "**********"
click at [838, 179] on div "Add Column" at bounding box center [770, 241] width 1423 height 248
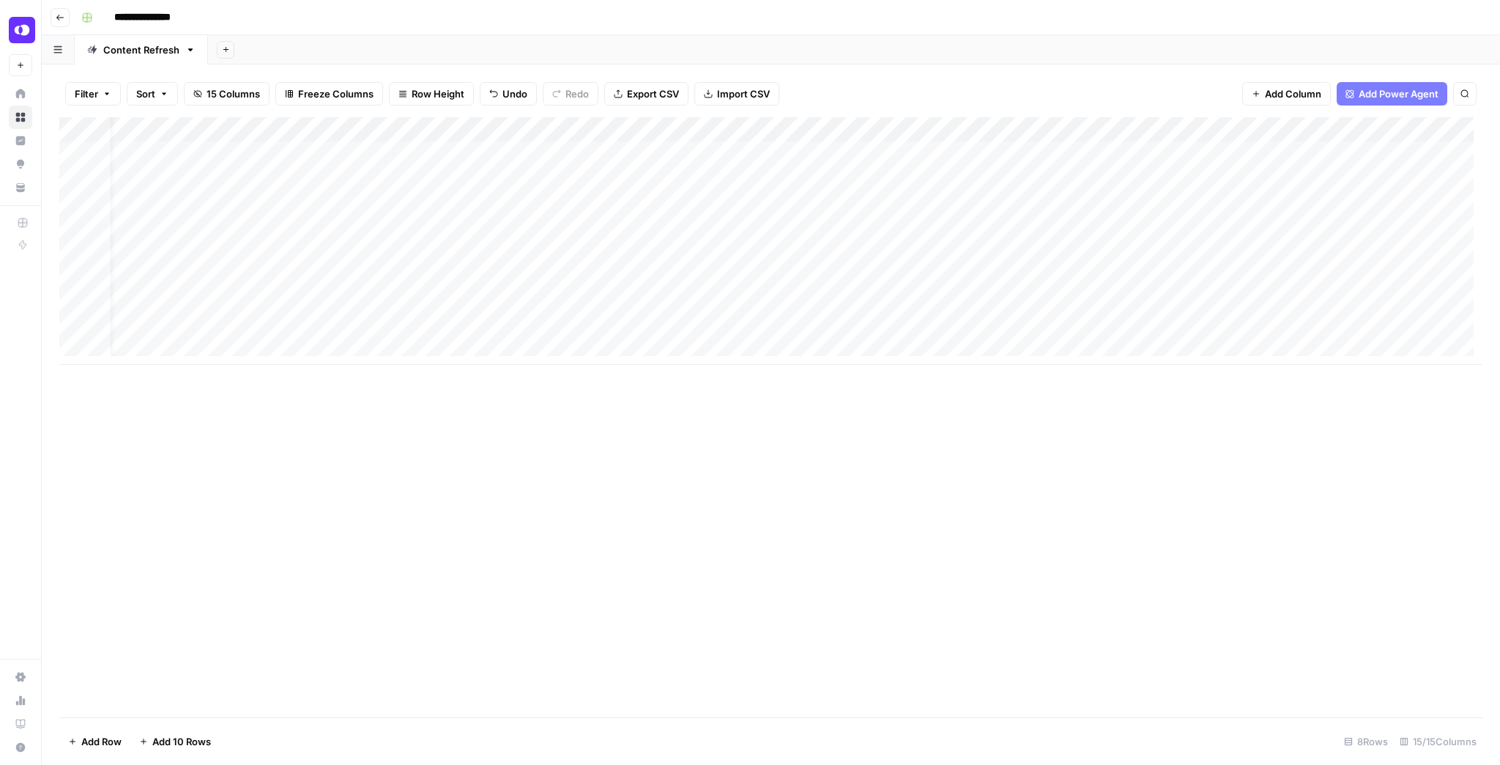
click at [809, 235] on div "Add Column" at bounding box center [770, 241] width 1423 height 248
type textarea "**********"
click at [927, 171] on div "Add Column" at bounding box center [770, 241] width 1423 height 248
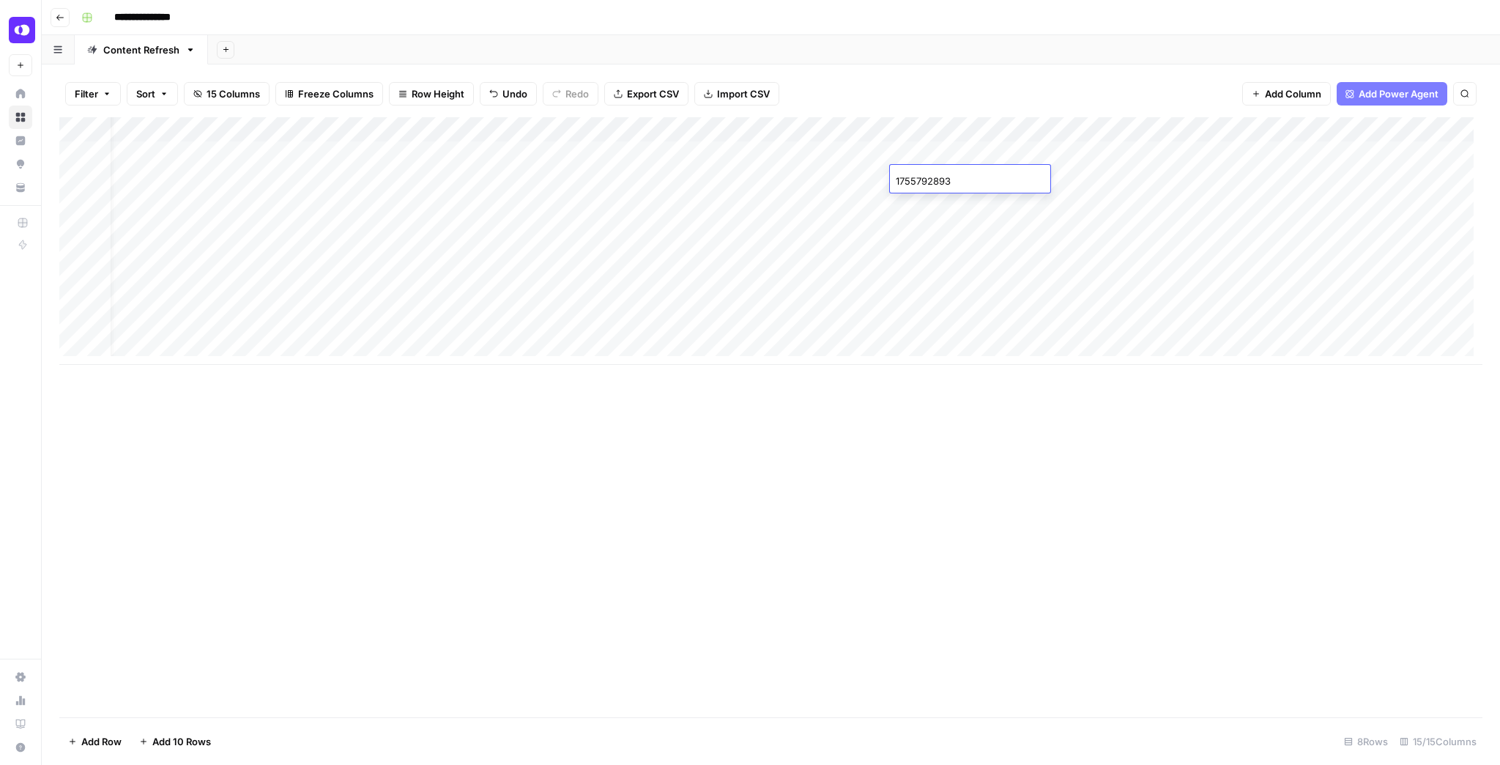
click at [947, 225] on div "Add Column" at bounding box center [770, 241] width 1423 height 248
click at [1061, 180] on div "Add Column" at bounding box center [770, 241] width 1423 height 248
click at [1038, 232] on div "Add Column" at bounding box center [770, 241] width 1423 height 248
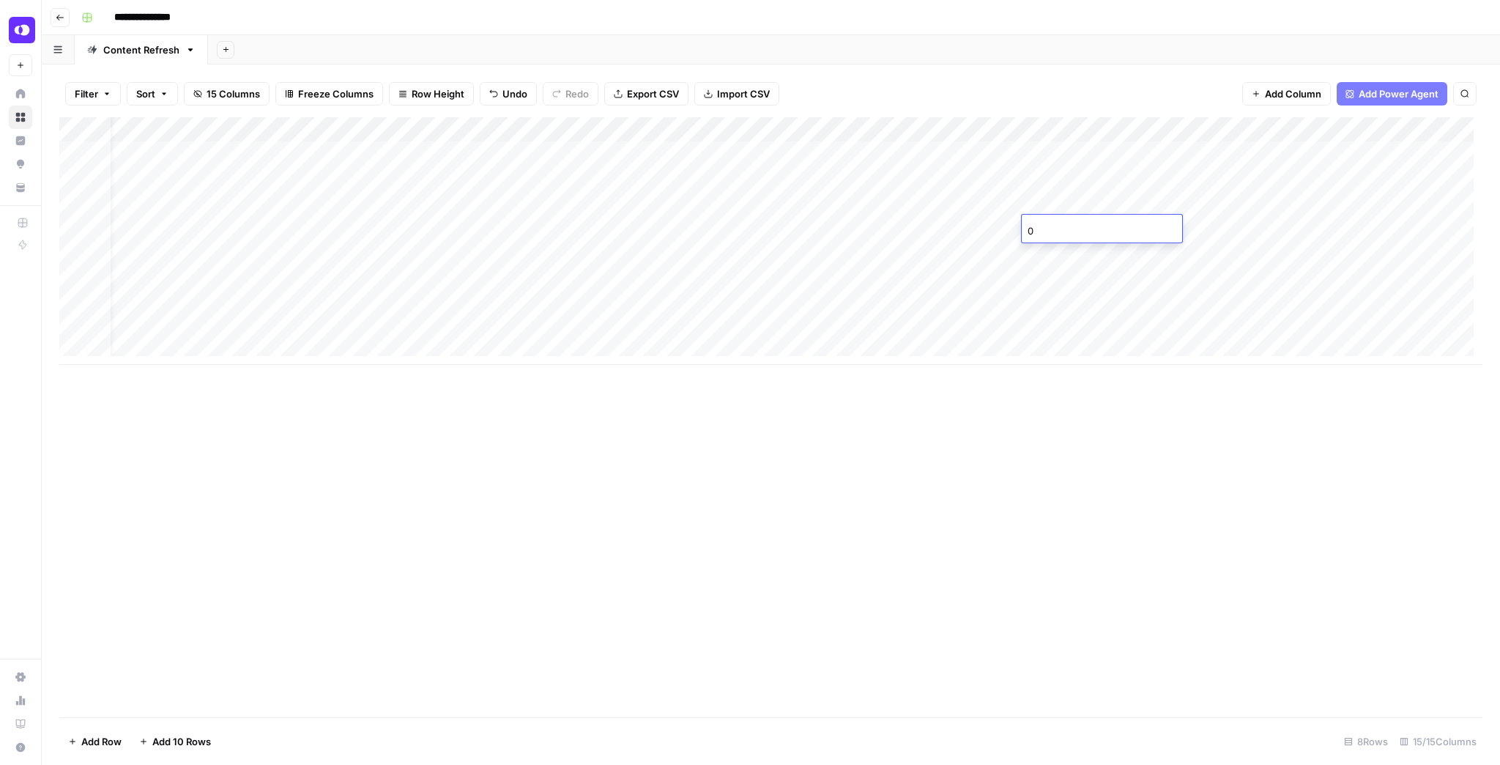
type input "1756756415"
click at [1213, 182] on div "Add Column" at bounding box center [770, 241] width 1423 height 248
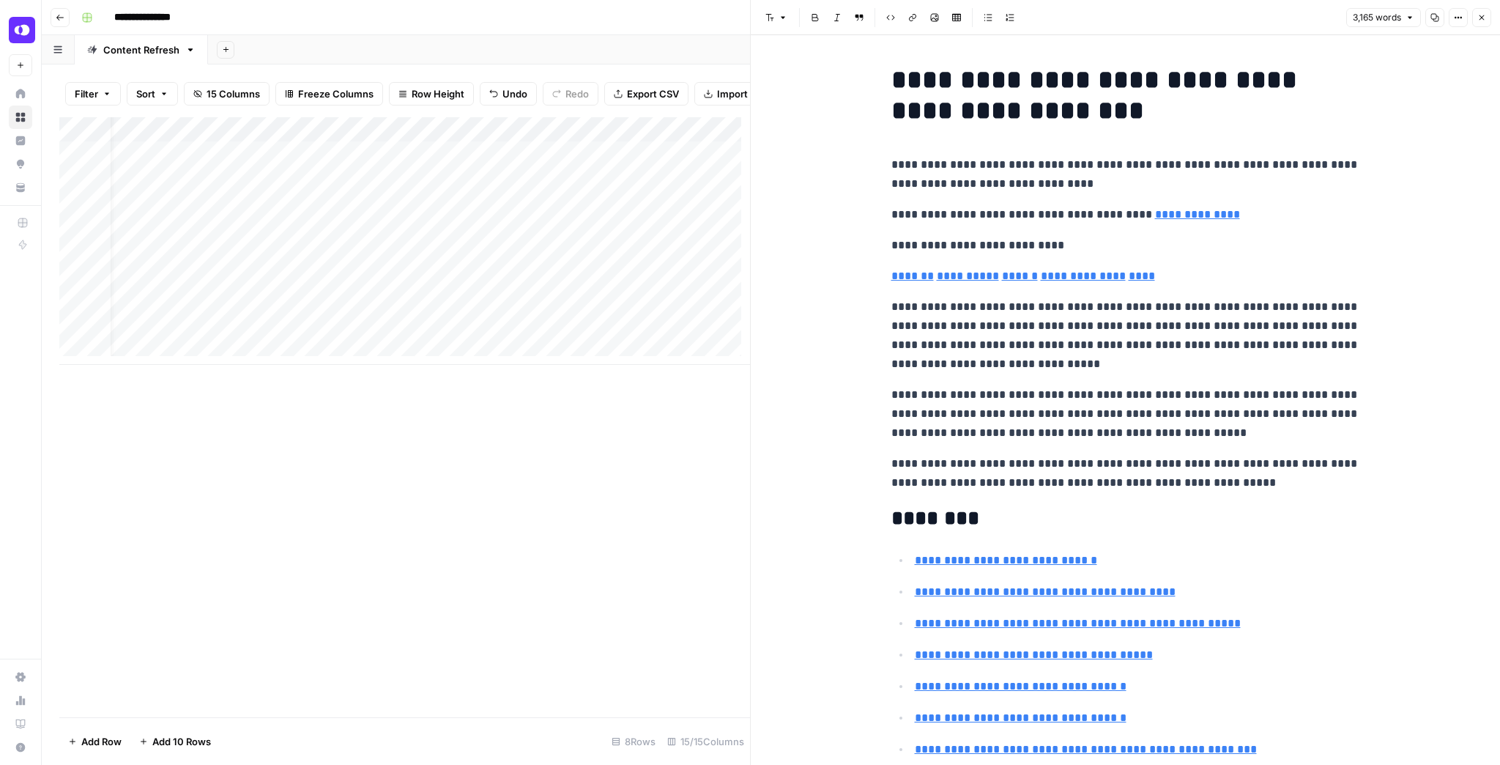
click at [1436, 17] on icon "button" at bounding box center [1435, 17] width 9 height 9
click at [1487, 21] on button "Close" at bounding box center [1482, 17] width 19 height 19
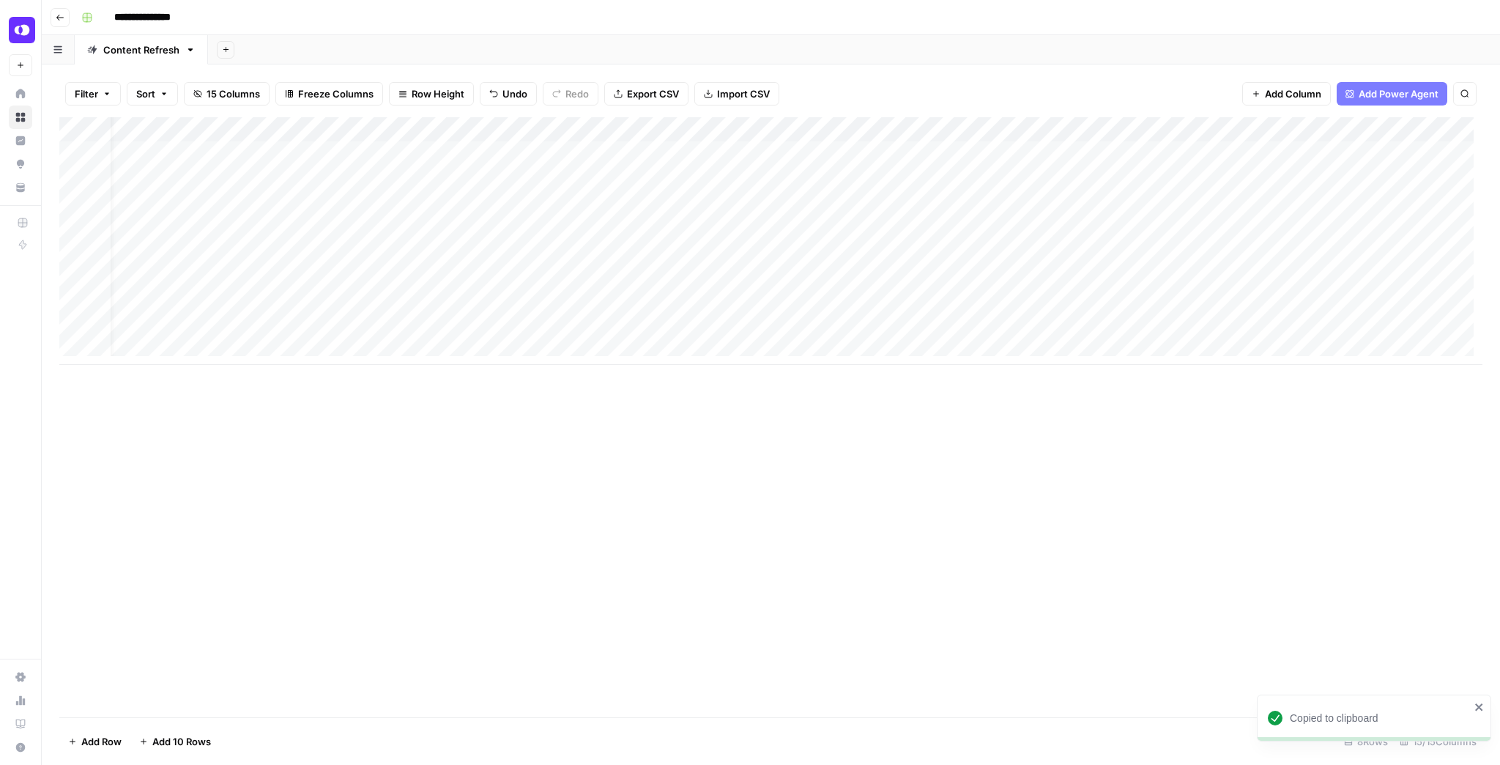
click at [1200, 231] on div "Add Column" at bounding box center [770, 241] width 1423 height 248
drag, startPoint x: 1125, startPoint y: 141, endPoint x: 1096, endPoint y: 118, distance: 37.1
click at [1123, 139] on div at bounding box center [1126, 400] width 486 height 730
click at [1478, 23] on button "Close" at bounding box center [1482, 17] width 19 height 19
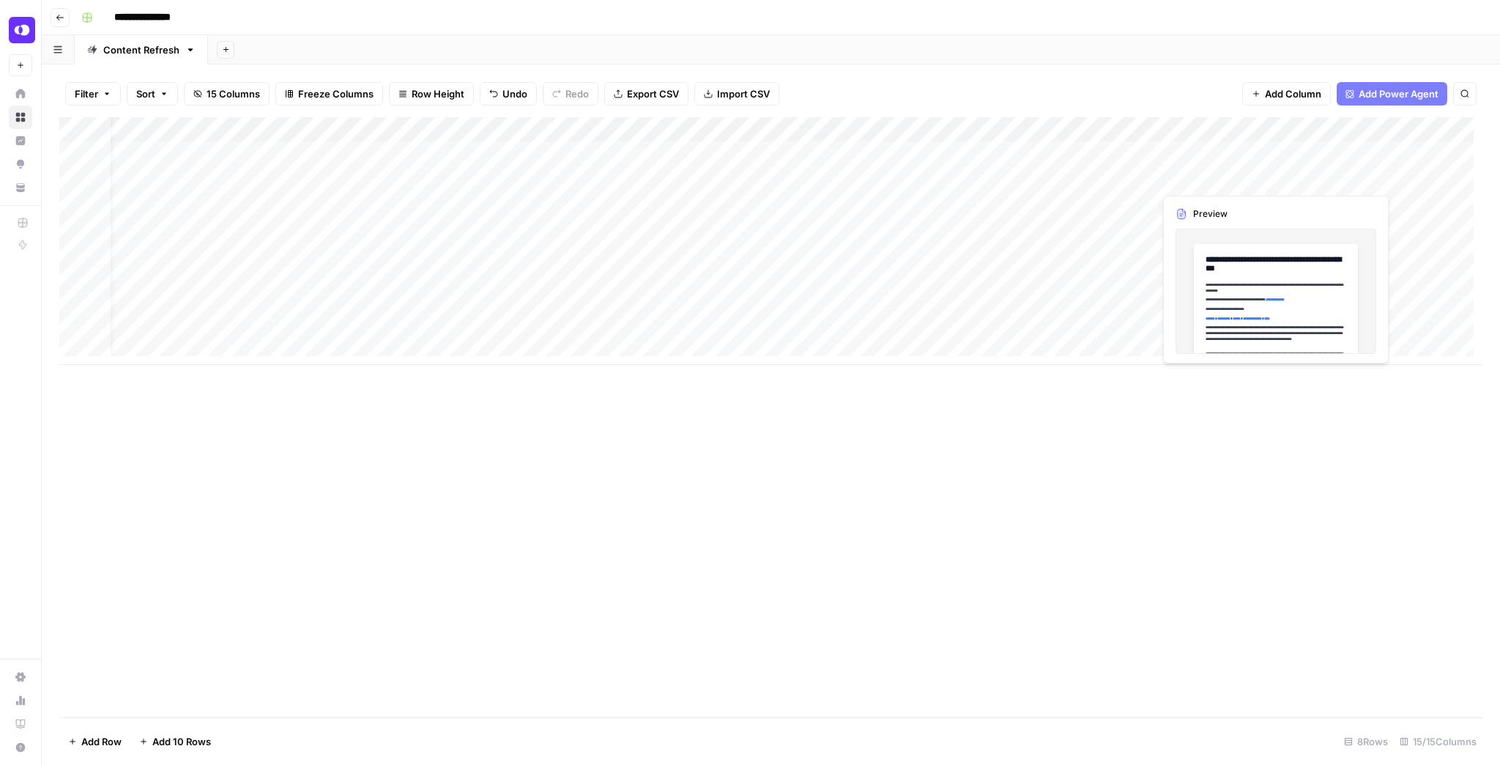
click at [1212, 184] on div "Add Column" at bounding box center [770, 241] width 1423 height 248
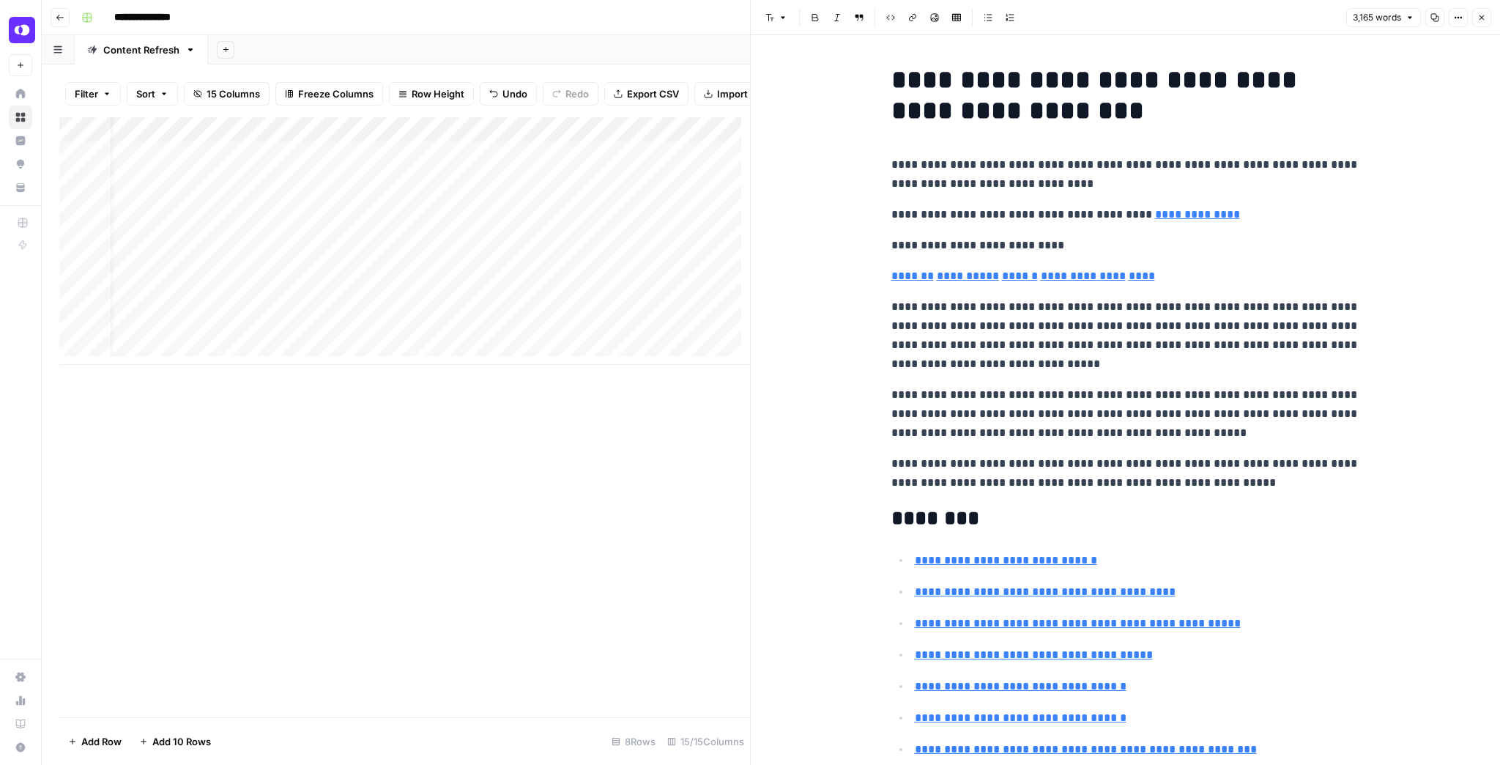
click at [1427, 20] on button "Copy" at bounding box center [1435, 17] width 19 height 19
click at [1489, 22] on button "Close" at bounding box center [1482, 17] width 19 height 19
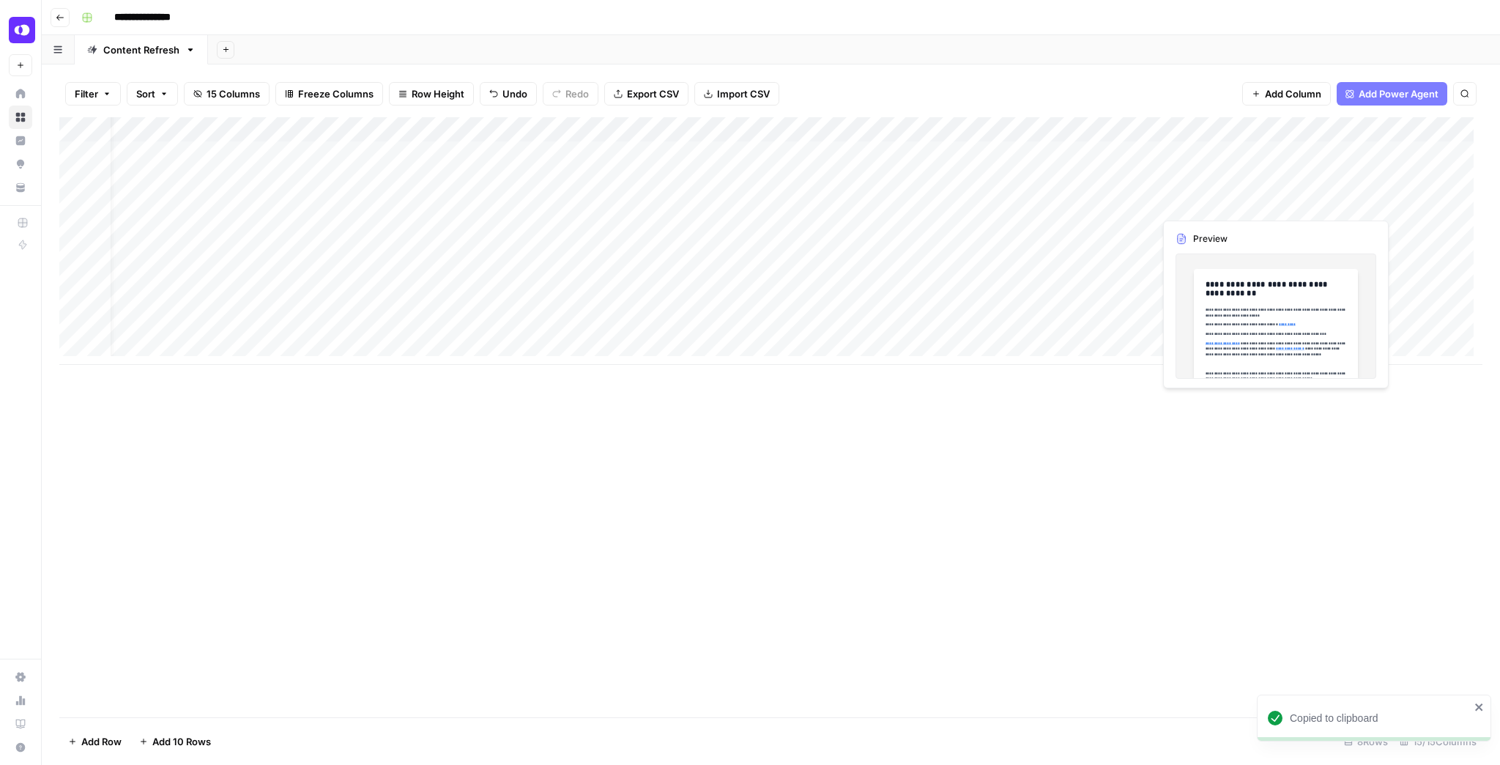
click at [1197, 223] on div "Add Column" at bounding box center [770, 241] width 1423 height 248
click at [1197, 226] on div "Add Column" at bounding box center [770, 241] width 1423 height 248
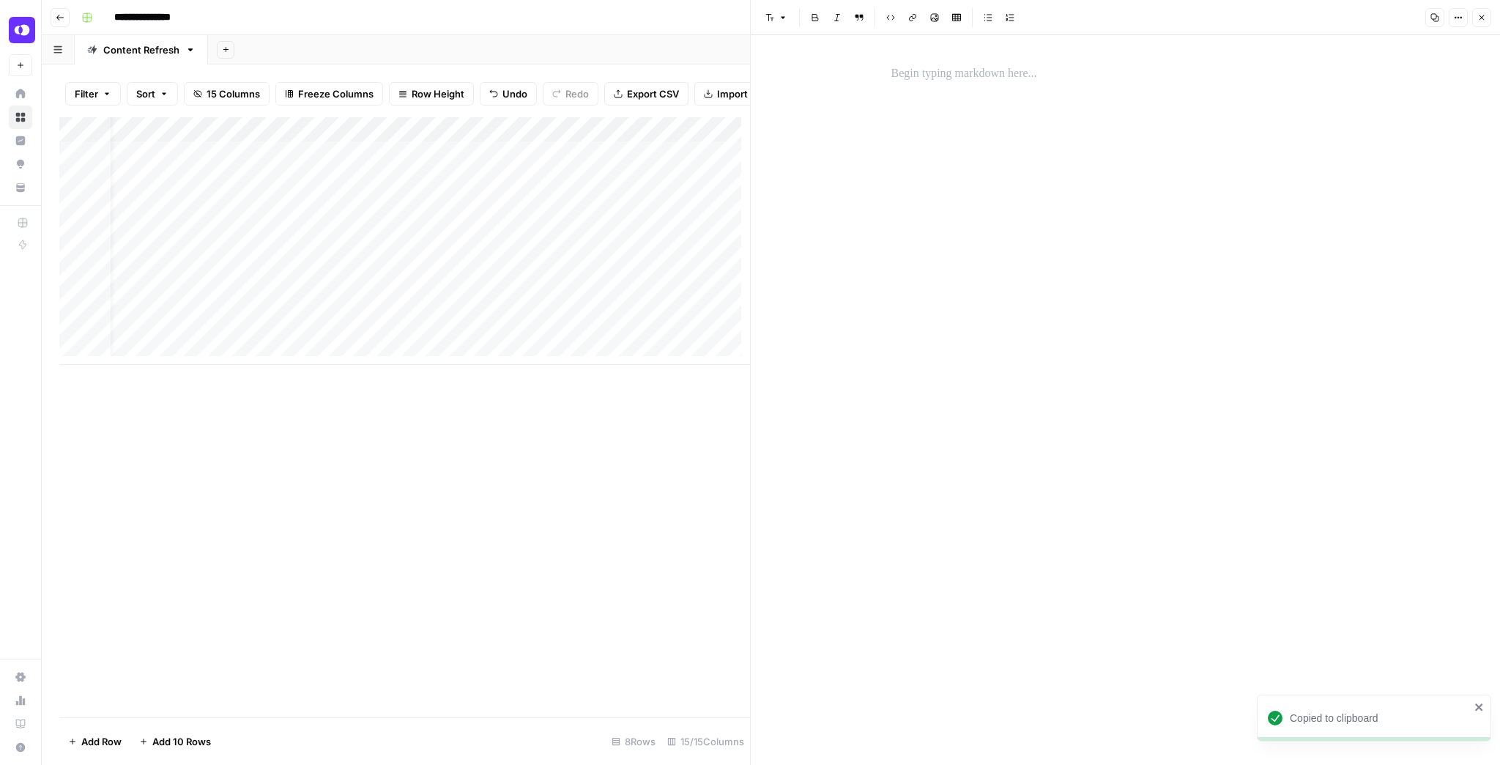
click at [1095, 85] on div at bounding box center [1126, 74] width 486 height 31
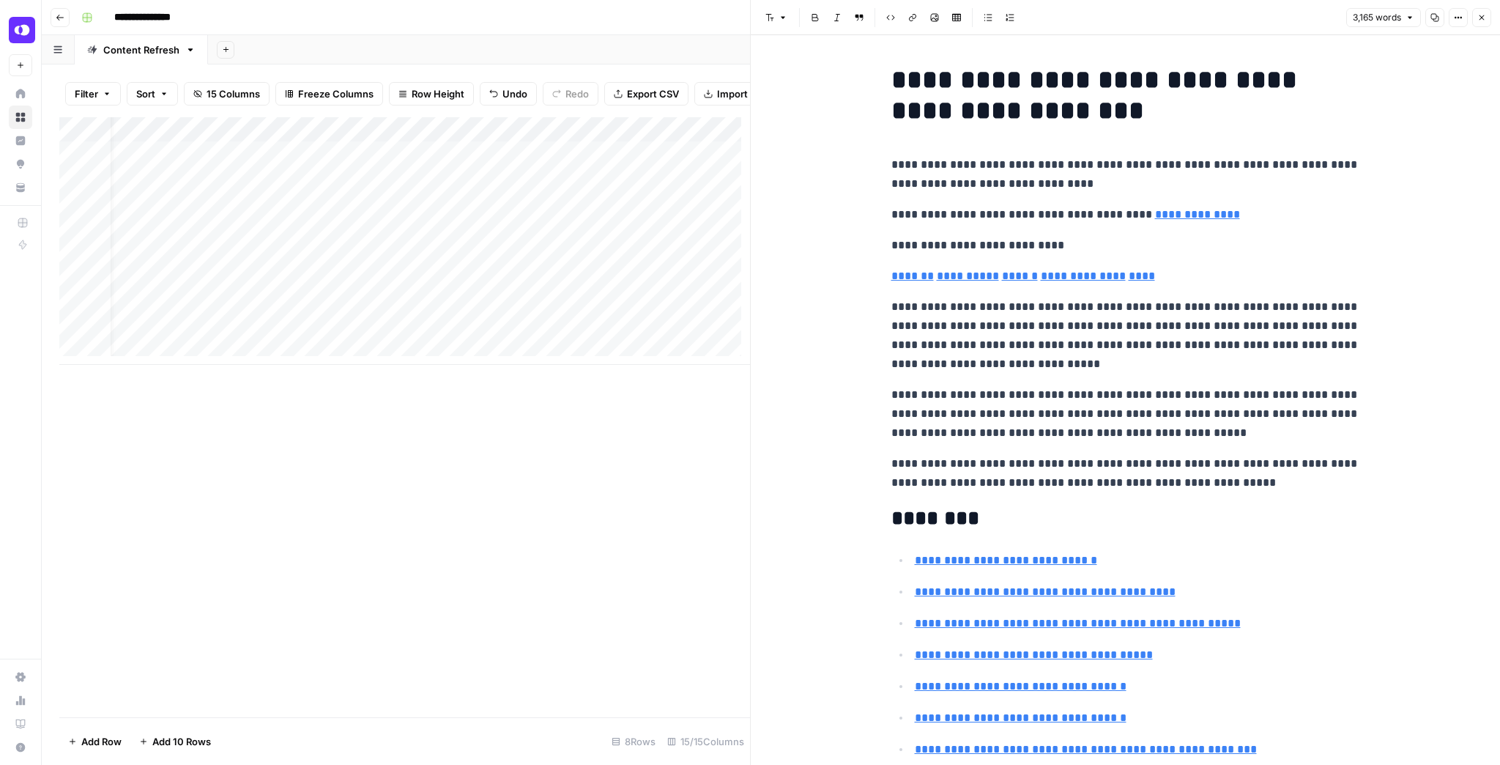
click at [1484, 23] on button "Close" at bounding box center [1482, 17] width 19 height 19
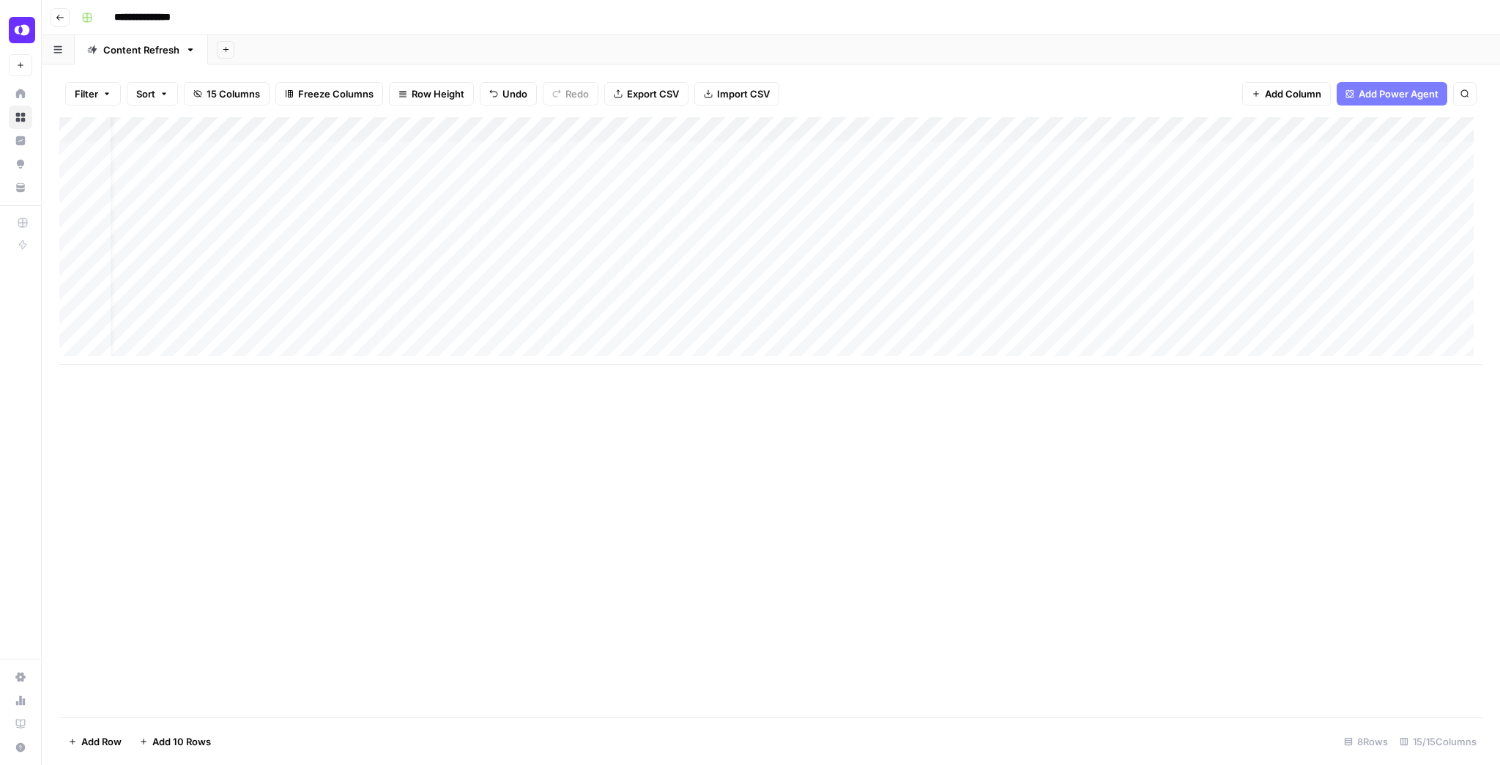
click at [1267, 176] on div "Add Column" at bounding box center [770, 241] width 1423 height 248
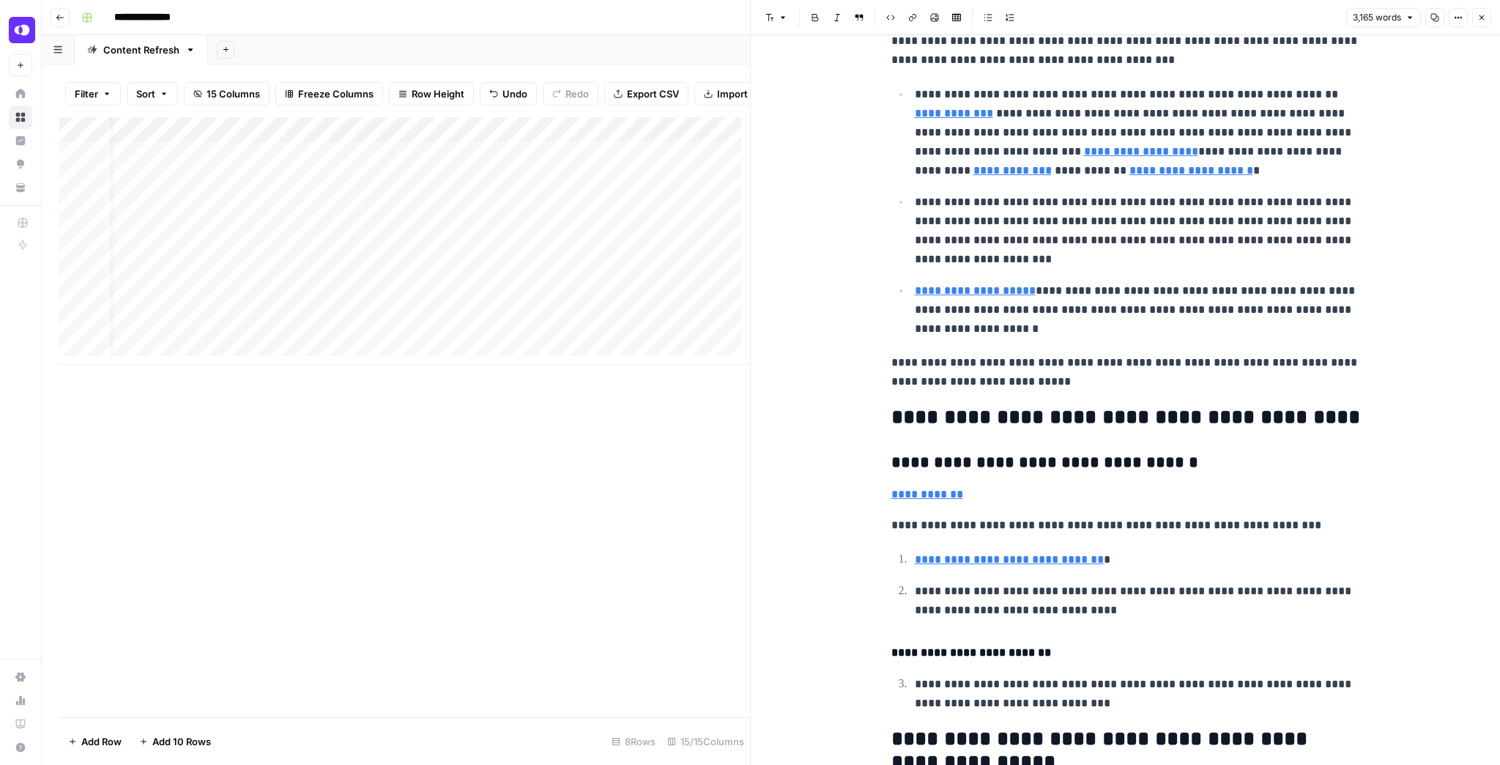
scroll to position [1348, 0]
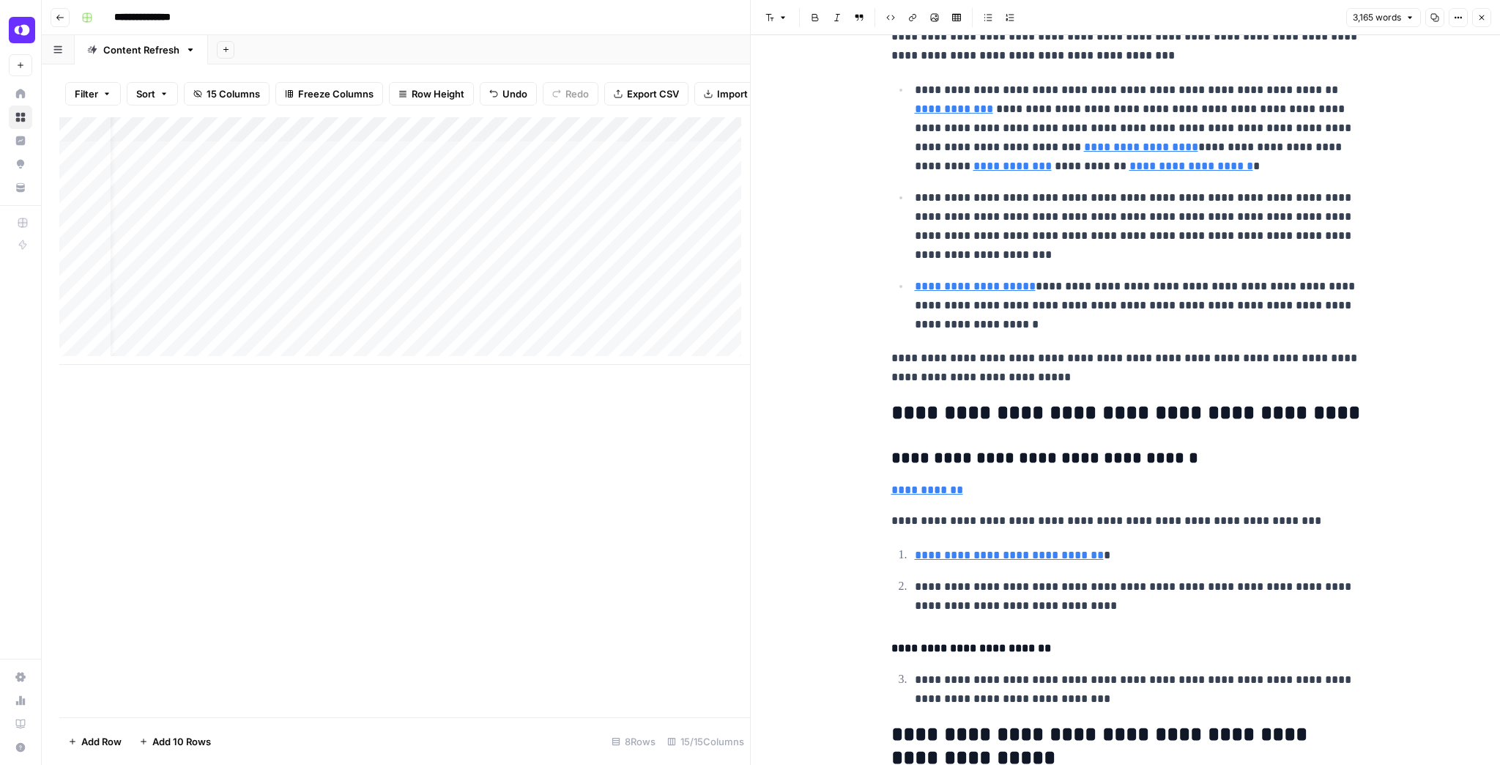
click at [1486, 19] on icon "button" at bounding box center [1482, 17] width 9 height 9
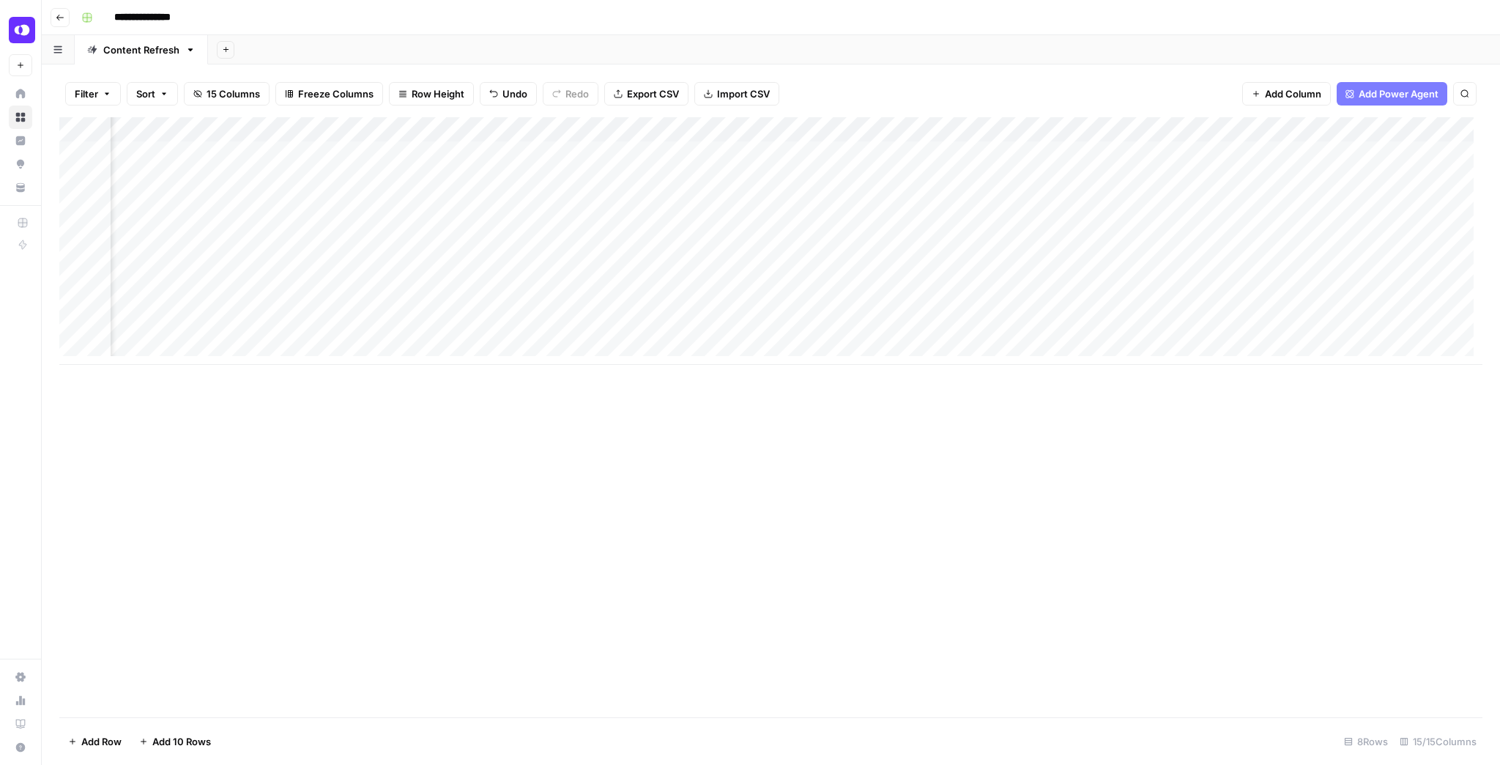
scroll to position [0, 516]
click at [890, 226] on div "Add Column" at bounding box center [770, 241] width 1423 height 248
click at [934, 177] on div "Add Column" at bounding box center [770, 241] width 1423 height 248
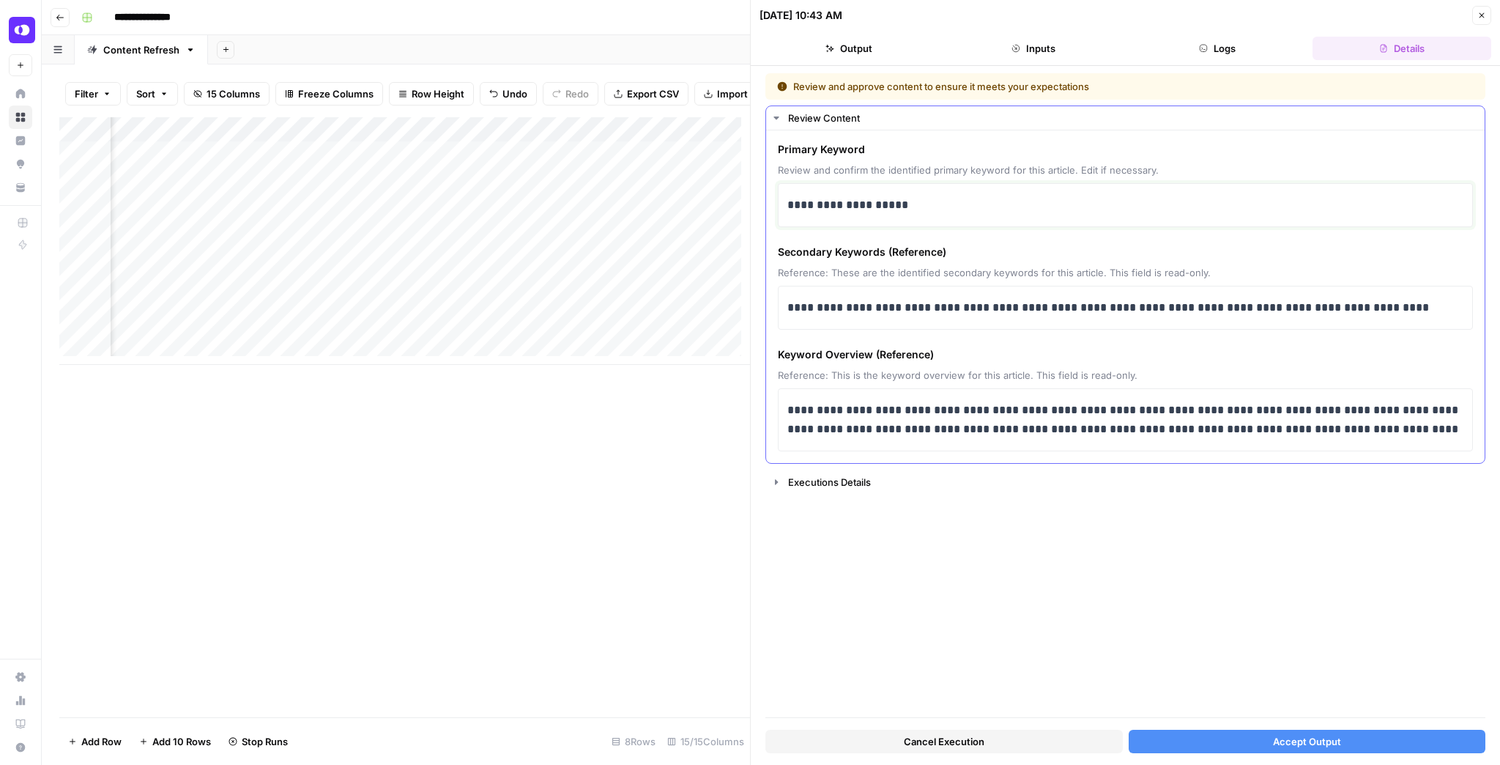
click at [788, 199] on p "**********" at bounding box center [1126, 205] width 677 height 19
click at [1303, 744] on span "Accept Output" at bounding box center [1307, 741] width 68 height 15
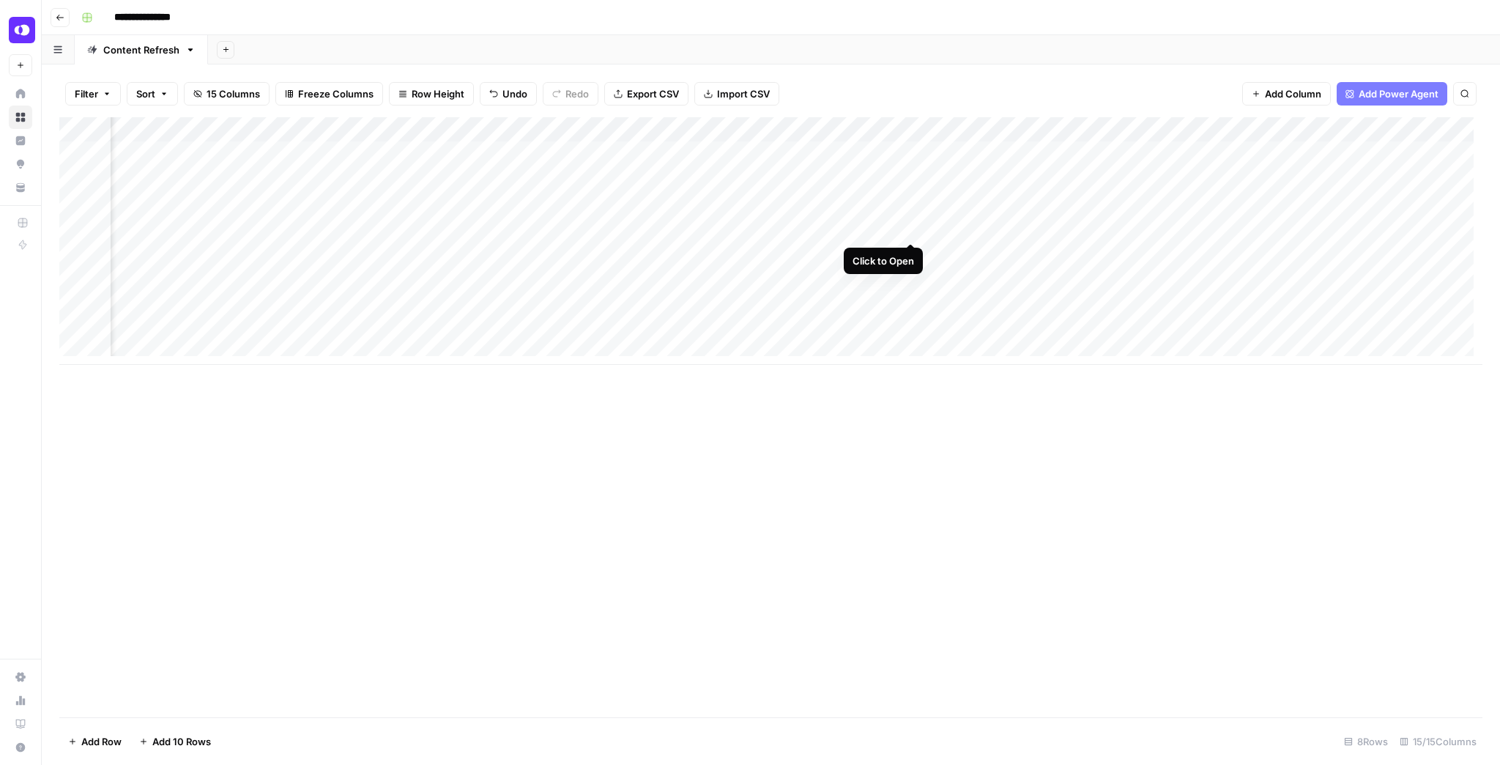
click at [911, 231] on div "Add Column" at bounding box center [770, 241] width 1423 height 248
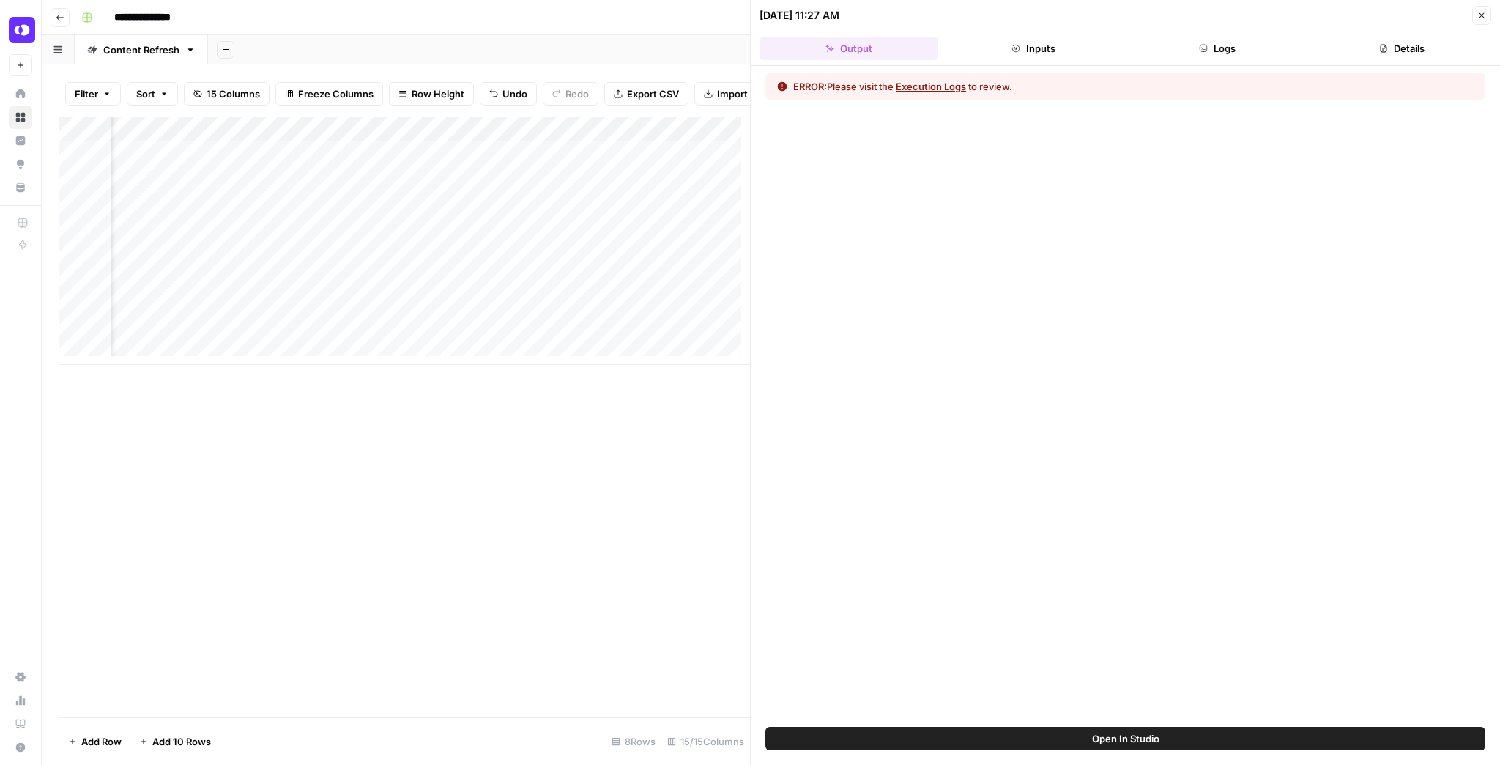
click at [1196, 50] on button "Logs" at bounding box center [1218, 48] width 179 height 23
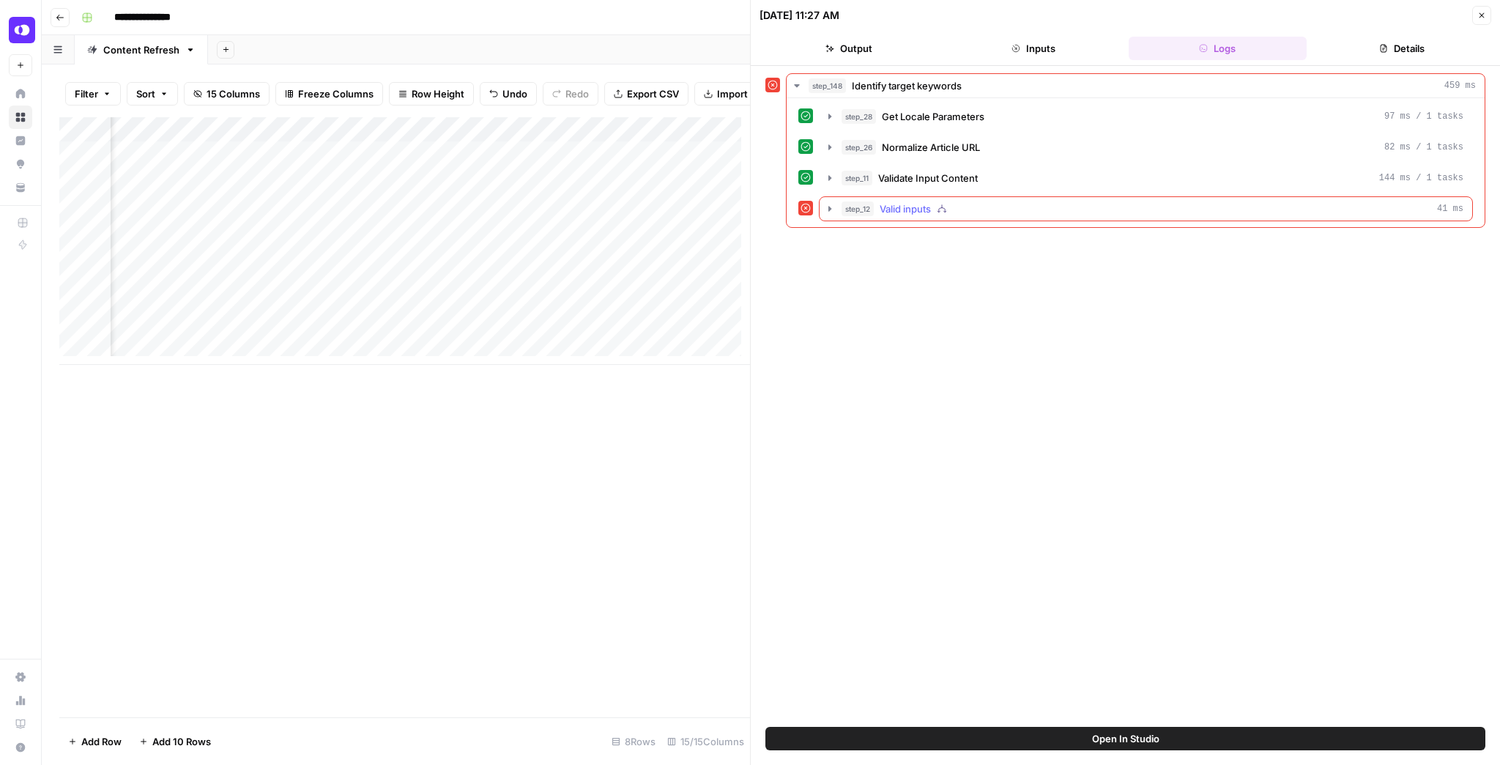
click at [832, 204] on icon "button" at bounding box center [830, 209] width 12 height 12
click at [867, 236] on icon "button" at bounding box center [863, 240] width 12 height 12
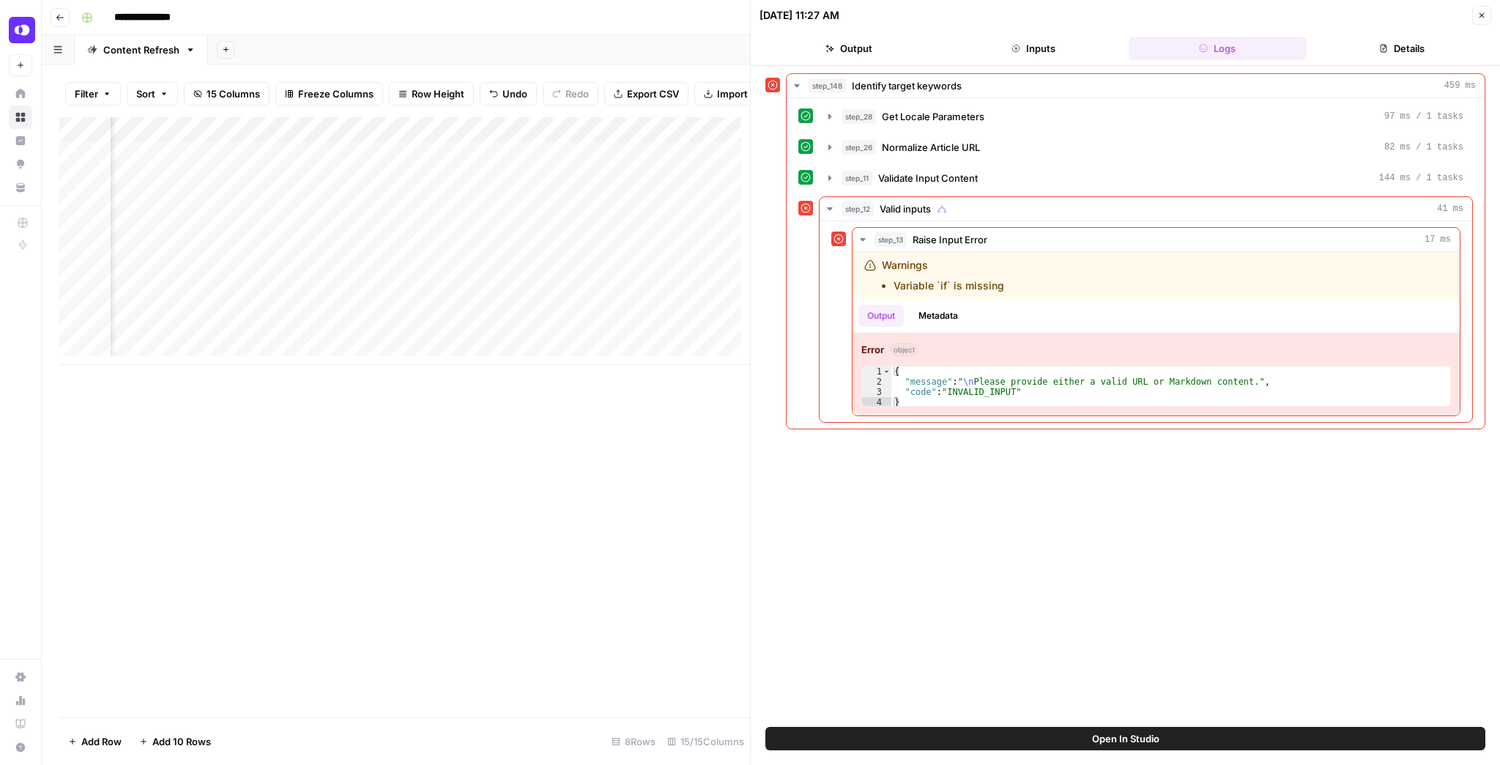
click at [1477, 21] on button "Close" at bounding box center [1482, 15] width 19 height 19
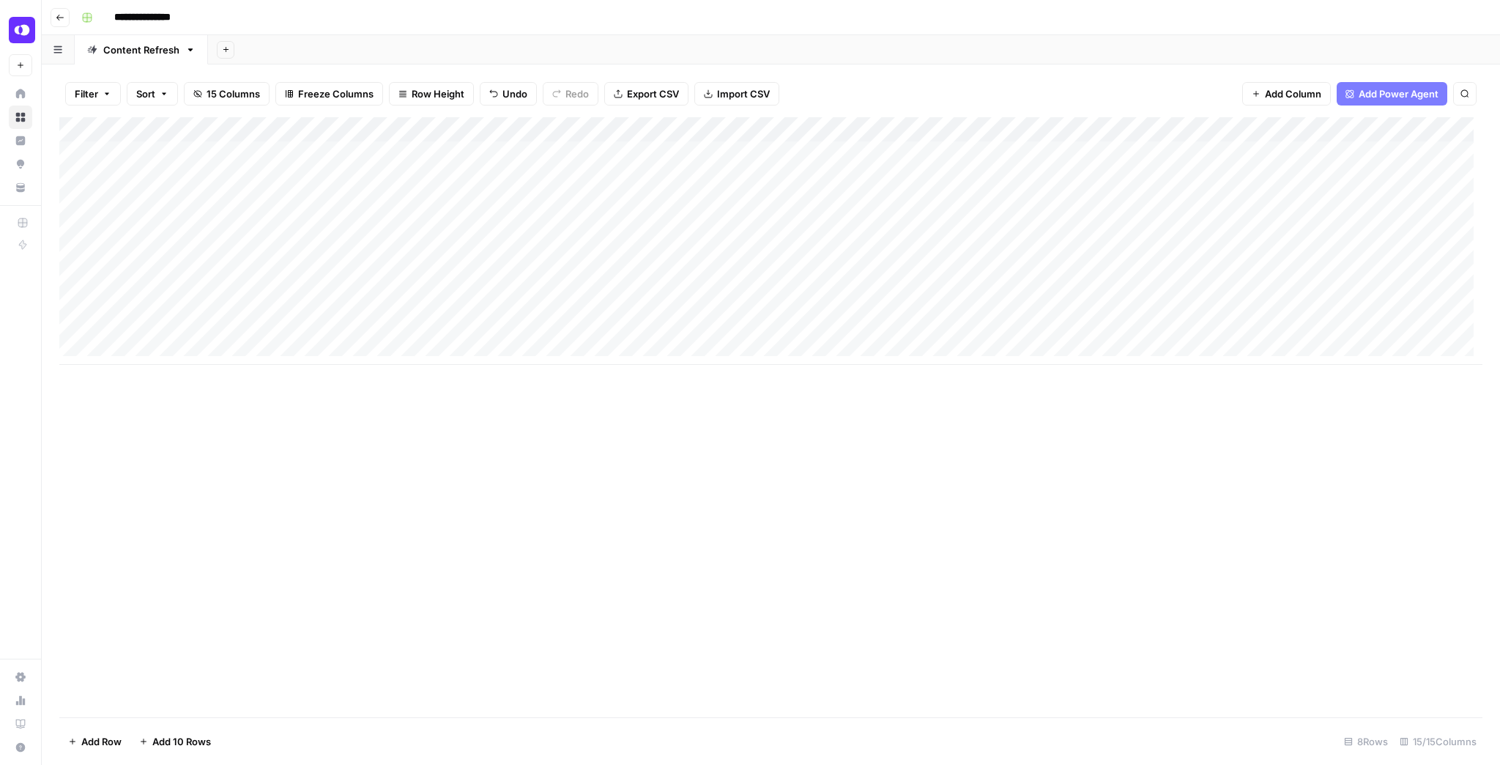
click at [404, 179] on div "Add Column" at bounding box center [770, 241] width 1423 height 248
drag, startPoint x: 407, startPoint y: 179, endPoint x: 99, endPoint y: 164, distance: 308.1
click at [99, 164] on body "**********" at bounding box center [750, 382] width 1500 height 765
click at [175, 233] on div "Add Column" at bounding box center [770, 241] width 1423 height 248
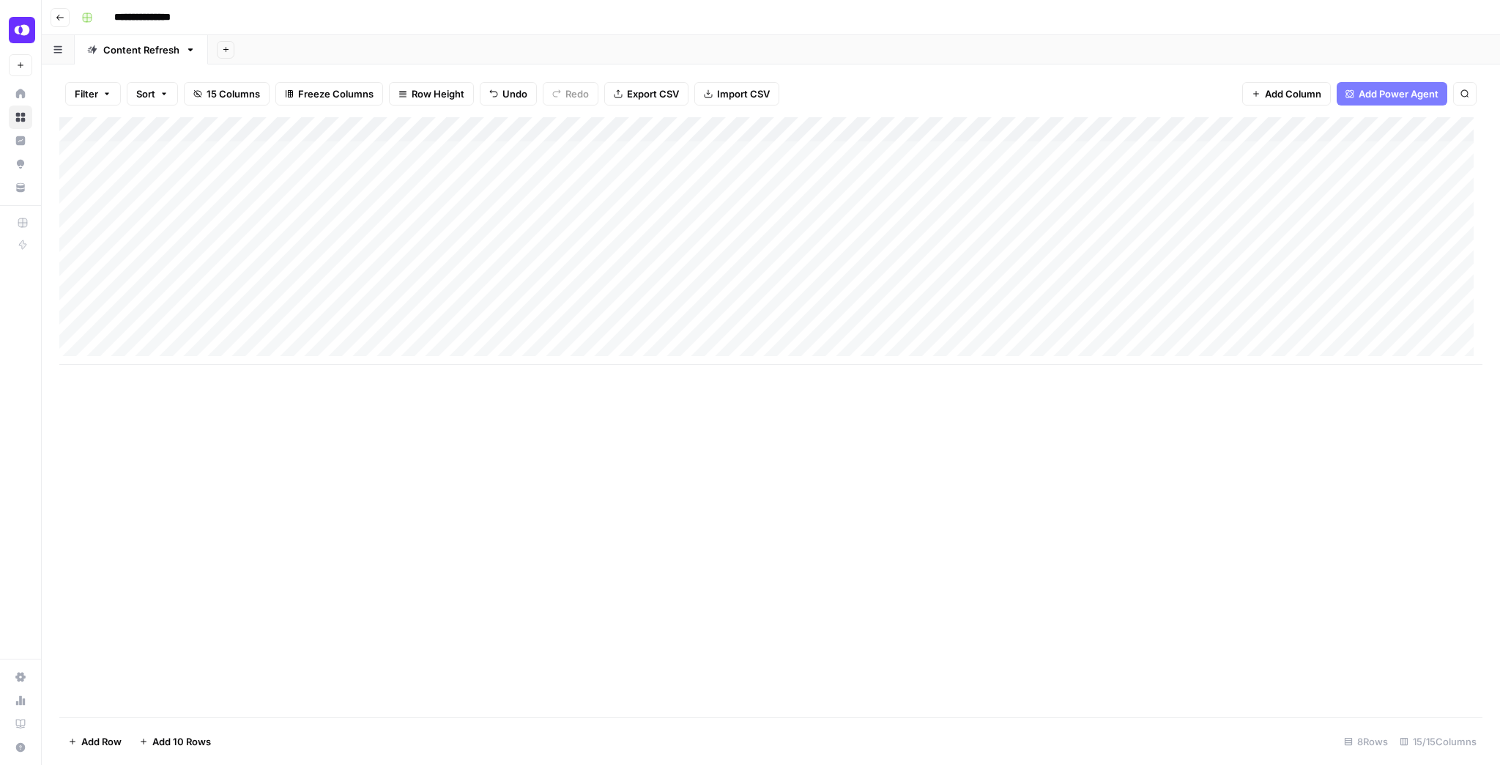
click at [175, 233] on div "Add Column" at bounding box center [770, 241] width 1423 height 248
type input "**********"
click at [499, 473] on div "Add Column" at bounding box center [770, 417] width 1423 height 600
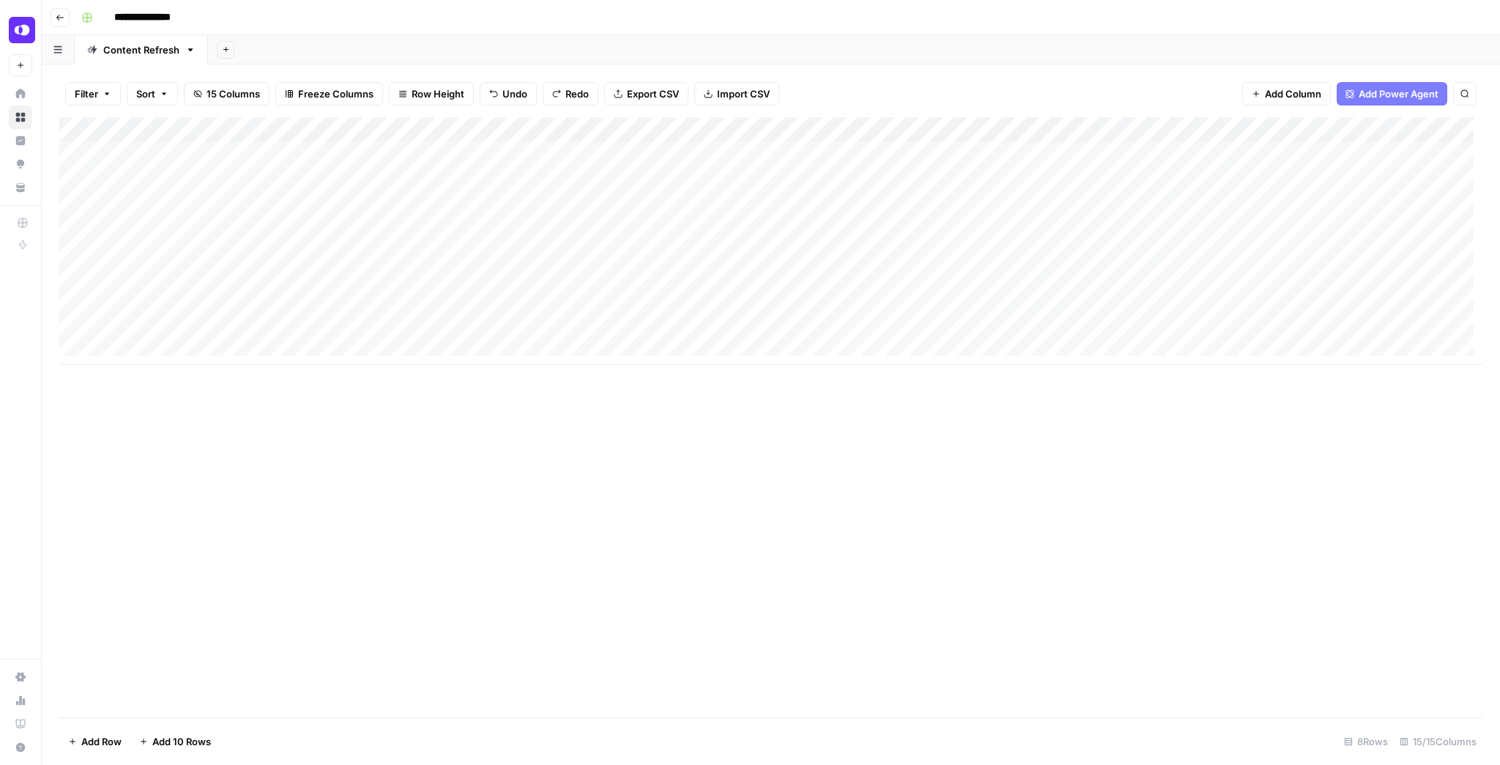
click at [264, 177] on div "Add Column" at bounding box center [770, 241] width 1423 height 248
click at [220, 212] on span "Copy link to cell" at bounding box center [197, 214] width 117 height 15
click at [267, 224] on div "Add Column" at bounding box center [770, 241] width 1423 height 248
type input "**********"
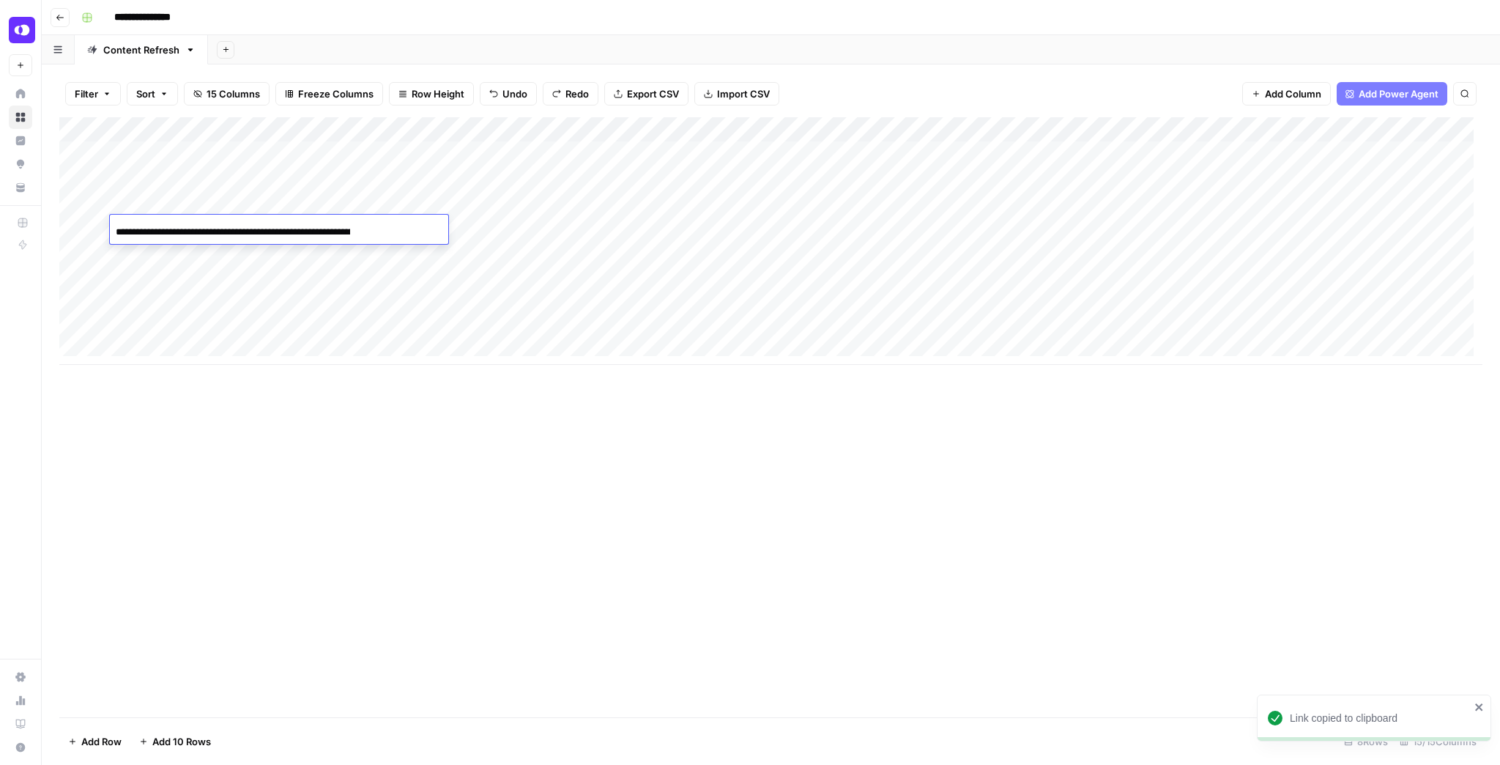
scroll to position [0, 227]
click at [326, 411] on div "Add Column" at bounding box center [770, 417] width 1423 height 600
click at [311, 174] on div "Add Column" at bounding box center [770, 241] width 1423 height 248
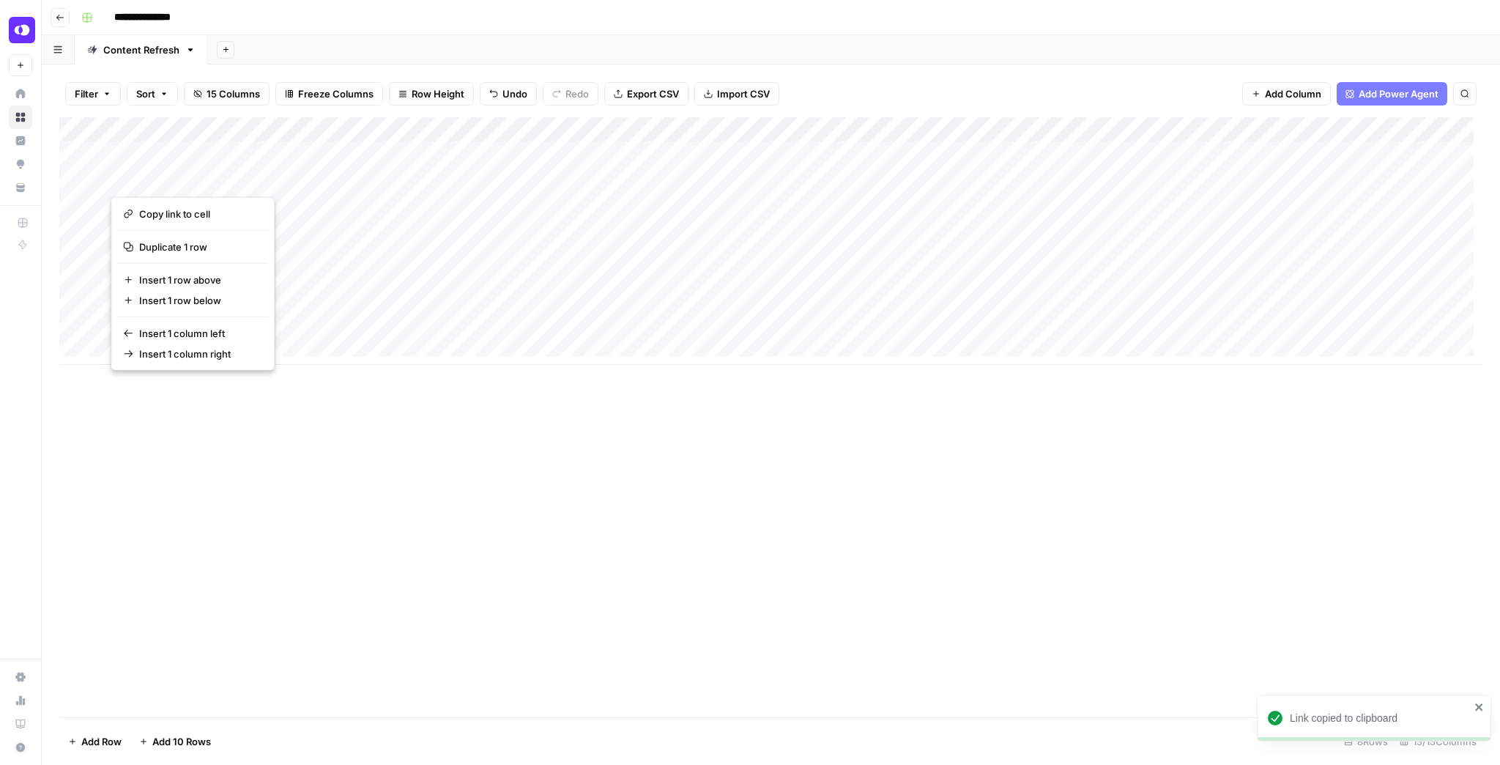
click at [410, 429] on div "Add Column" at bounding box center [770, 417] width 1423 height 600
click at [275, 221] on div "Add Column" at bounding box center [770, 241] width 1423 height 248
click at [372, 179] on div "Add Column" at bounding box center [770, 241] width 1423 height 248
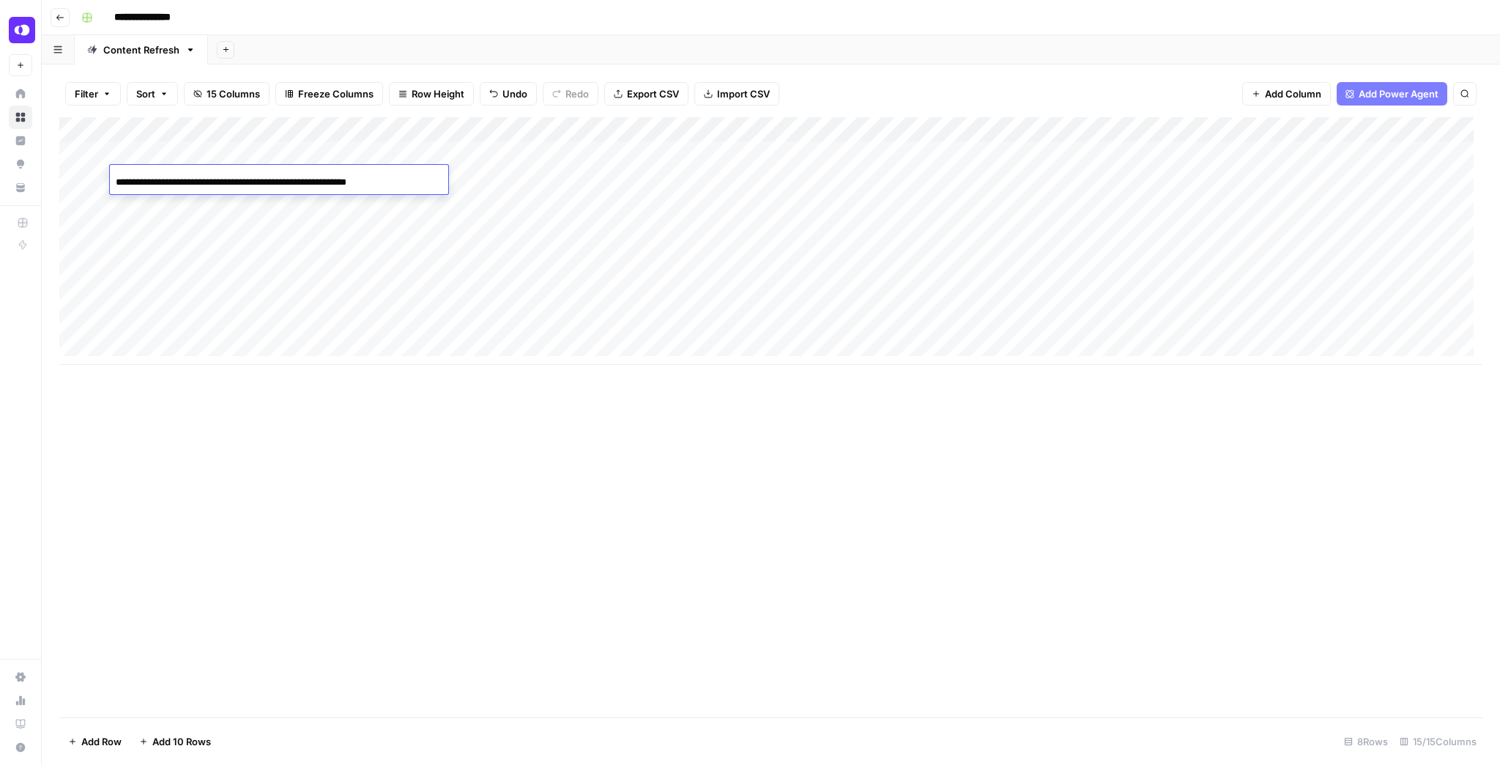
scroll to position [0, 81]
click at [334, 229] on div "Add Column" at bounding box center [770, 241] width 1423 height 248
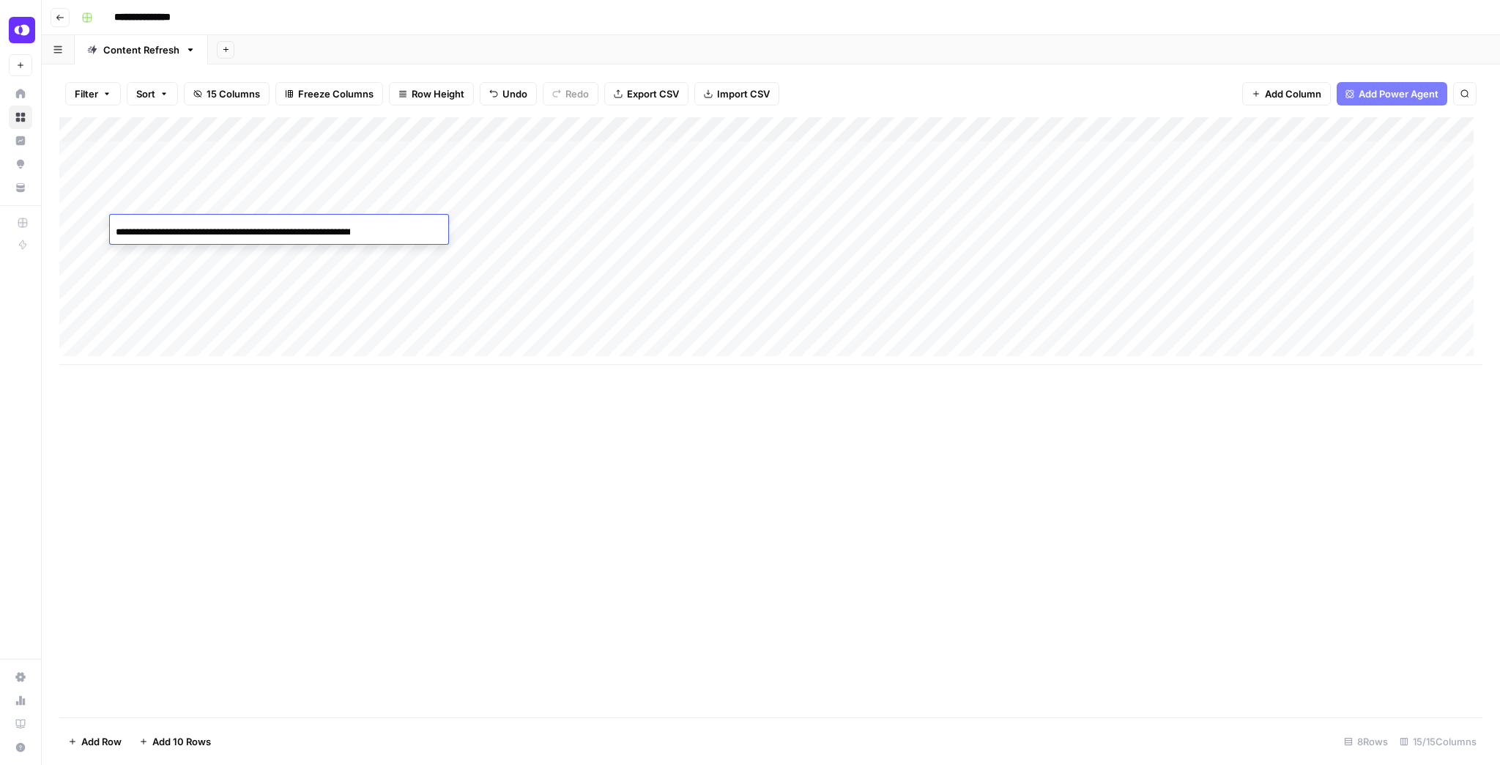
scroll to position [0, 227]
type input "**********"
click at [388, 404] on div "Add Column" at bounding box center [770, 417] width 1423 height 600
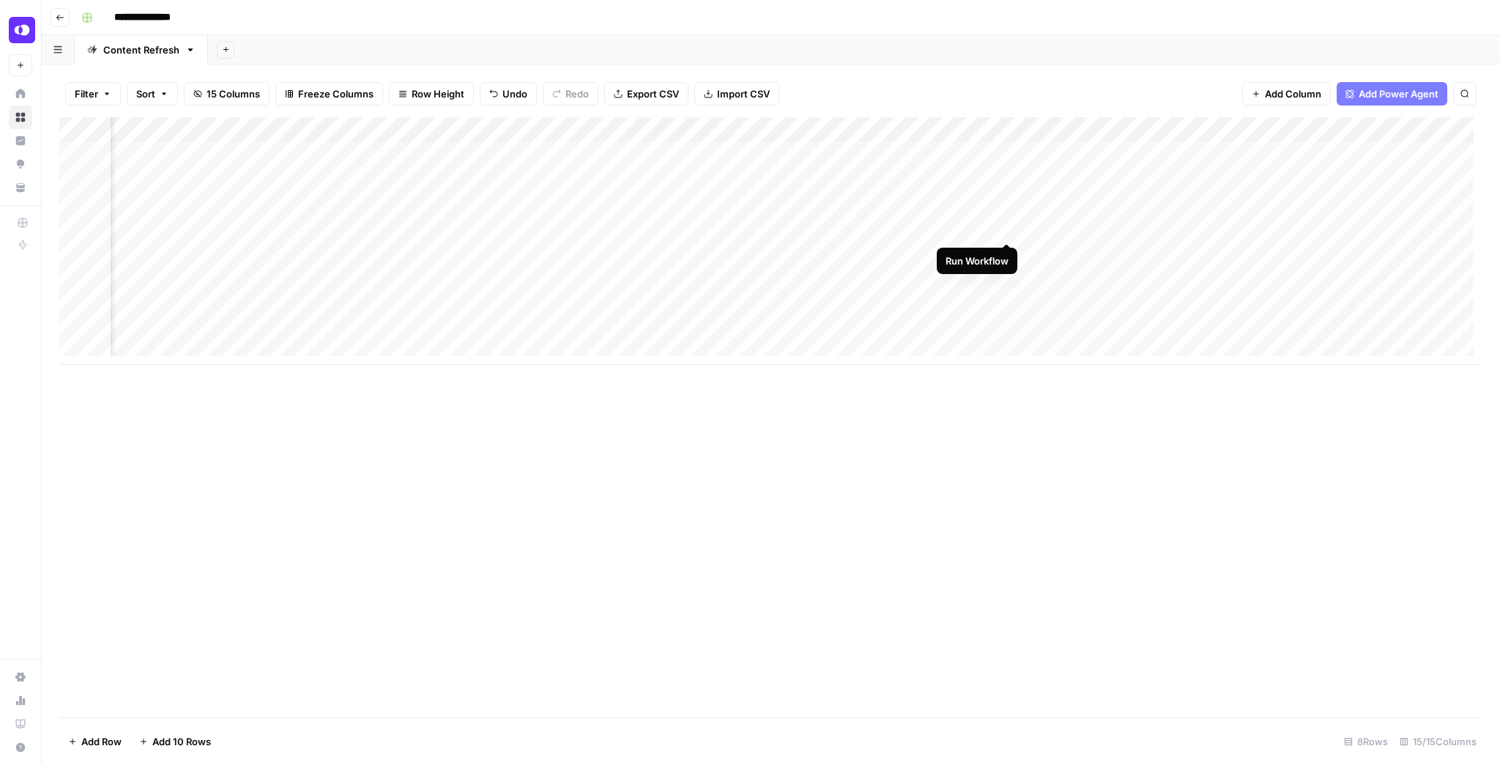
click at [1002, 227] on div "Add Column" at bounding box center [770, 241] width 1423 height 248
click at [1029, 177] on div "Add Column" at bounding box center [770, 241] width 1423 height 248
click at [448, 231] on div "Add Column" at bounding box center [770, 241] width 1423 height 248
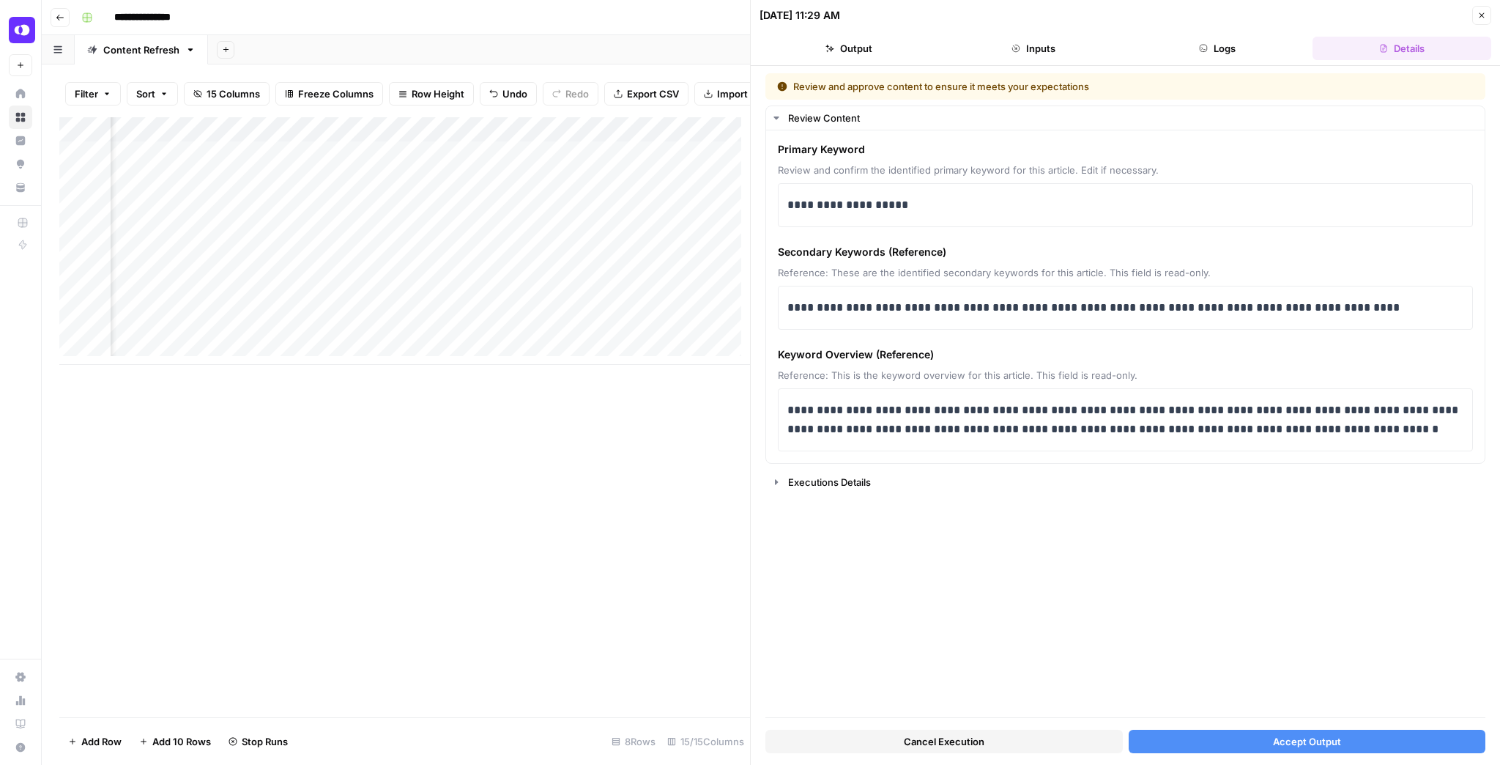
click at [1479, 22] on button "Close" at bounding box center [1482, 15] width 19 height 19
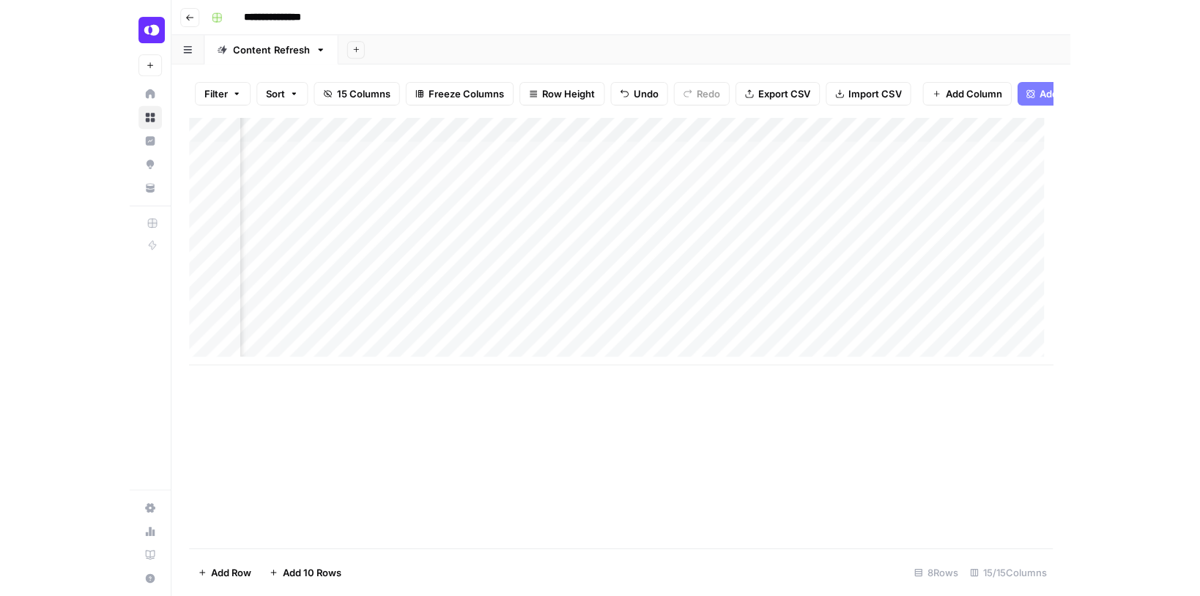
scroll to position [0, 759]
